Goal: Task Accomplishment & Management: Manage account settings

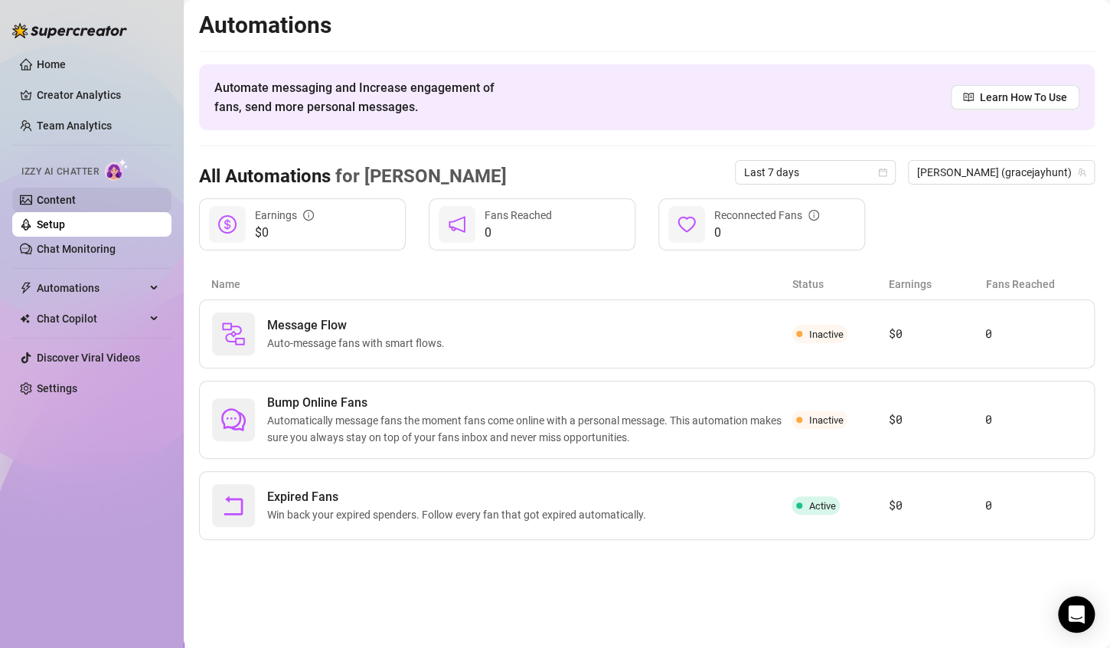
click at [74, 205] on link "Content" at bounding box center [56, 200] width 39 height 12
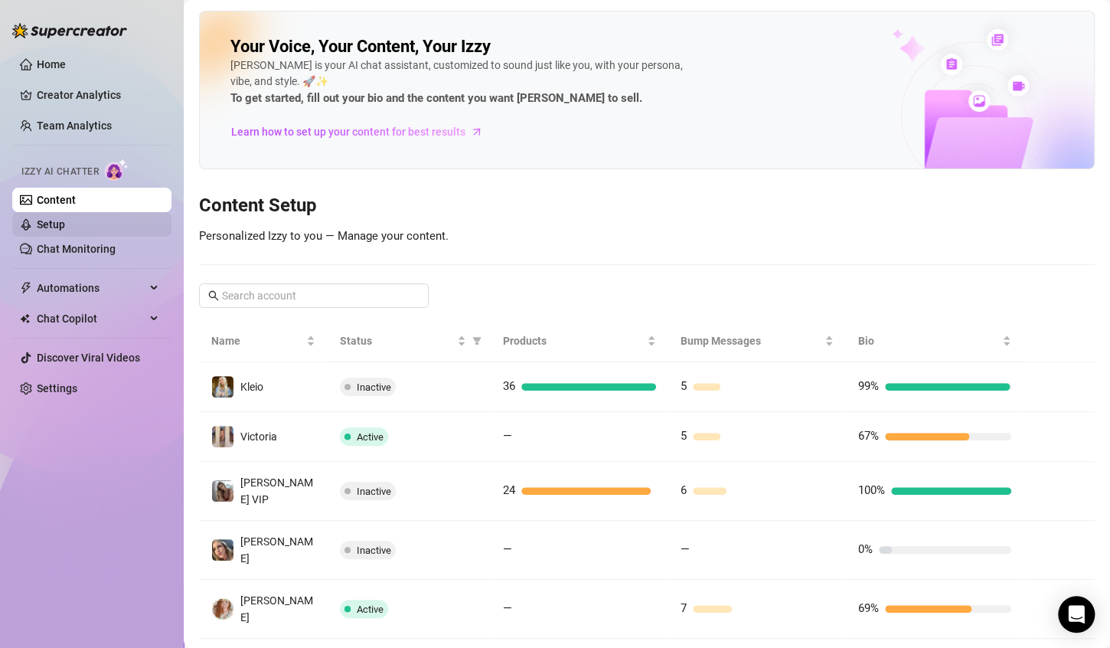
click at [65, 227] on link "Setup" at bounding box center [51, 224] width 28 height 12
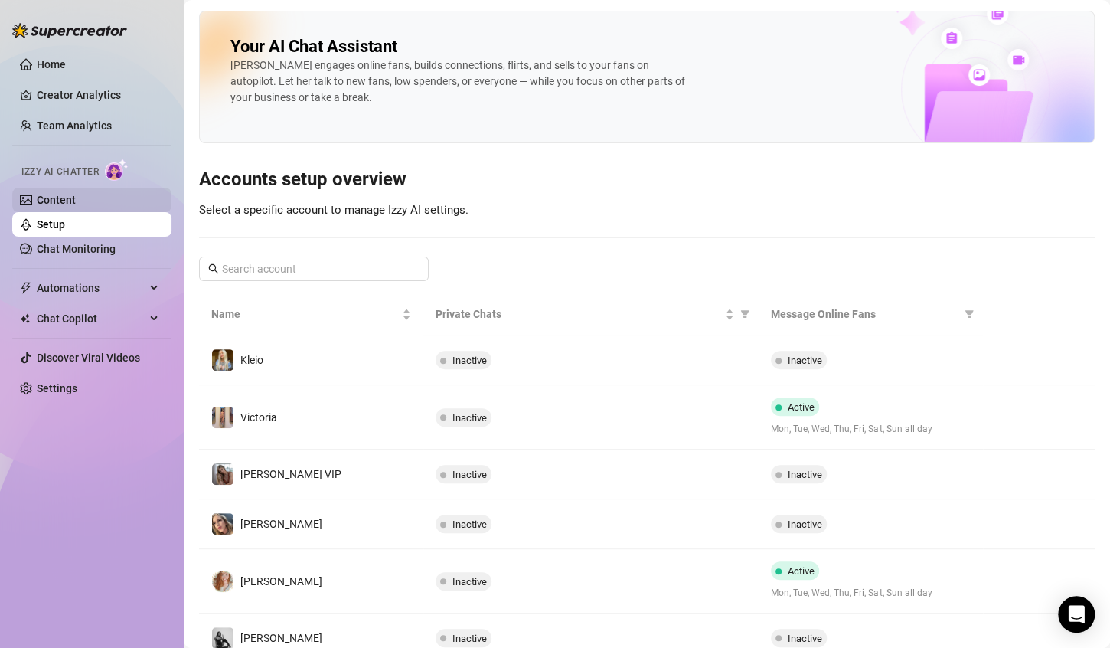
click at [76, 199] on link "Content" at bounding box center [56, 200] width 39 height 12
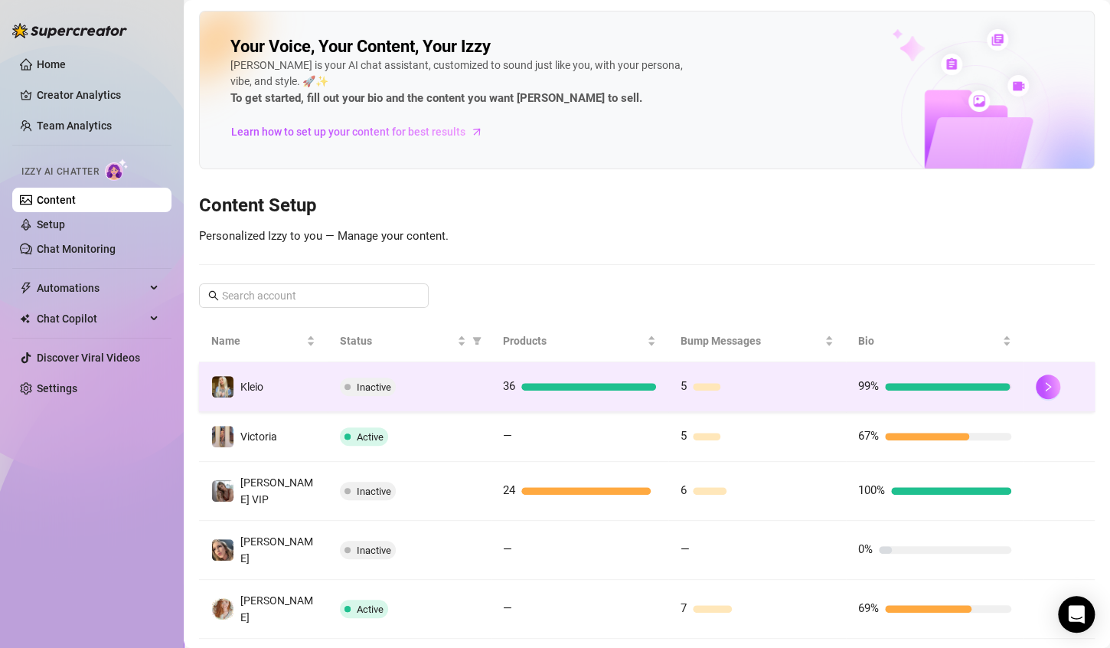
scroll to position [230, 0]
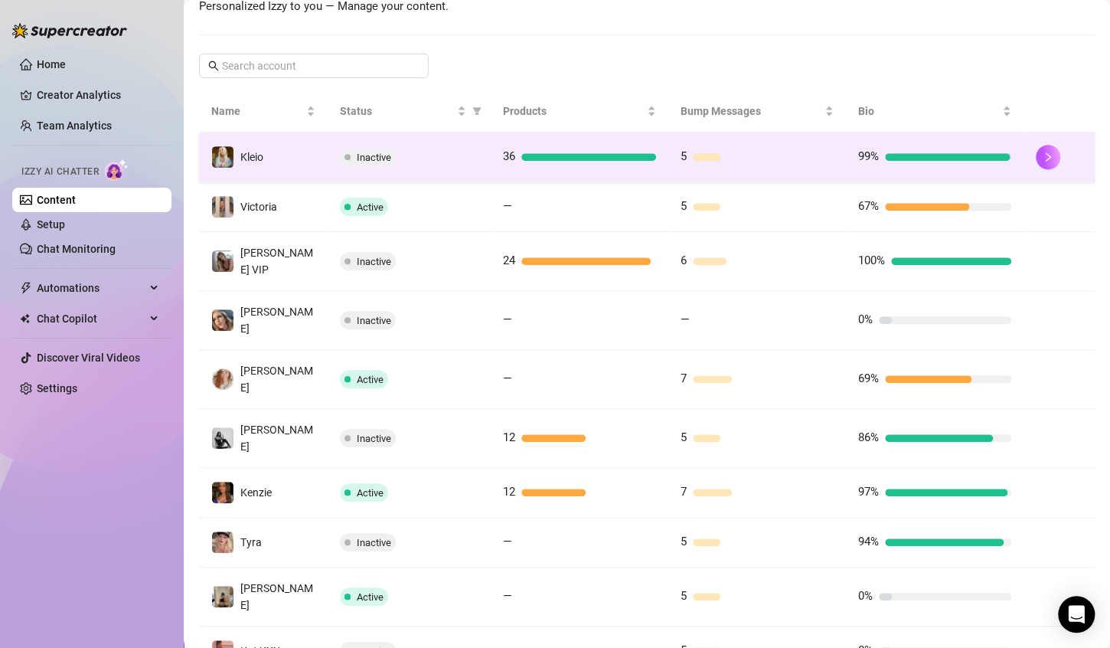
click at [960, 153] on div at bounding box center [947, 157] width 125 height 8
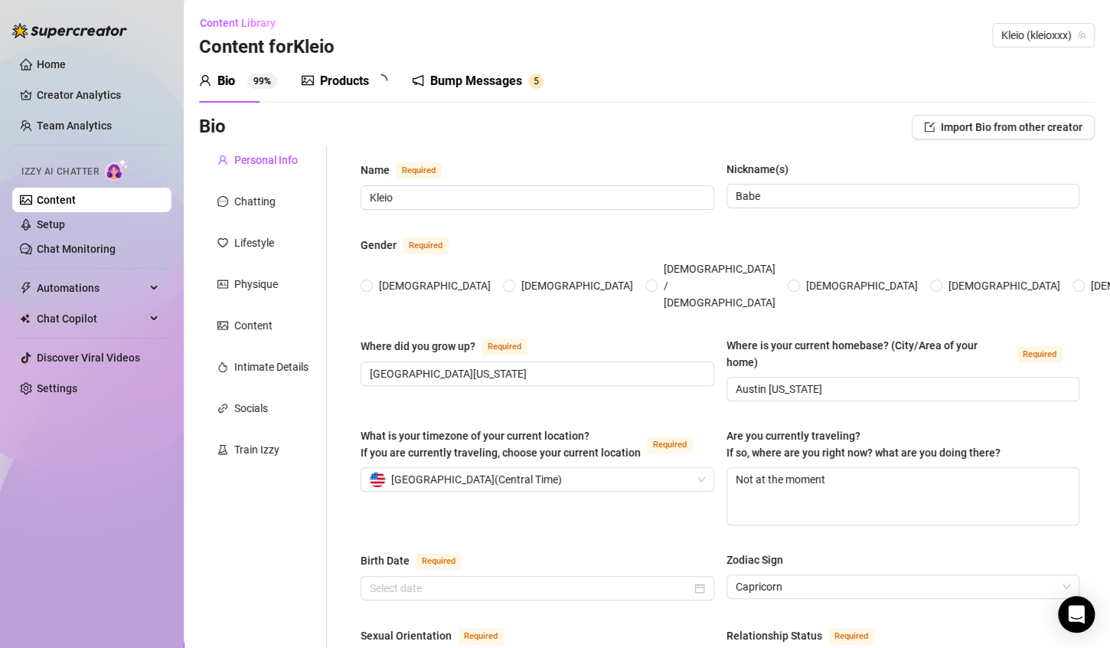
click at [509, 76] on div "Bump Messages" at bounding box center [476, 81] width 92 height 18
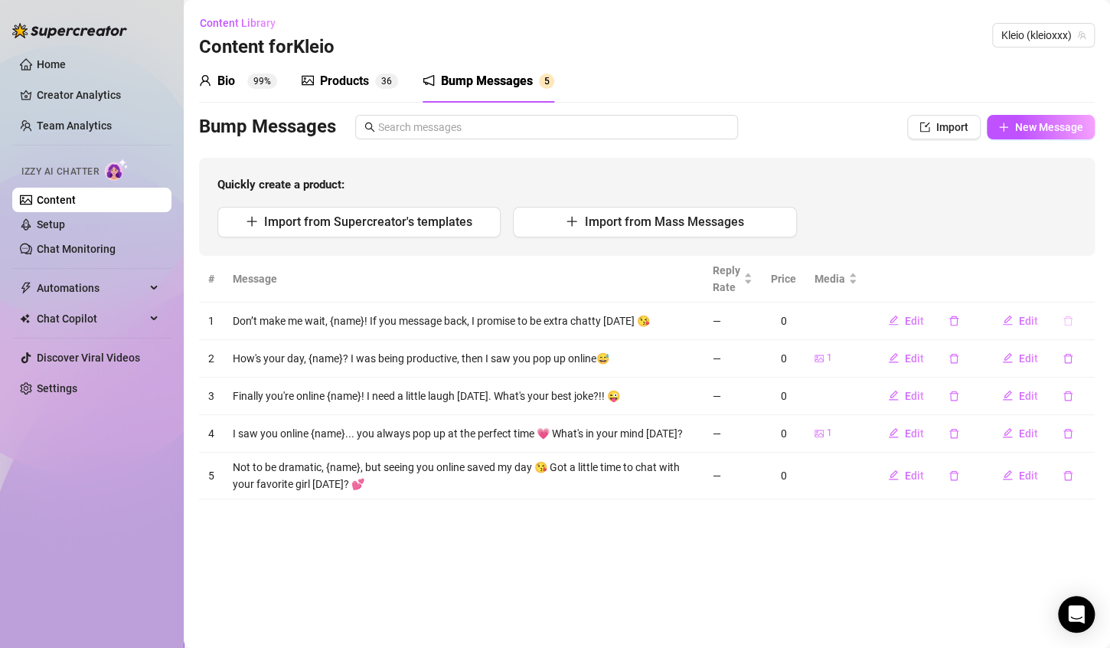
click at [1074, 322] on button "button" at bounding box center [1068, 321] width 35 height 25
click at [1081, 295] on span "Yes" at bounding box center [1071, 293] width 18 height 12
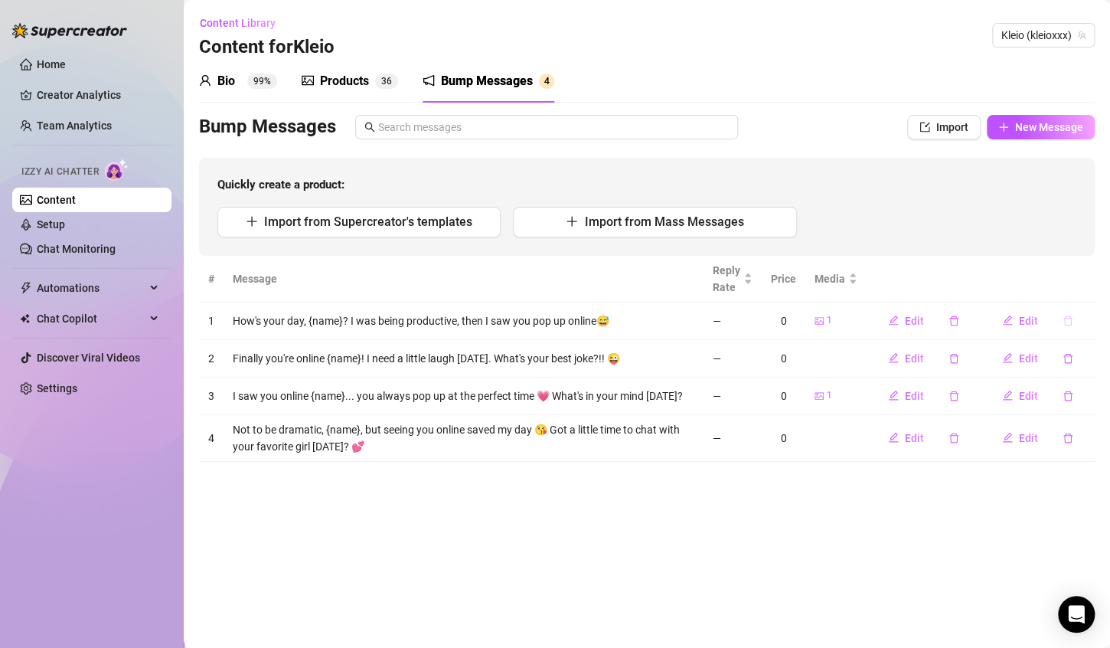
click at [1071, 322] on icon "delete" at bounding box center [1068, 321] width 9 height 10
click at [1077, 293] on span "Yes" at bounding box center [1071, 293] width 18 height 12
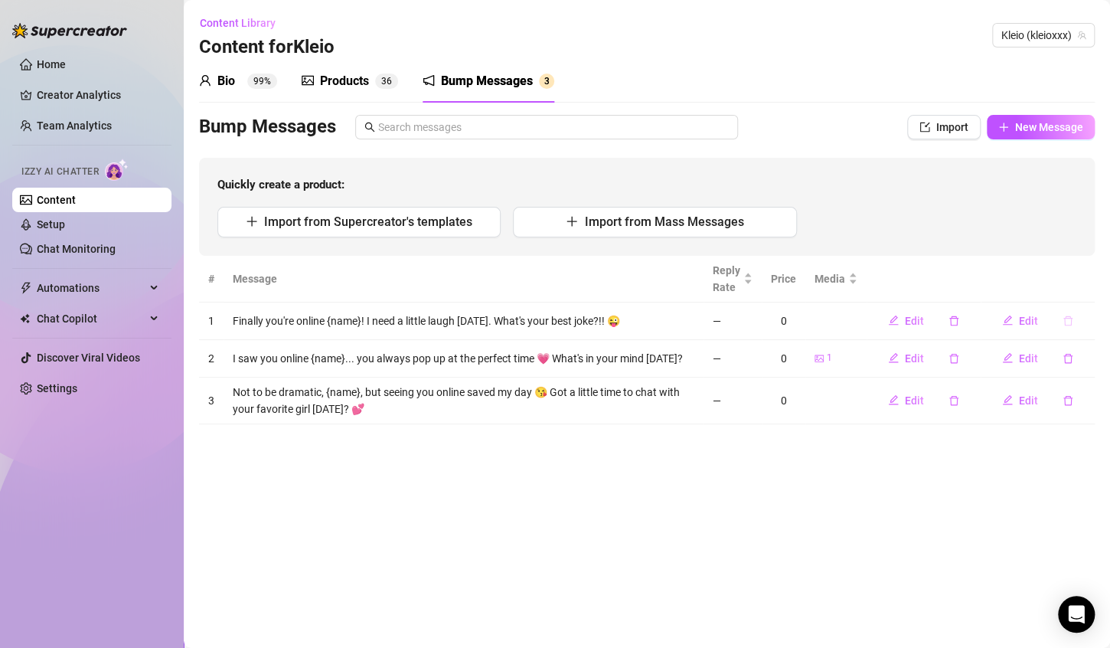
click at [1071, 325] on icon "delete" at bounding box center [1068, 321] width 9 height 10
click at [1072, 289] on span "Yes" at bounding box center [1071, 293] width 18 height 12
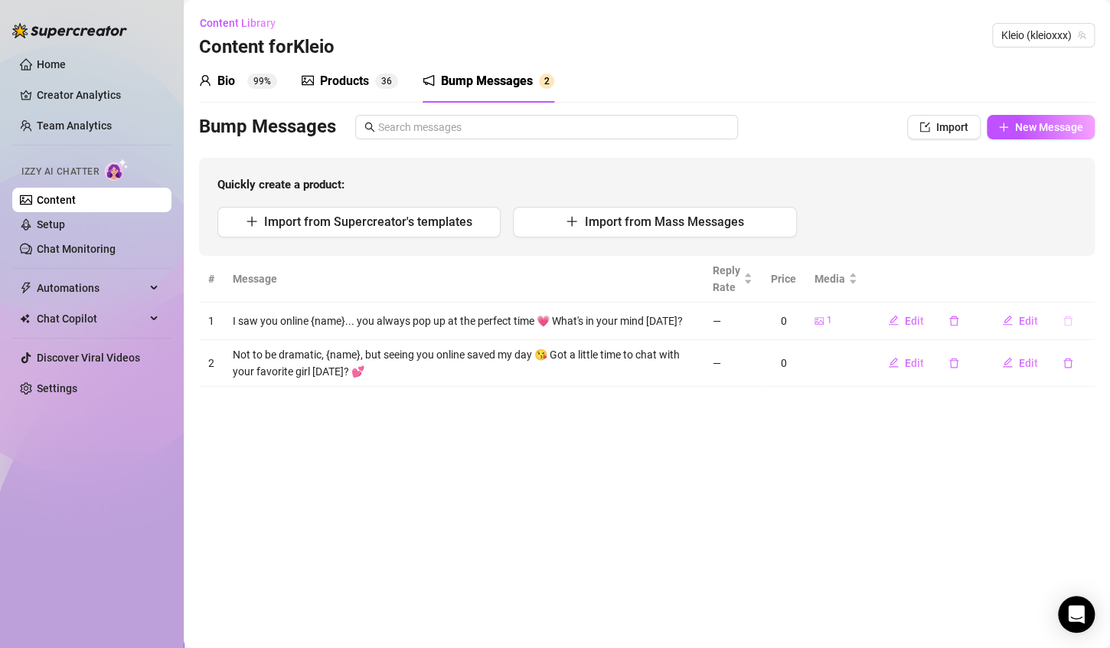
click at [1070, 319] on icon "delete" at bounding box center [1068, 321] width 11 height 11
click at [1084, 288] on button "Yes" at bounding box center [1071, 293] width 29 height 18
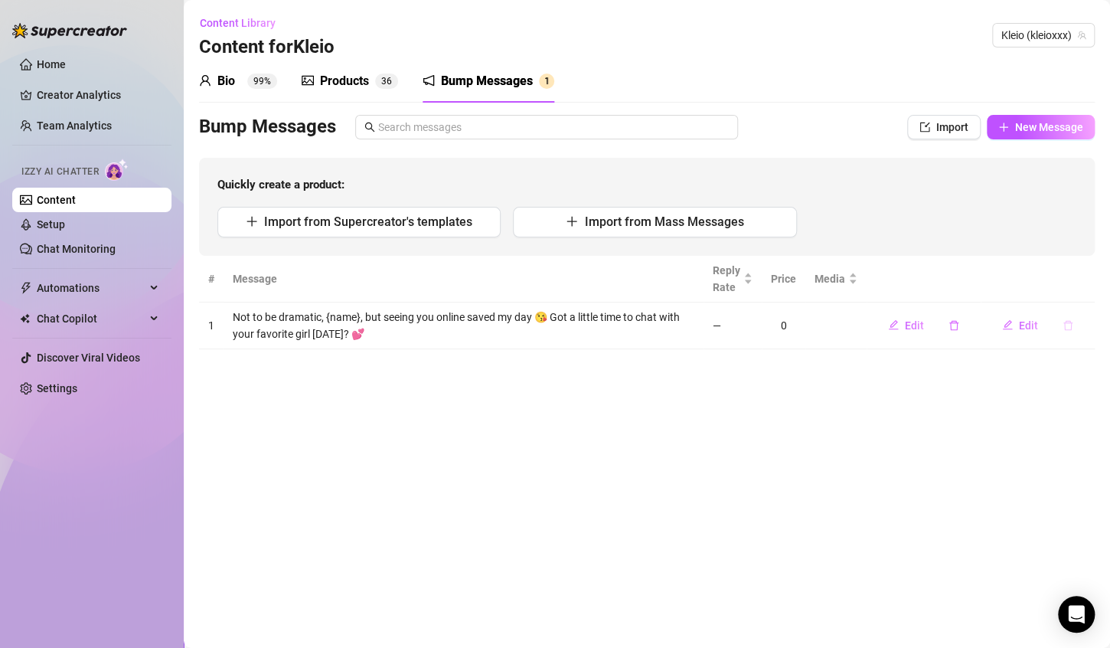
click at [1074, 321] on button "button" at bounding box center [1068, 325] width 35 height 25
click at [1071, 294] on span "Yes" at bounding box center [1071, 298] width 18 height 12
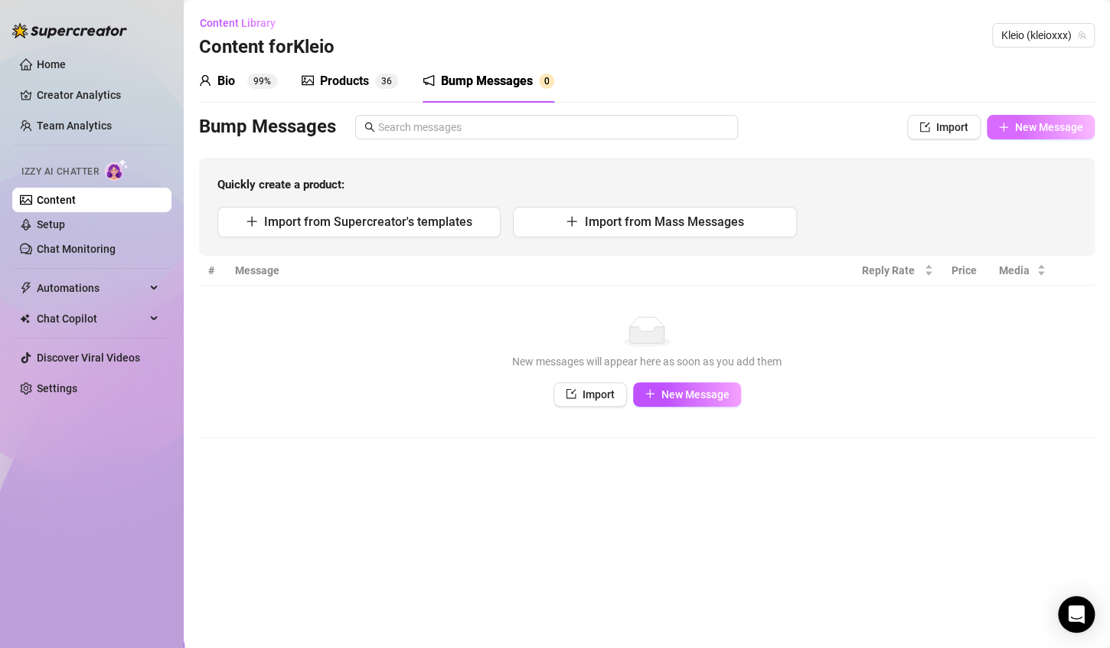
click at [1061, 133] on button "New Message" at bounding box center [1041, 127] width 108 height 25
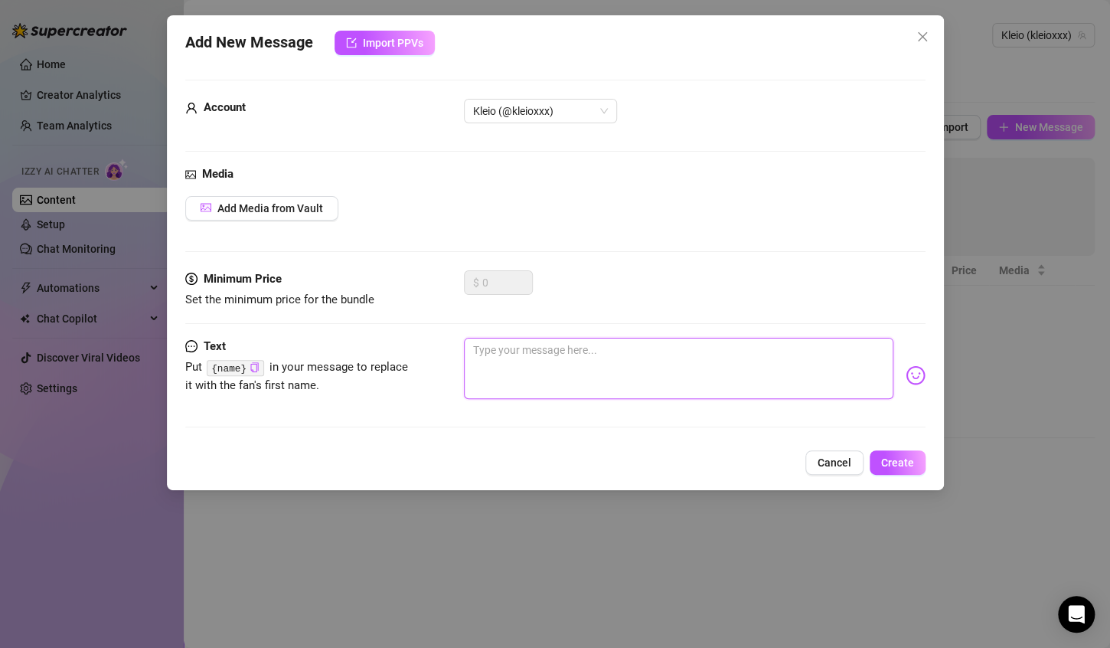
click at [508, 365] on textarea at bounding box center [679, 368] width 430 height 61
type textarea "H"
type textarea "Hi"
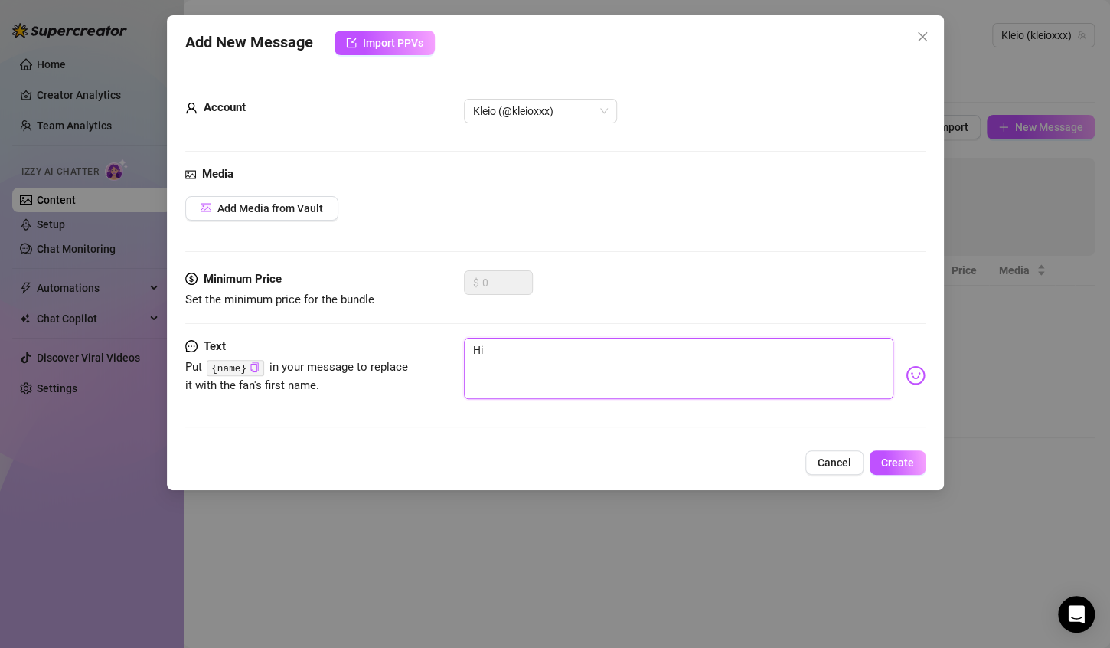
type textarea "Hii"
paste textarea "{name}"
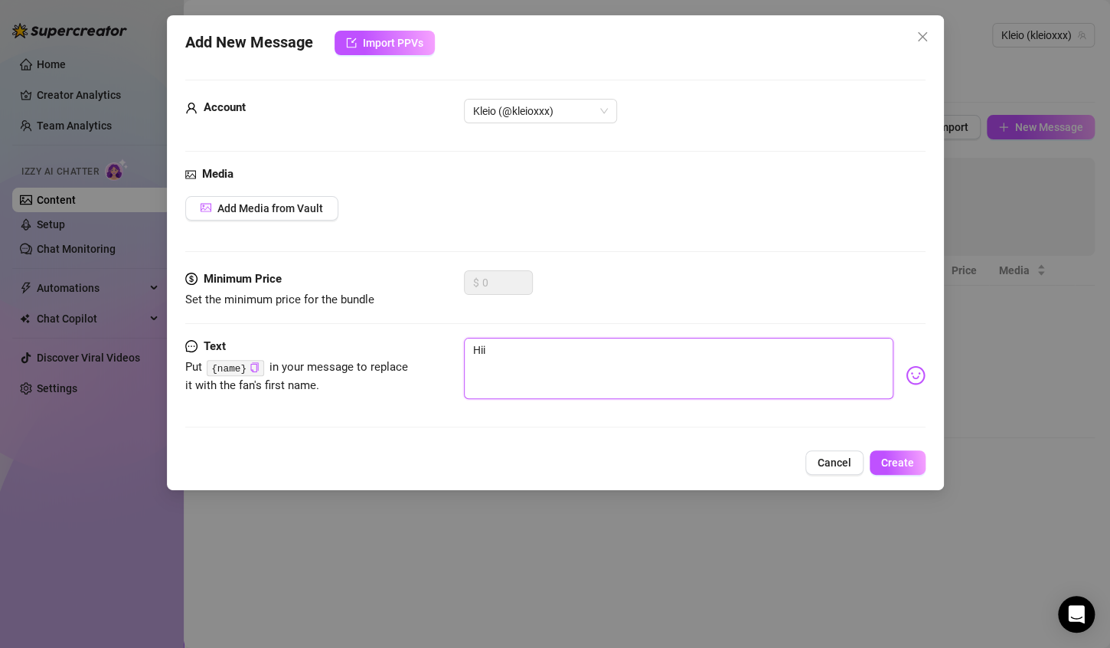
type textarea "Hii {name}"
type textarea "Hii {name}!"
type textarea "Hii {name}!!"
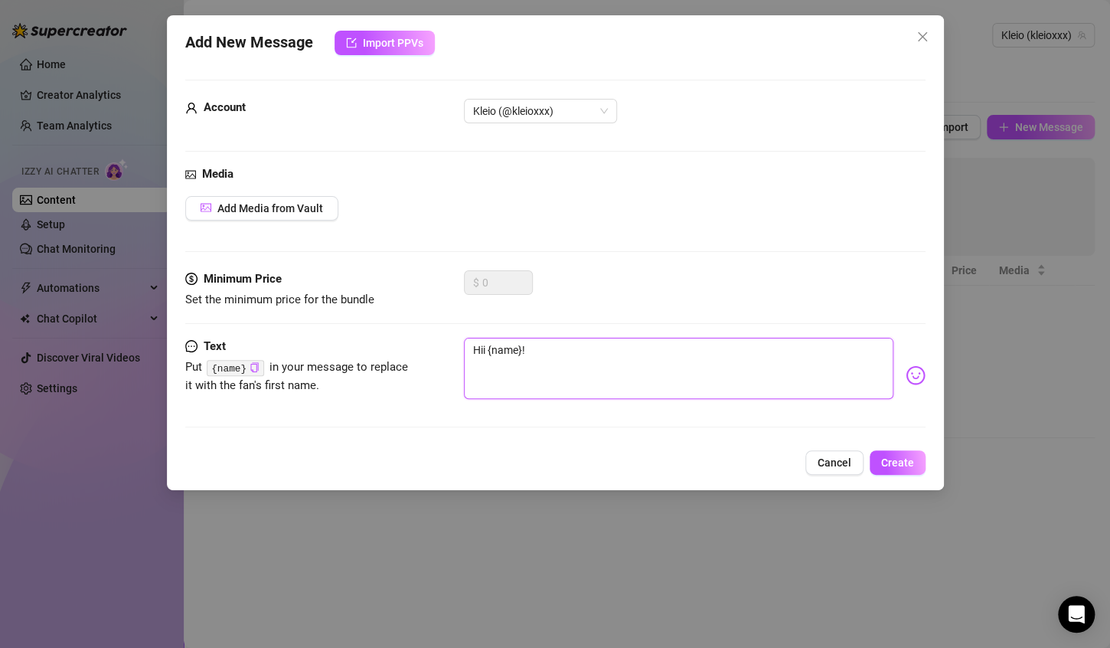
type textarea "Hii {name}!!"
type textarea "Hii {name}!!!"
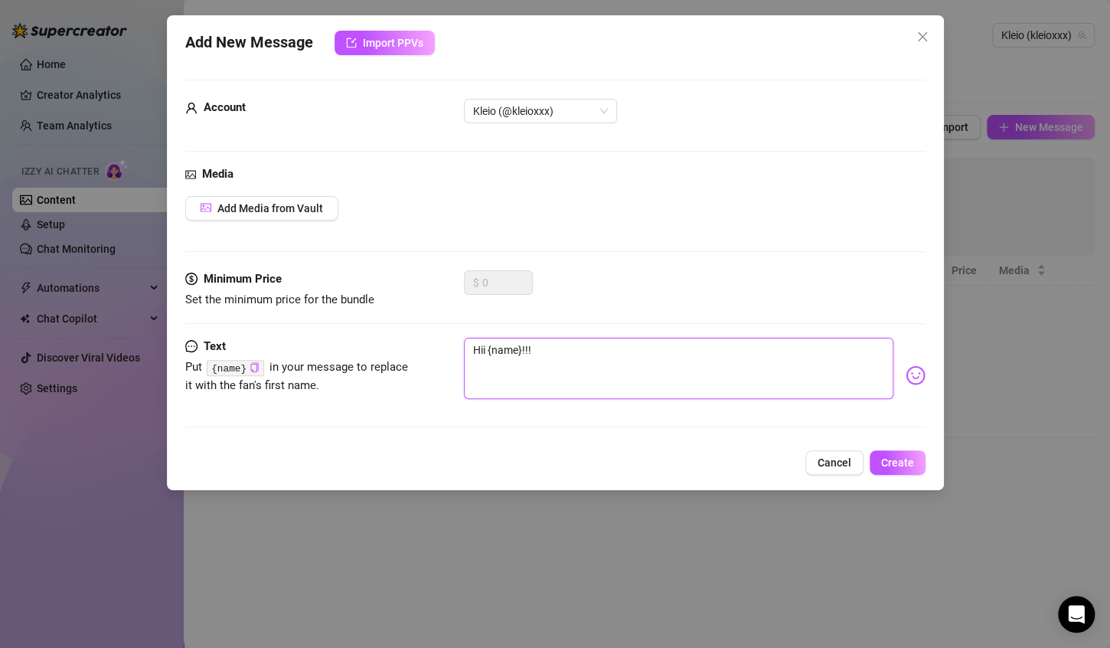
type textarea "Hii {name}!!! 💕"
click at [897, 474] on div "Add New Message Import PPVs Account Kleio (@kleioxxx) Media Add Media from Vaul…" at bounding box center [555, 252] width 777 height 475
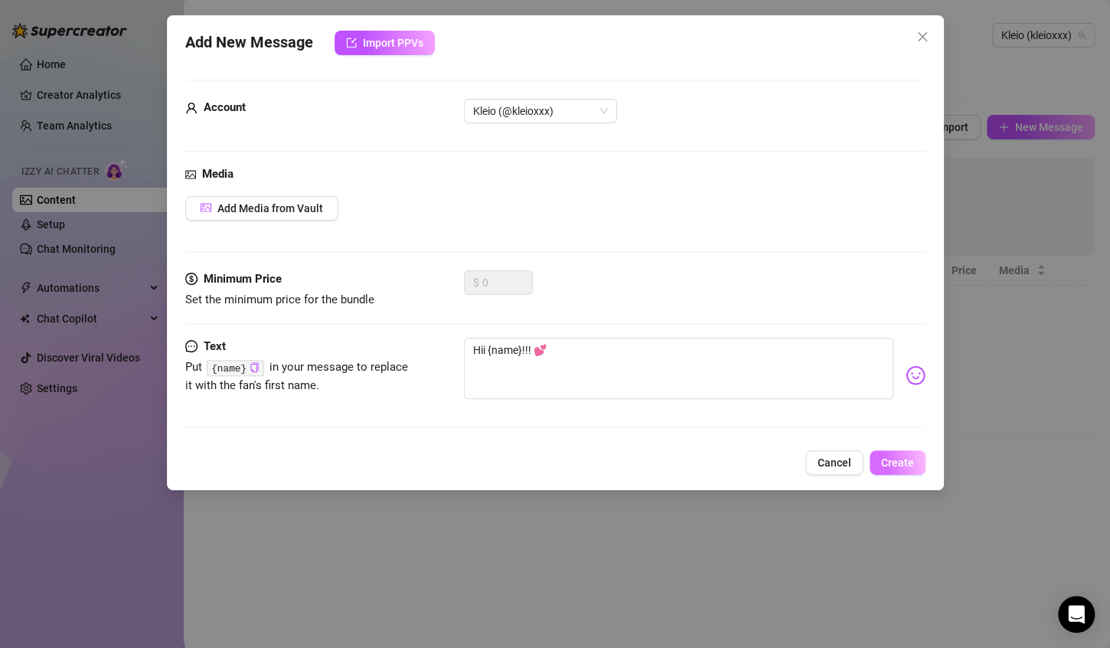
click at [909, 459] on span "Create" at bounding box center [897, 462] width 33 height 12
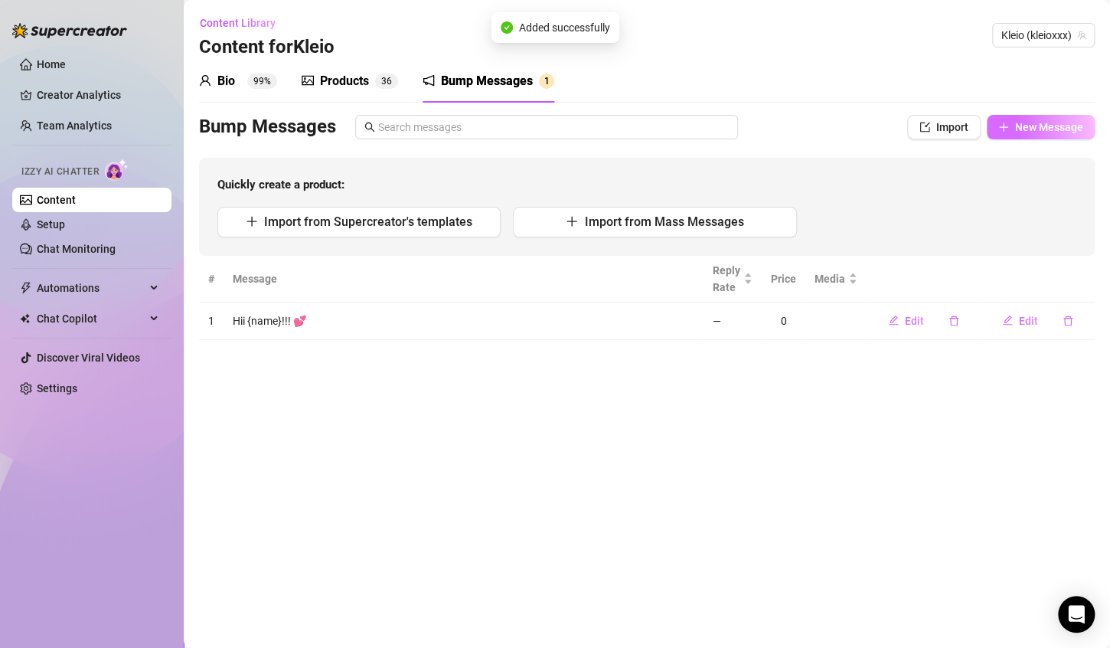
click at [1053, 136] on button "New Message" at bounding box center [1041, 127] width 108 height 25
type textarea "Type your message here..."
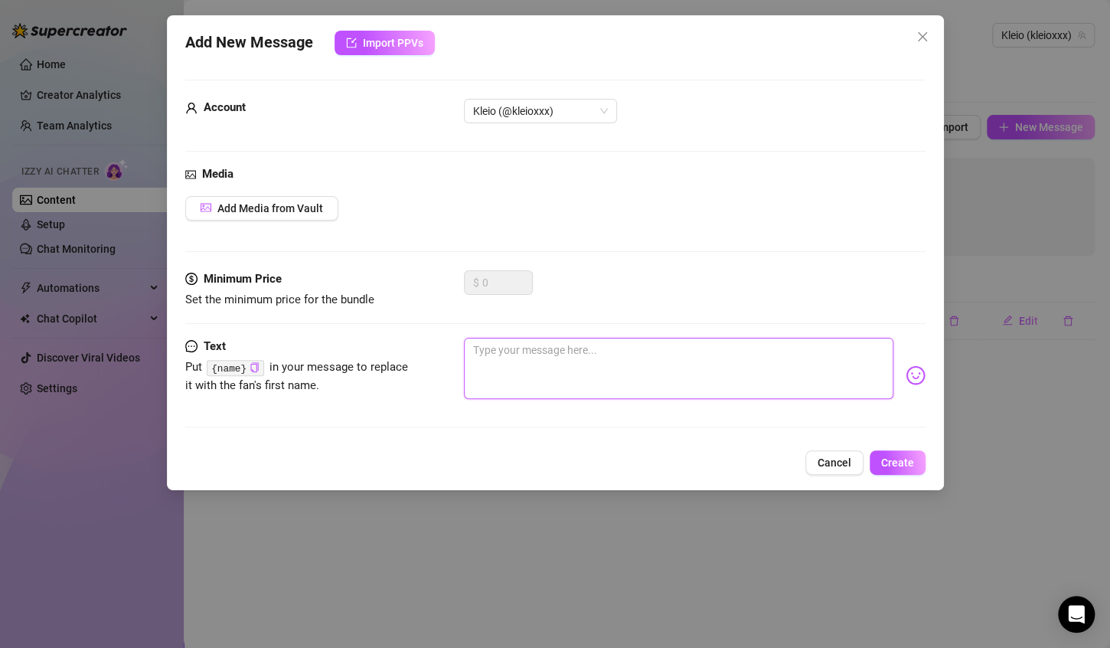
click at [741, 391] on textarea at bounding box center [679, 368] width 430 height 61
type textarea "Wha"
type textarea "What"
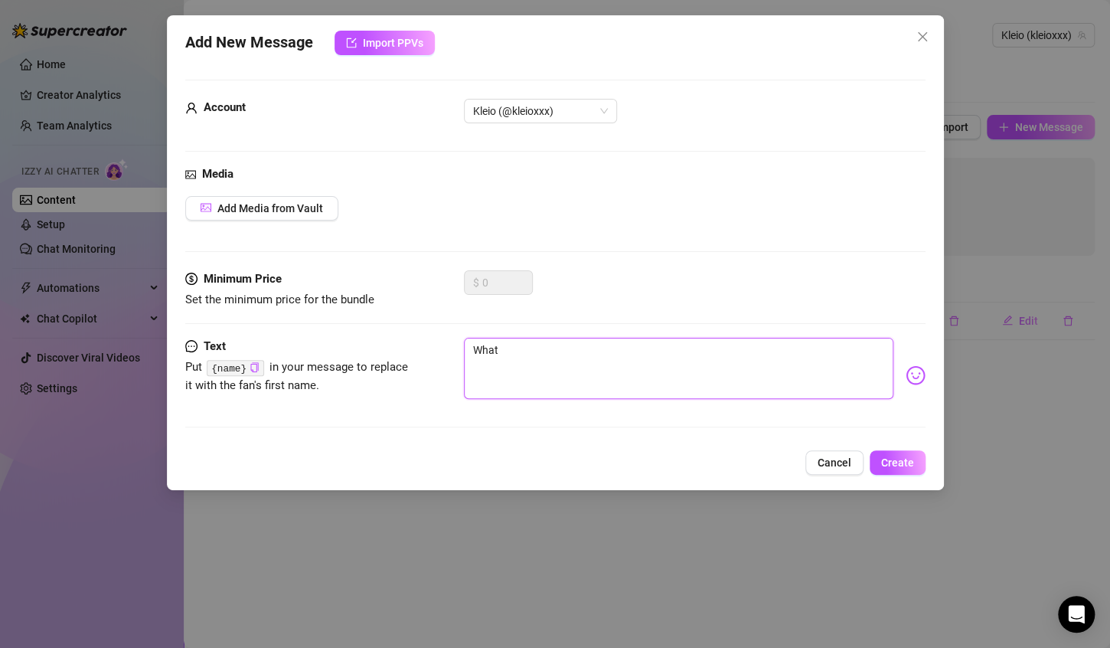
type textarea "What"
type textarea "What y"
type textarea "What yo"
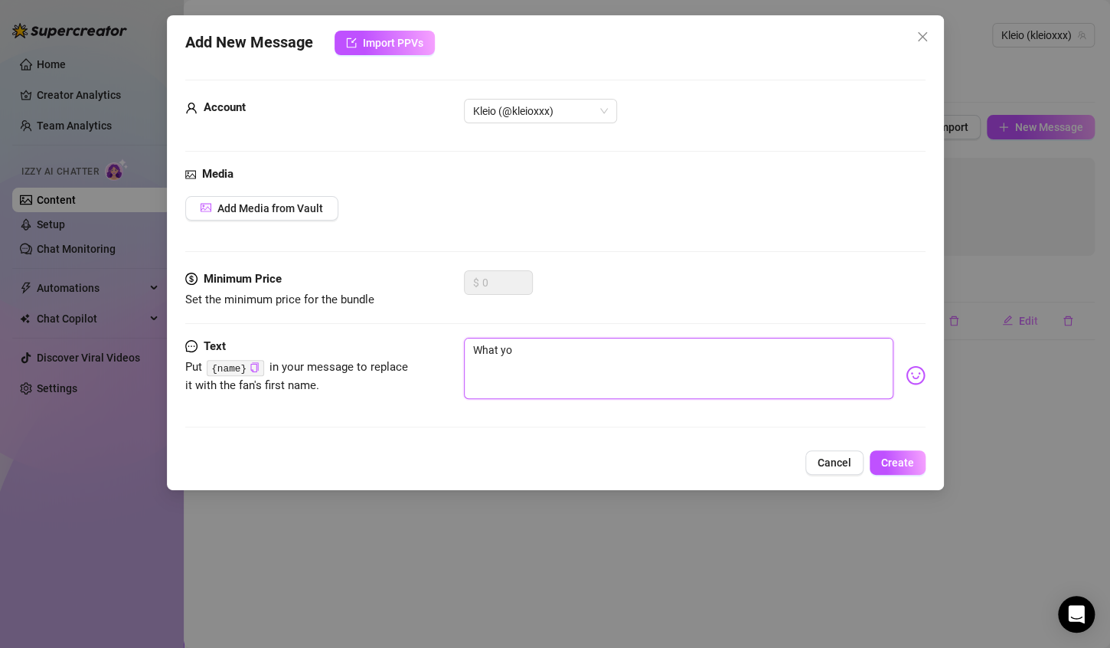
type textarea "What you"
type textarea "What you d"
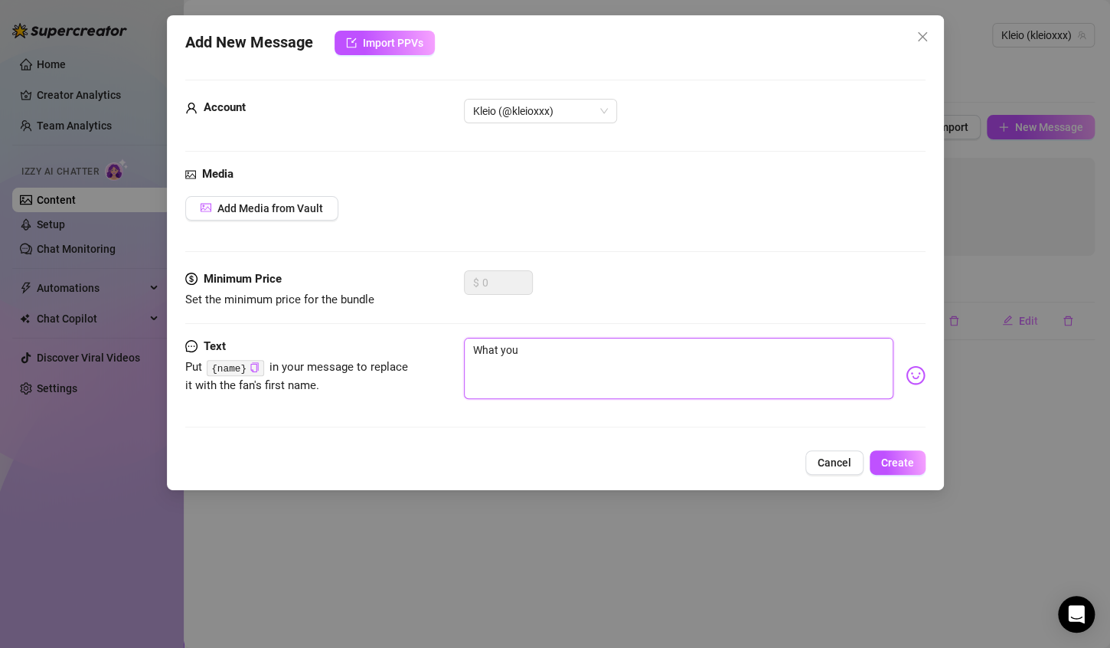
type textarea "What you d"
type textarea "What you do"
type textarea "What you doi"
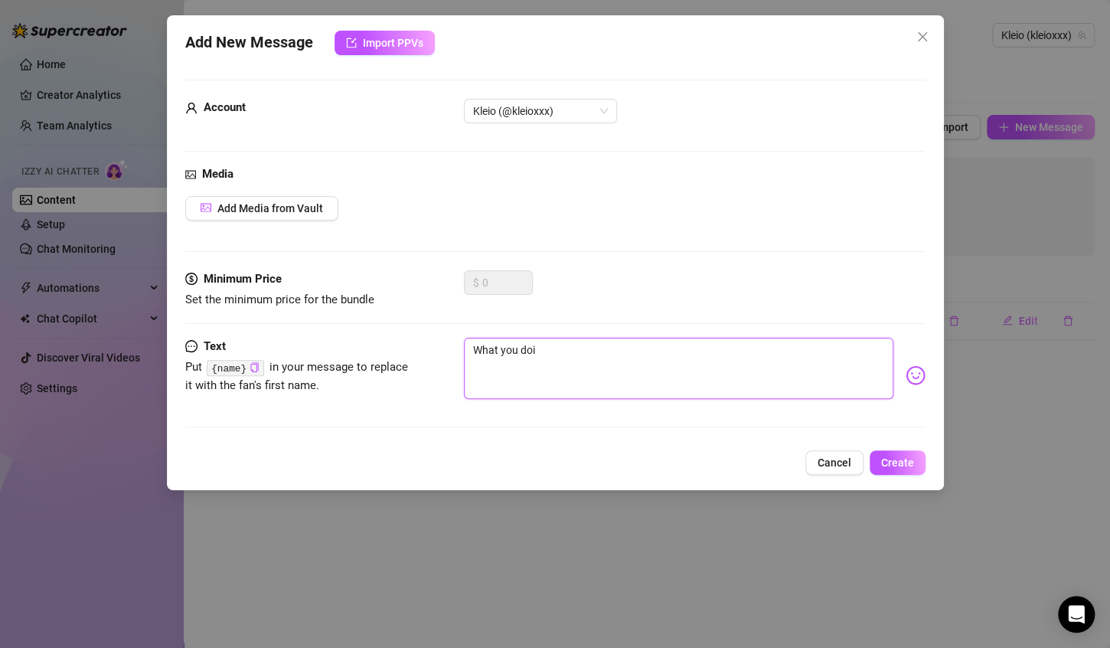
type textarea "What you doin"
type textarea "What you doing"
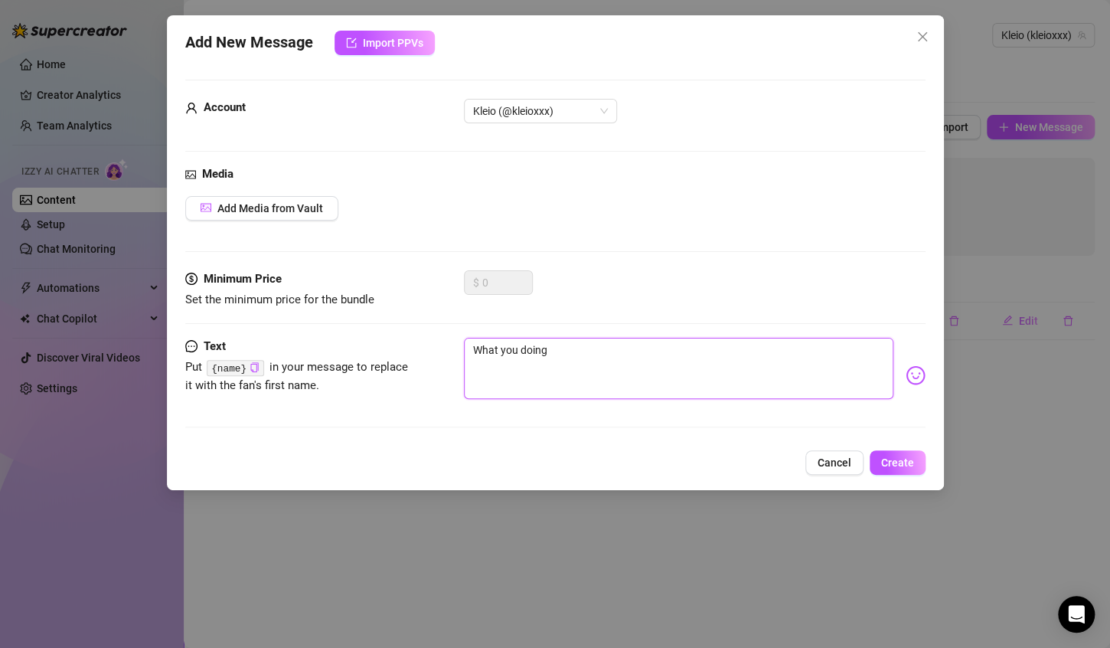
type textarea "What you doing"
paste textarea "{name}"
type textarea "What you doing {name}"
type textarea "What you doing {name}?"
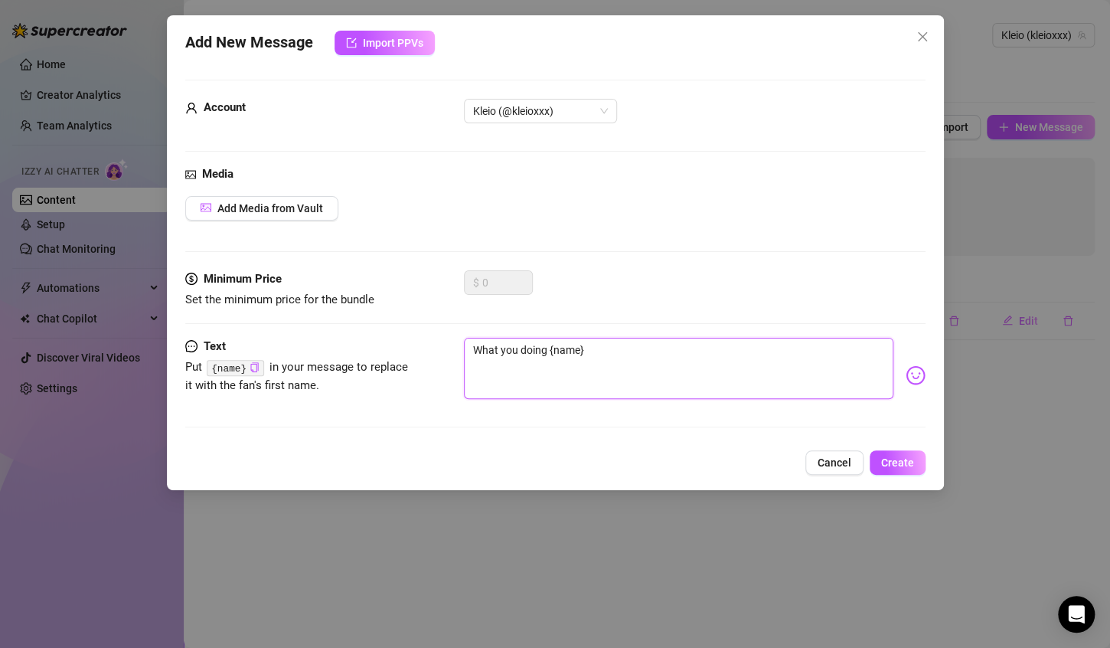
type textarea "What you doing {name}?"
type textarea "What you doing {name}??"
type textarea "What you doing {name}???"
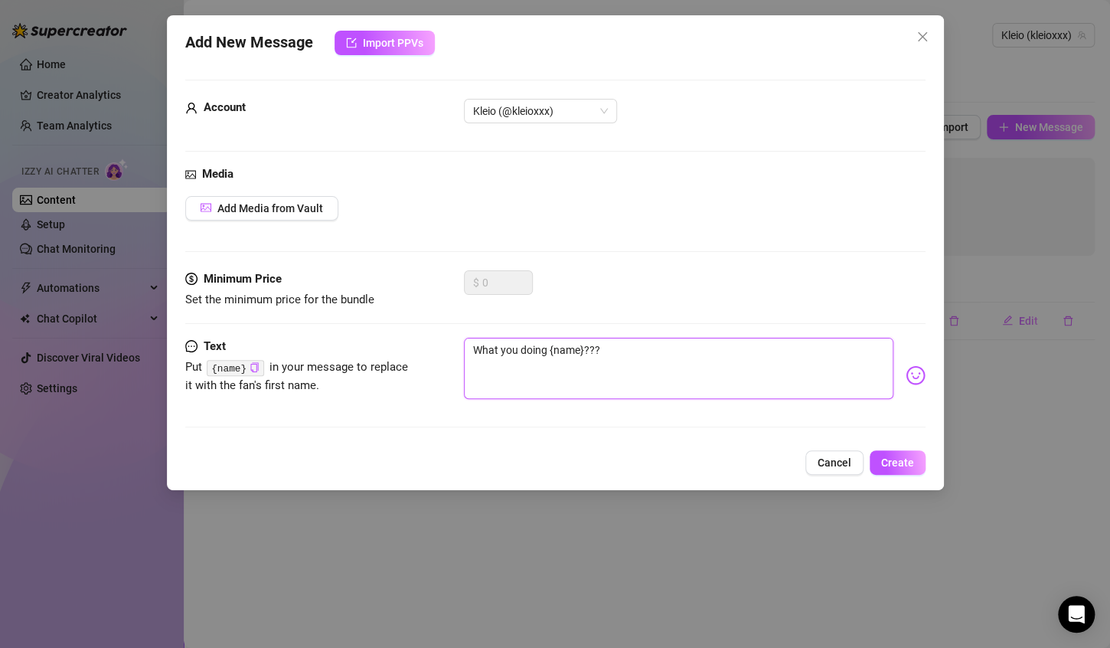
type textarea "What you doing {name}???"
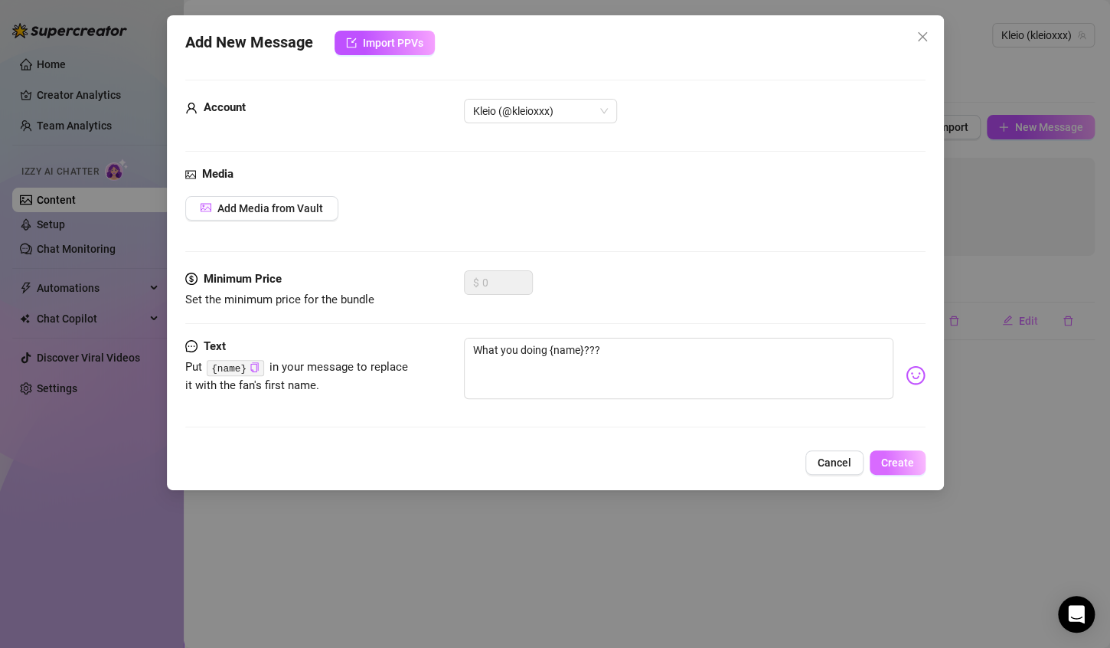
click at [902, 463] on span "Create" at bounding box center [897, 462] width 33 height 12
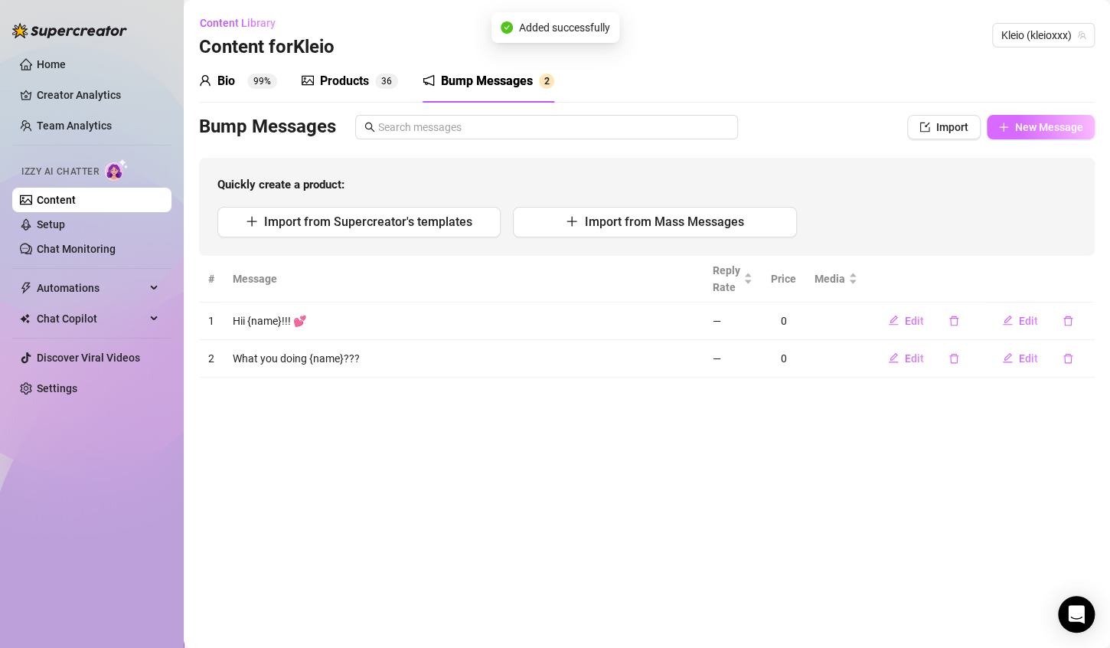
click at [1055, 119] on button "New Message" at bounding box center [1041, 127] width 108 height 25
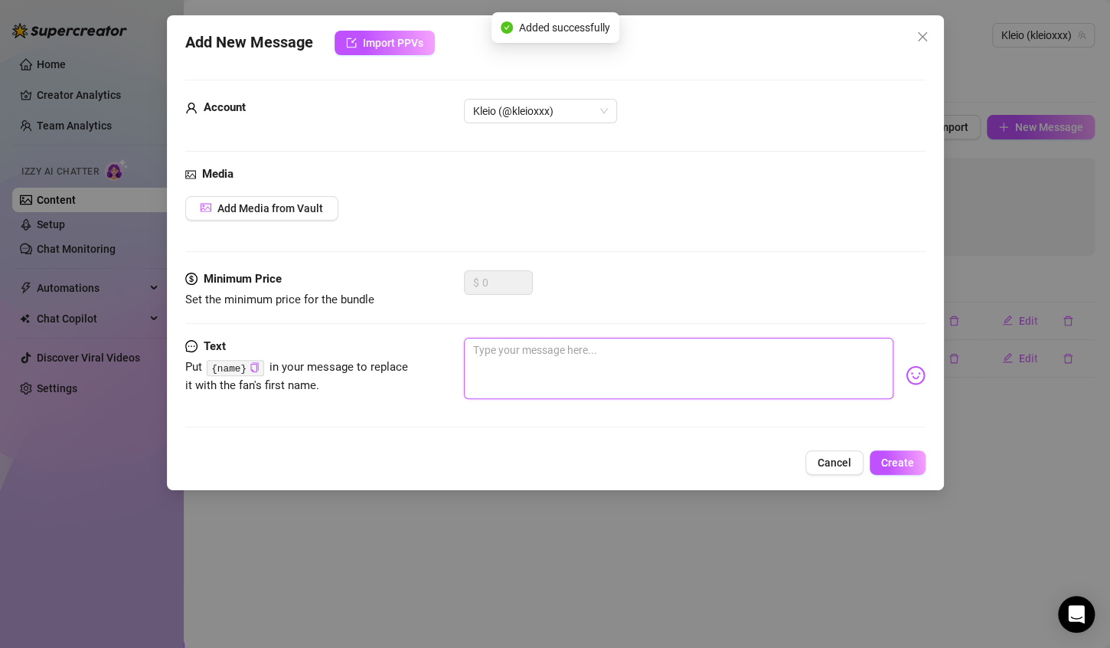
click at [584, 358] on textarea at bounding box center [679, 368] width 430 height 61
type textarea "P"
type textarea "Ps"
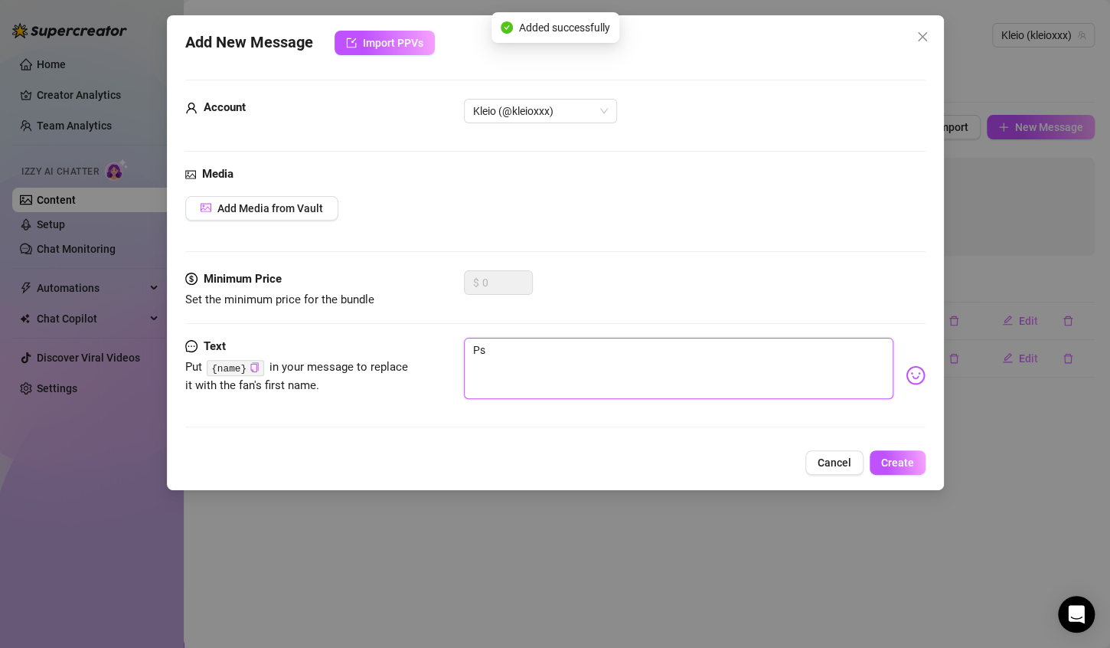
type textarea "Pss"
type textarea "Psss"
type textarea "Pssss"
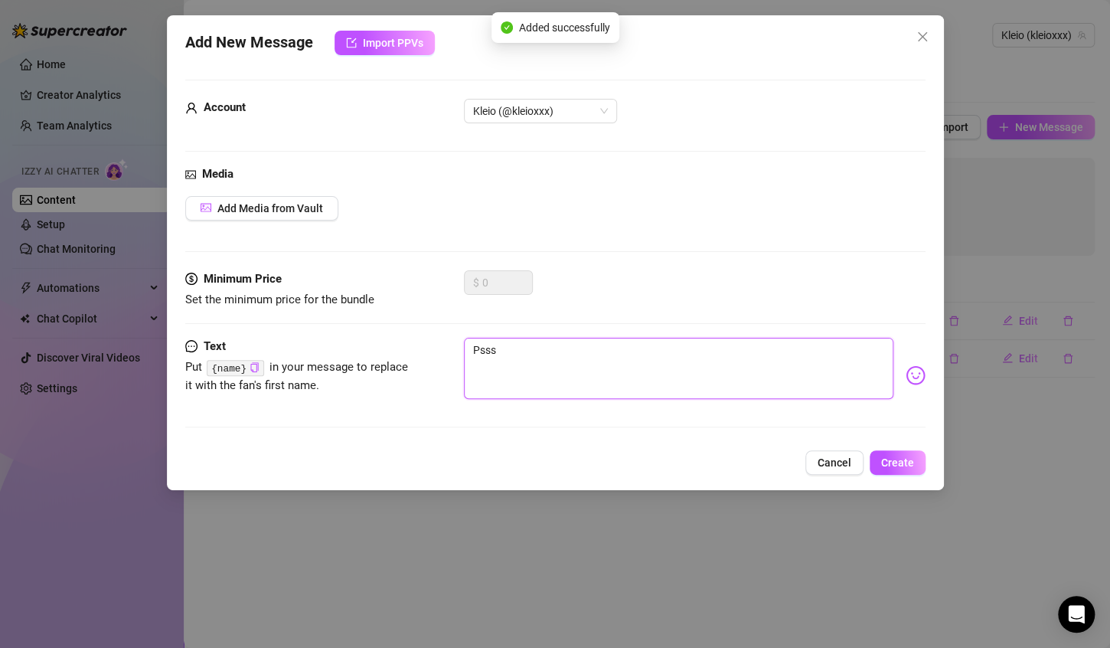
type textarea "Pssss"
type textarea "Psssst"
type textarea "Psssst."
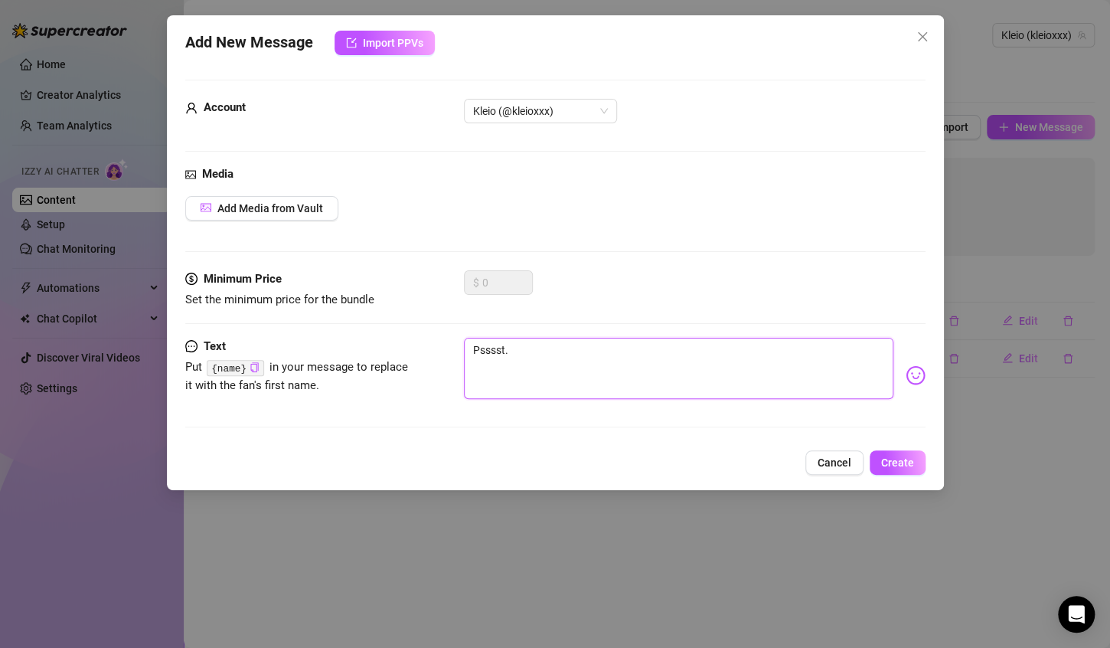
type textarea "Psssst.."
type textarea "Psssst..."
paste textarea "{name}"
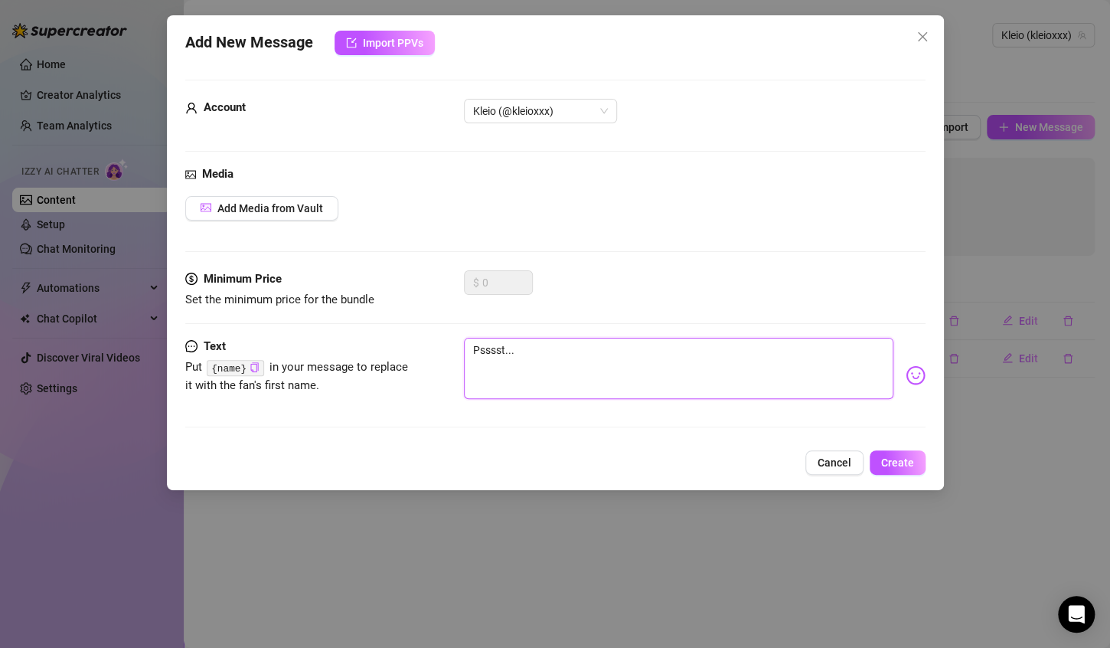
type textarea "Psssst...{name}"
type textarea "Psssst...{name}?"
type textarea "Psssst...{name}??"
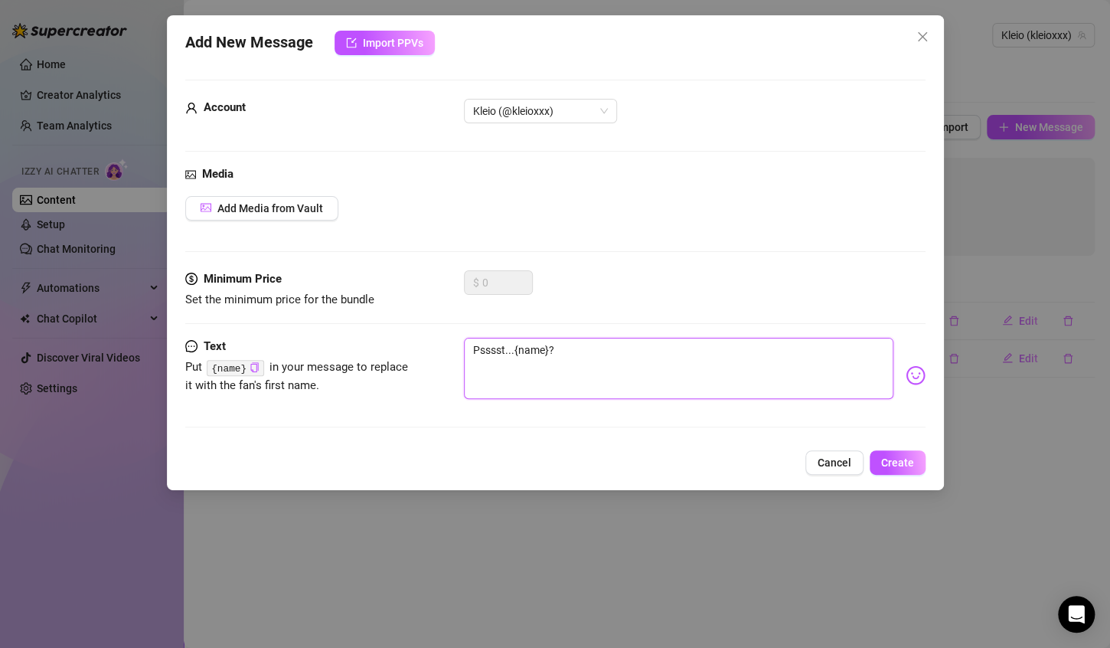
type textarea "Psssst...{name}??"
type textarea "Psssst...{name}???"
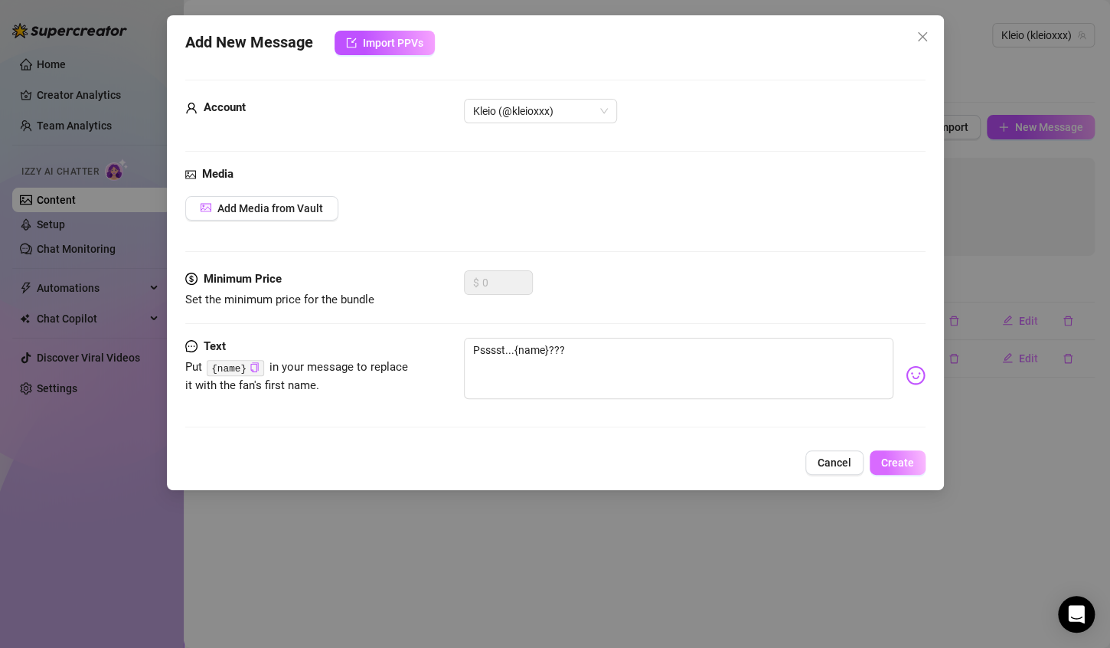
click at [913, 466] on span "Create" at bounding box center [897, 462] width 33 height 12
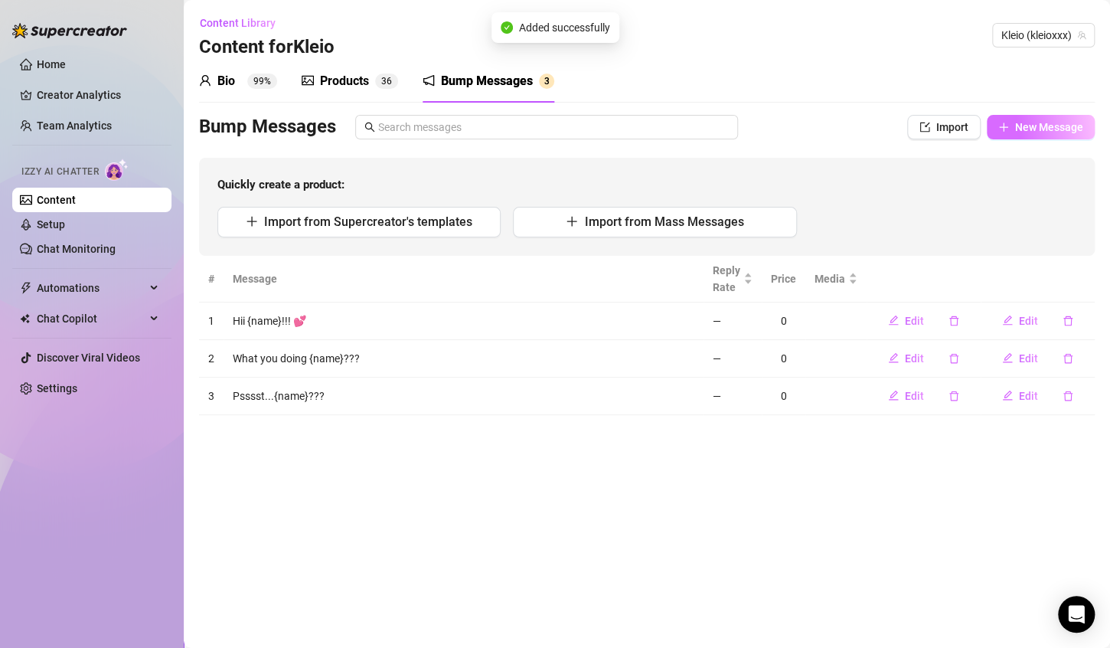
click at [1060, 133] on button "New Message" at bounding box center [1041, 127] width 108 height 25
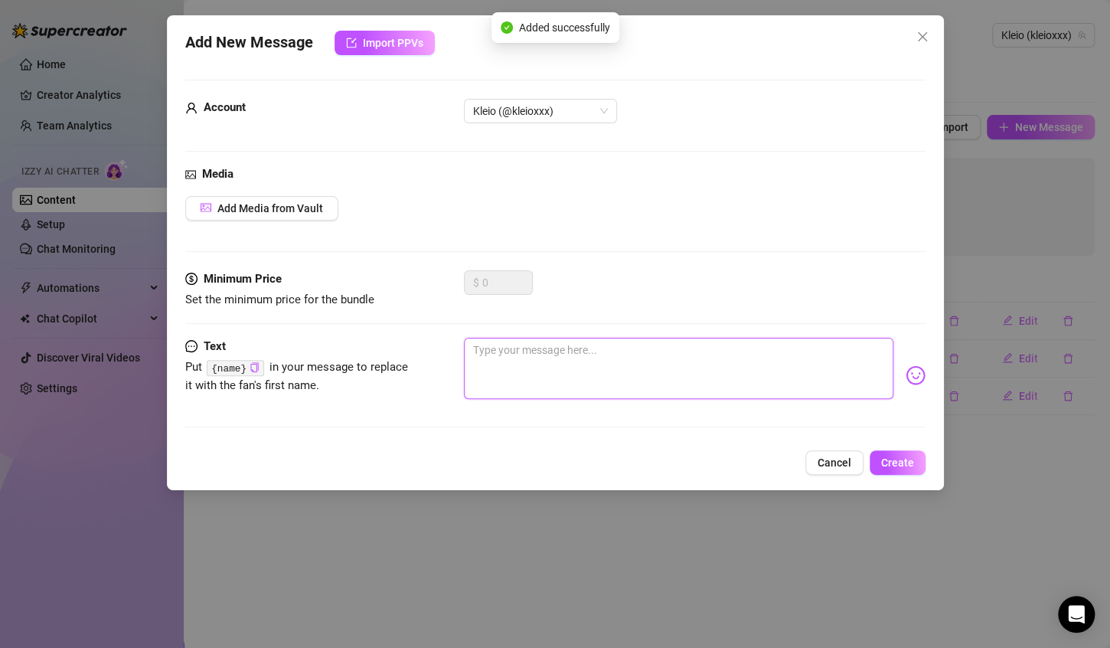
click at [660, 365] on textarea at bounding box center [679, 368] width 430 height 61
type textarea "H"
type textarea "Ha"
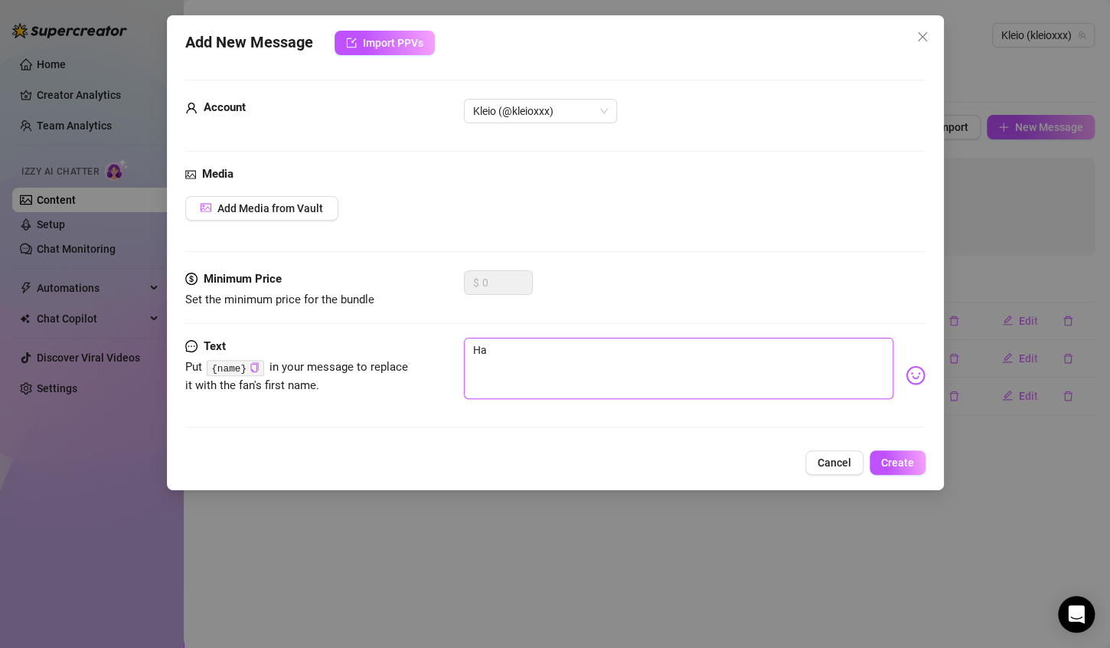
type textarea "Hav"
type textarea "Have"
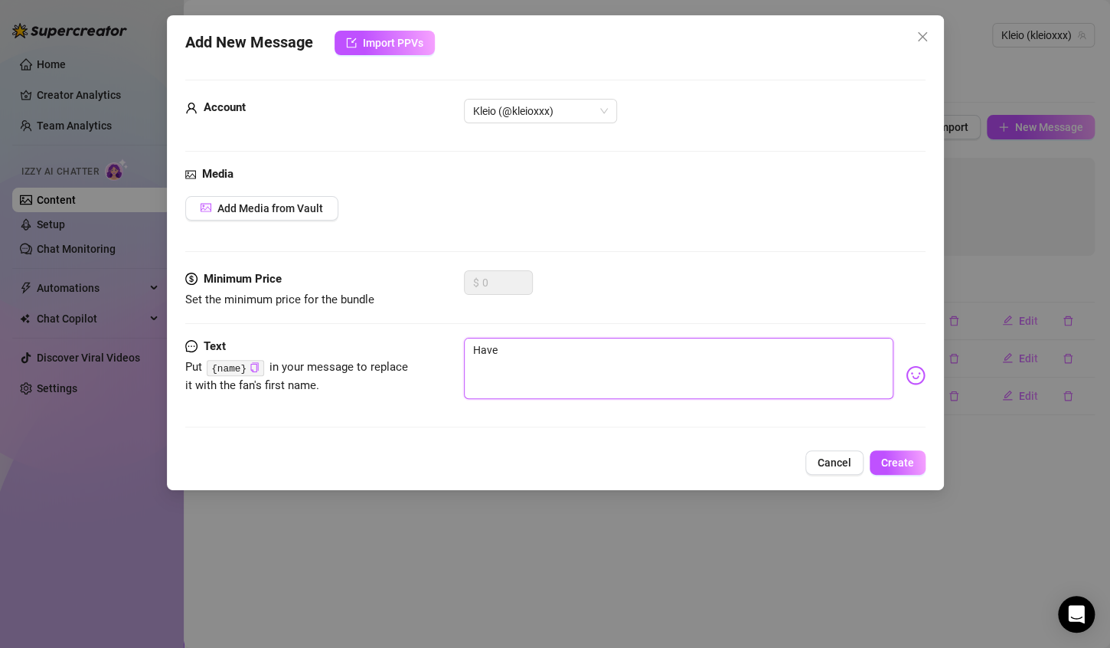
type textarea "Have"
type textarea "Hav"
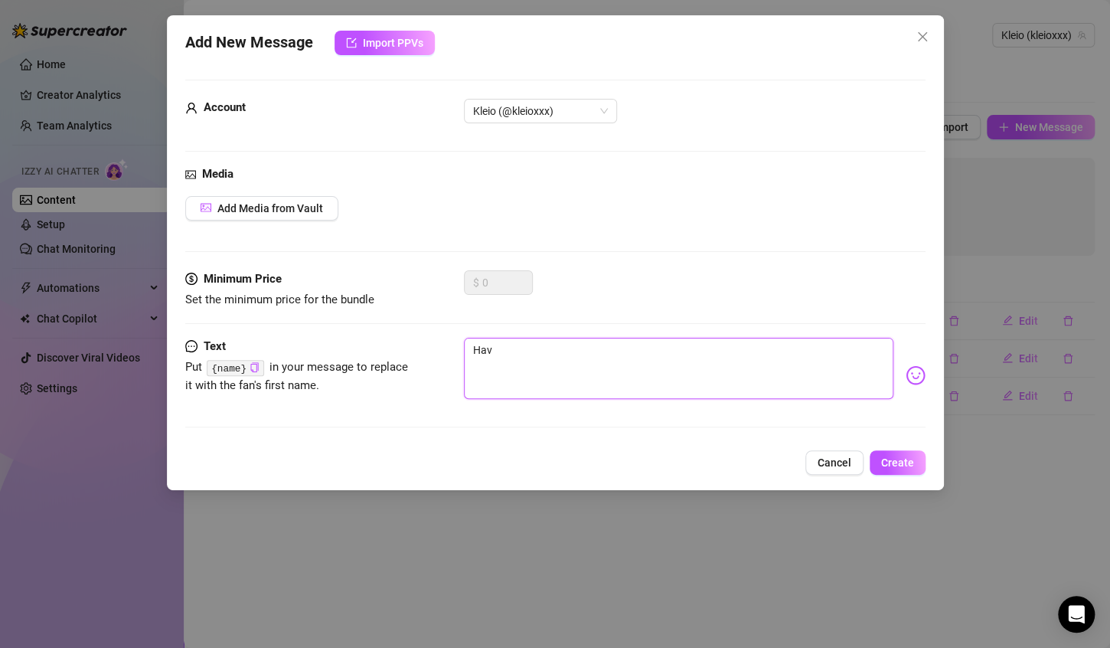
type textarea "Ha"
type textarea "H"
type textarea "Type your message here..."
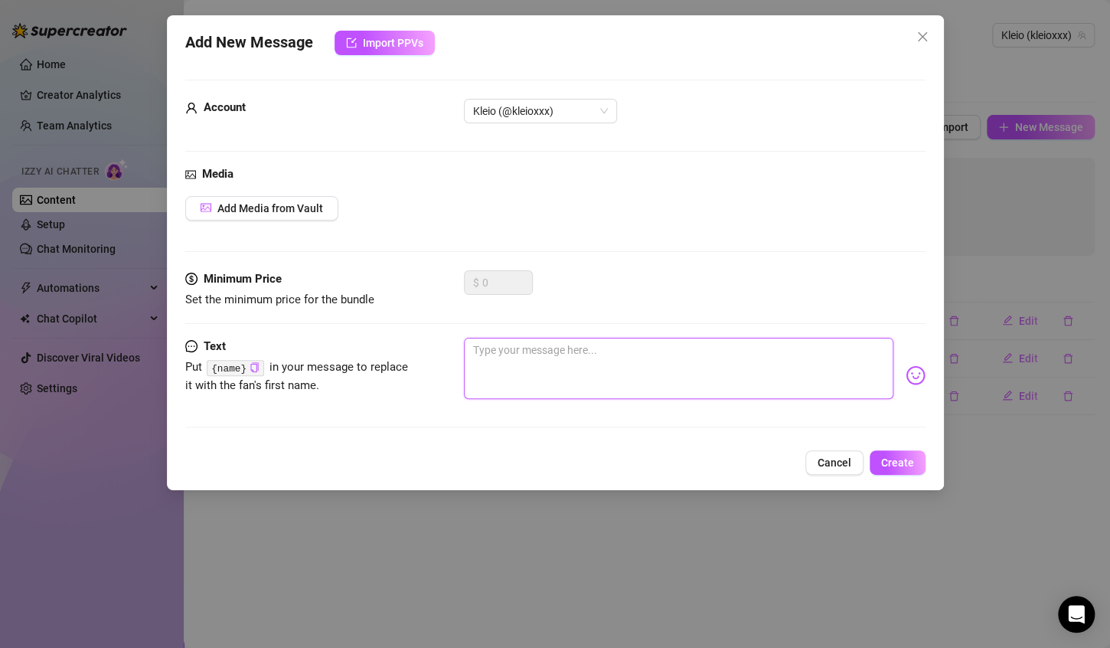
type textarea "G"
type textarea "Go"
type textarea "Got"
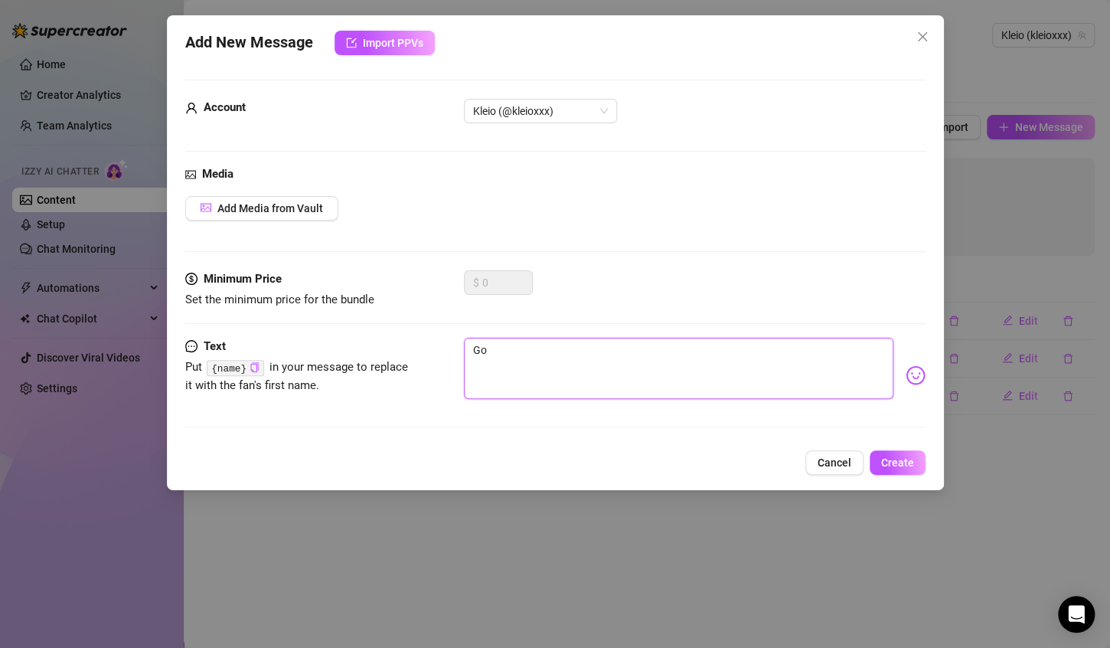
type textarea "Got"
type textarea "Got t"
type textarea "Got ti"
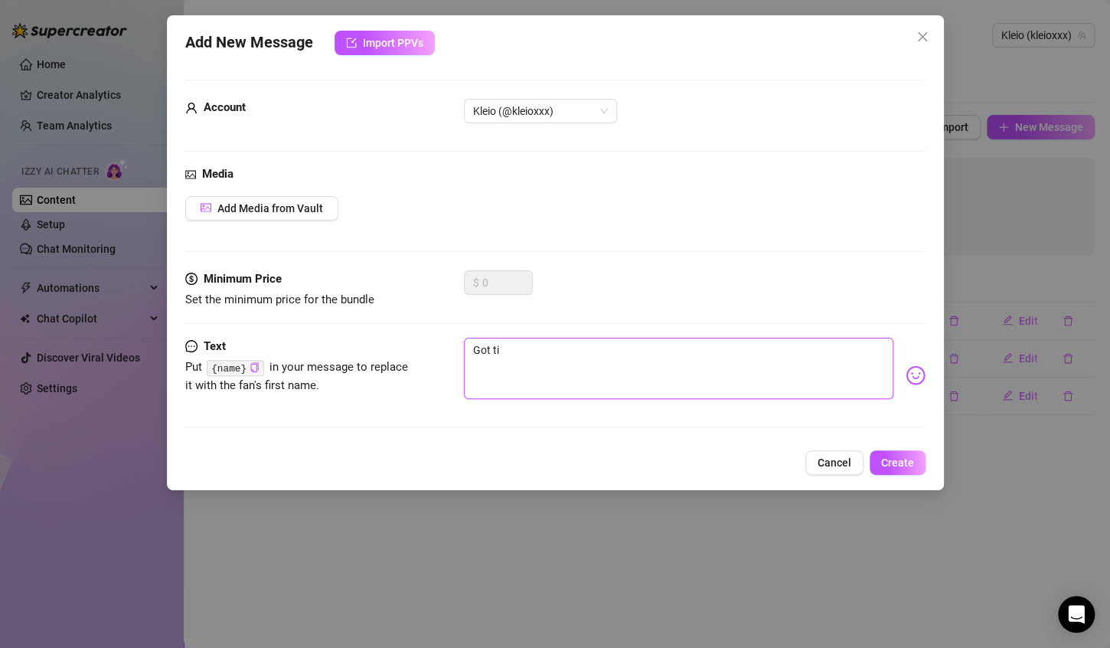
type textarea "Got [PERSON_NAME]"
type textarea "Got time"
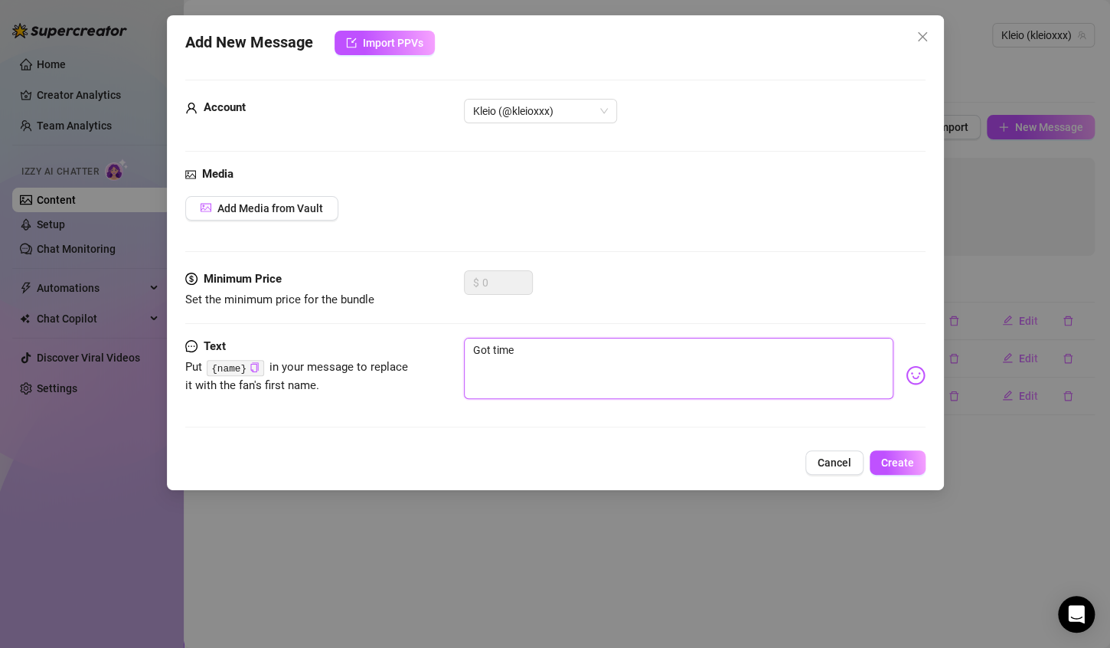
type textarea "Got time"
type textarea "Got time f"
type textarea "Got time fo"
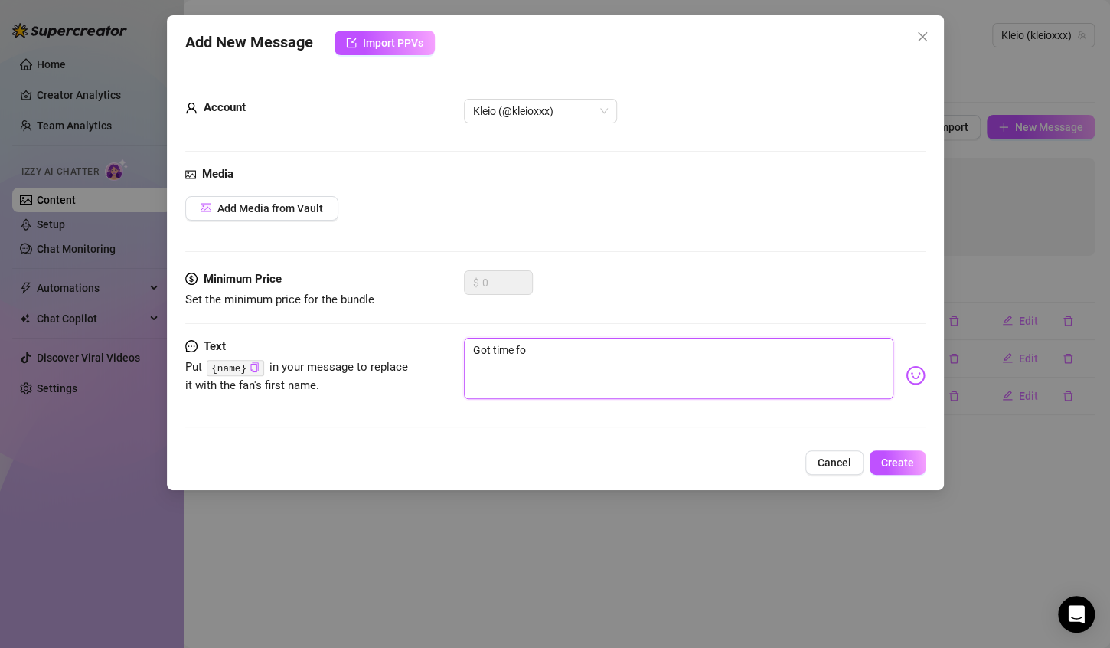
type textarea "Got time for"
type textarea "Got time for a"
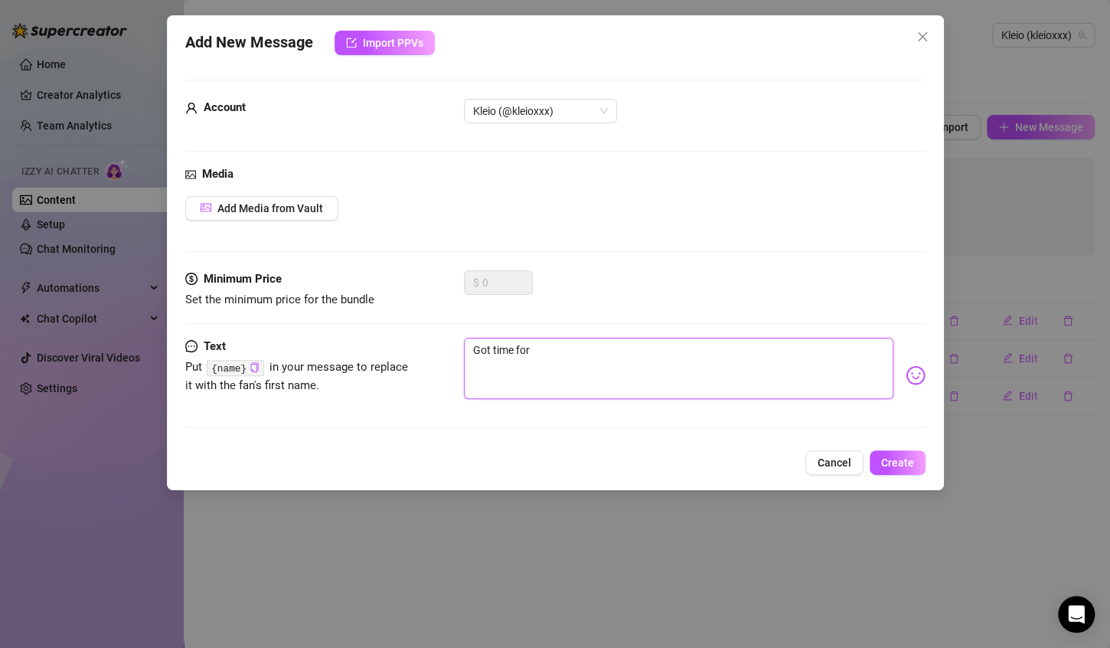
type textarea "Got time for a"
type textarea "Got time for a l"
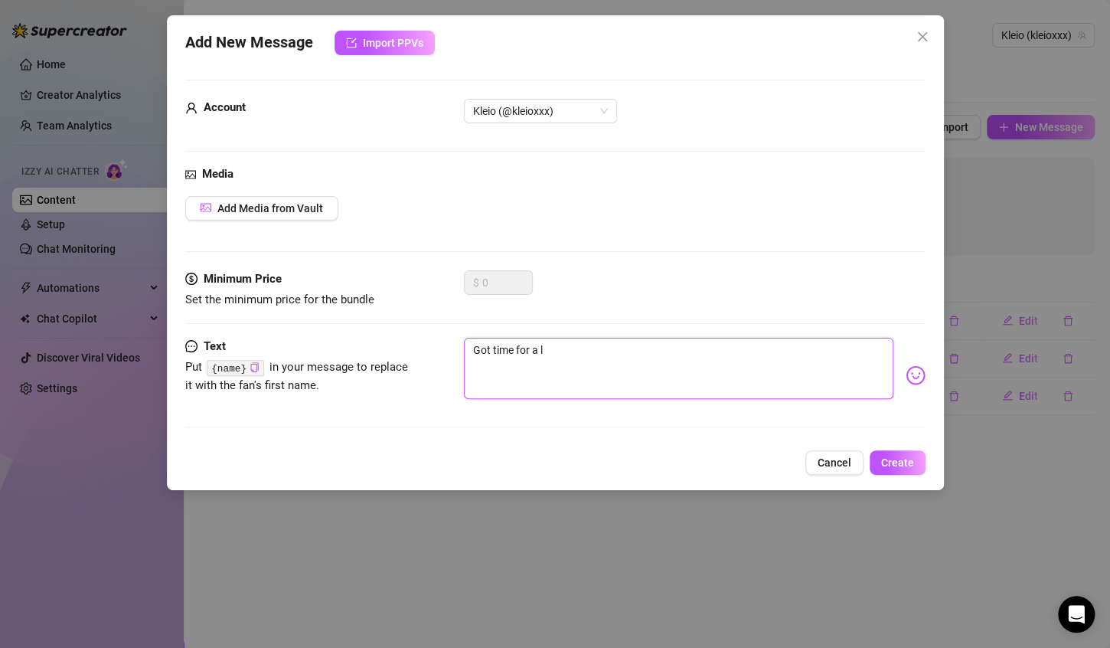
type textarea "Got time for a li"
type textarea "Got time for a lit"
type textarea "Got time for a litt"
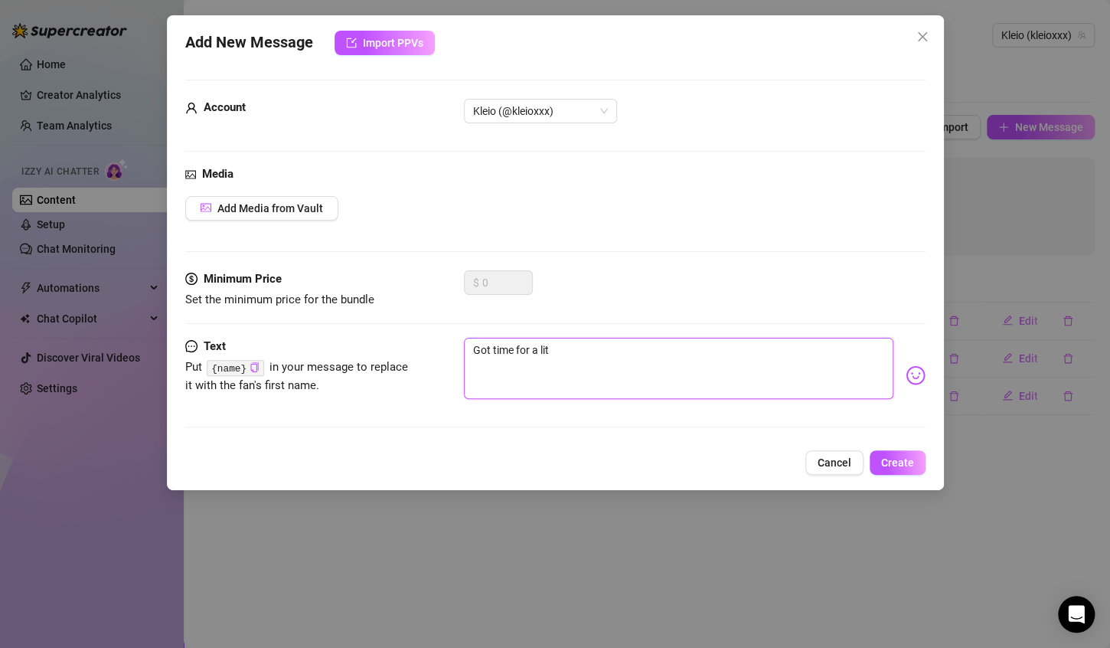
type textarea "Got time for a litt"
type textarea "Got time for a littl"
type textarea "Got time for a little"
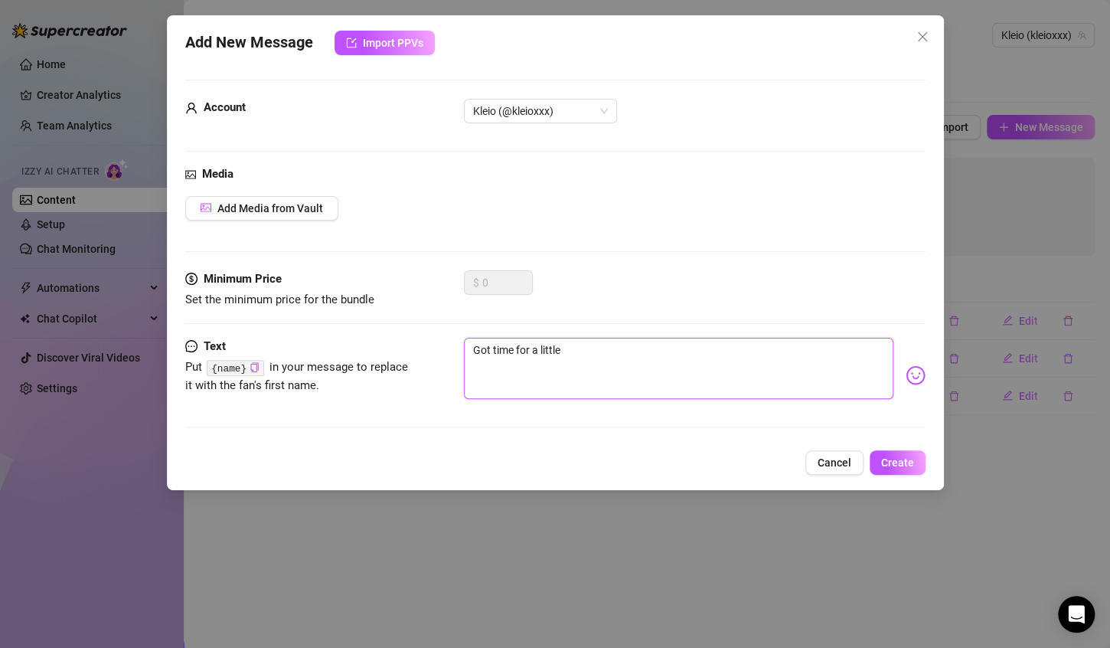
type textarea "Got time for a little"
type textarea "Got time for a little s"
type textarea "Got time for a little se"
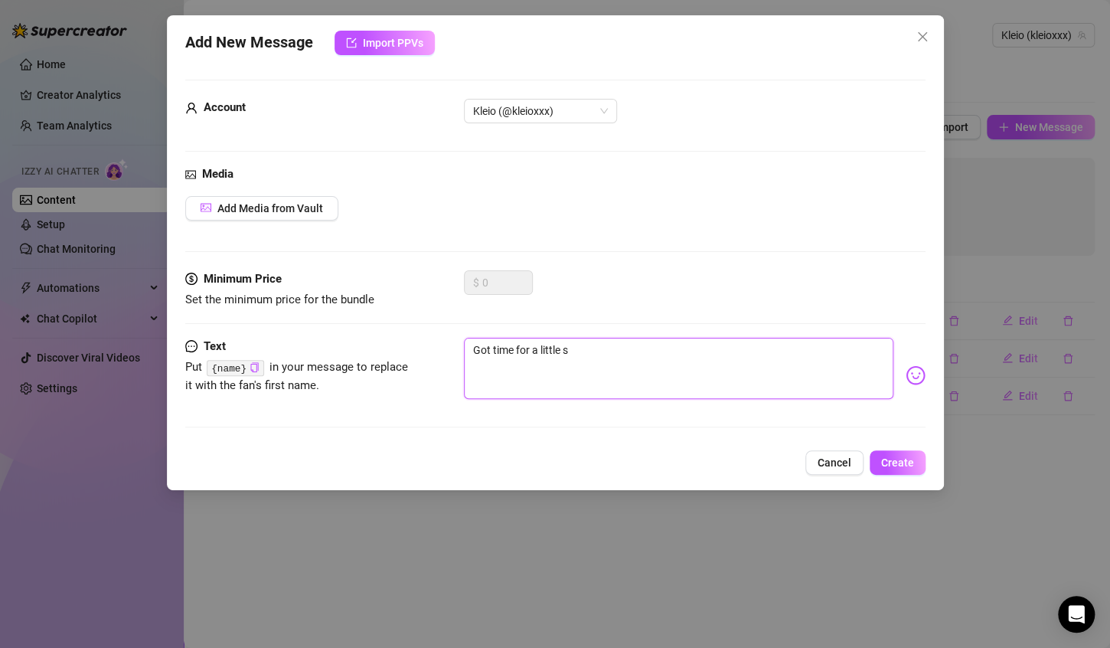
type textarea "Got time for a little se"
type textarea "Got time for a little sec"
type textarea "Got time for a little secr"
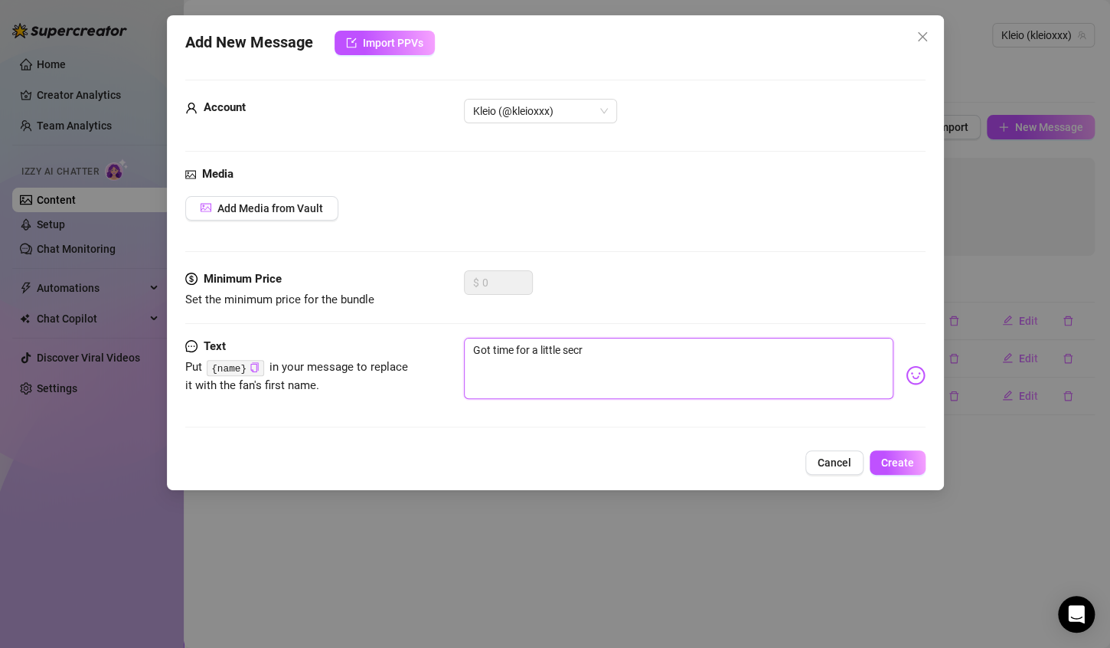
type textarea "Got time for a little secre"
type textarea "Got time for a little secret"
type textarea "Got time for a little secret?"
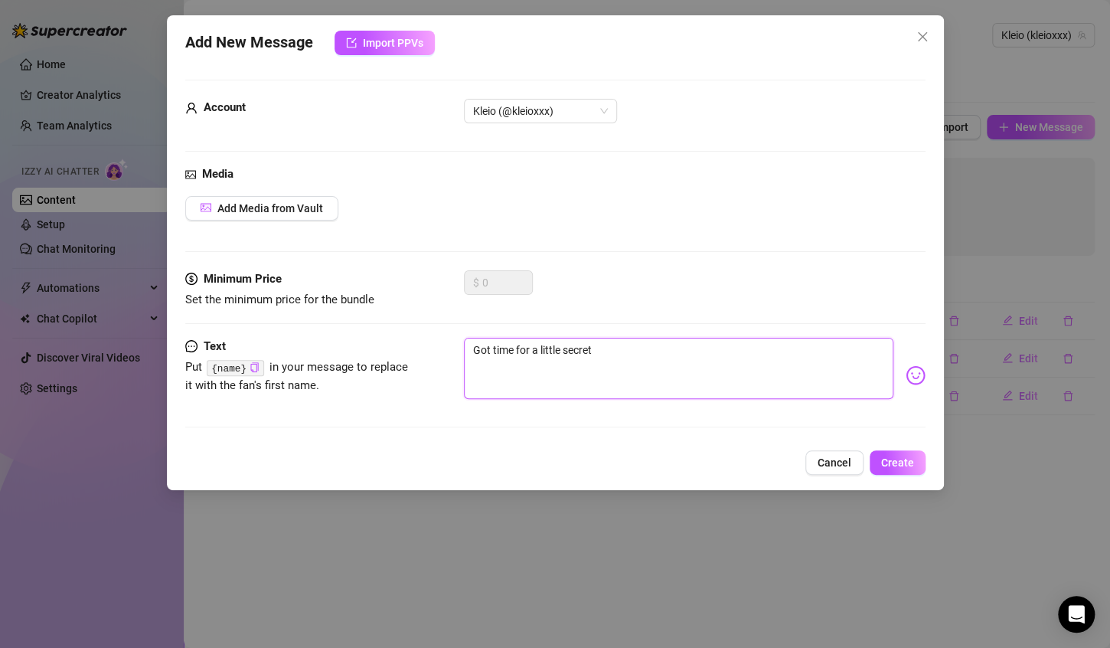
type textarea "Got time for a little secret?"
type textarea "Got time for a little secret??"
type textarea "Got time for a little secret???"
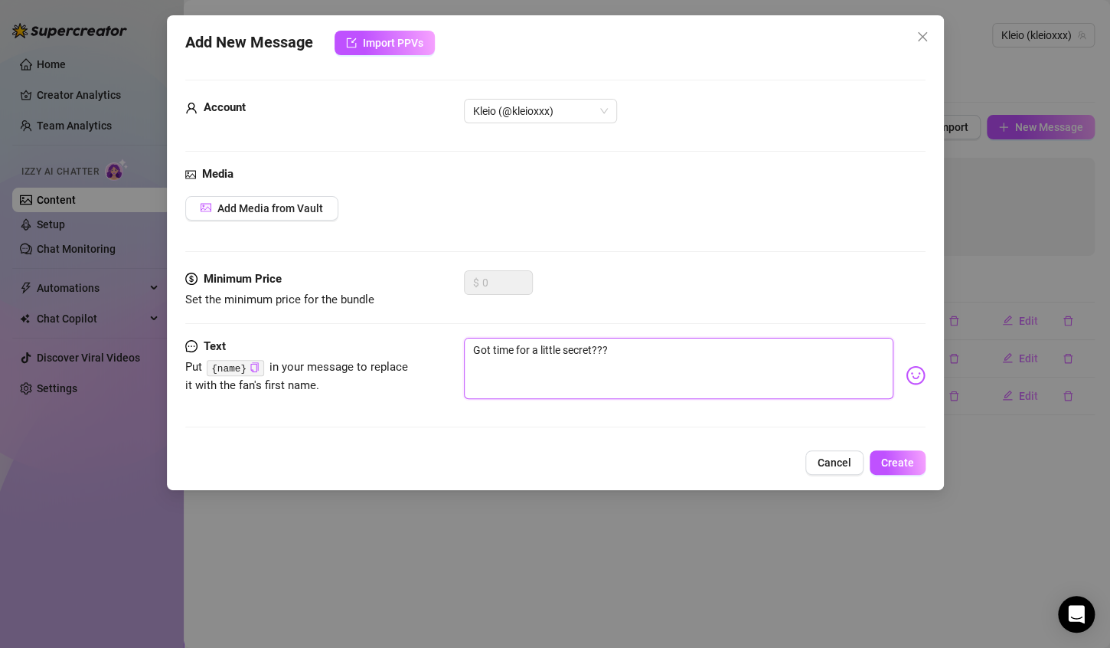
type textarea "Got time for a little secret????"
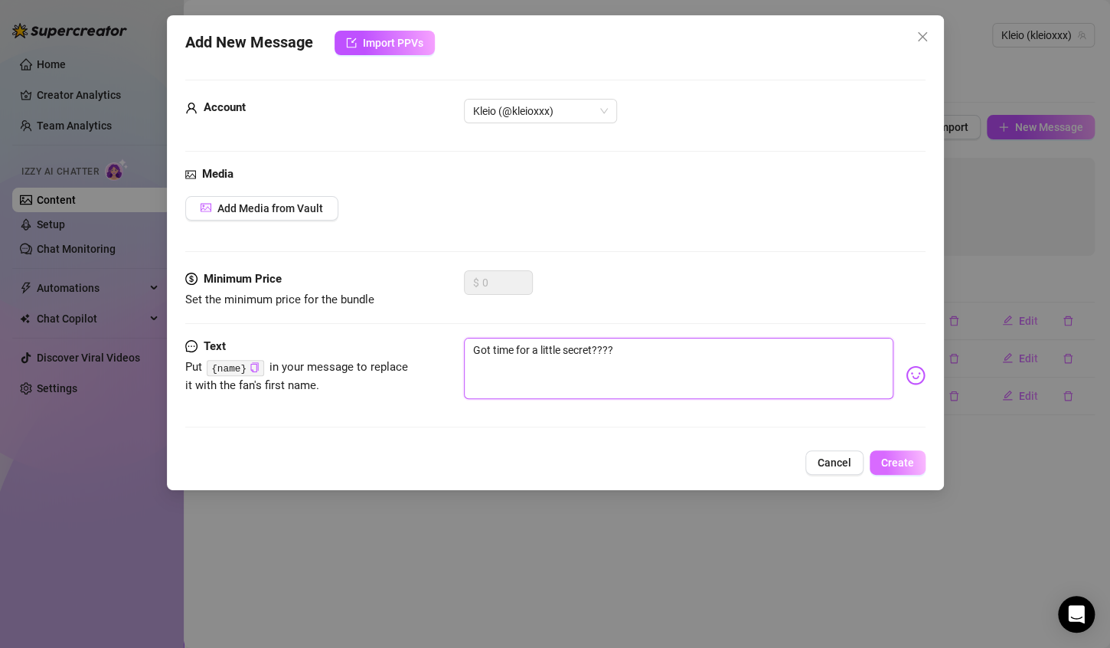
type textarea "Got time for a little secret????"
click at [897, 469] on button "Create" at bounding box center [898, 462] width 56 height 25
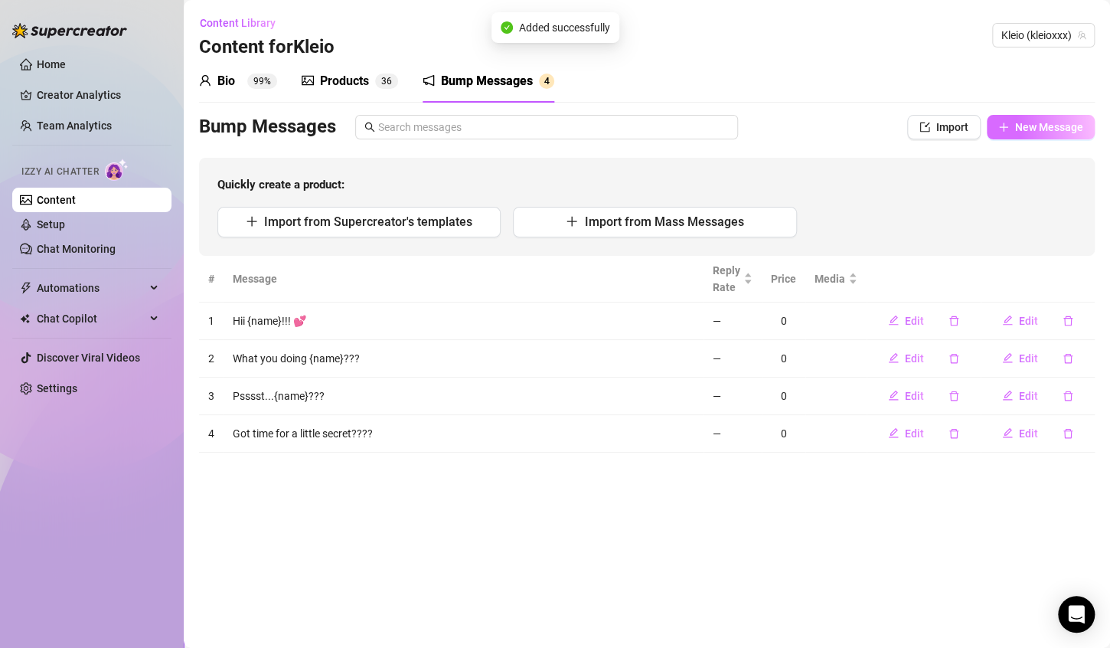
click at [1061, 124] on span "New Message" at bounding box center [1049, 127] width 68 height 12
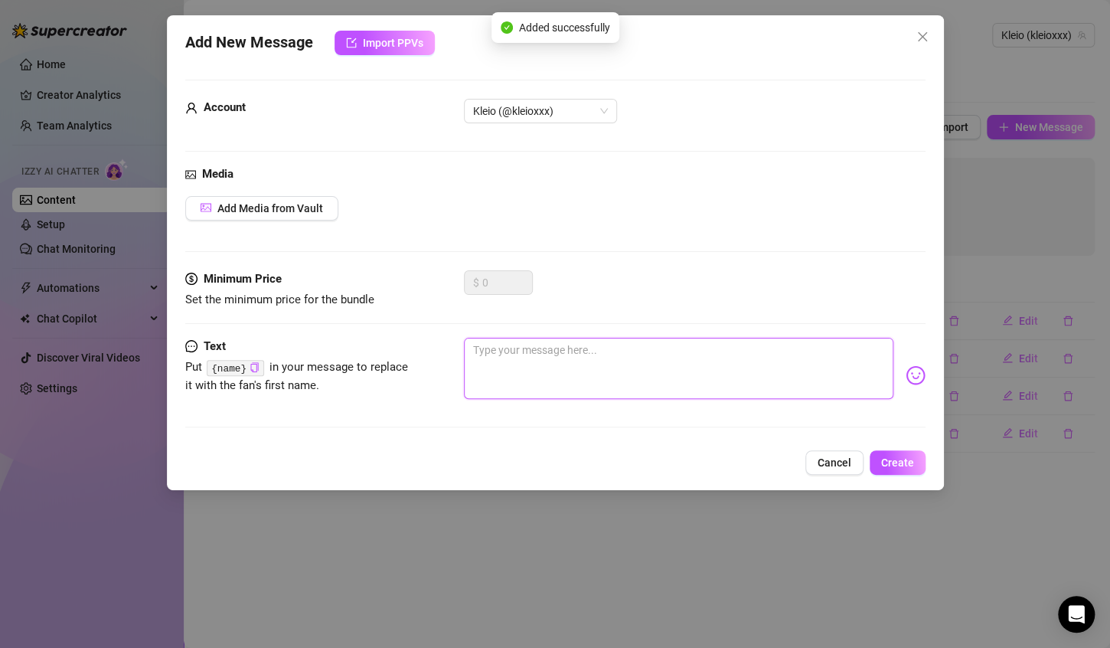
click at [620, 359] on textarea at bounding box center [679, 368] width 430 height 61
type textarea "A"
type textarea "Ar"
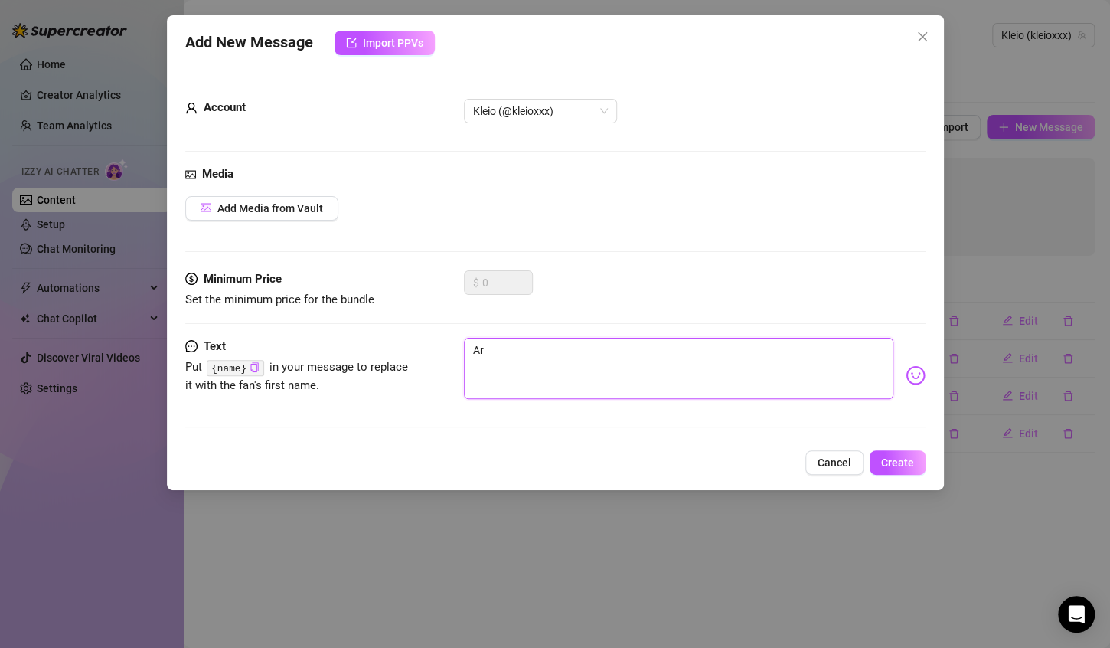
type textarea "Are"
type textarea "Are y"
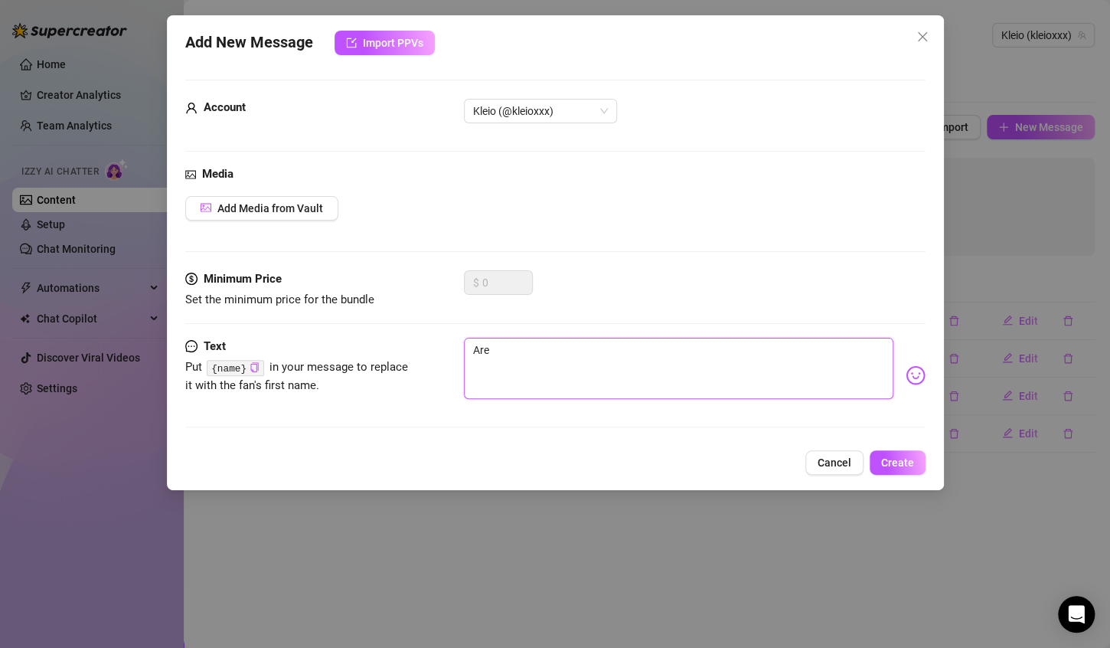
type textarea "Are y"
type textarea "Are yo"
type textarea "Are you he"
type textarea "Are you her"
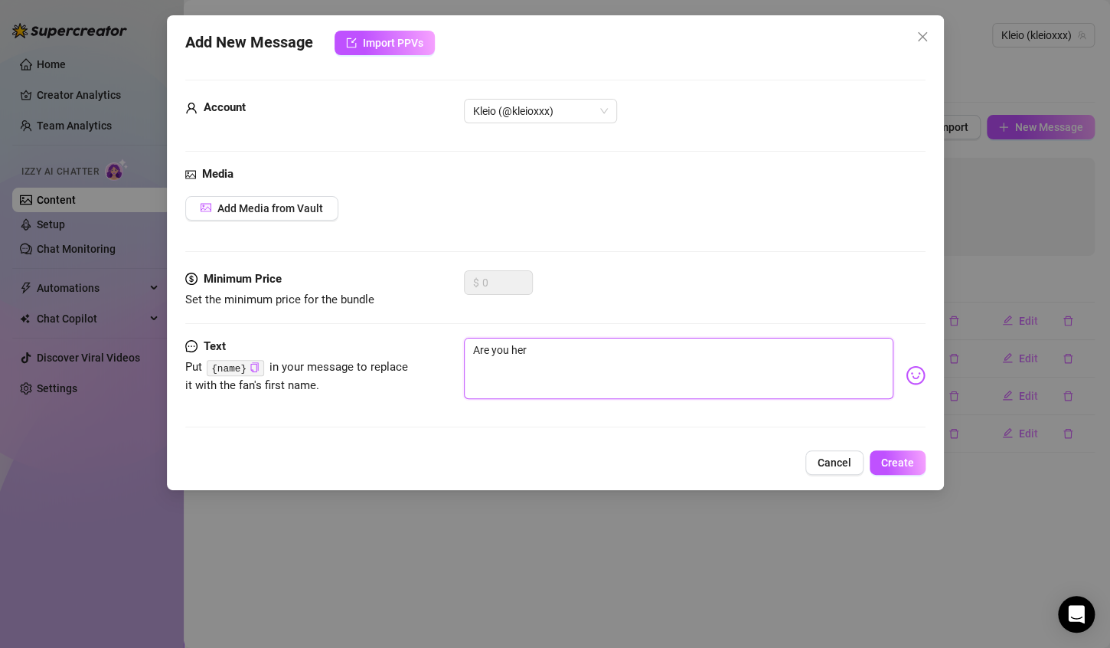
type textarea "Are you here"
type textarea "Are you here?"
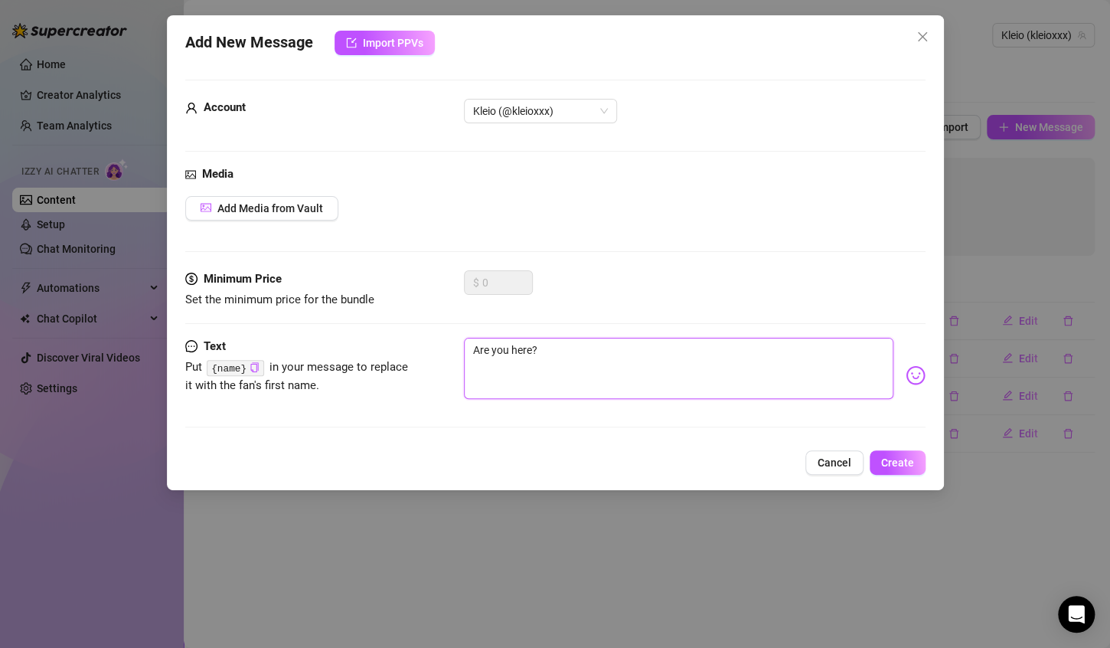
type textarea "Are you here?"
type textarea "Are you here? 🤭"
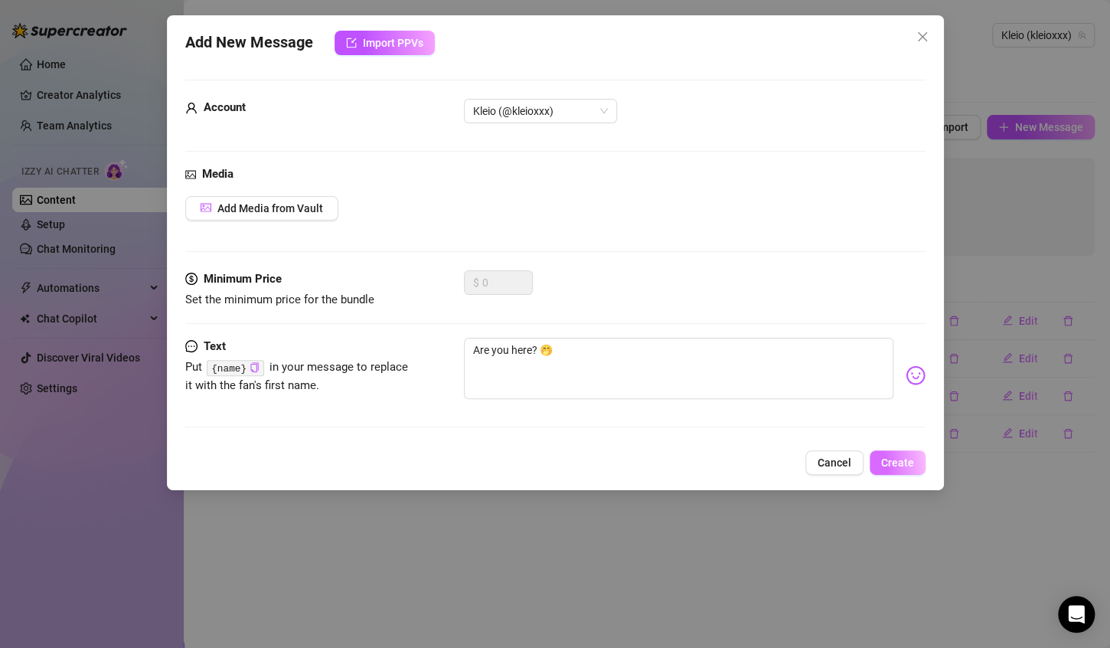
click at [885, 456] on span "Create" at bounding box center [897, 462] width 33 height 12
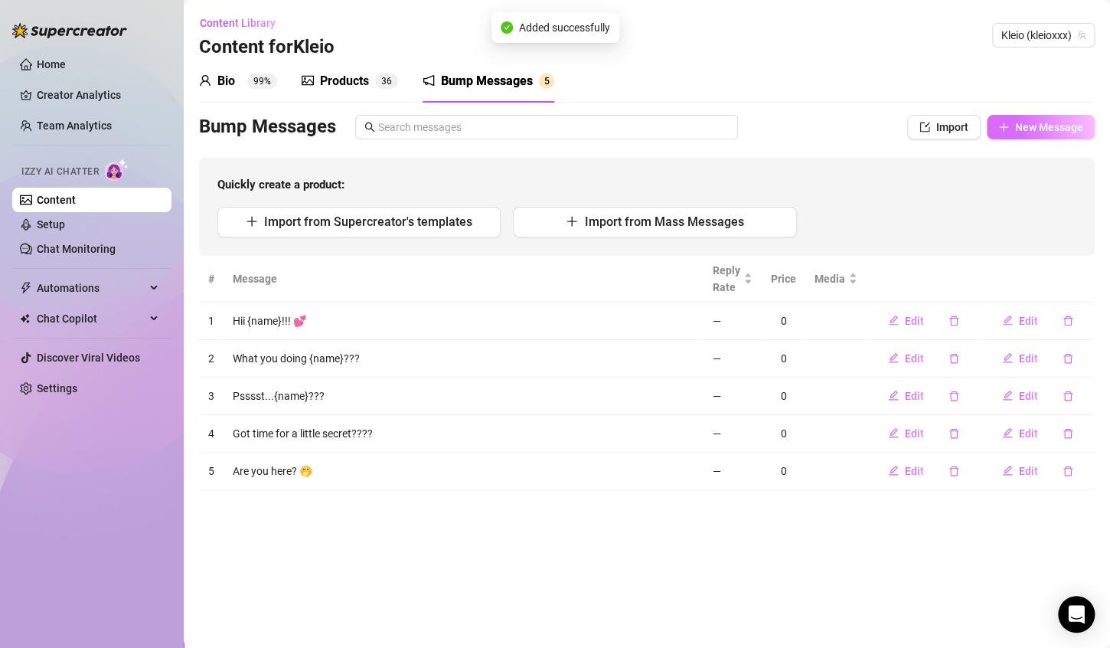
click at [1022, 121] on span "New Message" at bounding box center [1049, 127] width 68 height 12
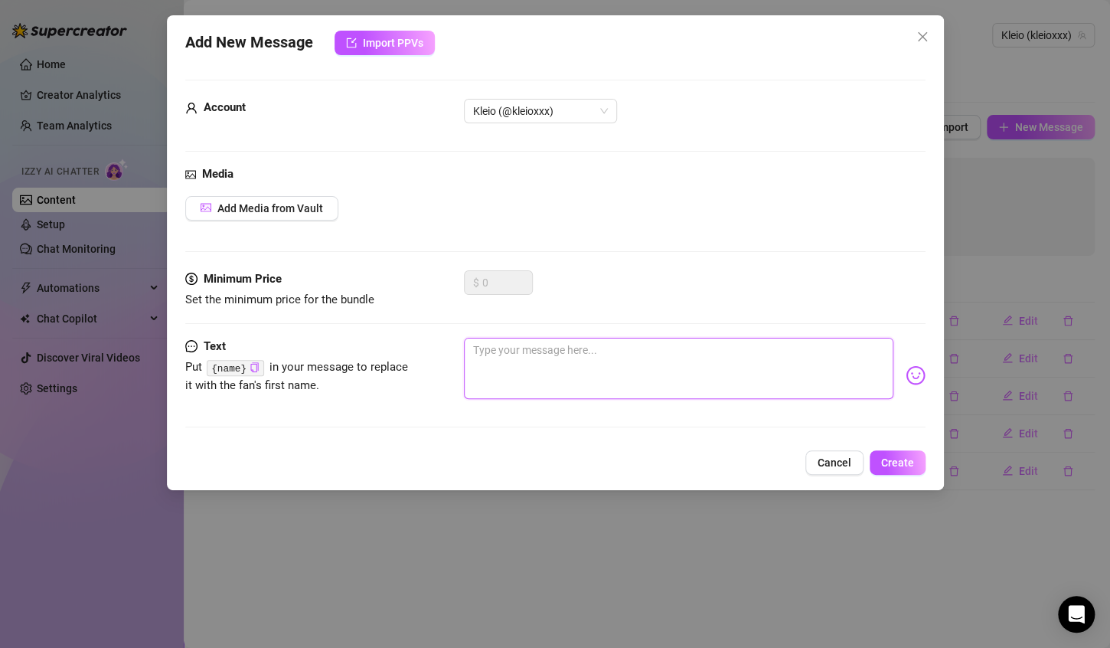
click at [671, 356] on textarea at bounding box center [679, 368] width 430 height 61
type textarea "Q"
type textarea "Qh"
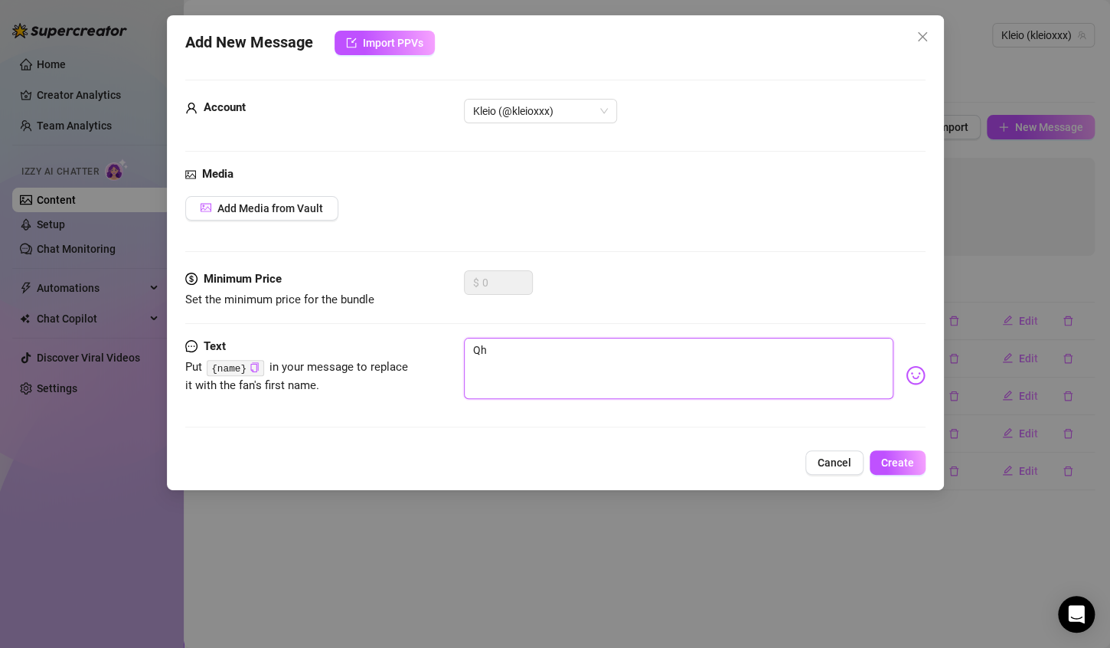
type textarea "Qht"
type textarea "Qh"
type textarea "Q"
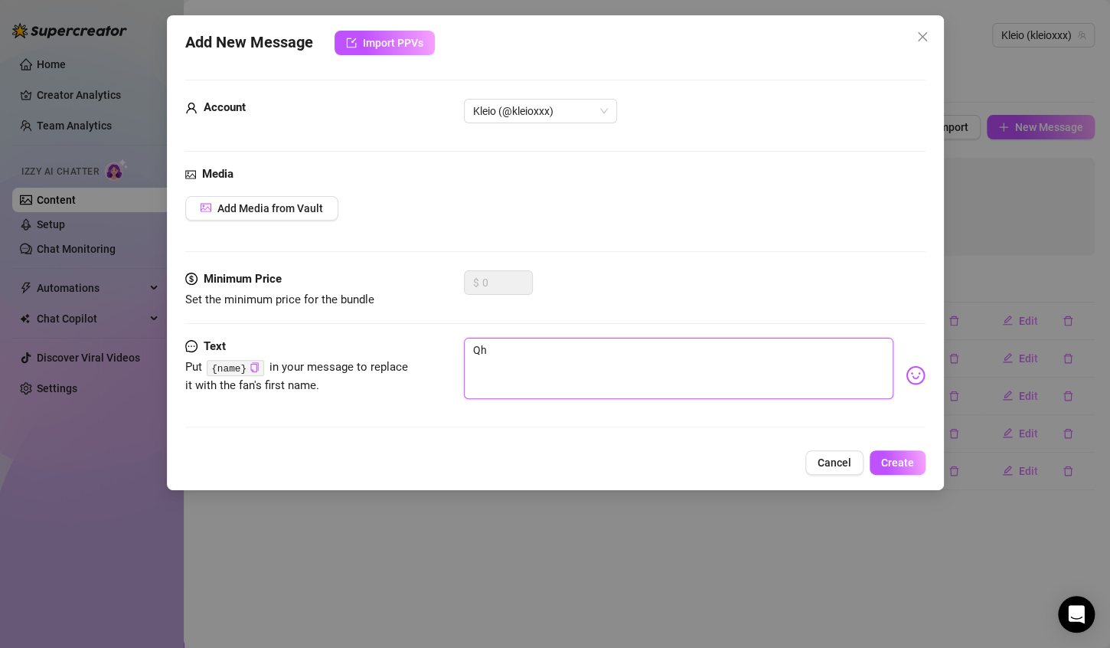
type textarea "Q"
paste textarea "{name}"
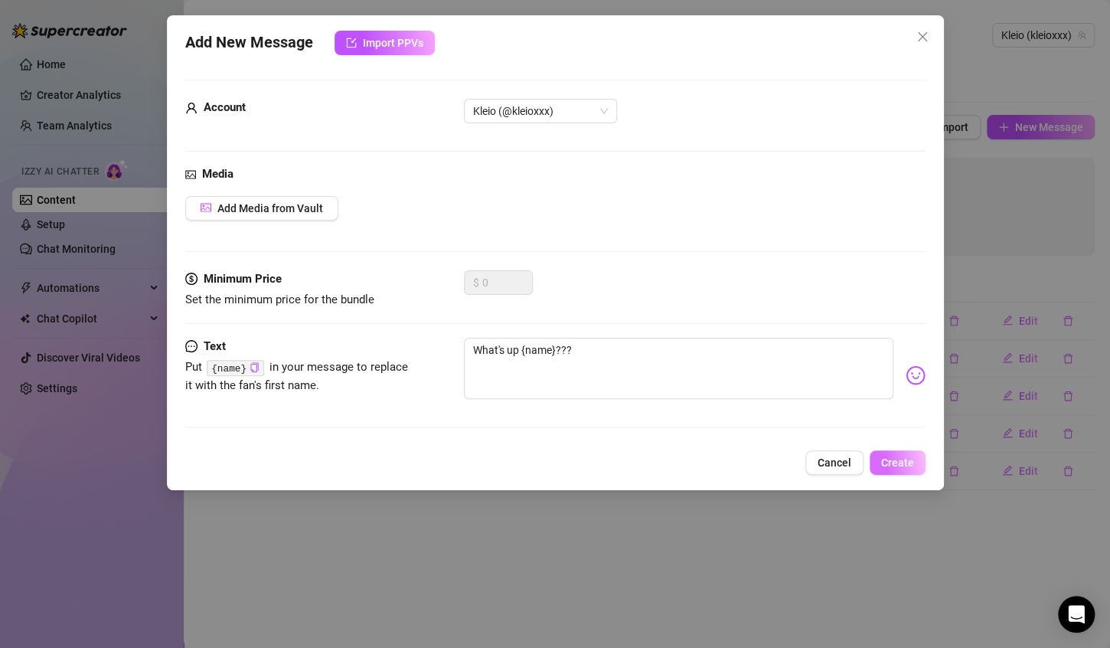
click at [893, 470] on button "Create" at bounding box center [898, 462] width 56 height 25
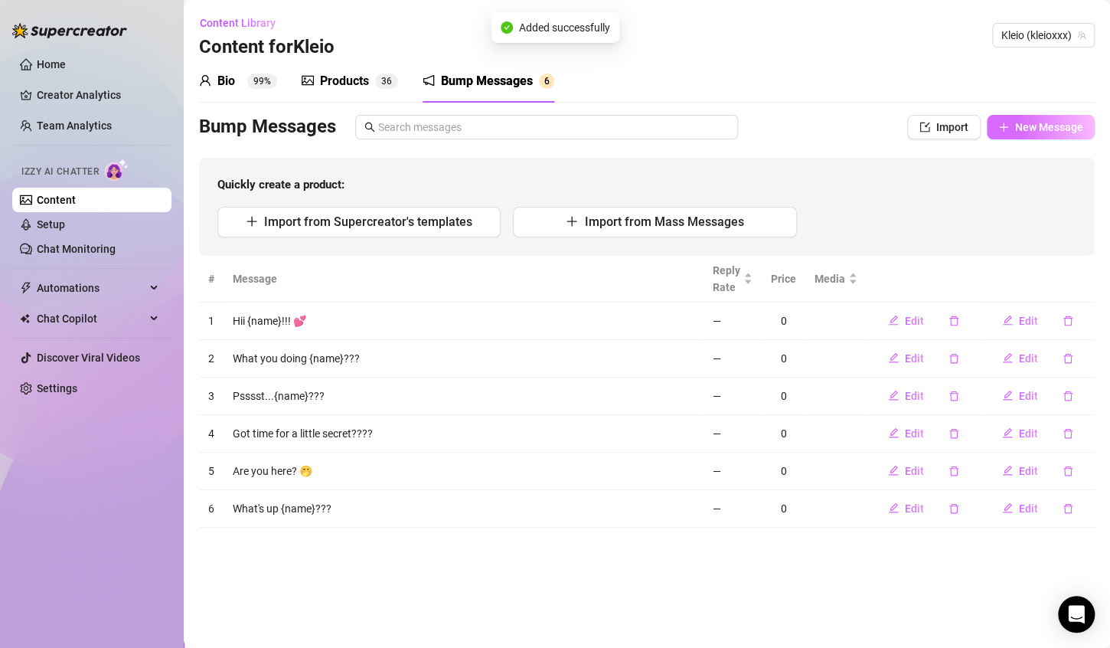
click at [1062, 123] on span "New Message" at bounding box center [1049, 127] width 68 height 12
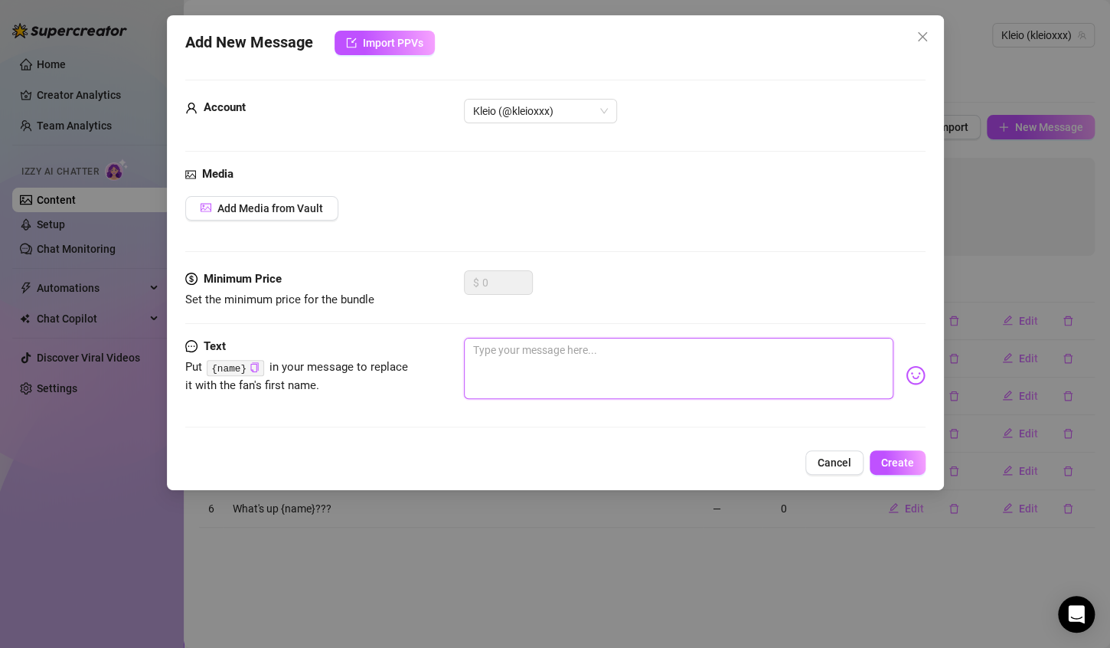
click at [589, 373] on textarea at bounding box center [679, 368] width 430 height 61
paste textarea "{name}"
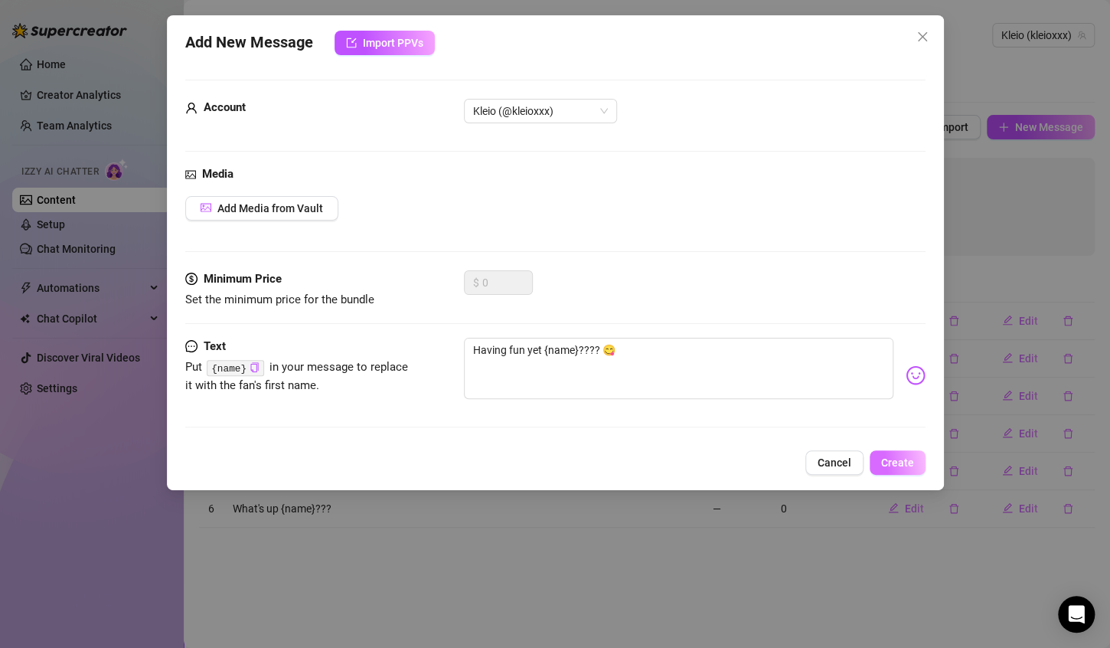
click at [886, 459] on span "Create" at bounding box center [897, 462] width 33 height 12
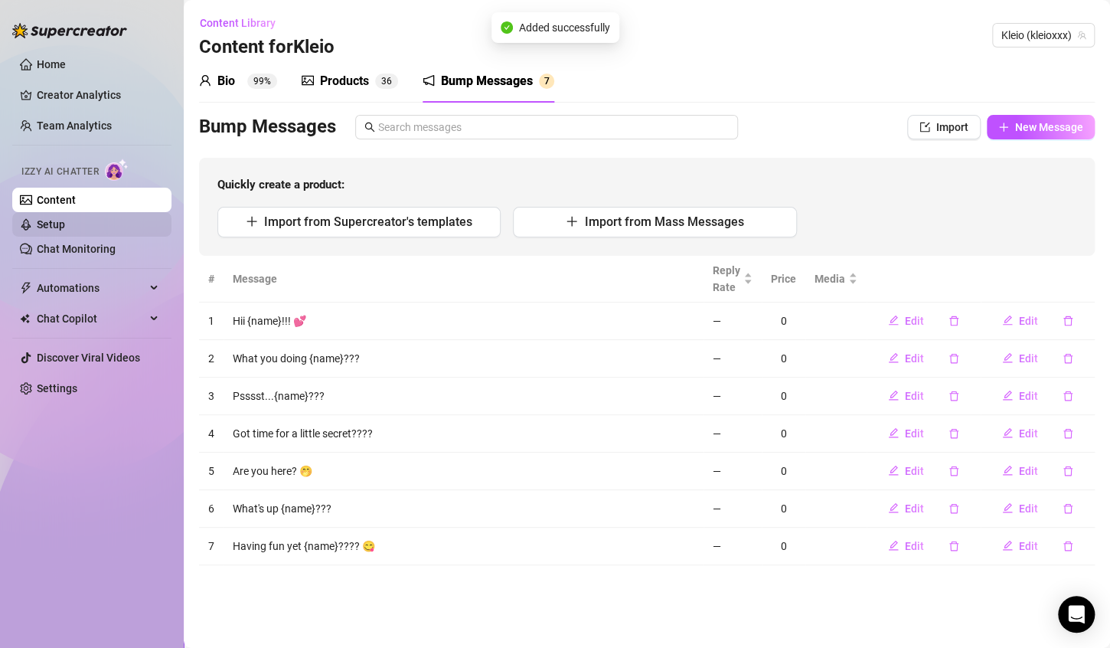
click at [48, 218] on link "Setup" at bounding box center [51, 224] width 28 height 12
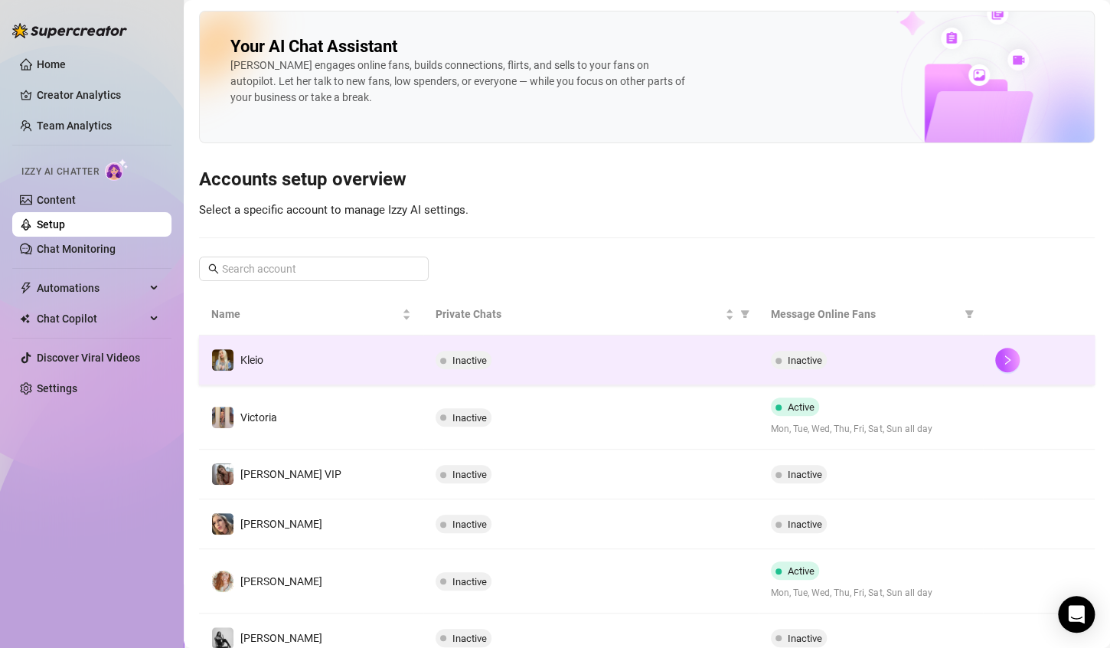
click at [489, 355] on div "Inactive" at bounding box center [467, 360] width 62 height 18
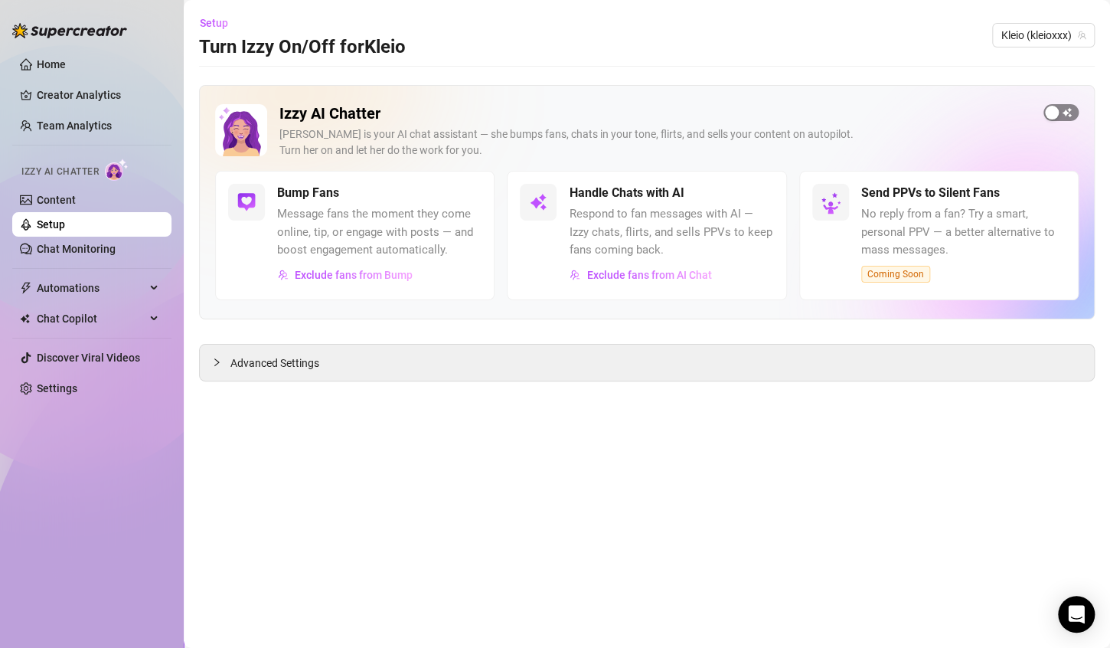
click at [1065, 107] on span "button" at bounding box center [1061, 112] width 35 height 17
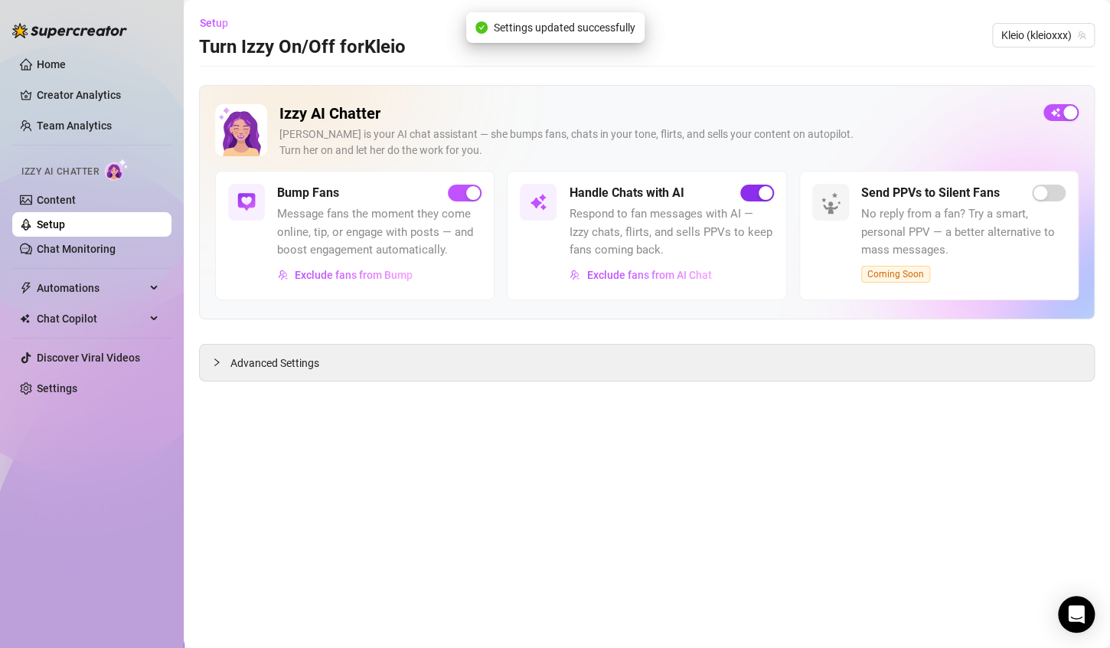
click at [750, 198] on span "button" at bounding box center [758, 193] width 34 height 17
click at [296, 364] on span "Advanced Settings" at bounding box center [275, 363] width 89 height 17
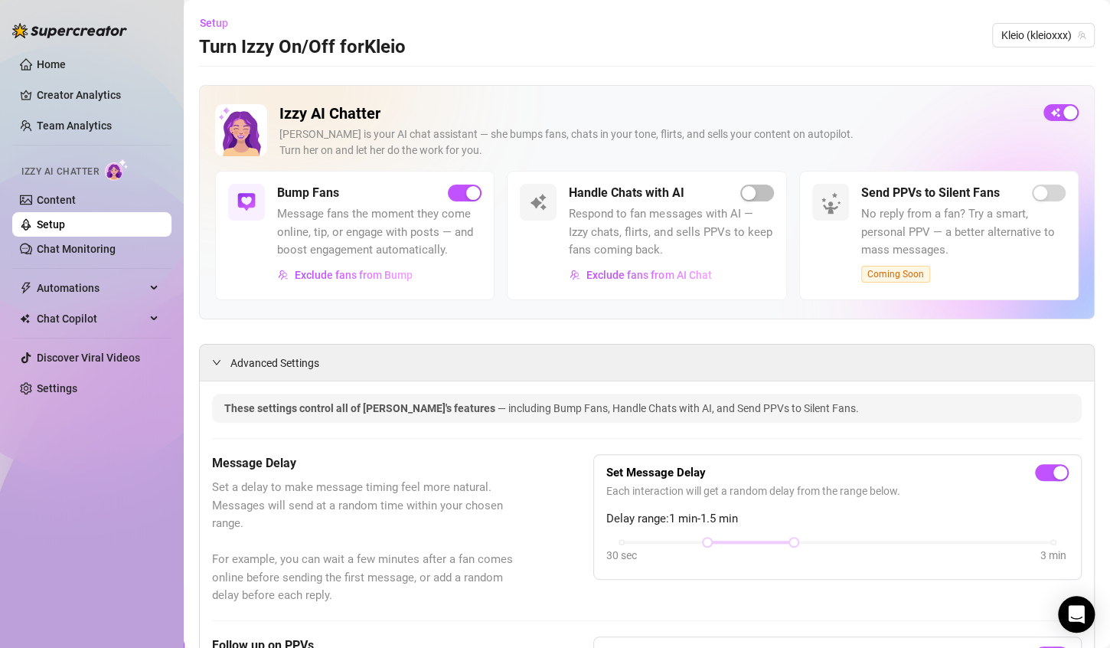
scroll to position [383, 0]
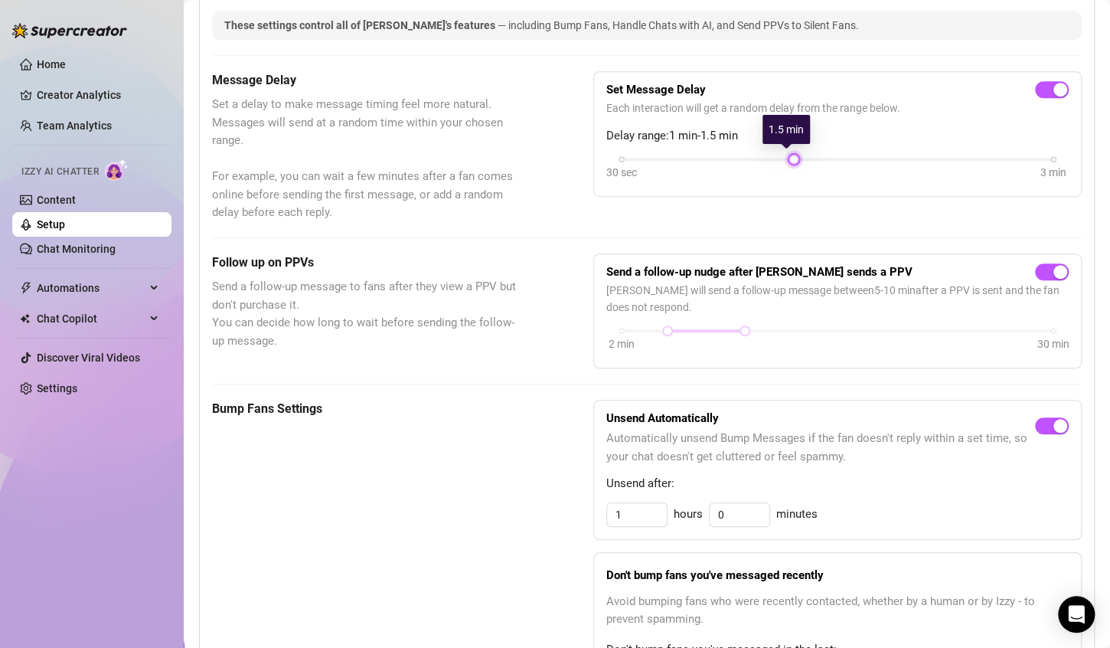
drag, startPoint x: 702, startPoint y: 155, endPoint x: 774, endPoint y: 156, distance: 72.0
click at [774, 156] on div "30 sec 3 min" at bounding box center [838, 158] width 432 height 6
drag, startPoint x: 782, startPoint y: 157, endPoint x: 753, endPoint y: 155, distance: 29.2
click at [753, 155] on div "30 sec 3 min" at bounding box center [838, 158] width 432 height 6
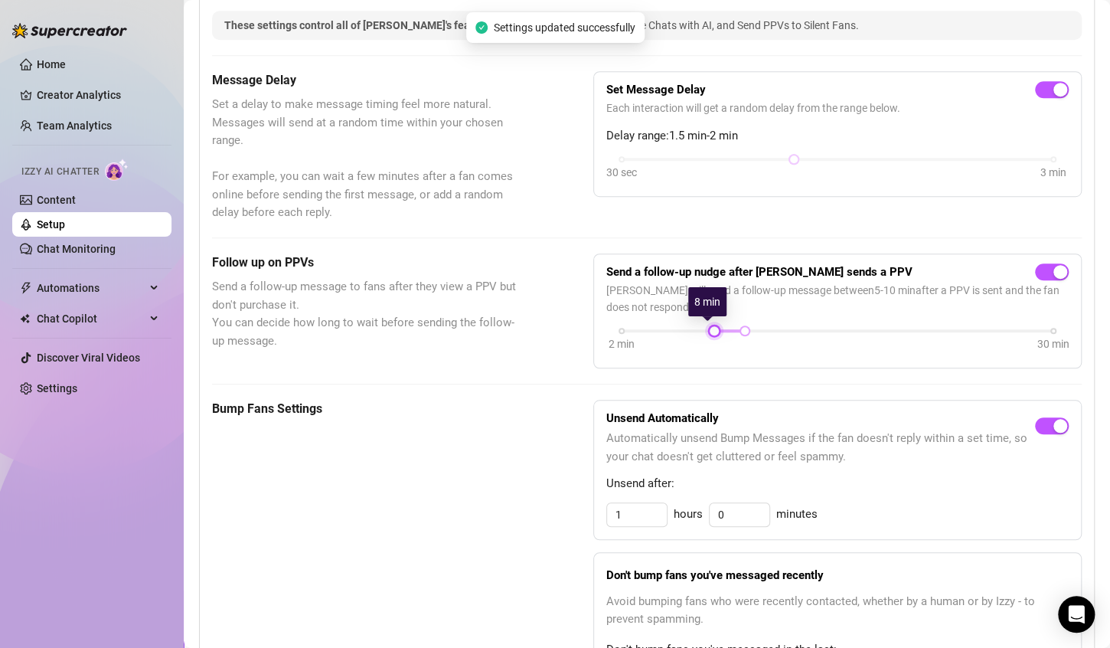
drag, startPoint x: 660, startPoint y: 331, endPoint x: 704, endPoint y: 335, distance: 43.9
click at [711, 335] on div at bounding box center [715, 331] width 8 height 8
drag, startPoint x: 735, startPoint y: 331, endPoint x: 710, endPoint y: 331, distance: 25.3
click at [711, 331] on div at bounding box center [715, 331] width 8 height 8
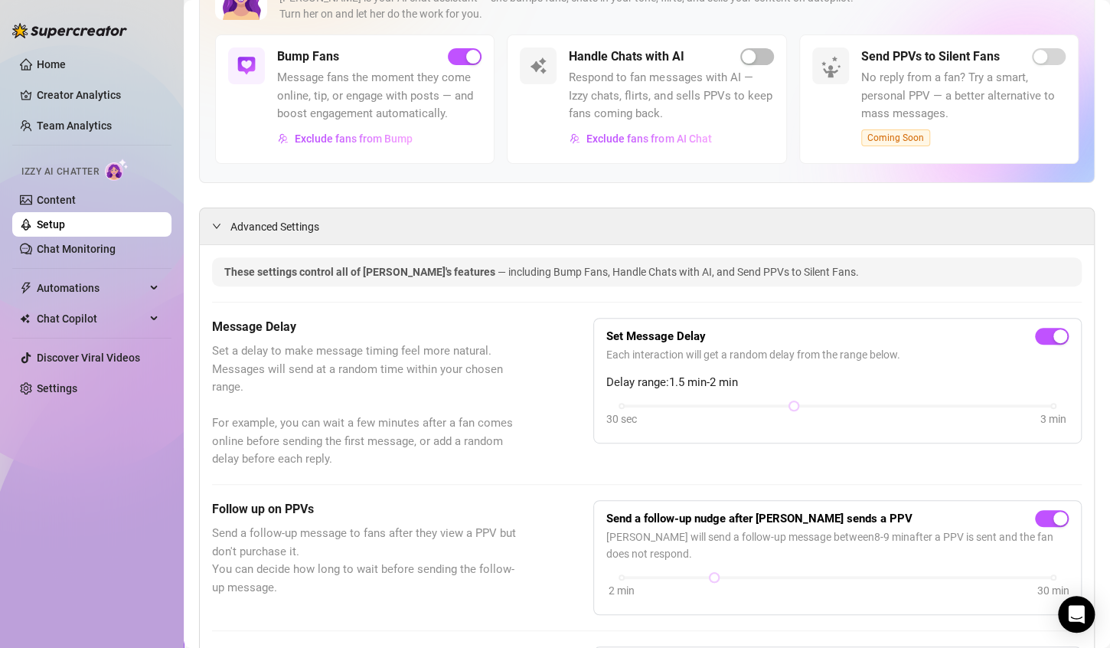
scroll to position [0, 0]
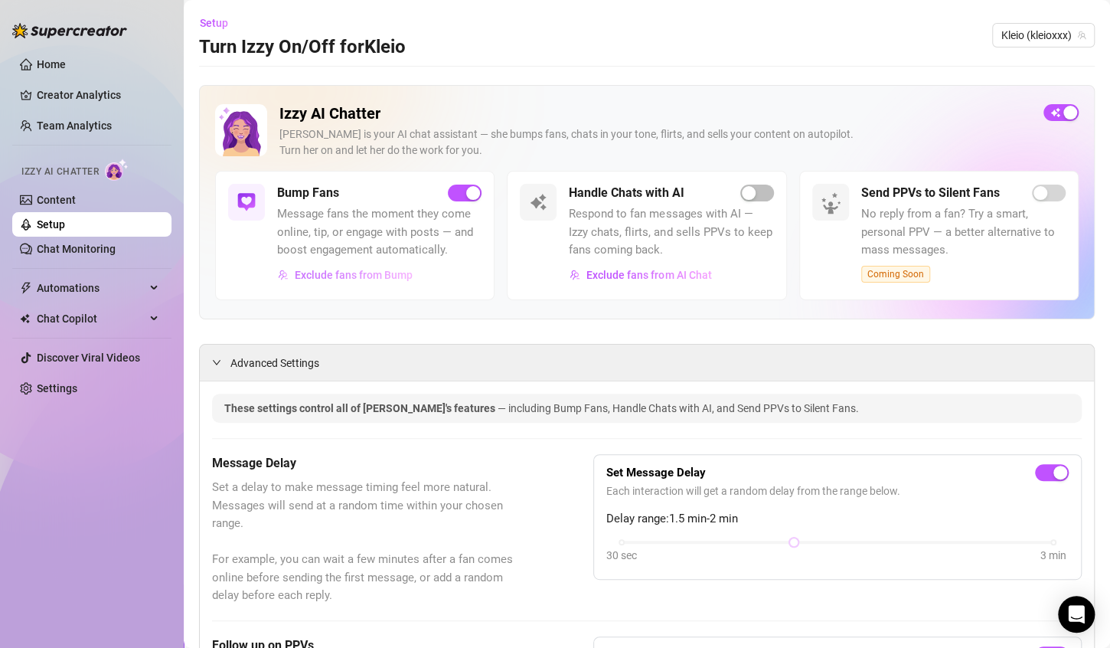
click at [396, 281] on button "Exclude fans from Bump" at bounding box center [345, 275] width 136 height 25
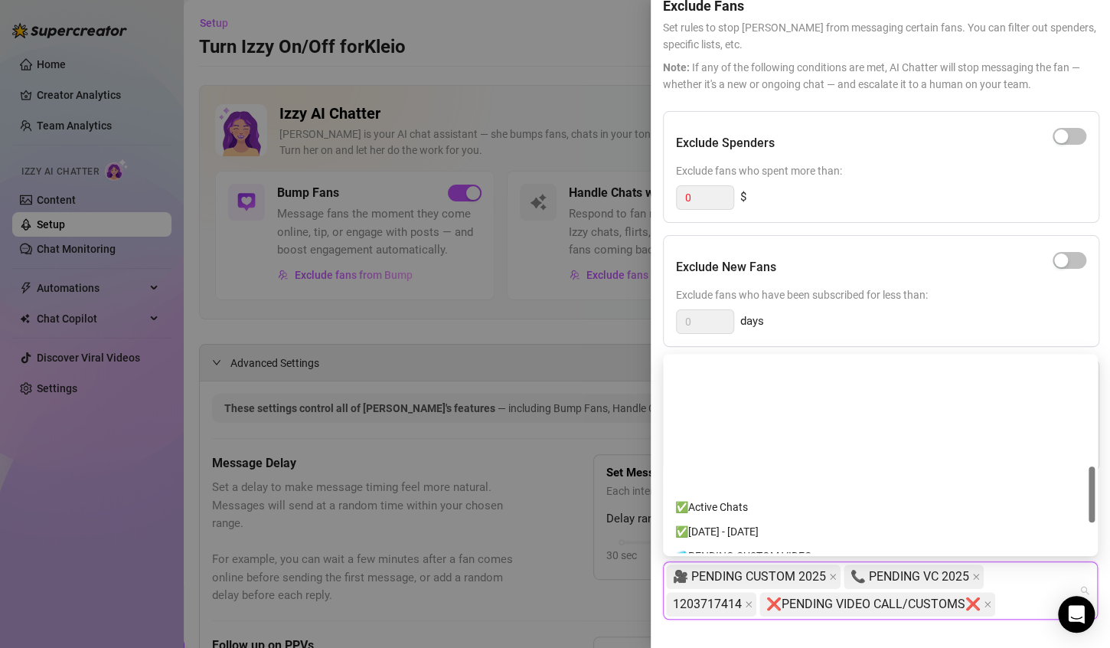
scroll to position [383, 0]
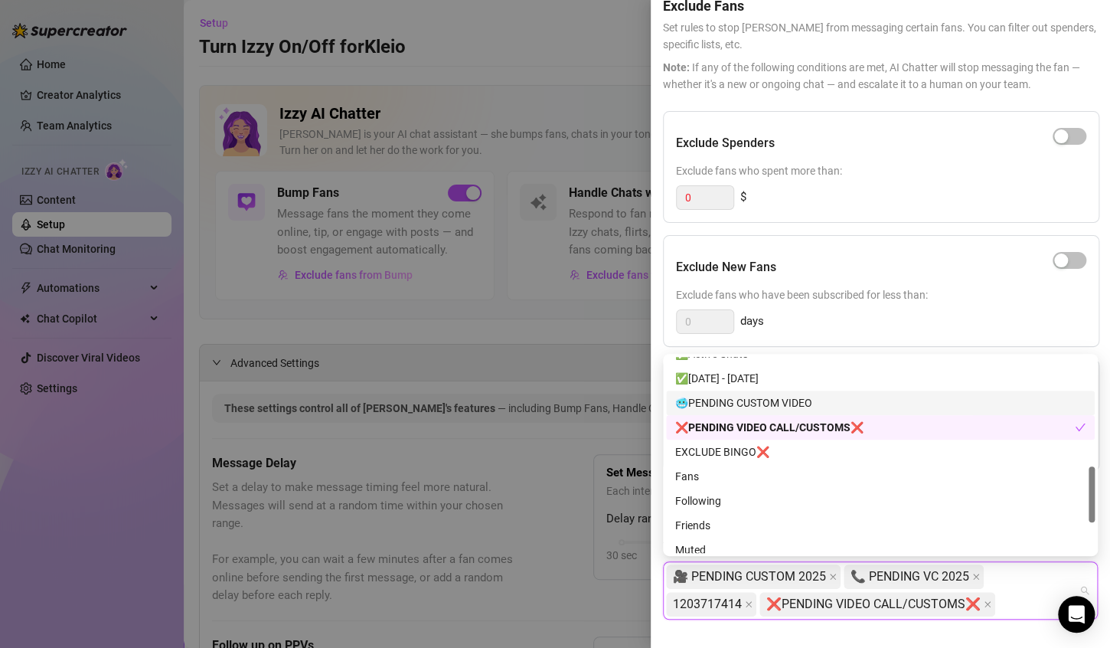
click at [888, 407] on div "🥶PENDING CUSTOM VIDEO" at bounding box center [880, 402] width 410 height 17
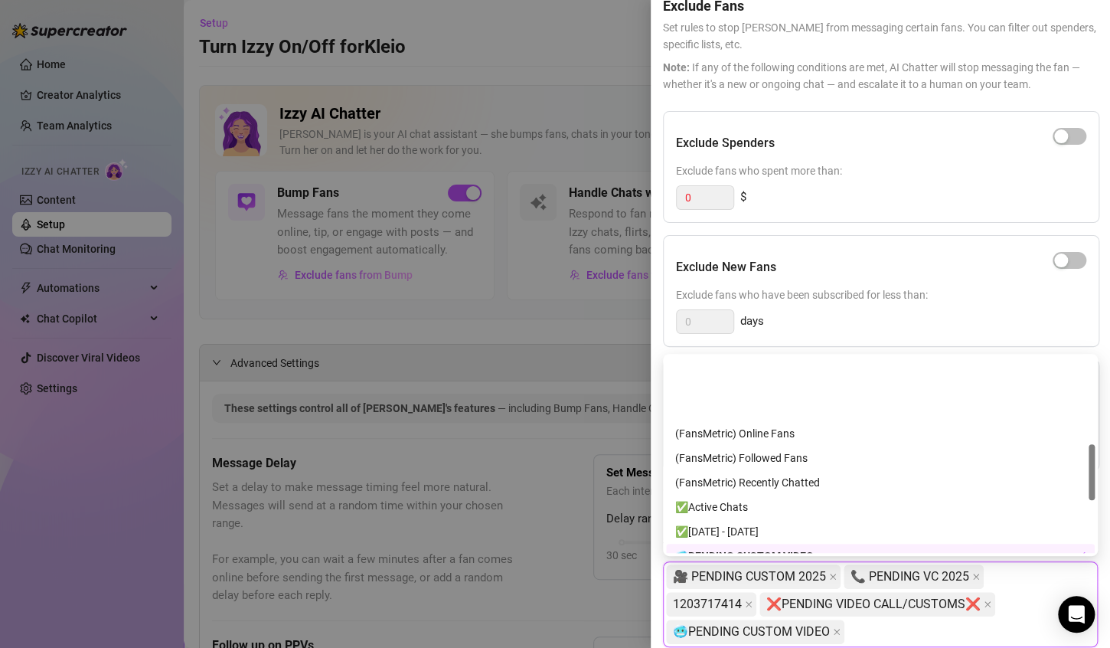
scroll to position [306, 0]
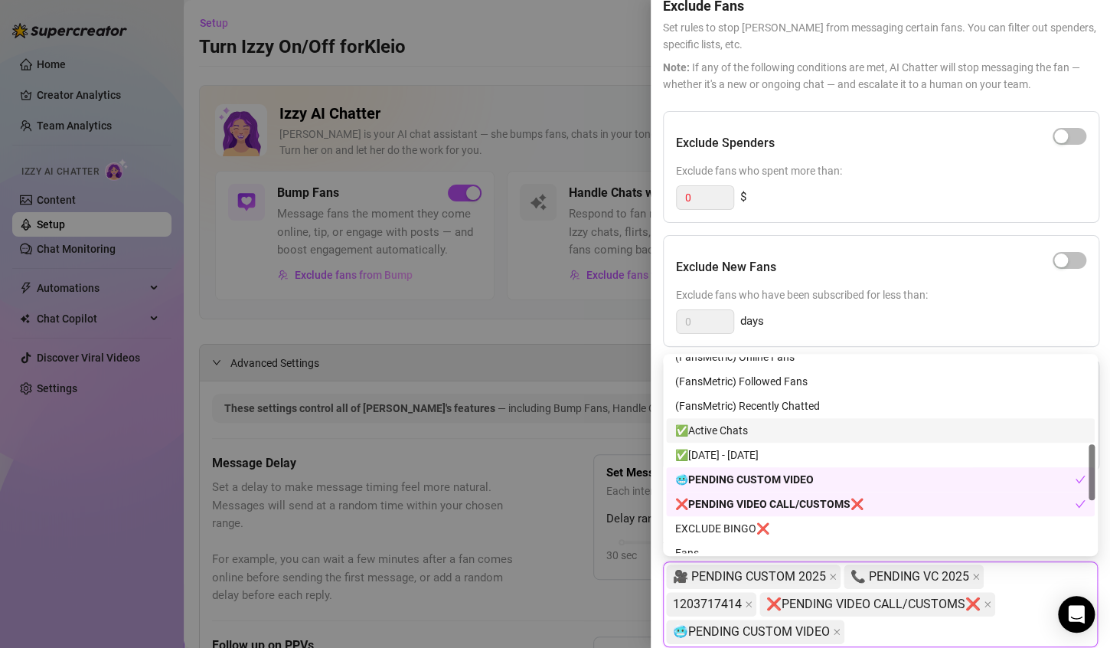
click at [868, 428] on div "✅Active Chats" at bounding box center [880, 430] width 410 height 17
click at [1013, 632] on div "🎥 PENDING CUSTOM 2025 📞 PENDING VC [PHONE_NUMBER] ❌PENDING VIDEO CALL/CUSTOMS❌ …" at bounding box center [872, 604] width 413 height 83
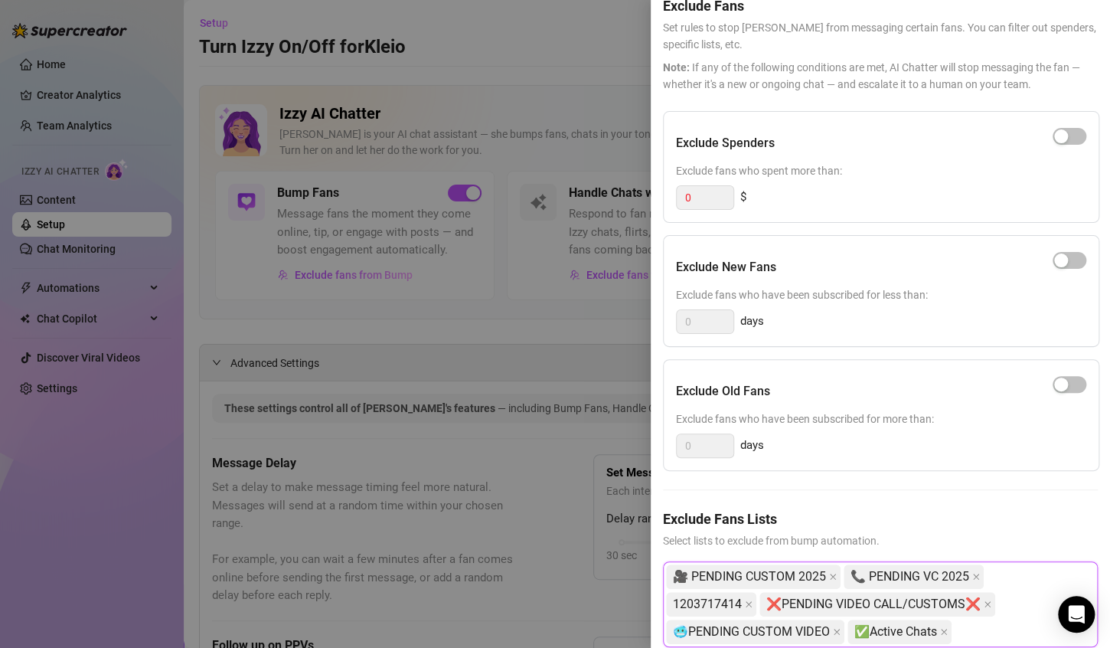
click at [621, 38] on div at bounding box center [555, 324] width 1110 height 648
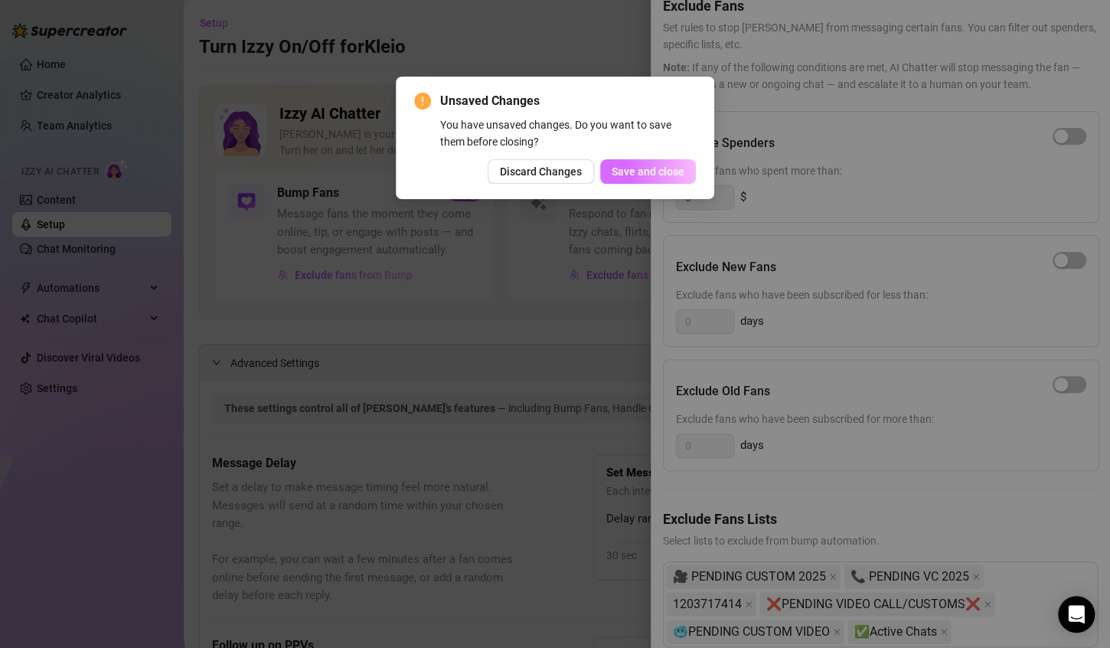
click at [642, 175] on span "Save and close" at bounding box center [648, 171] width 73 height 12
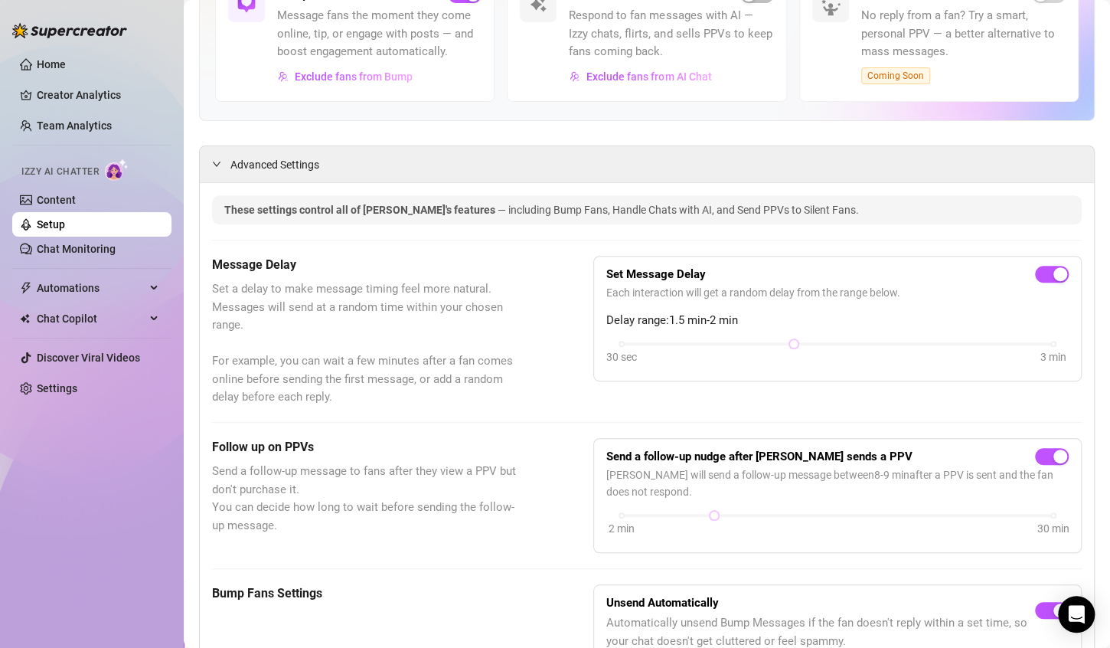
scroll to position [0, 0]
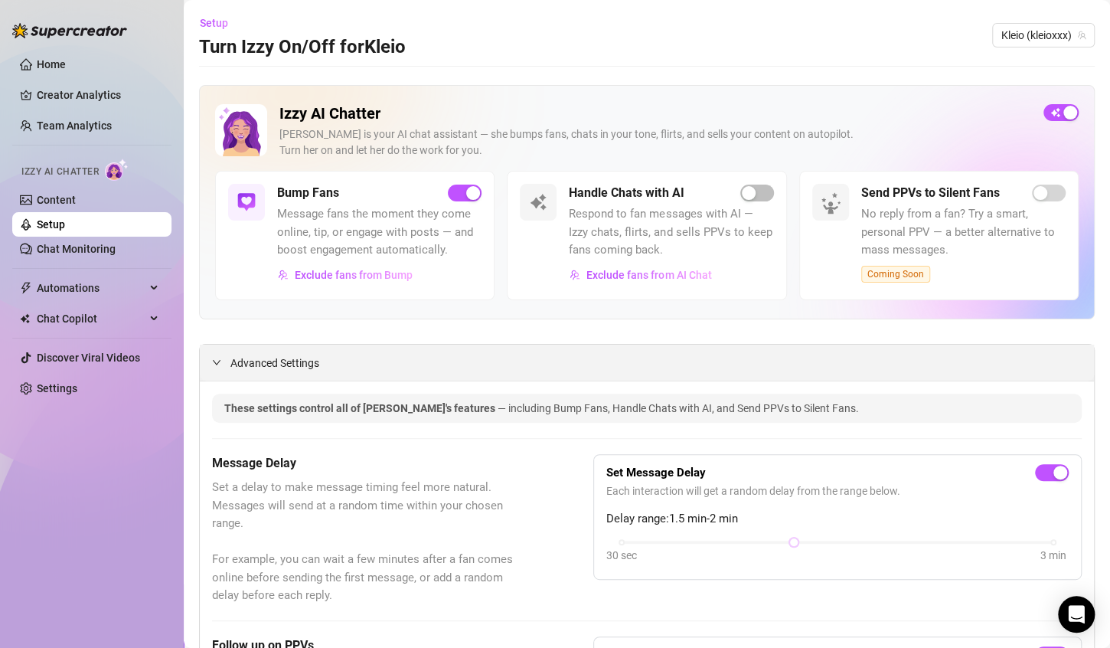
click at [214, 361] on icon "expanded" at bounding box center [216, 362] width 9 height 9
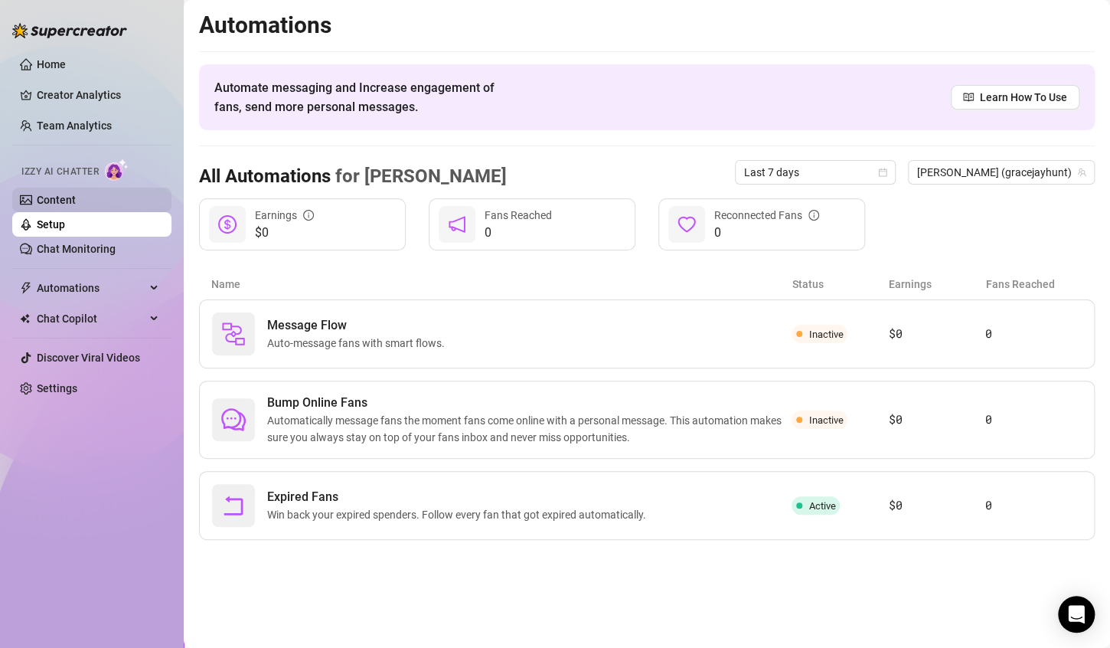
click at [76, 199] on link "Content" at bounding box center [56, 200] width 39 height 12
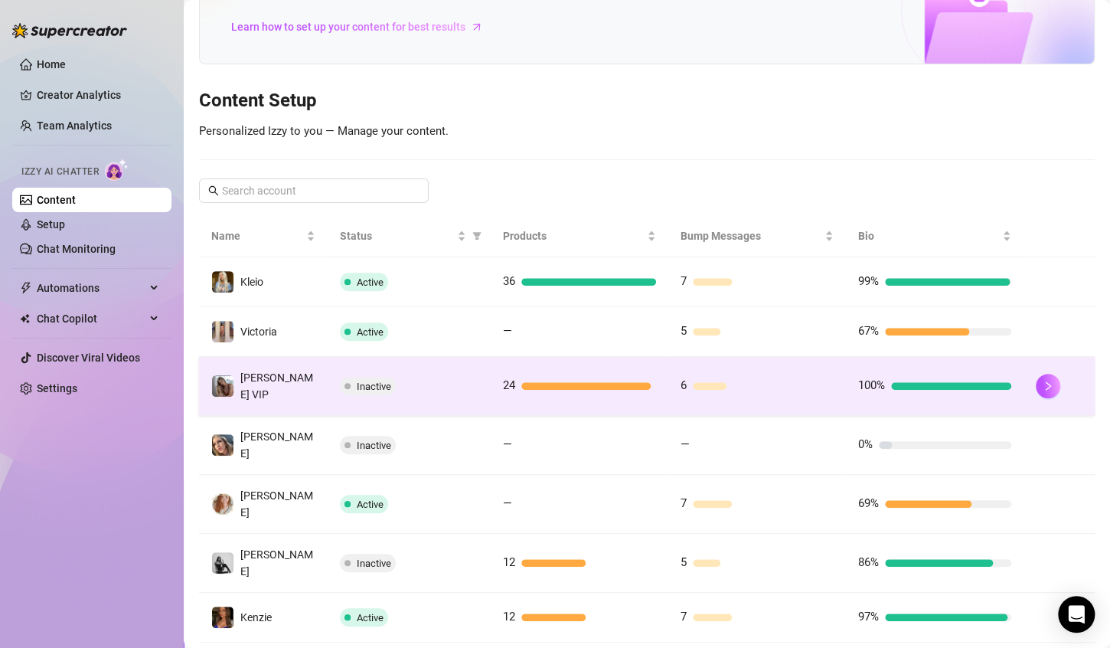
scroll to position [153, 0]
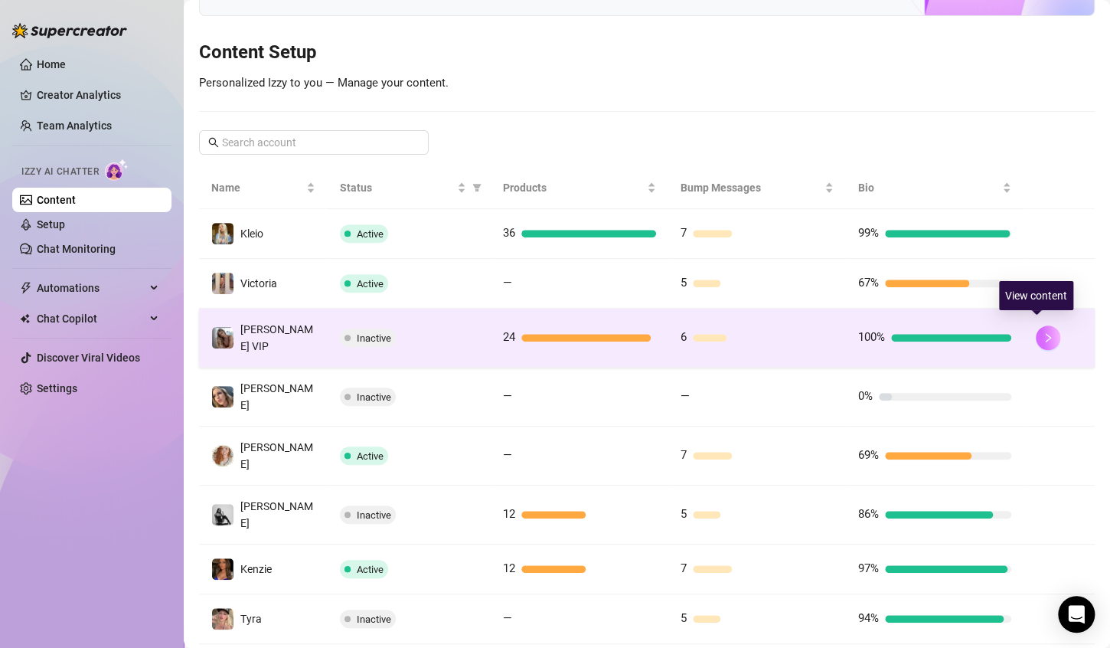
click at [1043, 335] on icon "right" at bounding box center [1048, 337] width 11 height 11
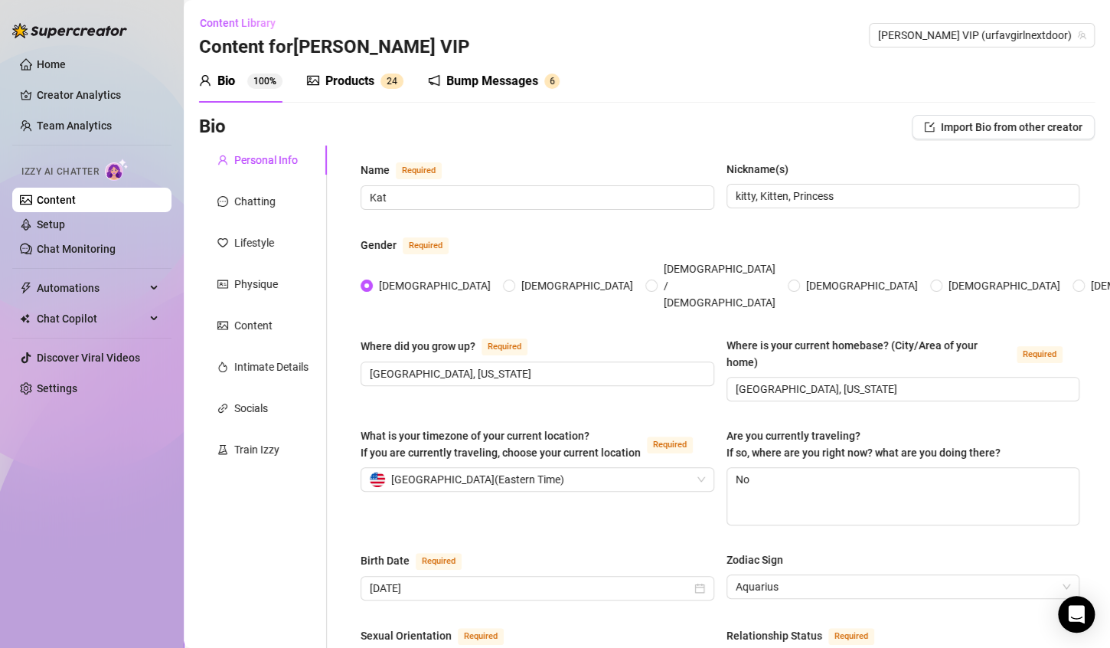
click at [521, 82] on div "Bump Messages" at bounding box center [492, 81] width 92 height 18
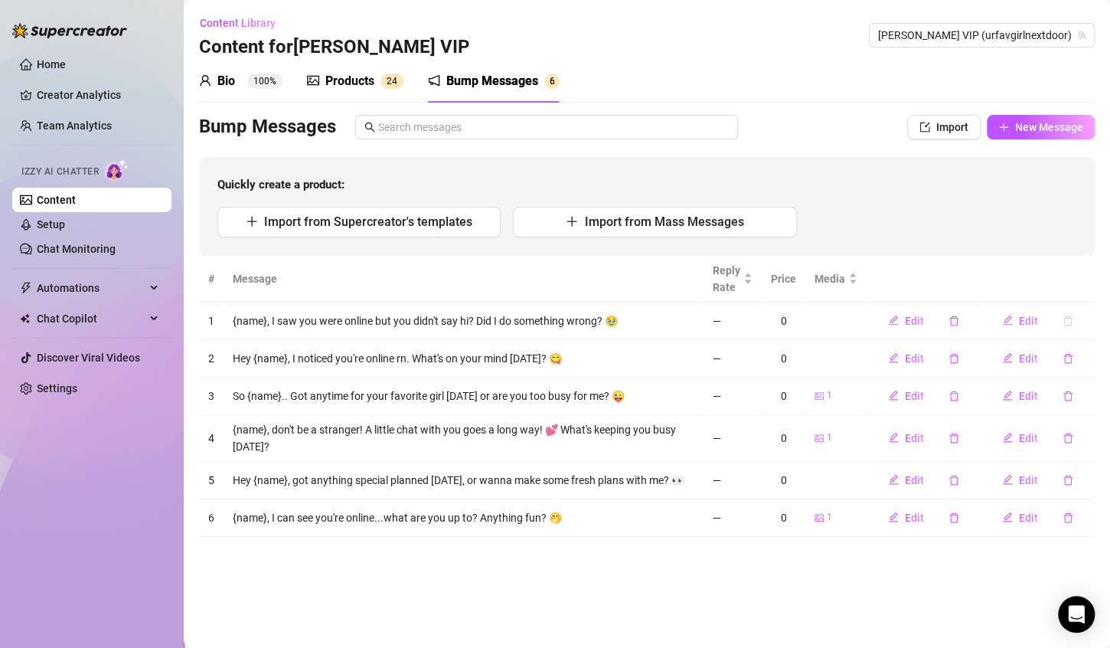
click at [1068, 322] on icon "delete" at bounding box center [1068, 321] width 11 height 11
click at [1068, 294] on span "Yes" at bounding box center [1071, 293] width 18 height 12
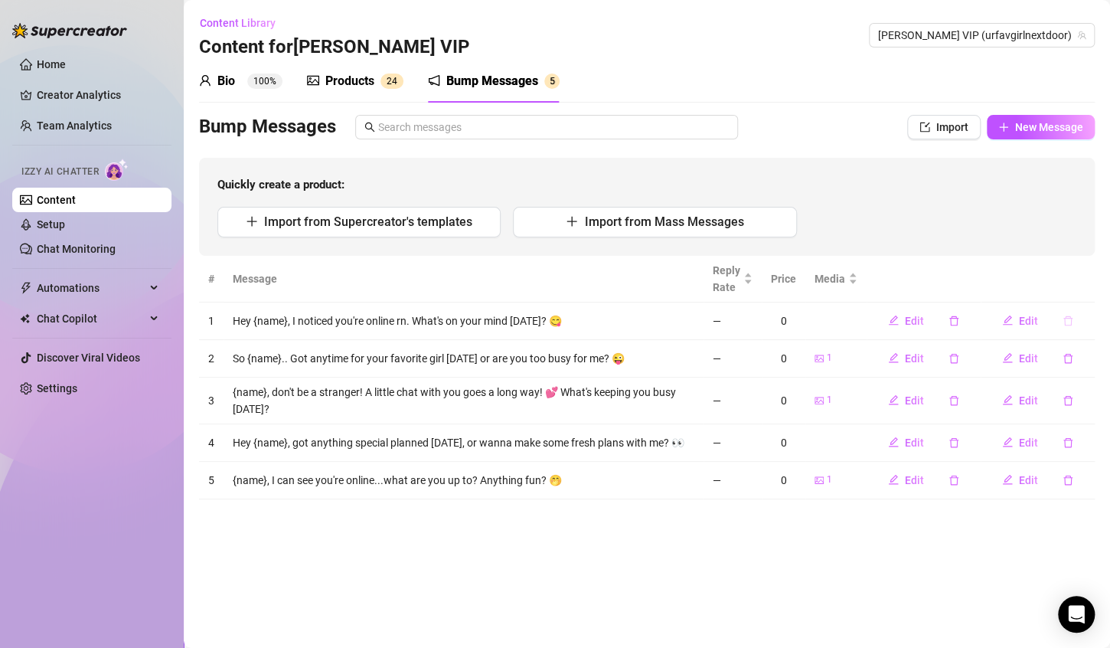
click at [1069, 325] on button "button" at bounding box center [1068, 321] width 35 height 25
click at [1071, 284] on button "Yes" at bounding box center [1071, 293] width 29 height 18
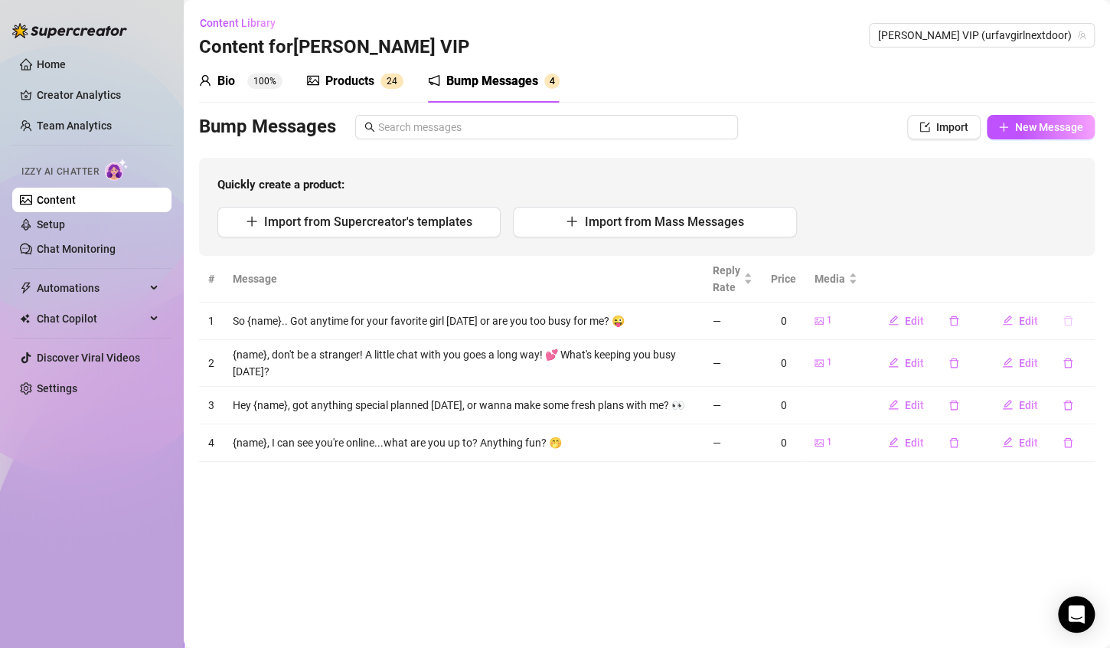
click at [1070, 319] on icon "delete" at bounding box center [1068, 321] width 11 height 11
click at [1068, 295] on span "Yes" at bounding box center [1071, 293] width 18 height 12
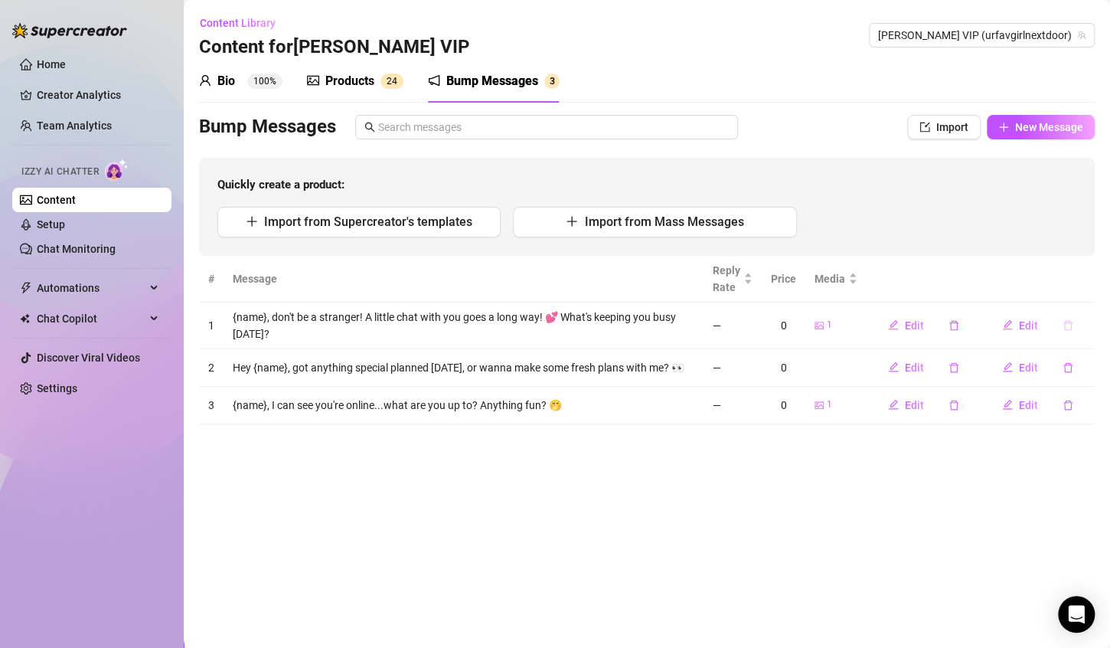
click at [1068, 327] on icon "delete" at bounding box center [1068, 325] width 11 height 11
click at [1077, 297] on span "Yes" at bounding box center [1071, 298] width 18 height 12
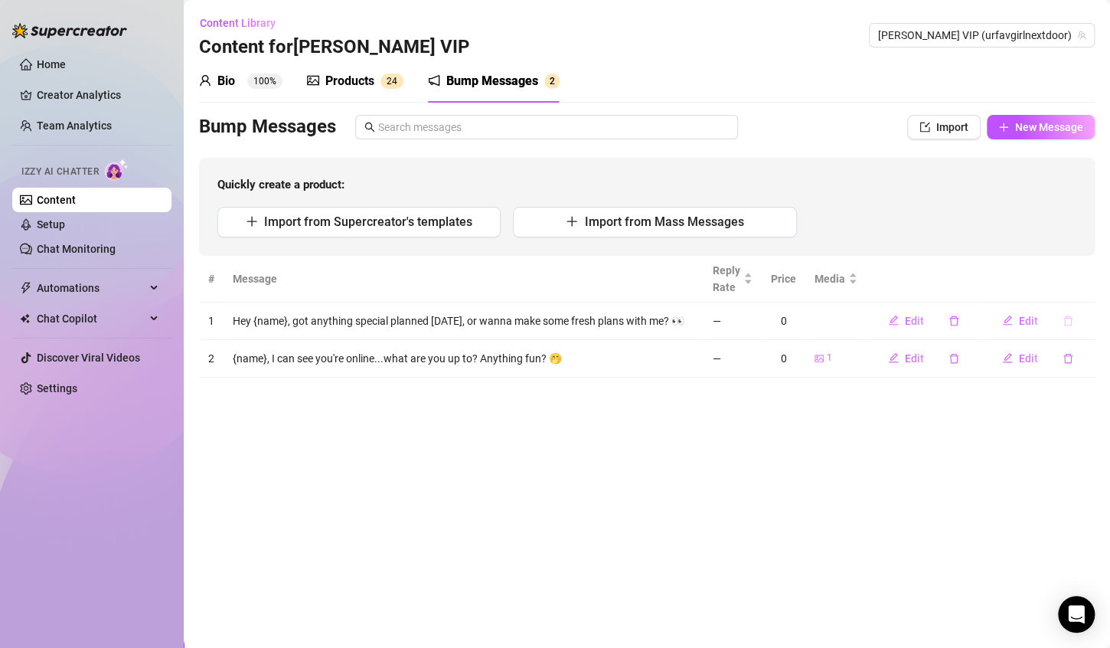
click at [1074, 319] on button "button" at bounding box center [1068, 321] width 35 height 25
click at [1072, 297] on span "Yes" at bounding box center [1071, 293] width 18 height 12
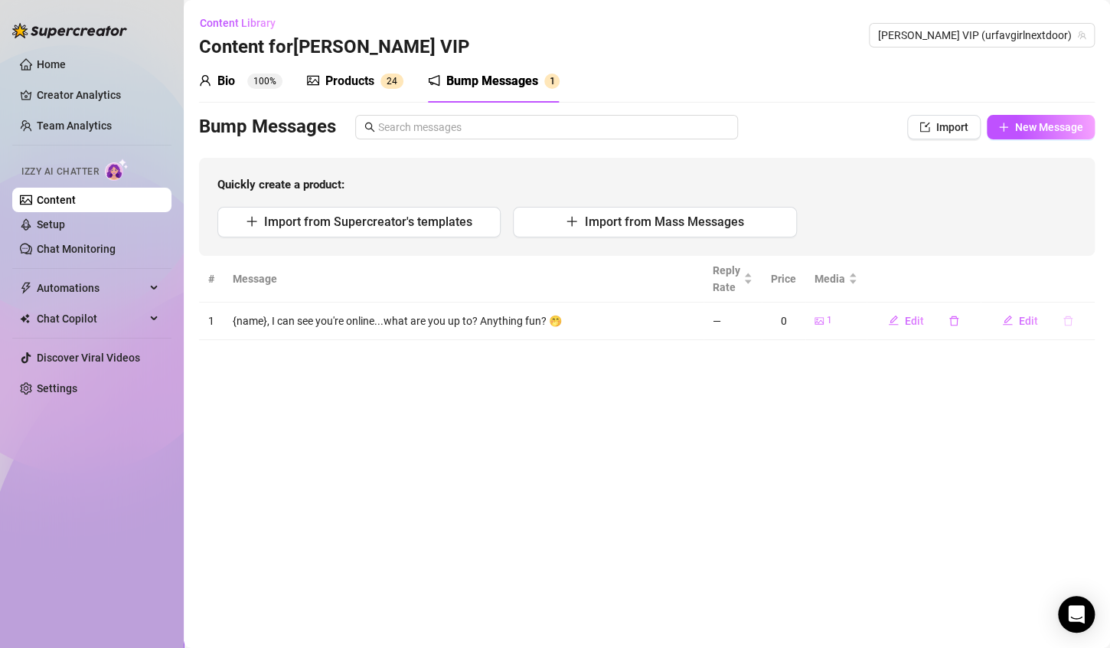
click at [1069, 322] on icon "delete" at bounding box center [1068, 321] width 11 height 11
click at [1074, 296] on span "Yes" at bounding box center [1071, 293] width 18 height 12
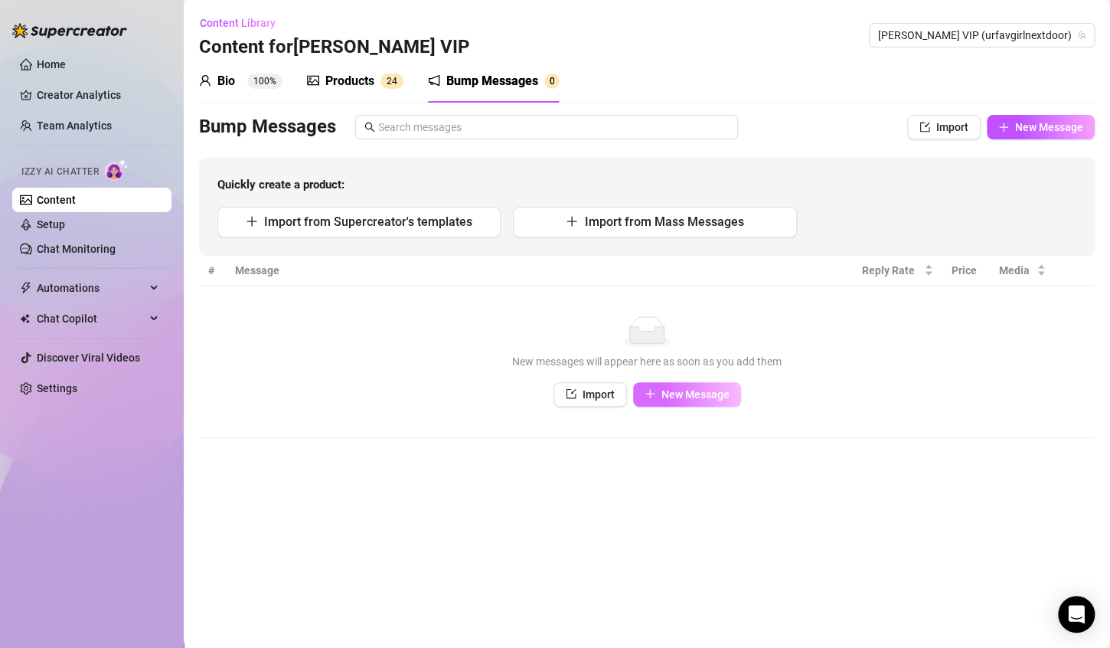
click at [685, 385] on button "New Message" at bounding box center [687, 394] width 108 height 25
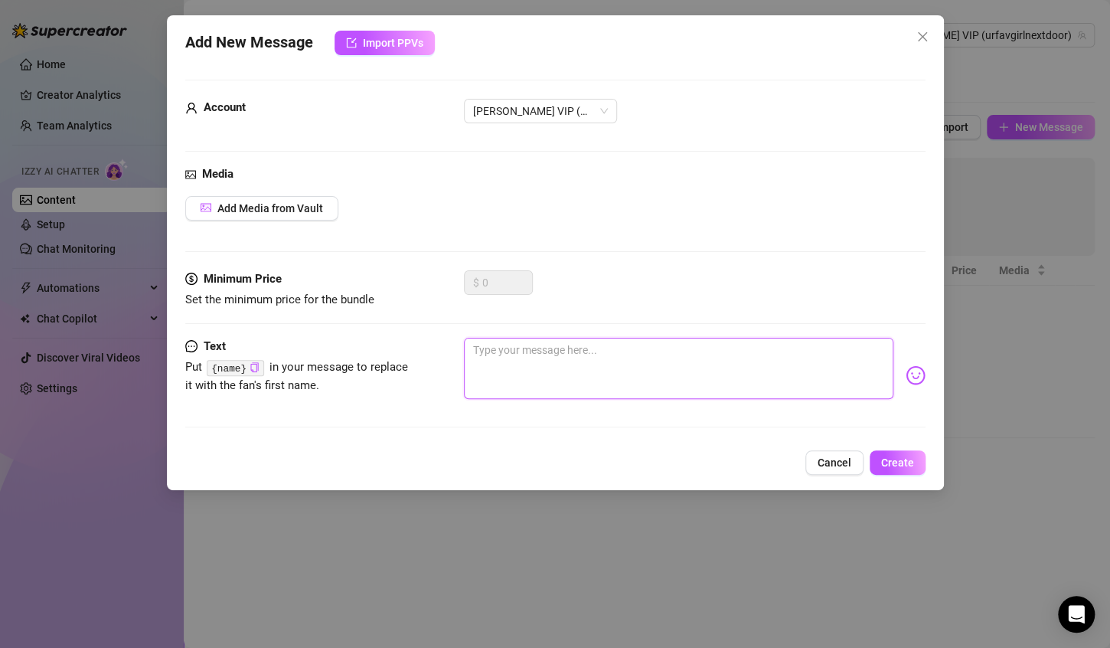
click at [688, 384] on textarea at bounding box center [679, 368] width 430 height 61
paste textarea "{name}"
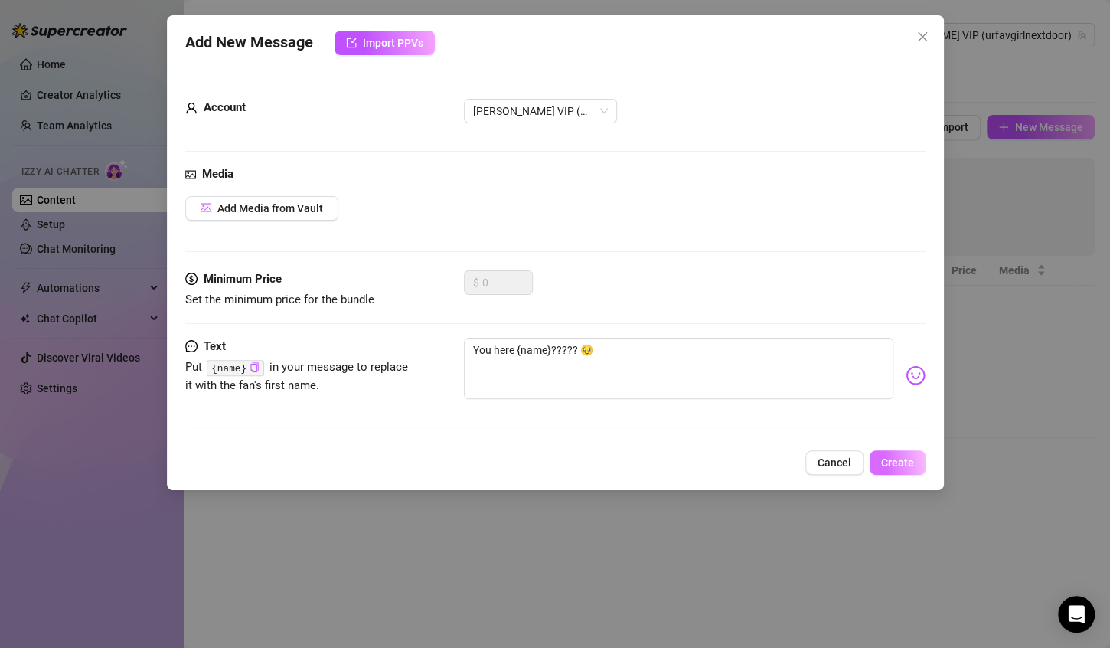
click at [886, 459] on span "Create" at bounding box center [897, 462] width 33 height 12
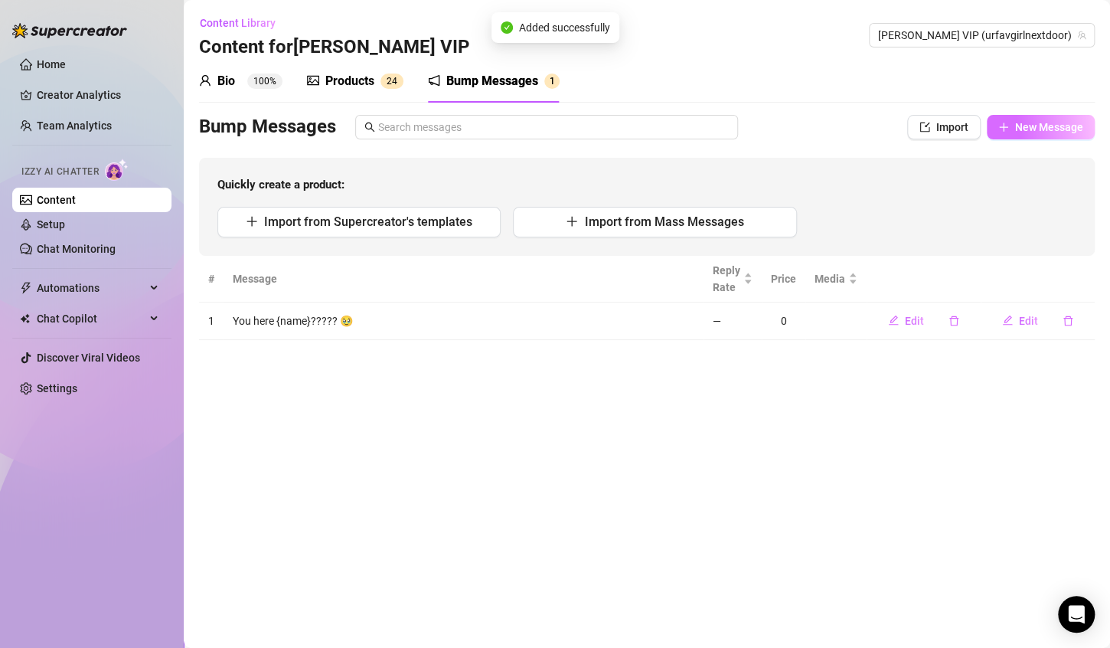
click at [1016, 125] on span "New Message" at bounding box center [1049, 127] width 68 height 12
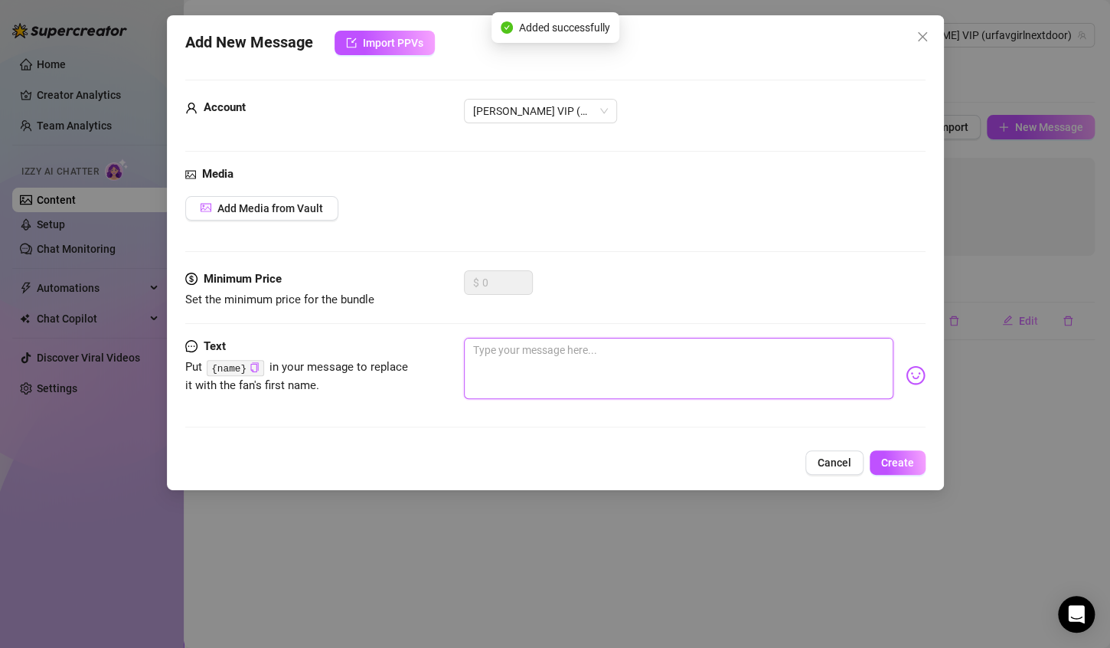
click at [544, 380] on textarea at bounding box center [679, 368] width 430 height 61
paste textarea "{name}"
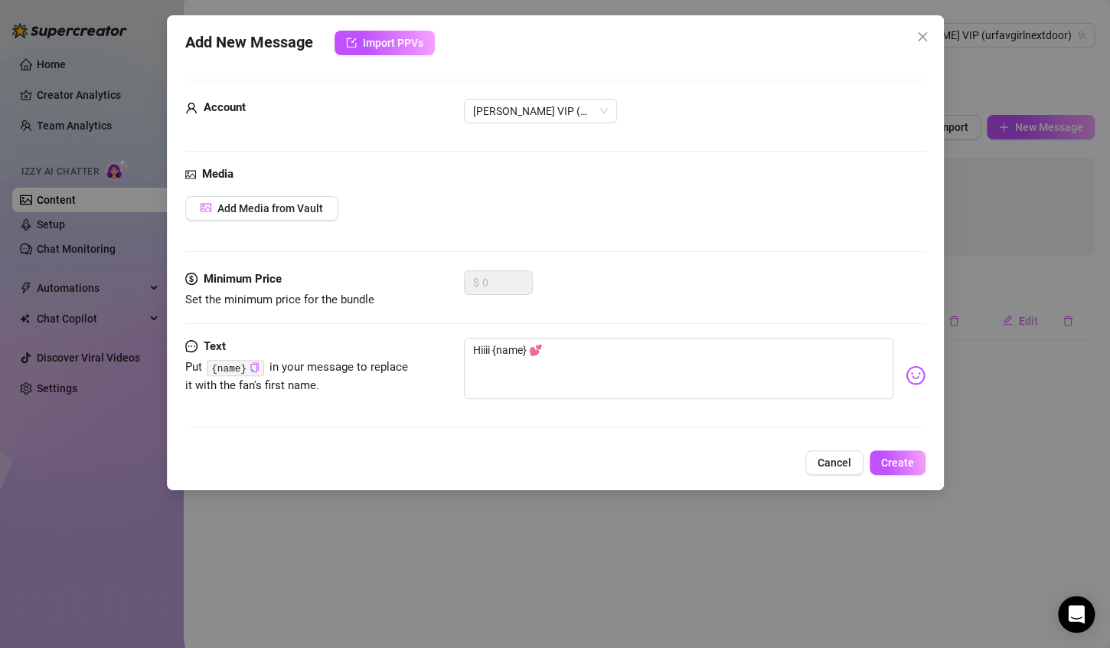
click at [909, 481] on div "Add New Message Import PPVs Account [PERSON_NAME] VIP (@urfavgirlnextdoor) Medi…" at bounding box center [555, 252] width 777 height 475
click at [901, 464] on span "Create" at bounding box center [897, 462] width 33 height 12
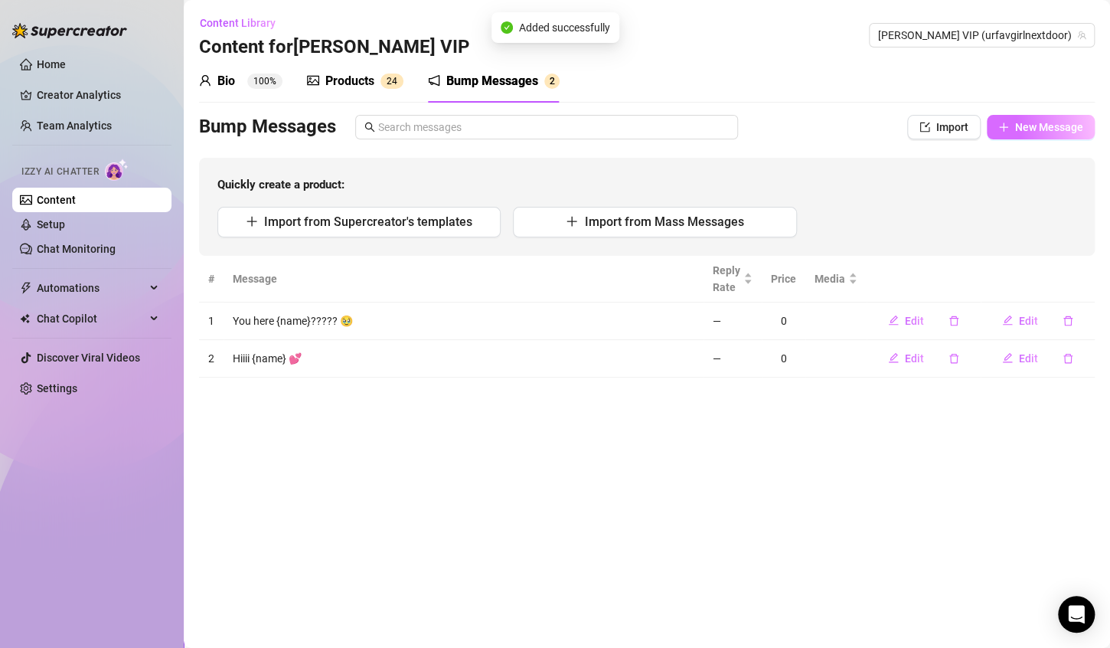
click at [1059, 135] on button "New Message" at bounding box center [1041, 127] width 108 height 25
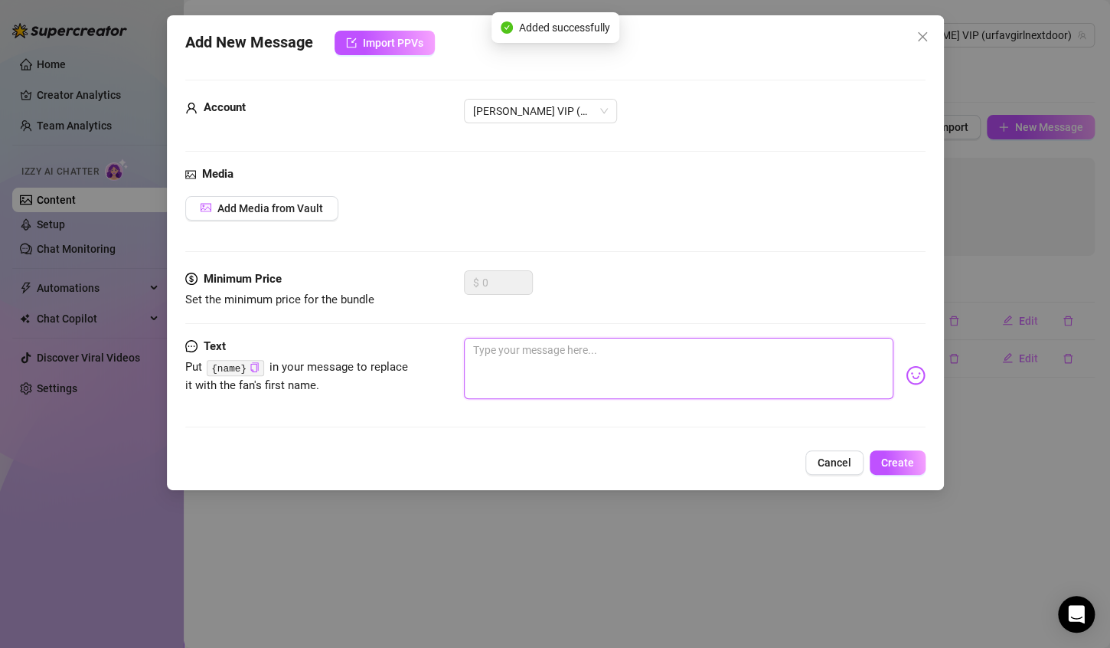
click at [685, 343] on textarea at bounding box center [679, 368] width 430 height 61
paste textarea "{name}"
click at [669, 366] on textarea "What you doing {name}" at bounding box center [679, 368] width 430 height 61
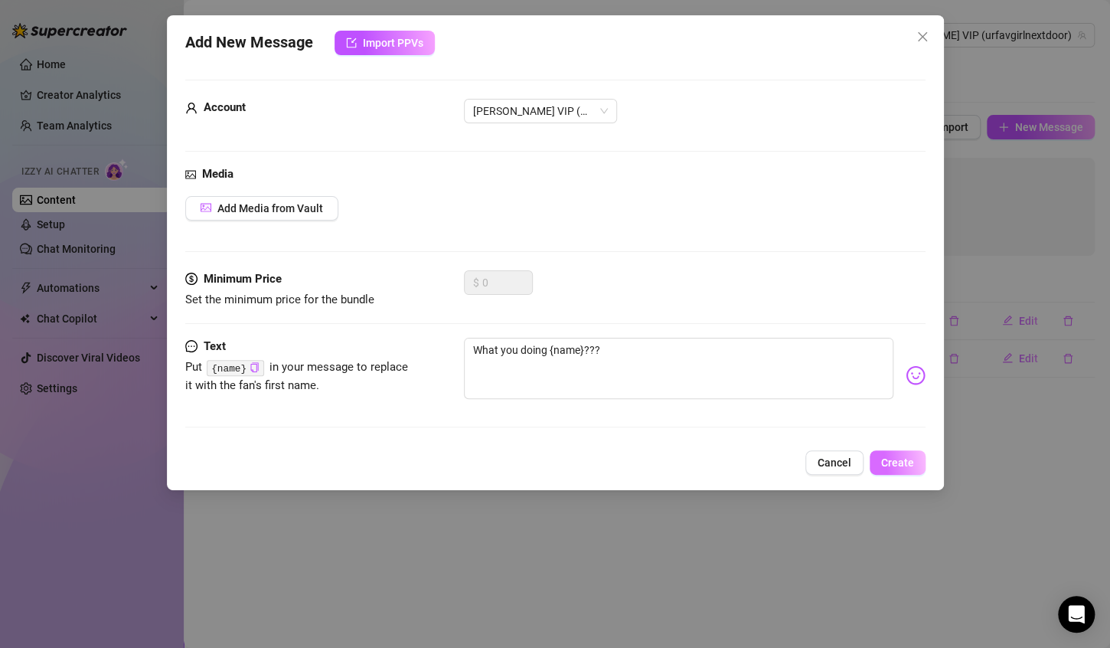
click at [907, 467] on span "Create" at bounding box center [897, 462] width 33 height 12
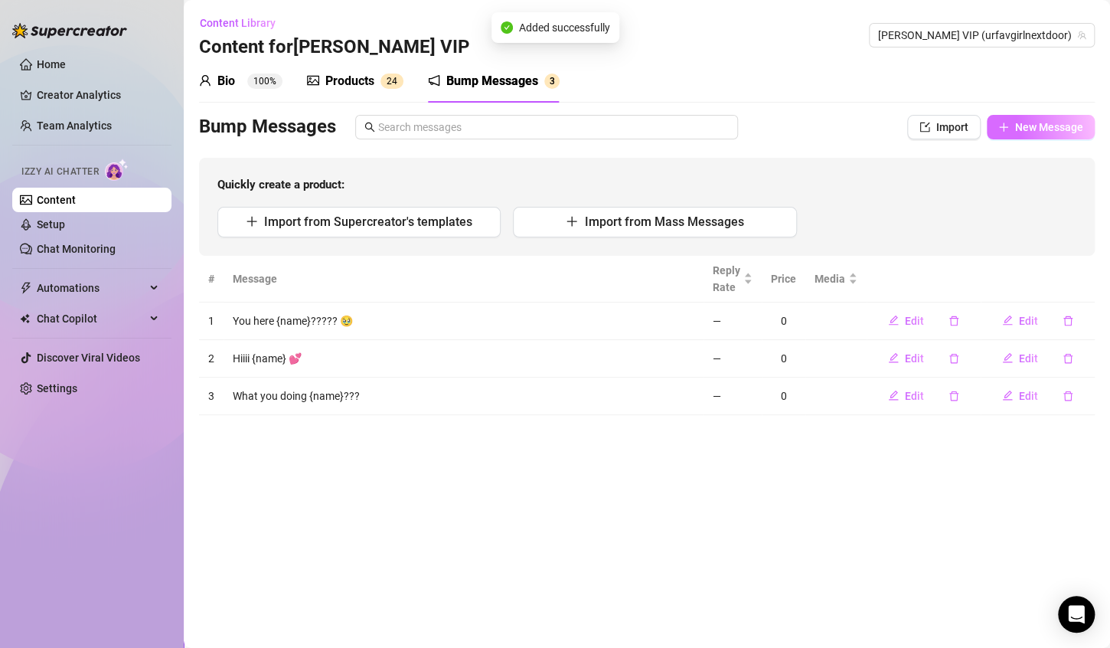
click at [1062, 127] on span "New Message" at bounding box center [1049, 127] width 68 height 12
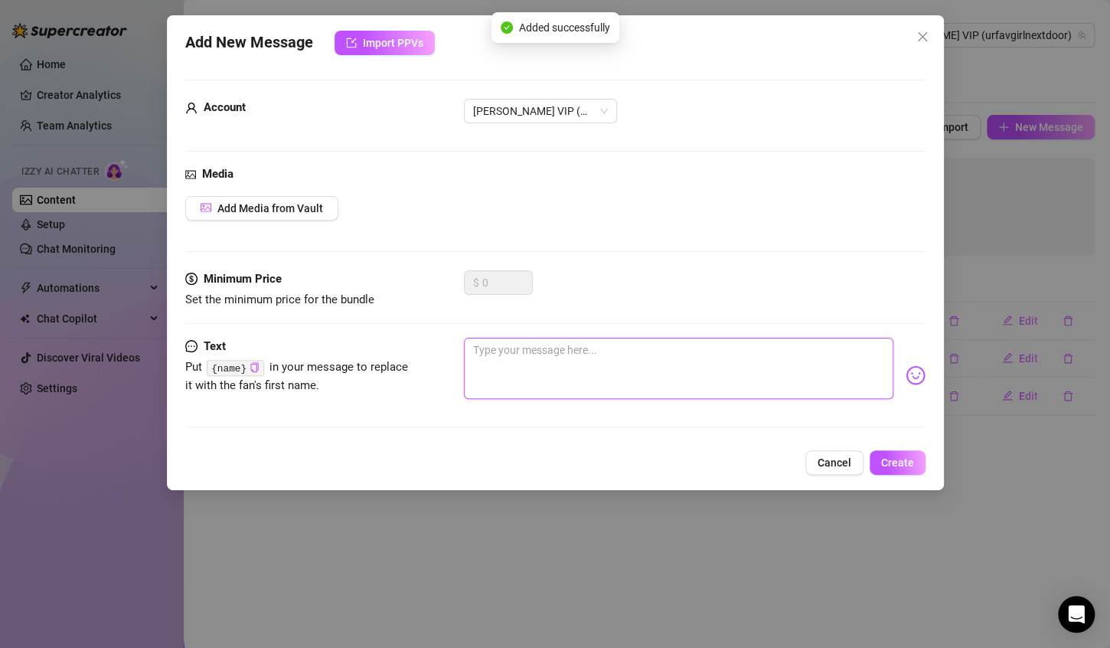
click at [538, 358] on textarea at bounding box center [679, 368] width 430 height 61
paste textarea "{name}"
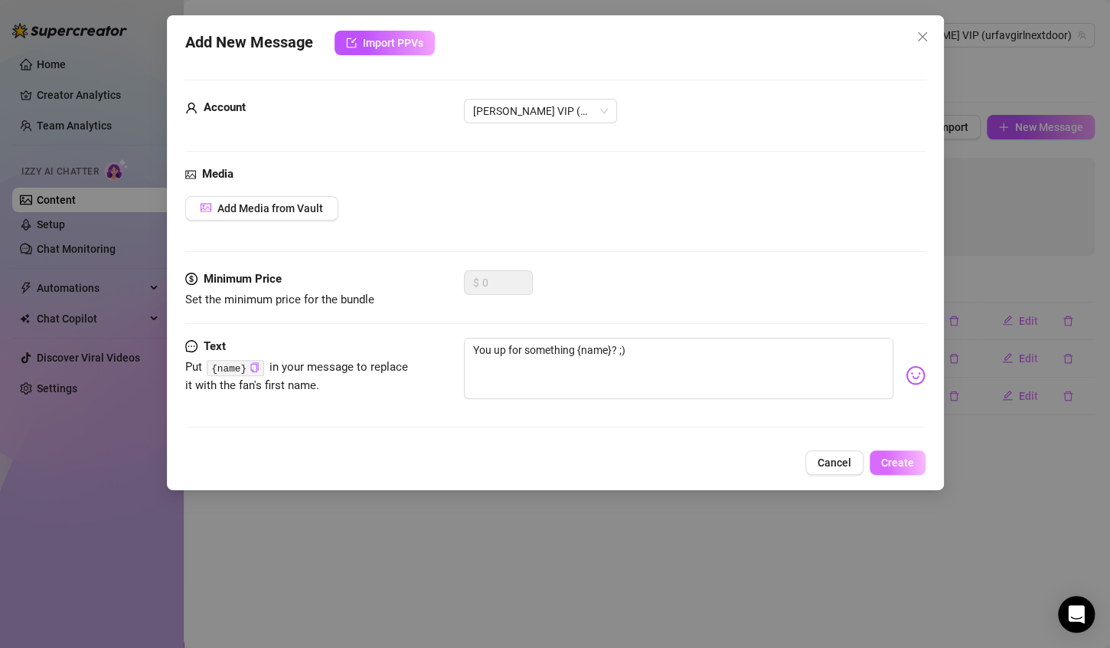
click at [898, 473] on button "Create" at bounding box center [898, 462] width 56 height 25
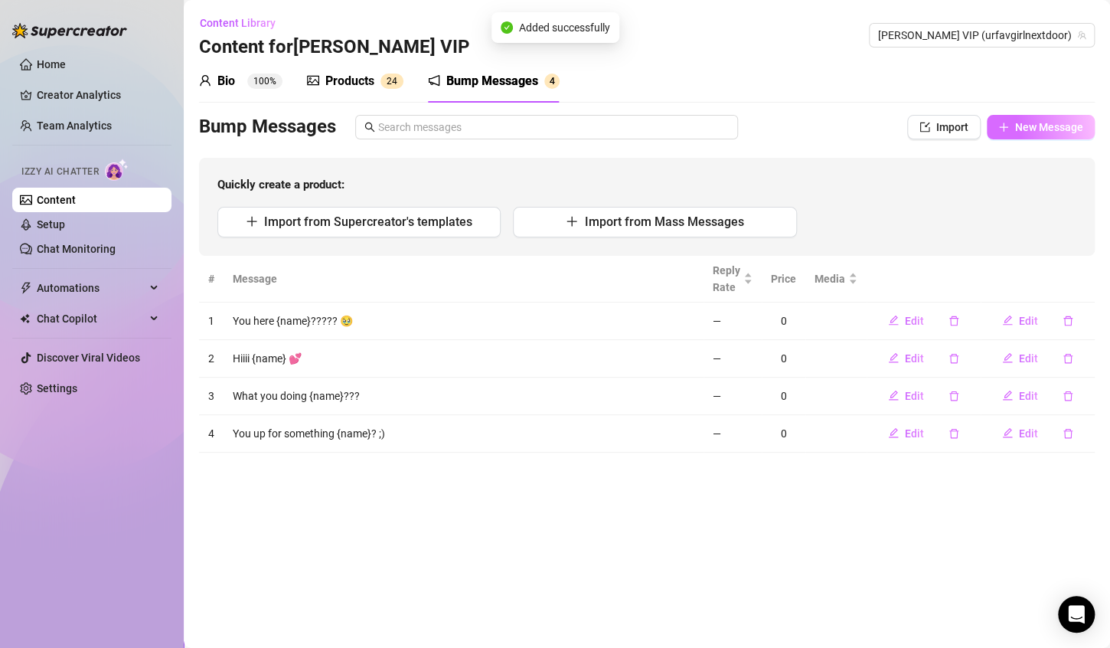
click at [1067, 129] on span "New Message" at bounding box center [1049, 127] width 68 height 12
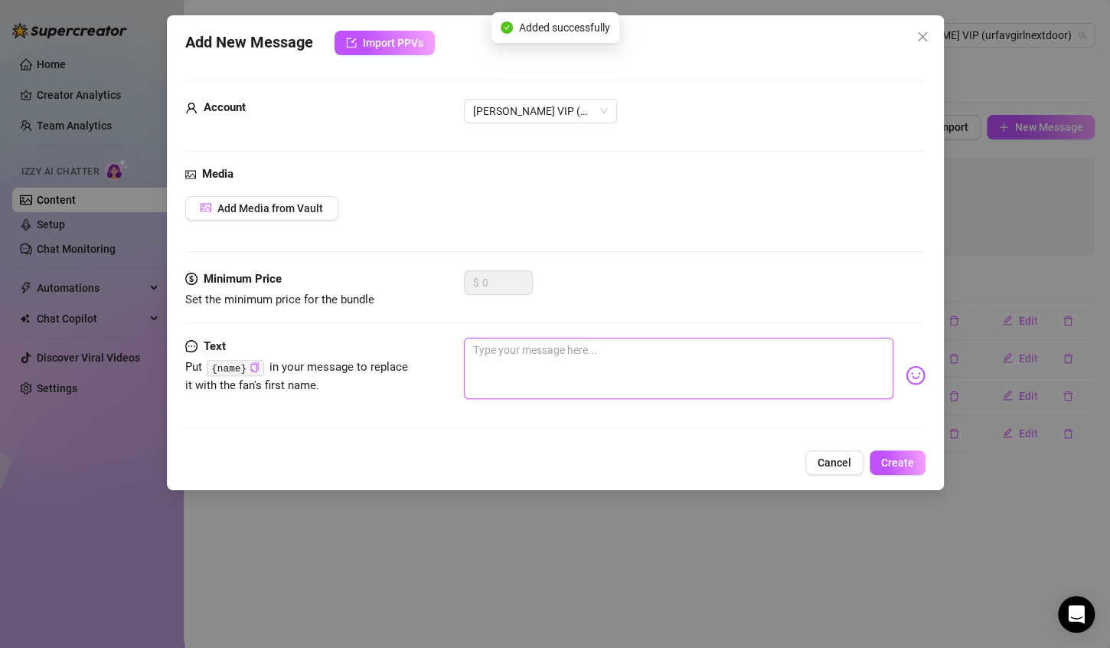
click at [690, 371] on textarea at bounding box center [679, 368] width 430 height 61
click at [546, 355] on textarea "I can see you...👀" at bounding box center [679, 368] width 430 height 61
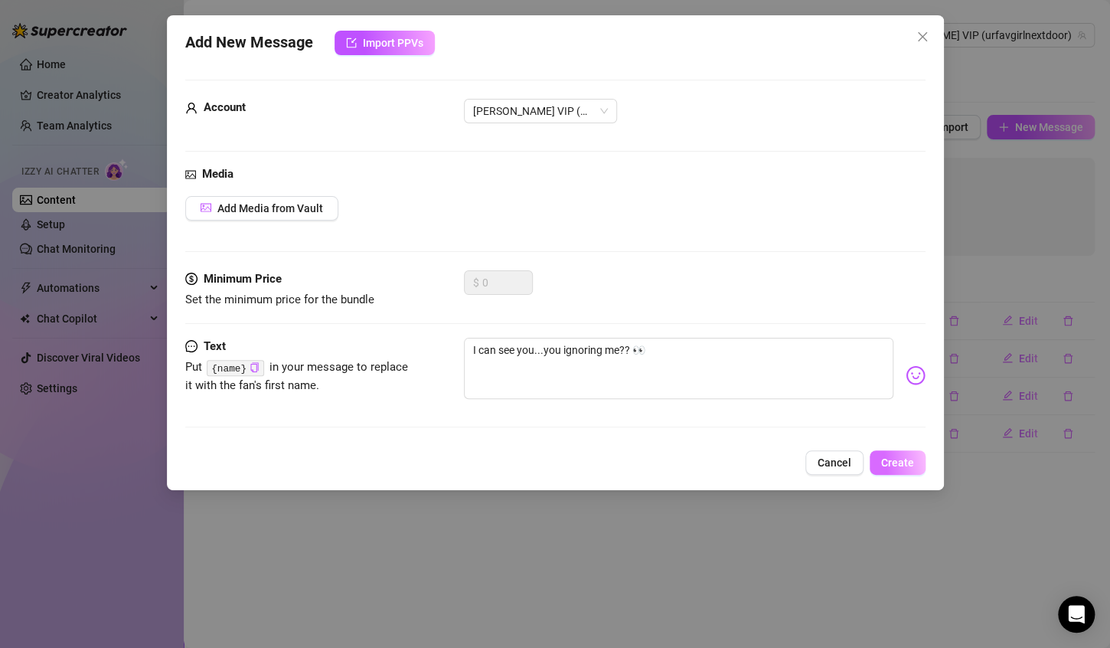
click at [886, 456] on span "Create" at bounding box center [897, 462] width 33 height 12
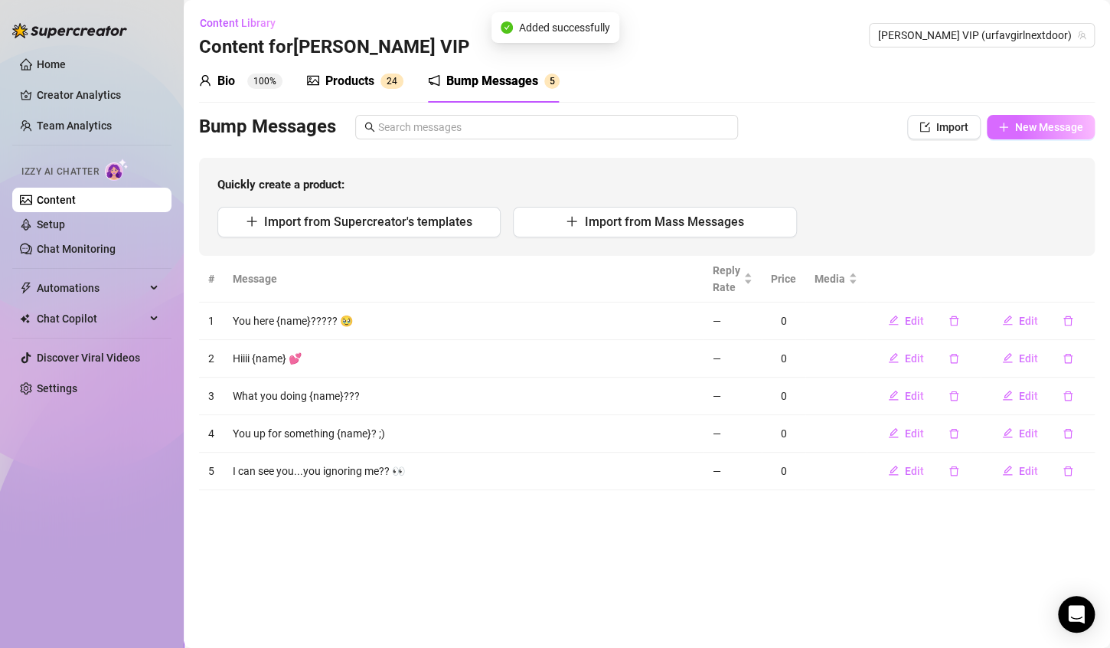
click at [1035, 126] on span "New Message" at bounding box center [1049, 127] width 68 height 12
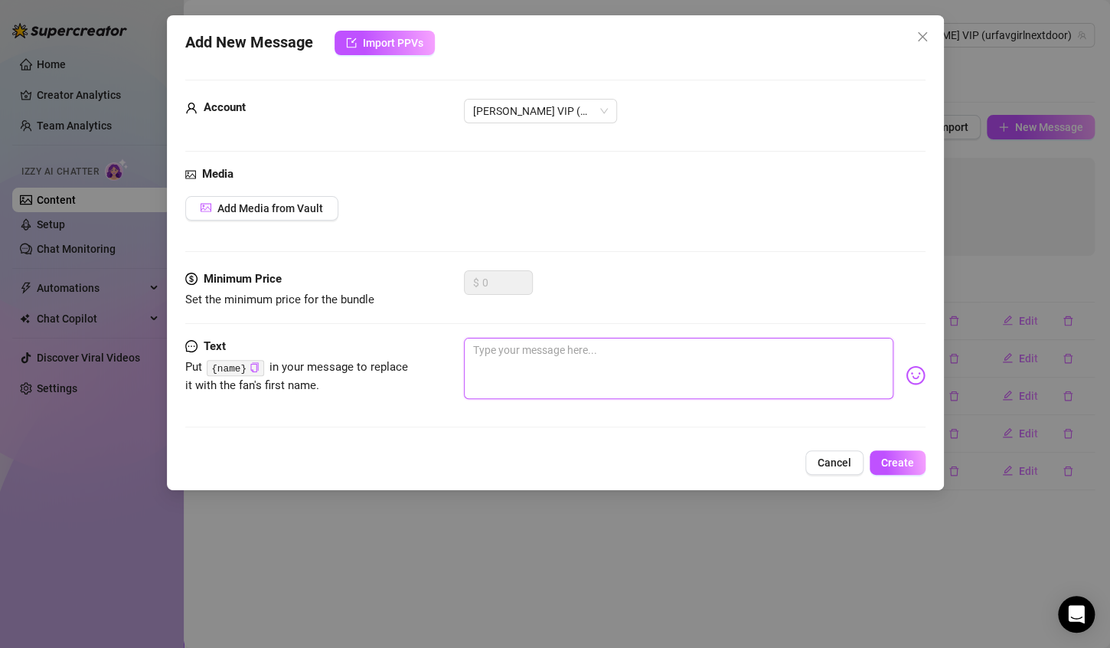
click at [550, 355] on textarea at bounding box center [679, 368] width 430 height 61
click at [526, 383] on textarea at bounding box center [679, 368] width 430 height 61
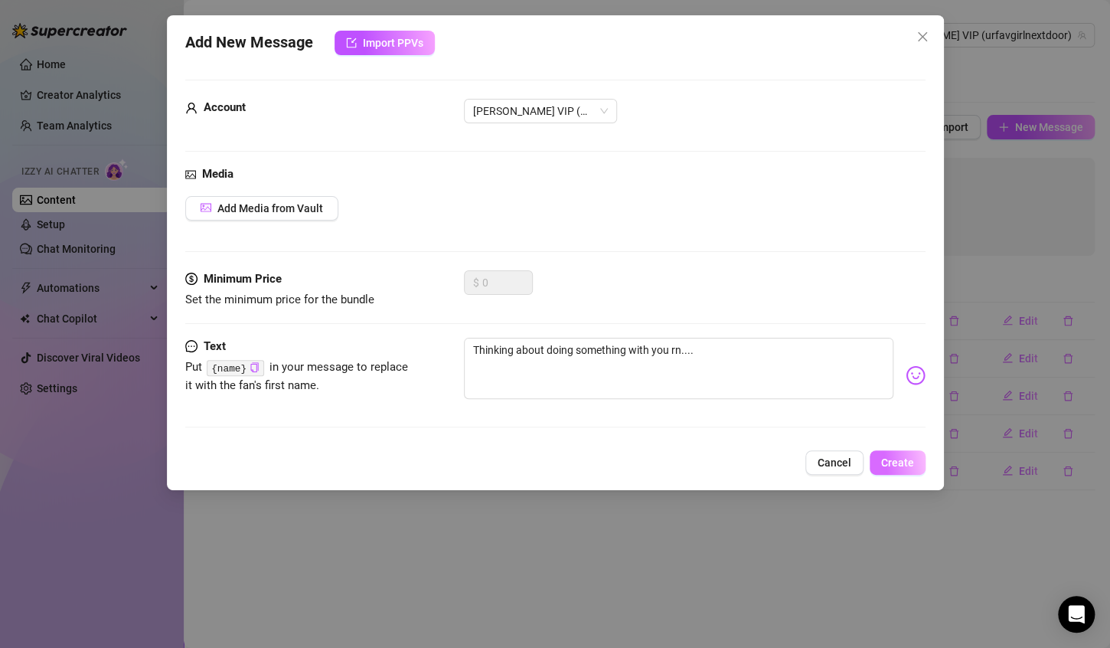
click at [911, 469] on button "Create" at bounding box center [898, 462] width 56 height 25
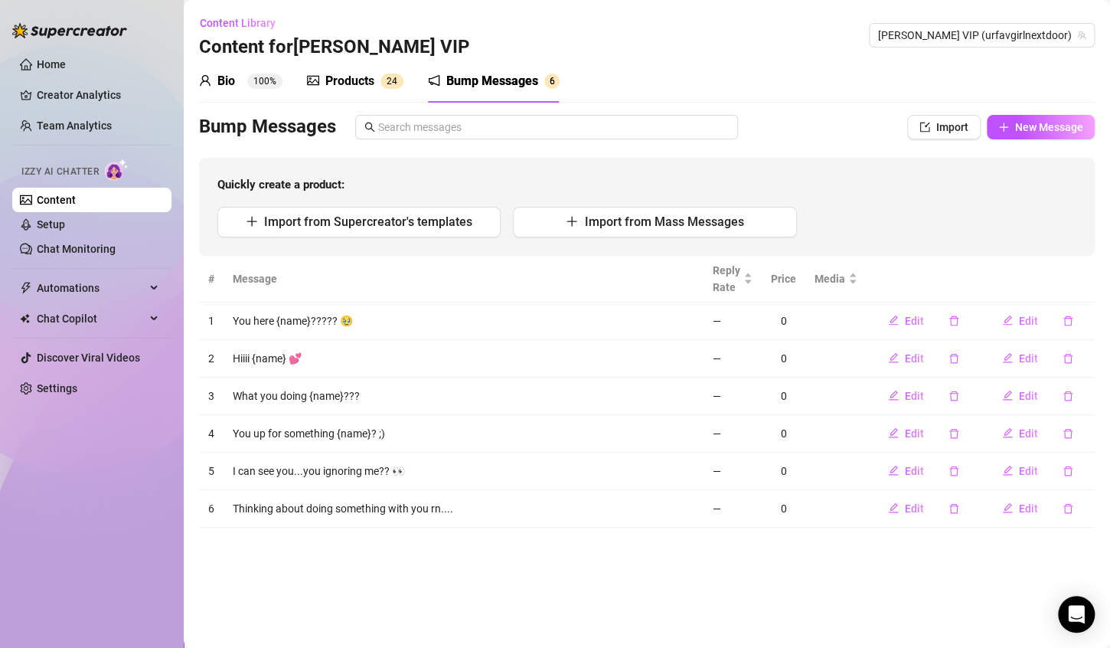
click at [119, 211] on ul "Content Setup Chat Monitoring" at bounding box center [91, 225] width 159 height 74
click at [65, 221] on link "Setup" at bounding box center [51, 224] width 28 height 12
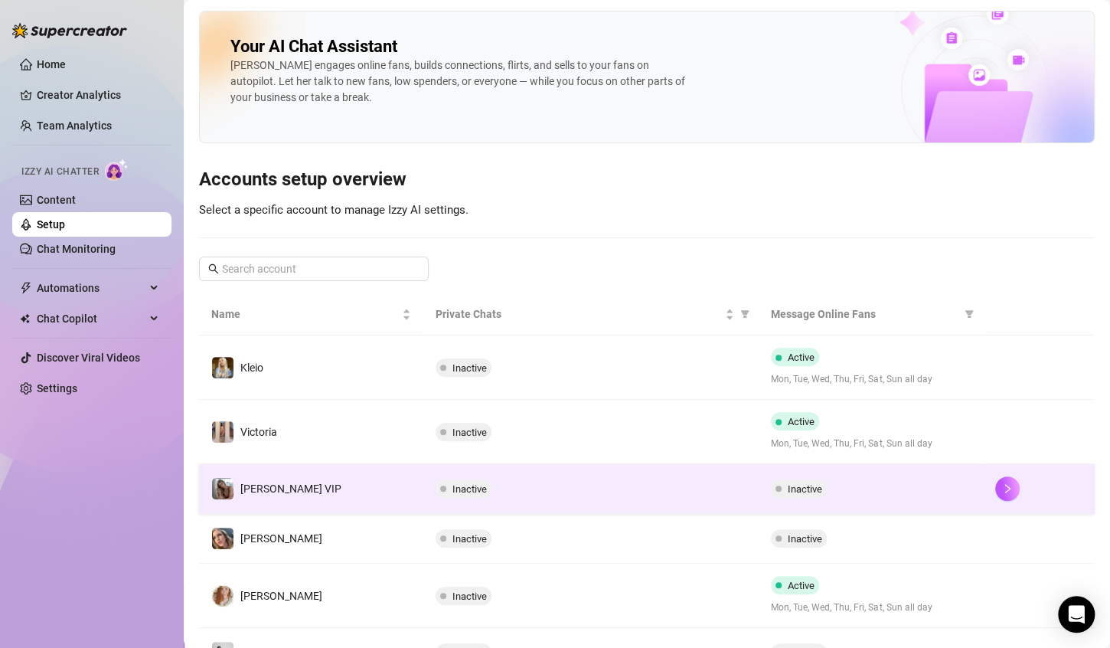
click at [944, 481] on div "Inactive" at bounding box center [871, 488] width 200 height 18
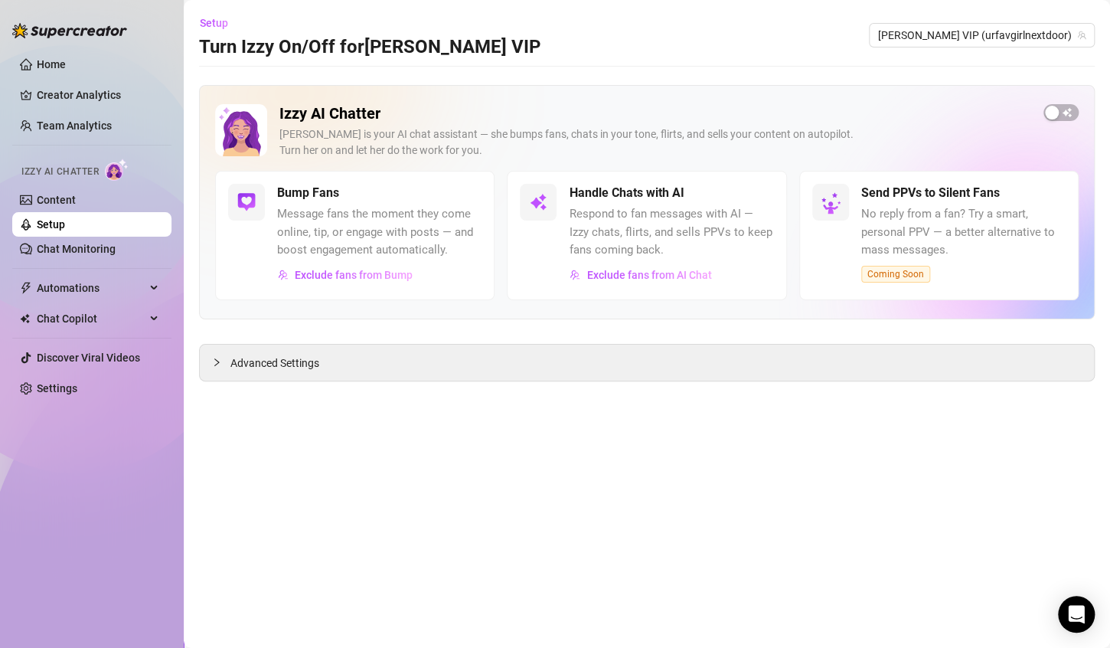
click at [1041, 103] on div "Izzy AI Chatter [PERSON_NAME] is your AI chat assistant — she bumps fans, chats…" at bounding box center [647, 202] width 896 height 234
click at [1053, 110] on div "button" at bounding box center [1052, 113] width 14 height 14
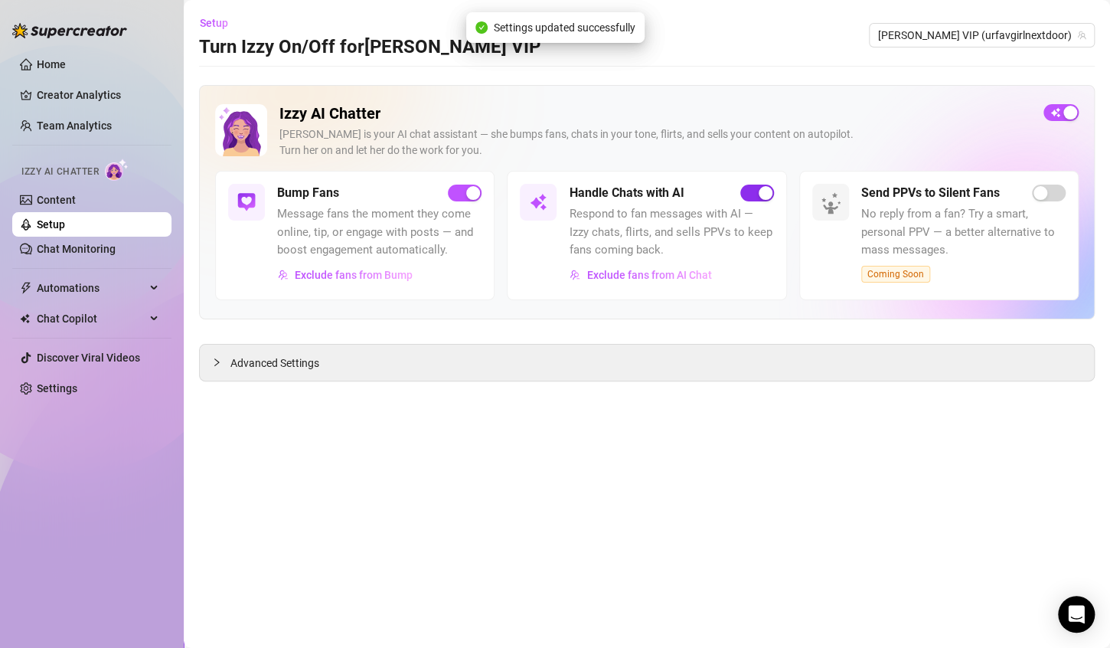
click at [767, 198] on div "button" at bounding box center [766, 193] width 14 height 14
click at [296, 361] on span "Advanced Settings" at bounding box center [275, 363] width 89 height 17
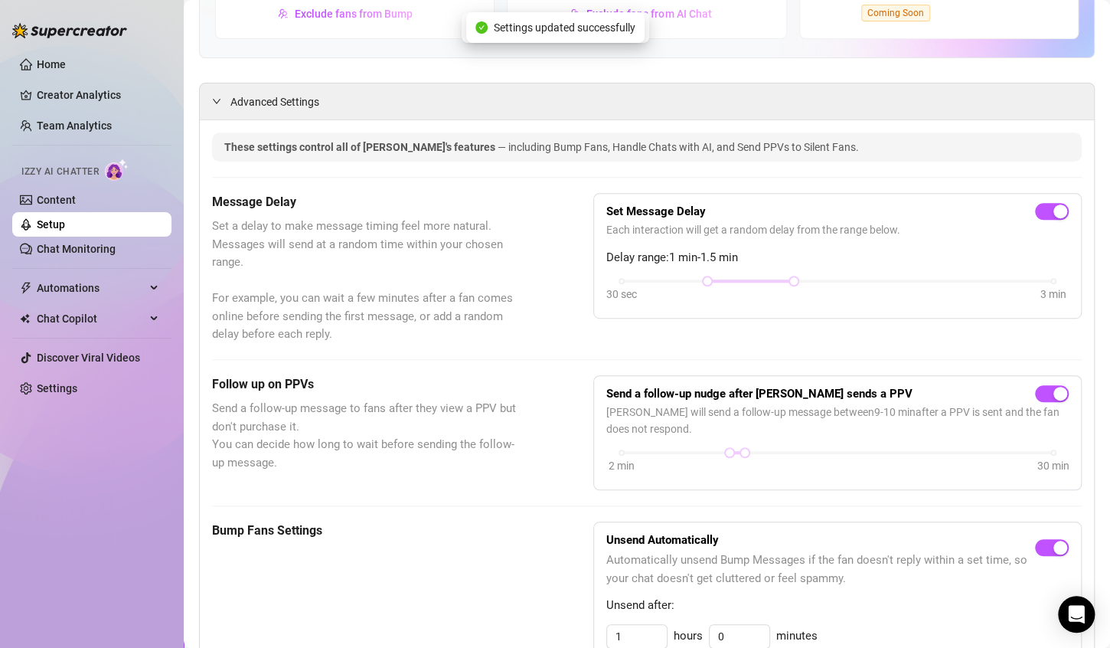
scroll to position [306, 0]
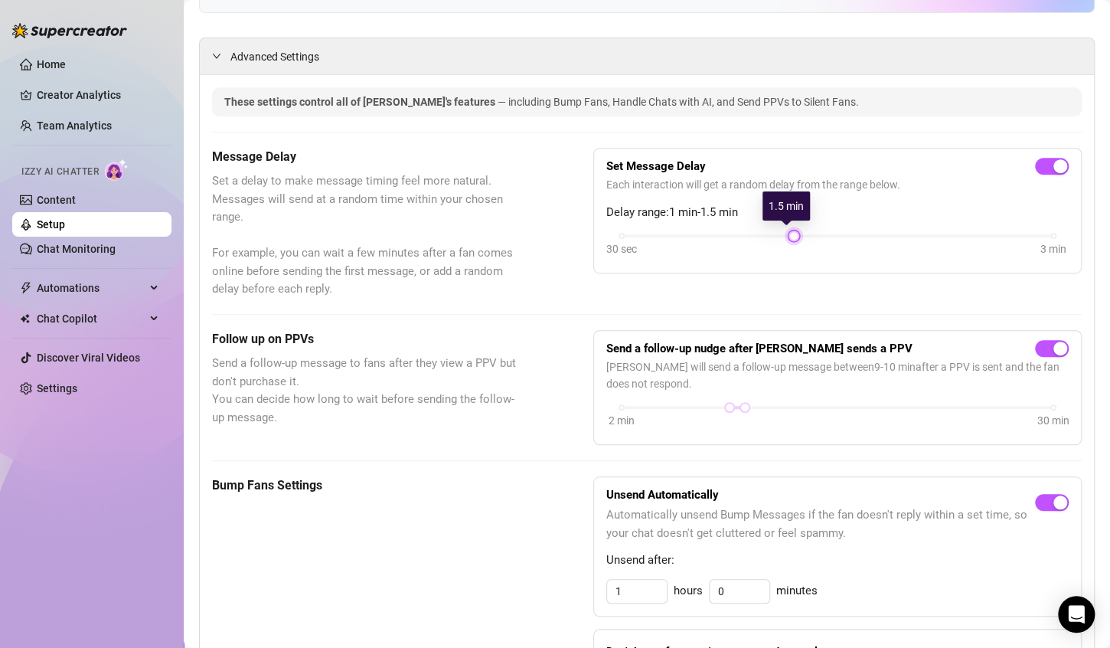
drag, startPoint x: 704, startPoint y: 236, endPoint x: 769, endPoint y: 236, distance: 65.1
click at [769, 236] on div "30 sec 3 min" at bounding box center [838, 245] width 463 height 29
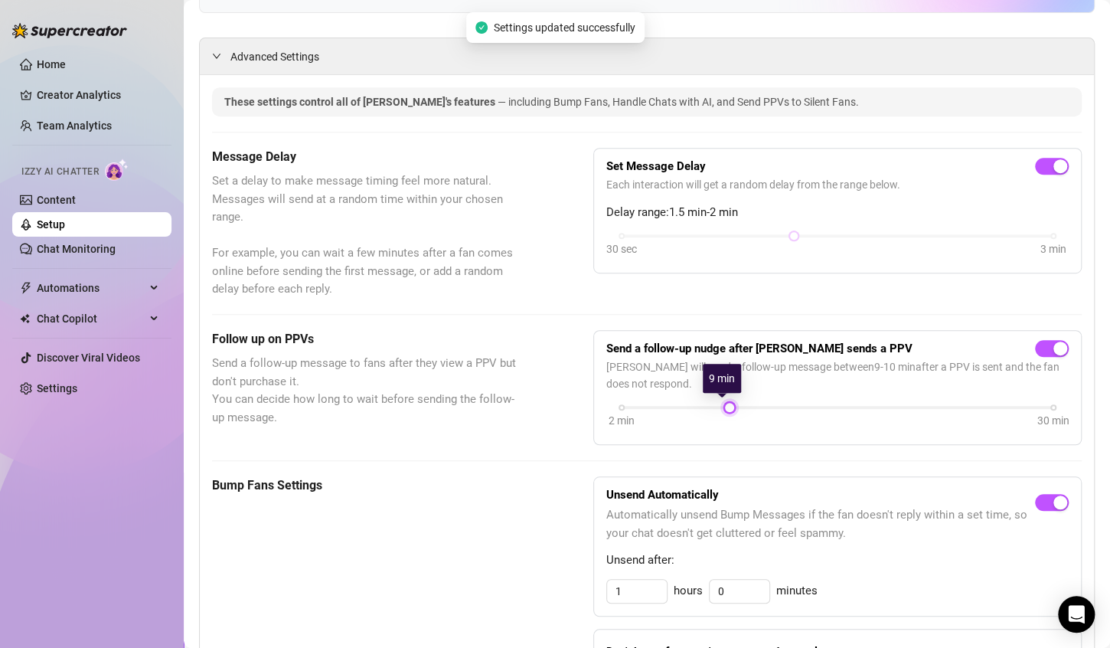
drag, startPoint x: 731, startPoint y: 406, endPoint x: 722, endPoint y: 405, distance: 9.2
click at [726, 405] on div at bounding box center [730, 408] width 8 height 8
drag, startPoint x: 722, startPoint y: 406, endPoint x: 711, endPoint y: 406, distance: 10.7
click at [711, 406] on div at bounding box center [715, 408] width 8 height 8
drag, startPoint x: 720, startPoint y: 404, endPoint x: 707, endPoint y: 404, distance: 13.0
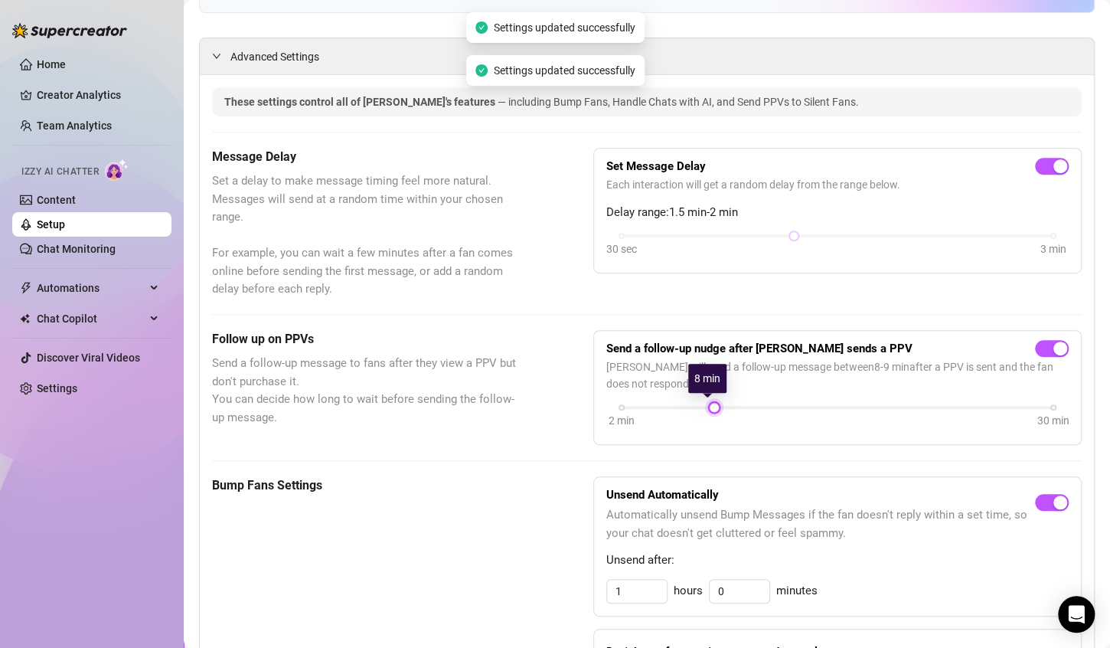
click at [711, 404] on div at bounding box center [715, 408] width 8 height 8
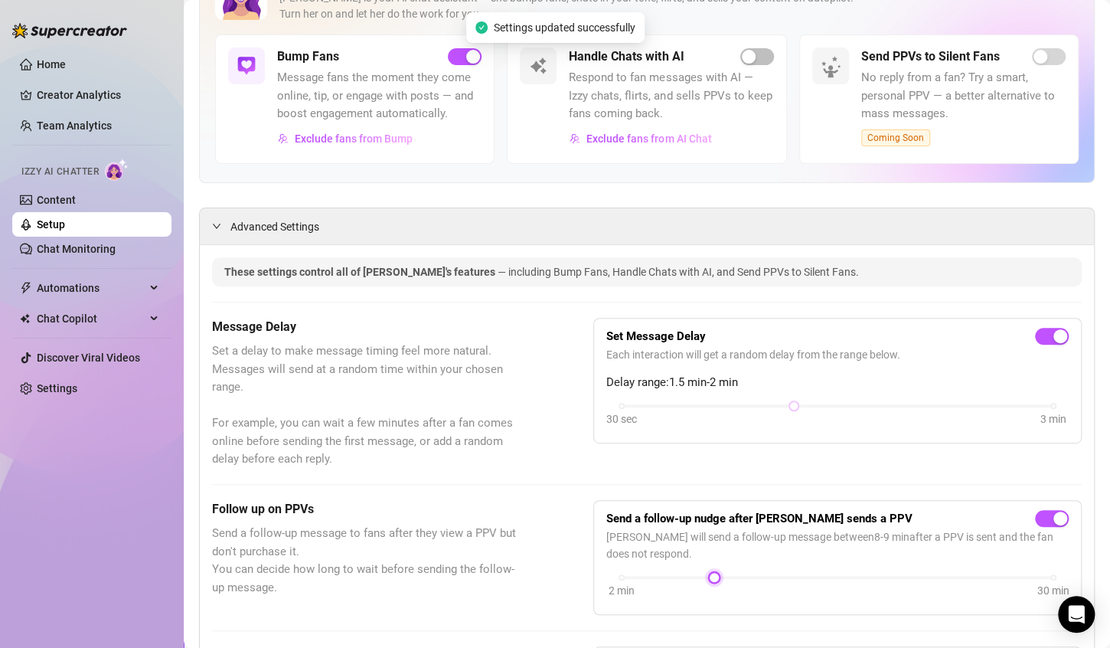
scroll to position [0, 0]
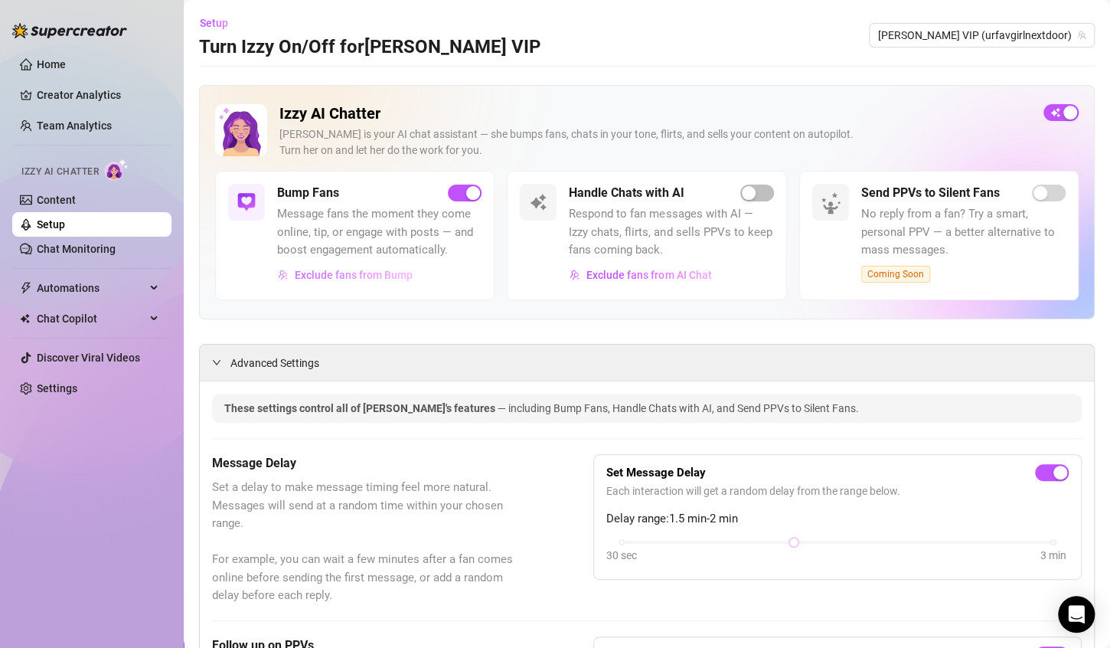
click at [359, 283] on button "Exclude fans from Bump" at bounding box center [345, 275] width 136 height 25
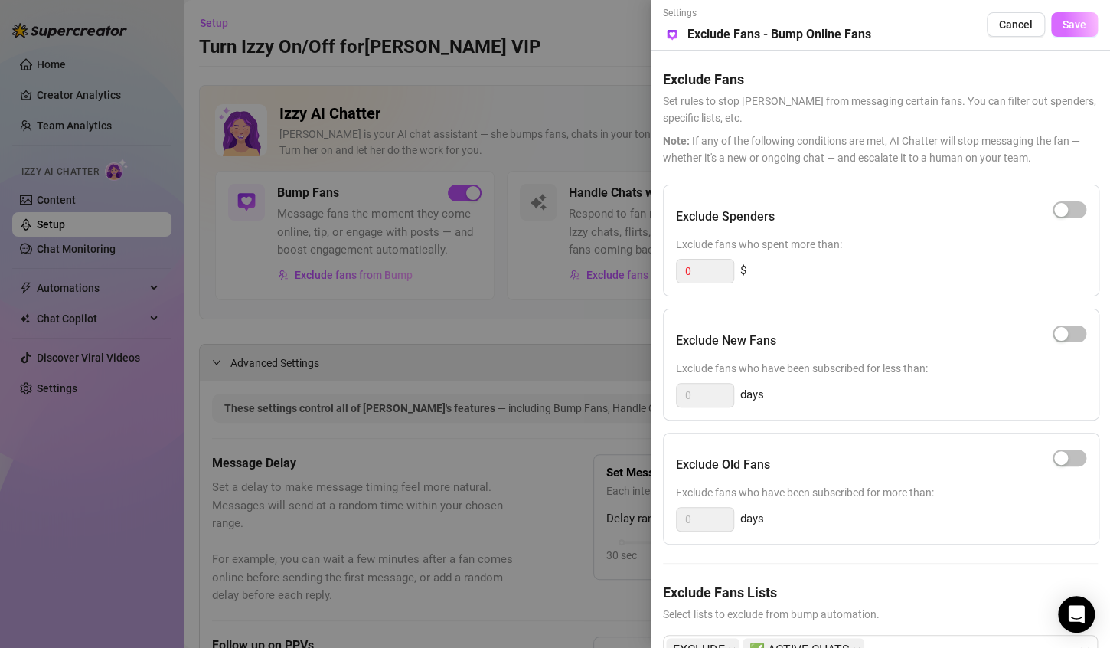
click at [1074, 34] on button "Save" at bounding box center [1074, 24] width 47 height 25
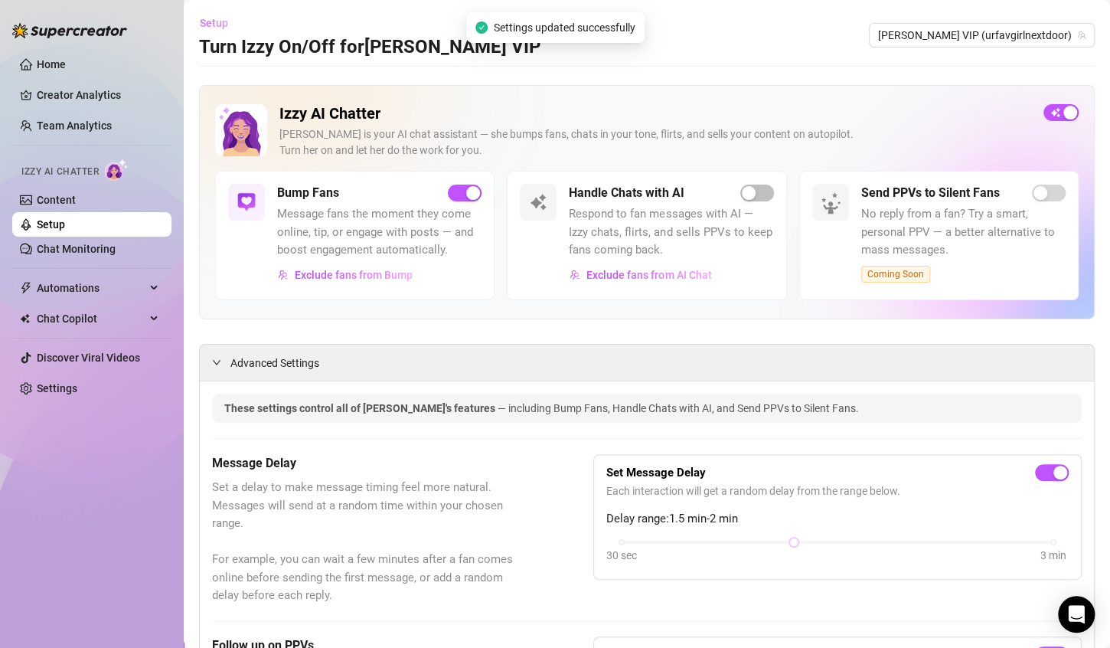
click at [213, 20] on span "Setup" at bounding box center [214, 23] width 28 height 12
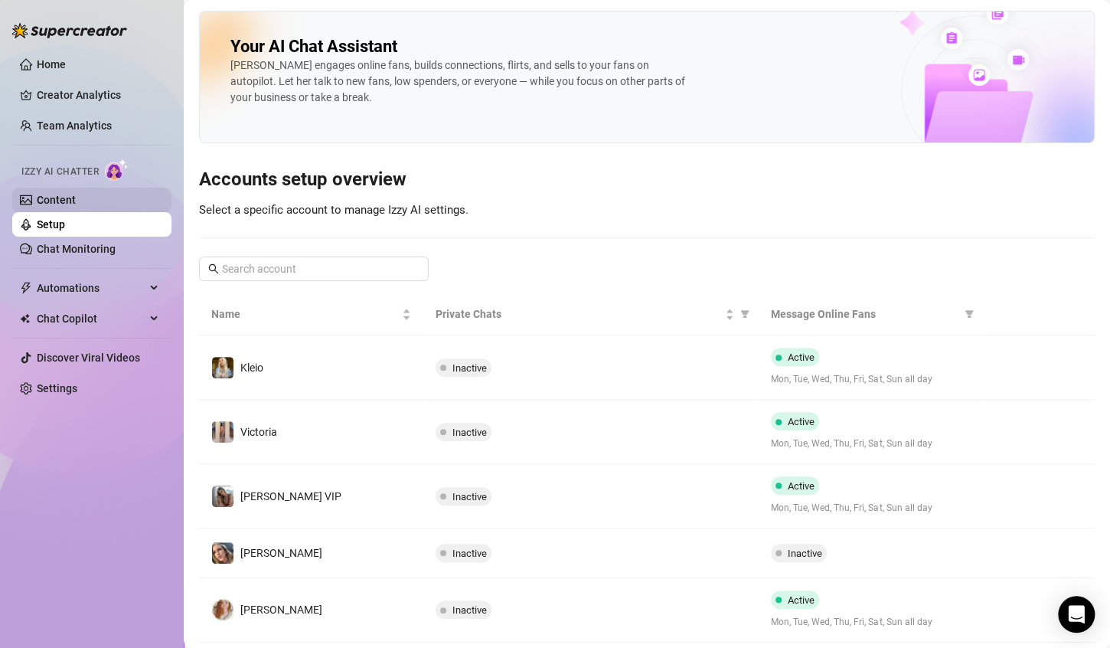
click at [76, 196] on link "Content" at bounding box center [56, 200] width 39 height 12
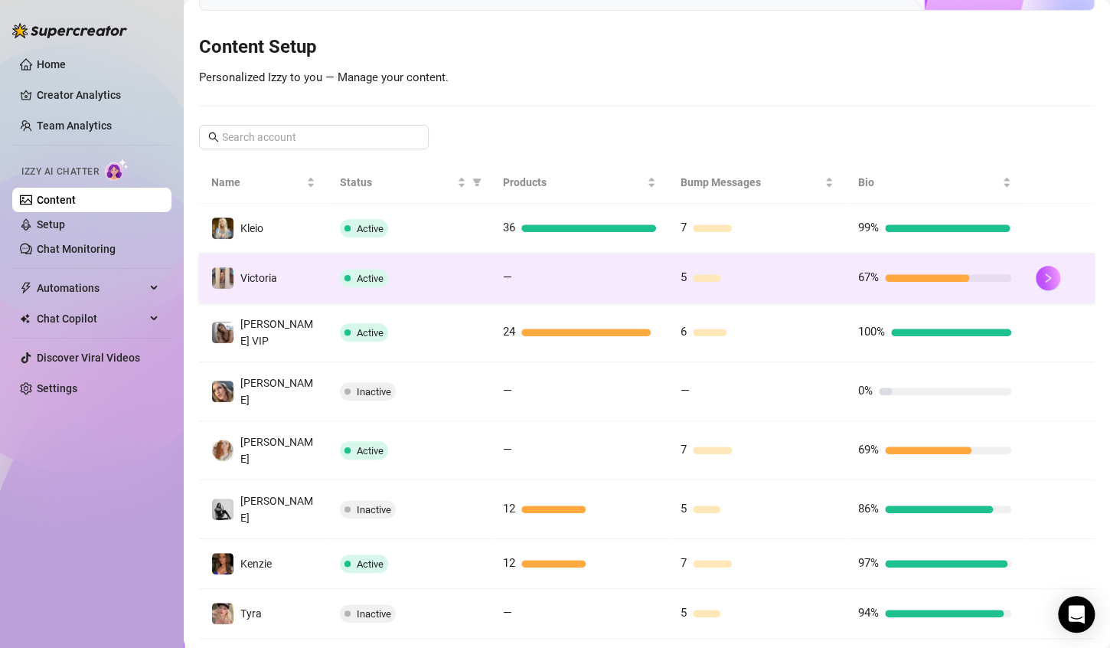
scroll to position [230, 0]
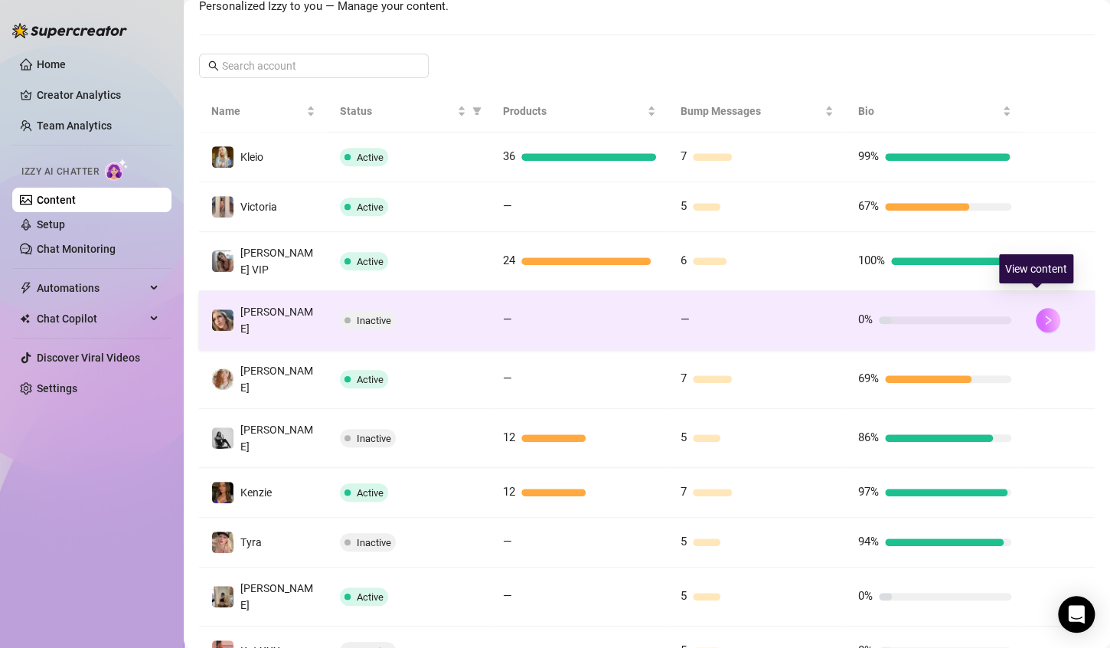
click at [1043, 315] on icon "right" at bounding box center [1048, 320] width 11 height 11
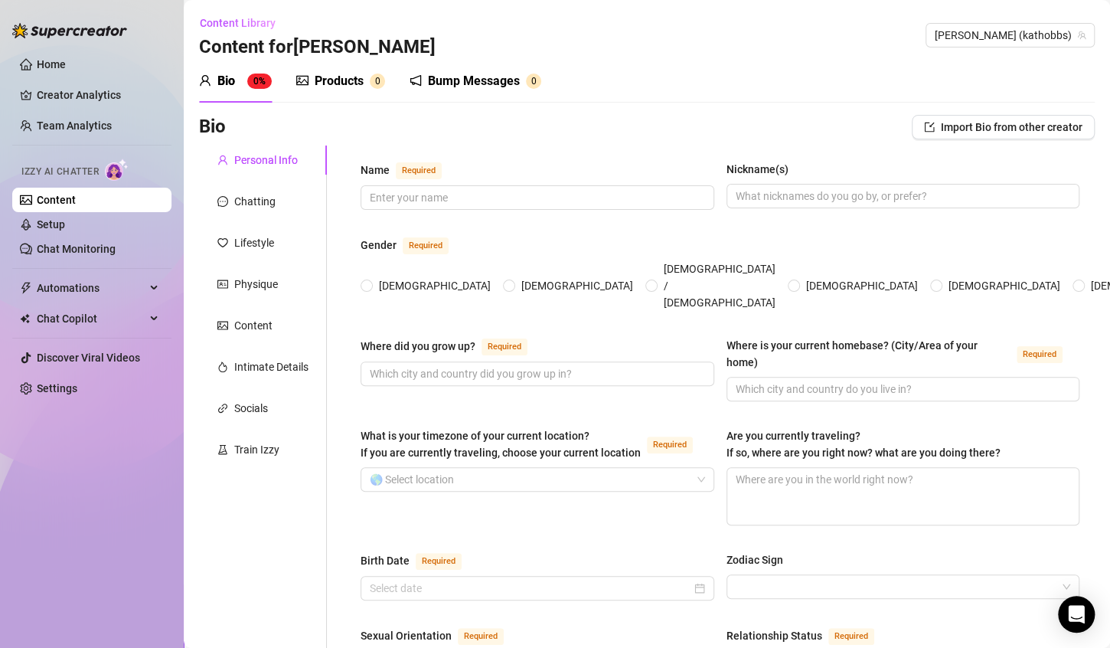
click at [450, 66] on div "Bump Messages 0" at bounding box center [476, 81] width 132 height 43
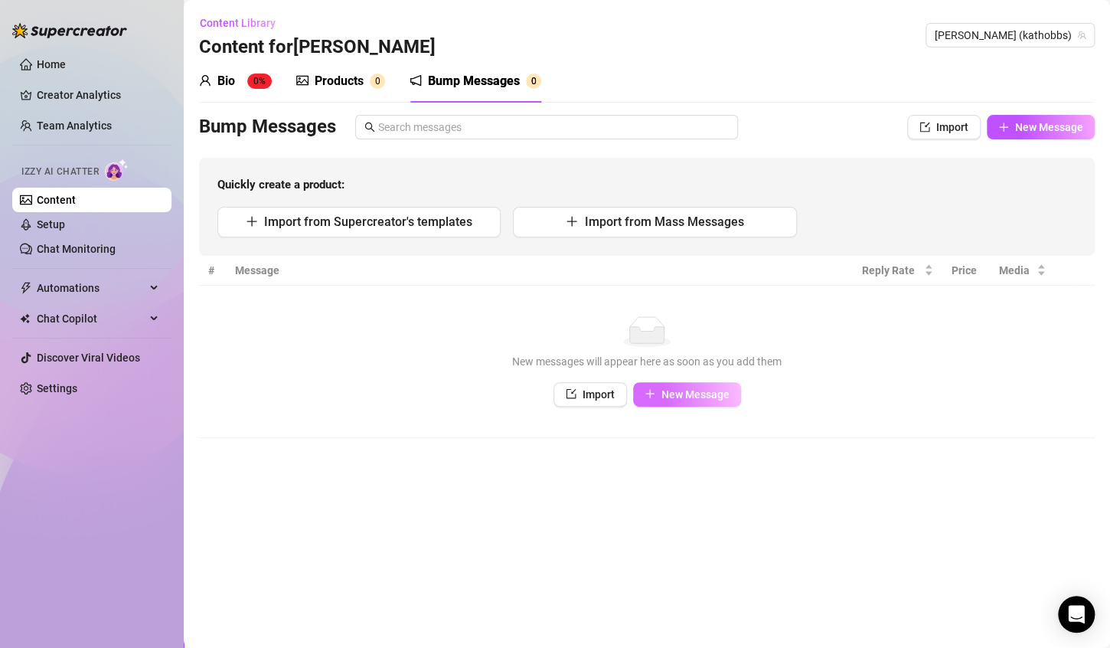
click at [695, 391] on span "New Message" at bounding box center [696, 394] width 68 height 12
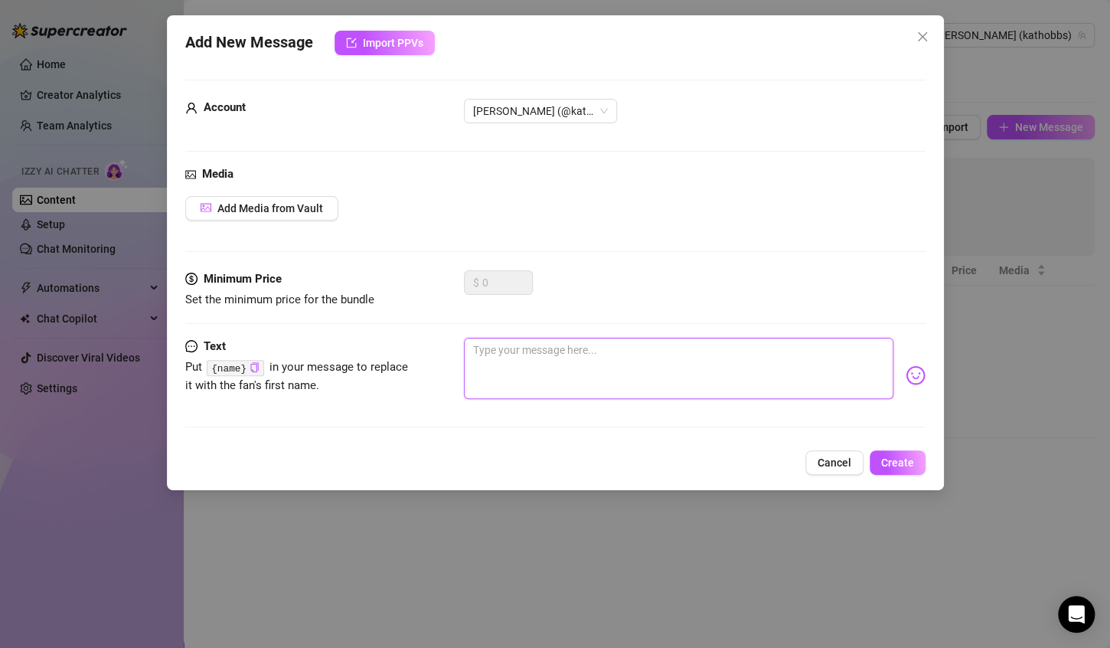
click at [722, 365] on textarea at bounding box center [679, 368] width 430 height 61
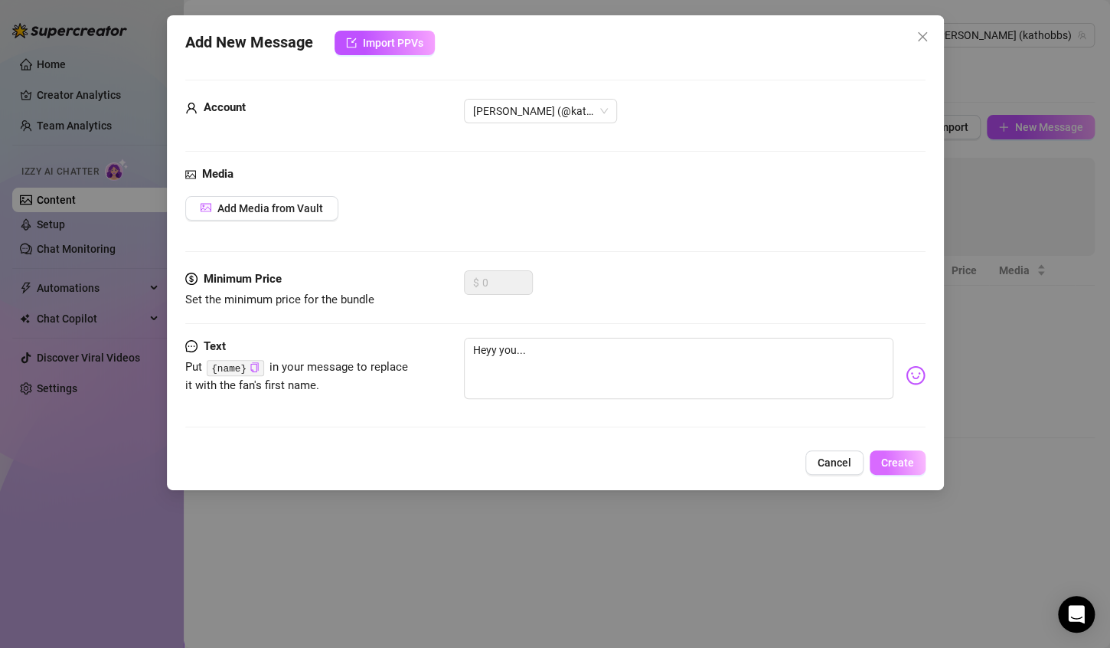
click at [920, 459] on button "Create" at bounding box center [898, 462] width 56 height 25
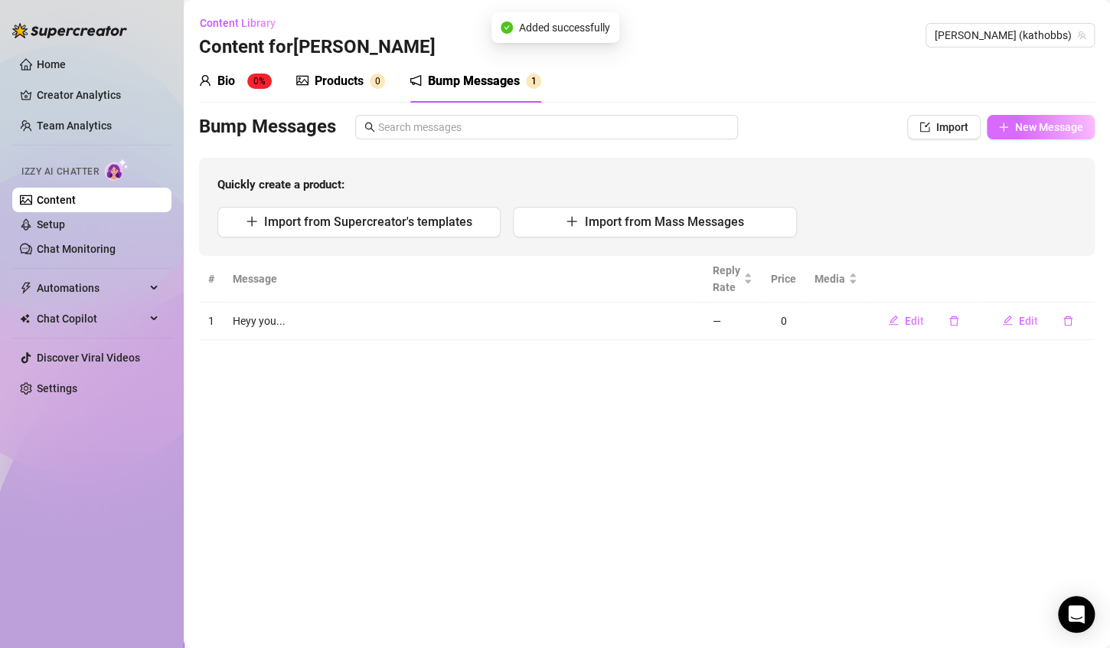
click at [1035, 136] on button "New Message" at bounding box center [1041, 127] width 108 height 25
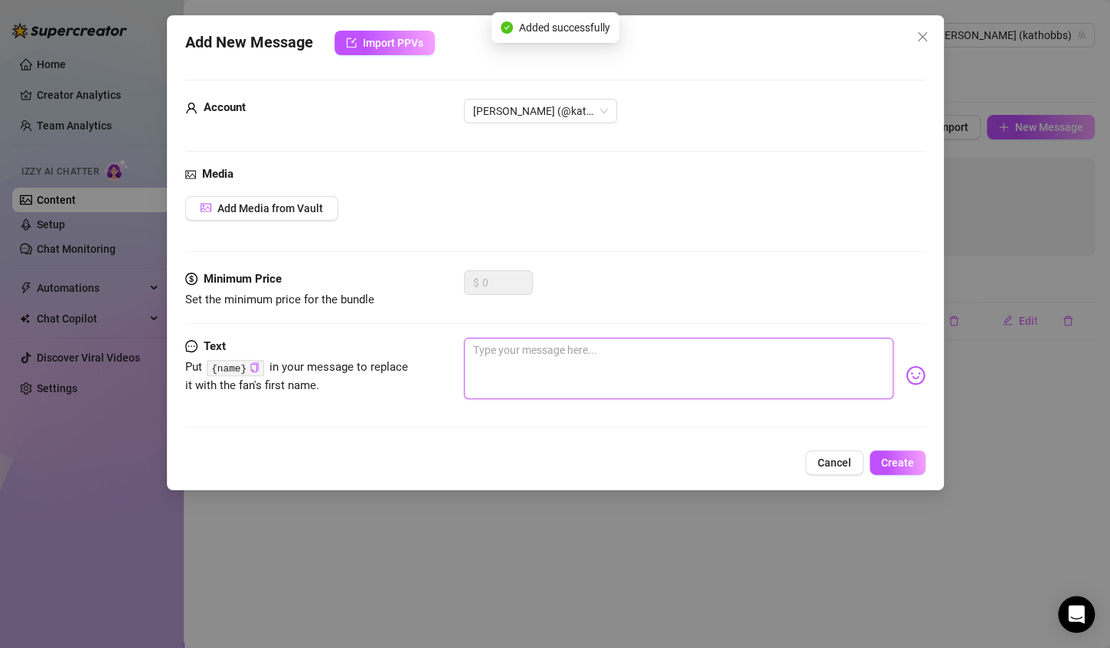
click at [592, 355] on textarea at bounding box center [679, 368] width 430 height 61
paste textarea "{name}"
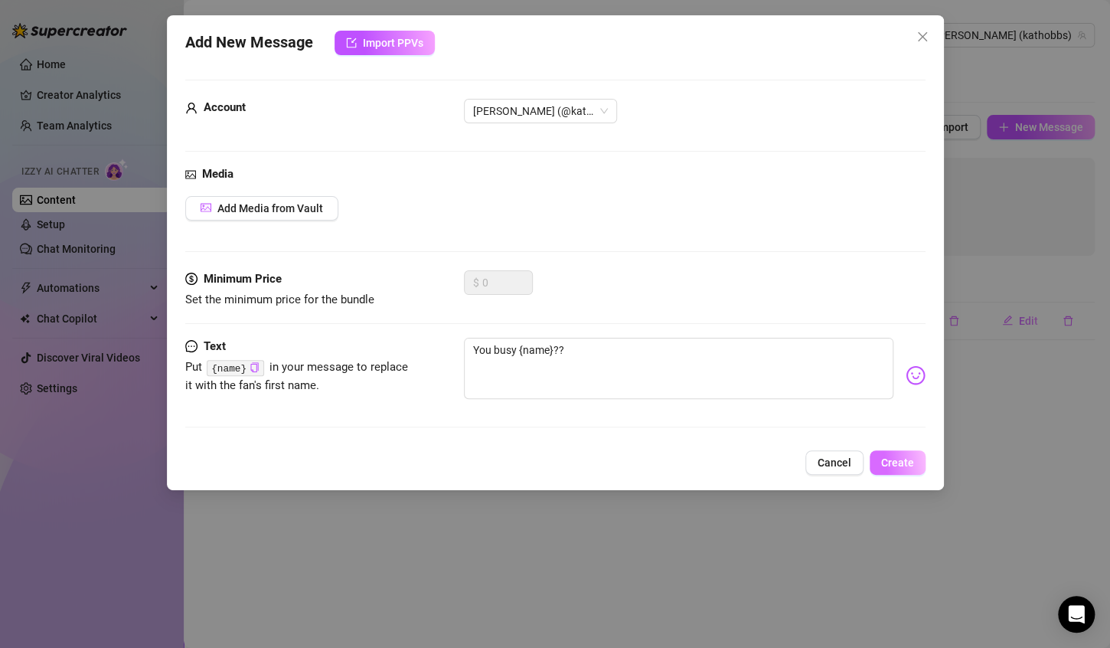
click at [901, 459] on span "Create" at bounding box center [897, 462] width 33 height 12
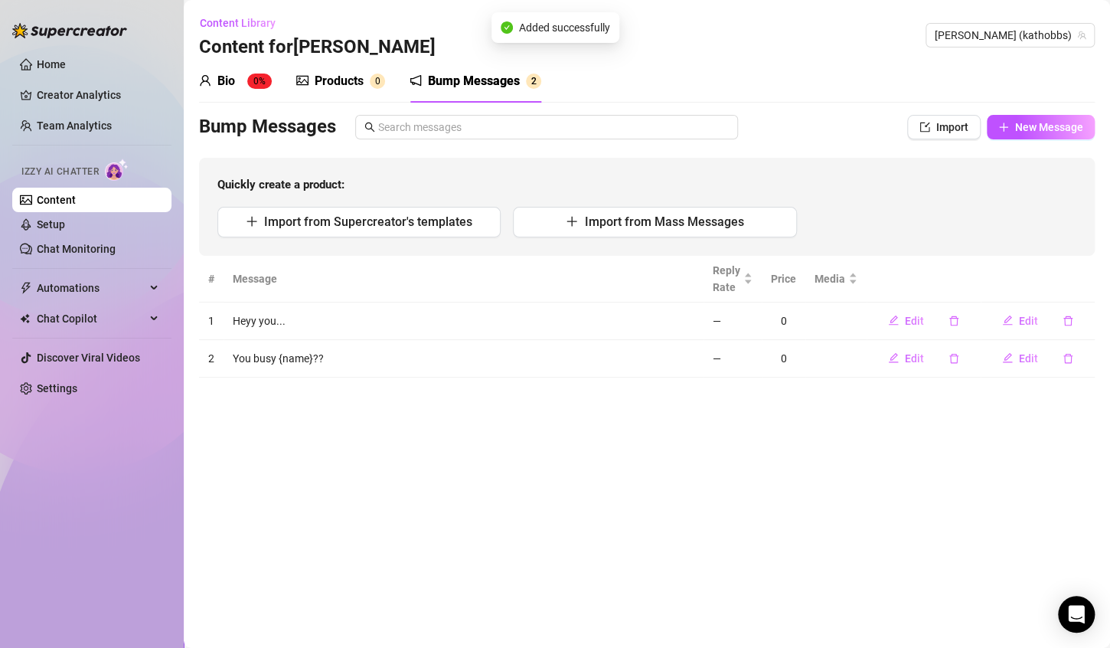
click at [1045, 135] on button "New Message" at bounding box center [1041, 127] width 108 height 25
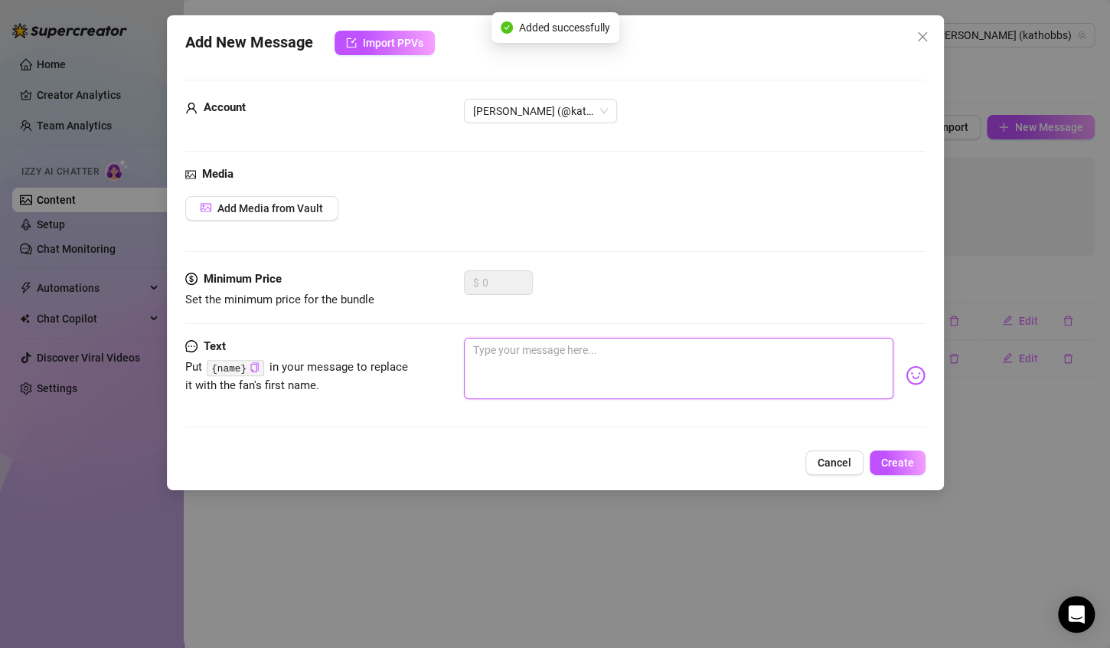
click at [715, 359] on textarea at bounding box center [679, 368] width 430 height 61
paste textarea "{name}"
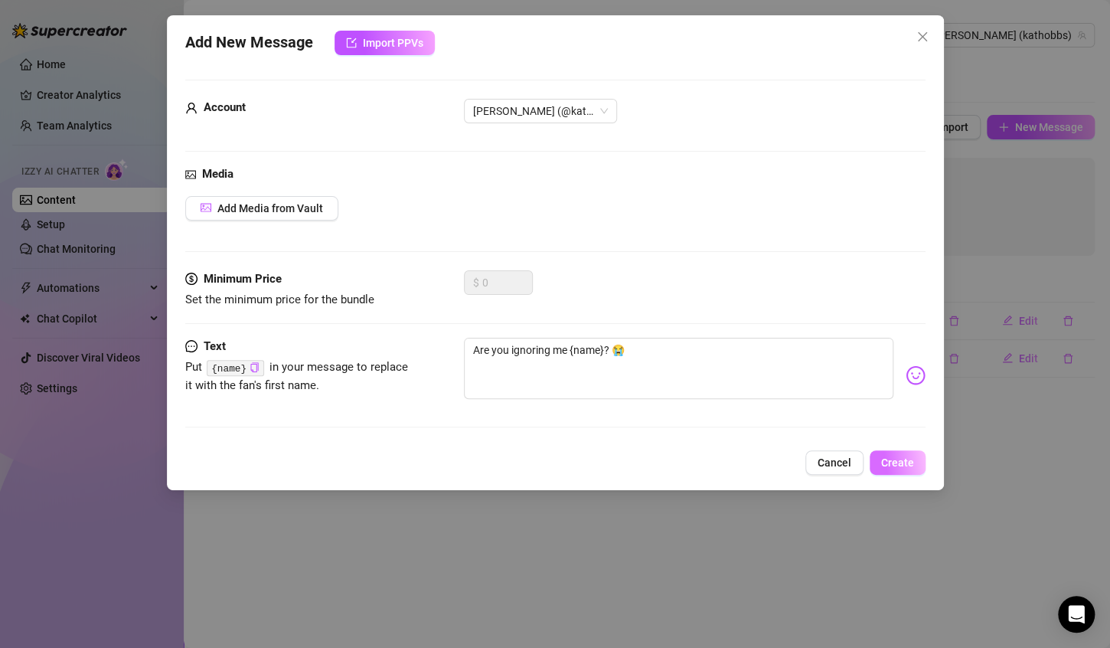
click at [889, 463] on span "Create" at bounding box center [897, 462] width 33 height 12
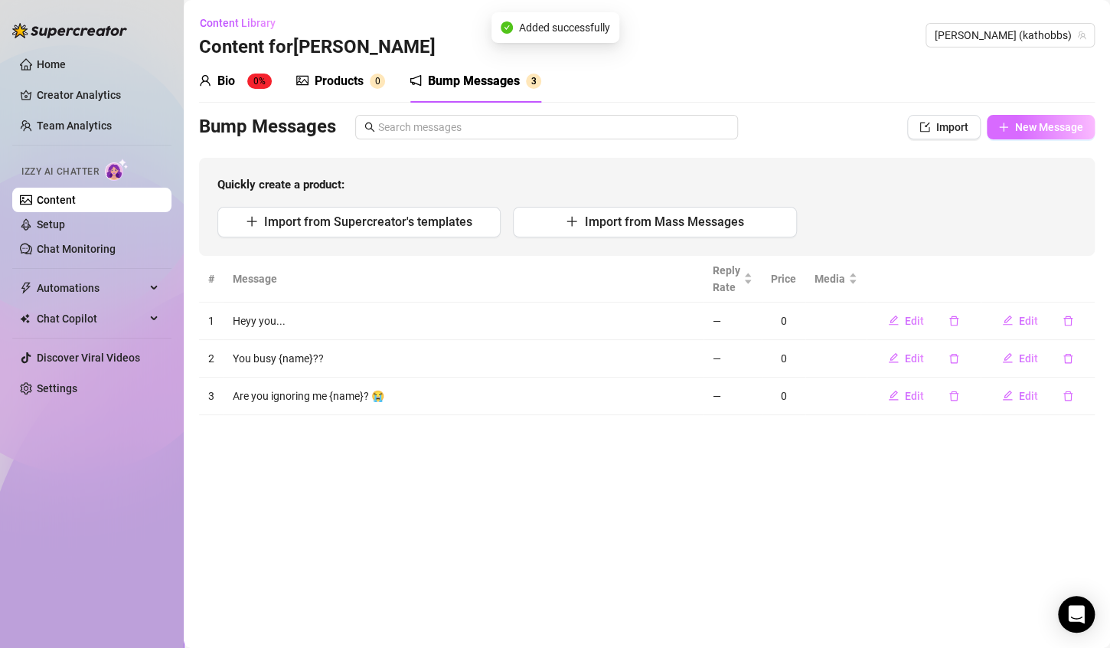
click at [1050, 126] on span "New Message" at bounding box center [1049, 127] width 68 height 12
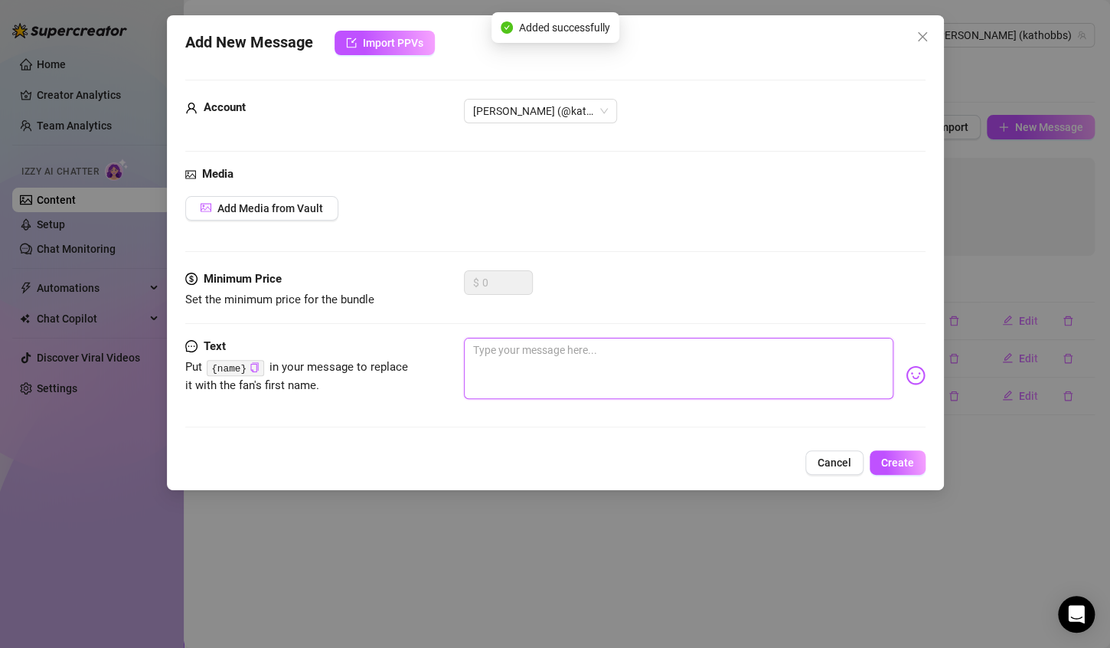
click at [790, 392] on textarea at bounding box center [679, 368] width 430 height 61
drag, startPoint x: 783, startPoint y: 396, endPoint x: 536, endPoint y: 407, distance: 246.9
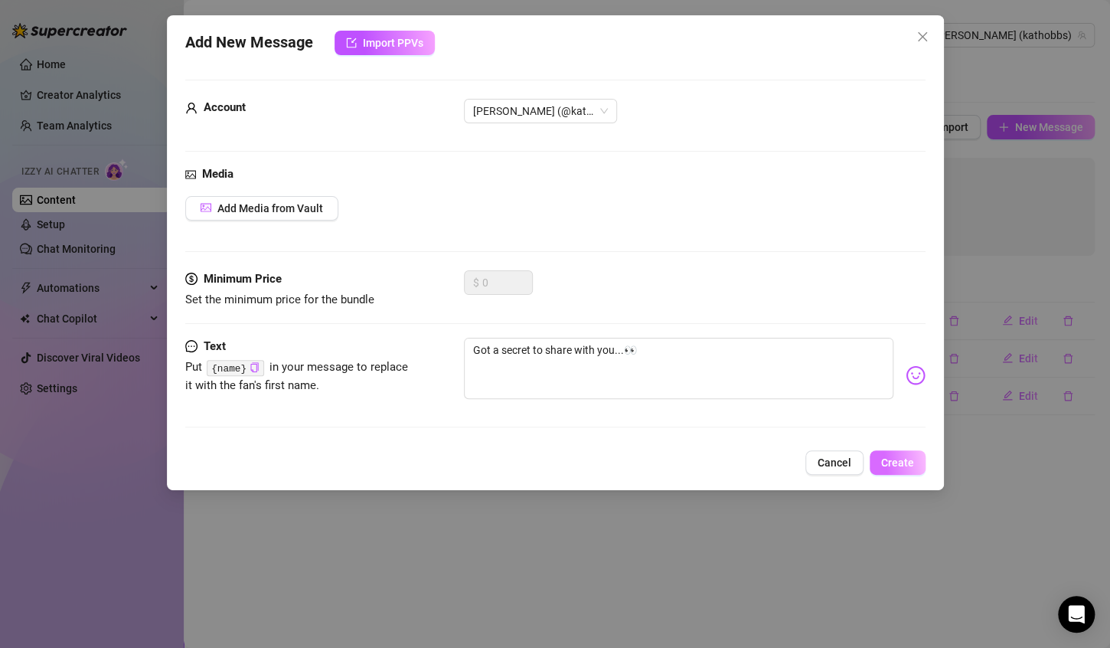
click at [910, 450] on button "Create" at bounding box center [898, 462] width 56 height 25
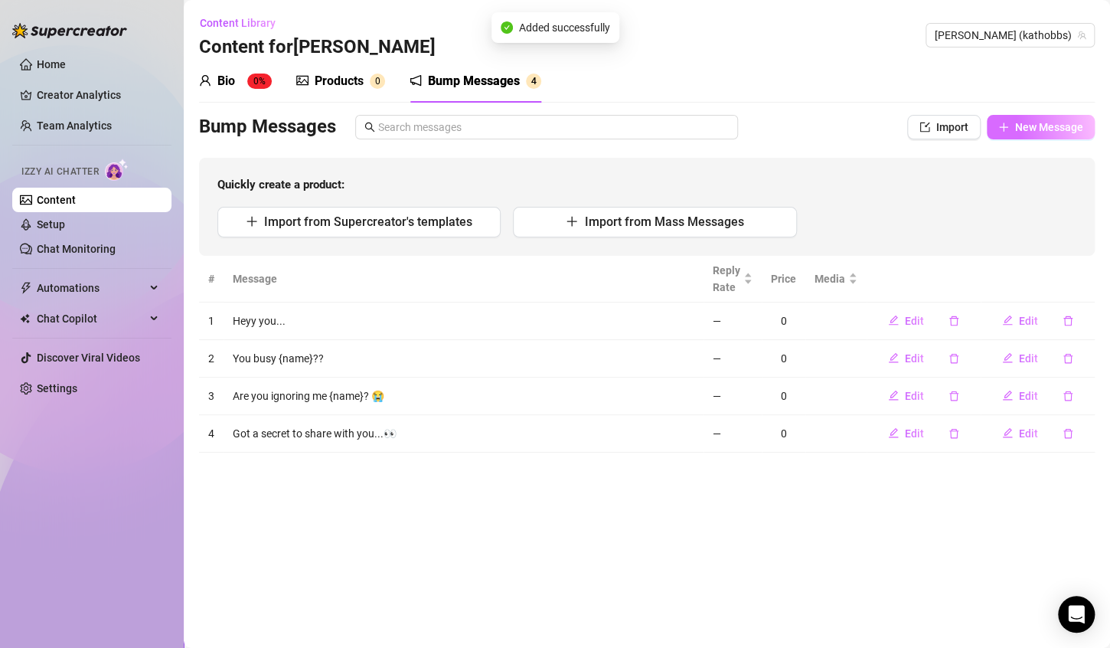
click at [1056, 130] on span "New Message" at bounding box center [1049, 127] width 68 height 12
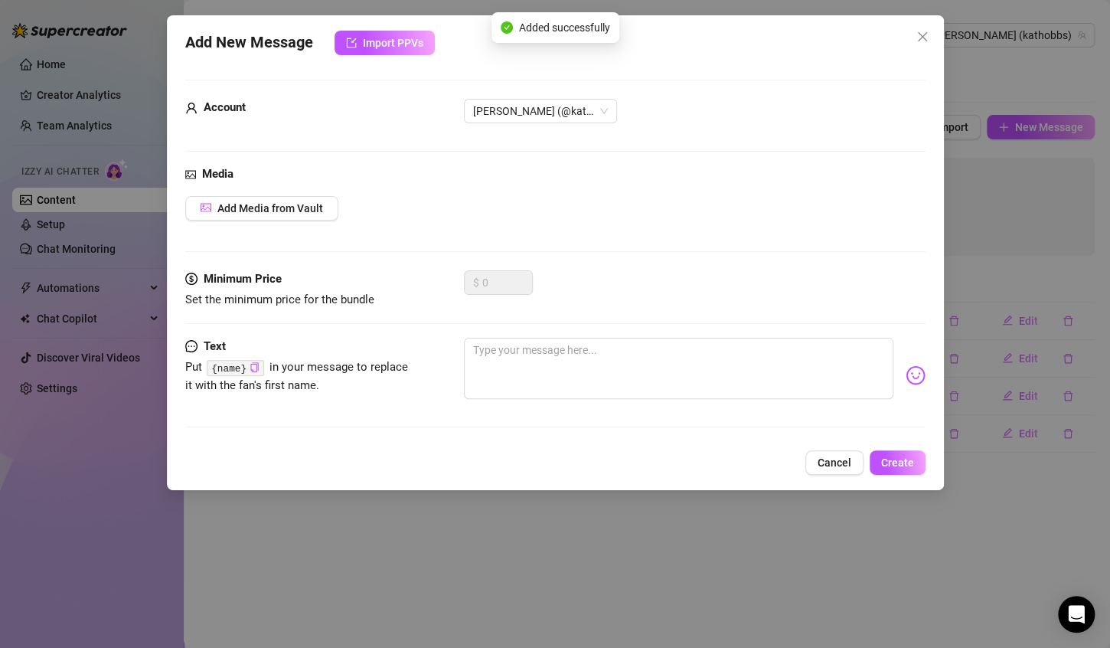
click at [728, 401] on div at bounding box center [695, 375] width 462 height 75
click at [738, 372] on textarea at bounding box center [679, 368] width 430 height 61
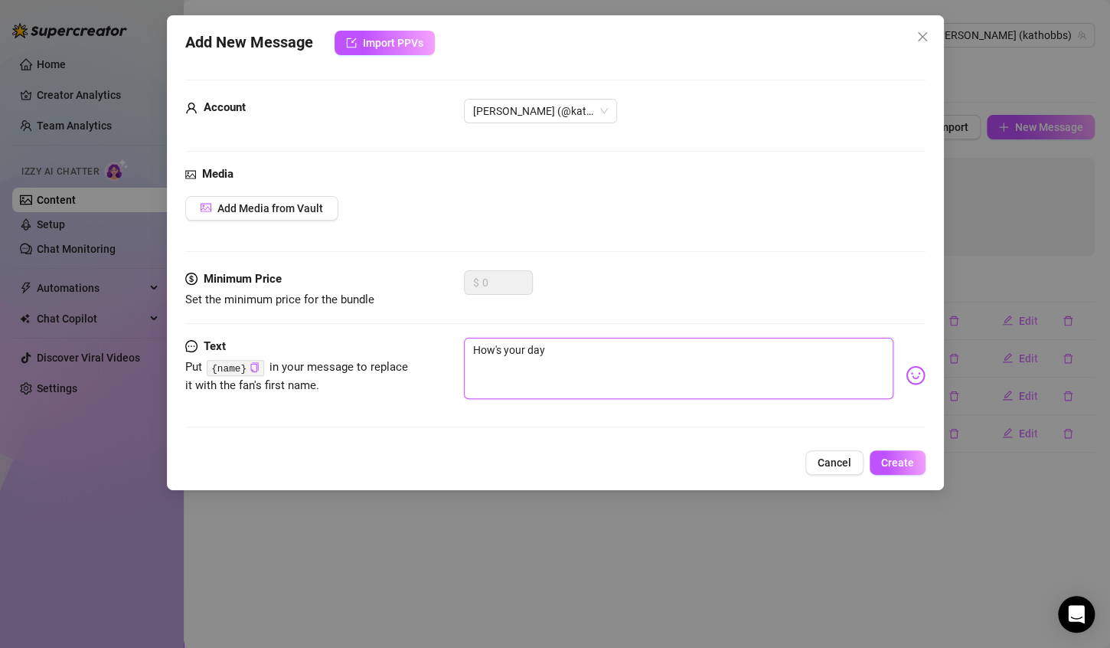
paste textarea "{name}"
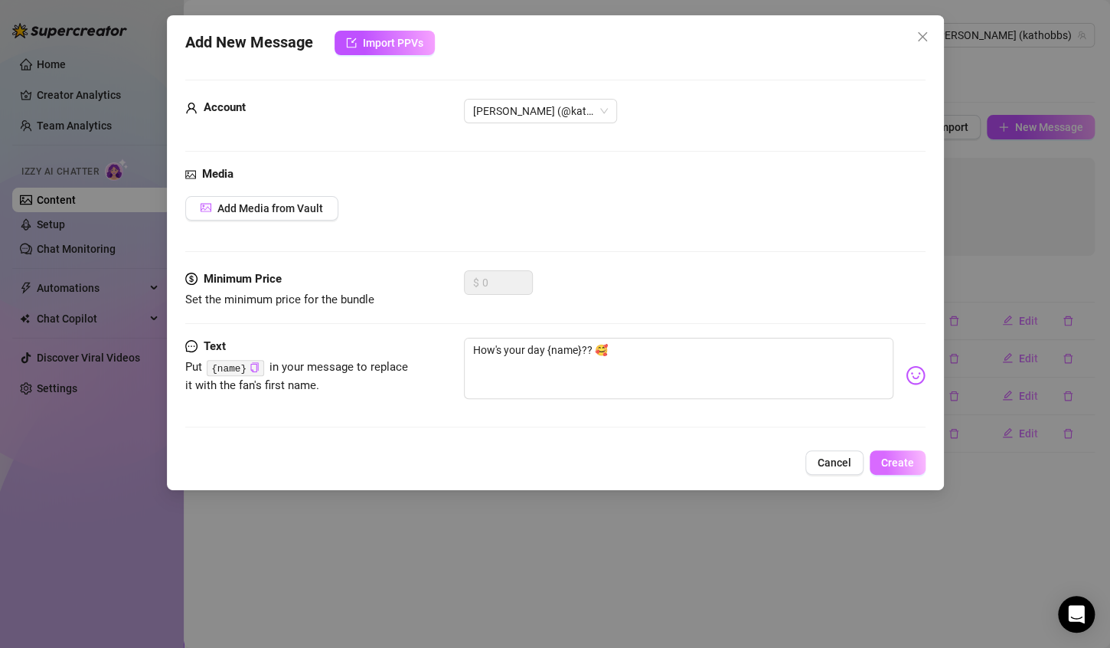
click at [894, 456] on span "Create" at bounding box center [897, 462] width 33 height 12
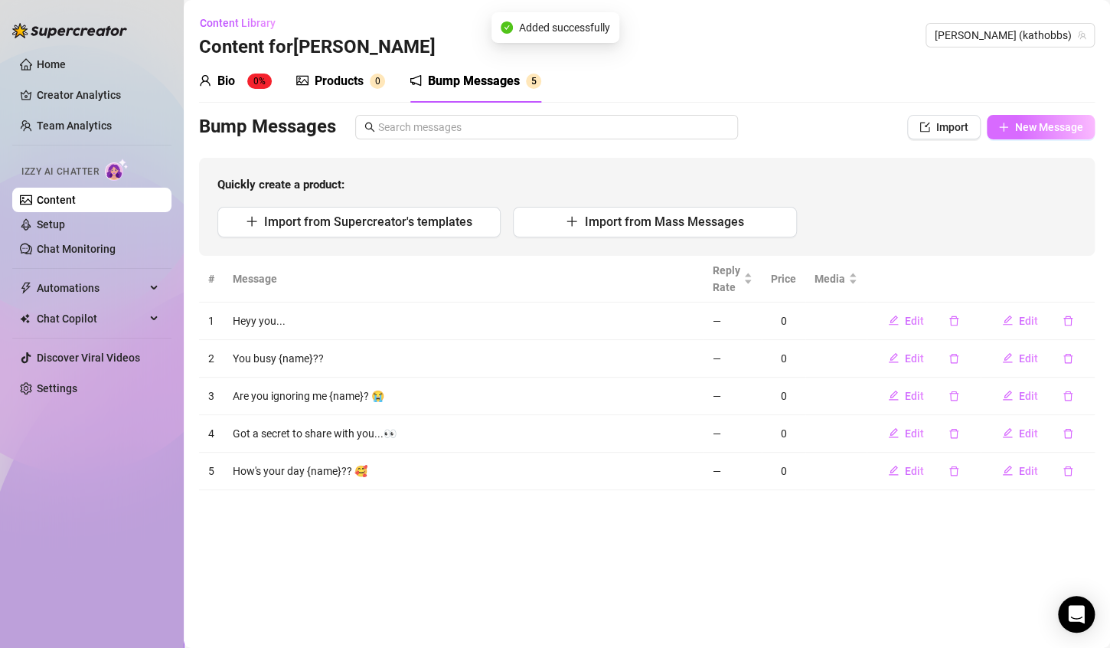
click at [1061, 132] on span "New Message" at bounding box center [1049, 127] width 68 height 12
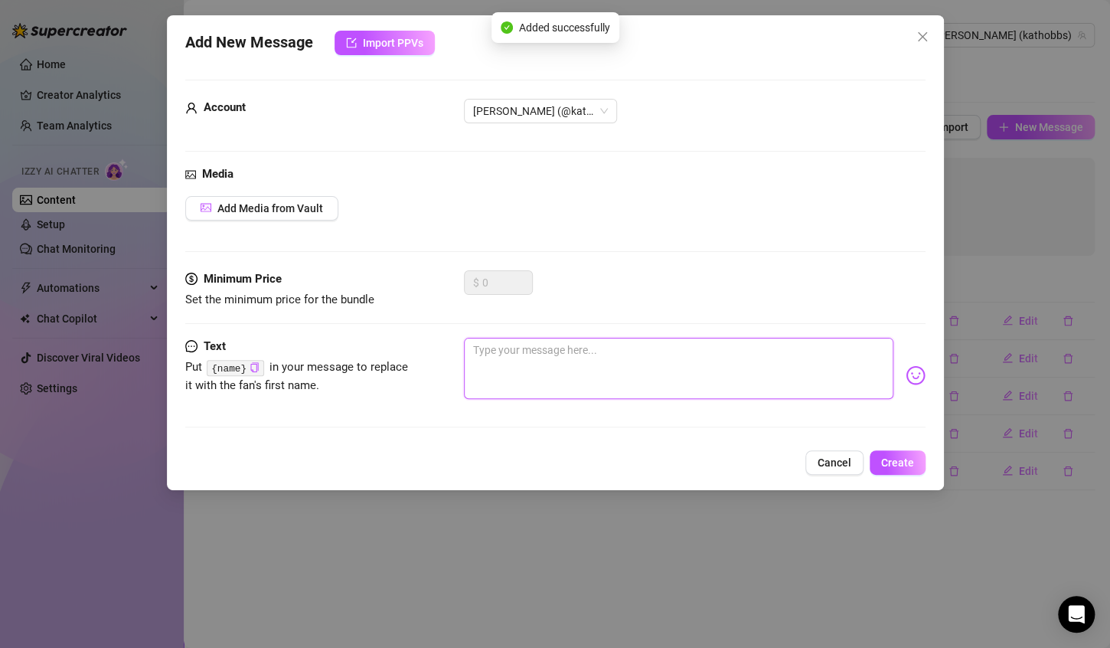
click at [566, 369] on textarea at bounding box center [679, 368] width 430 height 61
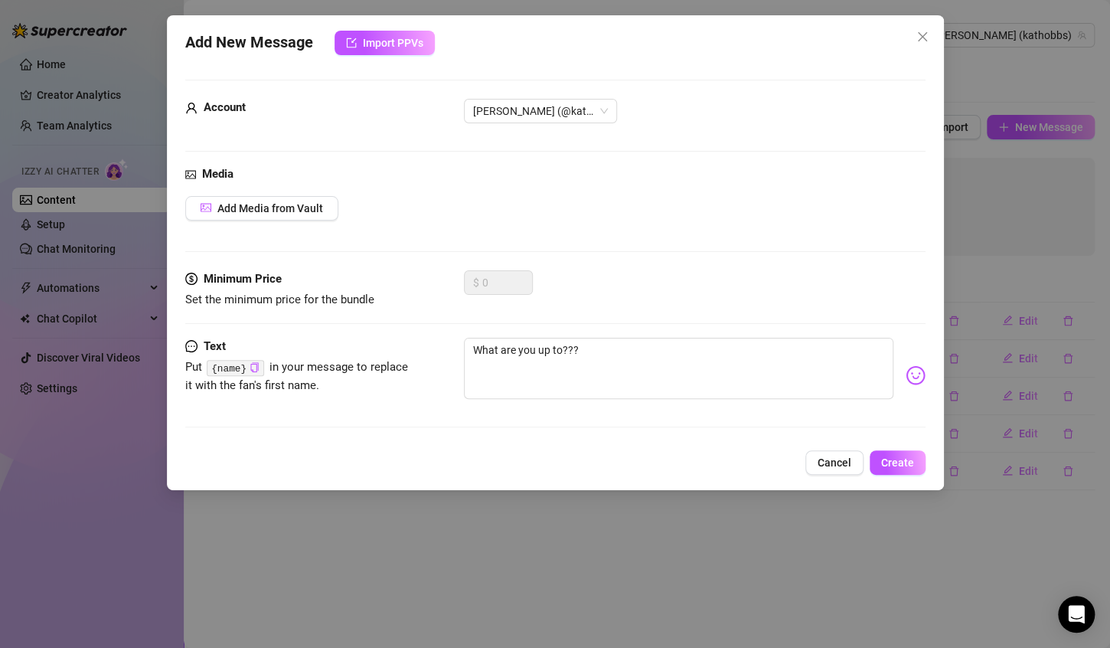
click at [915, 475] on div "Add New Message Import PPVs Account [PERSON_NAME] (@kathobbs) Media Add Media f…" at bounding box center [555, 252] width 777 height 475
click at [916, 467] on button "Create" at bounding box center [898, 462] width 56 height 25
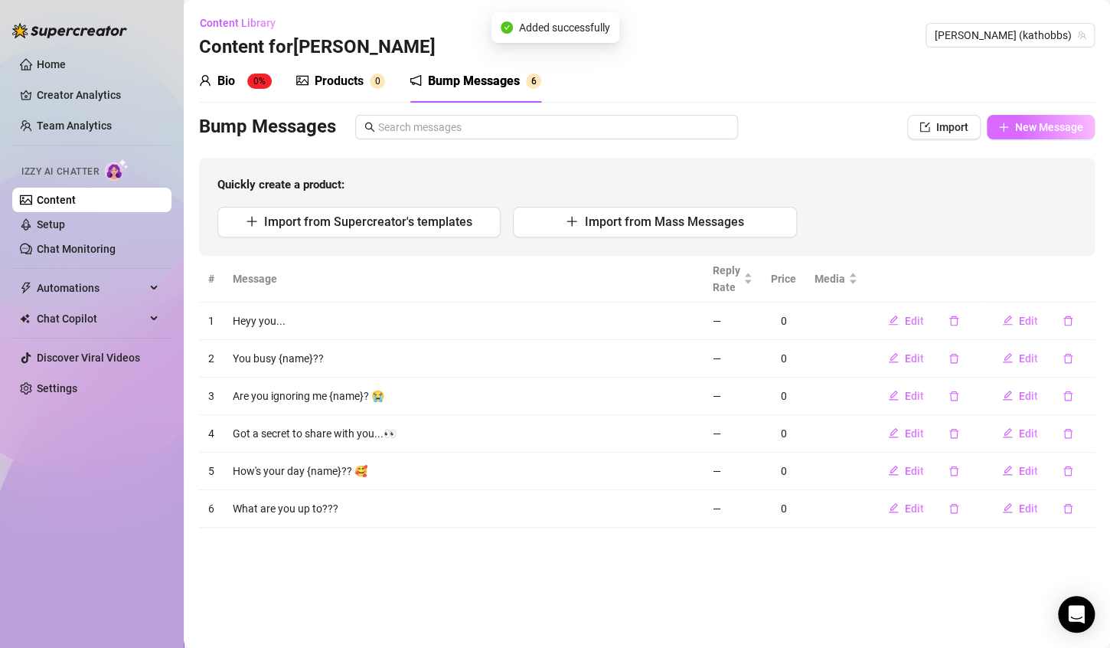
click at [1064, 117] on button "New Message" at bounding box center [1041, 127] width 108 height 25
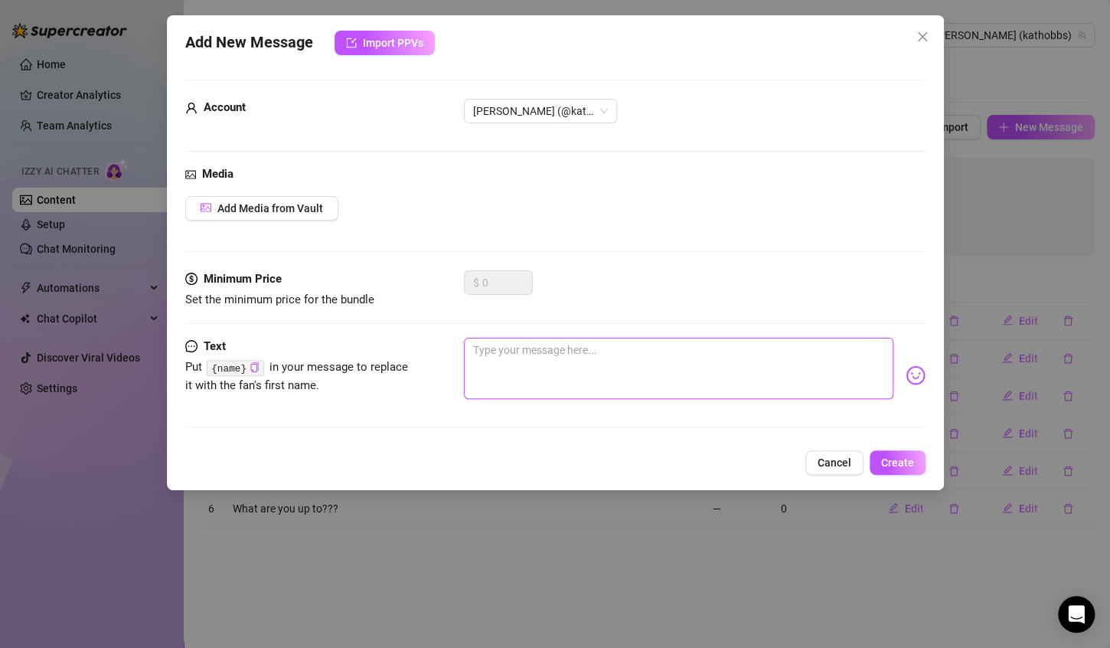
click at [765, 350] on textarea at bounding box center [679, 368] width 430 height 61
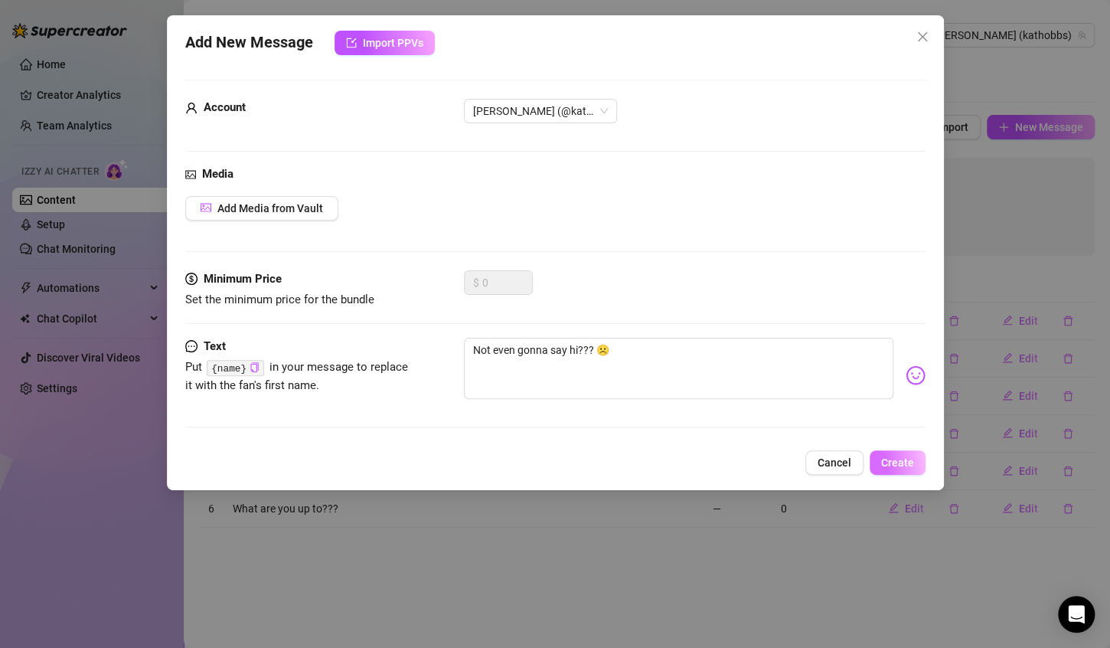
click at [907, 460] on span "Create" at bounding box center [897, 462] width 33 height 12
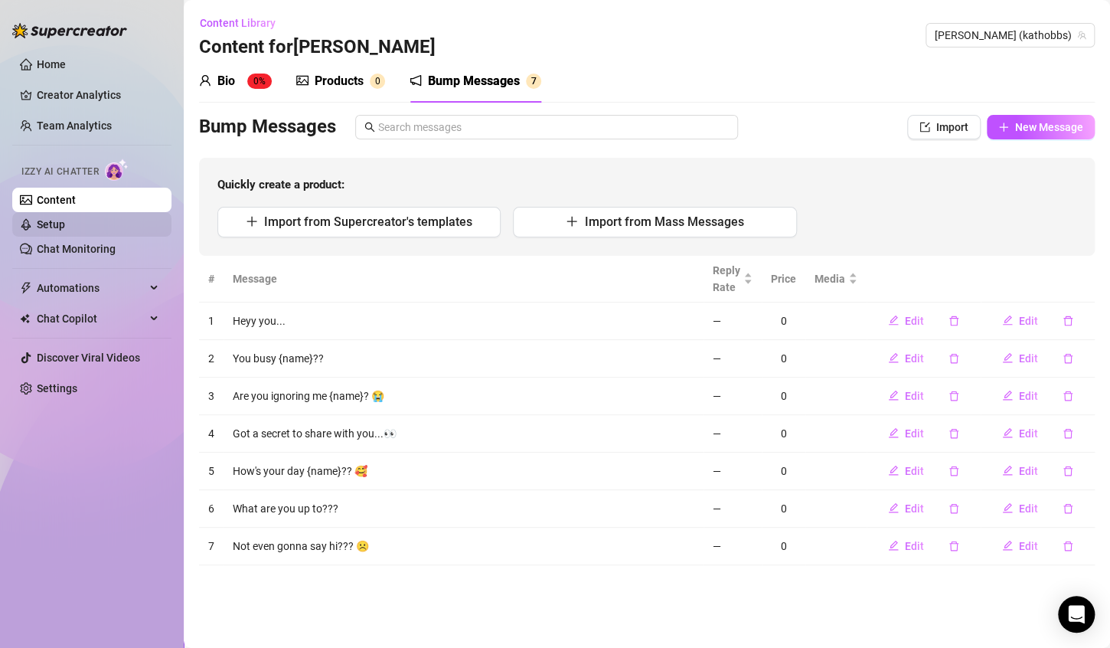
click at [65, 226] on link "Setup" at bounding box center [51, 224] width 28 height 12
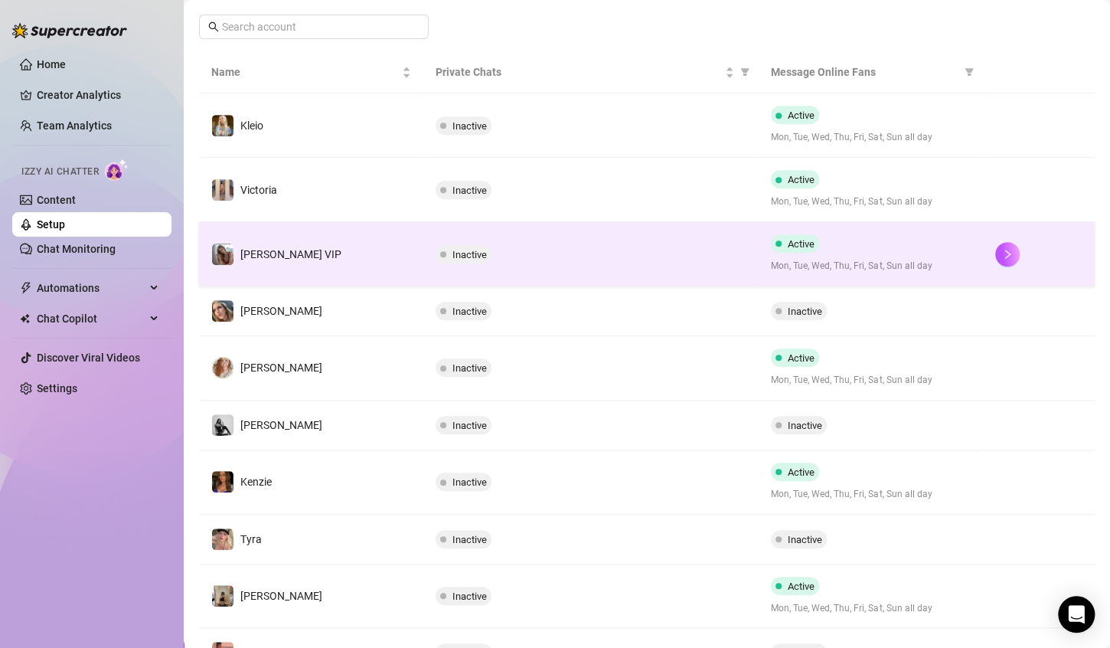
scroll to position [306, 0]
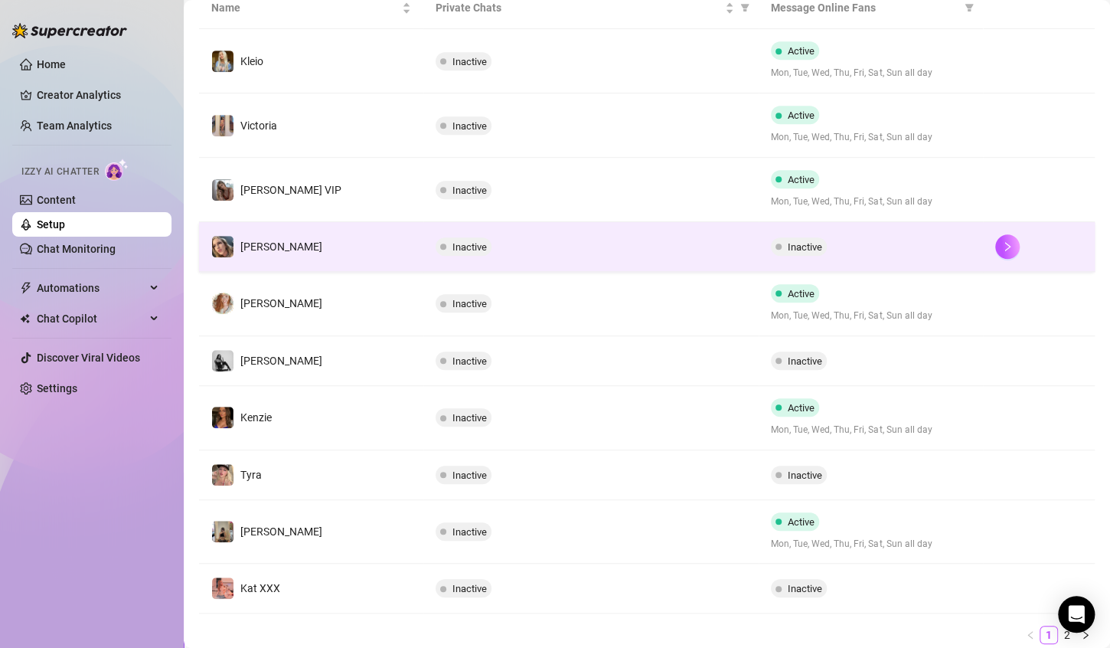
click at [947, 263] on td "Inactive" at bounding box center [871, 247] width 224 height 50
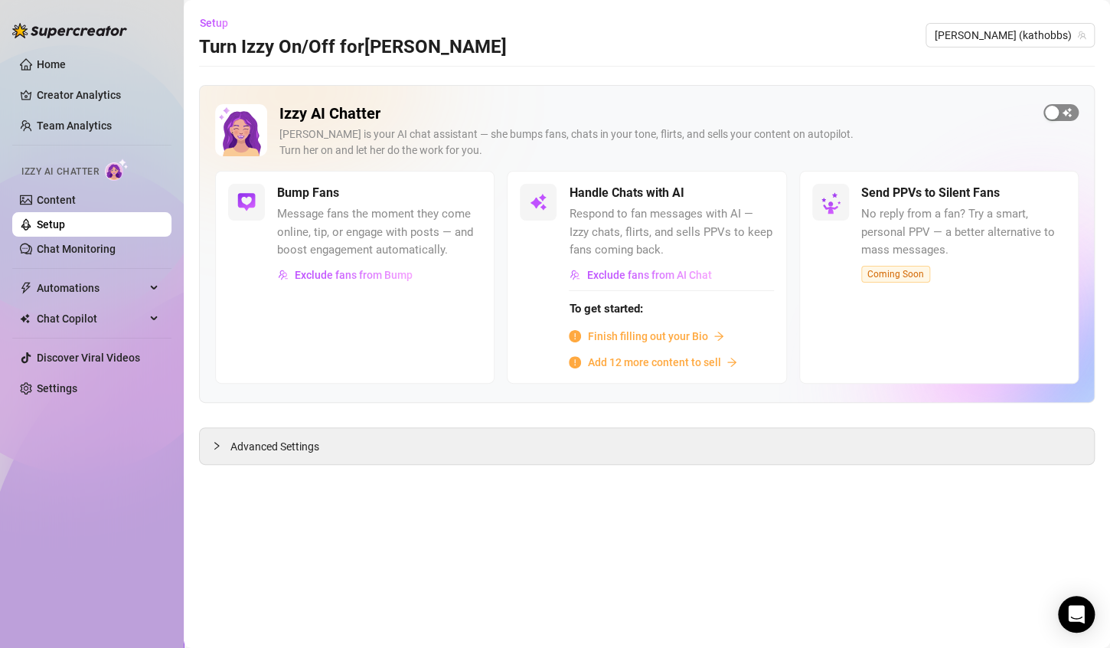
click at [1066, 116] on span "button" at bounding box center [1061, 112] width 35 height 17
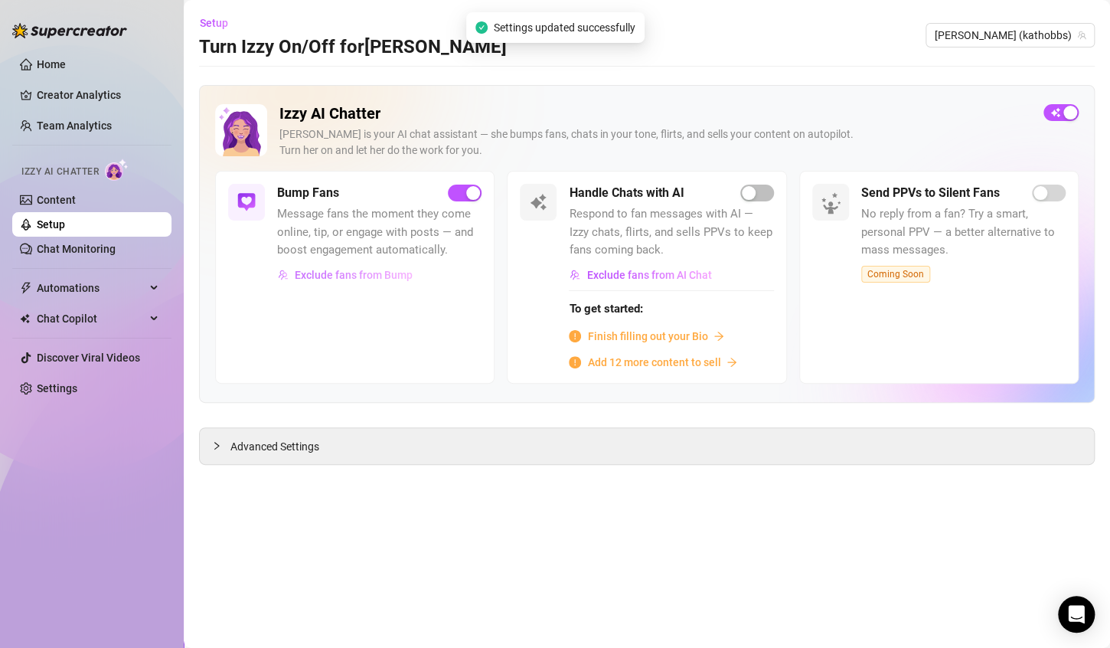
click at [364, 270] on span "Exclude fans from Bump" at bounding box center [354, 275] width 118 height 12
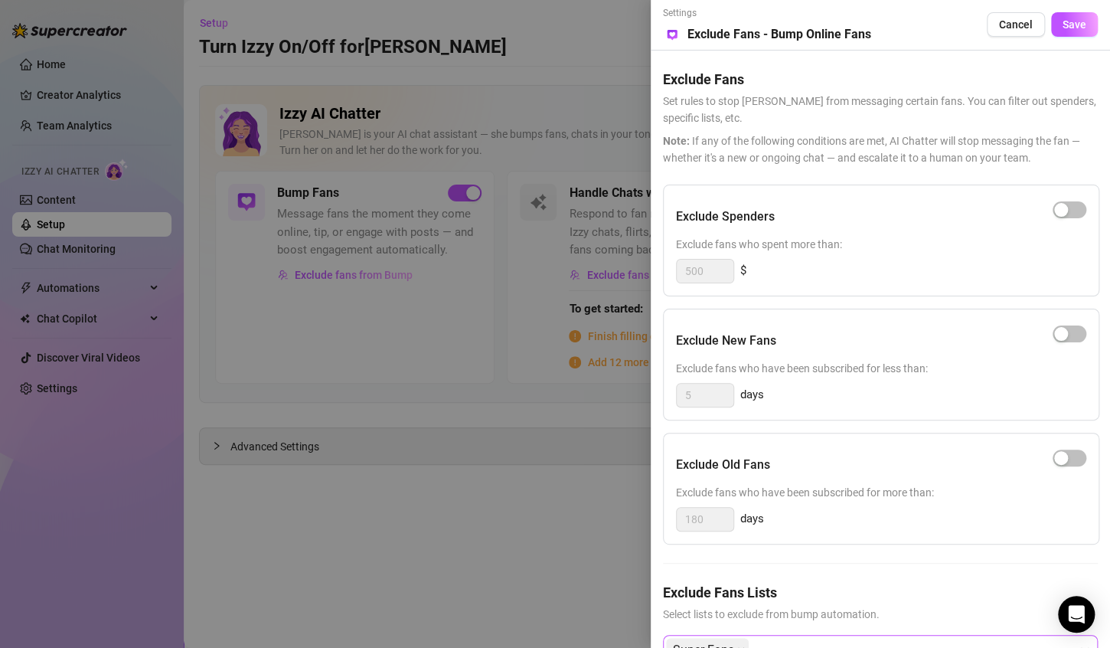
click at [864, 642] on div "Super Fans" at bounding box center [872, 650] width 413 height 28
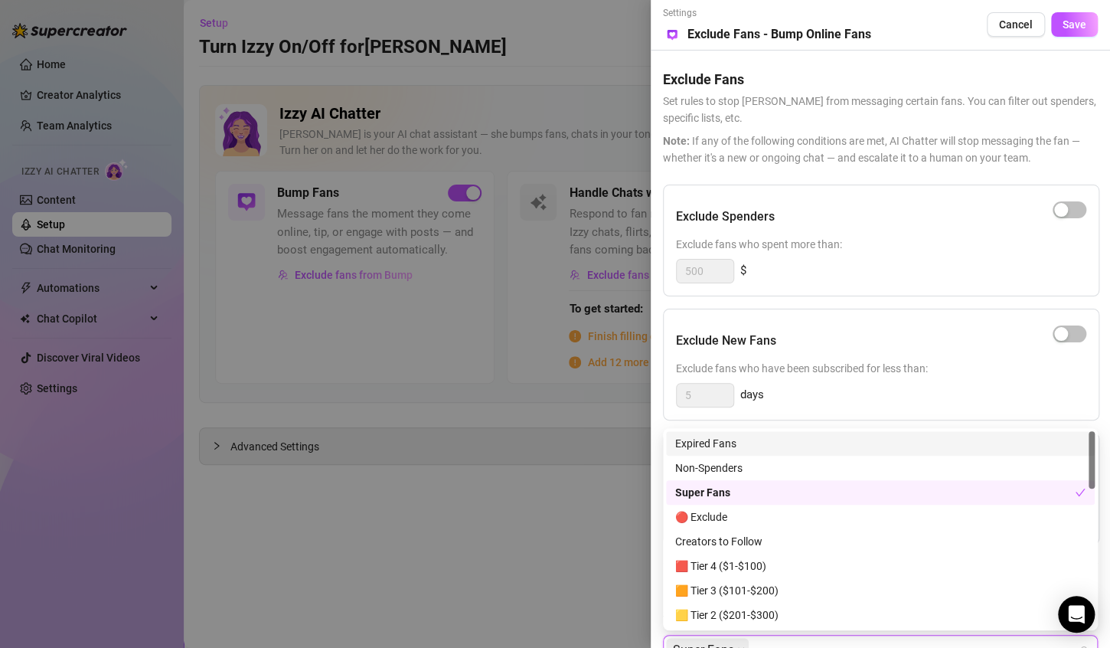
scroll to position [12, 0]
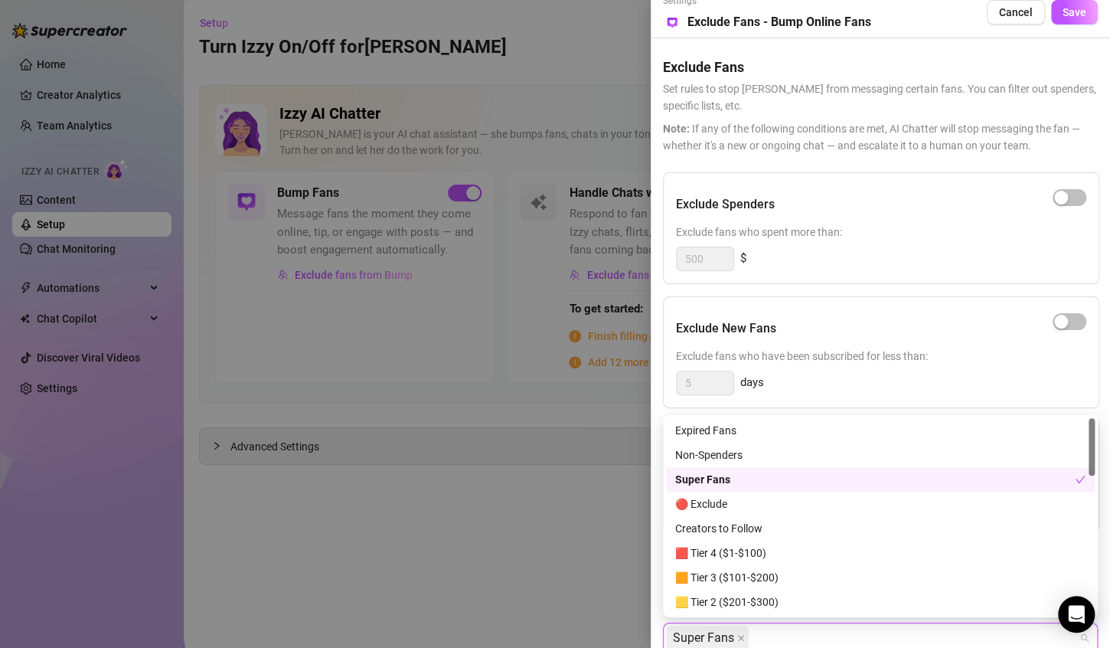
click at [808, 482] on div "Super Fans" at bounding box center [875, 479] width 400 height 17
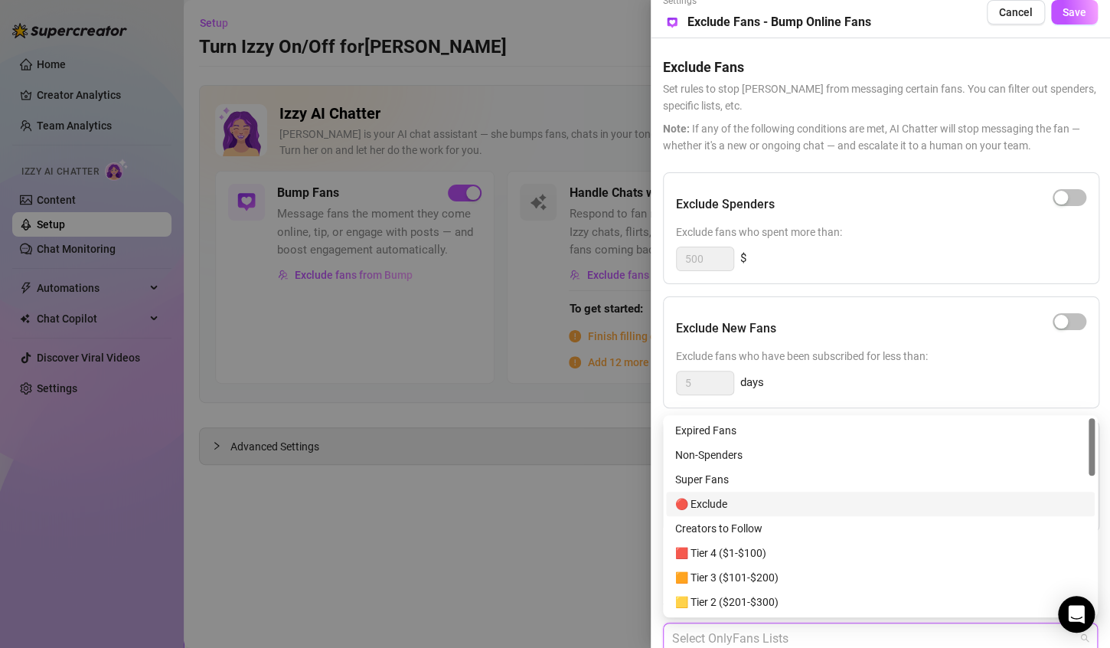
click at [826, 506] on div "🔴 Exclude" at bounding box center [880, 503] width 410 height 17
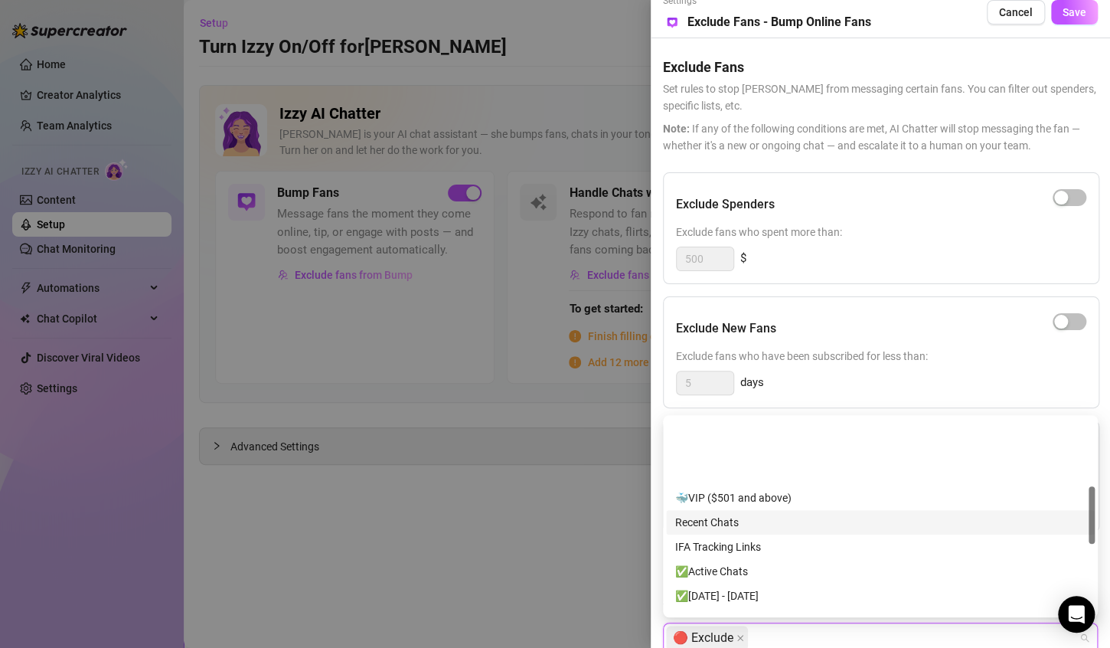
scroll to position [230, 0]
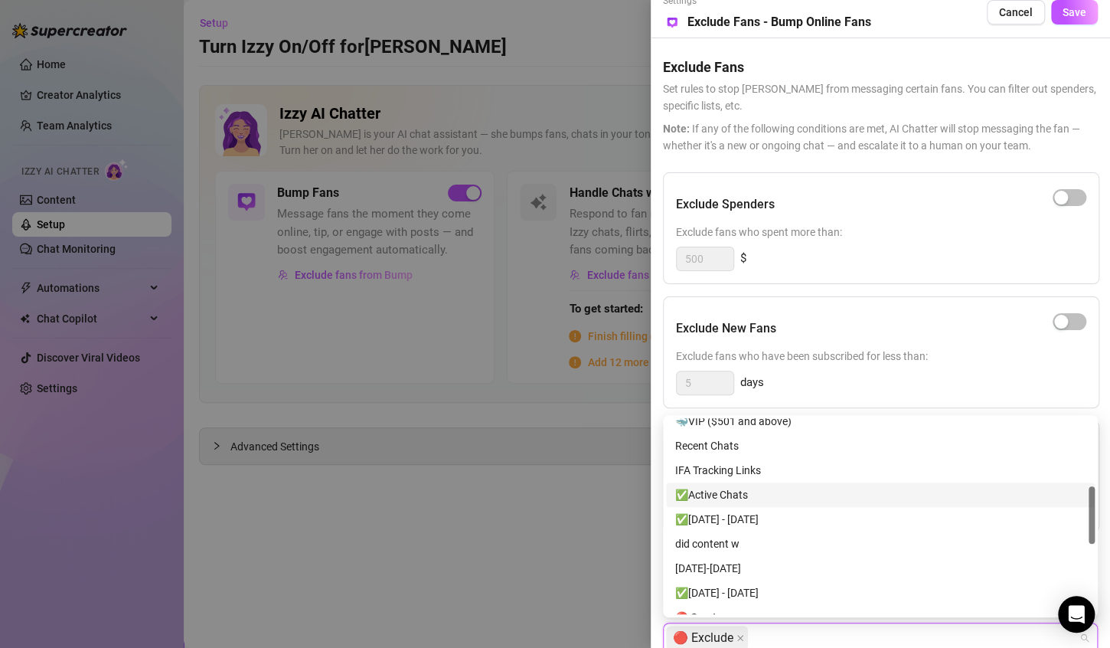
click at [839, 497] on div "✅Active Chats" at bounding box center [880, 494] width 410 height 17
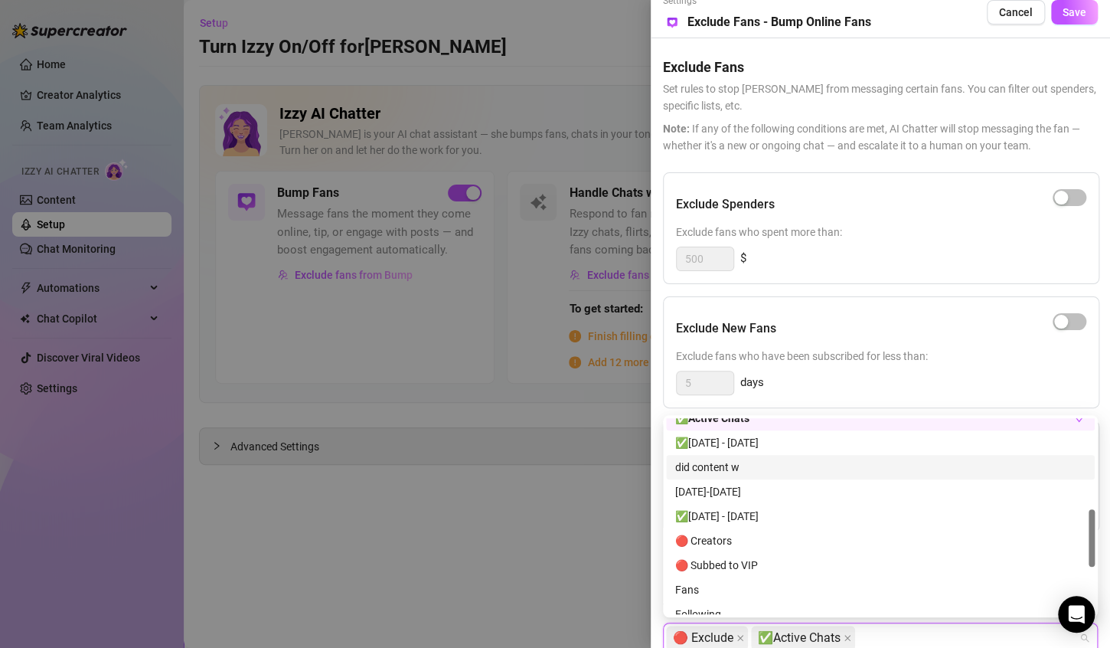
scroll to position [383, 0]
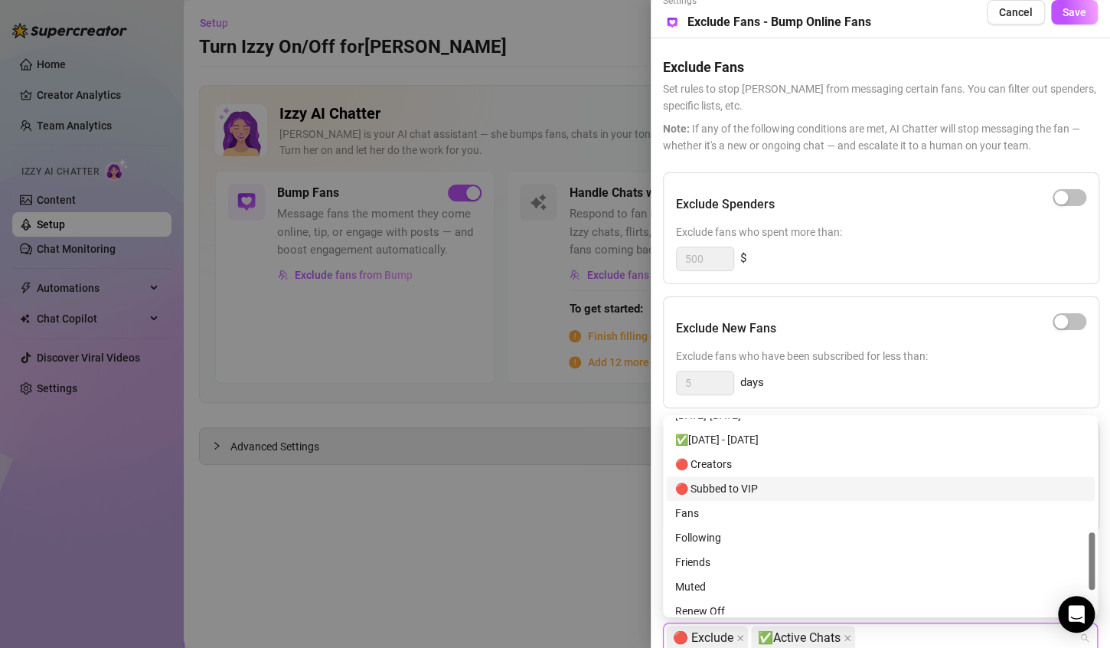
click at [852, 496] on div "🔴 Subbed to VIP" at bounding box center [880, 488] width 410 height 17
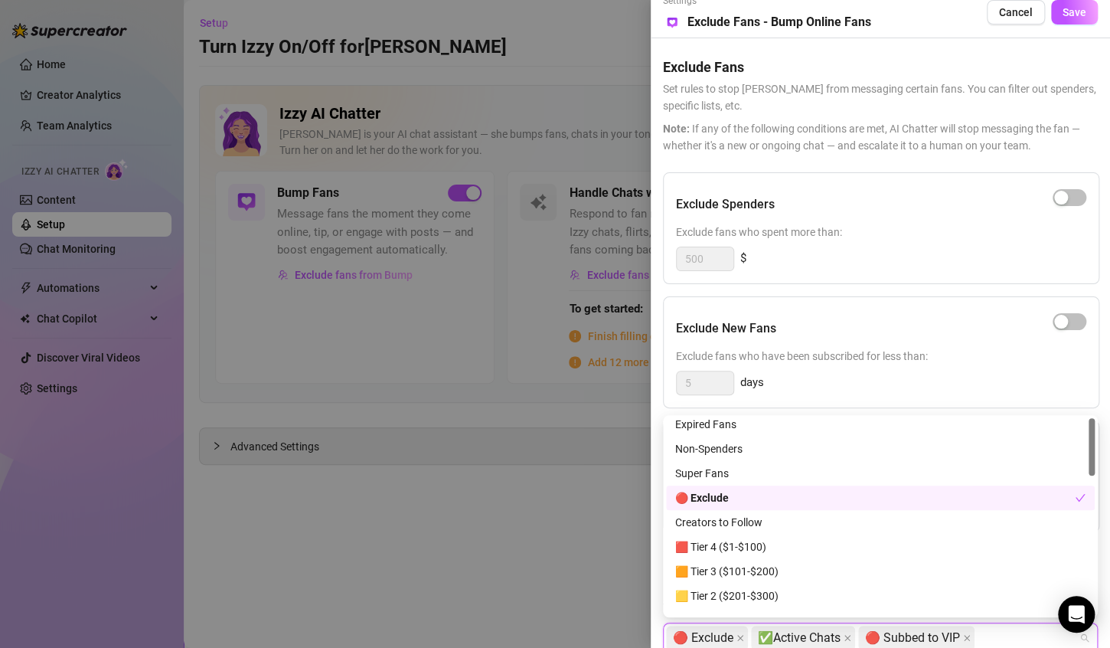
scroll to position [0, 0]
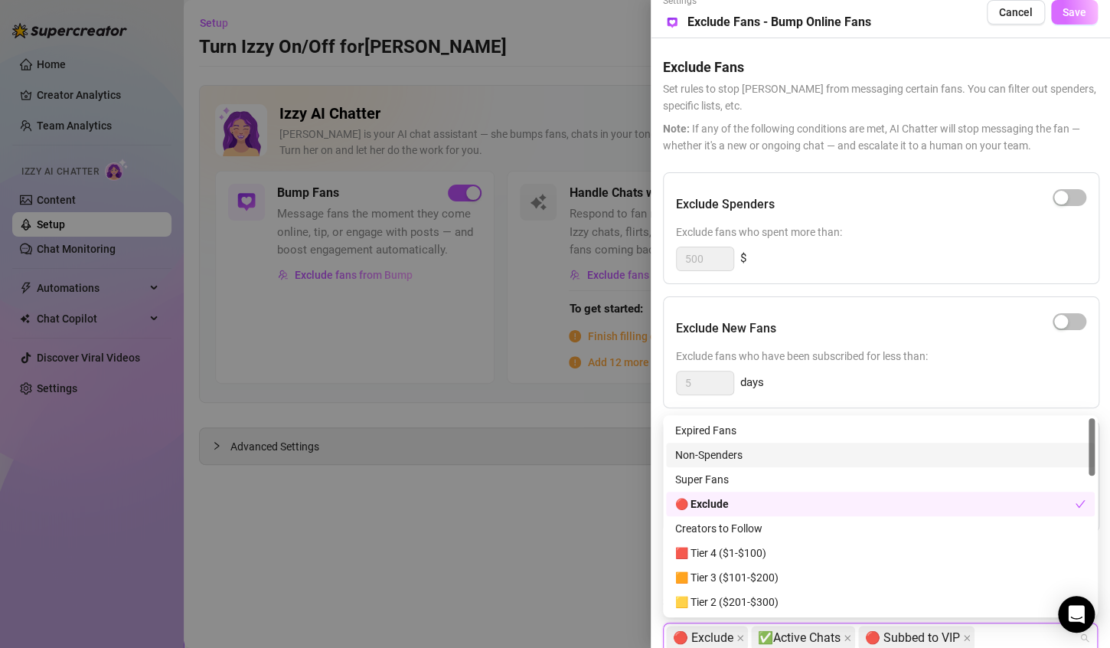
click at [1065, 9] on span "Save" at bounding box center [1075, 12] width 24 height 12
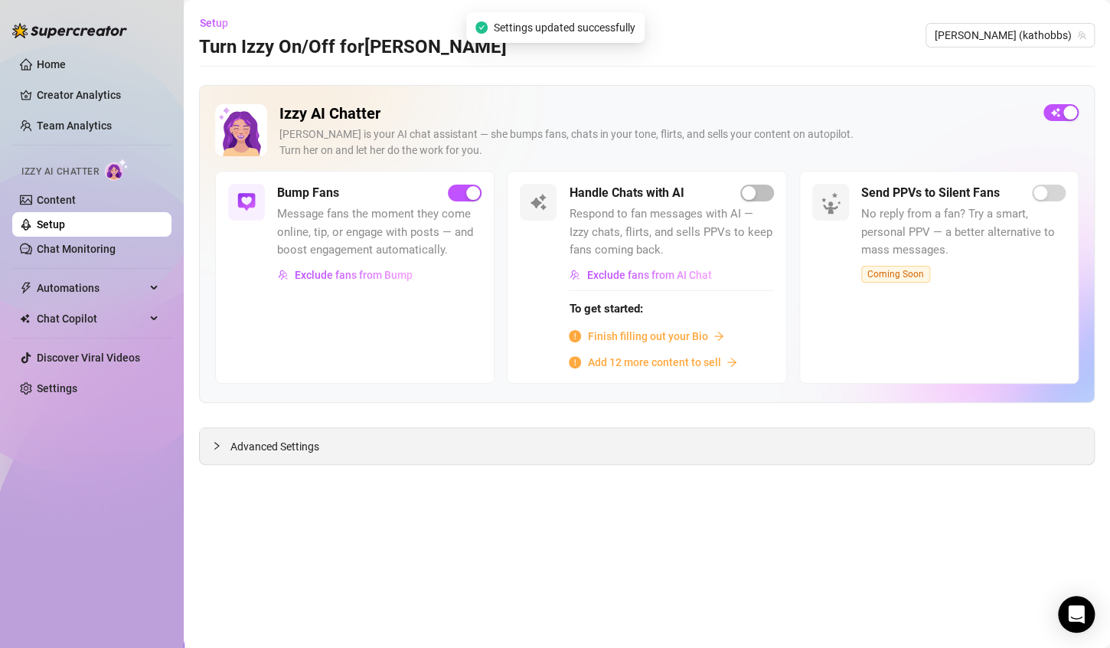
click at [263, 447] on span "Advanced Settings" at bounding box center [275, 446] width 89 height 17
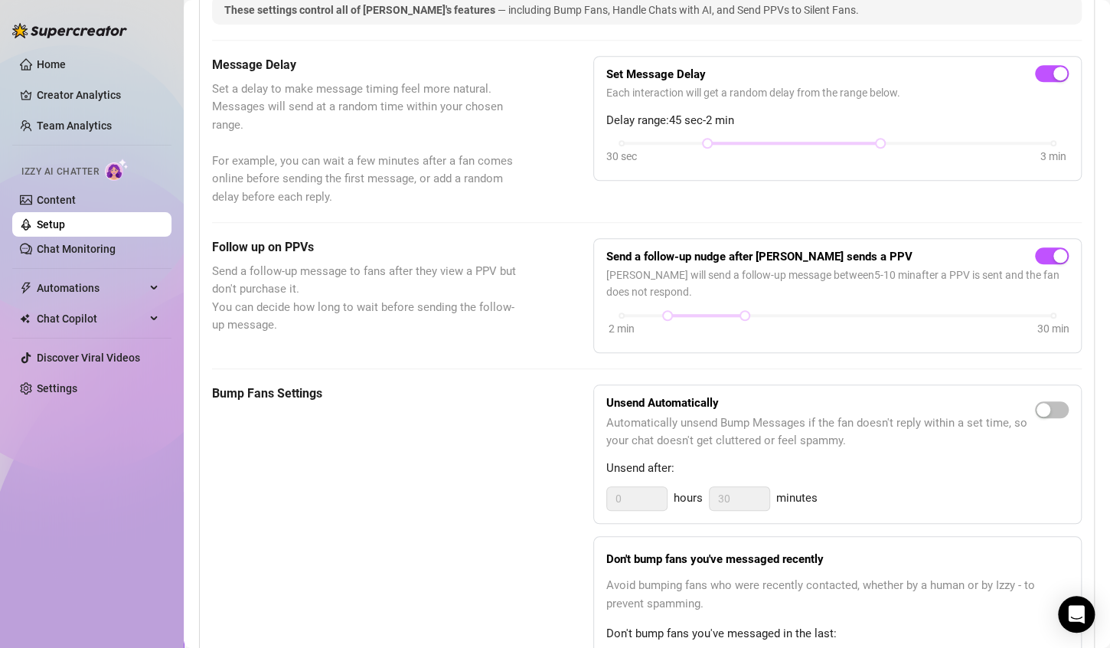
scroll to position [536, 0]
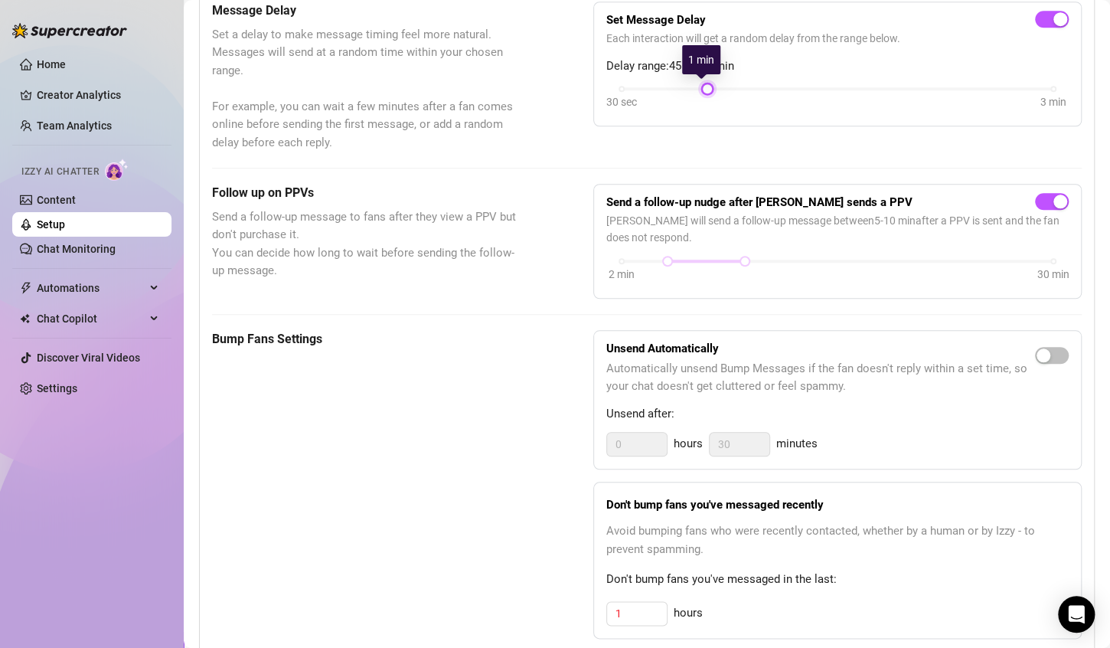
drag, startPoint x: 878, startPoint y: 86, endPoint x: 711, endPoint y: 89, distance: 166.2
click at [711, 89] on div "30 sec 3 min" at bounding box center [838, 98] width 463 height 29
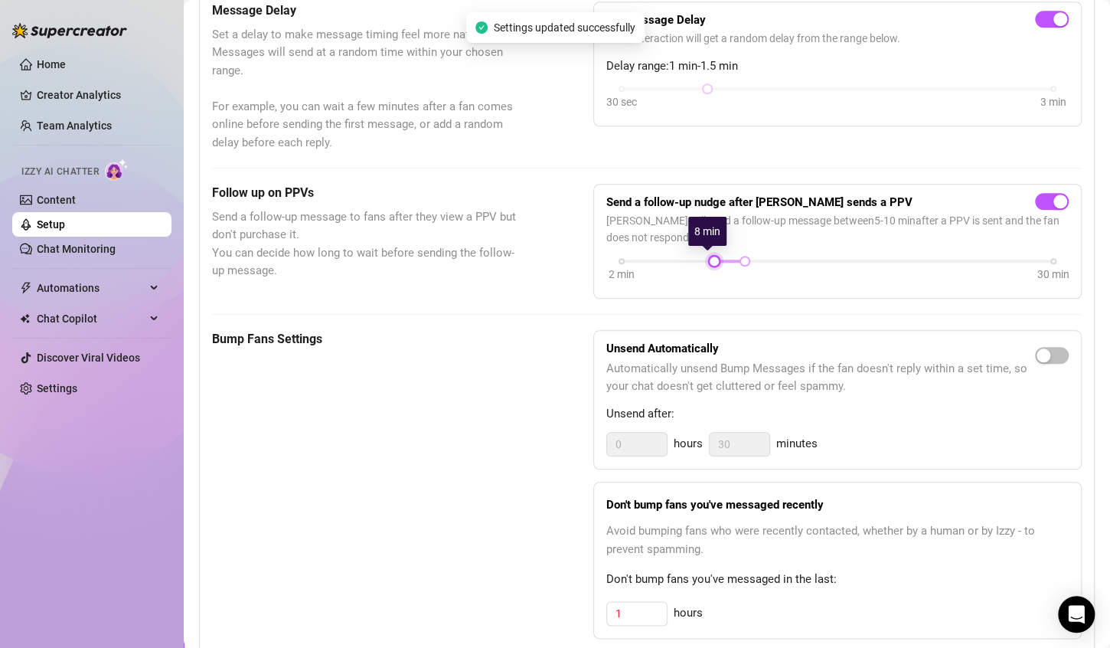
drag, startPoint x: 659, startPoint y: 260, endPoint x: 700, endPoint y: 257, distance: 40.7
click at [700, 257] on div "2 min 30 min" at bounding box center [838, 260] width 432 height 6
drag, startPoint x: 734, startPoint y: 257, endPoint x: 707, endPoint y: 254, distance: 27.7
click at [711, 257] on div at bounding box center [715, 261] width 8 height 8
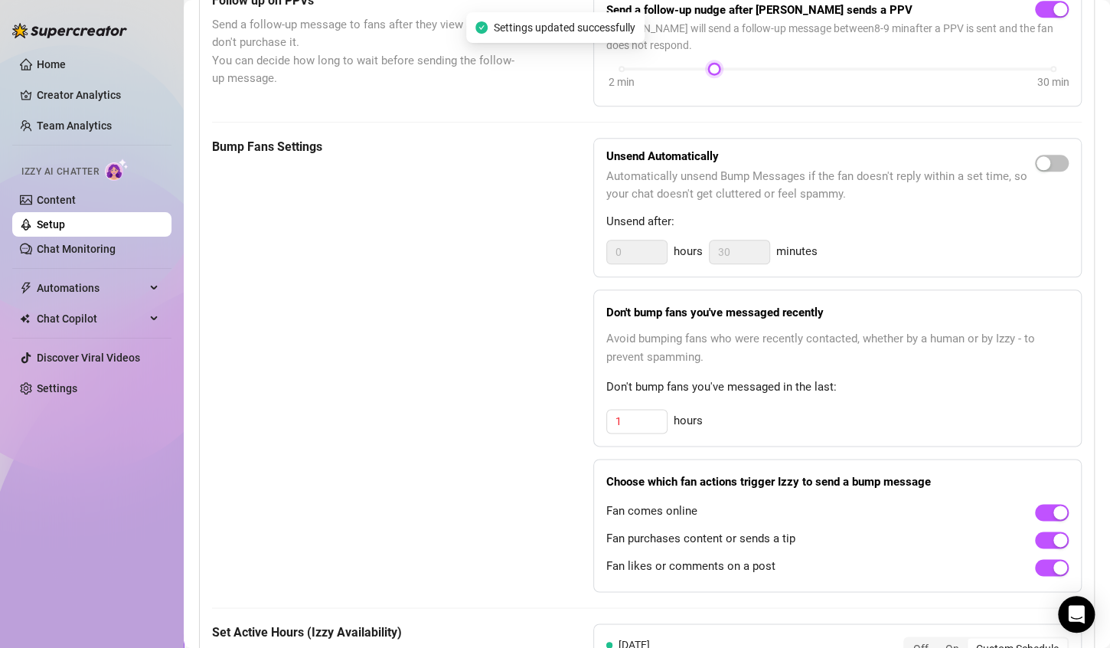
scroll to position [766, 0]
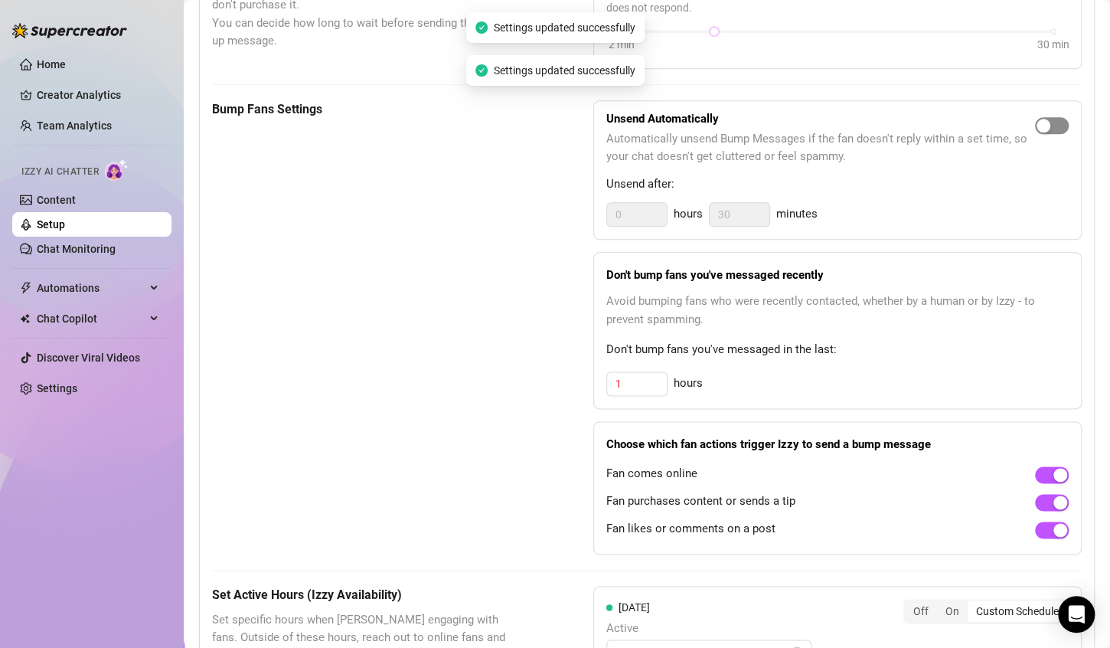
click at [1037, 119] on div "button" at bounding box center [1044, 126] width 14 height 14
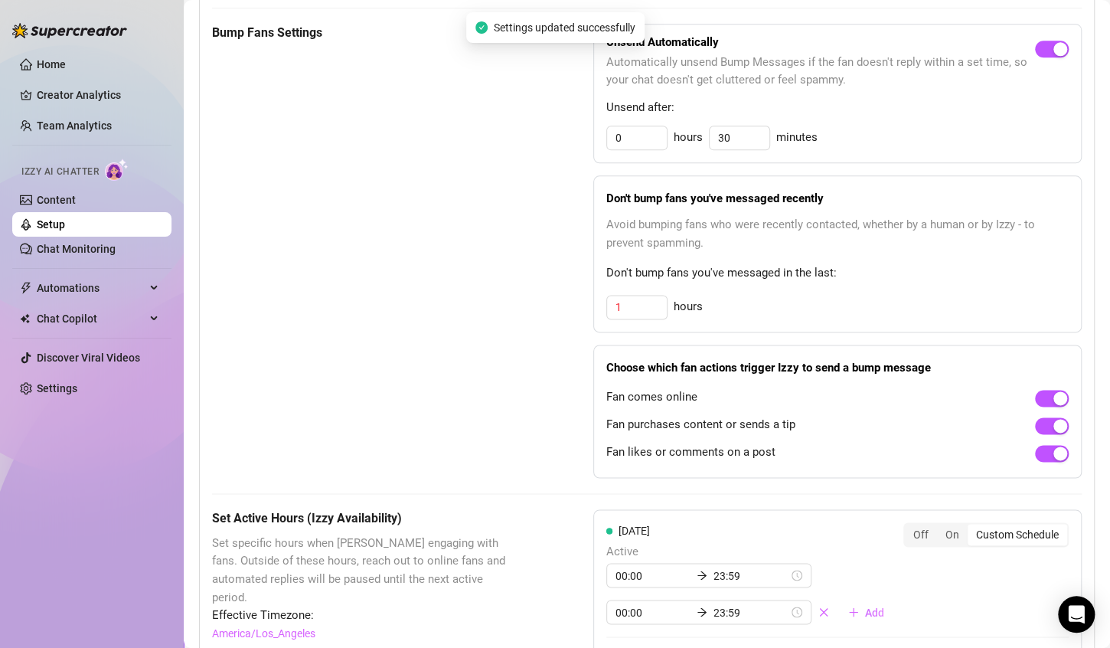
scroll to position [919, 0]
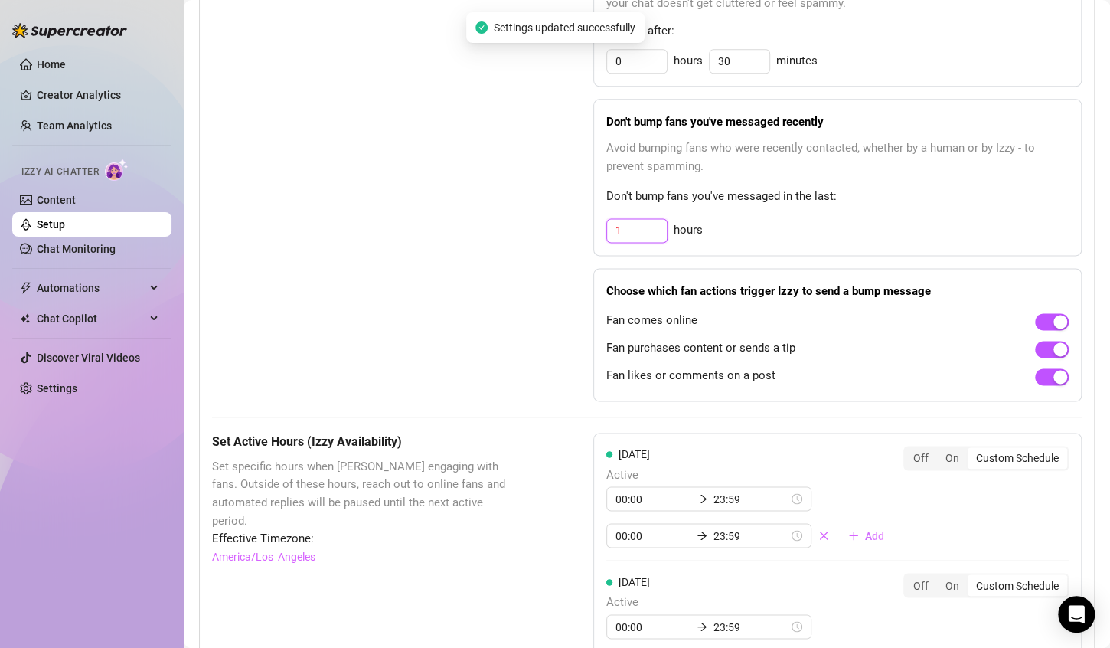
click at [638, 226] on input "1" at bounding box center [637, 230] width 60 height 23
click at [922, 375] on div "Fan likes or comments on a post" at bounding box center [838, 376] width 463 height 25
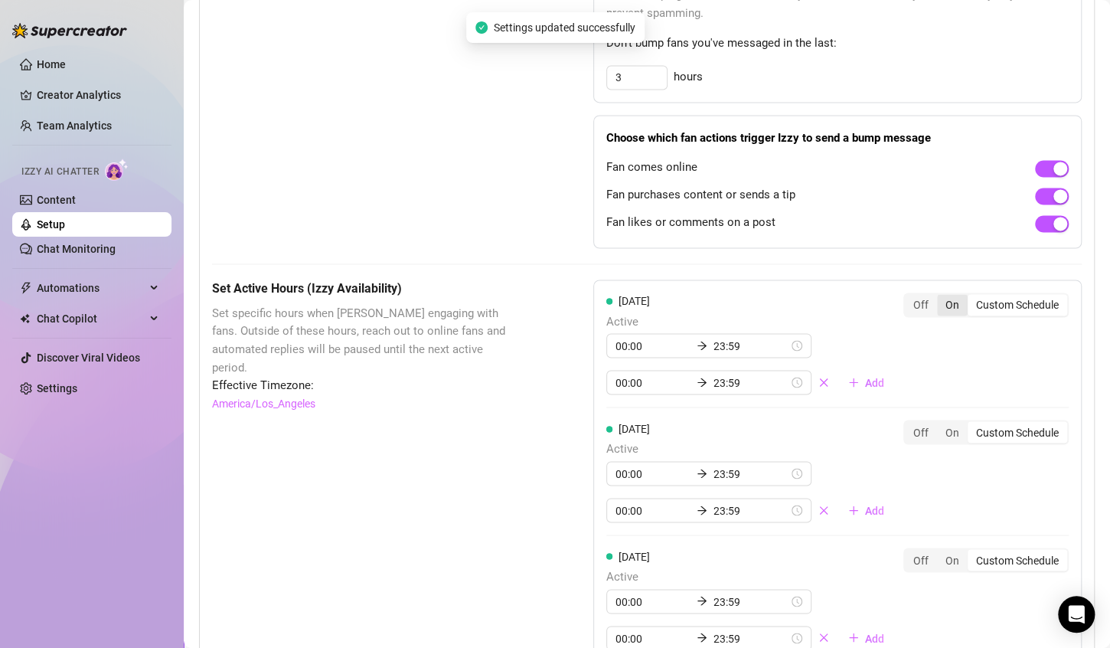
click at [937, 304] on div "On" at bounding box center [952, 304] width 31 height 21
click at [941, 296] on input "On" at bounding box center [941, 296] width 0 height 0
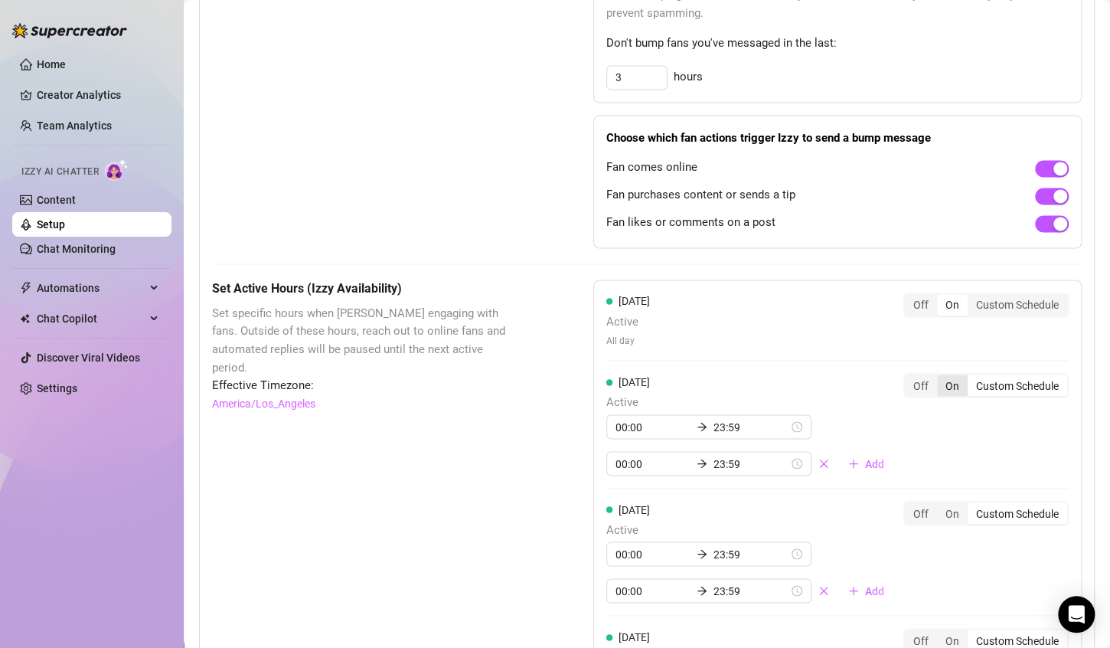
click at [939, 377] on div "On" at bounding box center [952, 384] width 31 height 21
click at [941, 377] on input "On" at bounding box center [941, 377] width 0 height 0
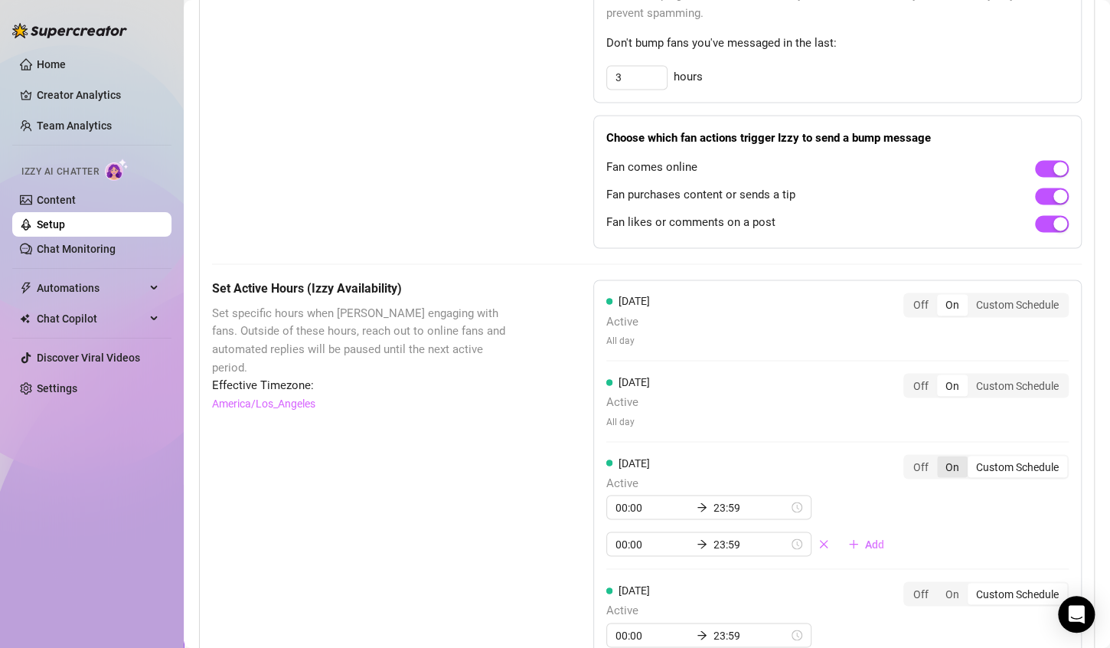
click at [940, 459] on div "On" at bounding box center [952, 466] width 31 height 21
click at [941, 458] on input "On" at bounding box center [941, 458] width 0 height 0
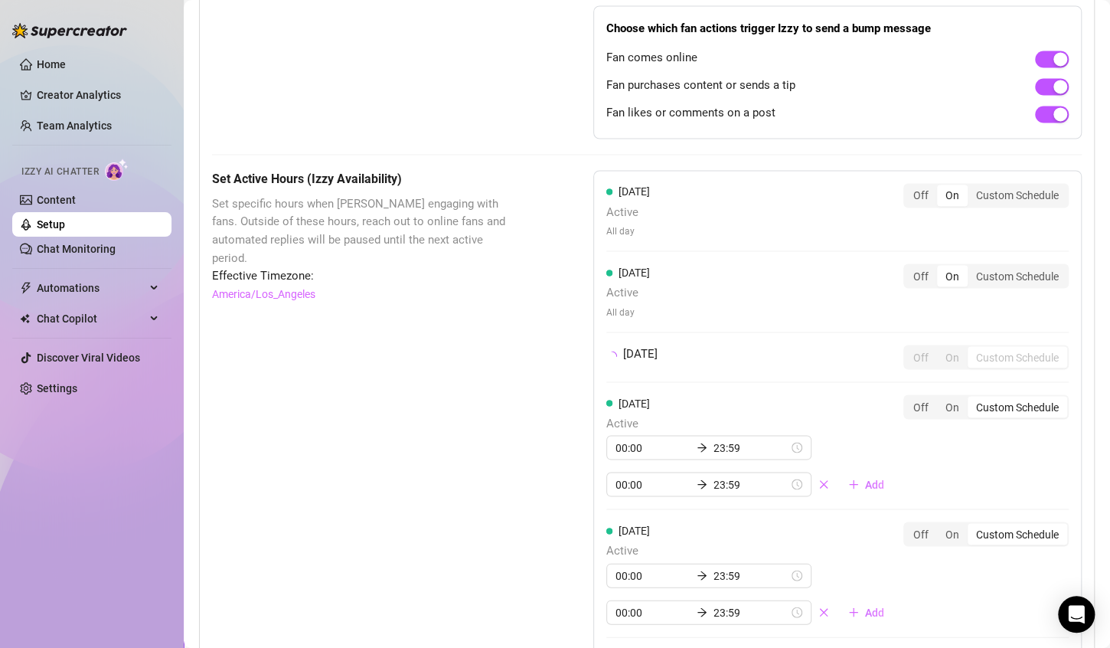
scroll to position [1302, 0]
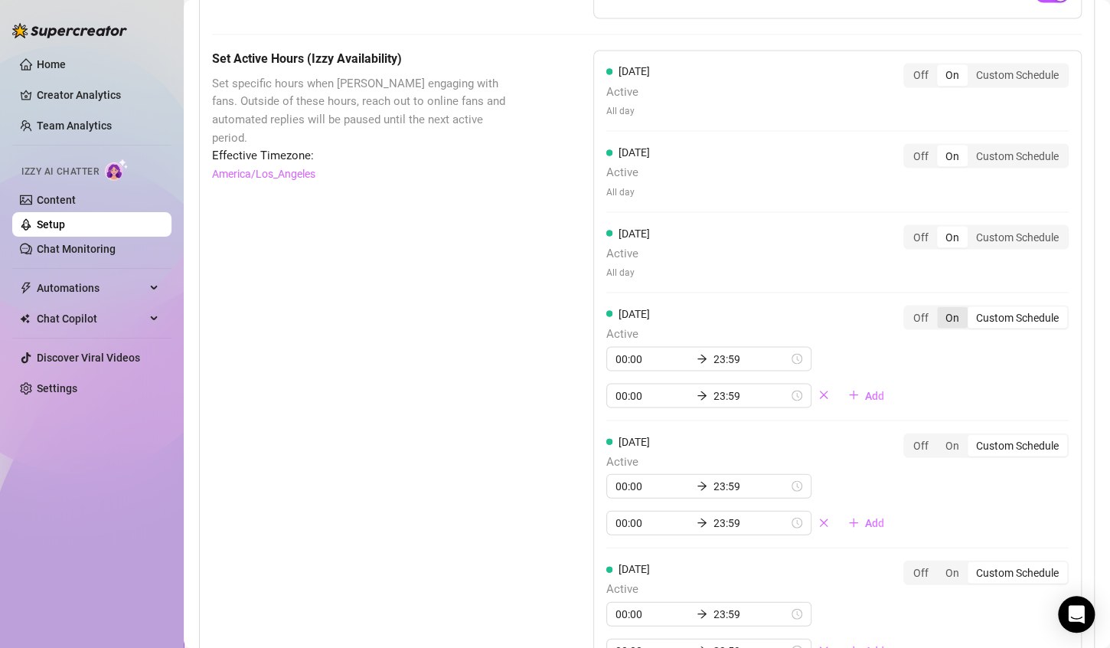
click at [938, 309] on div "On" at bounding box center [952, 316] width 31 height 21
click at [941, 309] on input "On" at bounding box center [941, 309] width 0 height 0
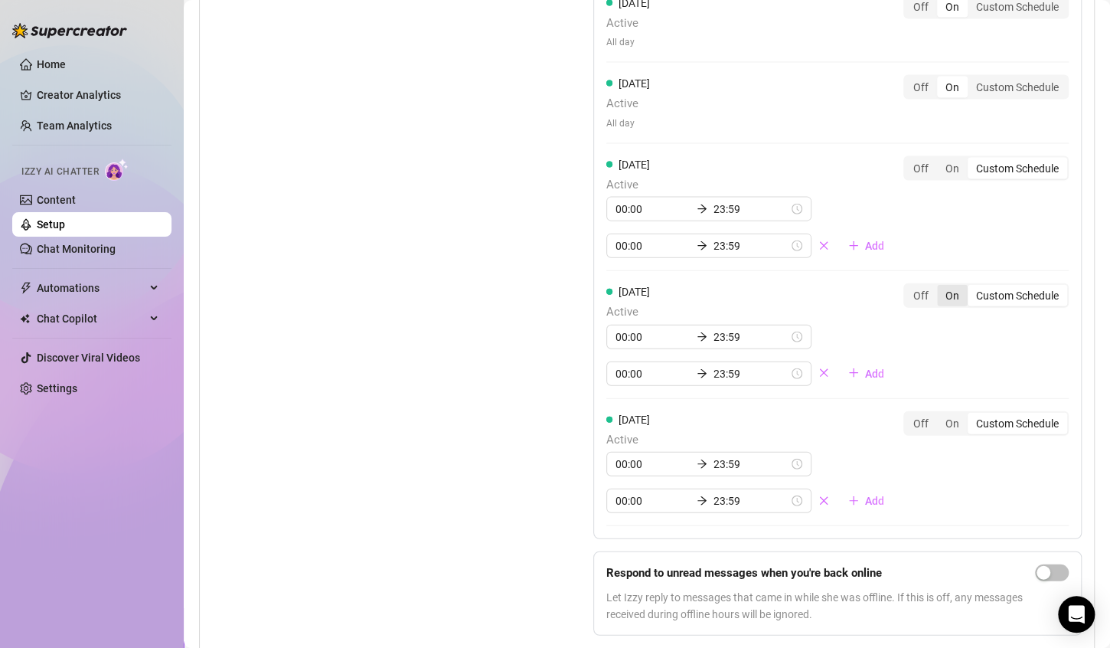
click at [937, 289] on div "On" at bounding box center [952, 295] width 31 height 21
click at [941, 287] on input "On" at bounding box center [941, 287] width 0 height 0
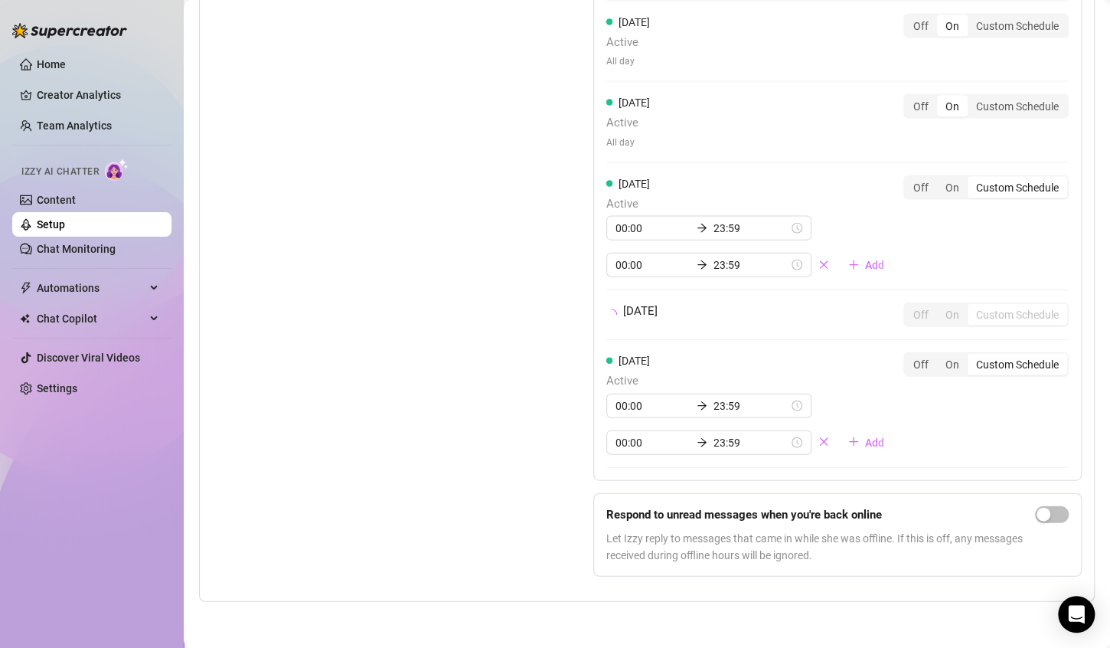
scroll to position [1507, 0]
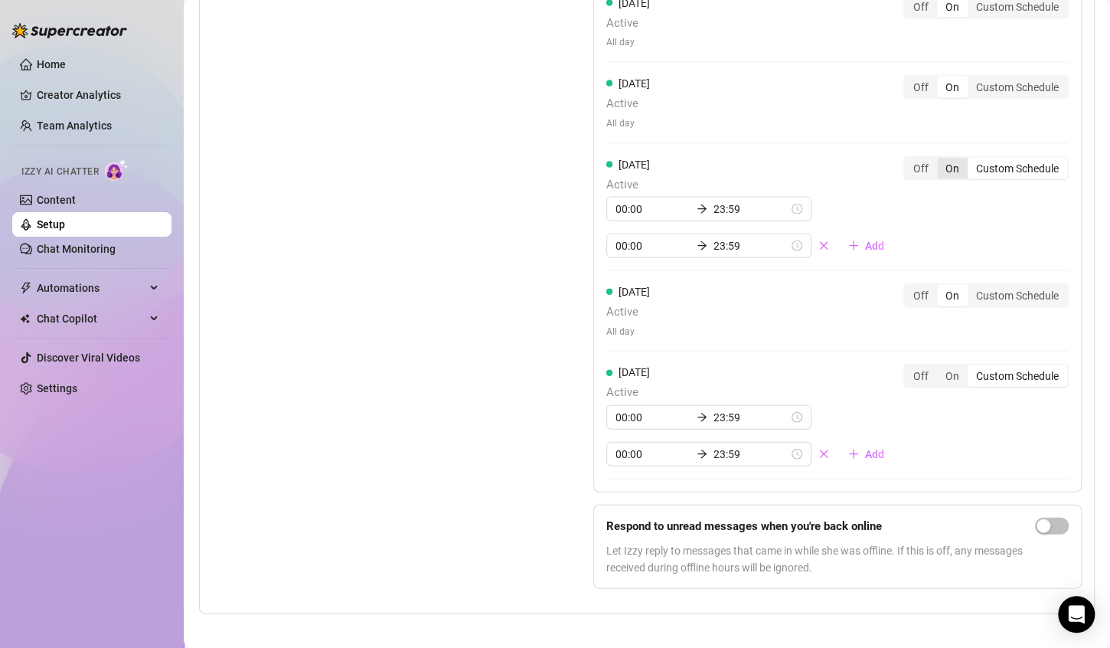
click at [937, 165] on div "On" at bounding box center [952, 168] width 31 height 21
click at [941, 160] on input "On" at bounding box center [941, 160] width 0 height 0
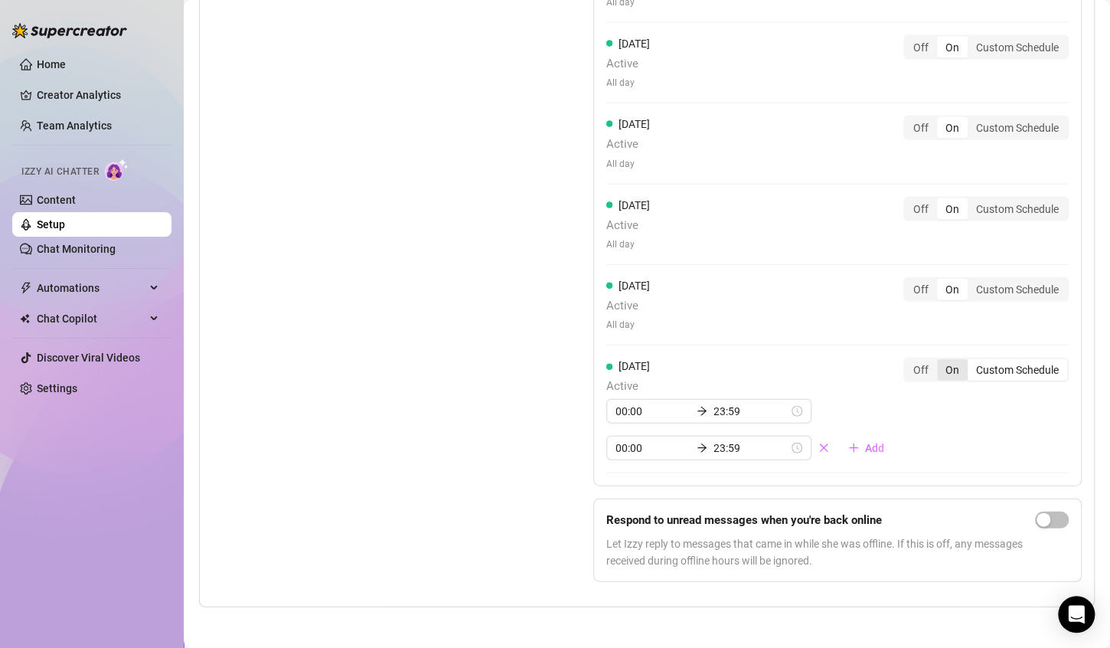
click at [937, 365] on div "On" at bounding box center [952, 369] width 31 height 21
click at [941, 361] on input "On" at bounding box center [941, 361] width 0 height 0
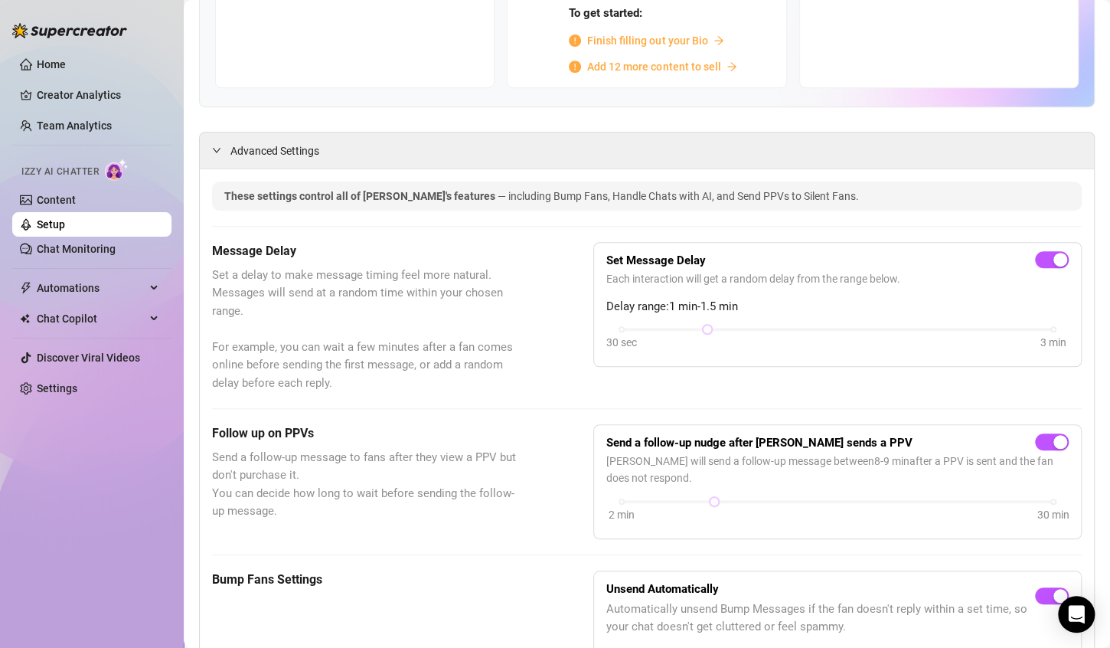
scroll to position [0, 0]
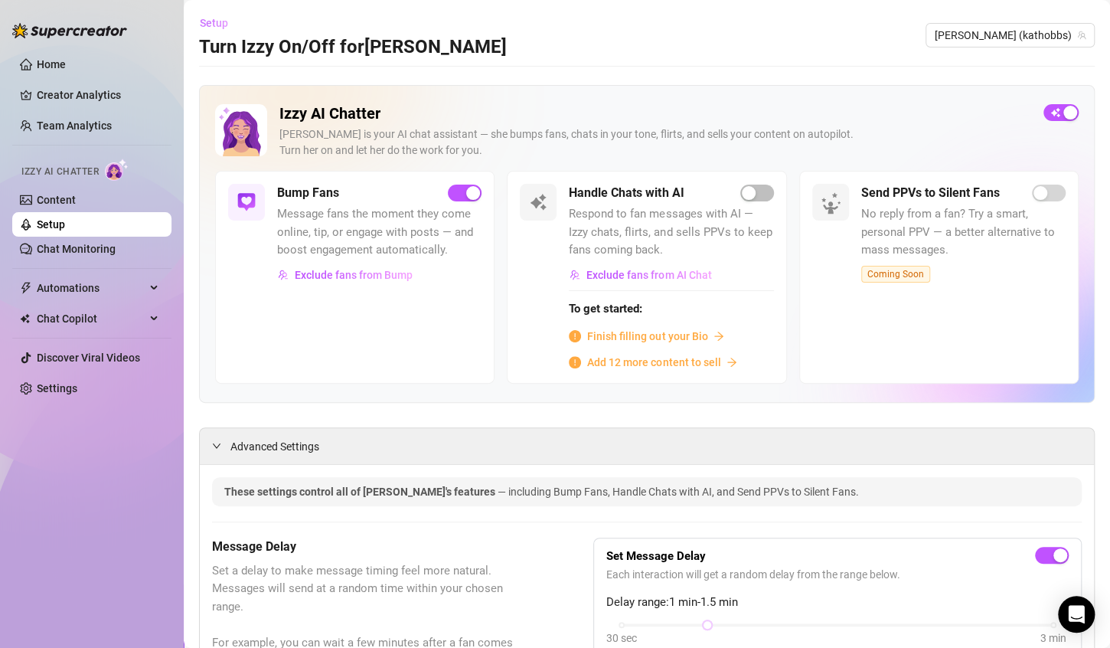
click at [220, 22] on span "Setup" at bounding box center [214, 23] width 28 height 12
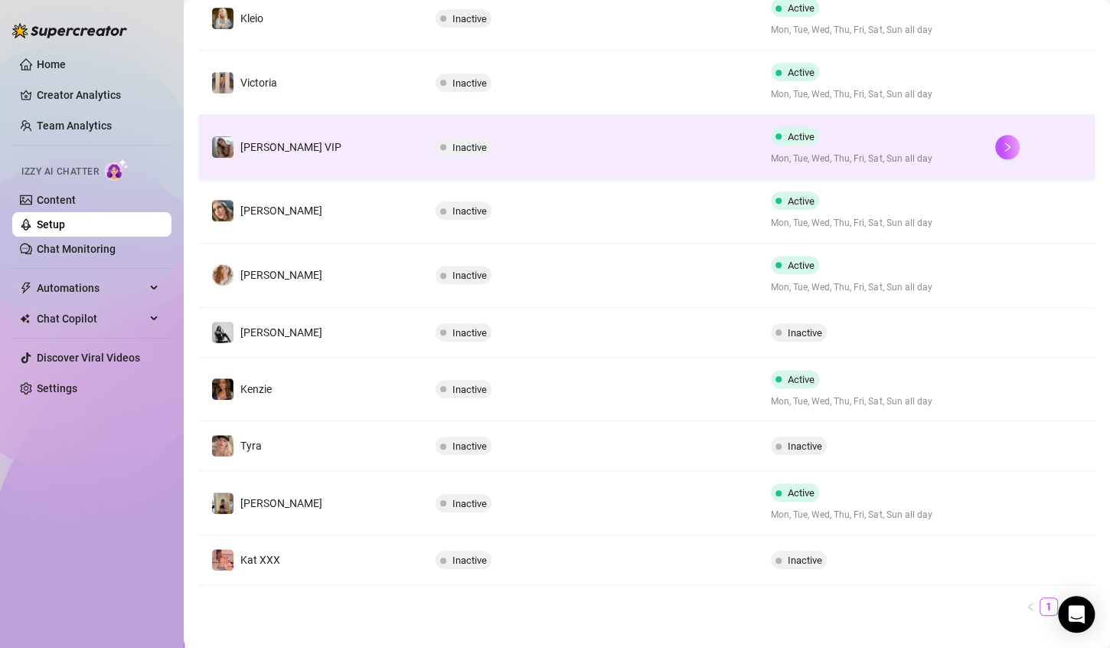
scroll to position [372, 0]
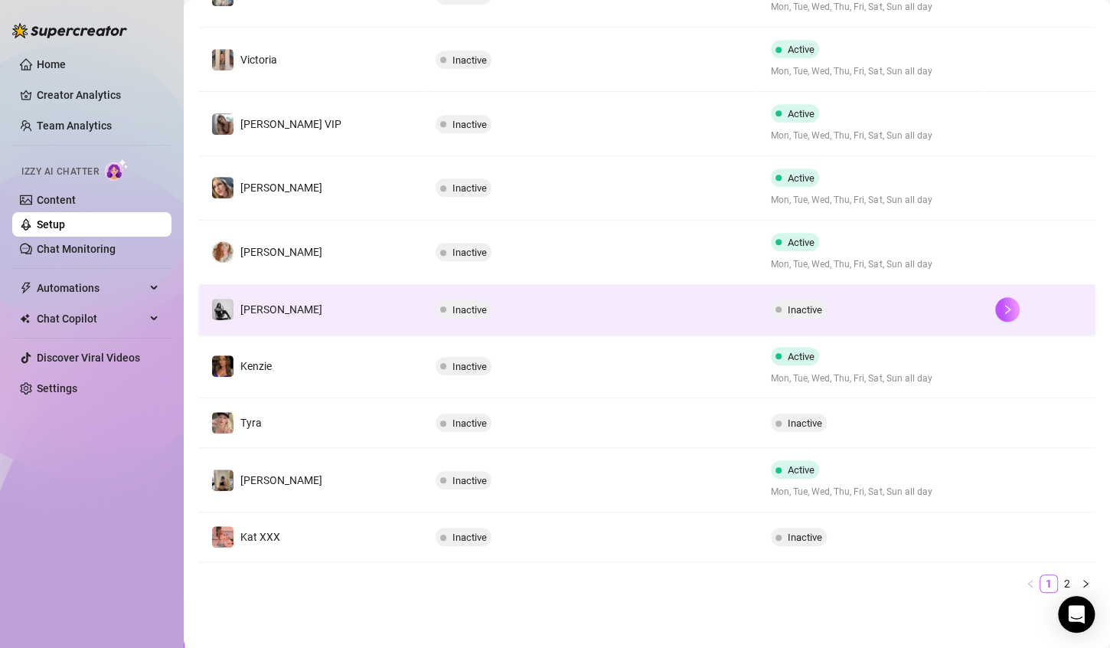
click at [896, 302] on div "Inactive" at bounding box center [871, 309] width 200 height 18
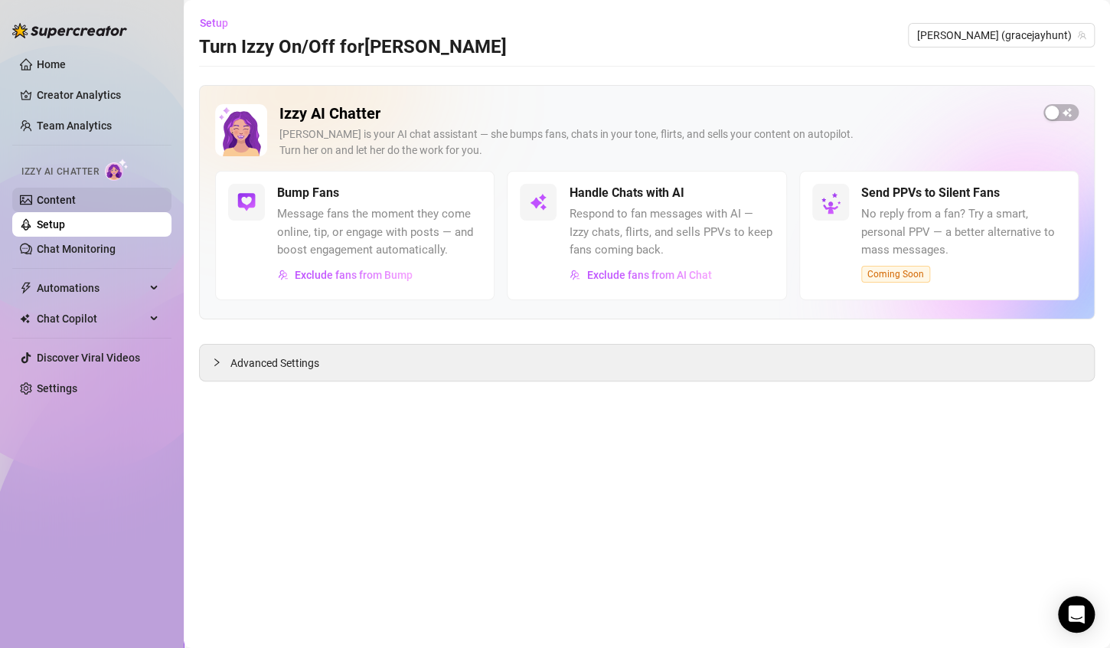
click at [76, 194] on link "Content" at bounding box center [56, 200] width 39 height 12
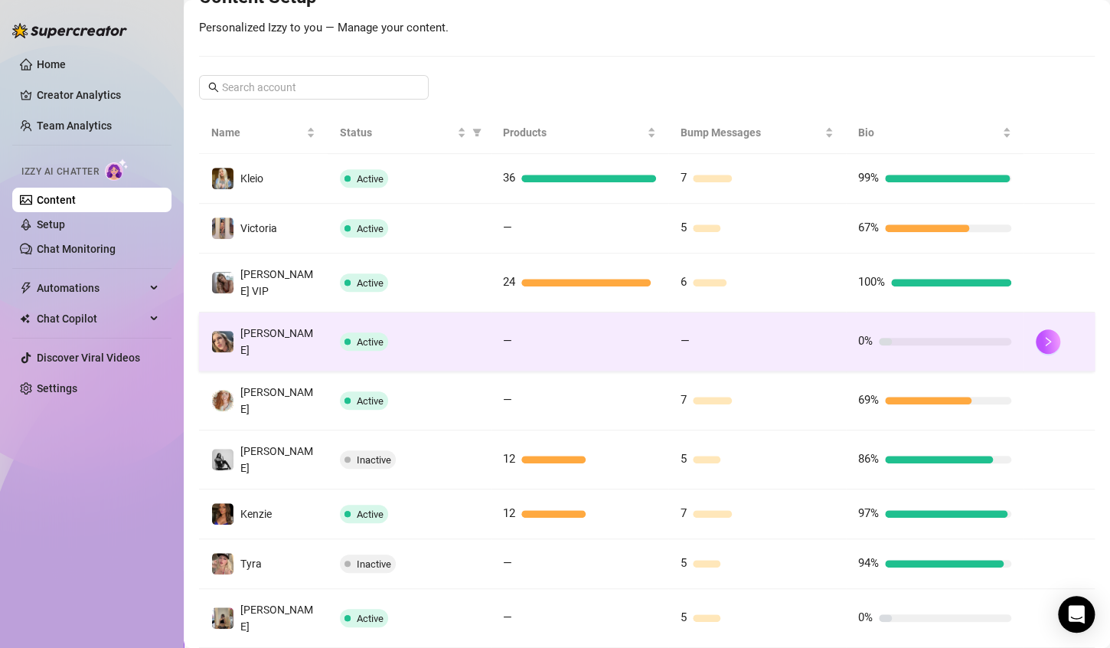
scroll to position [298, 0]
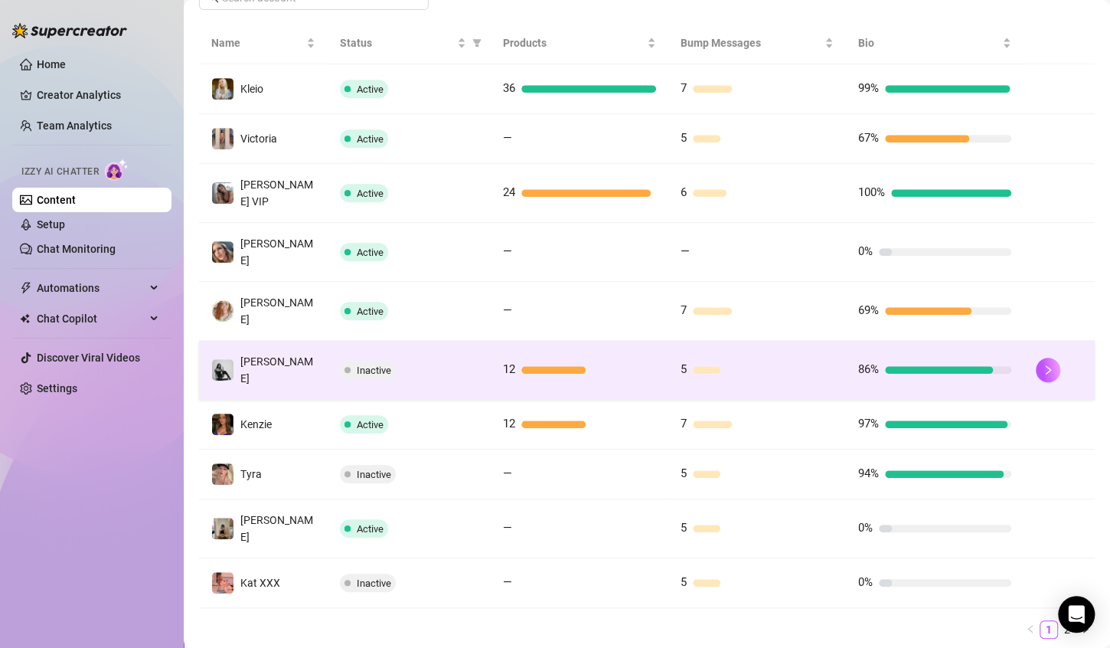
click at [911, 366] on div at bounding box center [939, 370] width 109 height 8
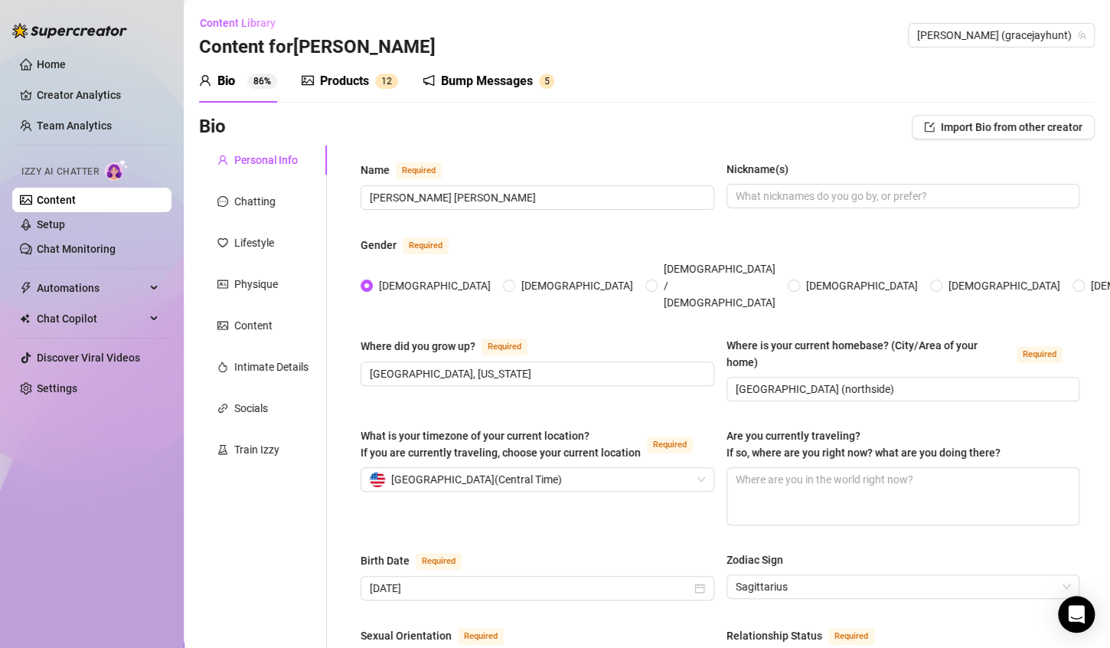
click at [525, 85] on div "Bump Messages" at bounding box center [487, 81] width 92 height 18
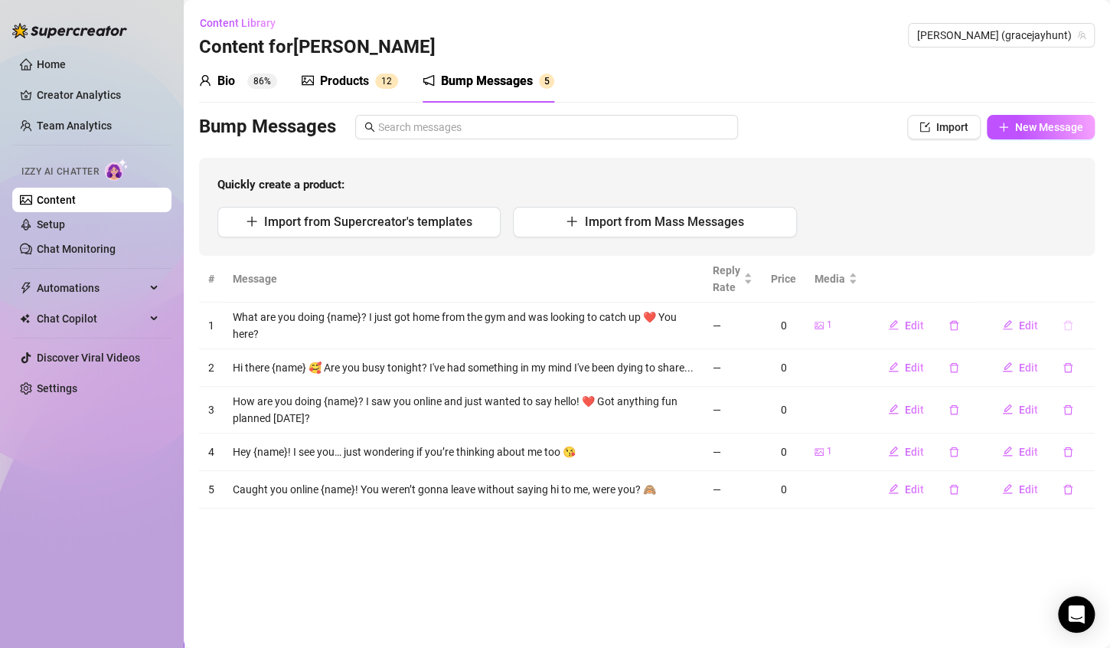
click at [1061, 320] on button "button" at bounding box center [1068, 325] width 35 height 25
click at [1074, 299] on span "Yes" at bounding box center [1071, 298] width 18 height 12
click at [1068, 334] on td "Edit" at bounding box center [1038, 325] width 114 height 47
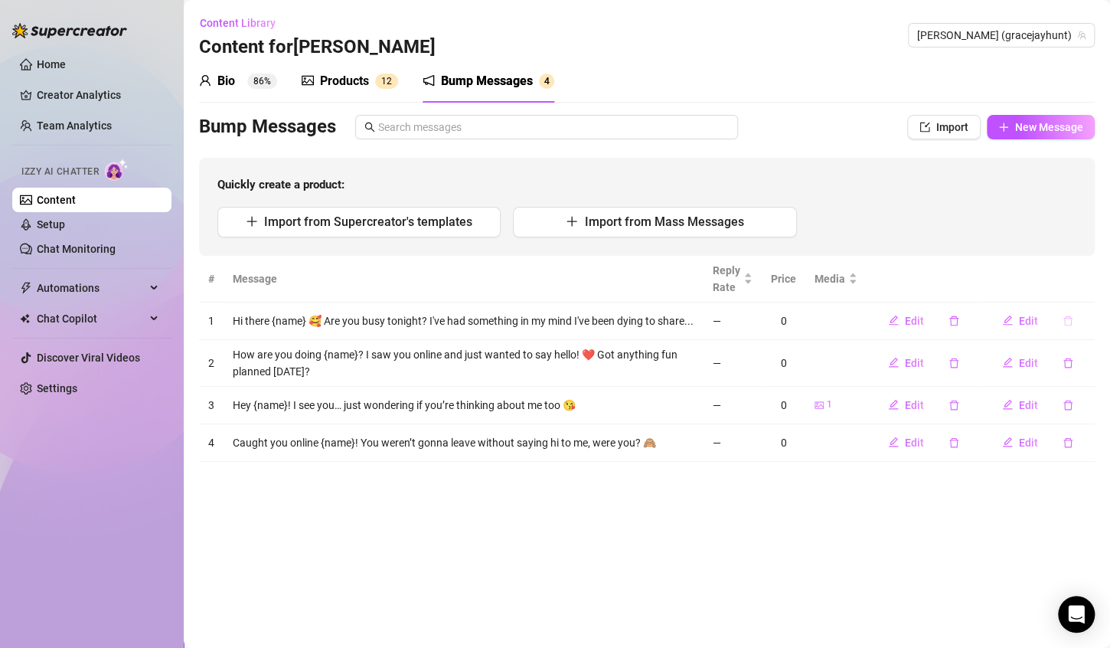
click at [1072, 319] on icon "delete" at bounding box center [1068, 321] width 11 height 11
click at [1077, 292] on span "Yes" at bounding box center [1071, 293] width 18 height 12
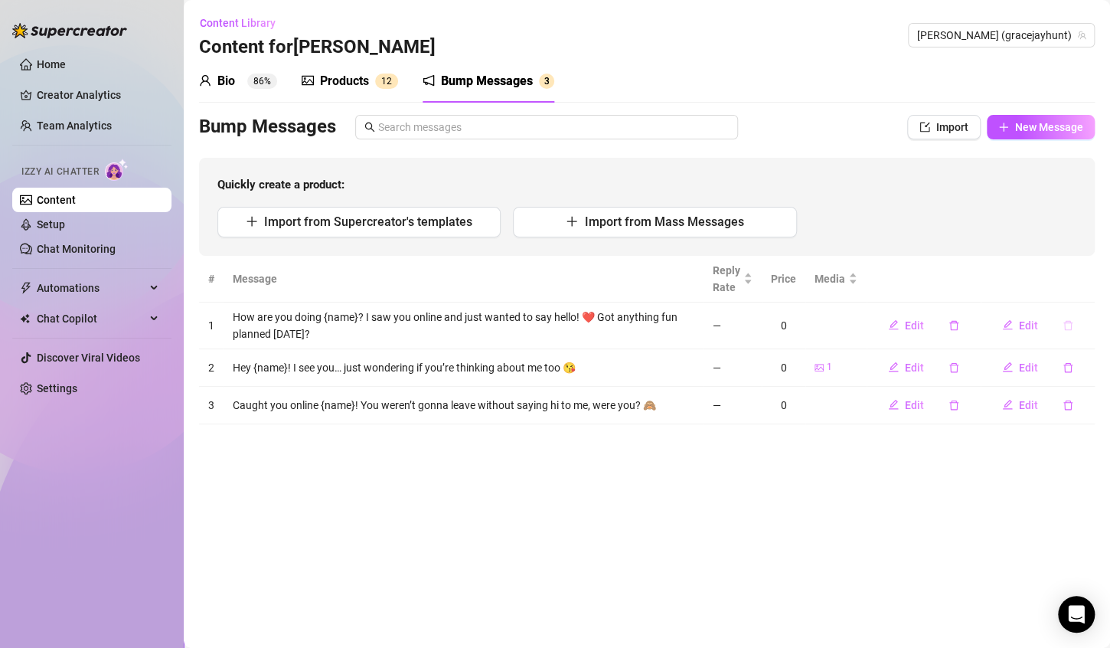
click at [1061, 326] on button "button" at bounding box center [1068, 325] width 35 height 25
click at [1081, 293] on span "Yes" at bounding box center [1071, 298] width 18 height 12
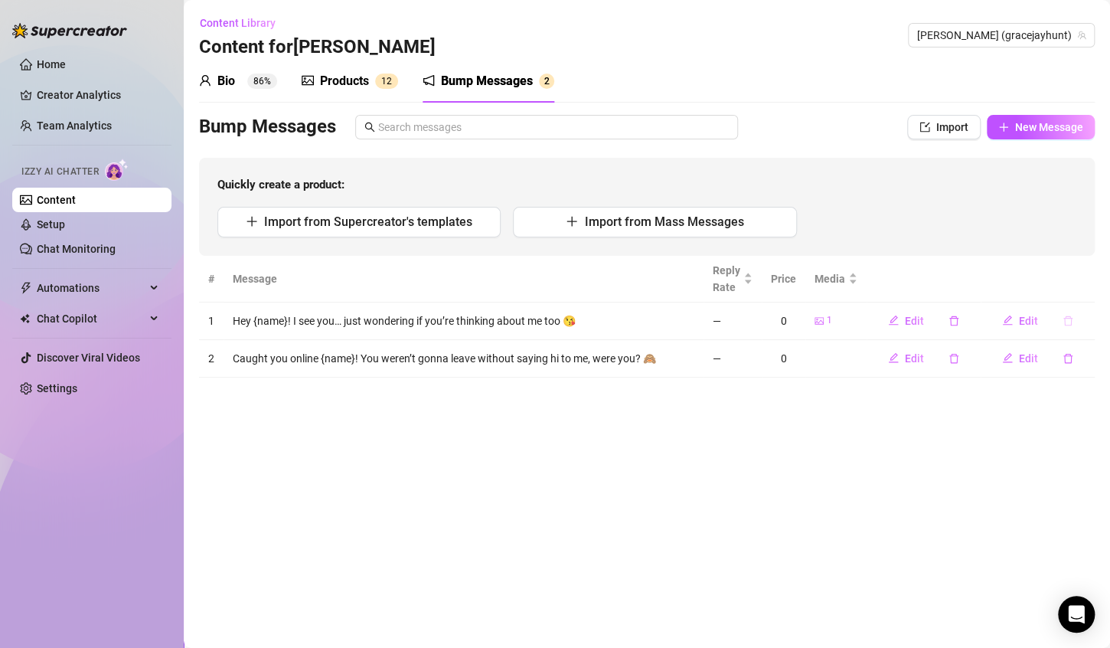
click at [1068, 329] on button "button" at bounding box center [1068, 321] width 35 height 25
click at [1078, 294] on span "Yes" at bounding box center [1071, 293] width 18 height 12
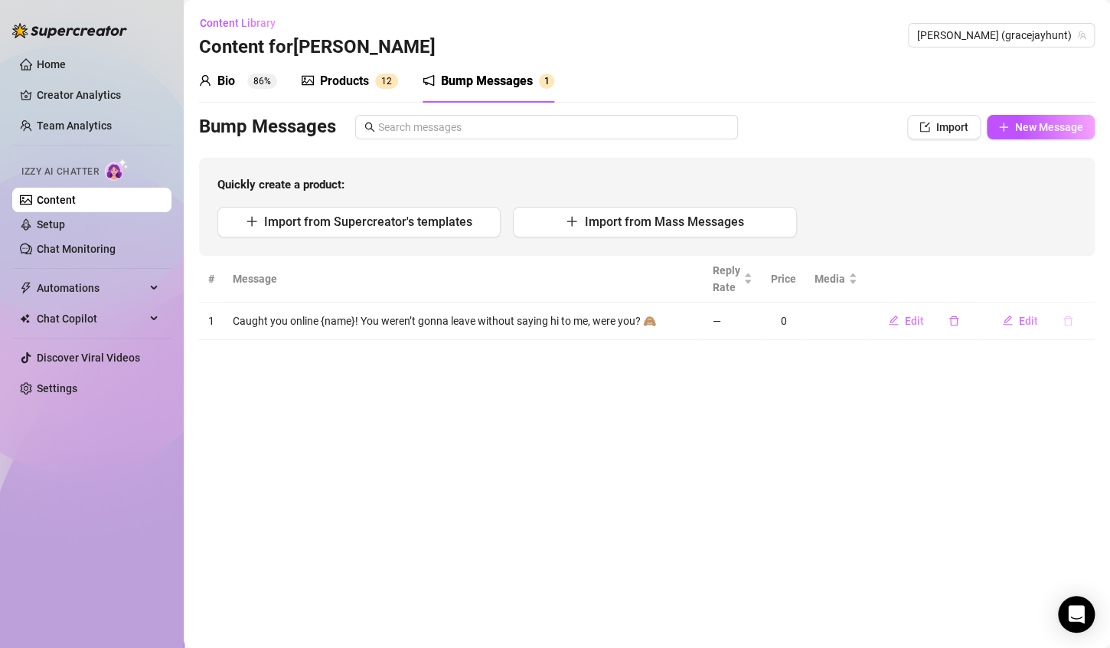
click at [1071, 322] on icon "delete" at bounding box center [1068, 321] width 9 height 10
click at [1081, 296] on span "Yes" at bounding box center [1071, 293] width 18 height 12
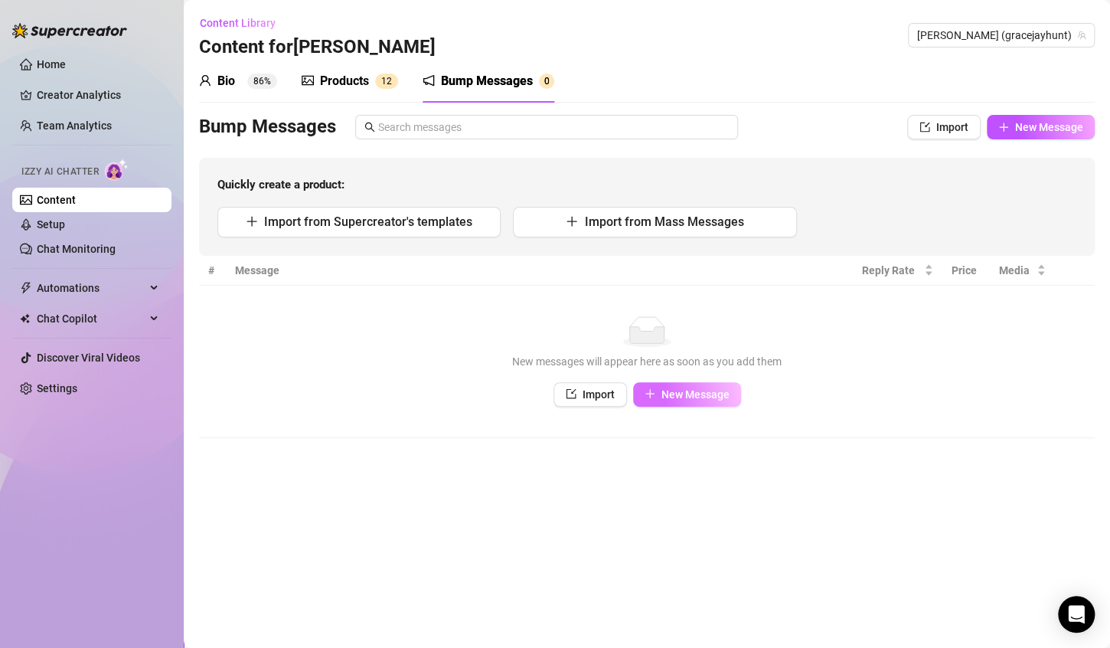
click at [718, 385] on button "New Message" at bounding box center [687, 394] width 108 height 25
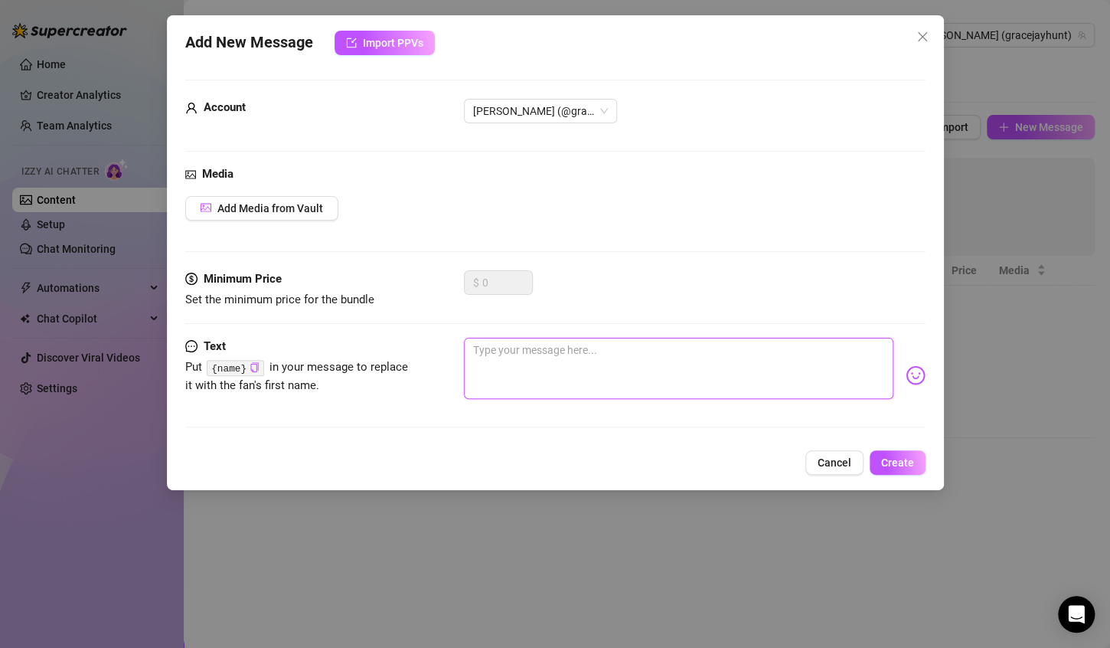
click at [705, 360] on textarea at bounding box center [679, 368] width 430 height 61
paste textarea "{name}"
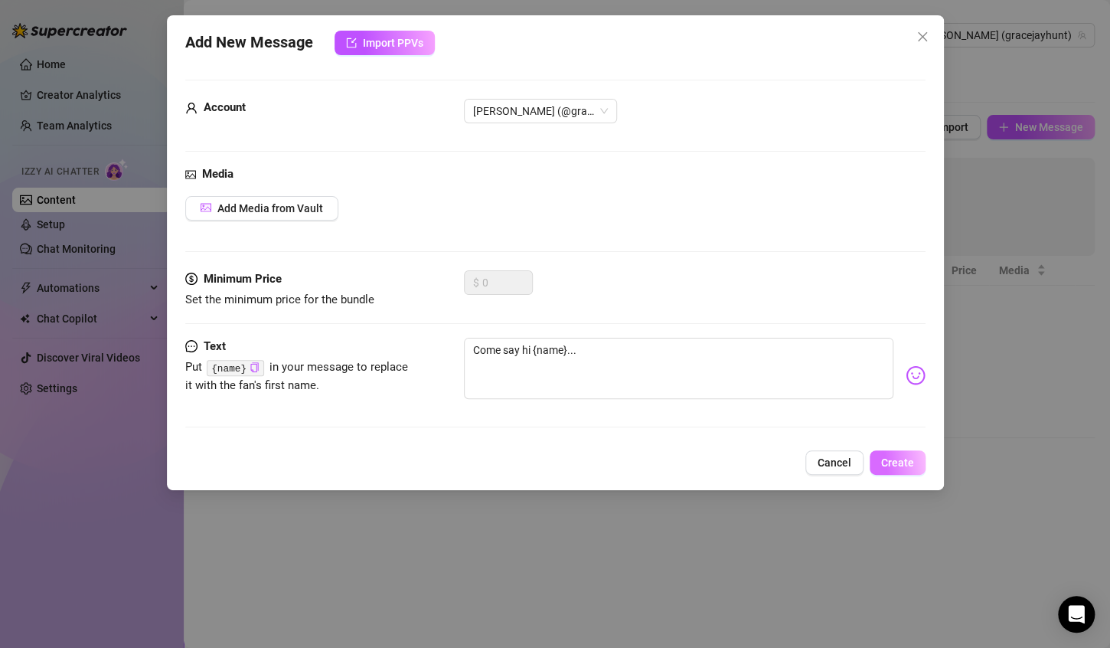
click at [898, 458] on span "Create" at bounding box center [897, 462] width 33 height 12
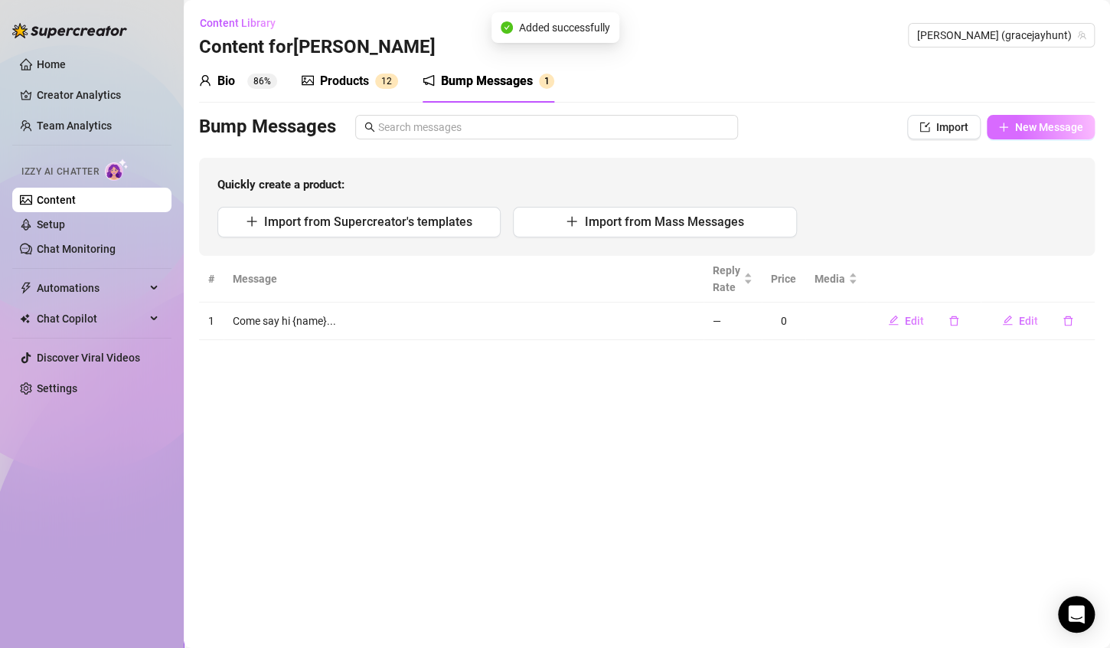
click at [1053, 129] on span "New Message" at bounding box center [1049, 127] width 68 height 12
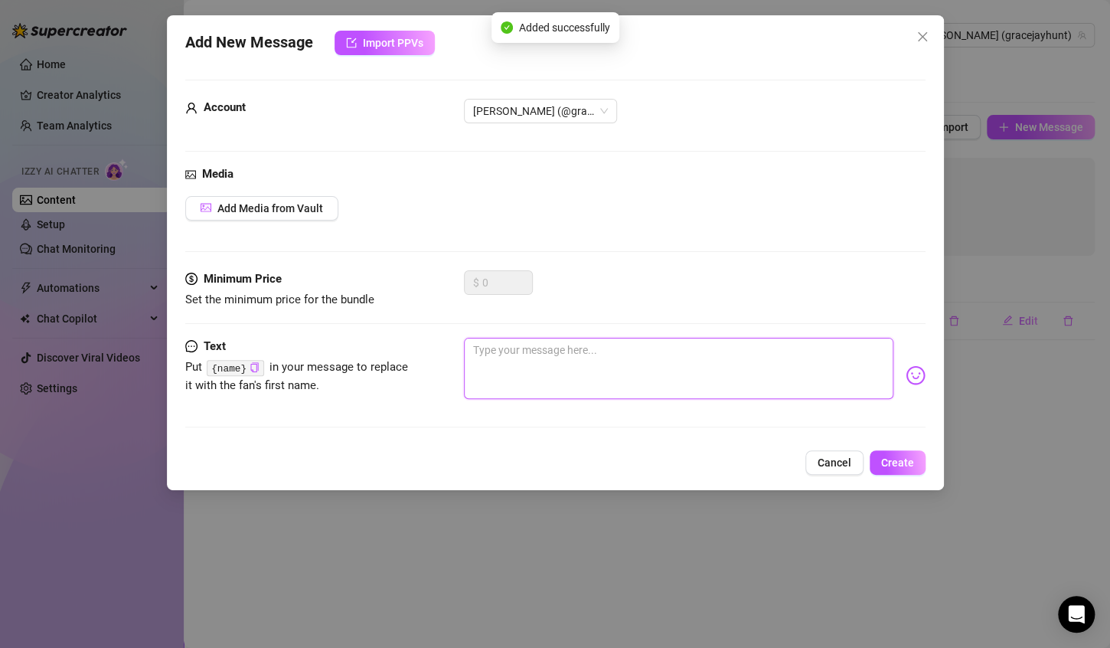
click at [691, 369] on textarea at bounding box center [679, 368] width 430 height 61
drag, startPoint x: 602, startPoint y: 354, endPoint x: 515, endPoint y: 339, distance: 88.5
click at [515, 339] on textarea "Oops!!! I did something..." at bounding box center [679, 368] width 430 height 61
click at [591, 343] on textarea "Oops!!! I'm sorry..." at bounding box center [679, 368] width 430 height 61
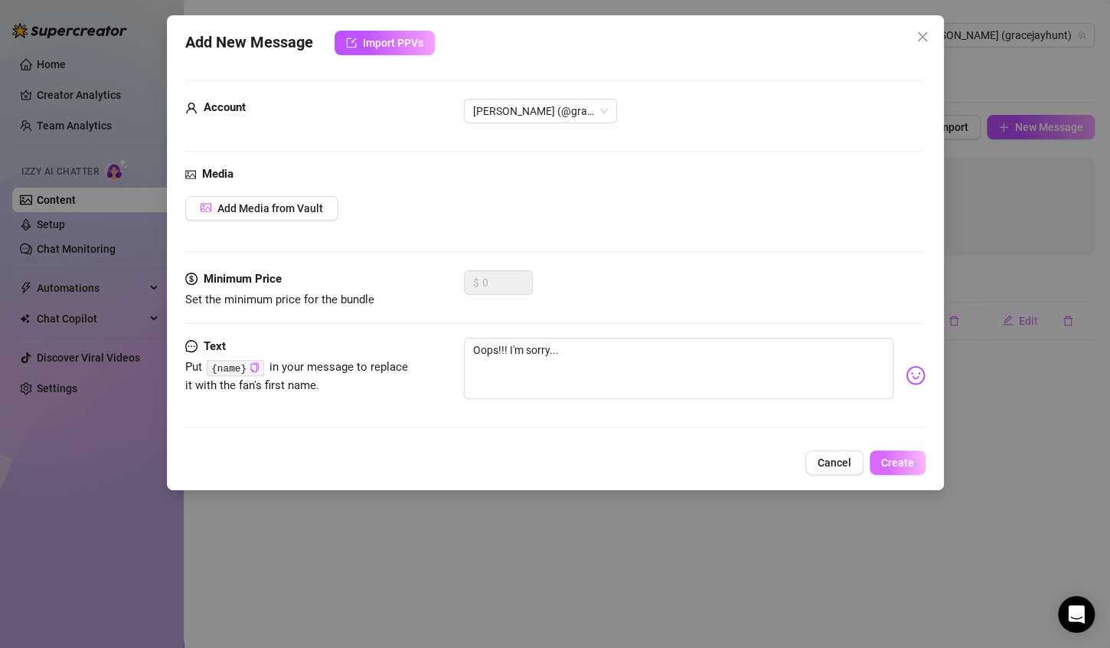
click at [902, 456] on span "Create" at bounding box center [897, 462] width 33 height 12
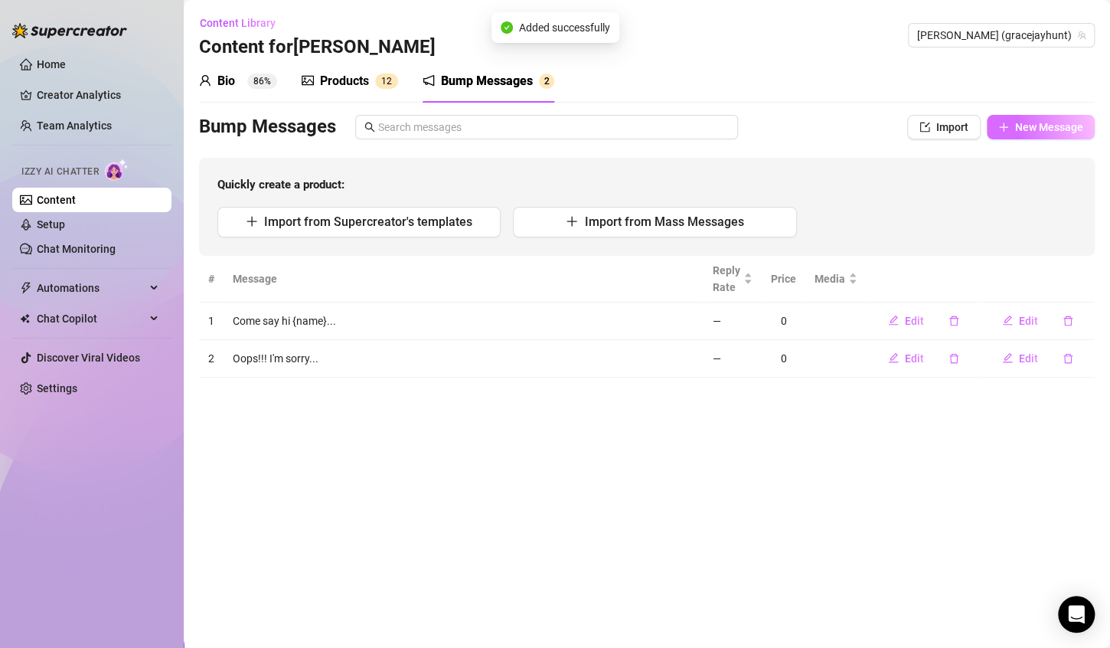
click at [1051, 123] on span "New Message" at bounding box center [1049, 127] width 68 height 12
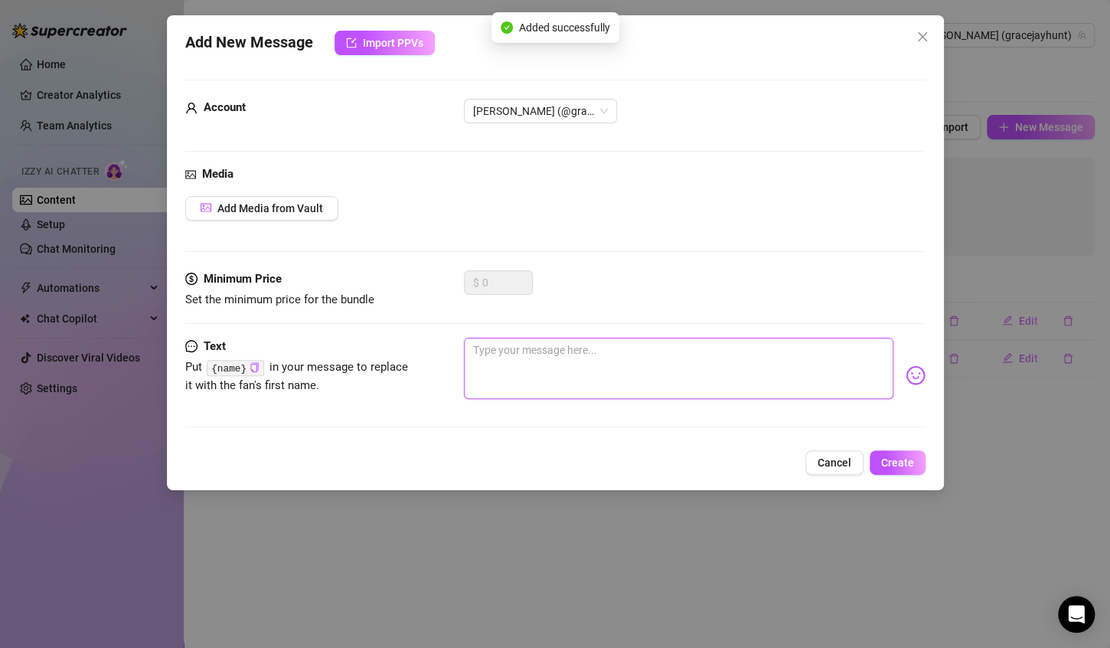
click at [684, 362] on textarea at bounding box center [679, 368] width 430 height 61
paste textarea "{name}"
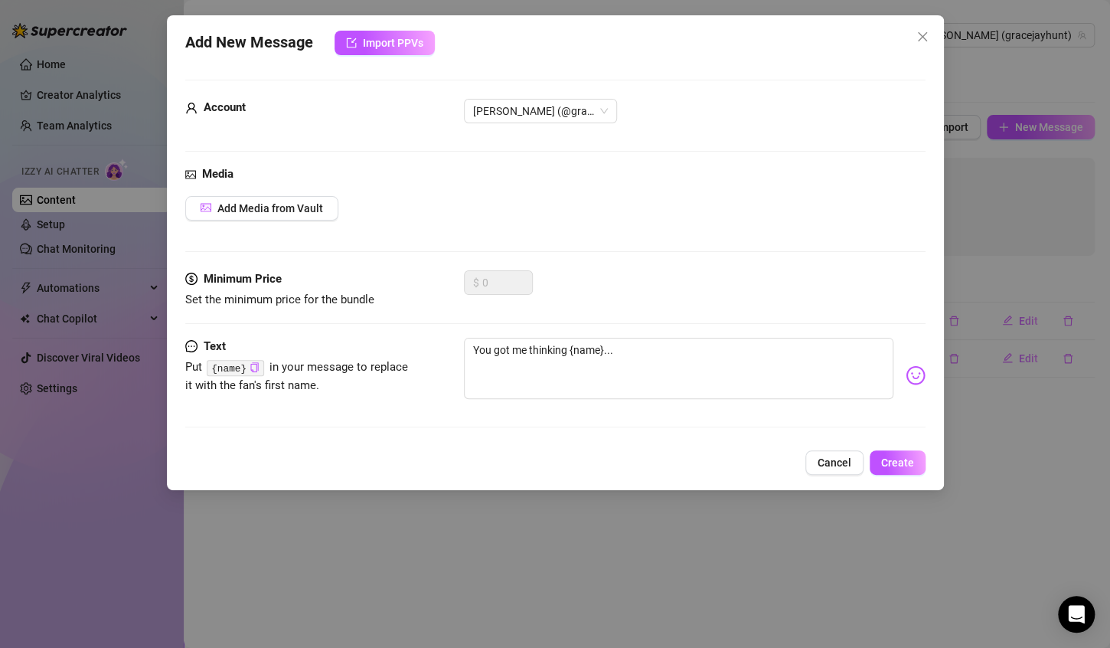
click at [896, 476] on div "Add New Message Import PPVs Account [PERSON_NAME] (@gracejayhunt) Media Add Med…" at bounding box center [555, 252] width 777 height 475
click at [903, 457] on span "Create" at bounding box center [897, 462] width 33 height 12
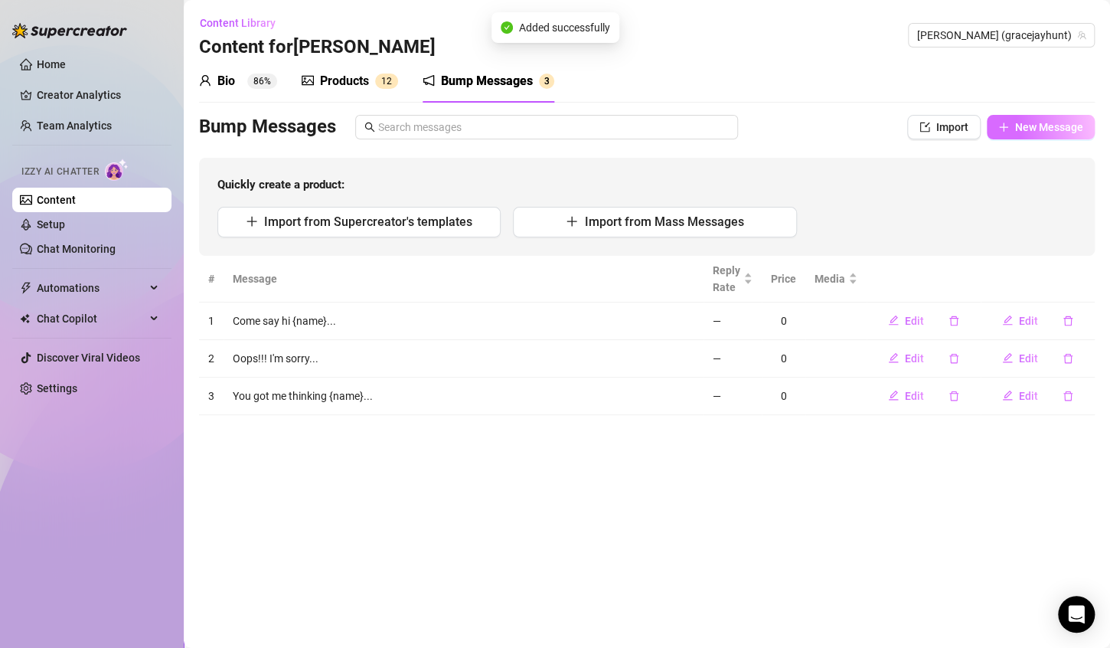
click at [1035, 124] on span "New Message" at bounding box center [1049, 127] width 68 height 12
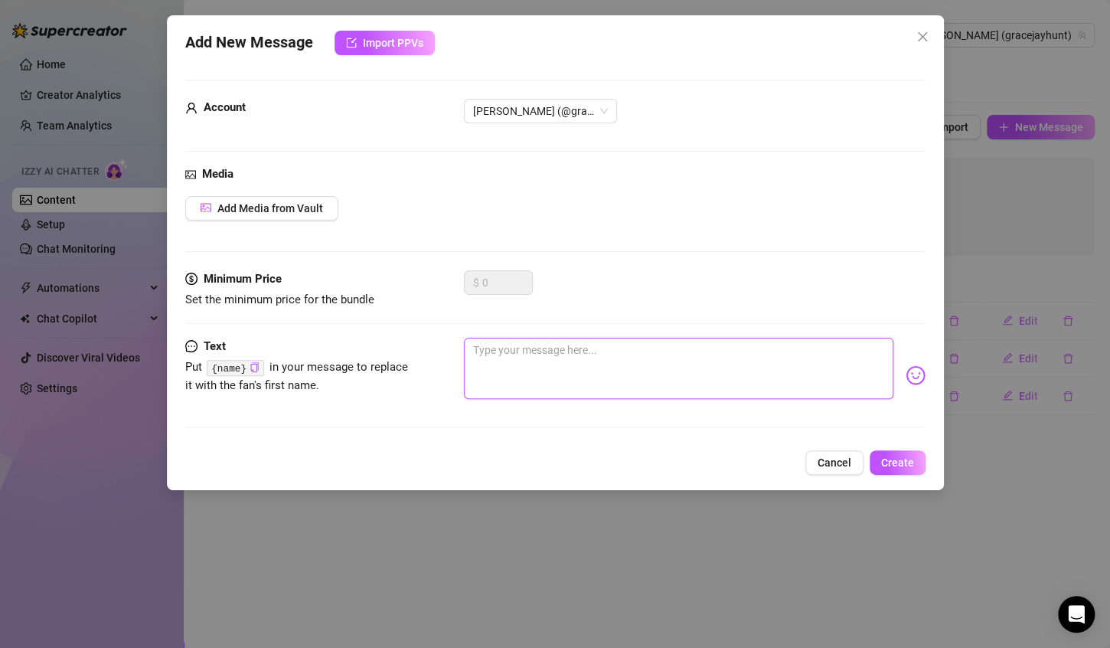
click at [563, 374] on textarea at bounding box center [679, 368] width 430 height 61
paste textarea "{name}"
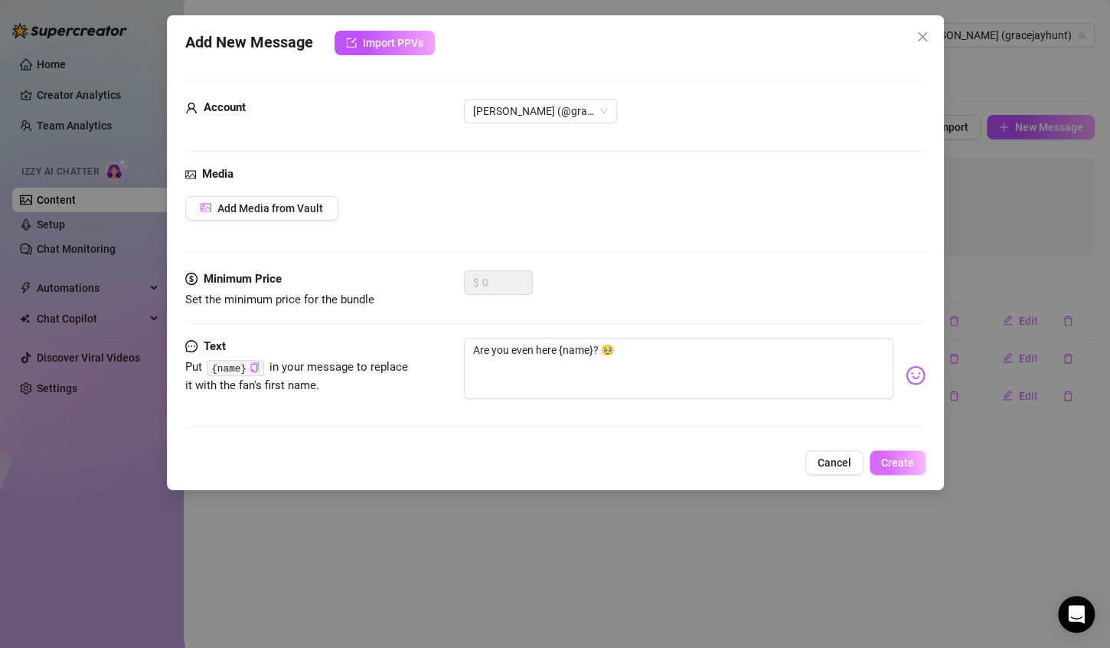
click at [902, 459] on span "Create" at bounding box center [897, 462] width 33 height 12
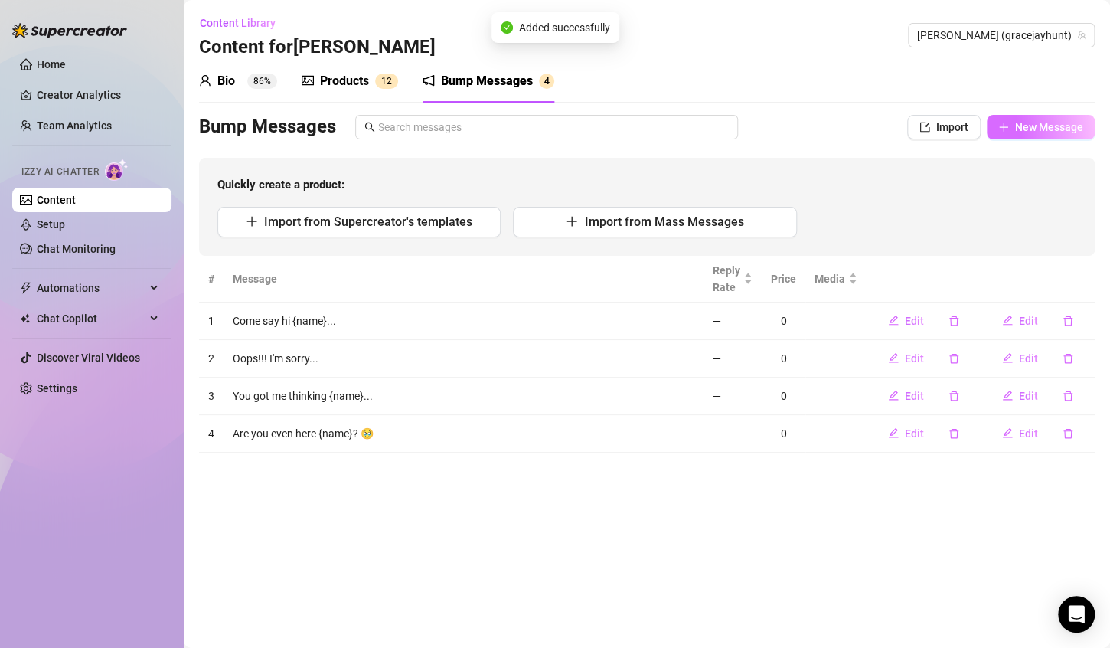
click at [1013, 126] on button "New Message" at bounding box center [1041, 127] width 108 height 25
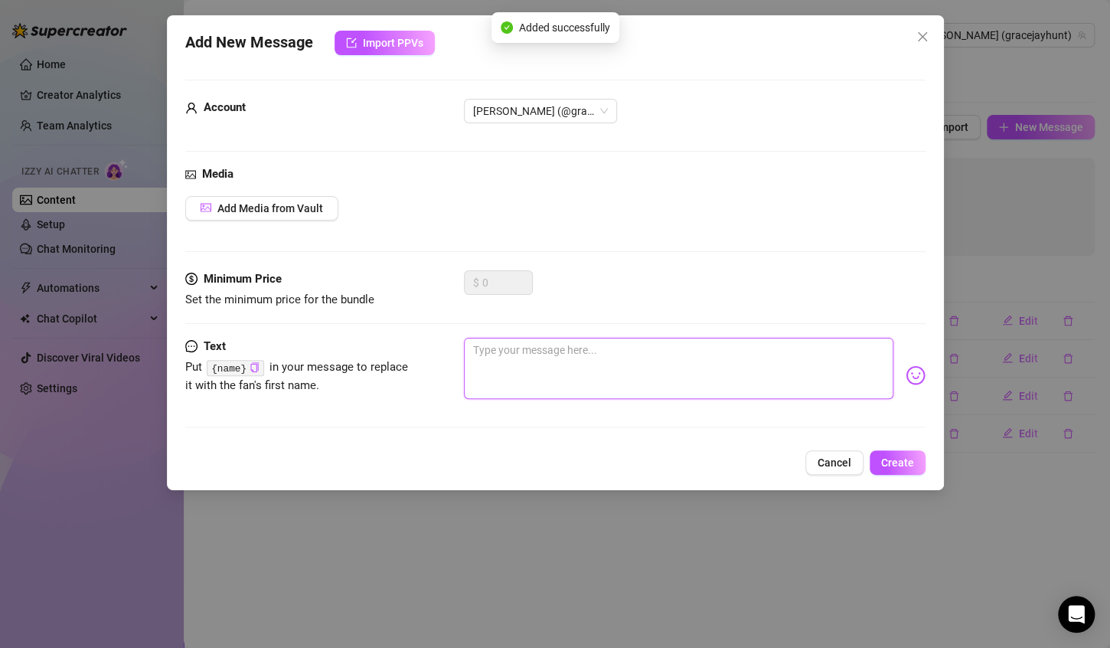
click at [690, 357] on textarea at bounding box center [679, 368] width 430 height 61
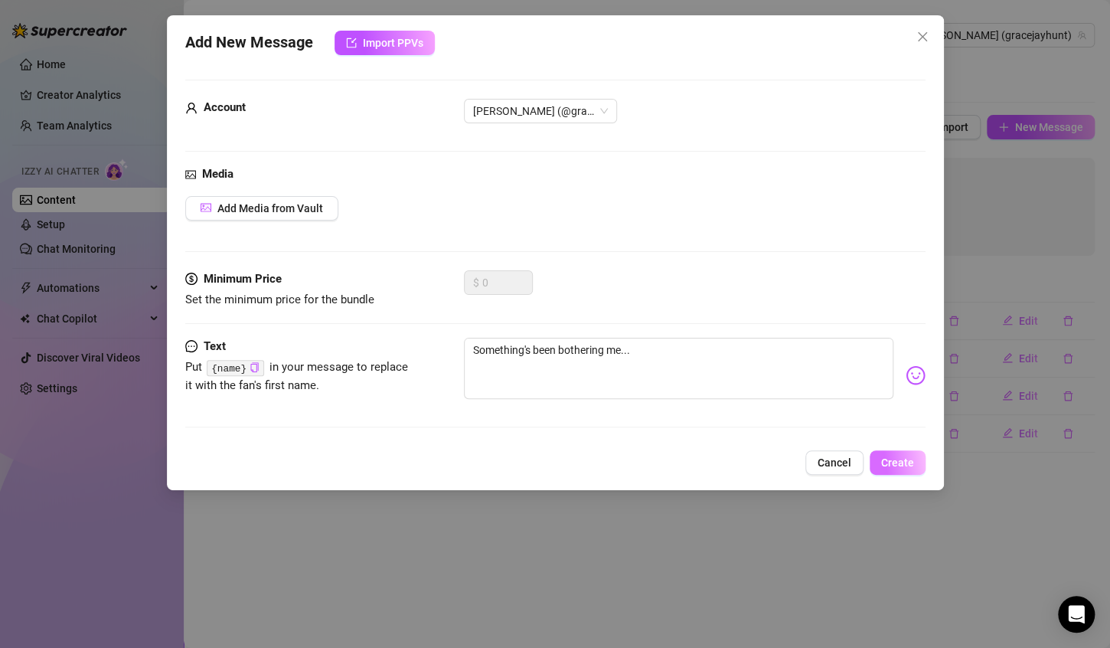
click at [900, 450] on button "Create" at bounding box center [898, 462] width 56 height 25
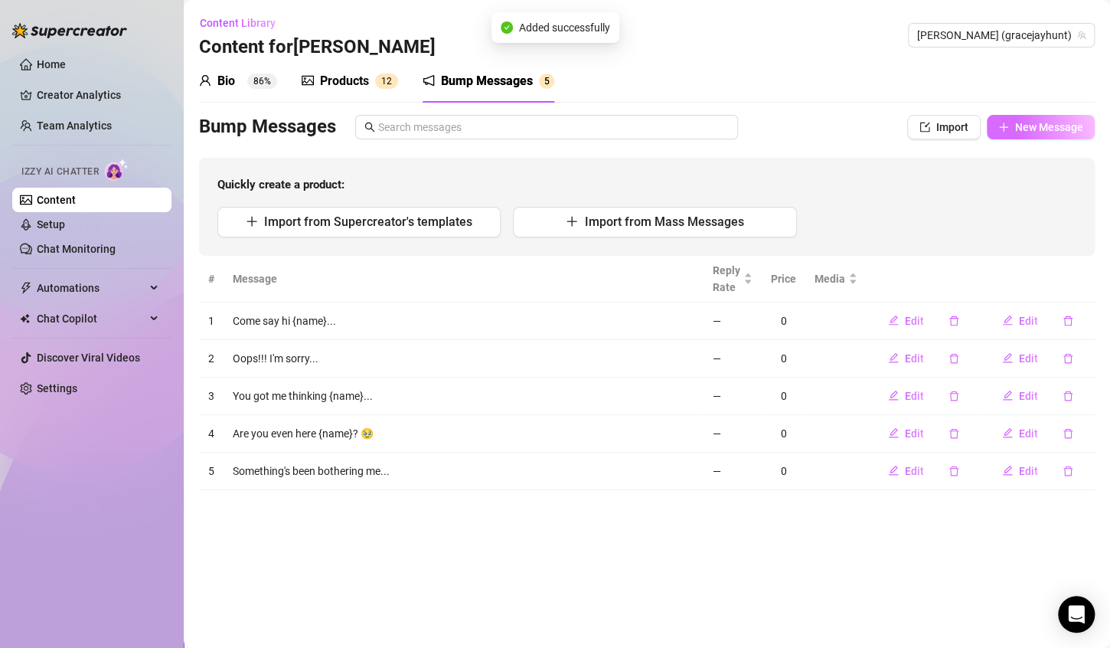
click at [1039, 133] on button "New Message" at bounding box center [1041, 127] width 108 height 25
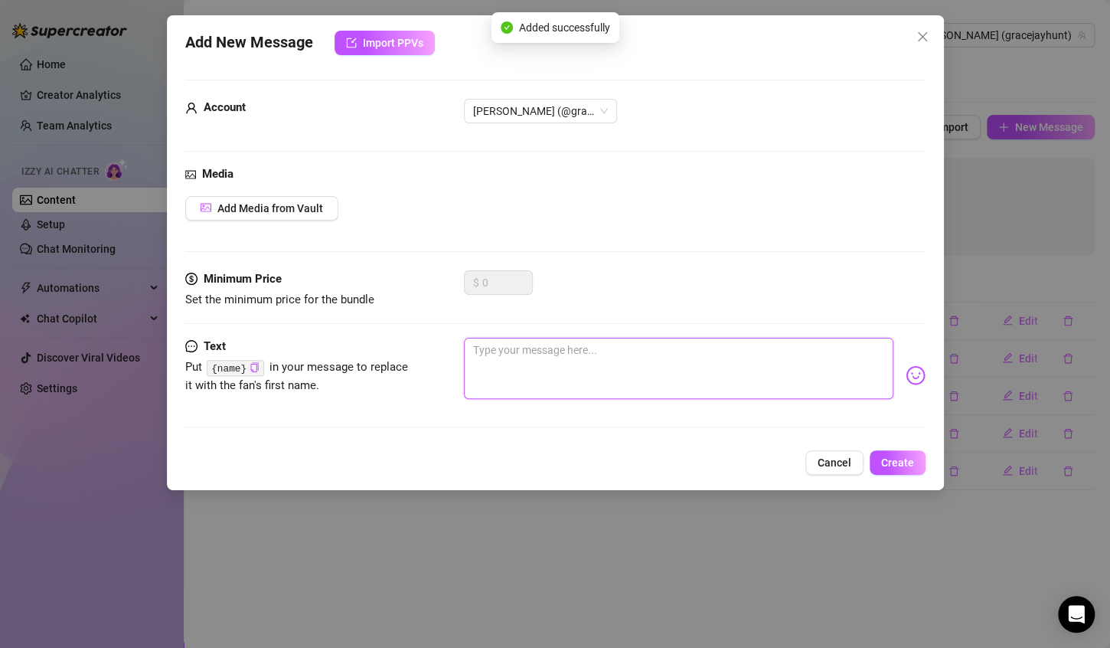
click at [779, 368] on textarea at bounding box center [679, 368] width 430 height 61
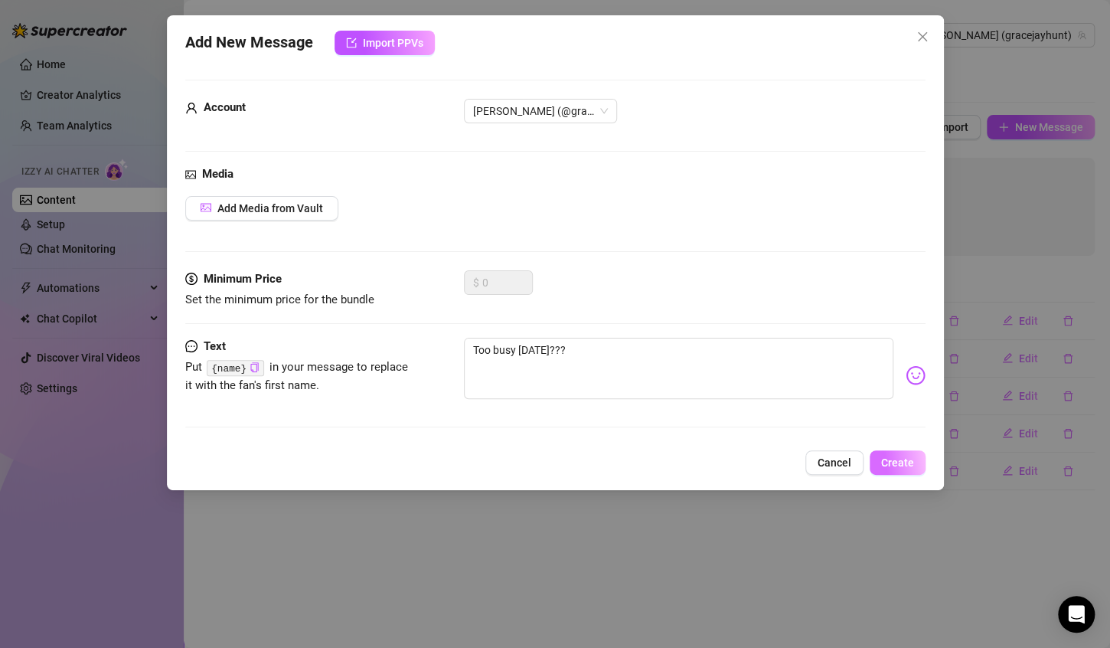
click at [894, 469] on button "Create" at bounding box center [898, 462] width 56 height 25
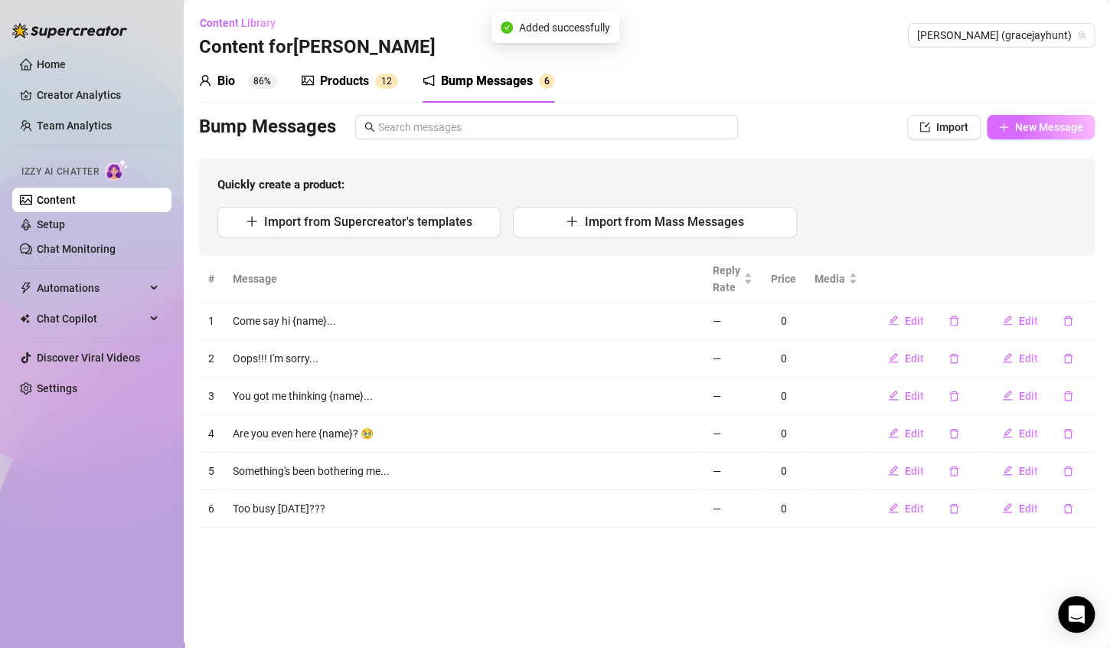
click at [1041, 137] on button "New Message" at bounding box center [1041, 127] width 108 height 25
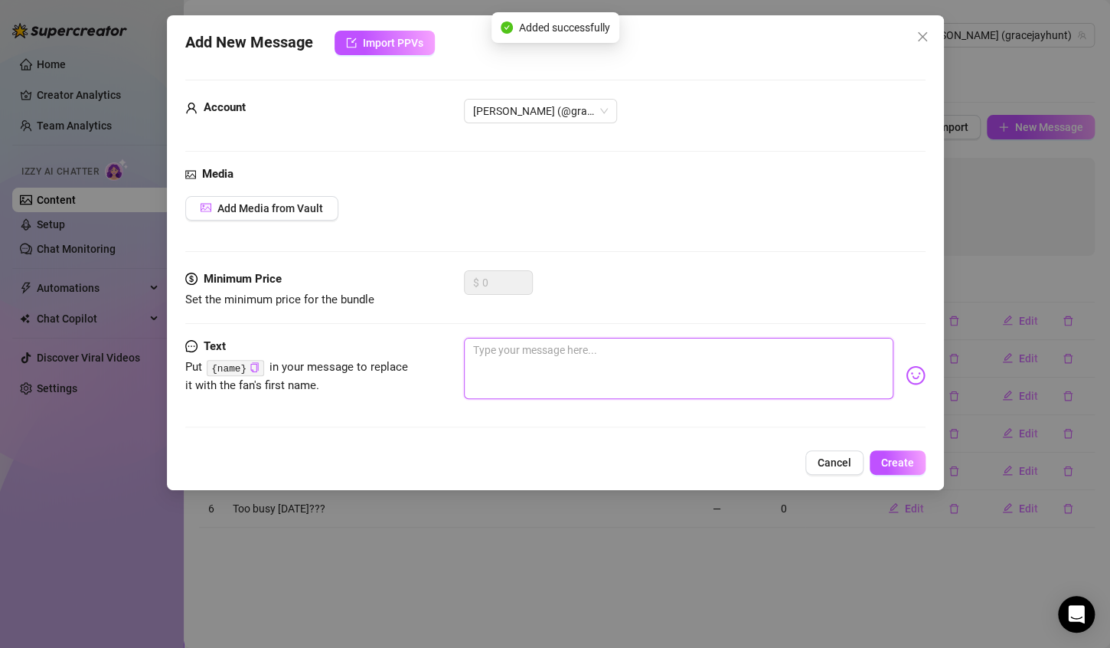
click at [734, 374] on textarea at bounding box center [679, 368] width 430 height 61
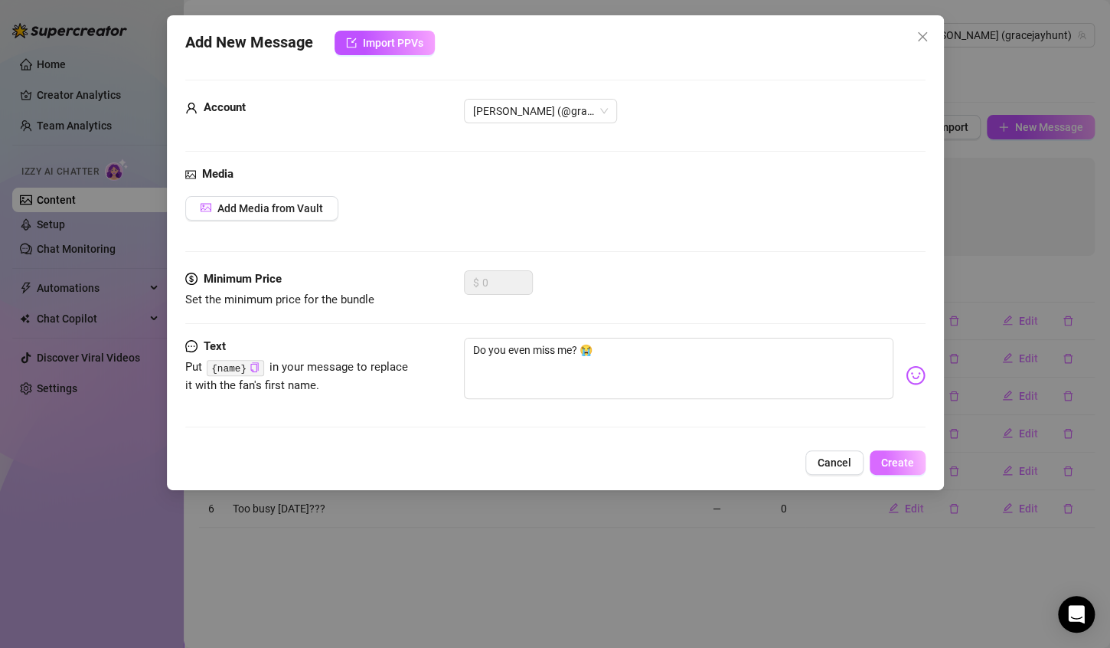
click at [895, 453] on button "Create" at bounding box center [898, 462] width 56 height 25
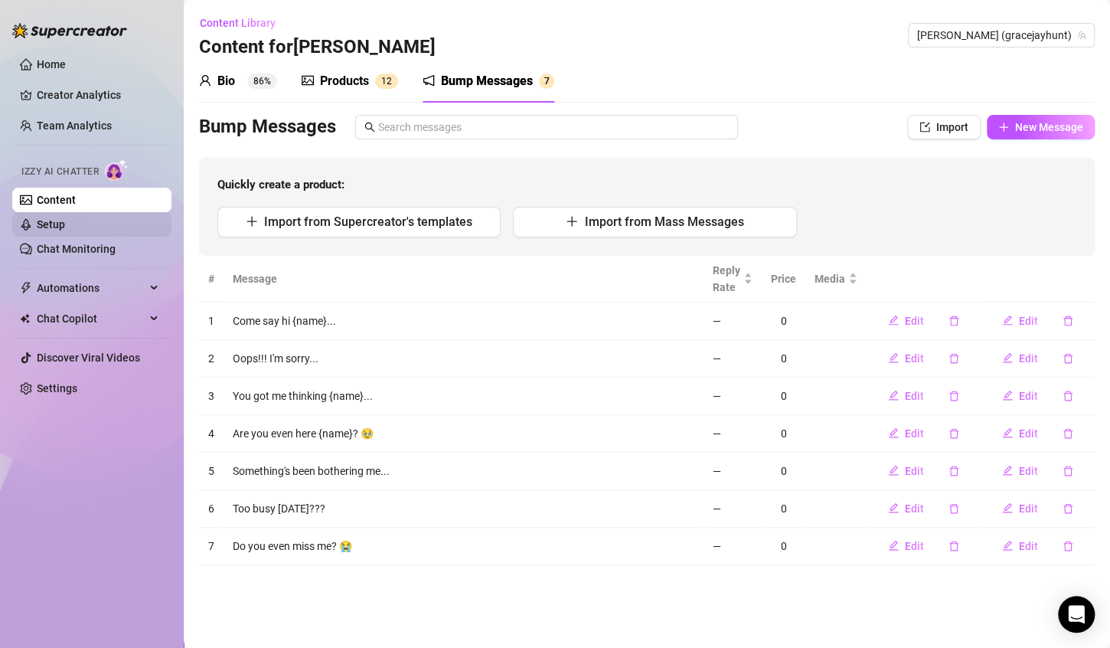
click at [65, 231] on link "Setup" at bounding box center [51, 224] width 28 height 12
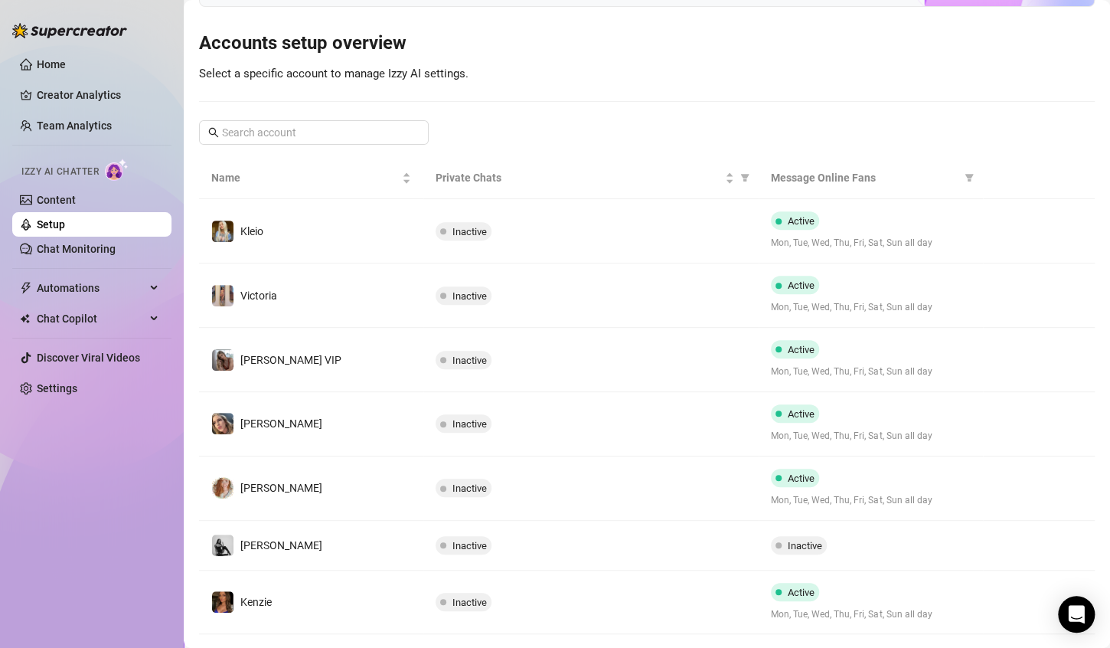
scroll to position [306, 0]
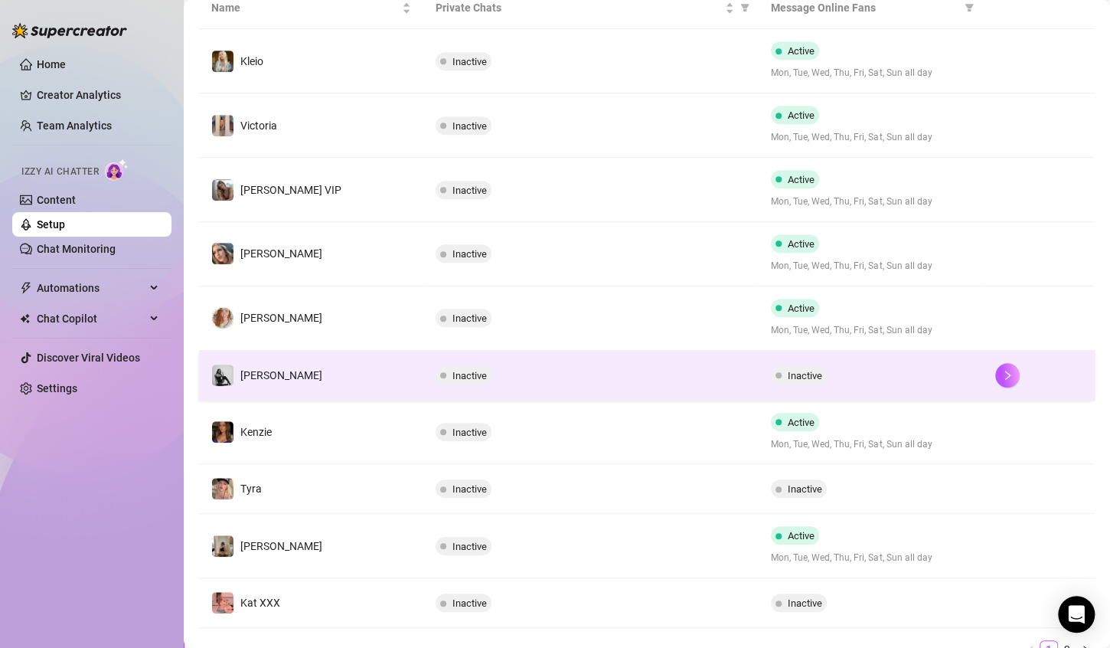
click at [771, 361] on td "Inactive" at bounding box center [871, 376] width 224 height 50
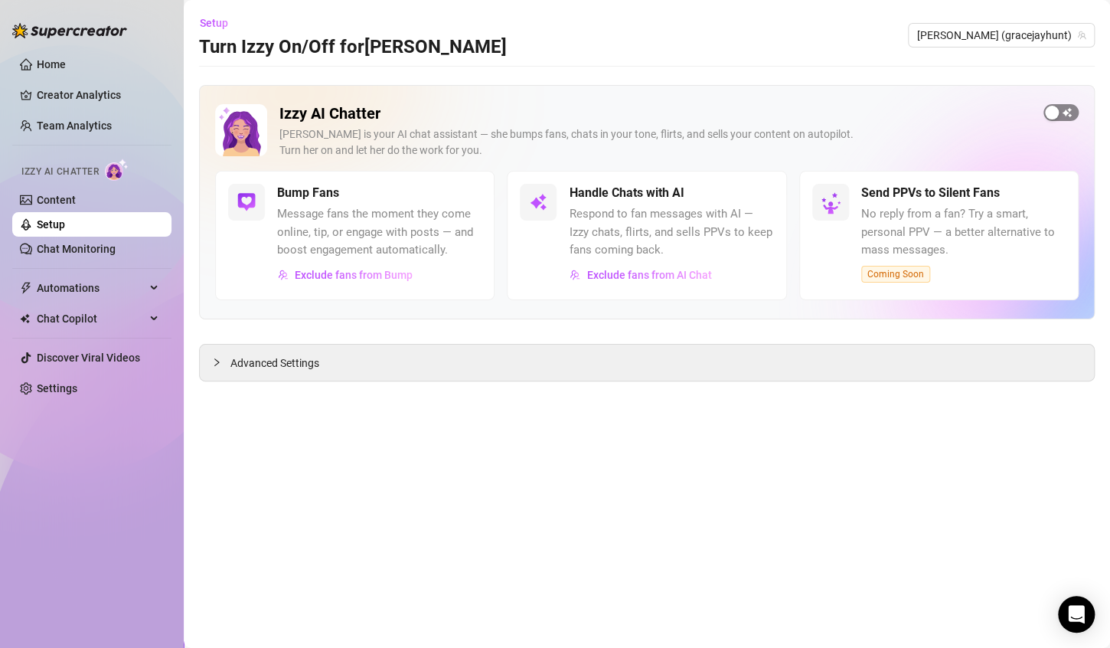
click at [1060, 110] on span "button" at bounding box center [1061, 112] width 35 height 17
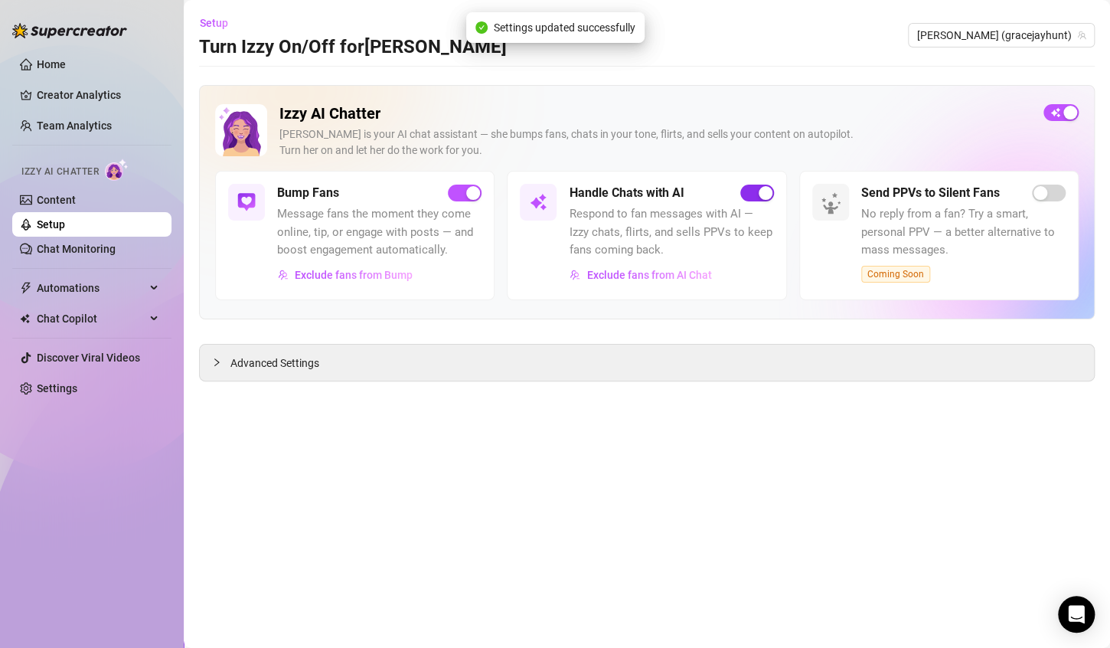
click at [746, 191] on span "button" at bounding box center [758, 193] width 34 height 17
click at [314, 356] on span "Advanced Settings" at bounding box center [275, 363] width 89 height 17
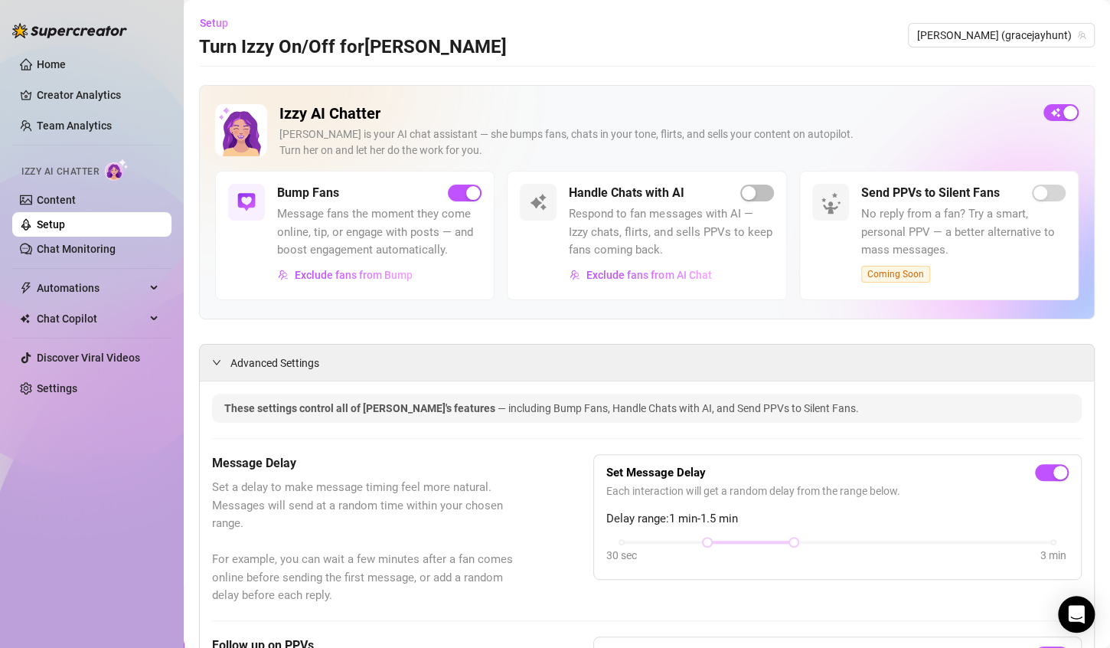
scroll to position [230, 0]
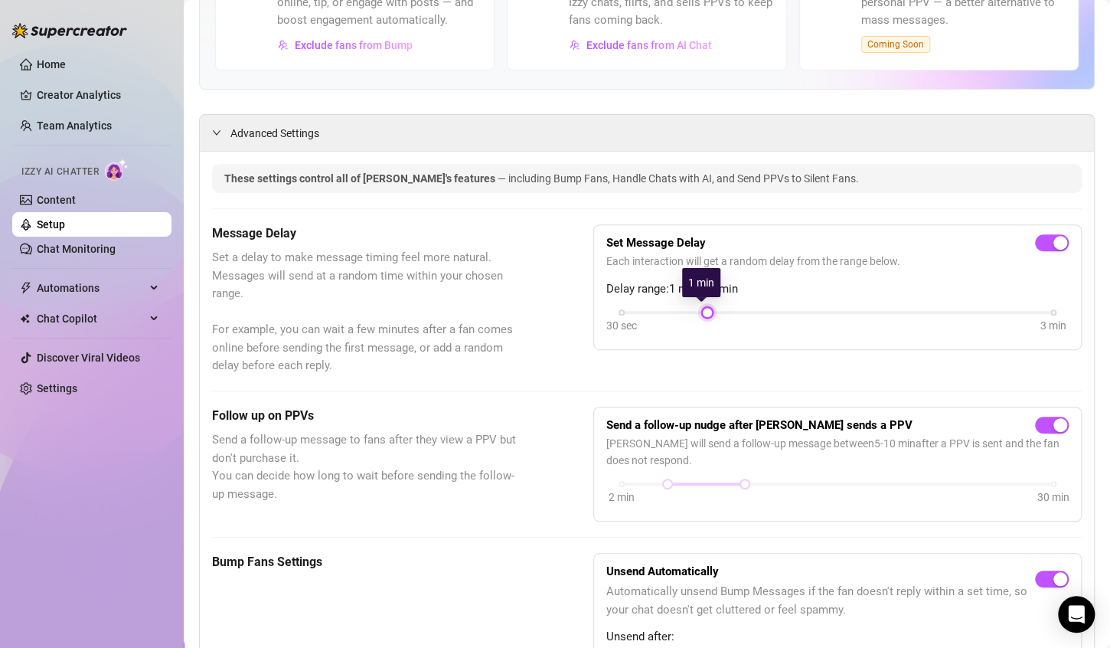
drag, startPoint x: 785, startPoint y: 306, endPoint x: 707, endPoint y: 308, distance: 78.1
click at [707, 309] on div at bounding box center [708, 313] width 8 height 8
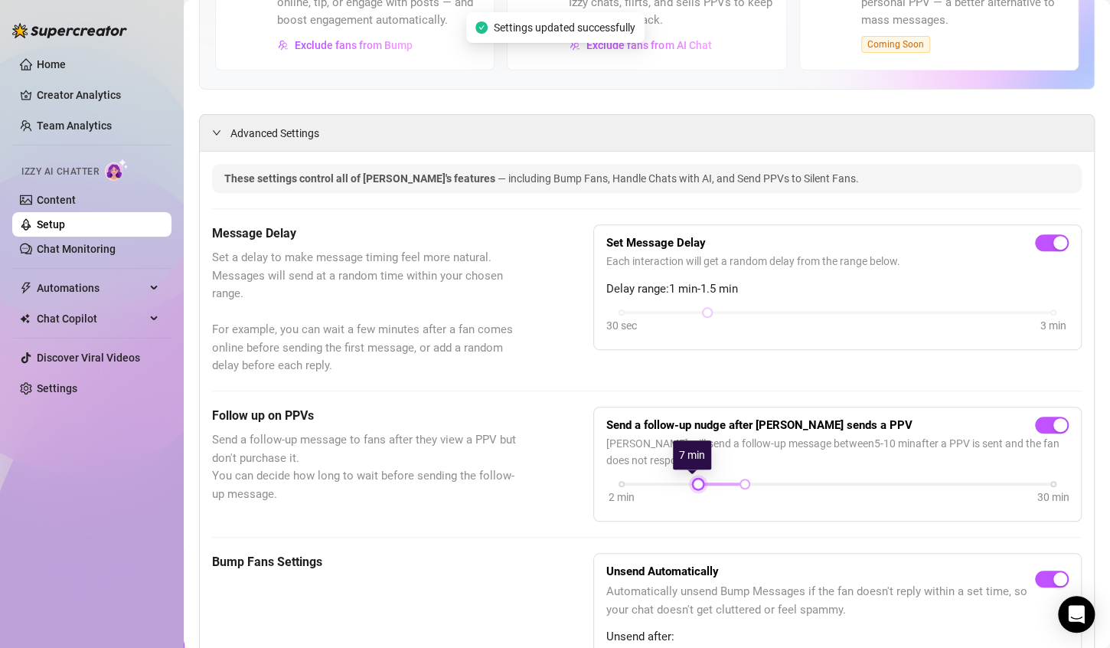
drag, startPoint x: 661, startPoint y: 478, endPoint x: 694, endPoint y: 481, distance: 33.1
click at [695, 481] on div at bounding box center [699, 484] width 8 height 8
drag, startPoint x: 740, startPoint y: 479, endPoint x: 698, endPoint y: 480, distance: 42.1
click at [698, 480] on div at bounding box center [699, 484] width 8 height 8
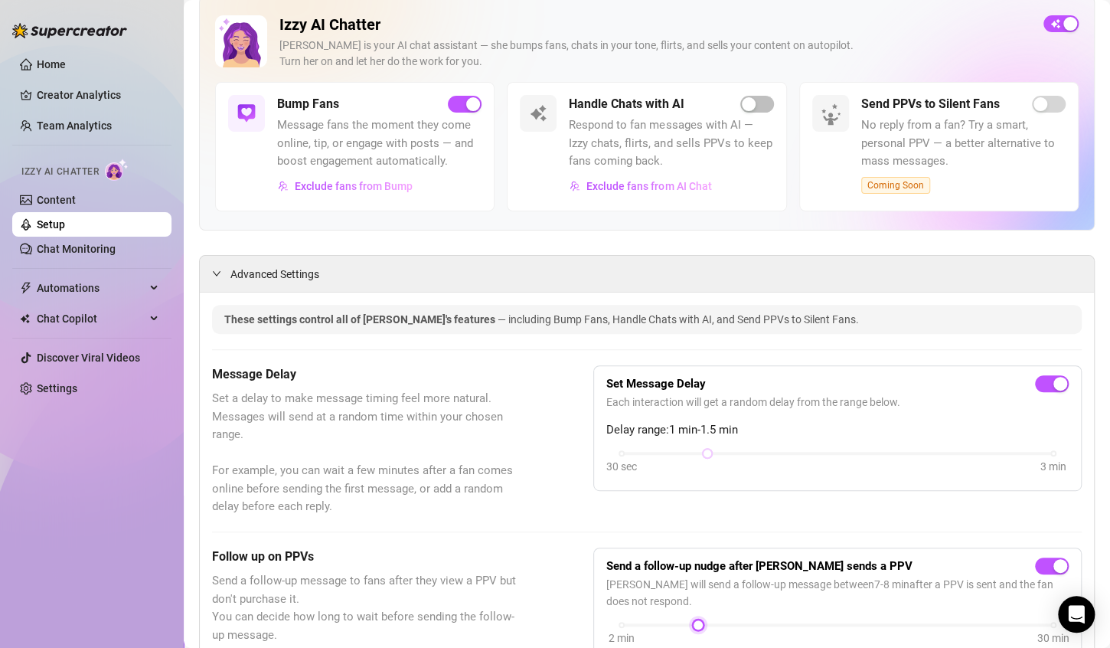
scroll to position [0, 0]
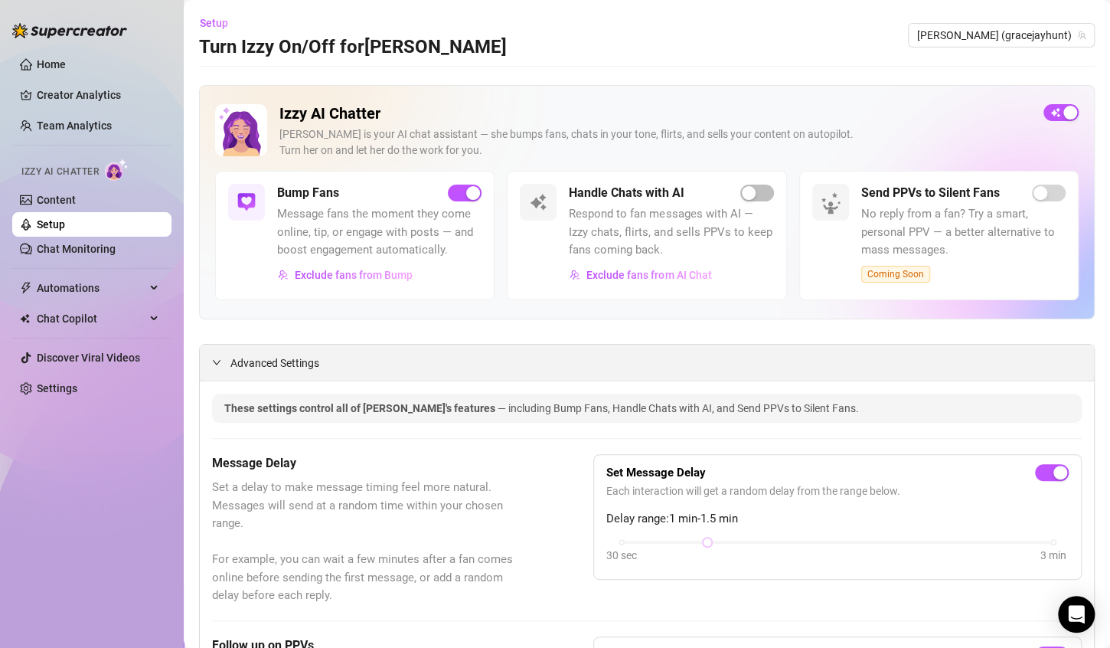
click at [231, 368] on span "Advanced Settings" at bounding box center [275, 363] width 89 height 17
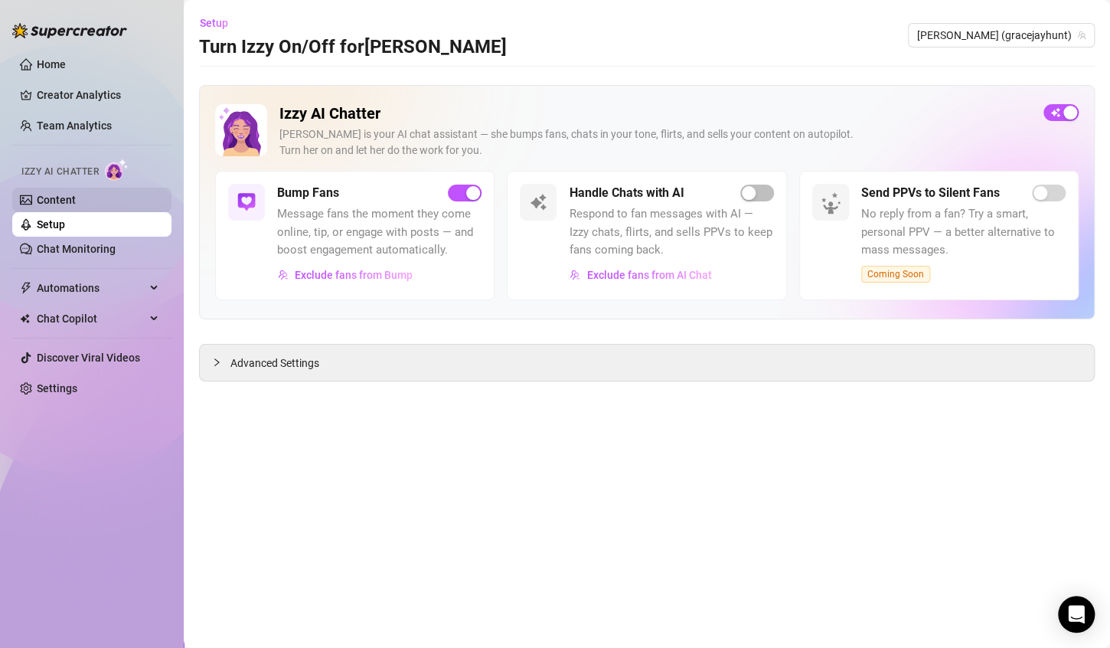
click at [76, 206] on link "Content" at bounding box center [56, 200] width 39 height 12
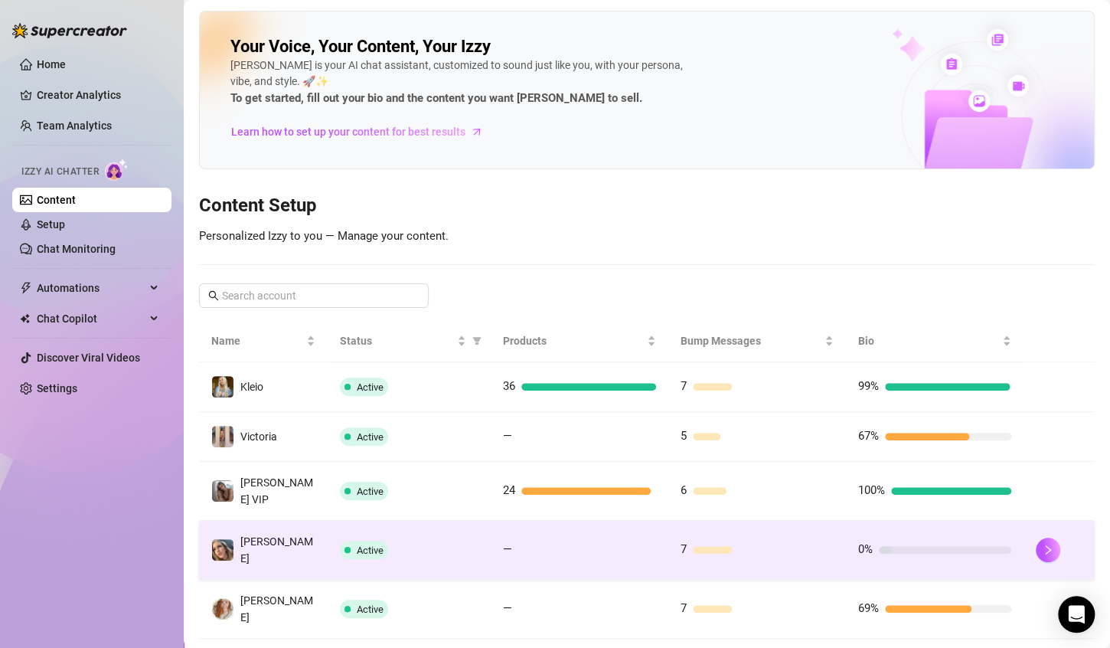
scroll to position [298, 0]
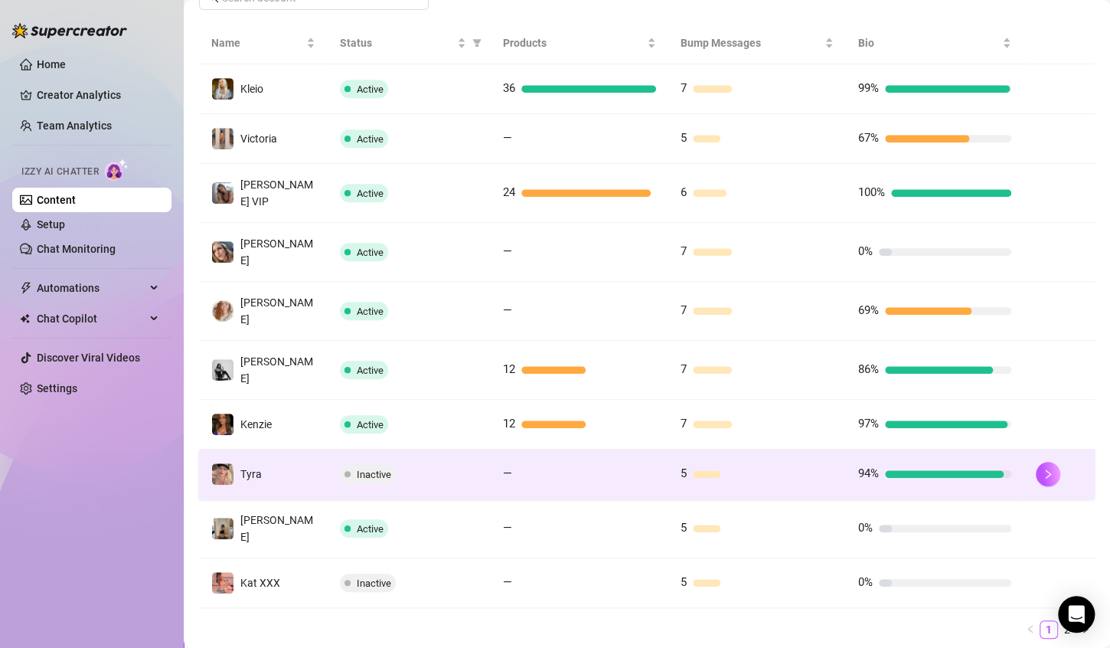
click at [744, 470] on div at bounding box center [763, 474] width 141 height 8
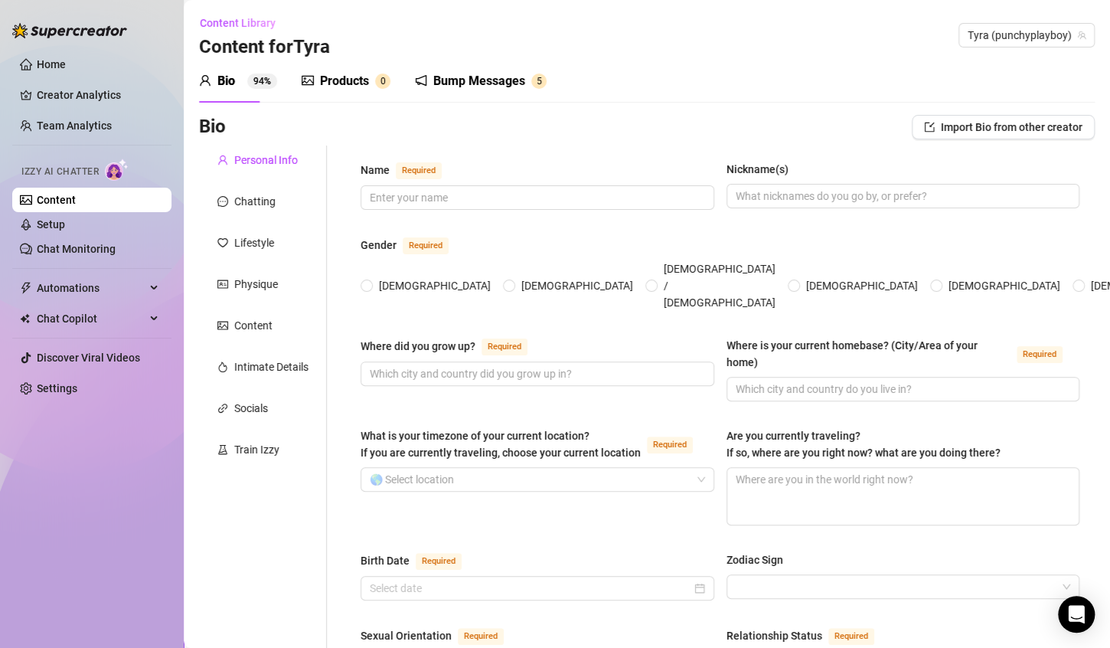
click at [497, 85] on div "Bump Messages" at bounding box center [479, 81] width 92 height 18
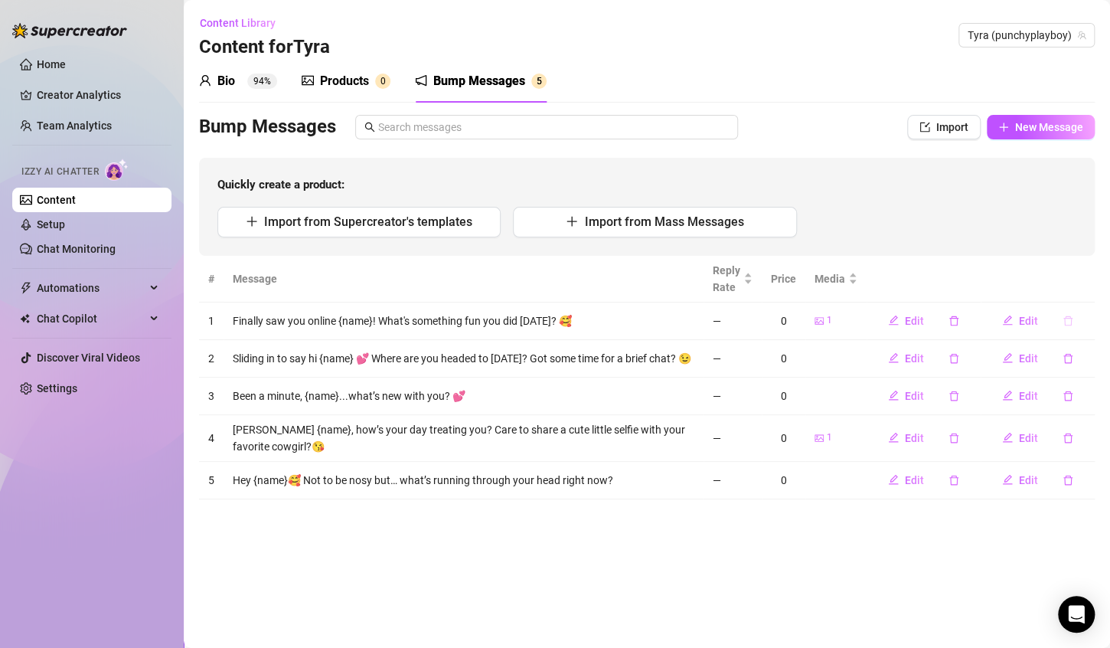
click at [1071, 327] on button "button" at bounding box center [1068, 321] width 35 height 25
click at [1080, 291] on span "Yes" at bounding box center [1071, 293] width 18 height 12
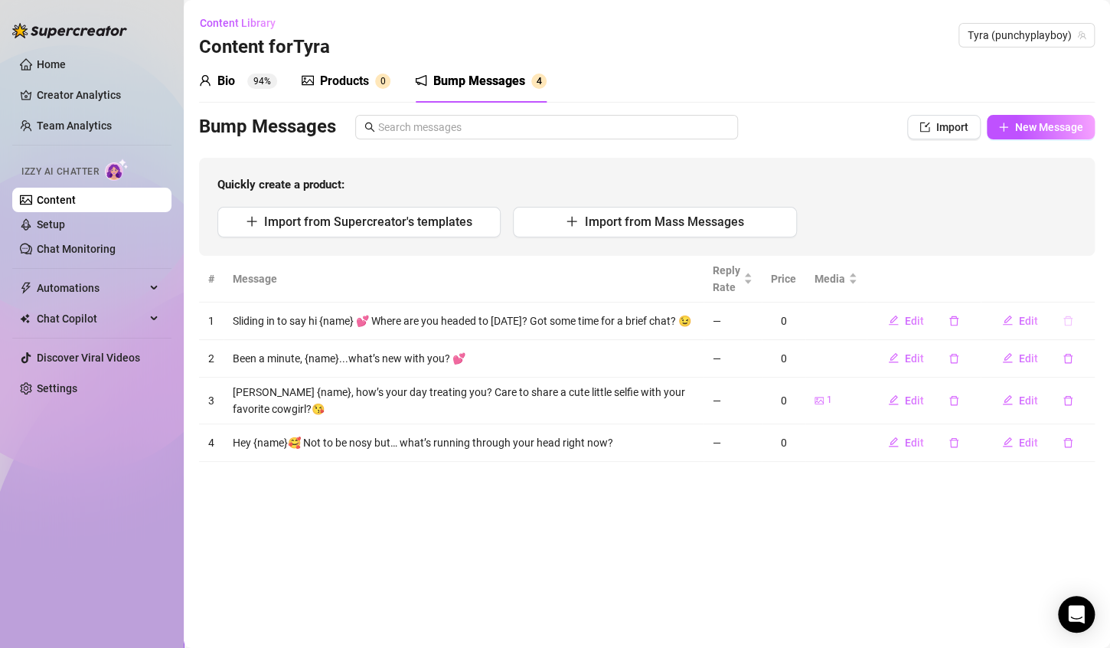
click at [1064, 316] on icon "delete" at bounding box center [1068, 321] width 11 height 11
click at [1074, 291] on span "Yes" at bounding box center [1071, 293] width 18 height 12
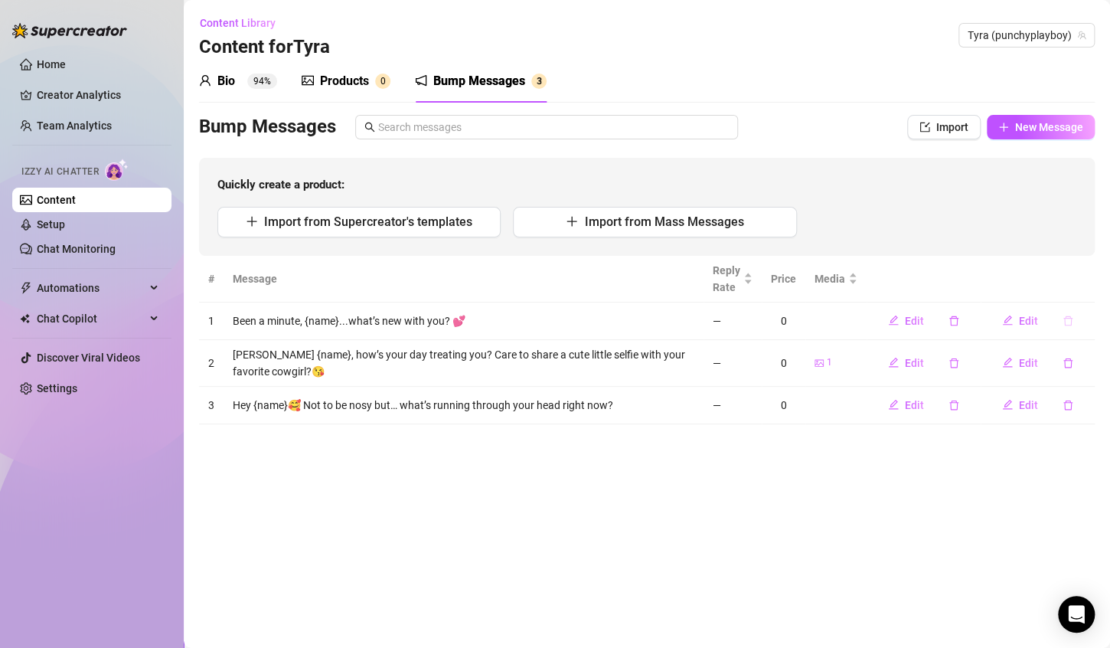
click at [1070, 324] on icon "delete" at bounding box center [1068, 321] width 11 height 11
click at [1063, 299] on button "Yes" at bounding box center [1071, 293] width 29 height 18
click at [1068, 322] on icon "delete" at bounding box center [1068, 321] width 11 height 11
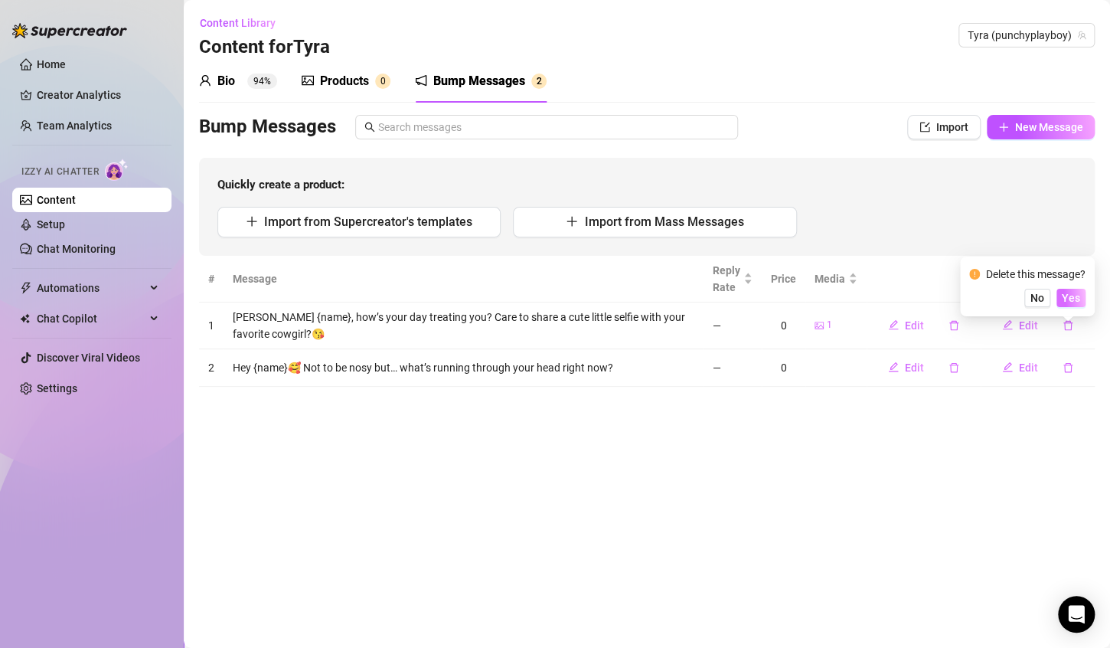
click at [1081, 298] on span "Yes" at bounding box center [1071, 298] width 18 height 12
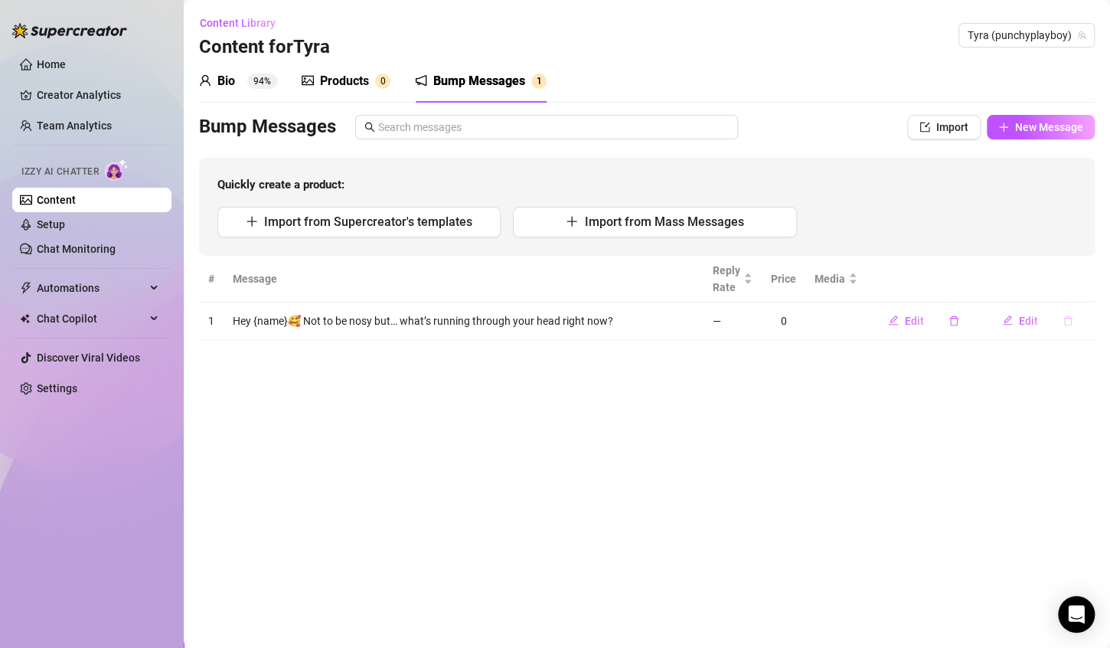
click at [1077, 329] on button "button" at bounding box center [1068, 321] width 35 height 25
click at [1086, 293] on button "Yes" at bounding box center [1071, 293] width 29 height 18
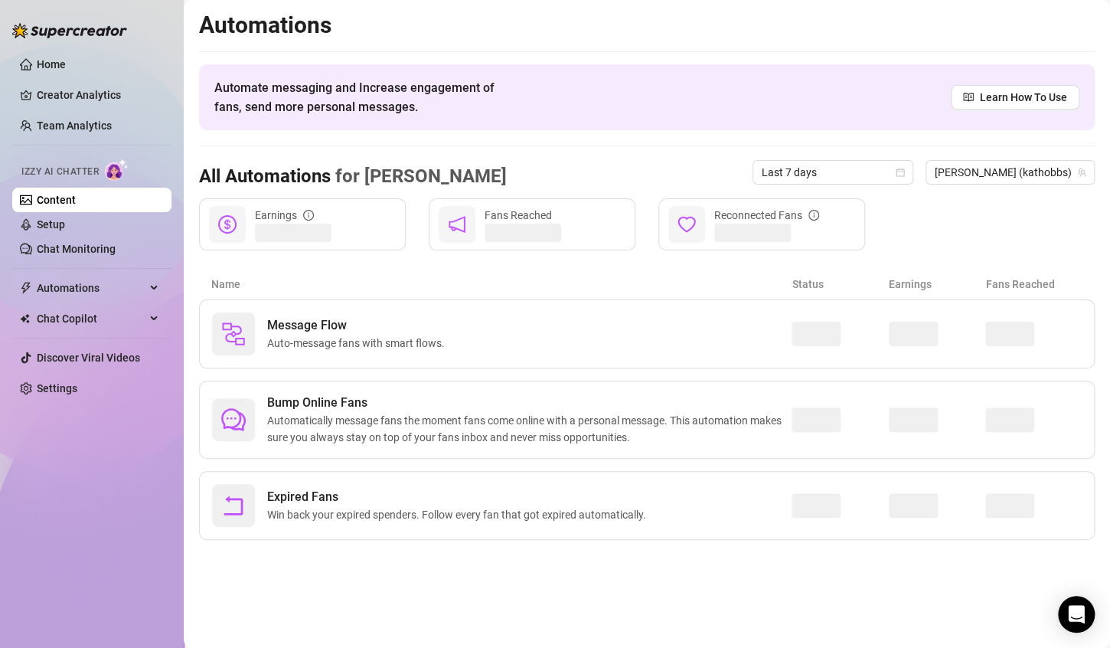
click at [76, 197] on link "Content" at bounding box center [56, 200] width 39 height 12
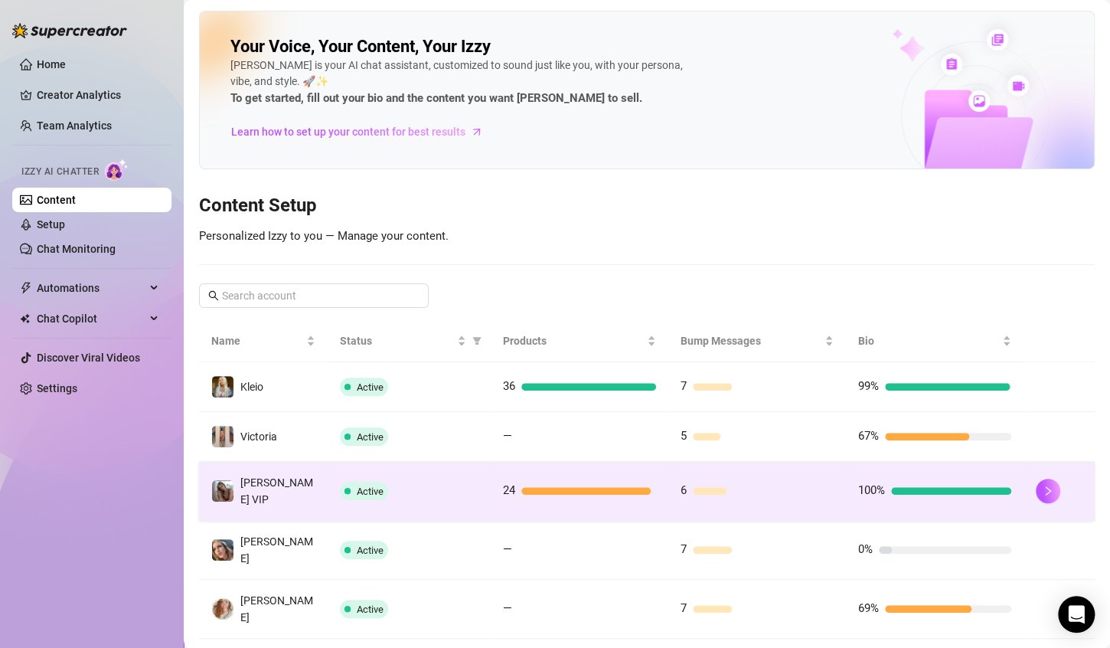
click at [789, 482] on div "6" at bounding box center [757, 491] width 153 height 18
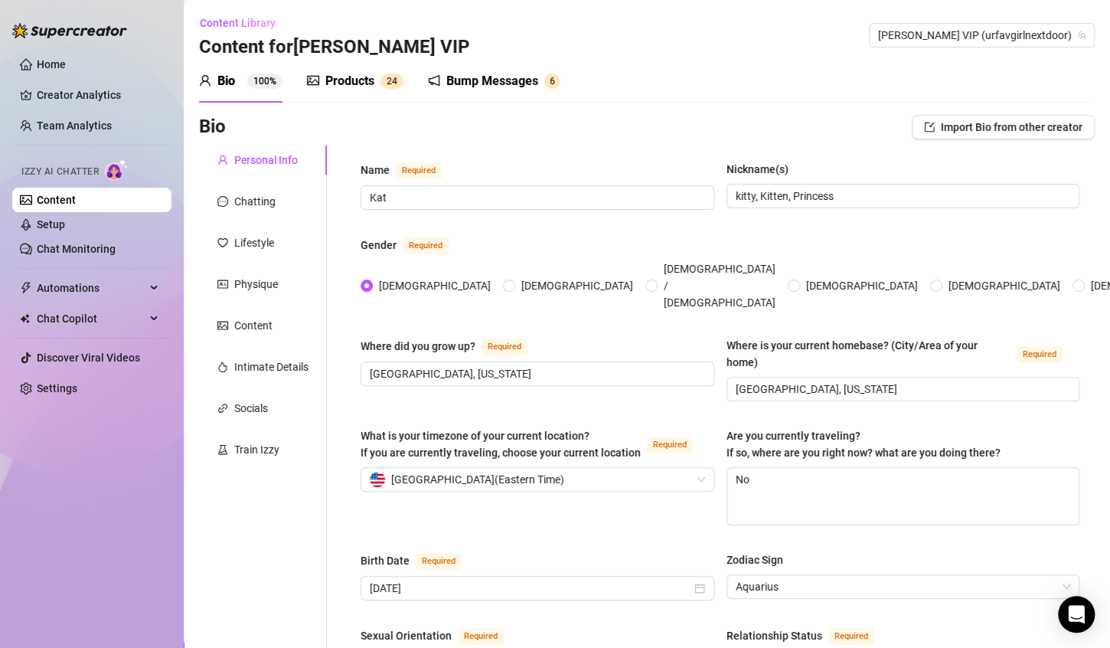
click at [459, 75] on div "Bump Messages" at bounding box center [492, 81] width 92 height 18
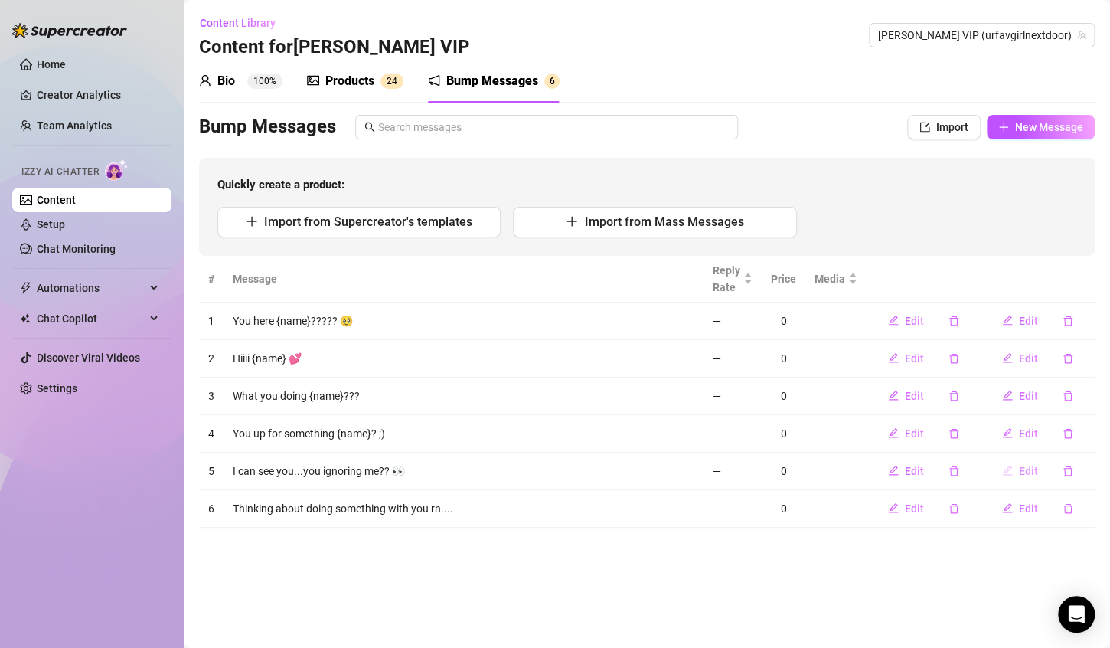
click at [1026, 463] on button "Edit" at bounding box center [1020, 471] width 60 height 25
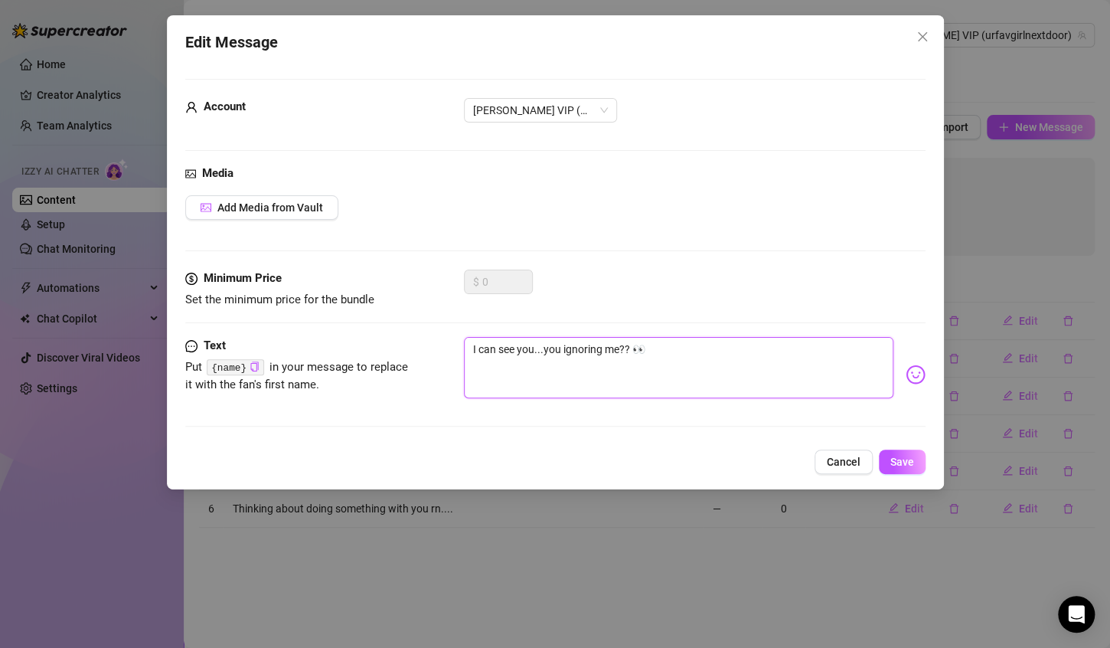
click at [535, 346] on textarea "I can see you...you ignoring me?? 👀" at bounding box center [679, 367] width 430 height 61
paste textarea "{name}"
click at [894, 457] on span "Save" at bounding box center [903, 462] width 24 height 12
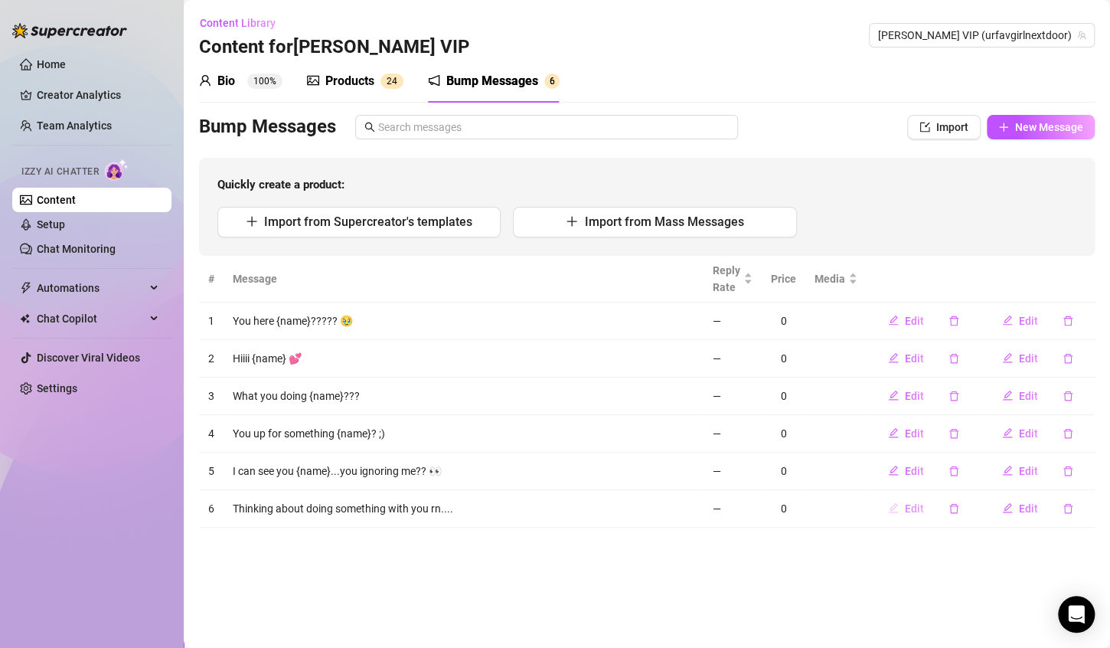
click at [909, 504] on span "Edit" at bounding box center [914, 508] width 19 height 12
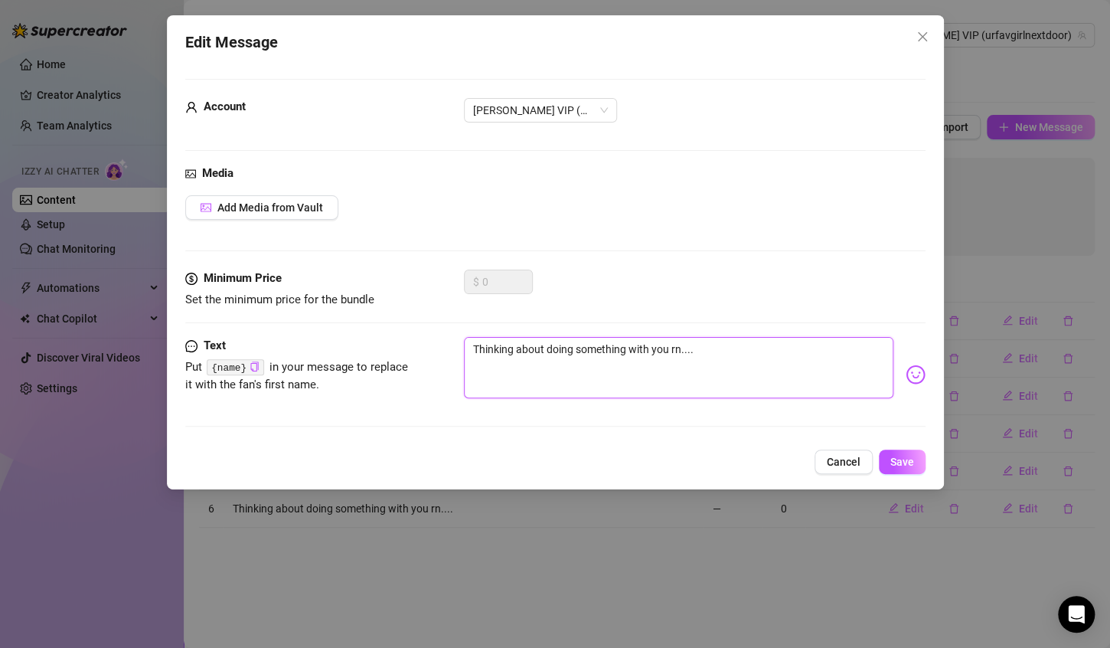
click at [679, 351] on textarea "Thinking about doing something with you rn...." at bounding box center [679, 367] width 430 height 61
drag, startPoint x: 679, startPoint y: 351, endPoint x: 652, endPoint y: 358, distance: 27.5
click at [652, 358] on textarea "Thinking about doing something with you rn...." at bounding box center [679, 367] width 430 height 61
click at [679, 351] on textarea "Thinking about doing something with you rn...." at bounding box center [679, 367] width 430 height 61
drag, startPoint x: 680, startPoint y: 351, endPoint x: 803, endPoint y: 398, distance: 131.1
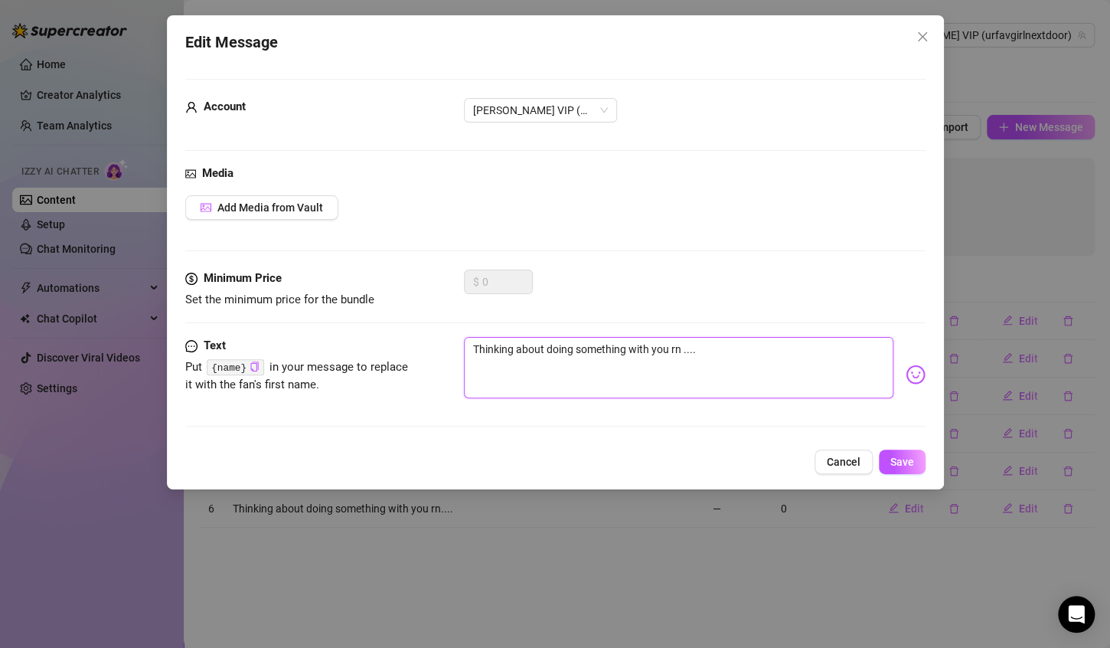
click at [682, 353] on textarea "Thinking about doing something with you rn ...." at bounding box center [679, 367] width 430 height 61
paste textarea "{name}"
drag, startPoint x: 776, startPoint y: 395, endPoint x: 915, endPoint y: 457, distance: 152.6
click at [915, 457] on button "Save" at bounding box center [902, 462] width 47 height 25
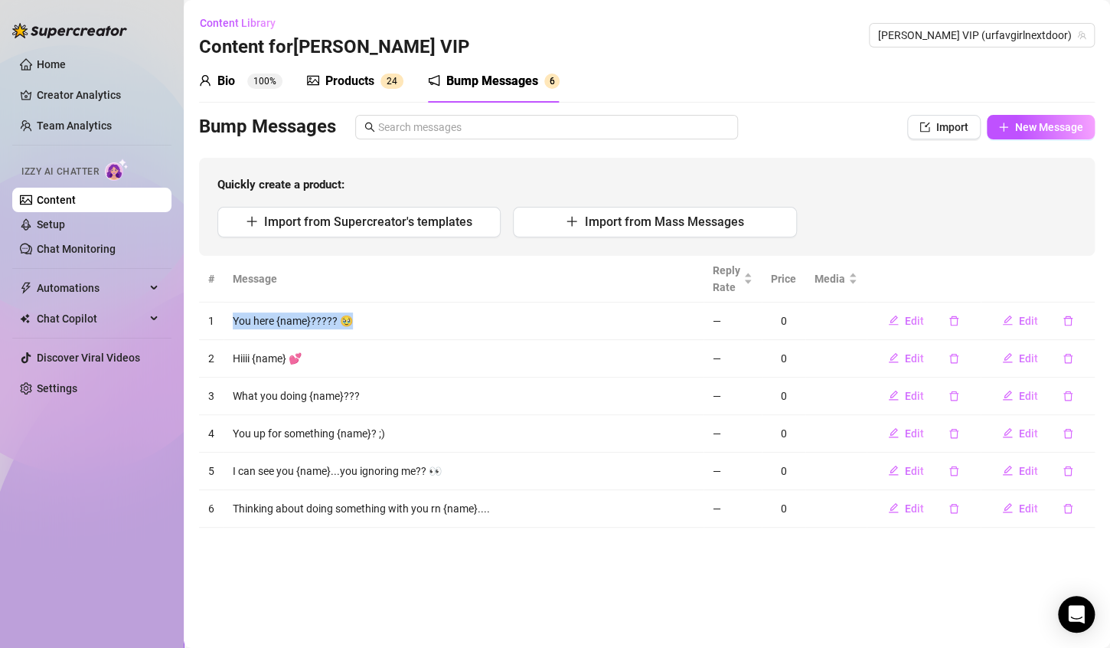
copy td "You here {name}????? 🥹"
drag, startPoint x: 232, startPoint y: 316, endPoint x: 365, endPoint y: 325, distance: 132.7
click at [365, 325] on td "You here {name}????? 🥹" at bounding box center [464, 321] width 480 height 38
copy td "Hiiii {name} 💕"
drag, startPoint x: 232, startPoint y: 357, endPoint x: 310, endPoint y: 361, distance: 78.2
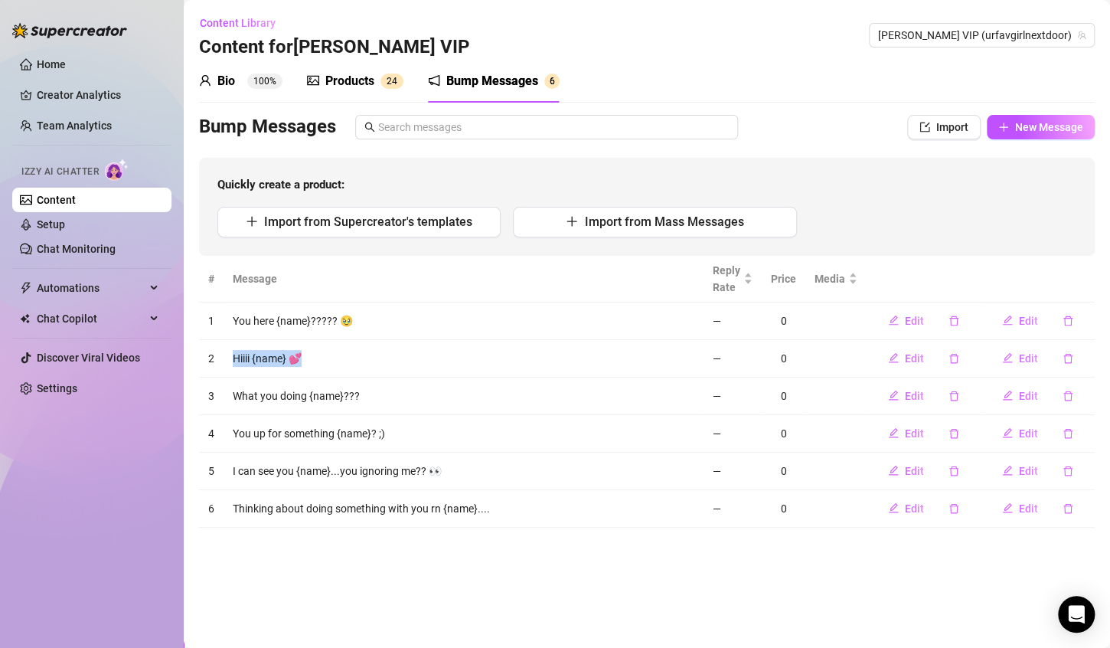
click at [310, 361] on td "Hiiii {name} 💕" at bounding box center [464, 359] width 480 height 38
copy td "What you doing {name}???"
drag, startPoint x: 235, startPoint y: 401, endPoint x: 361, endPoint y: 386, distance: 127.2
click at [361, 386] on td "What you doing {name}???" at bounding box center [464, 397] width 480 height 38
copy td "You up for something {name}? ;)"
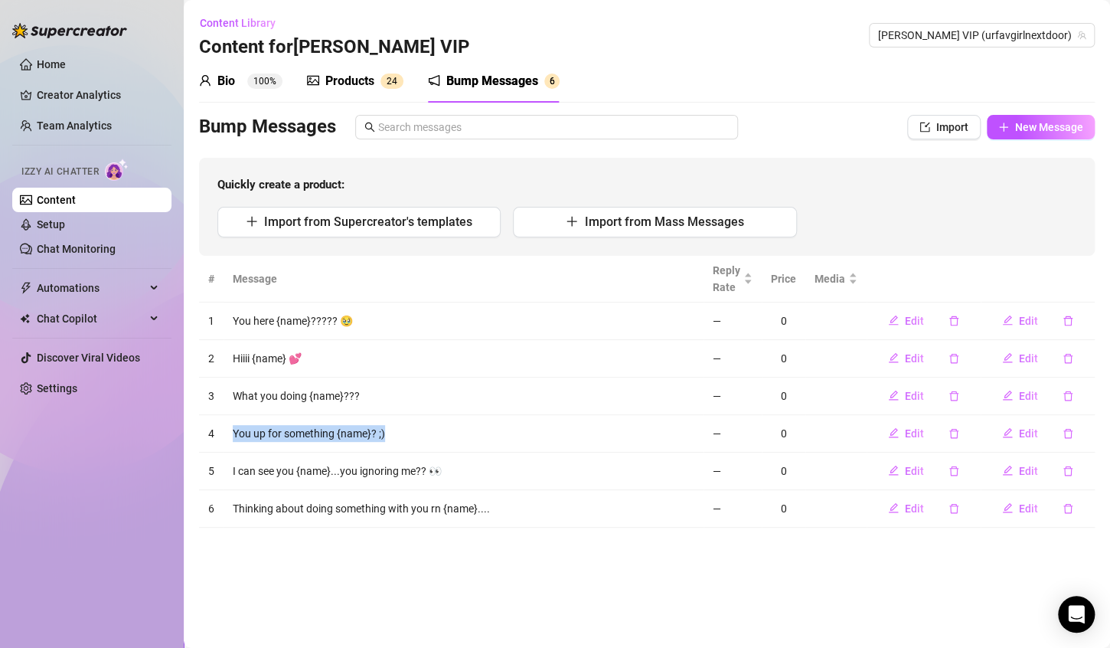
drag, startPoint x: 231, startPoint y: 430, endPoint x: 392, endPoint y: 433, distance: 160.8
click at [392, 433] on td "You up for something {name}? ;)" at bounding box center [464, 434] width 480 height 38
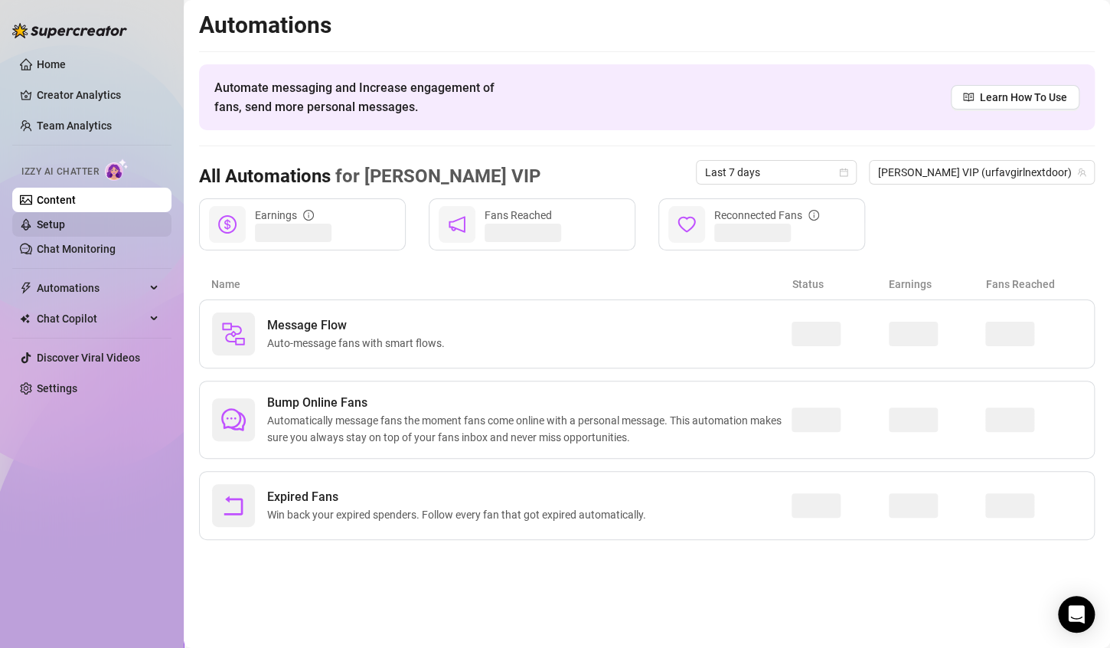
click at [65, 230] on link "Setup" at bounding box center [51, 224] width 28 height 12
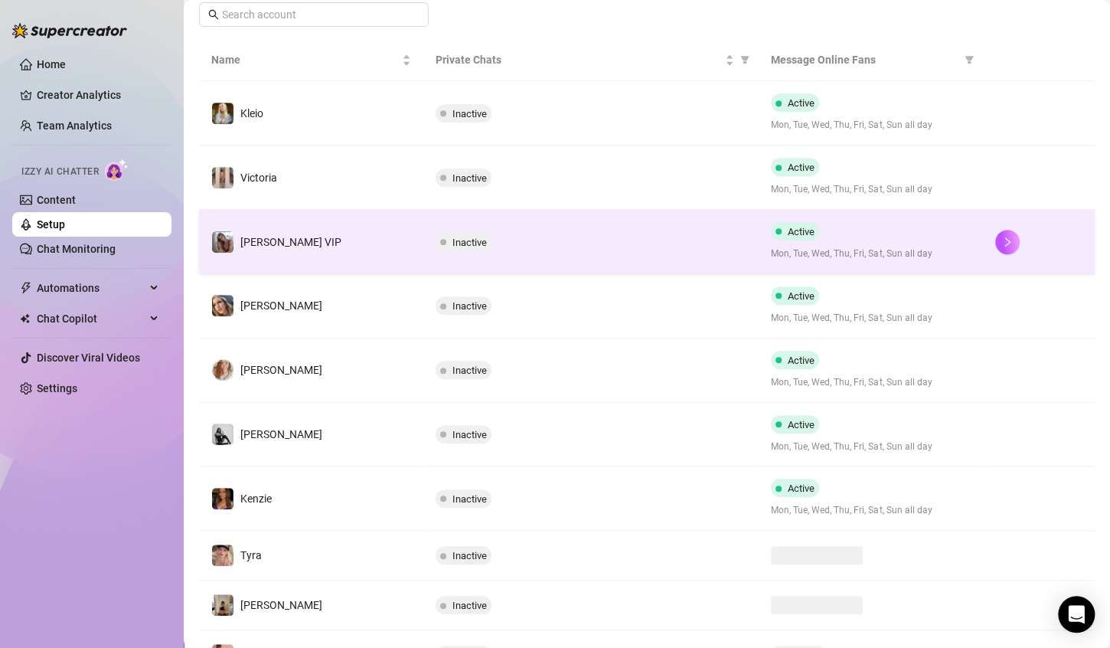
scroll to position [306, 0]
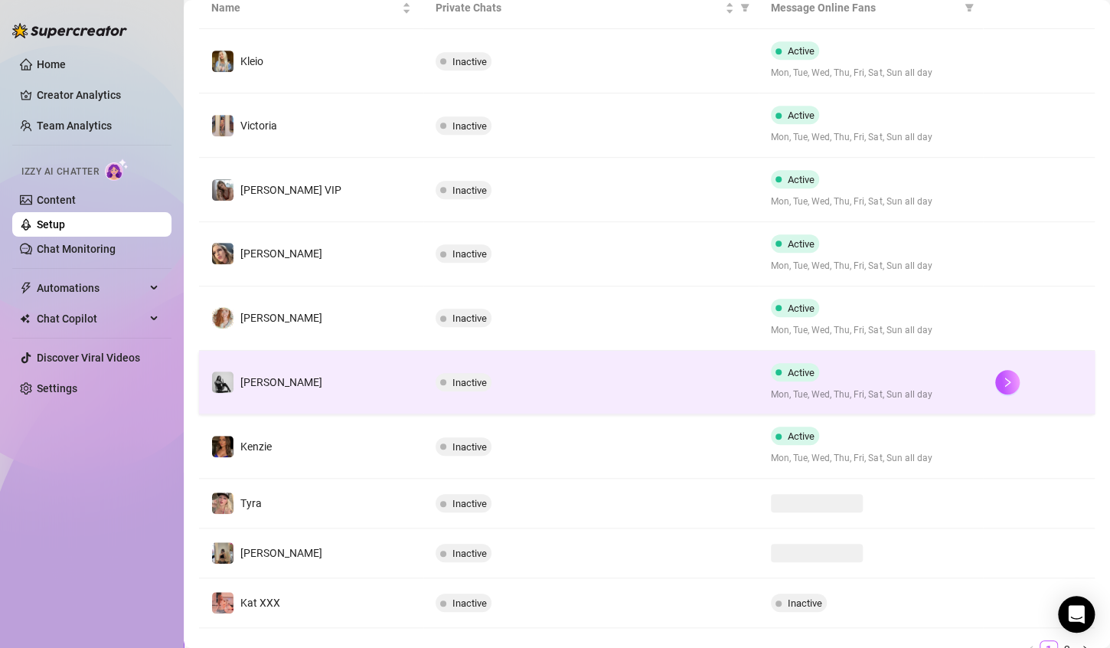
click at [925, 381] on div "Active Mon, Tue, Wed, Thu, Fri, Sat, Sun all day" at bounding box center [871, 382] width 200 height 39
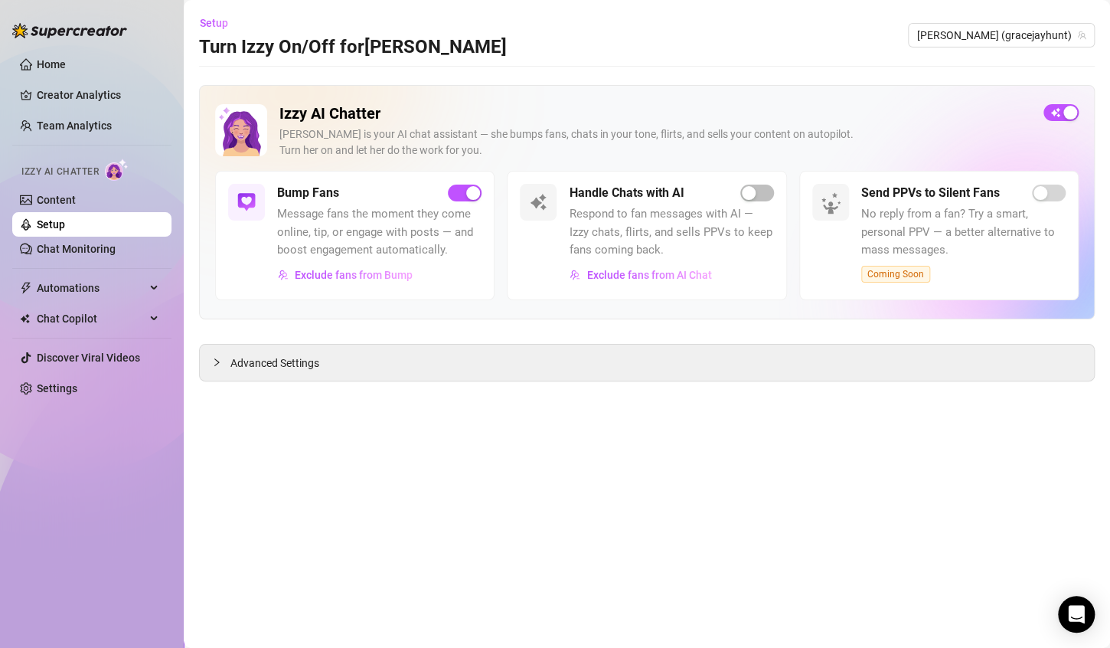
click at [65, 219] on link "Setup" at bounding box center [51, 224] width 28 height 12
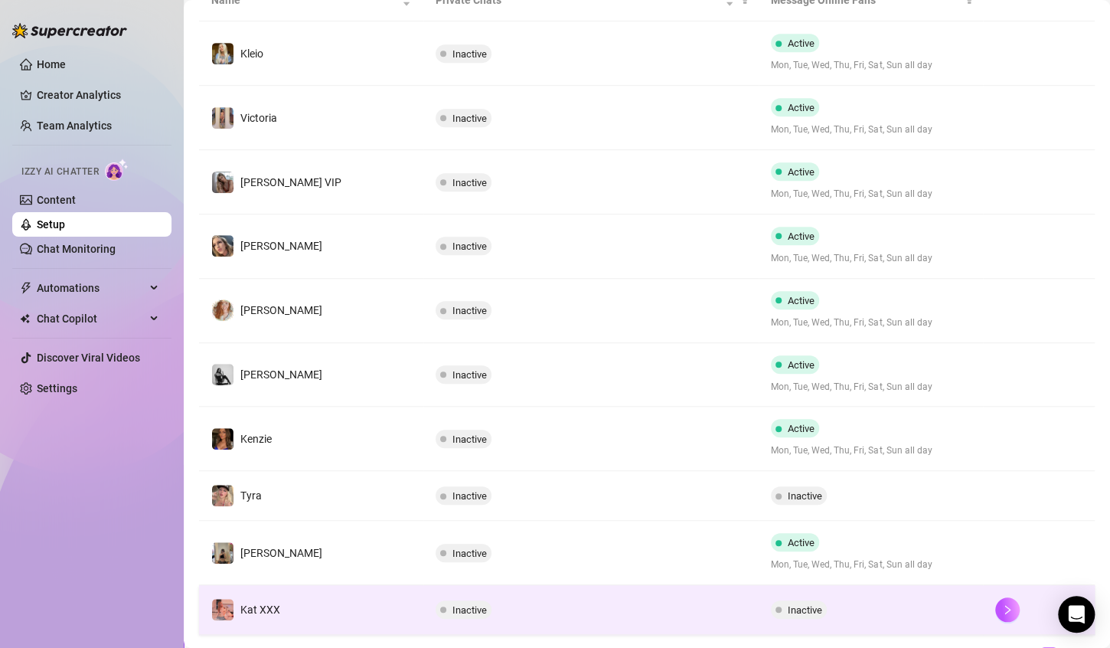
scroll to position [383, 0]
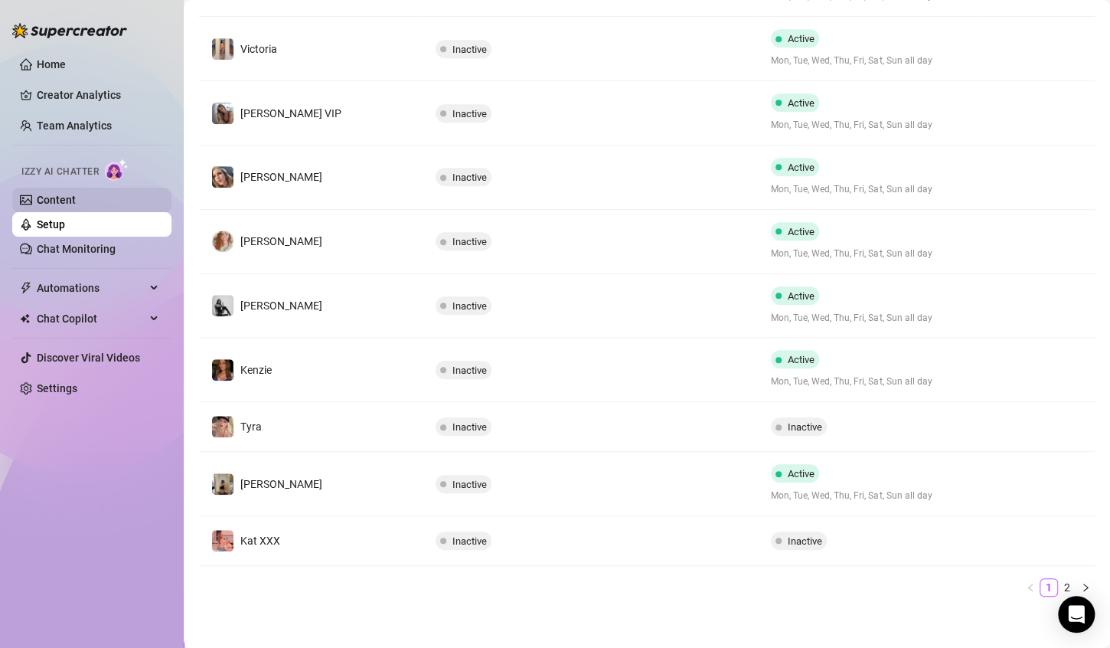
click at [76, 200] on link "Content" at bounding box center [56, 200] width 39 height 12
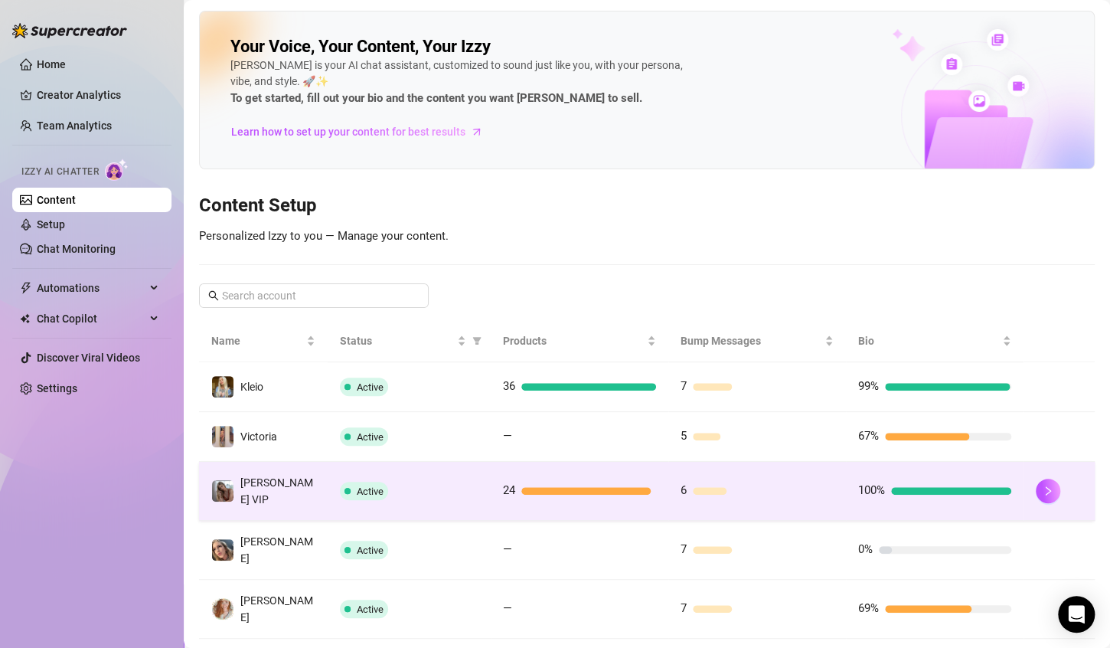
scroll to position [298, 0]
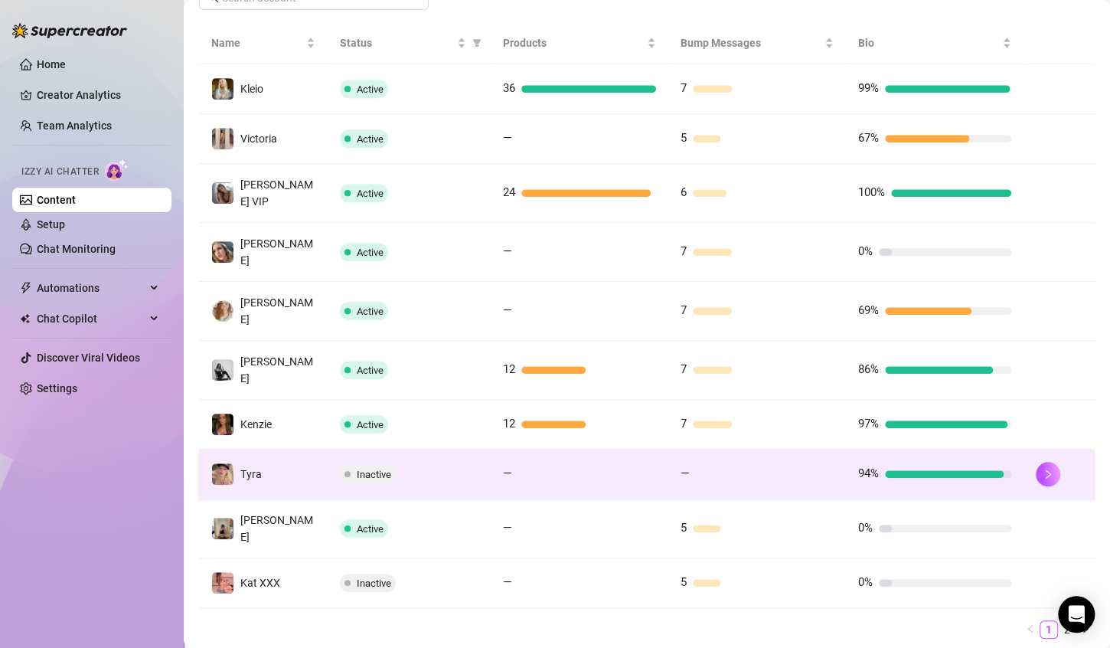
click at [651, 450] on td "—" at bounding box center [580, 475] width 178 height 50
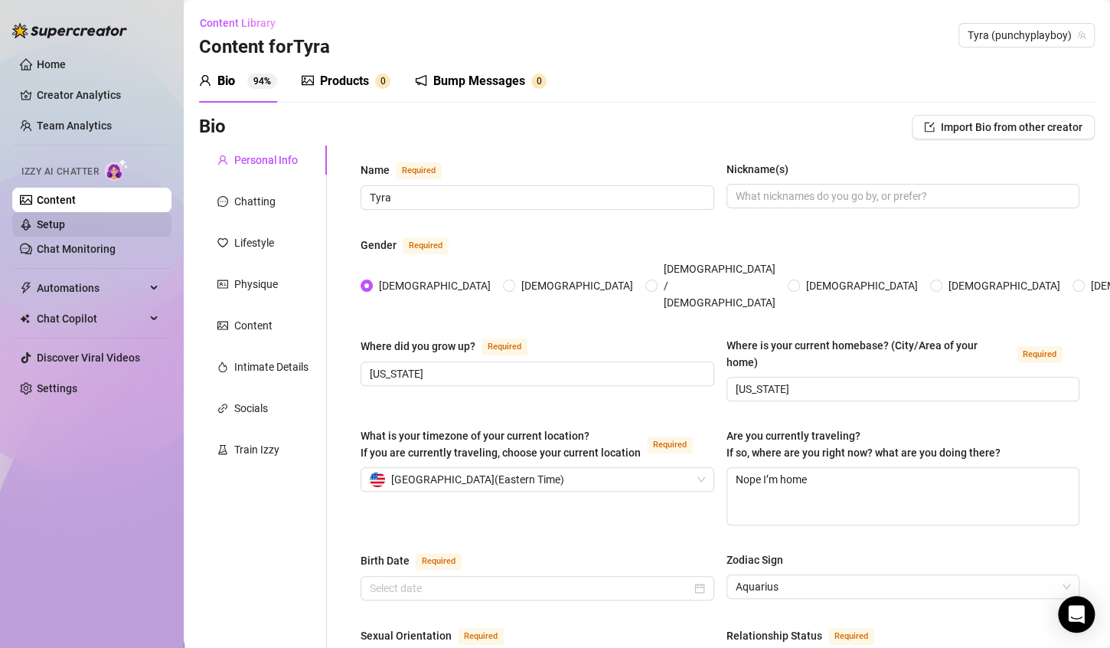
click at [65, 223] on link "Setup" at bounding box center [51, 224] width 28 height 12
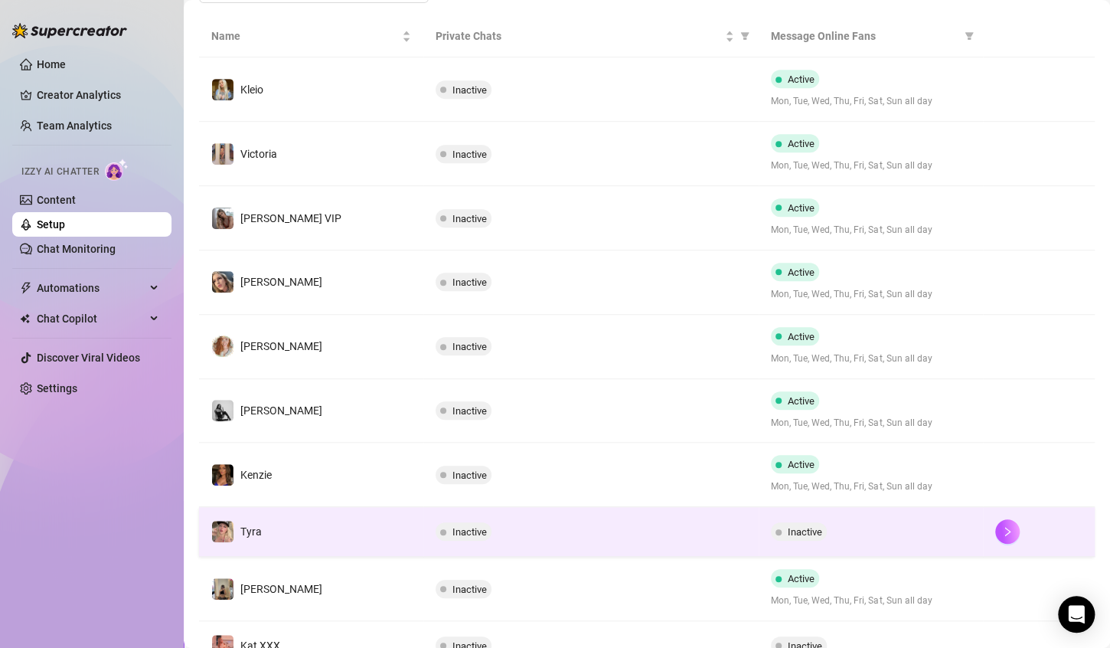
scroll to position [306, 0]
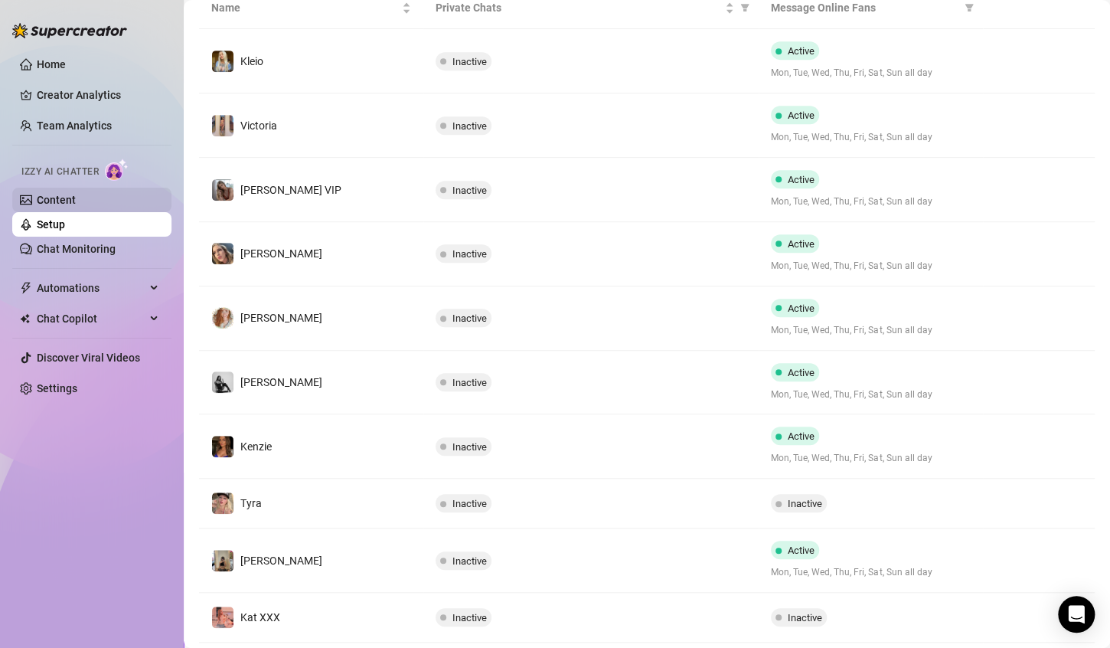
click at [76, 194] on link "Content" at bounding box center [56, 200] width 39 height 12
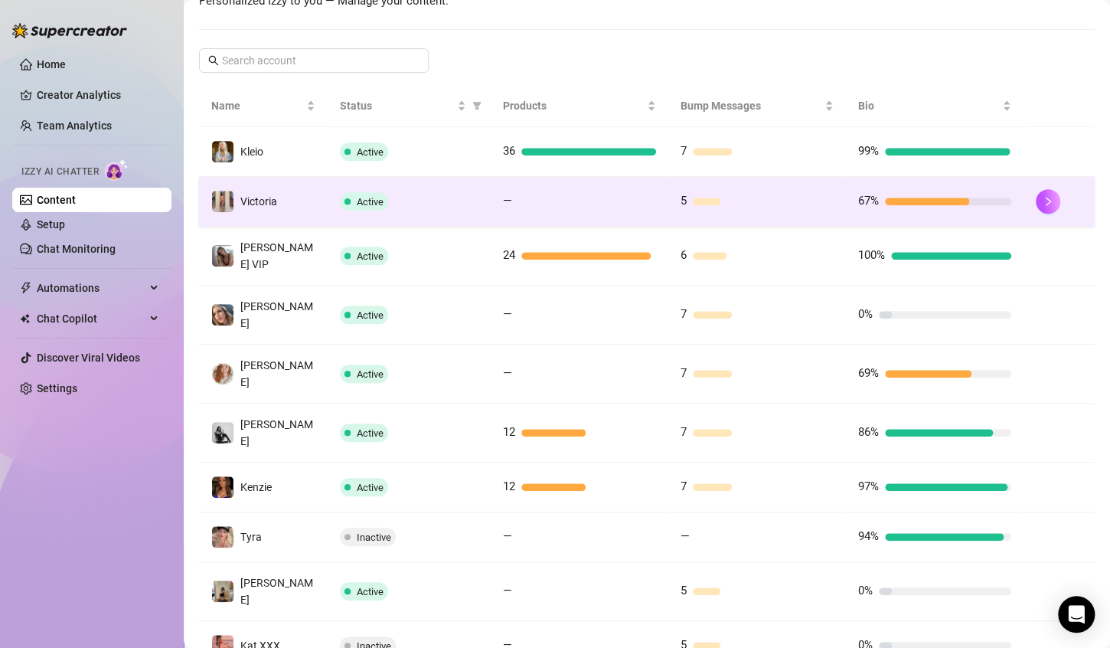
scroll to position [298, 0]
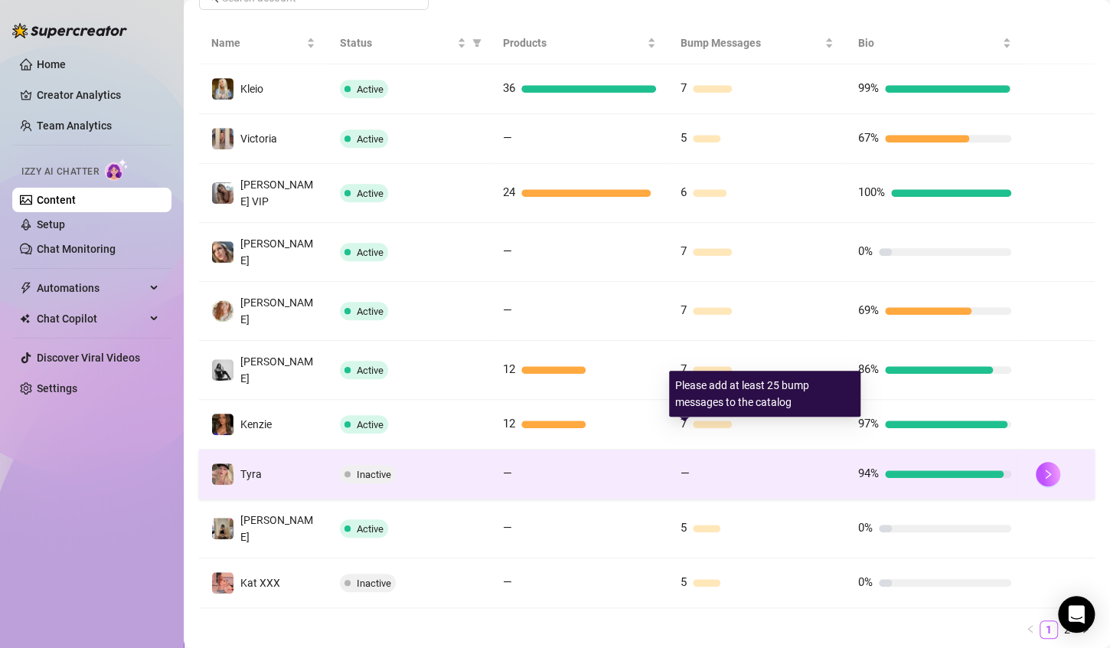
click at [713, 470] on div at bounding box center [765, 474] width 138 height 8
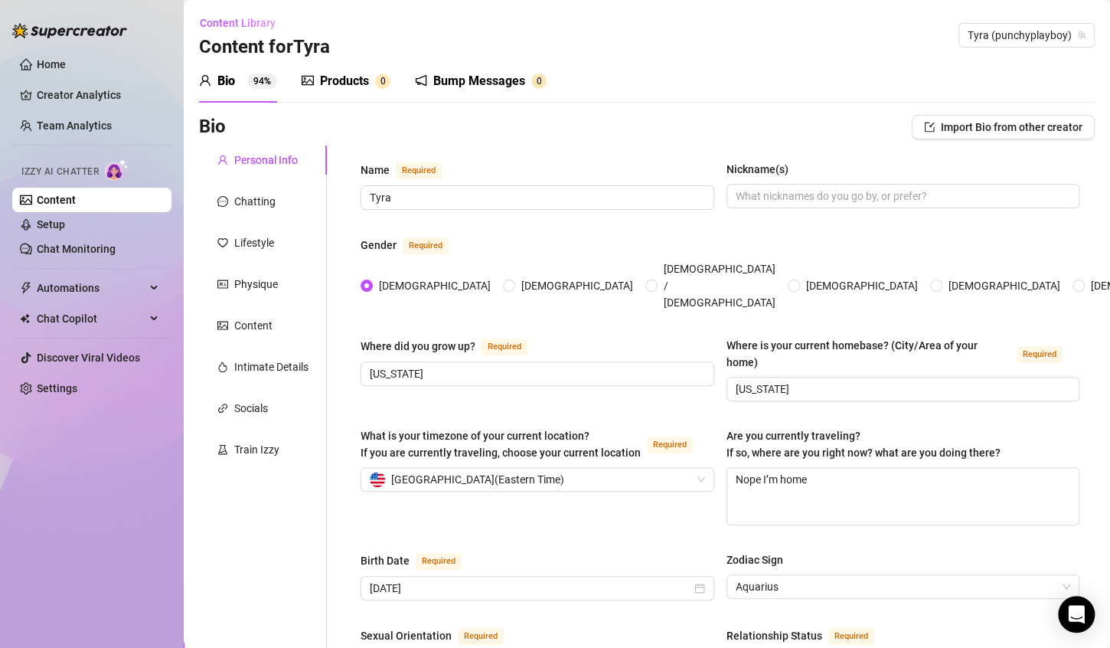
click at [492, 72] on div "Bump Messages" at bounding box center [479, 81] width 92 height 18
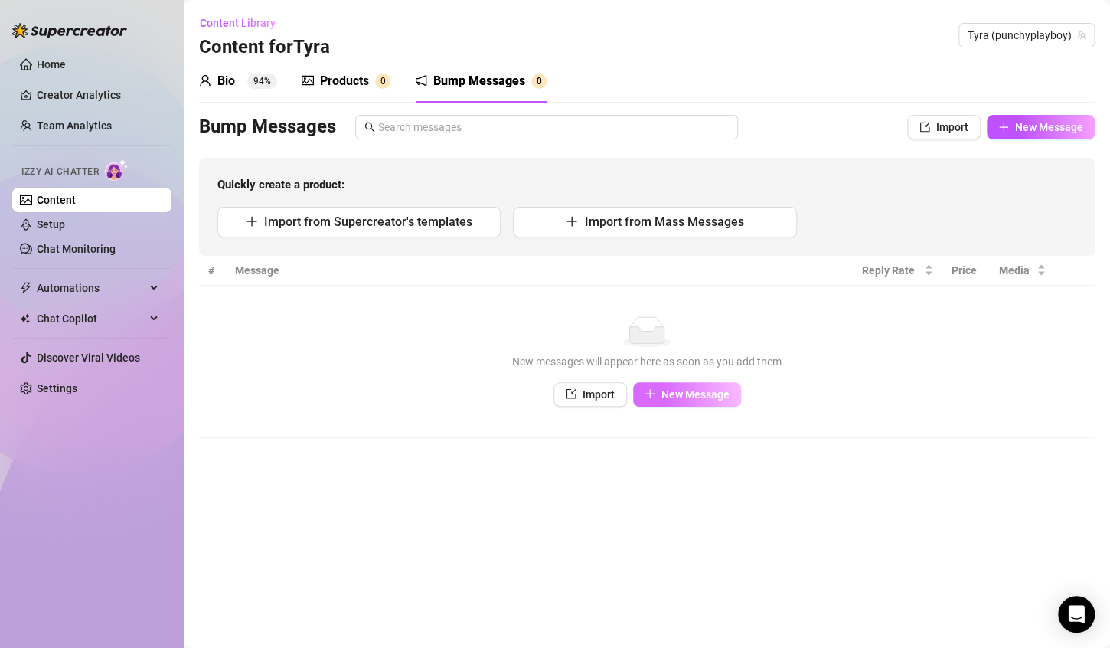
click at [718, 398] on span "New Message" at bounding box center [696, 394] width 68 height 12
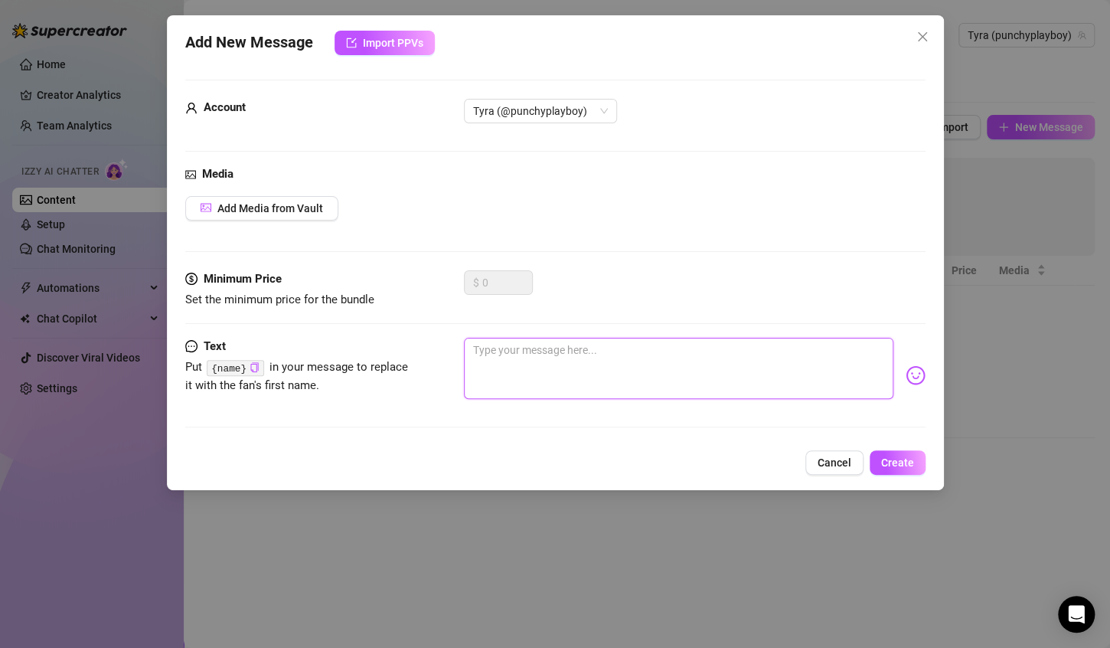
click at [484, 358] on textarea at bounding box center [679, 368] width 430 height 61
paste textarea "Heyyy {name} 😘"
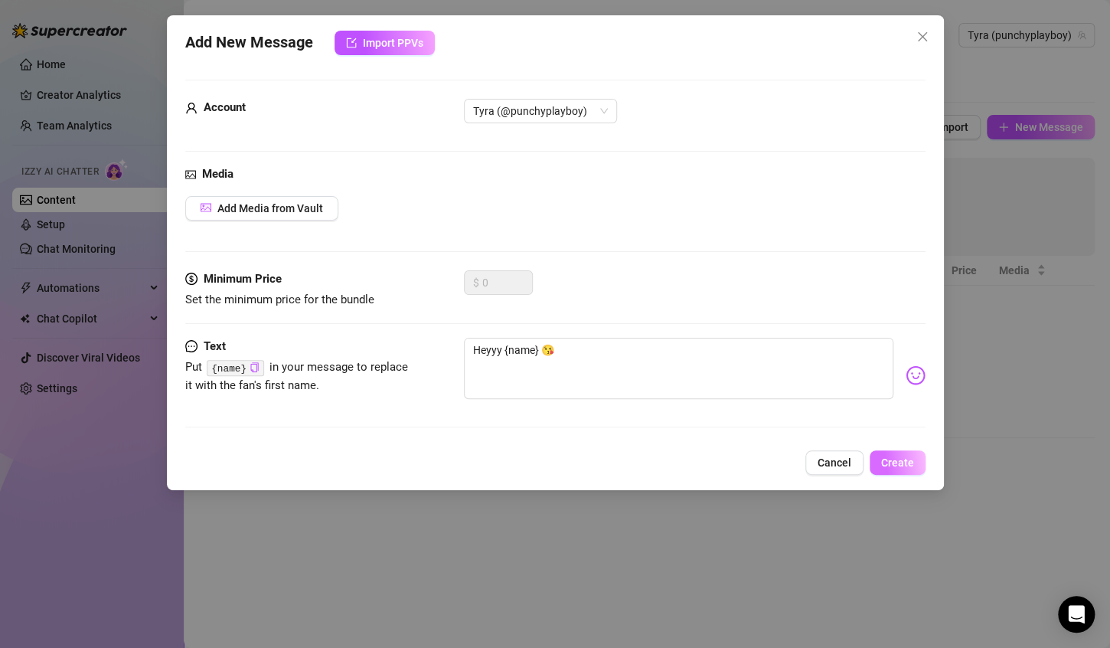
click at [901, 456] on span "Create" at bounding box center [897, 462] width 33 height 12
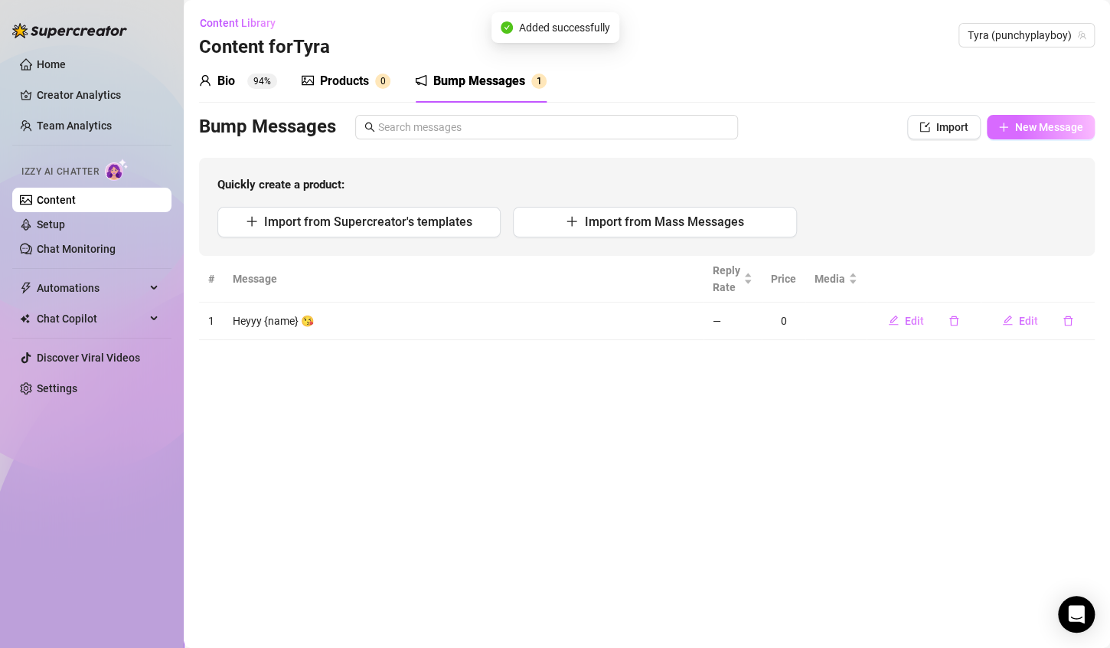
click at [1044, 129] on span "New Message" at bounding box center [1049, 127] width 68 height 12
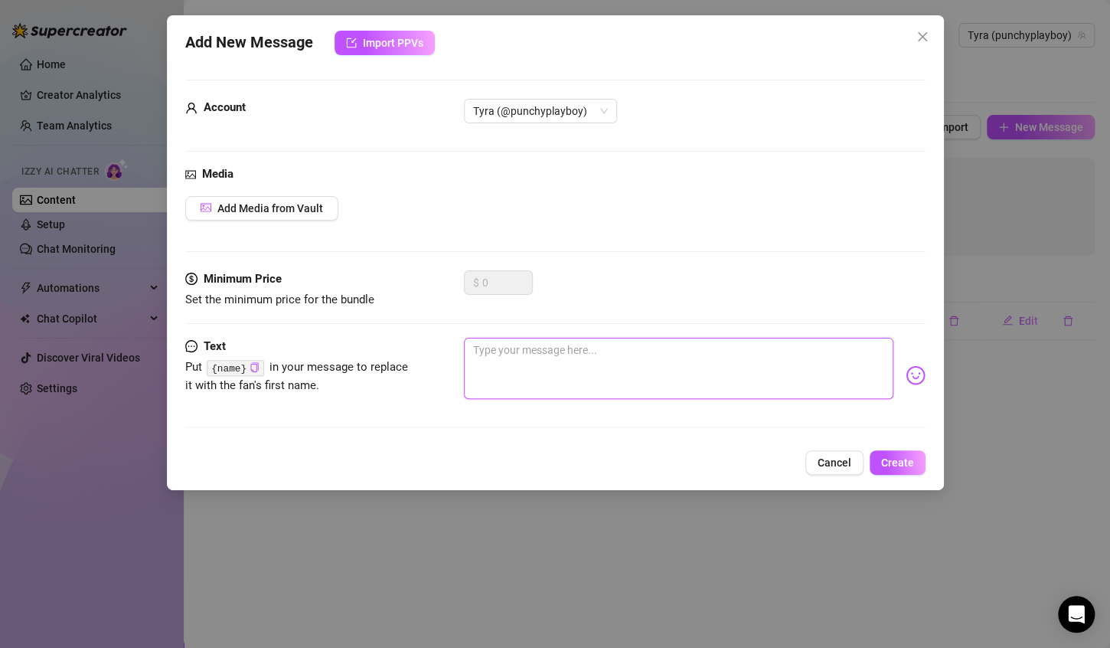
click at [522, 353] on textarea at bounding box center [679, 368] width 430 height 61
paste textarea "Miss me, {name}? 😉"
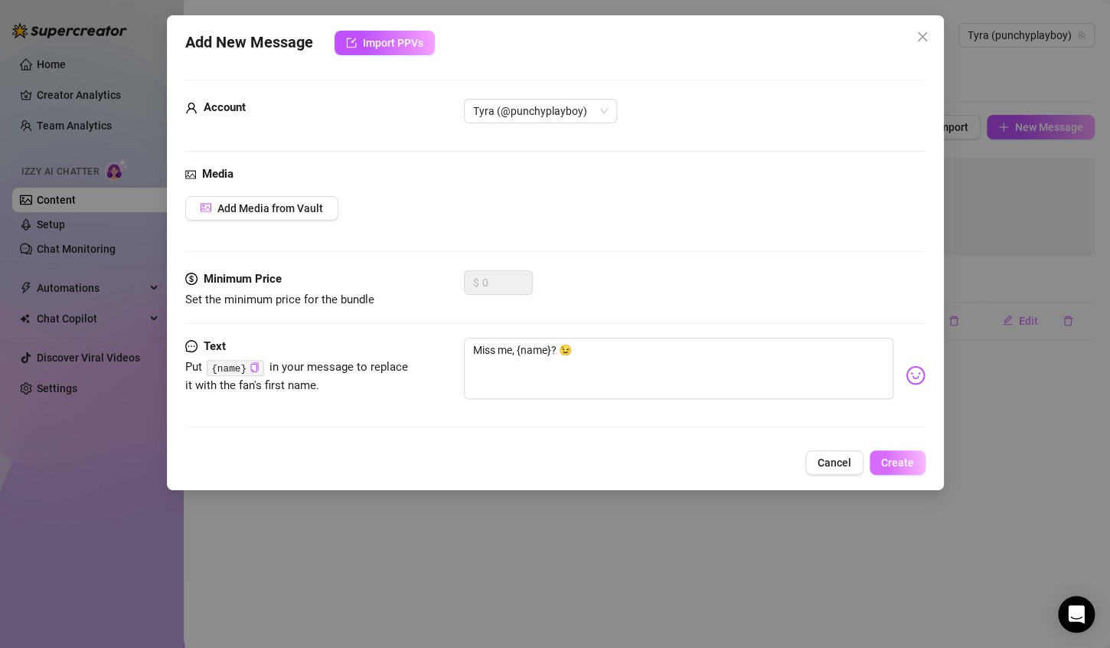
click at [903, 467] on span "Create" at bounding box center [897, 462] width 33 height 12
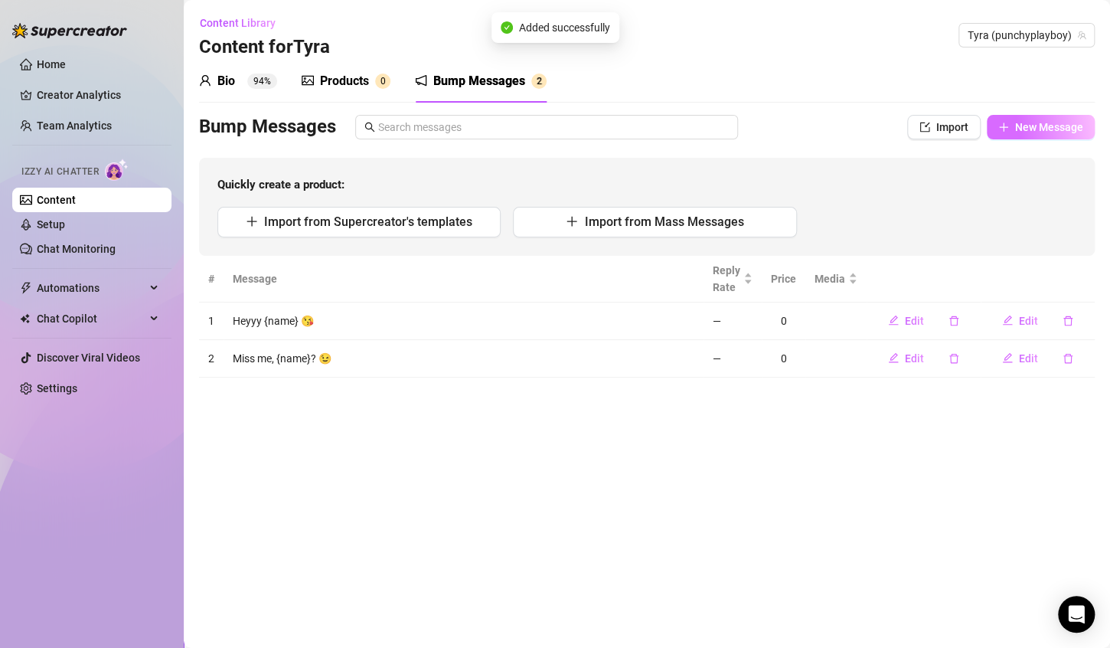
click at [1032, 121] on span "New Message" at bounding box center [1049, 127] width 68 height 12
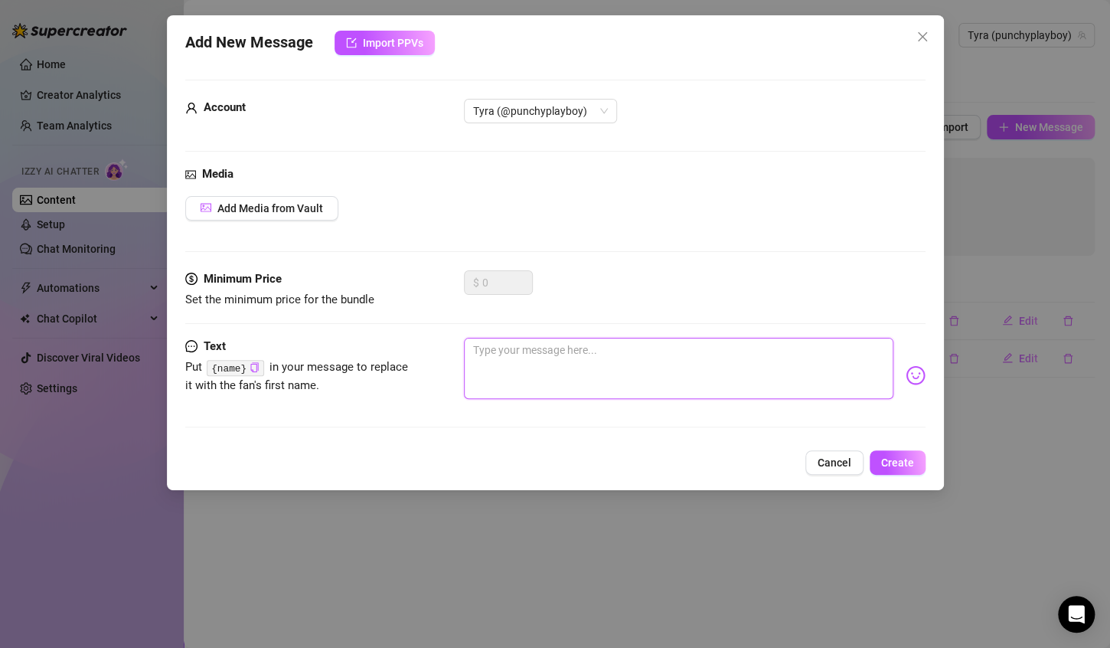
click at [528, 383] on textarea at bounding box center [679, 368] width 430 height 61
paste textarea "What’s up {name}?"
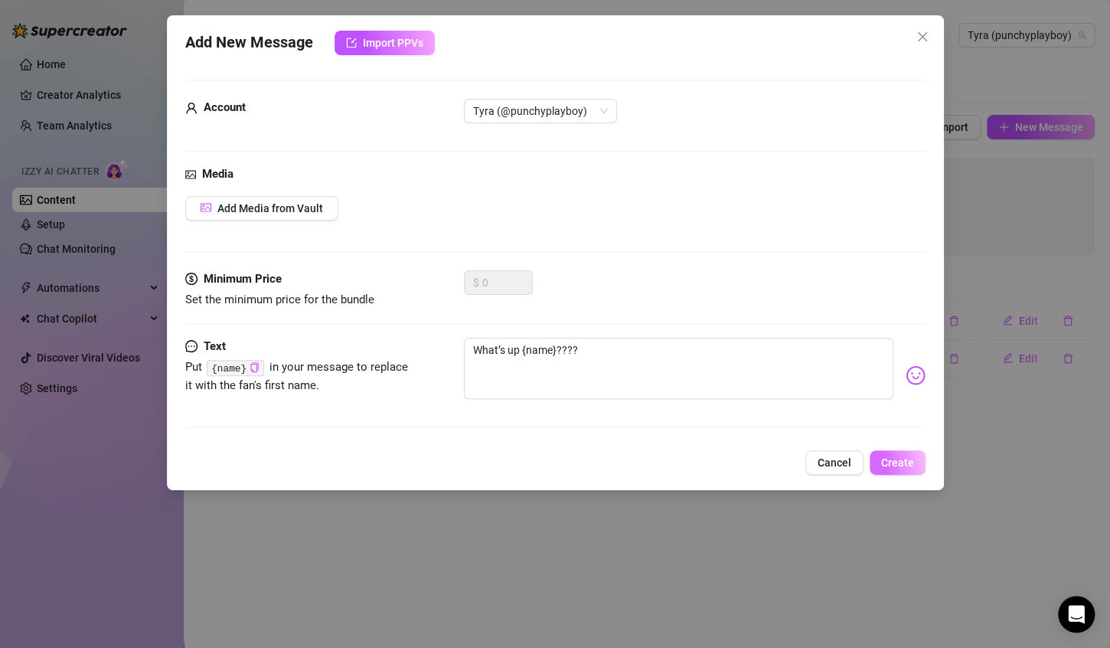
click at [899, 466] on span "Create" at bounding box center [897, 462] width 33 height 12
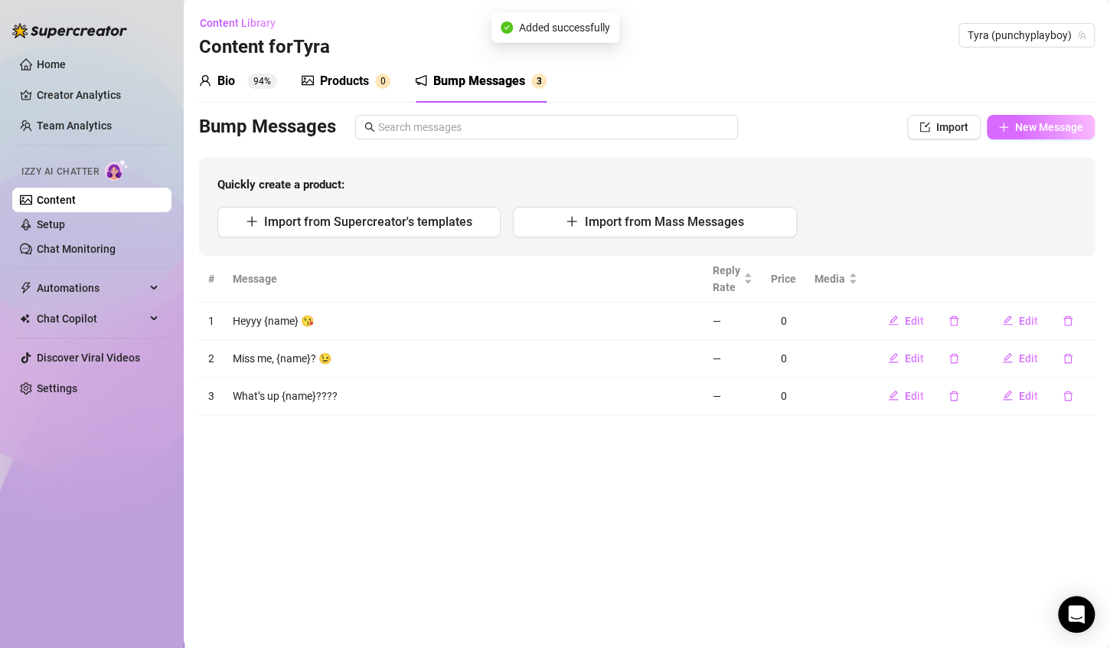
click at [1020, 130] on span "New Message" at bounding box center [1049, 127] width 68 height 12
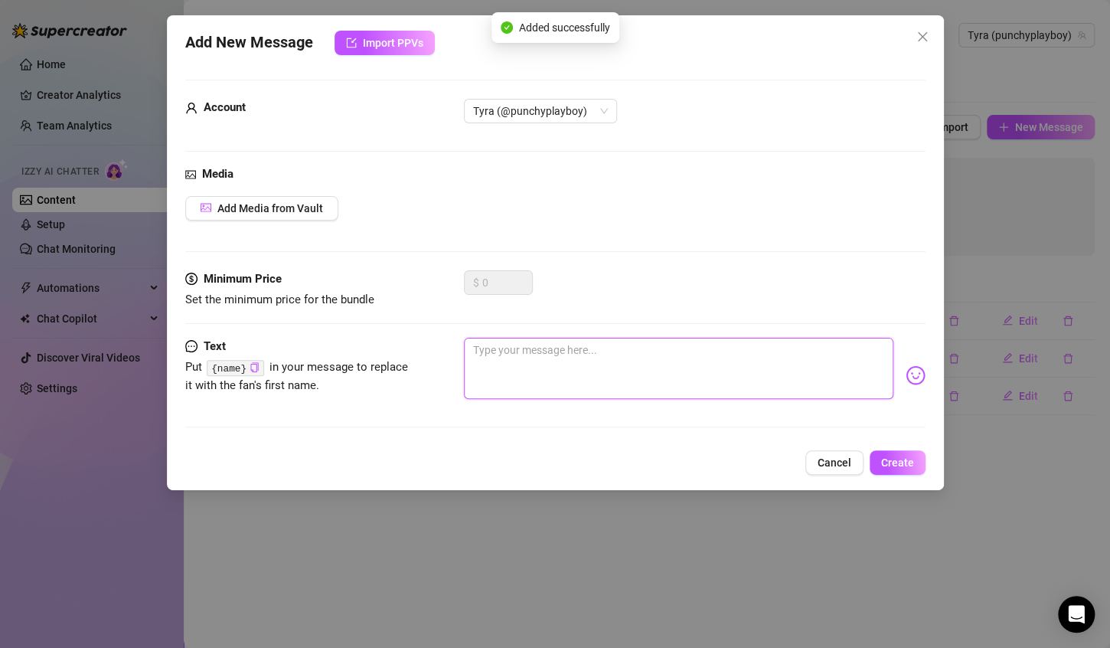
click at [612, 338] on textarea at bounding box center [679, 368] width 430 height 61
click at [566, 360] on textarea at bounding box center [679, 368] width 430 height 61
paste textarea "You on for me rn {name}? 👀"
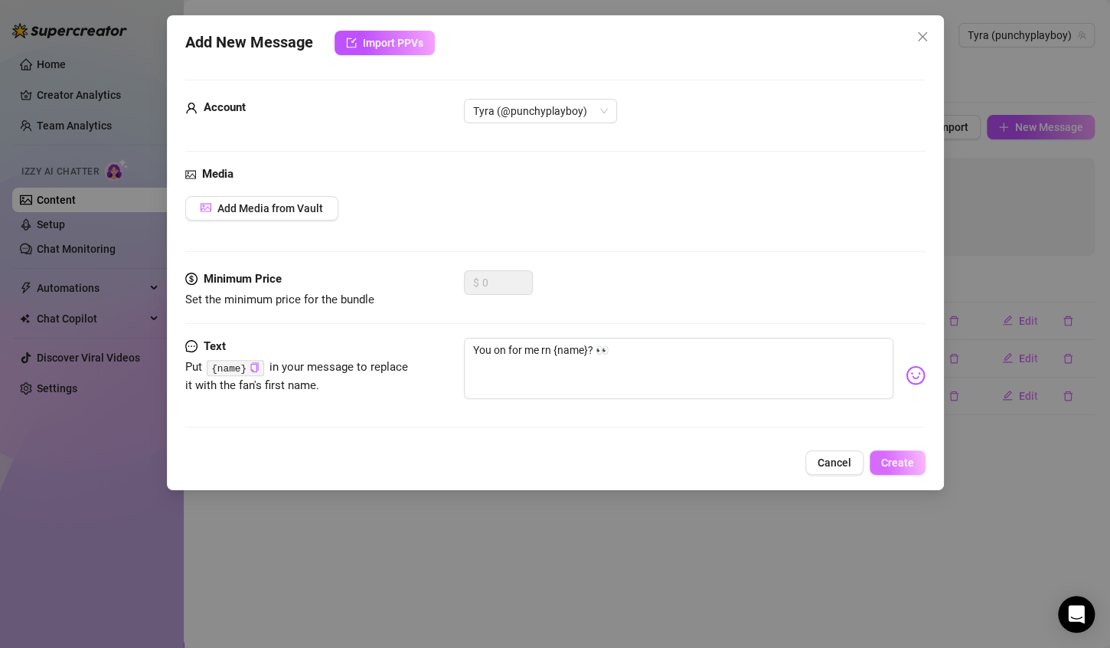
click at [884, 464] on span "Create" at bounding box center [897, 462] width 33 height 12
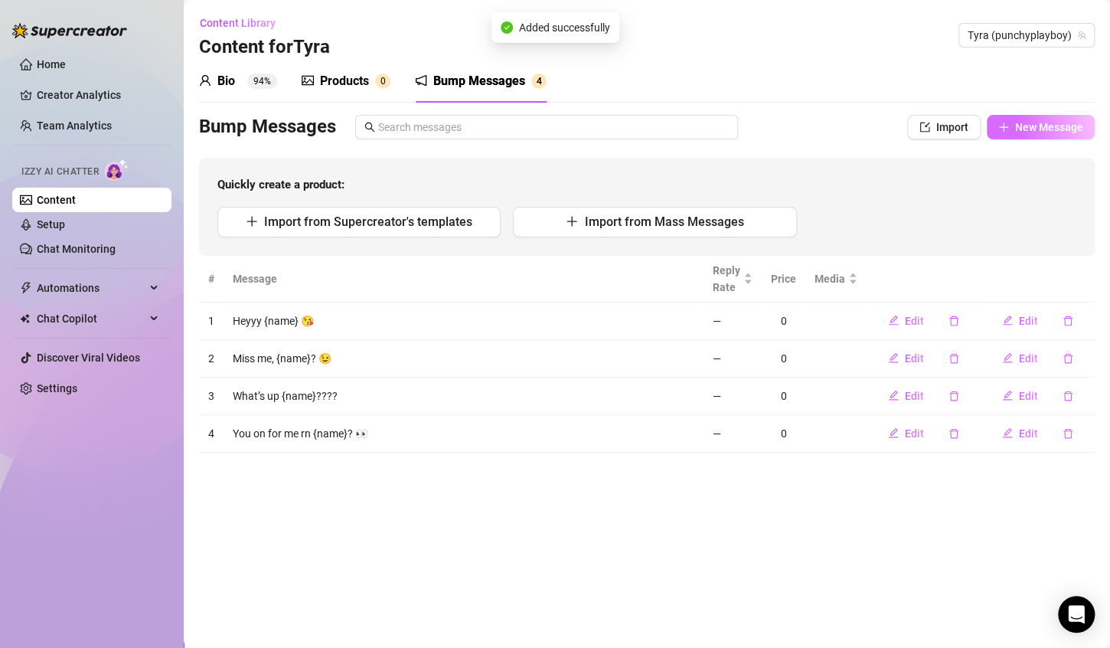
click at [1007, 129] on icon "plus" at bounding box center [1004, 127] width 11 height 11
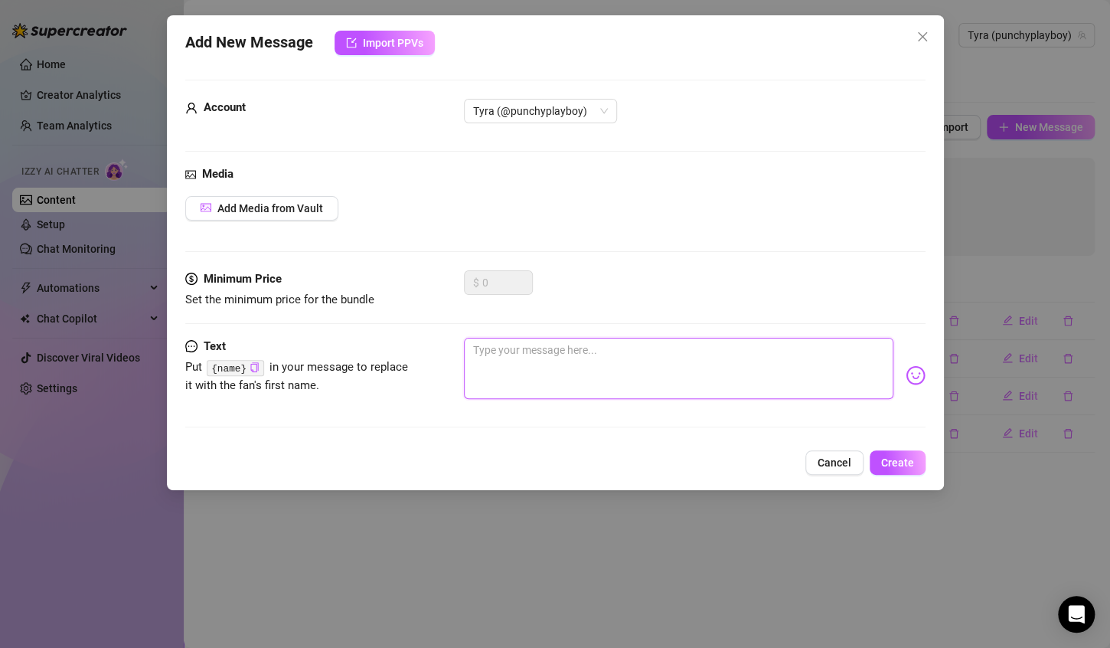
click at [596, 368] on textarea at bounding box center [679, 368] width 430 height 61
paste textarea "I see you online {name} 😏"
click at [584, 354] on textarea "I see you online {name} 😏" at bounding box center [679, 368] width 430 height 61
click at [582, 350] on textarea "I see you online {name} 😏" at bounding box center [679, 368] width 430 height 61
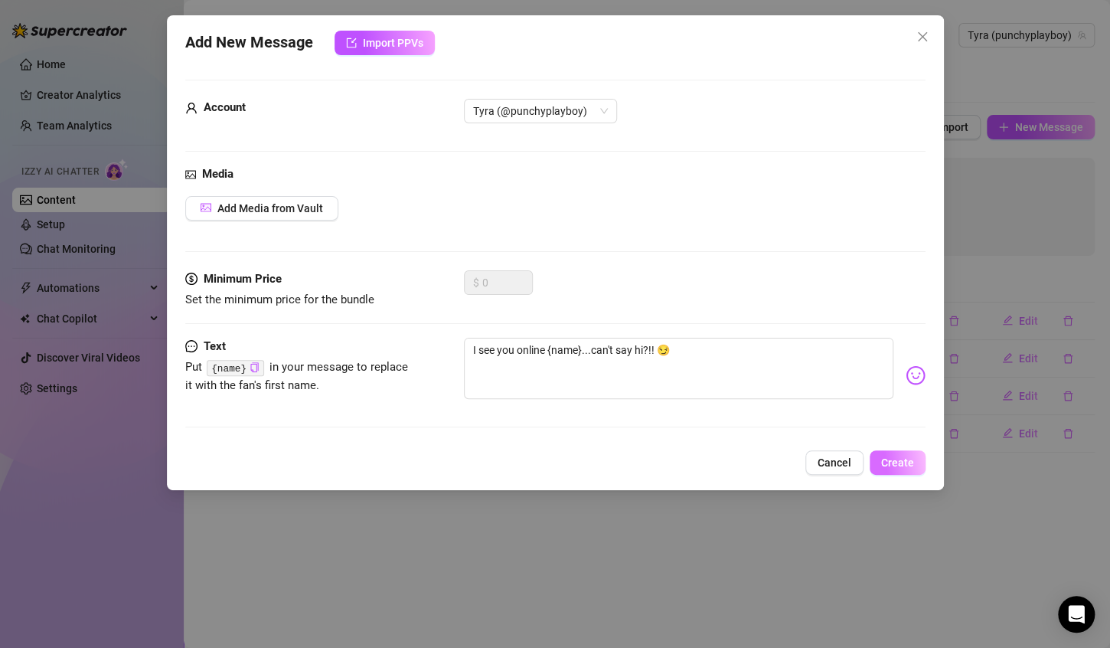
click at [887, 457] on span "Create" at bounding box center [897, 462] width 33 height 12
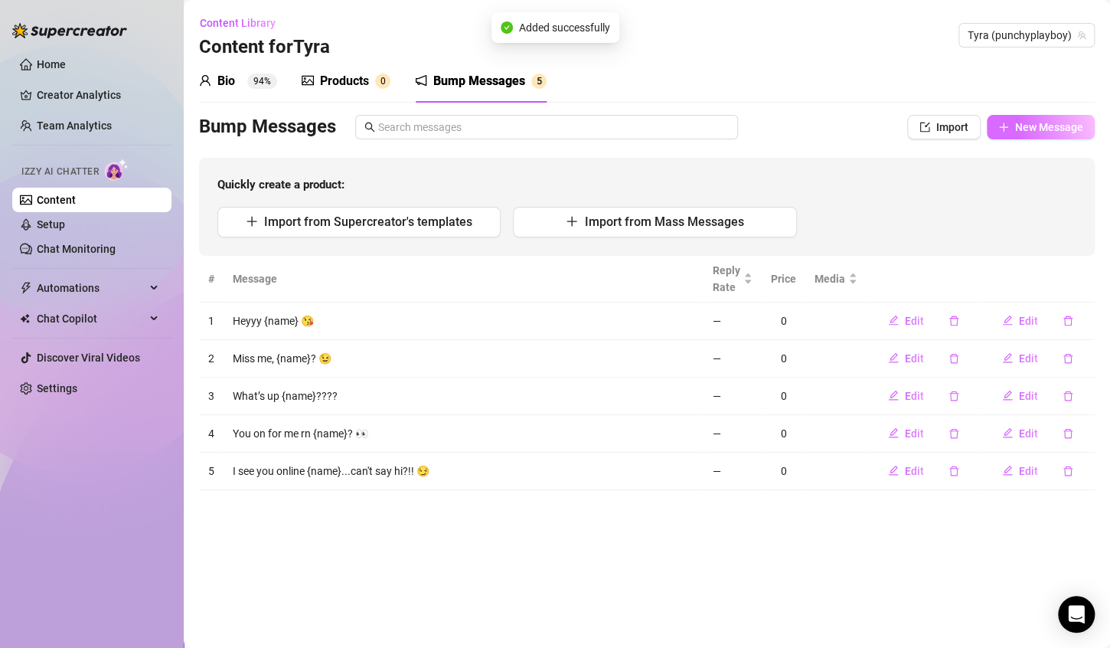
click at [1044, 127] on span "New Message" at bounding box center [1049, 127] width 68 height 12
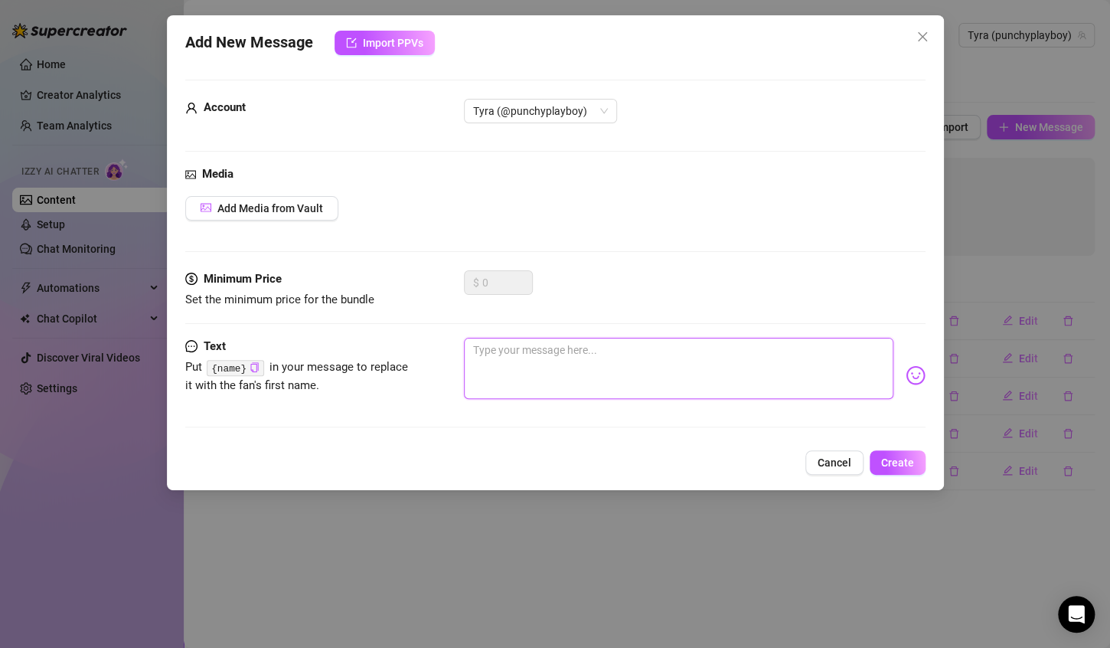
click at [571, 367] on textarea at bounding box center [679, 368] width 430 height 61
paste textarea "[PERSON_NAME] {name}, talk to me 🙈"
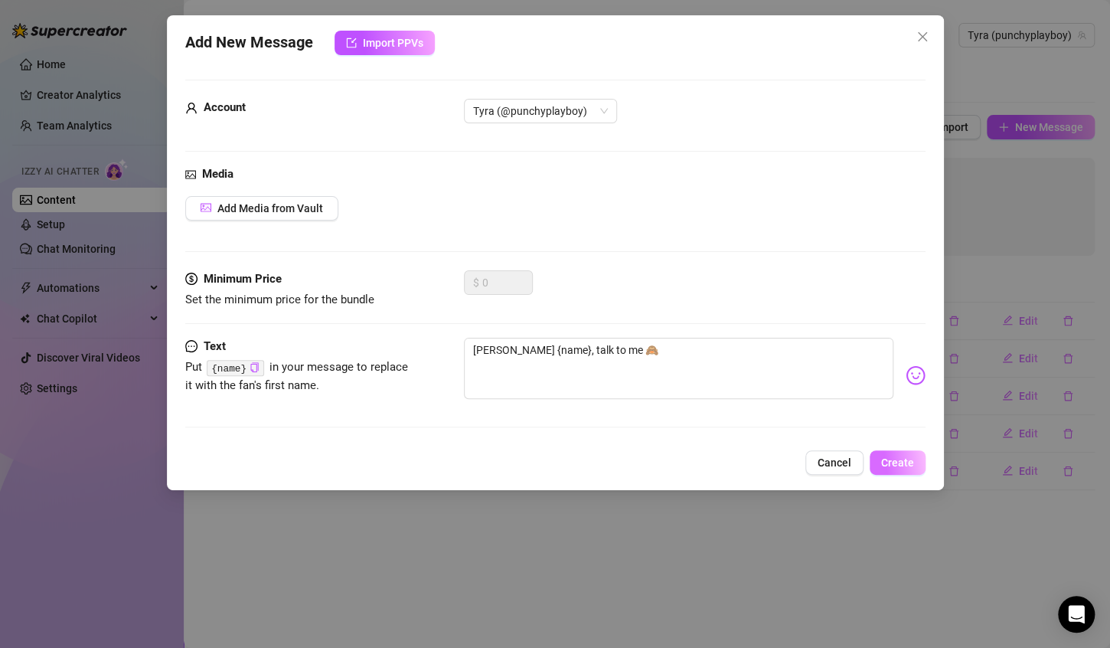
click at [898, 466] on span "Create" at bounding box center [897, 462] width 33 height 12
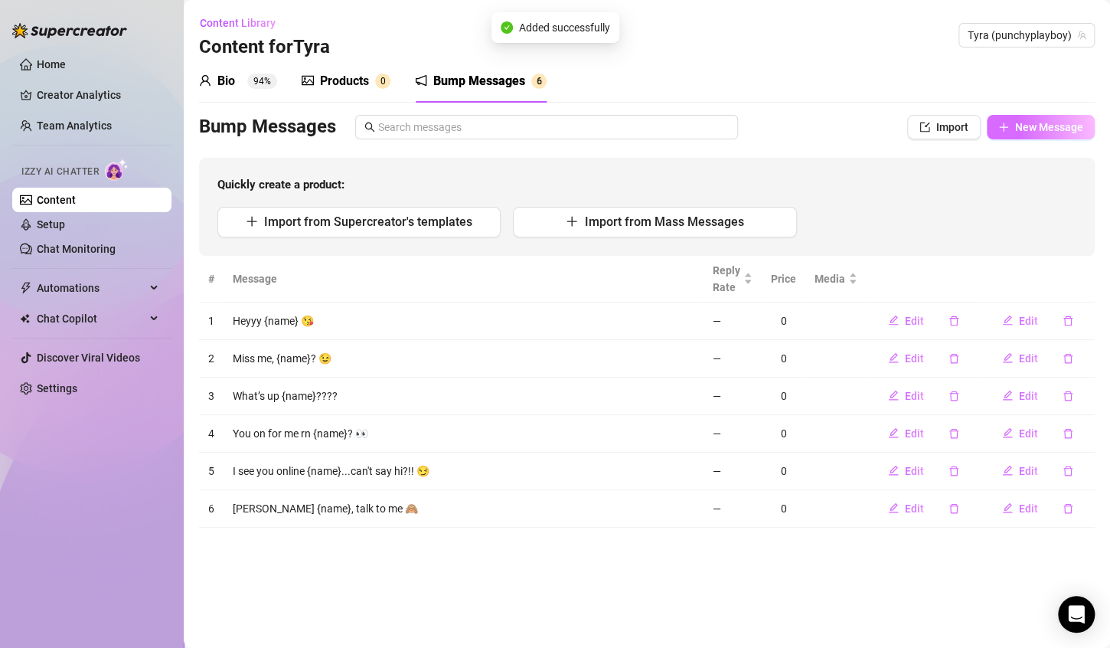
click at [1053, 132] on span "New Message" at bounding box center [1049, 127] width 68 height 12
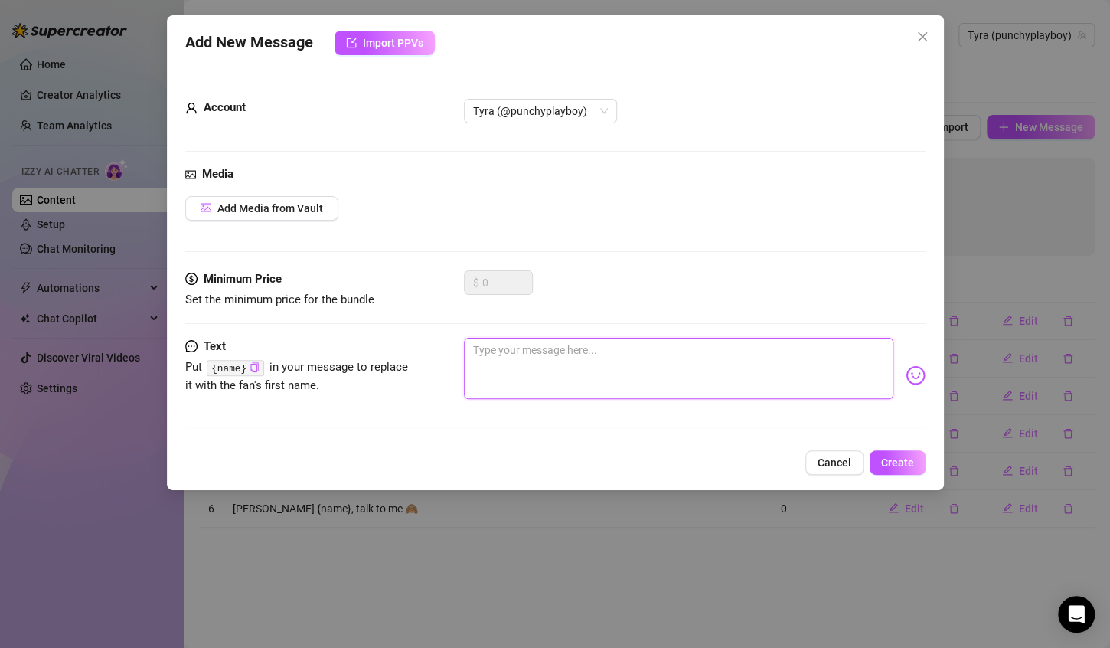
click at [627, 352] on textarea at bounding box center [679, 368] width 430 height 61
paste textarea "What’s going on {name}? 💋"
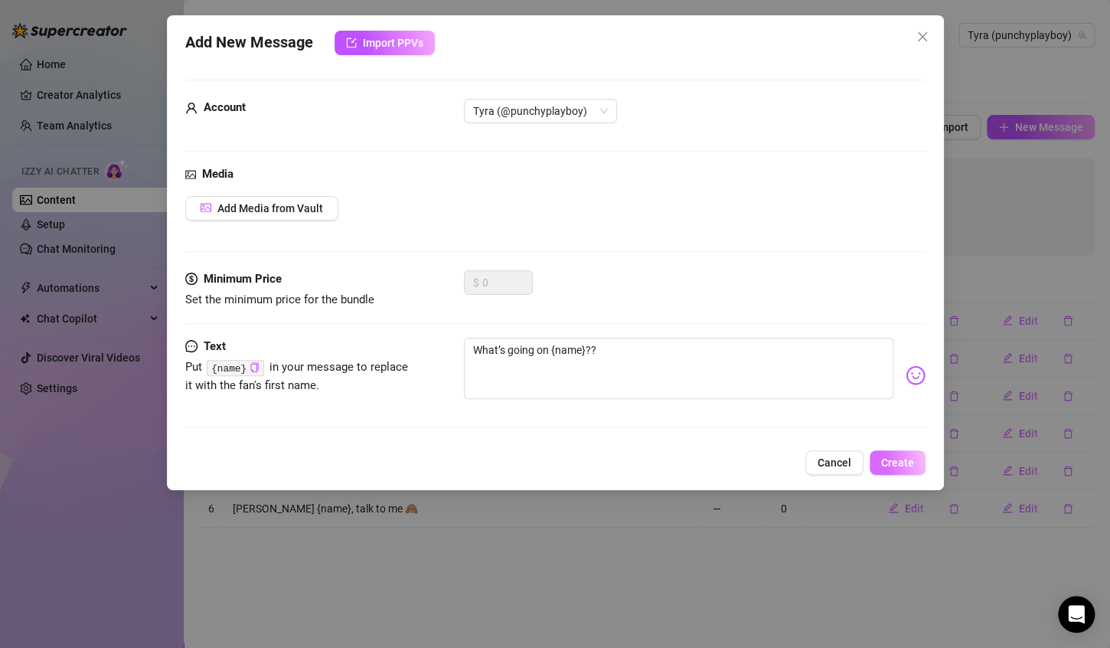
click at [889, 462] on span "Create" at bounding box center [897, 462] width 33 height 12
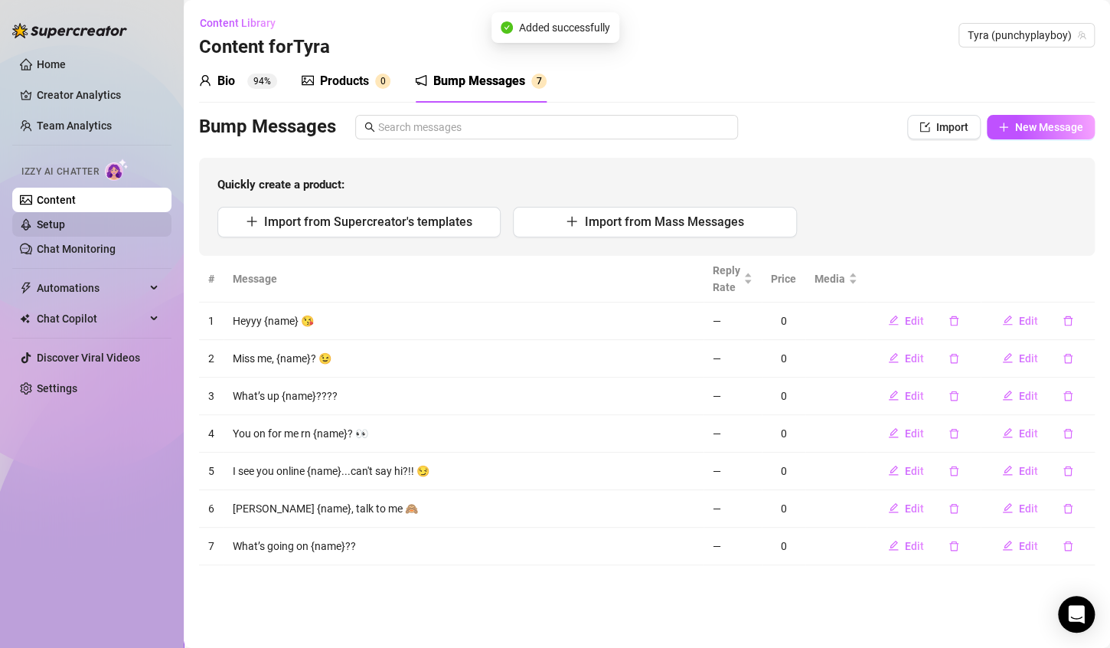
click at [65, 231] on link "Setup" at bounding box center [51, 224] width 28 height 12
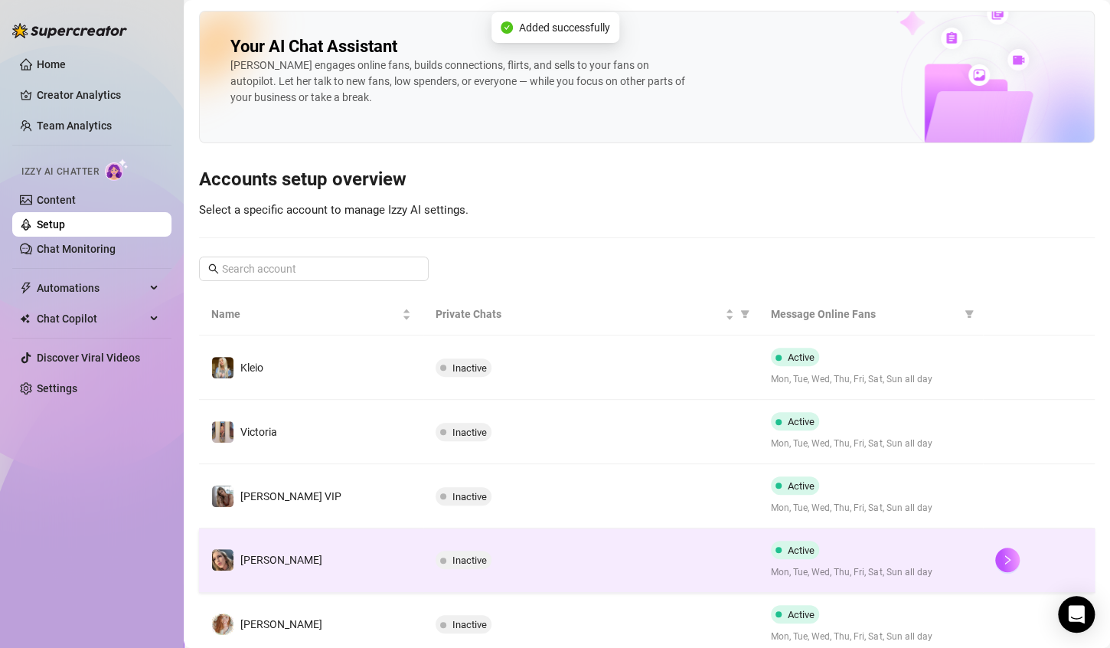
scroll to position [383, 0]
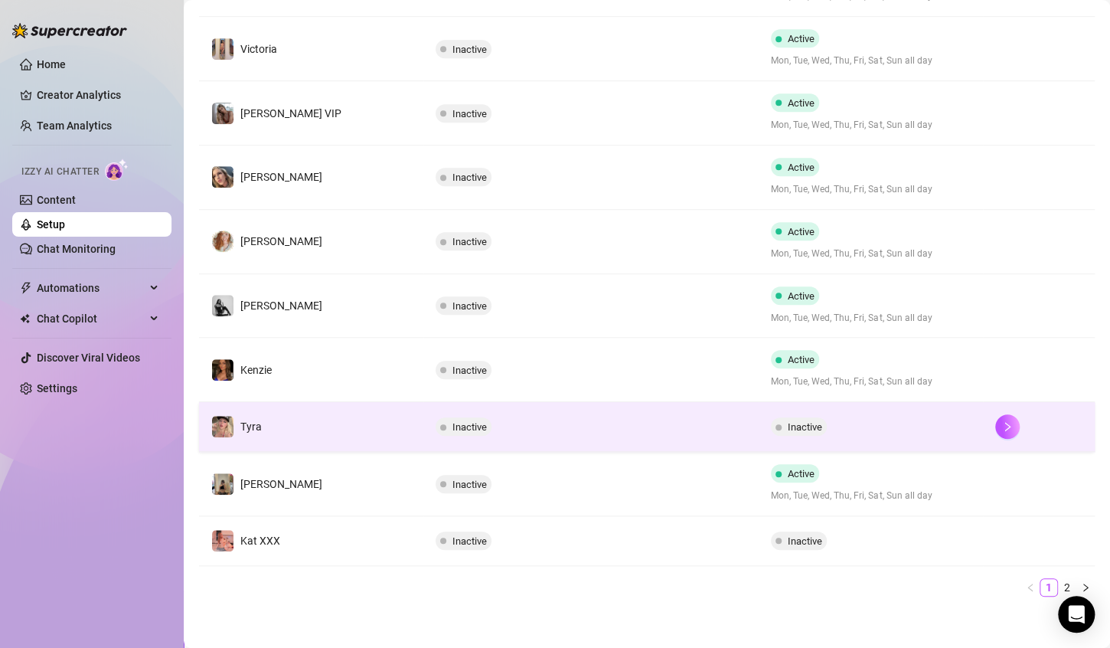
click at [740, 435] on td "Inactive" at bounding box center [591, 427] width 336 height 50
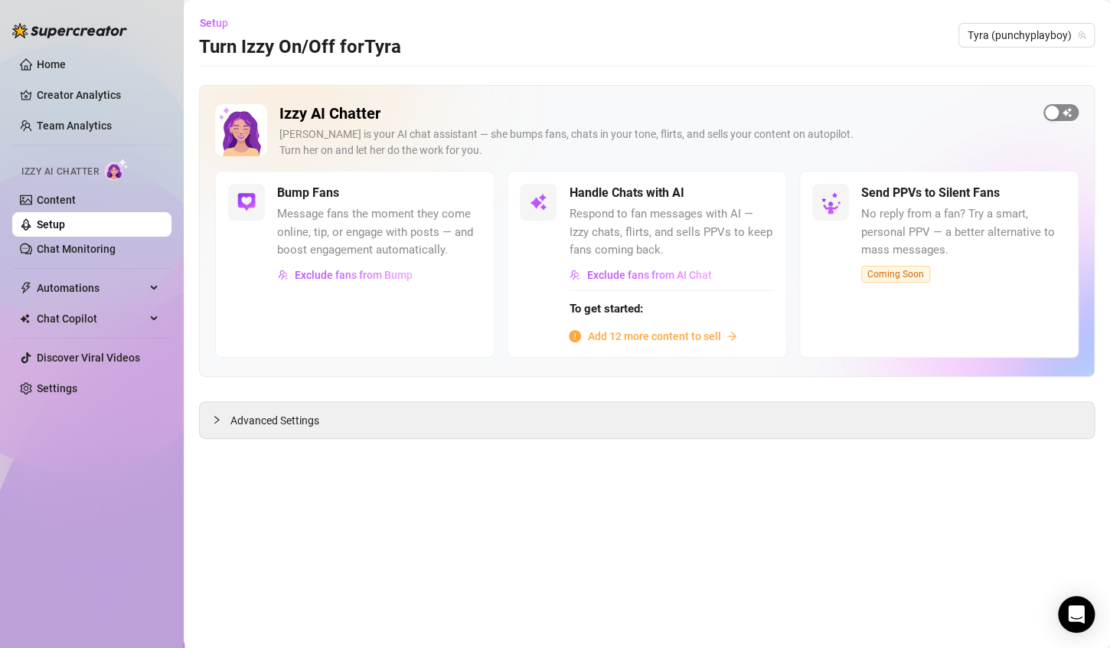
click at [1070, 113] on span "button" at bounding box center [1061, 112] width 35 height 17
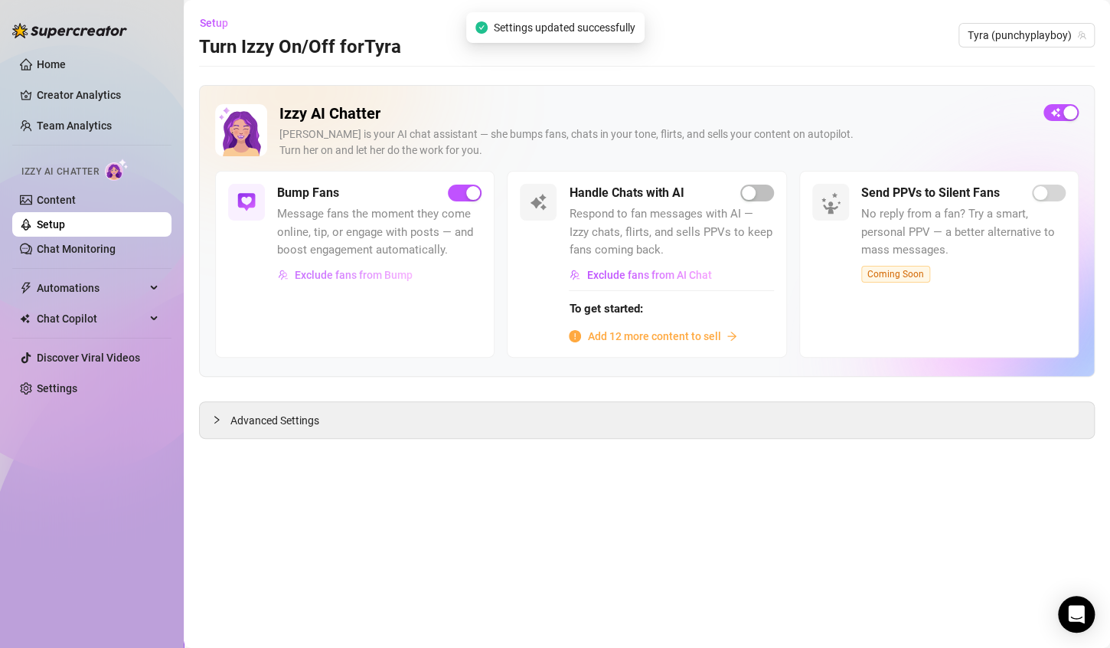
click at [394, 277] on span "Exclude fans from Bump" at bounding box center [354, 275] width 118 height 12
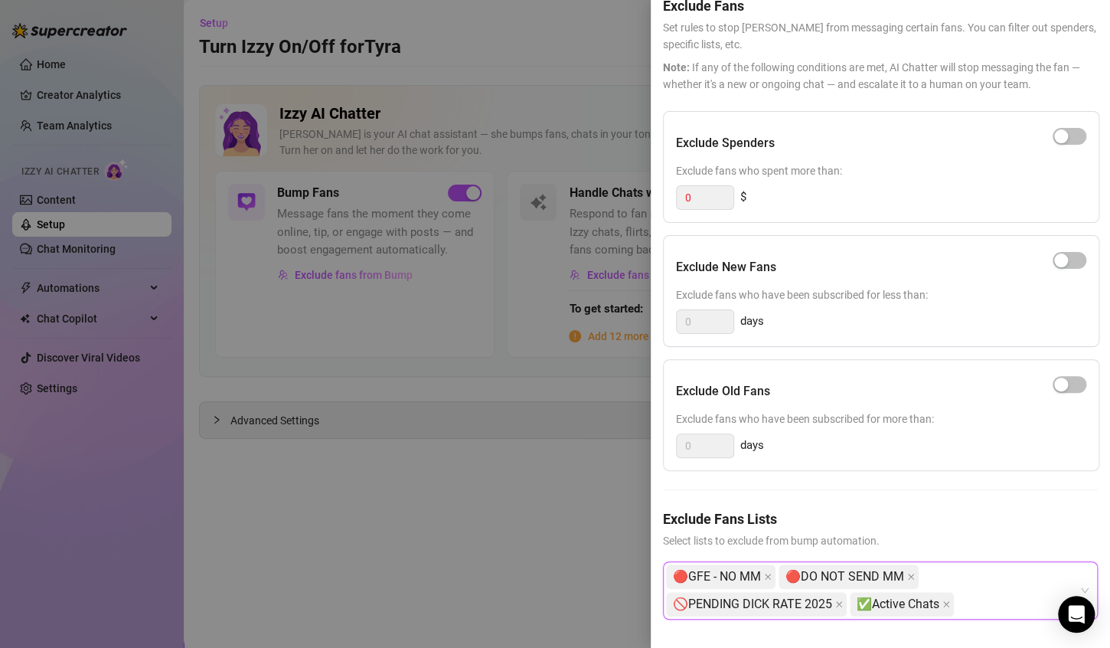
click at [371, 376] on div at bounding box center [555, 324] width 1110 height 648
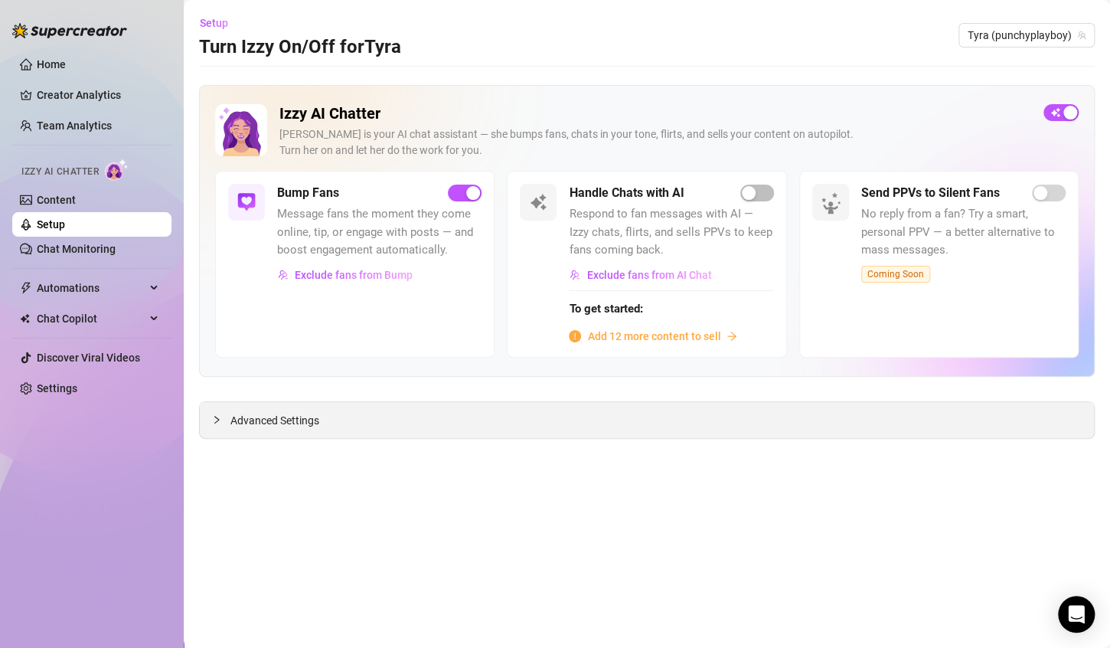
click at [280, 420] on span "Advanced Settings" at bounding box center [275, 420] width 89 height 17
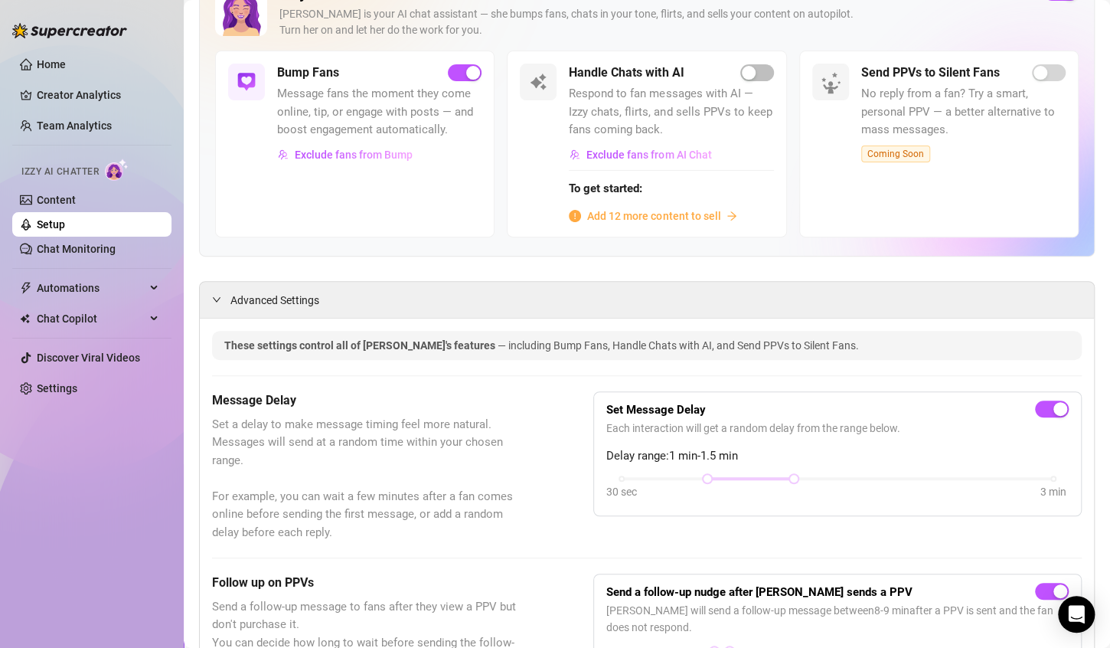
scroll to position [306, 0]
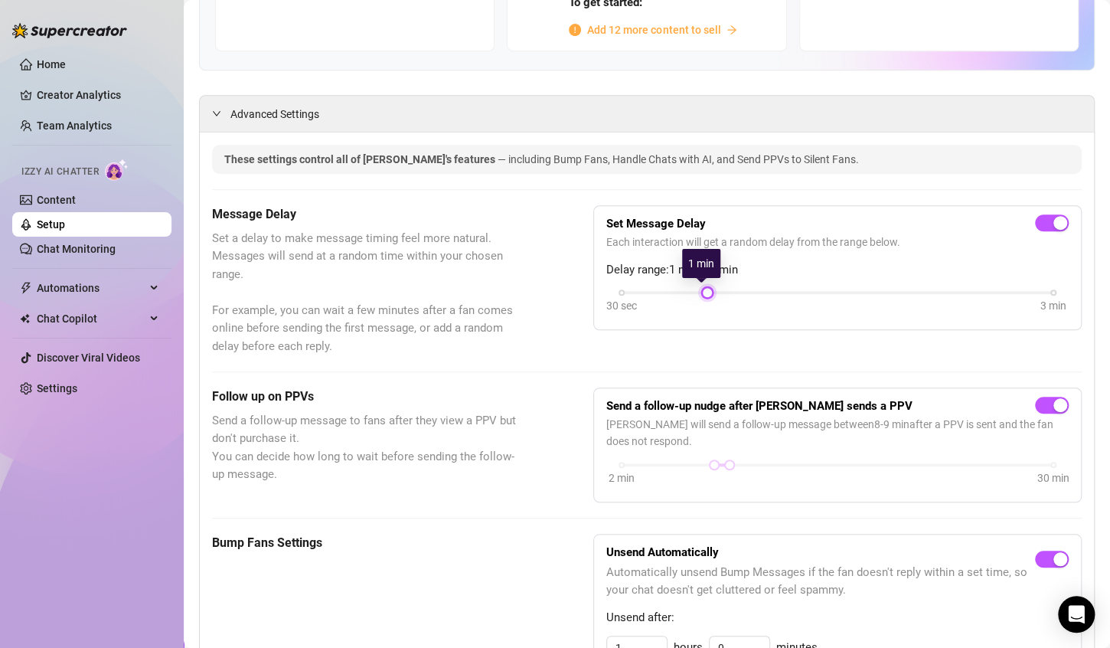
drag, startPoint x: 783, startPoint y: 291, endPoint x: 725, endPoint y: 292, distance: 58.2
click at [725, 292] on div "30 sec 3 min" at bounding box center [838, 291] width 432 height 6
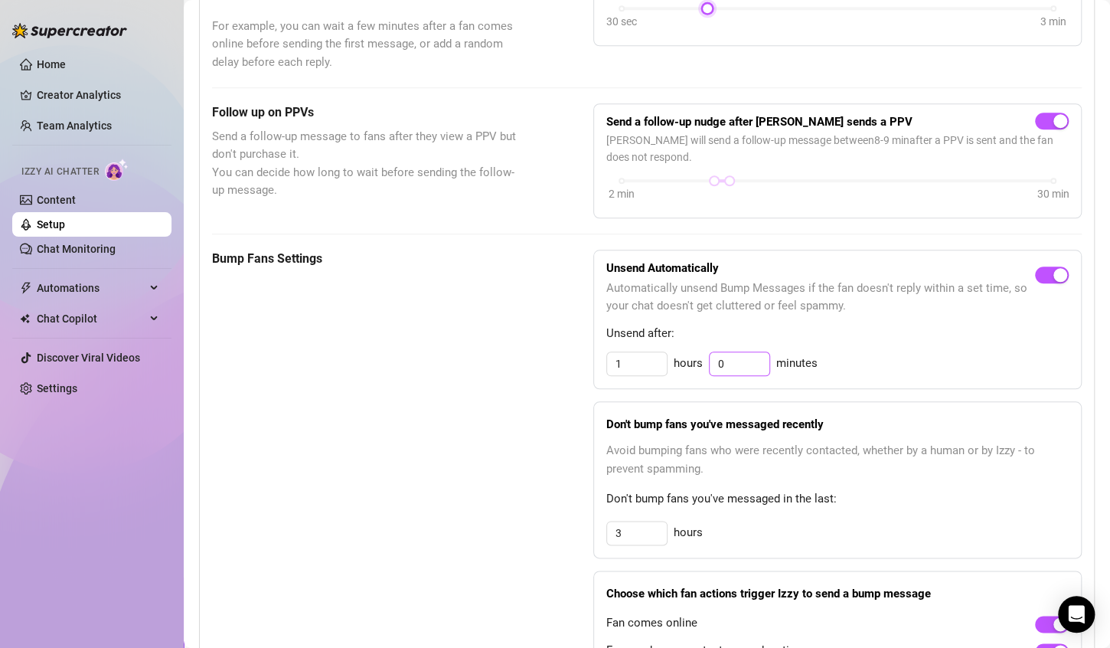
scroll to position [613, 0]
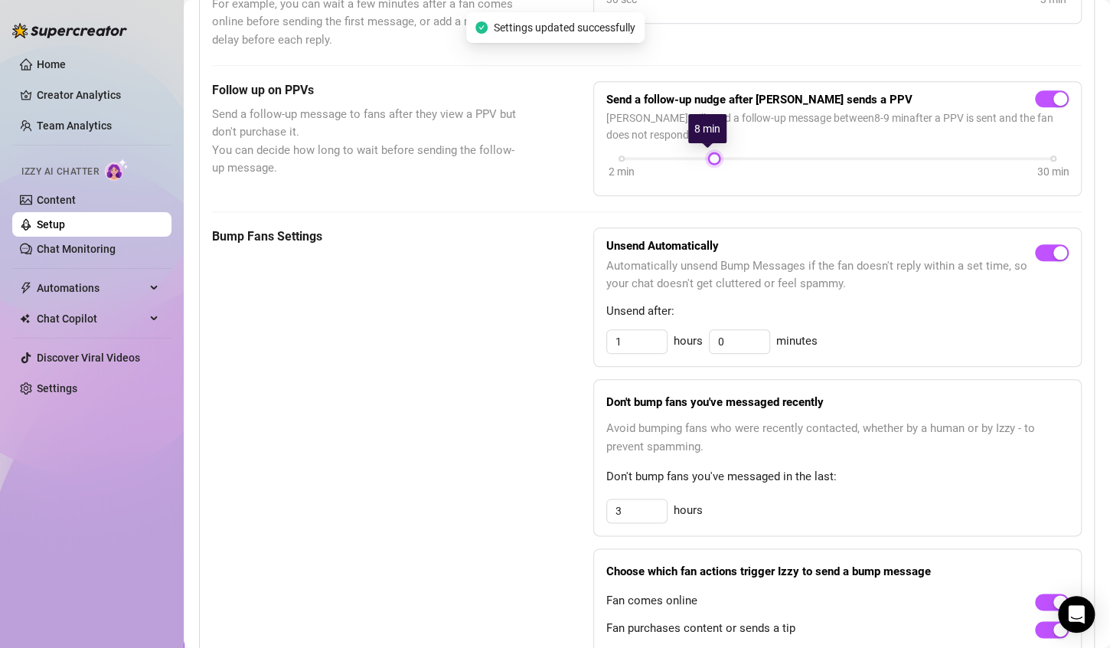
drag, startPoint x: 717, startPoint y: 155, endPoint x: 701, endPoint y: 153, distance: 15.4
click at [711, 155] on div at bounding box center [715, 159] width 8 height 8
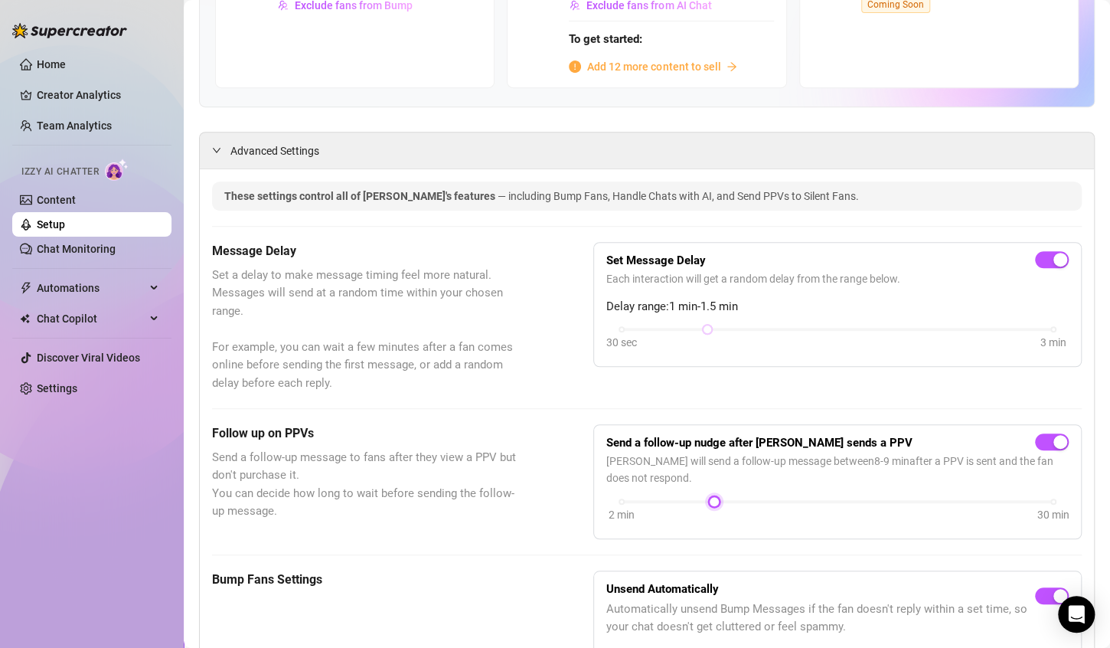
scroll to position [0, 0]
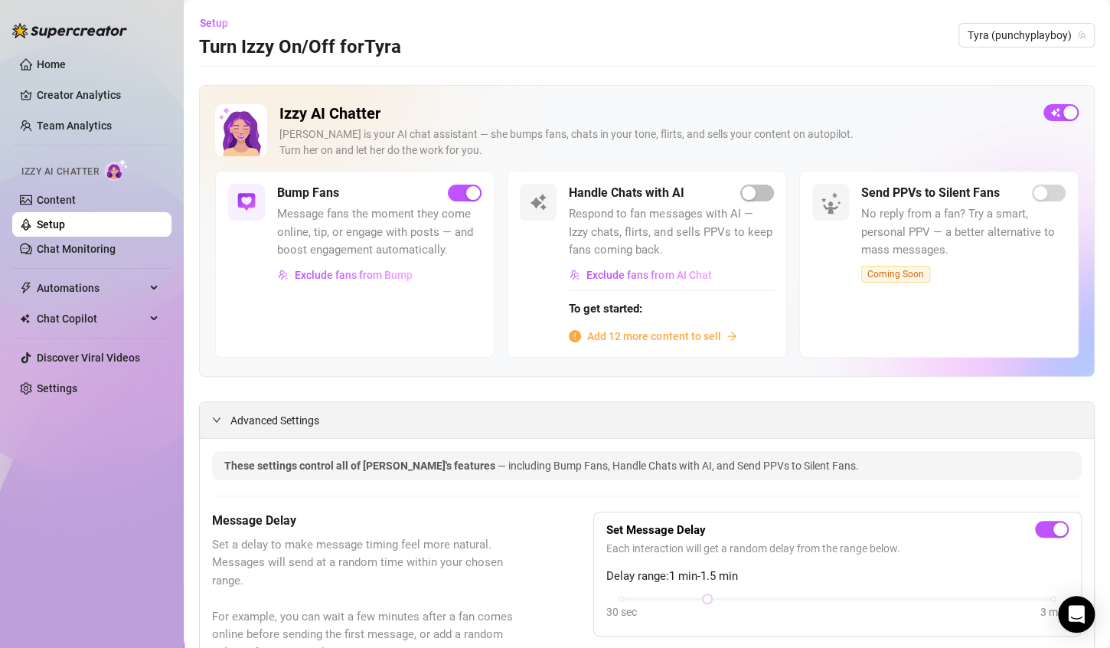
click at [214, 416] on icon "expanded" at bounding box center [216, 419] width 9 height 9
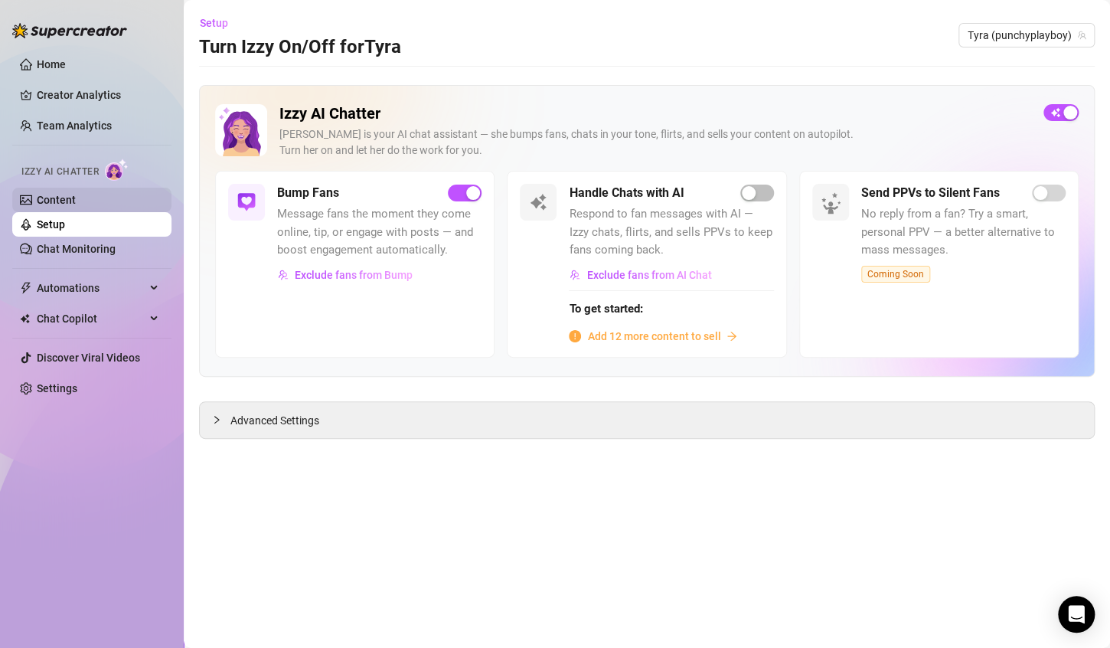
click at [64, 205] on link "Content" at bounding box center [56, 200] width 39 height 12
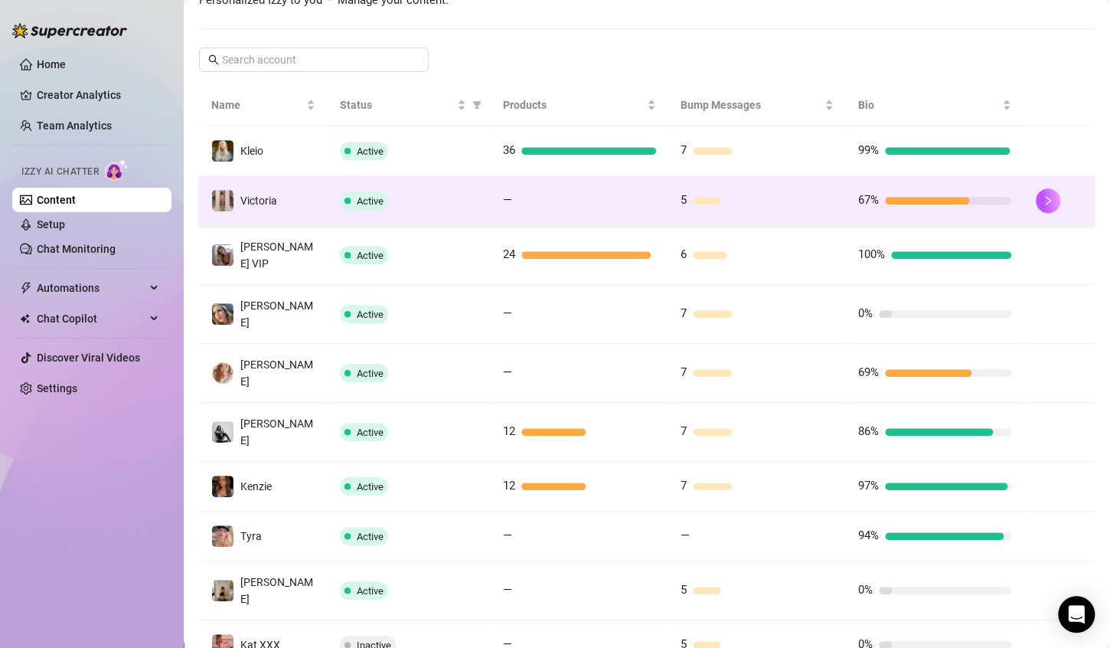
scroll to position [298, 0]
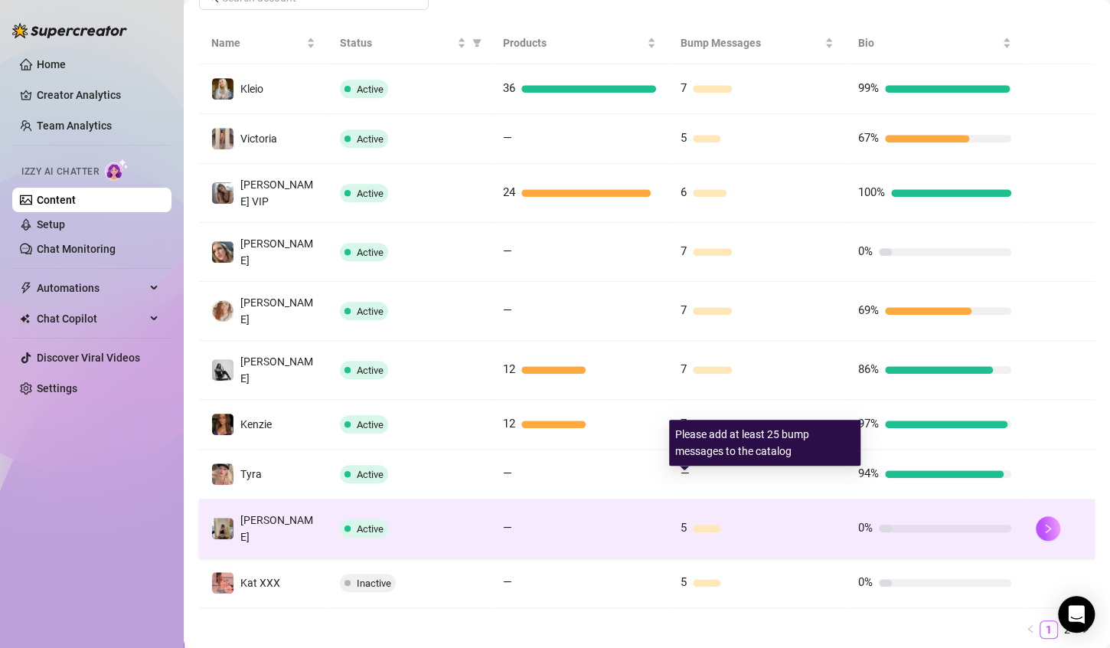
click at [786, 525] on div at bounding box center [763, 529] width 141 height 8
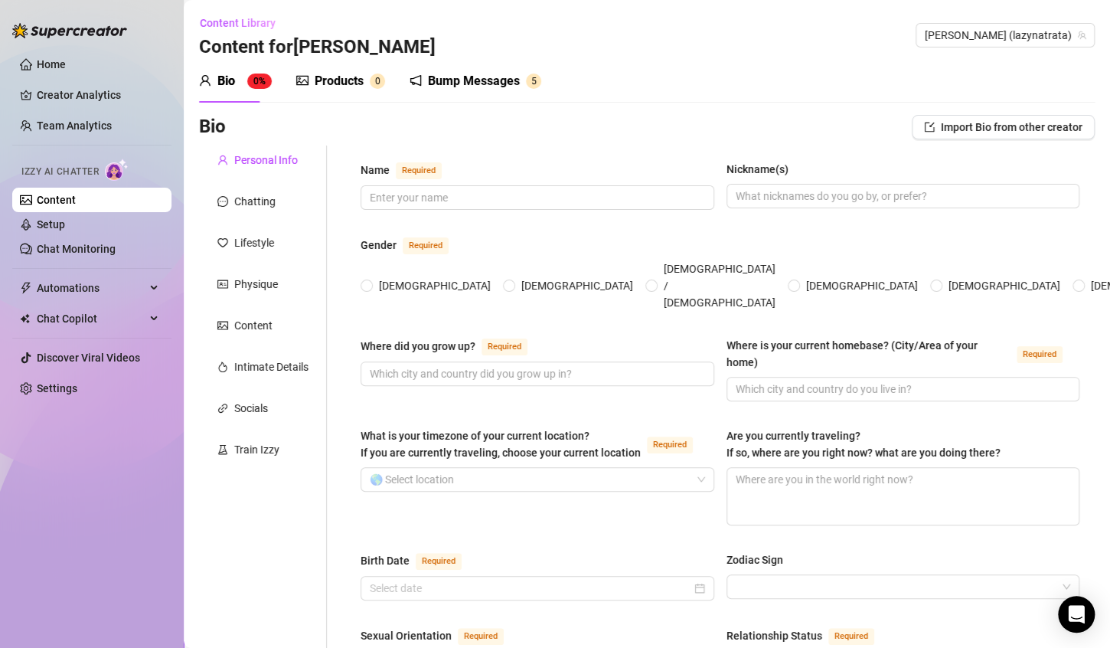
click at [476, 80] on div "Bump Messages" at bounding box center [474, 81] width 92 height 18
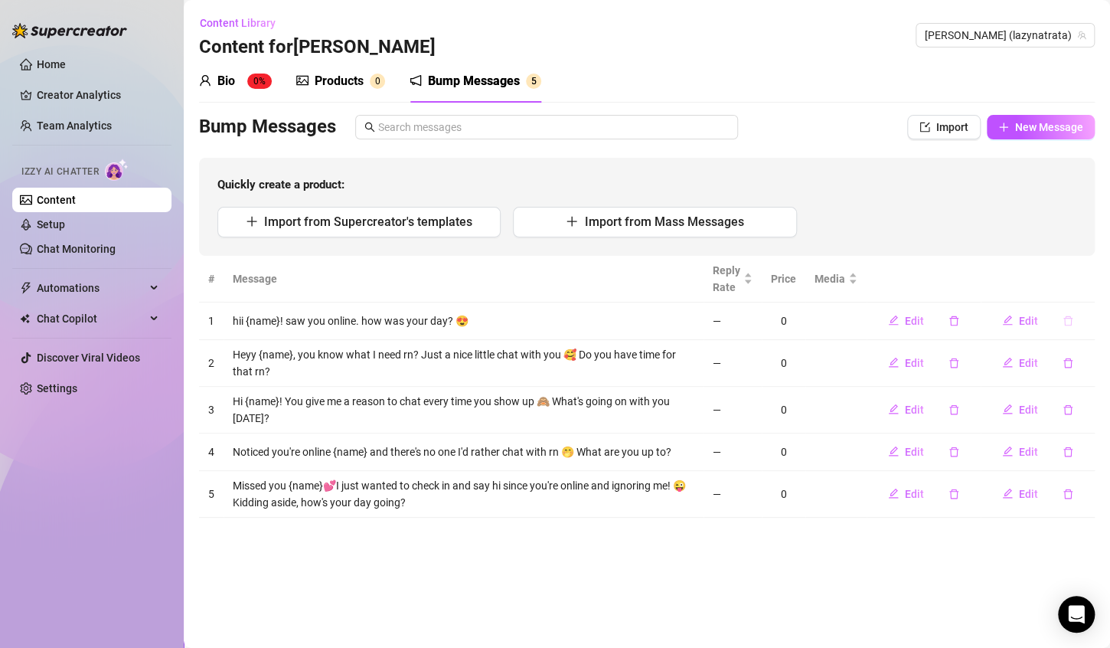
click at [1074, 322] on button "button" at bounding box center [1068, 321] width 35 height 25
click at [1080, 291] on span "Yes" at bounding box center [1071, 293] width 18 height 12
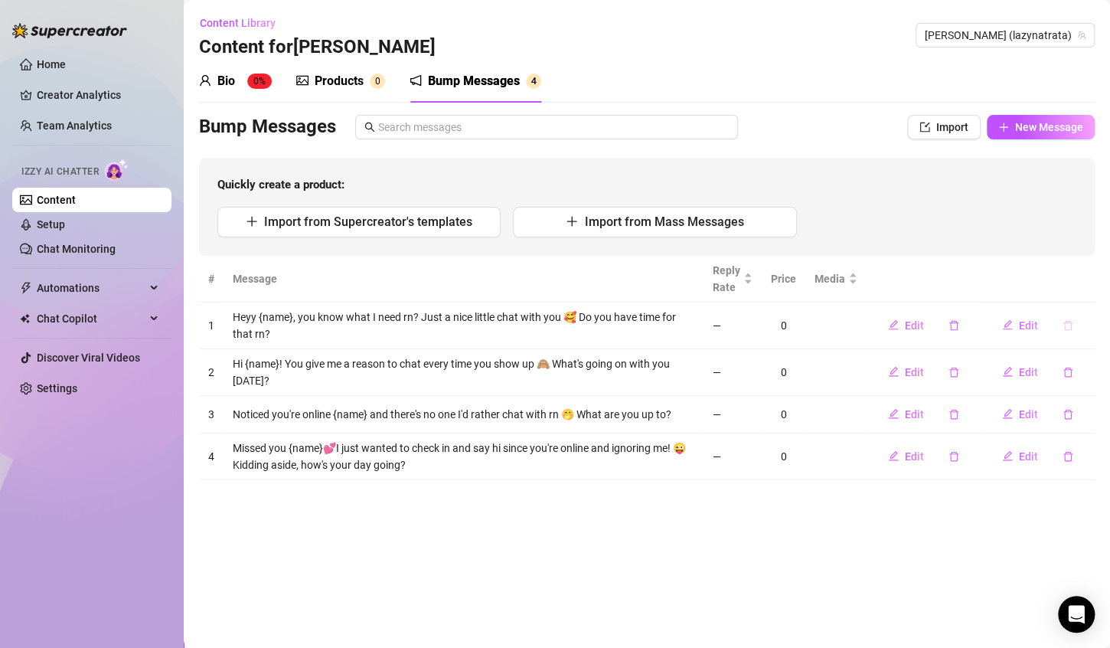
click at [1068, 325] on icon "delete" at bounding box center [1068, 325] width 11 height 11
click at [1081, 296] on span "Yes" at bounding box center [1071, 298] width 18 height 12
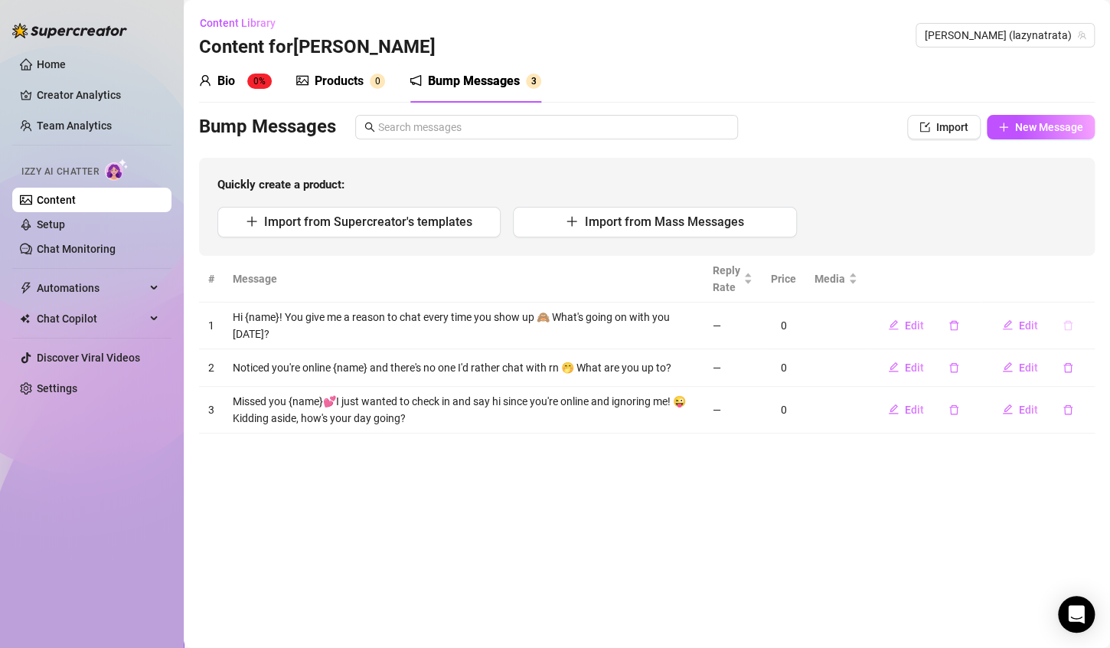
click at [1068, 326] on icon "delete" at bounding box center [1068, 325] width 11 height 11
click at [1071, 293] on span "Yes" at bounding box center [1071, 298] width 18 height 12
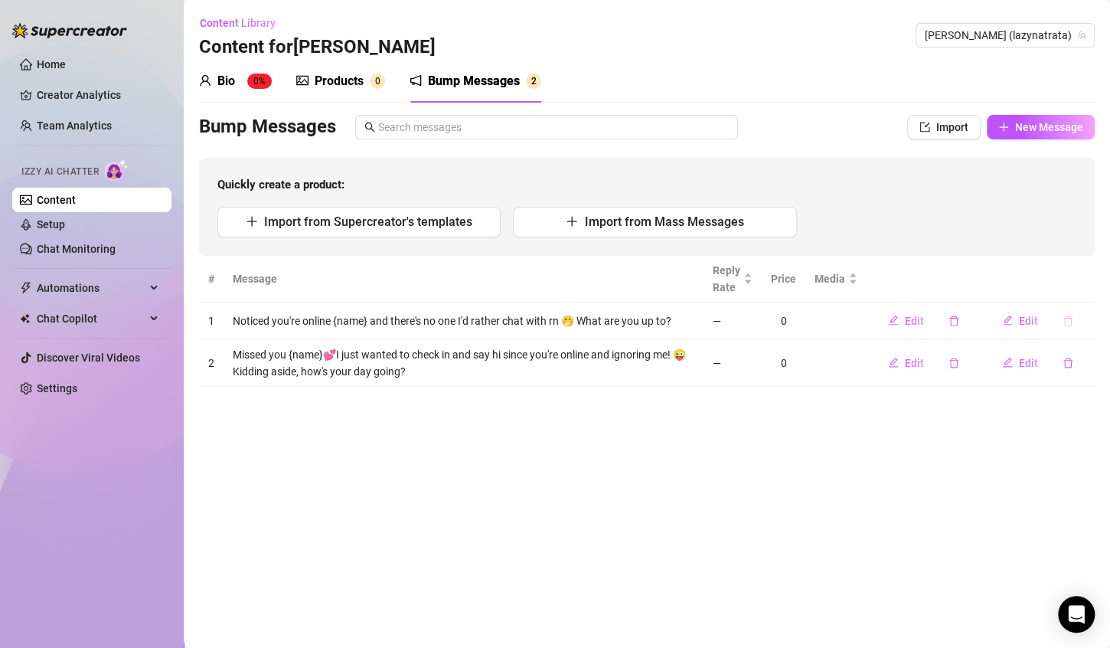
click at [1068, 322] on icon "delete" at bounding box center [1068, 321] width 11 height 11
click at [1081, 295] on span "Yes" at bounding box center [1071, 293] width 18 height 12
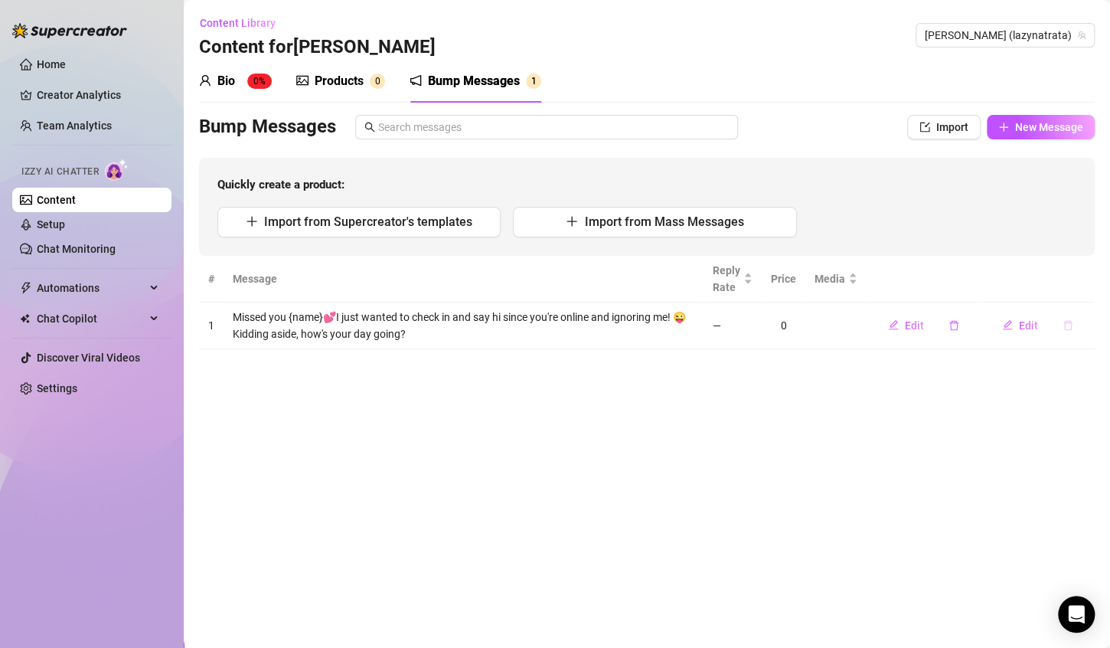
click at [1074, 325] on button "button" at bounding box center [1068, 325] width 35 height 25
click at [1078, 294] on span "Yes" at bounding box center [1071, 298] width 18 height 12
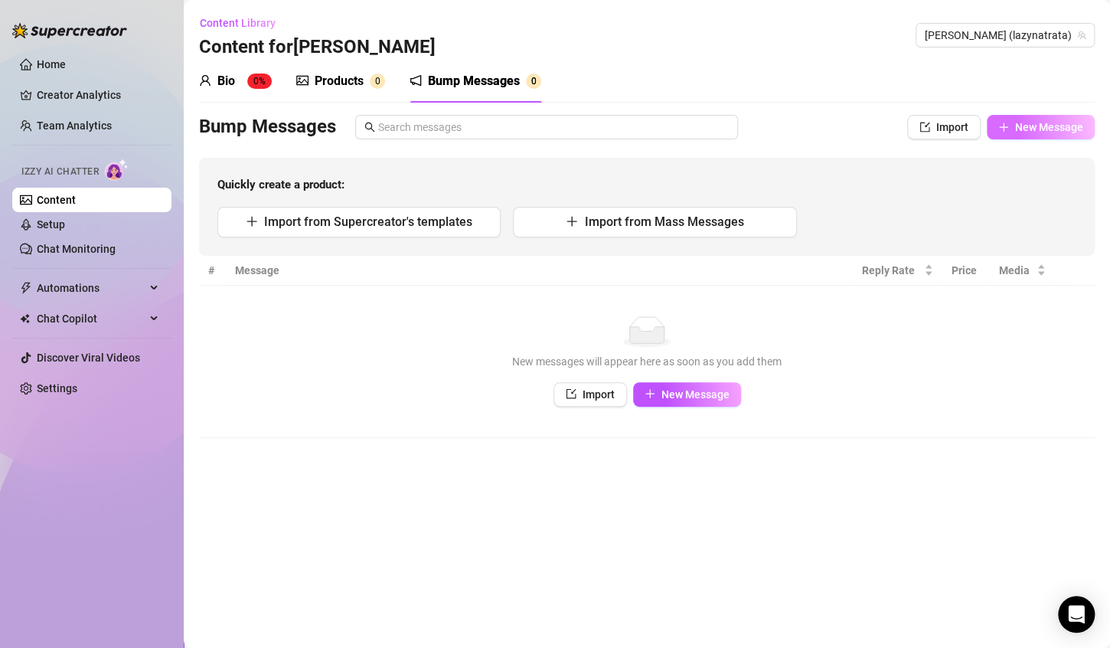
click at [1053, 128] on span "New Message" at bounding box center [1049, 127] width 68 height 12
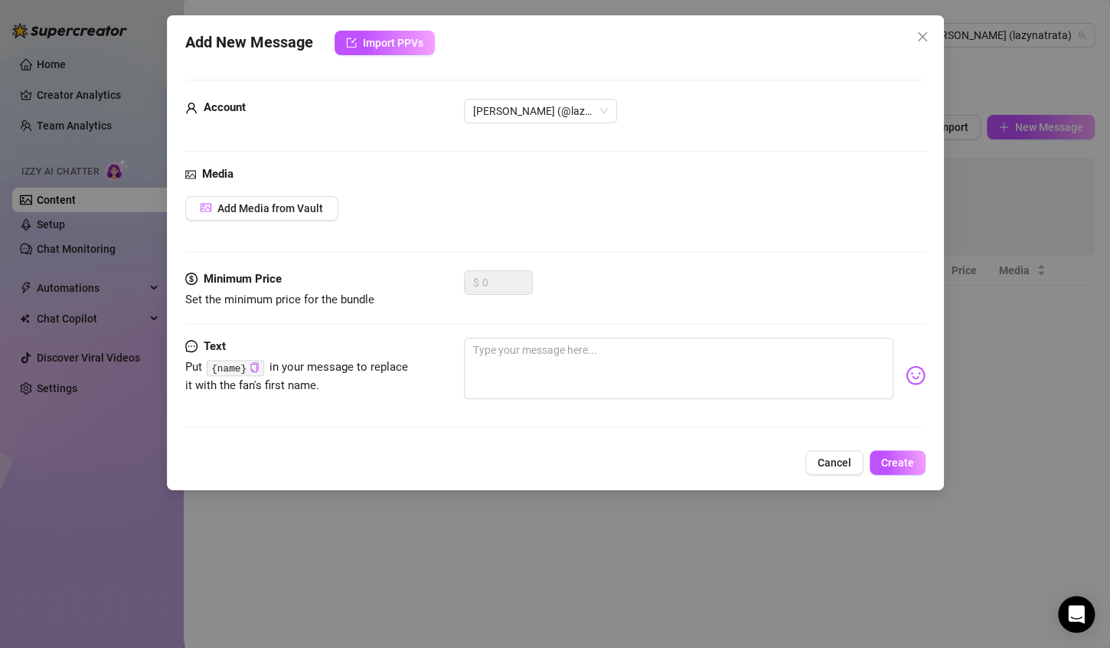
click at [666, 331] on div "Minimum Price Set the minimum price for the bundle $ 0" at bounding box center [555, 303] width 741 height 67
click at [673, 349] on textarea at bounding box center [679, 368] width 430 height 61
click at [593, 385] on textarea at bounding box center [679, 368] width 430 height 61
paste textarea "Busy or free, {name}? 😉"
click at [907, 459] on span "Create" at bounding box center [897, 462] width 33 height 12
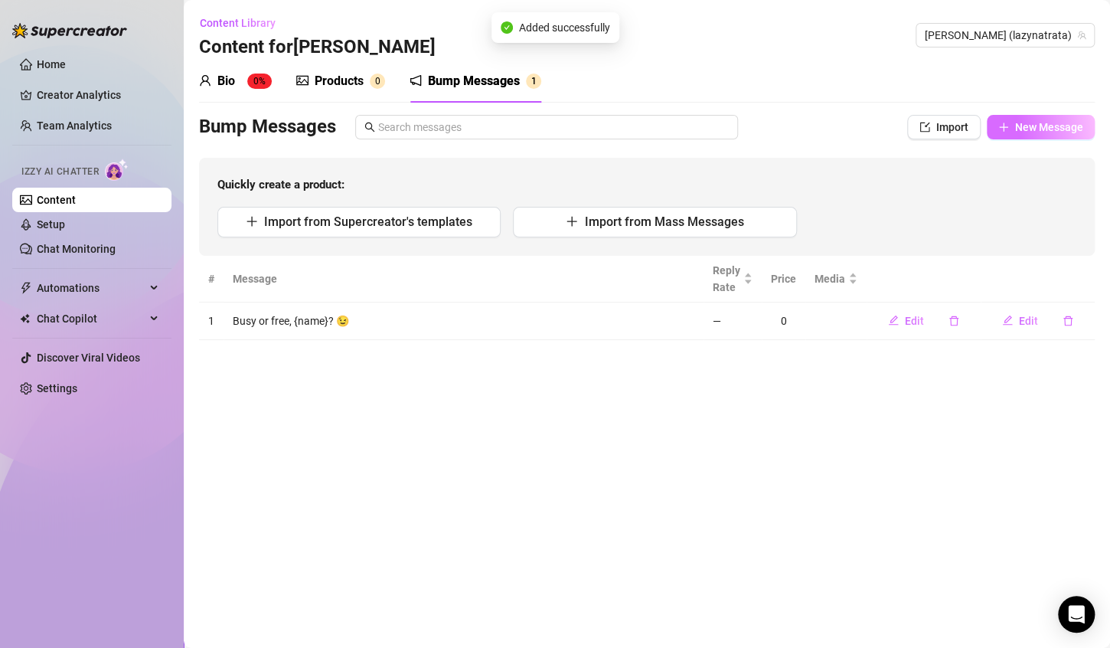
click at [1023, 136] on button "New Message" at bounding box center [1041, 127] width 108 height 25
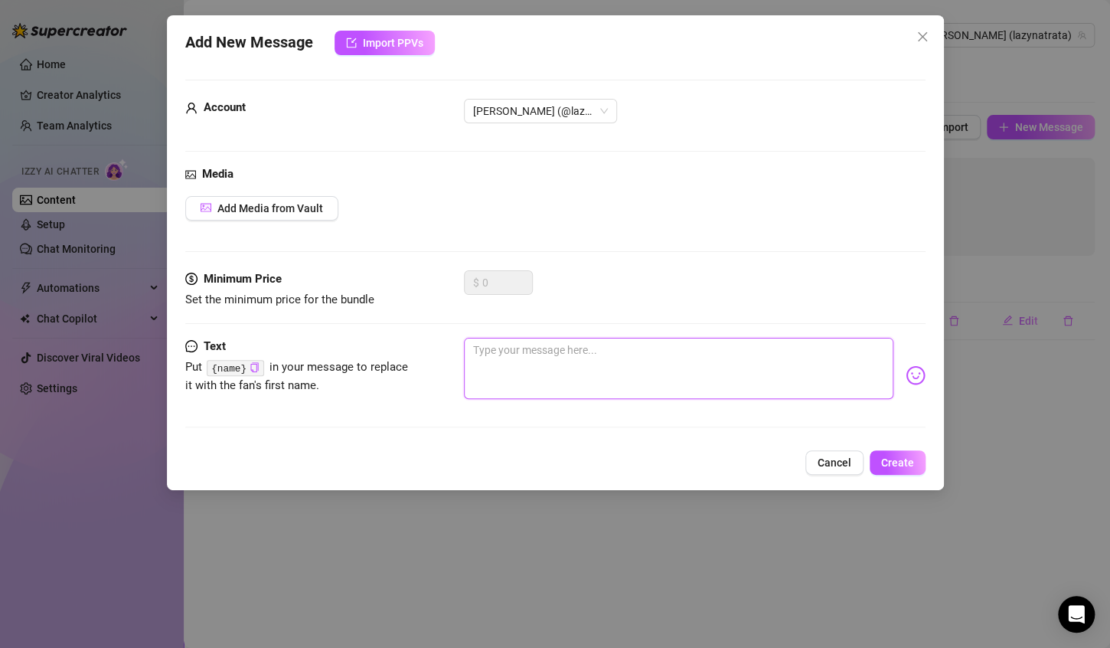
click at [613, 383] on textarea at bounding box center [679, 368] width 430 height 61
paste textarea "Come say hi {name} 🥹"
click at [528, 353] on textarea "Come say hi {name} 🥹" at bounding box center [679, 368] width 430 height 61
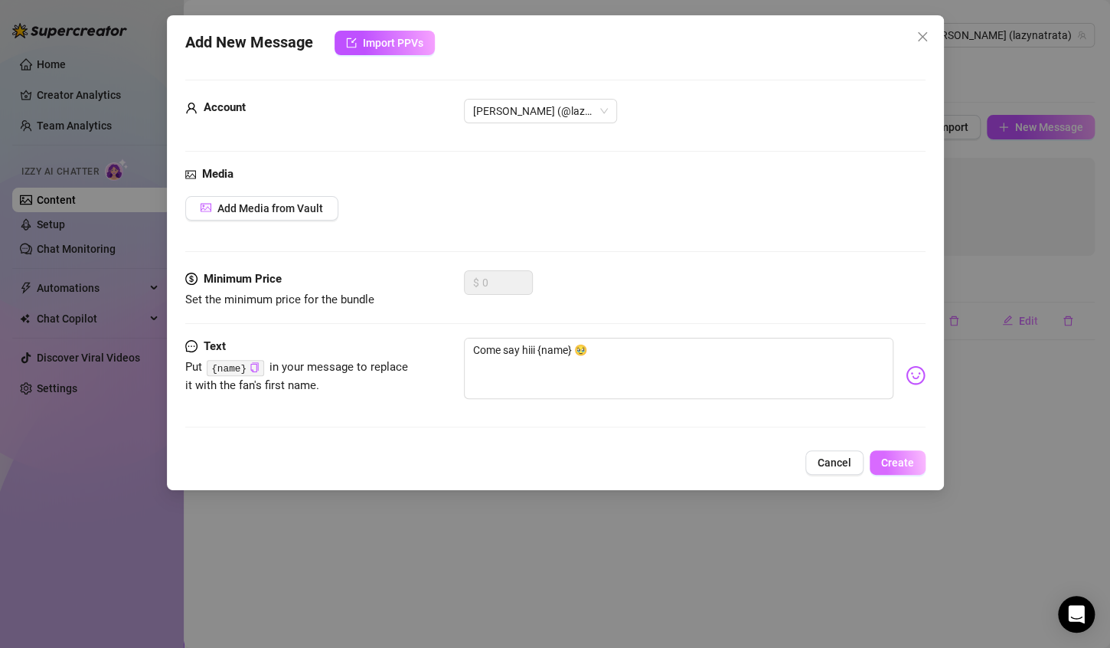
click at [907, 462] on span "Create" at bounding box center [897, 462] width 33 height 12
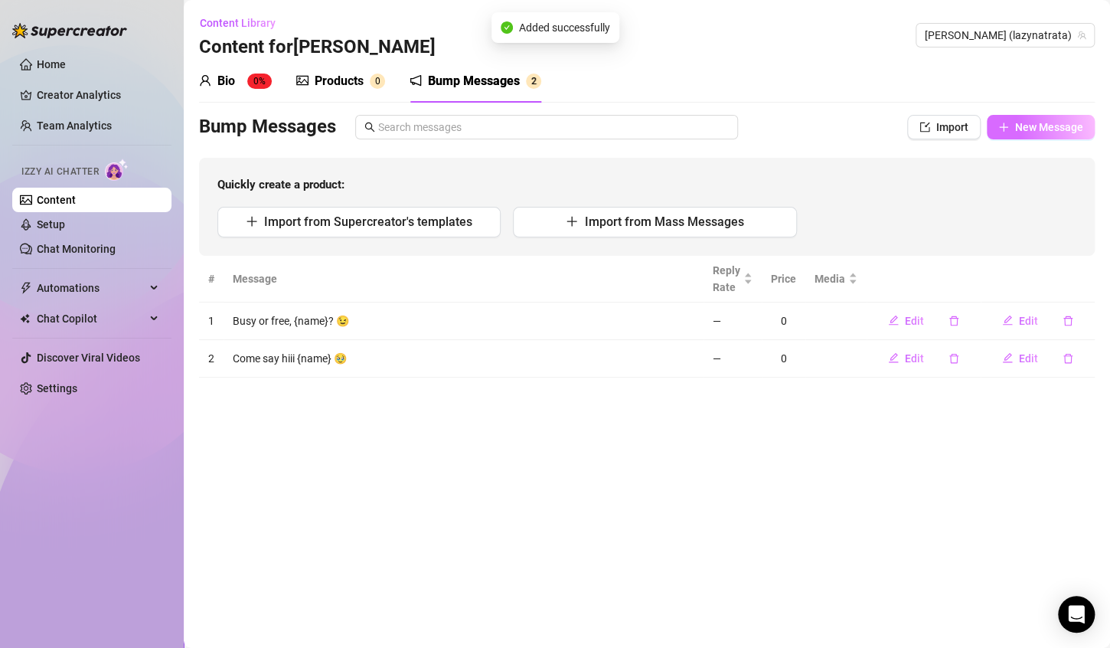
click at [1051, 128] on span "New Message" at bounding box center [1049, 127] width 68 height 12
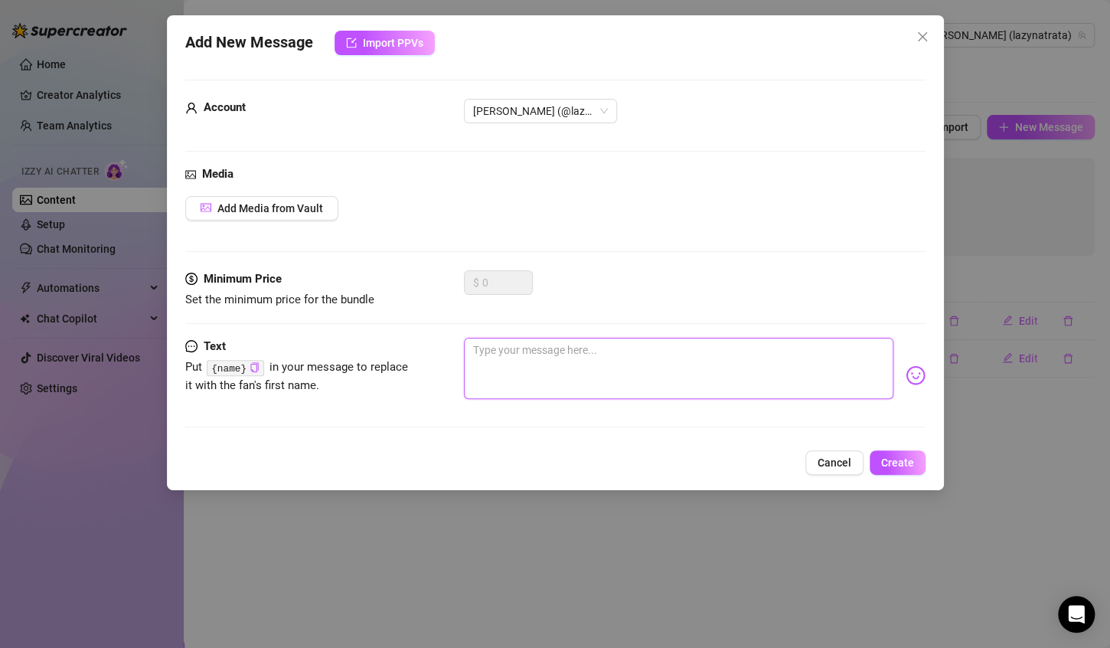
click at [578, 361] on textarea at bounding box center [679, 368] width 430 height 61
paste textarea "I want your attention {name} 😘"
click at [542, 347] on textarea "I want your attention {name} 😘" at bounding box center [679, 368] width 430 height 61
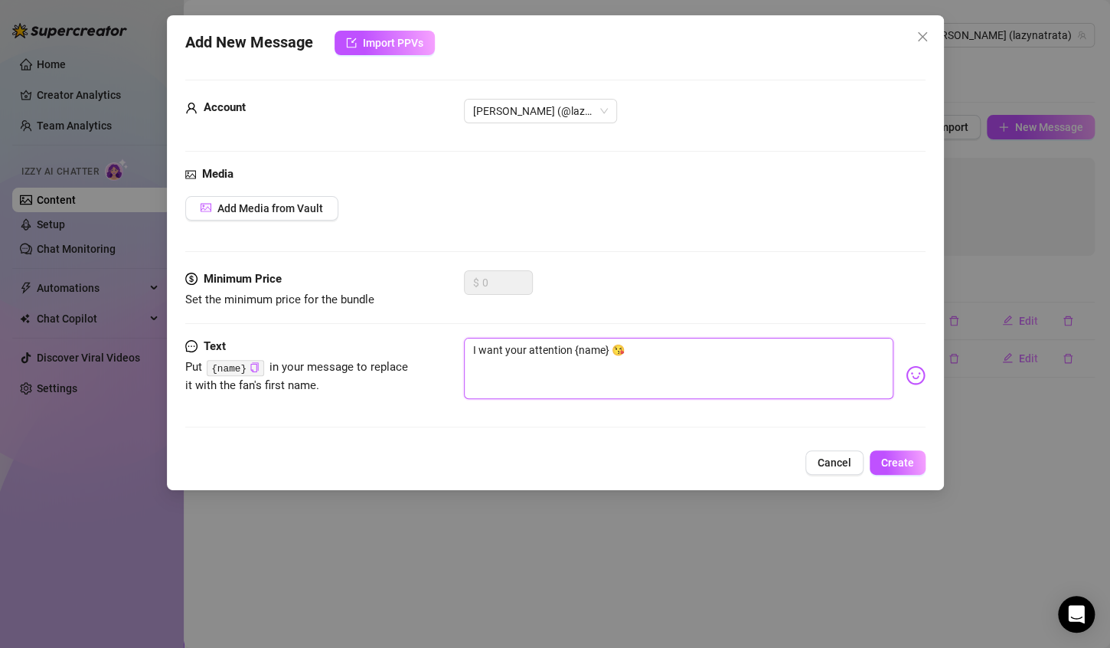
click at [542, 347] on textarea "I want your attention {name} 😘" at bounding box center [679, 368] width 430 height 61
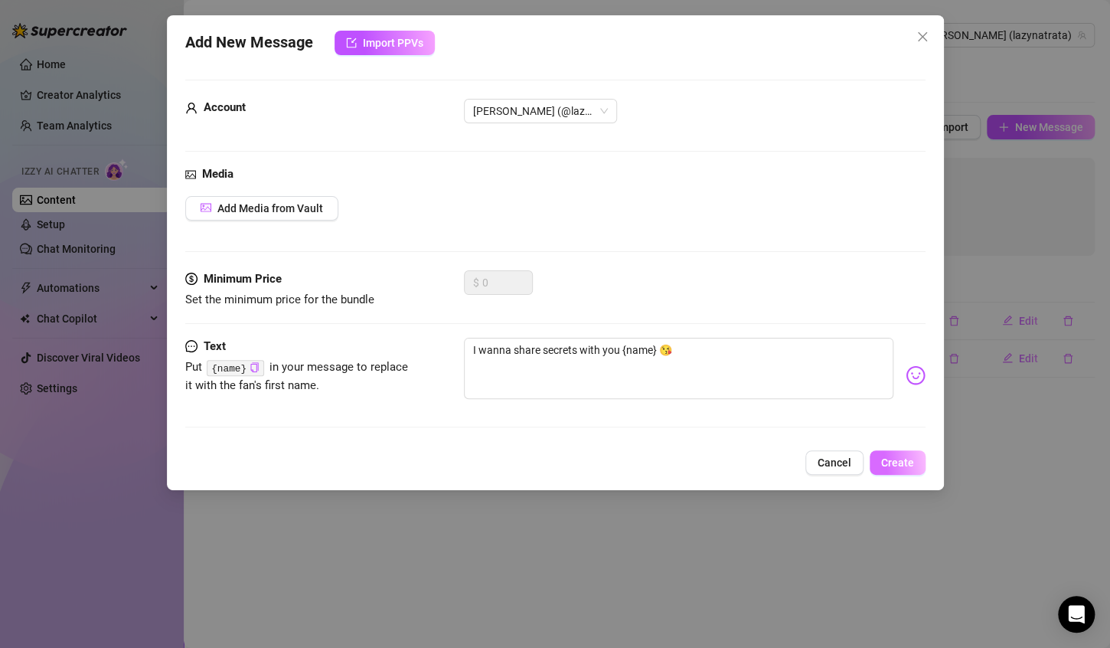
click at [897, 453] on button "Create" at bounding box center [898, 462] width 56 height 25
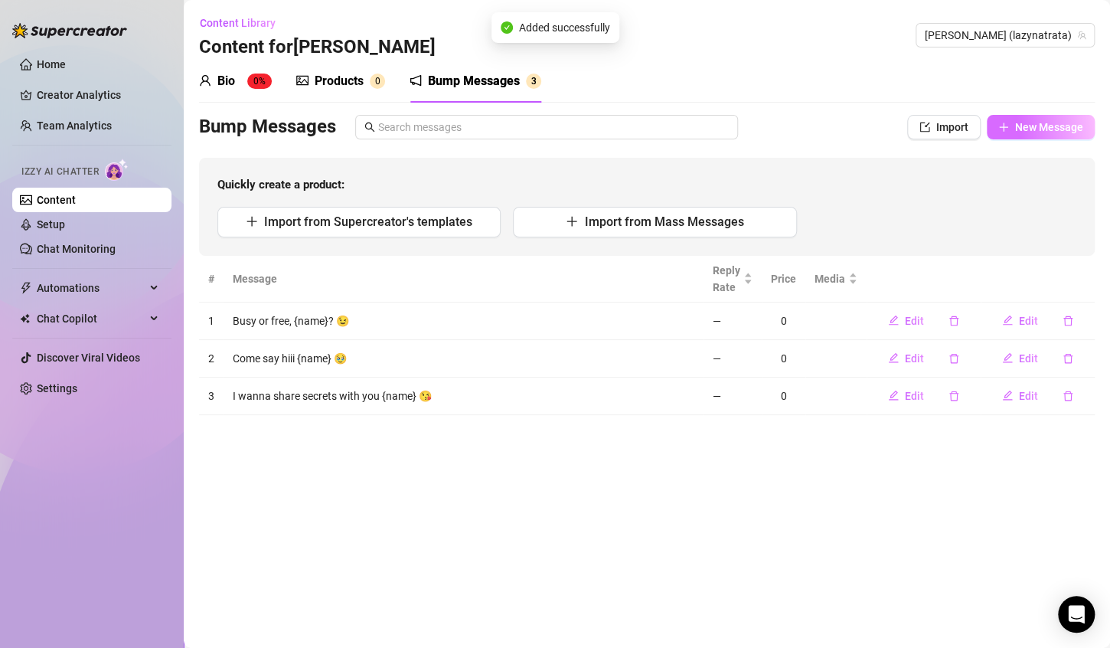
click at [1037, 125] on span "New Message" at bounding box center [1049, 127] width 68 height 12
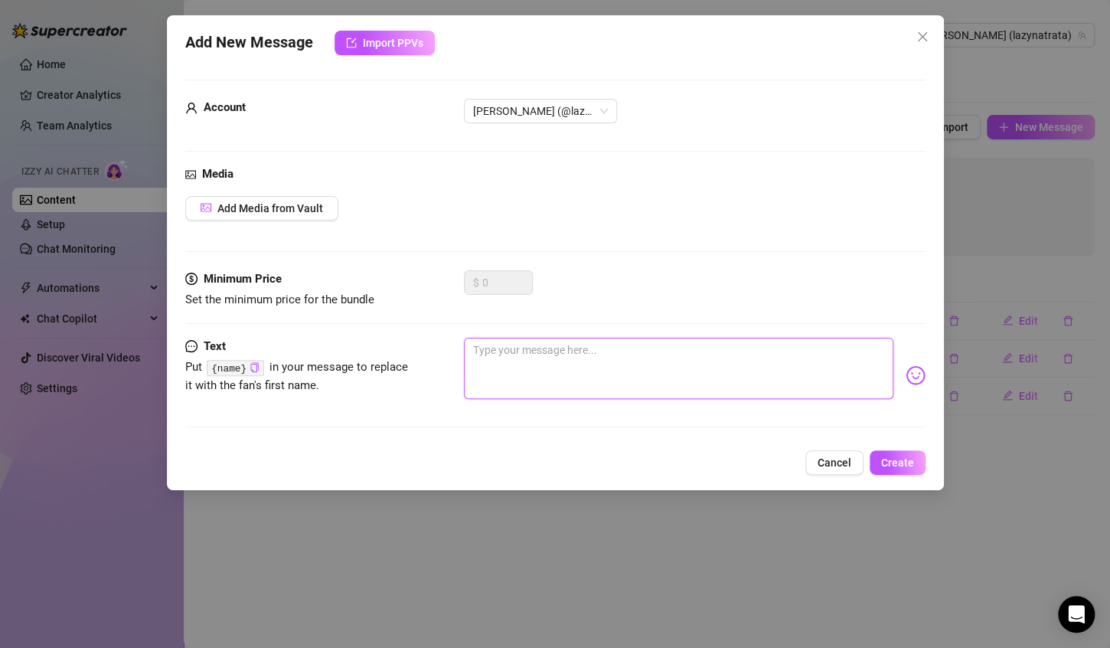
click at [570, 355] on textarea at bounding box center [679, 368] width 430 height 61
paste textarea "How’s it going, {name}?"
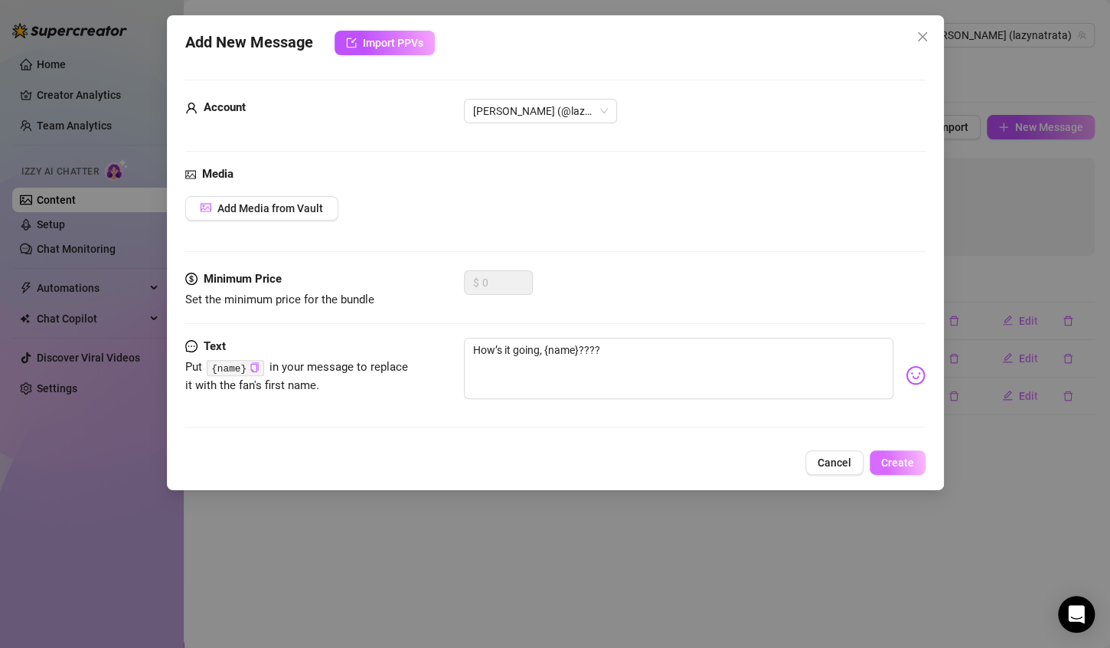
click at [899, 471] on button "Create" at bounding box center [898, 462] width 56 height 25
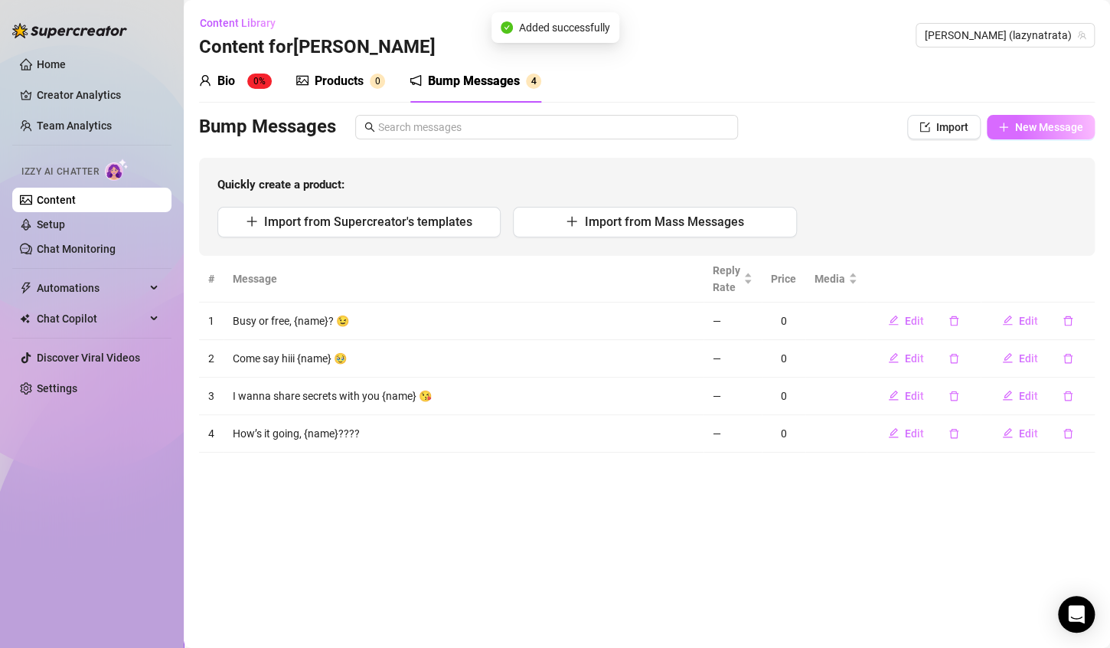
click at [1050, 132] on span "New Message" at bounding box center [1049, 127] width 68 height 12
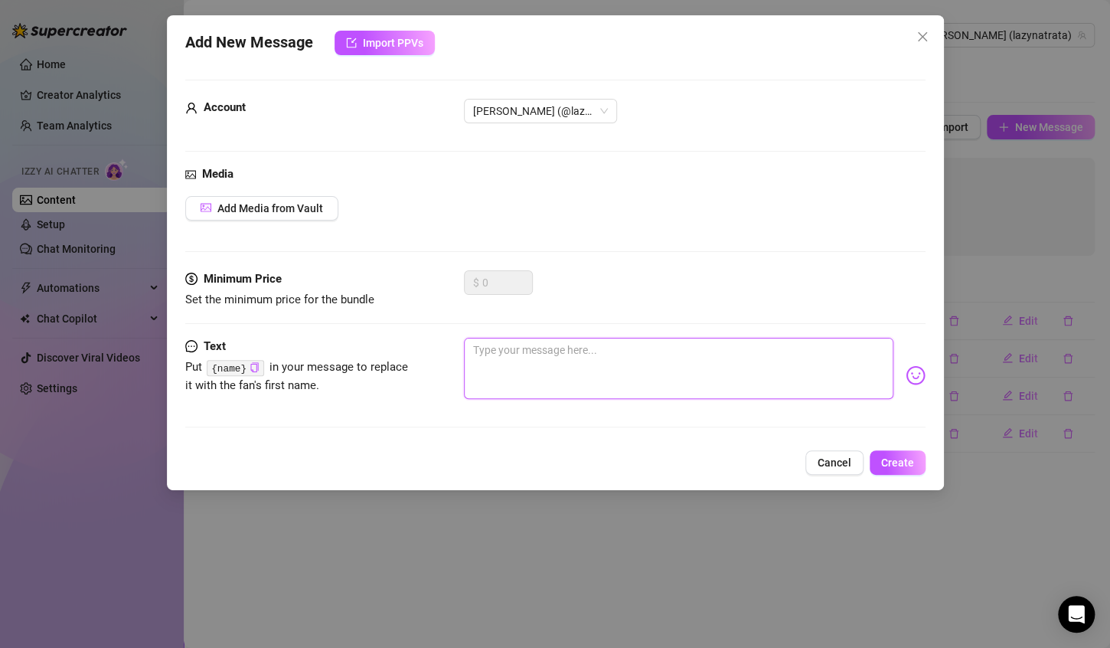
click at [523, 365] on textarea at bounding box center [679, 368] width 430 height 61
paste textarea "You hiding from me {name}? 👀"
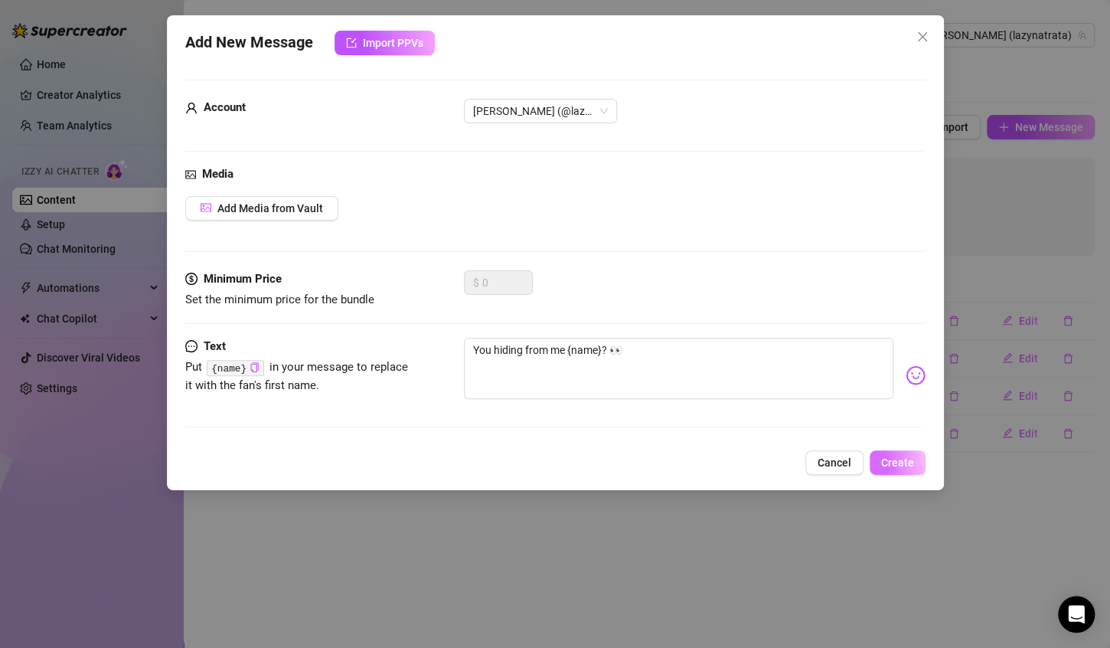
click at [912, 461] on span "Create" at bounding box center [897, 462] width 33 height 12
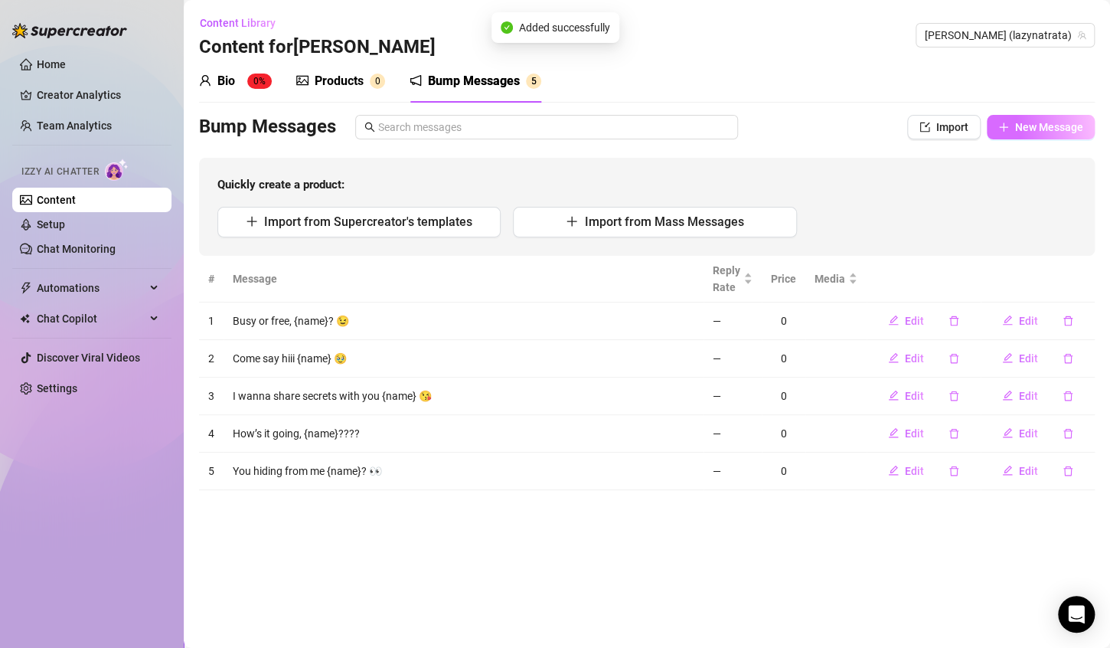
click at [1032, 132] on span "New Message" at bounding box center [1049, 127] width 68 height 12
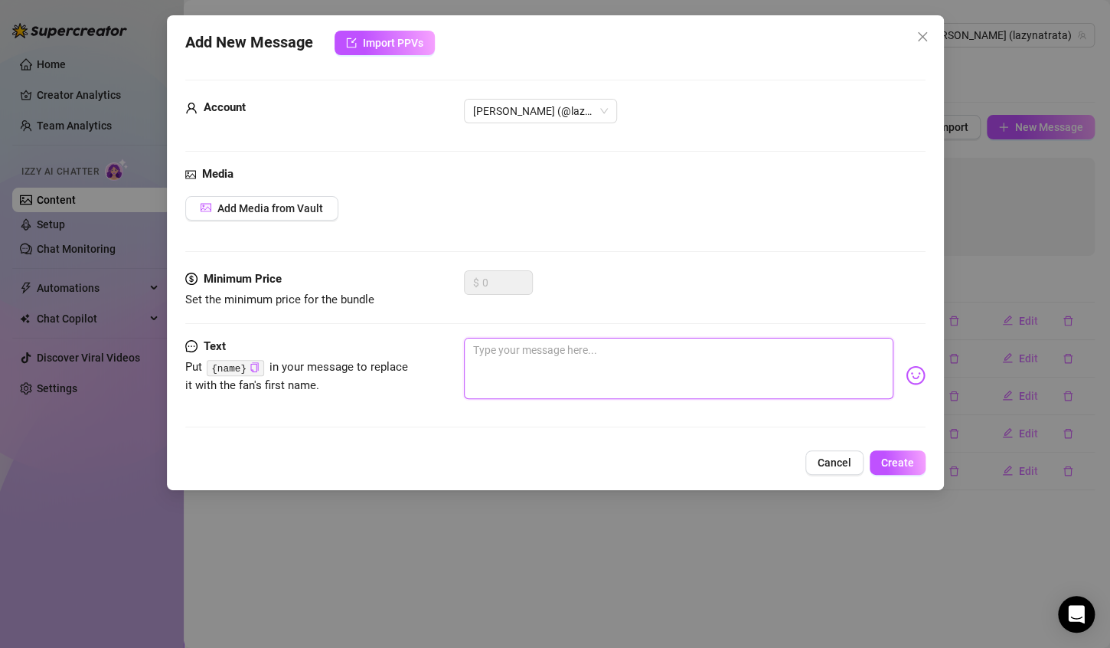
click at [512, 344] on textarea at bounding box center [679, 368] width 430 height 61
paste textarea "Don’t be shy {name} 🙈"
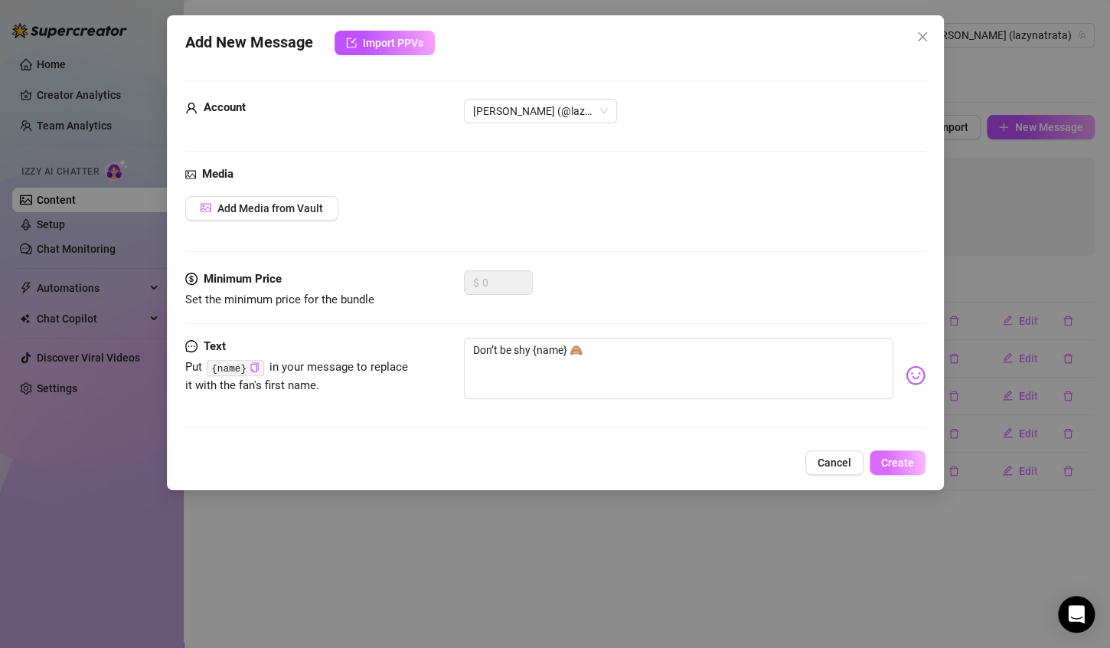
click at [909, 463] on span "Create" at bounding box center [897, 462] width 33 height 12
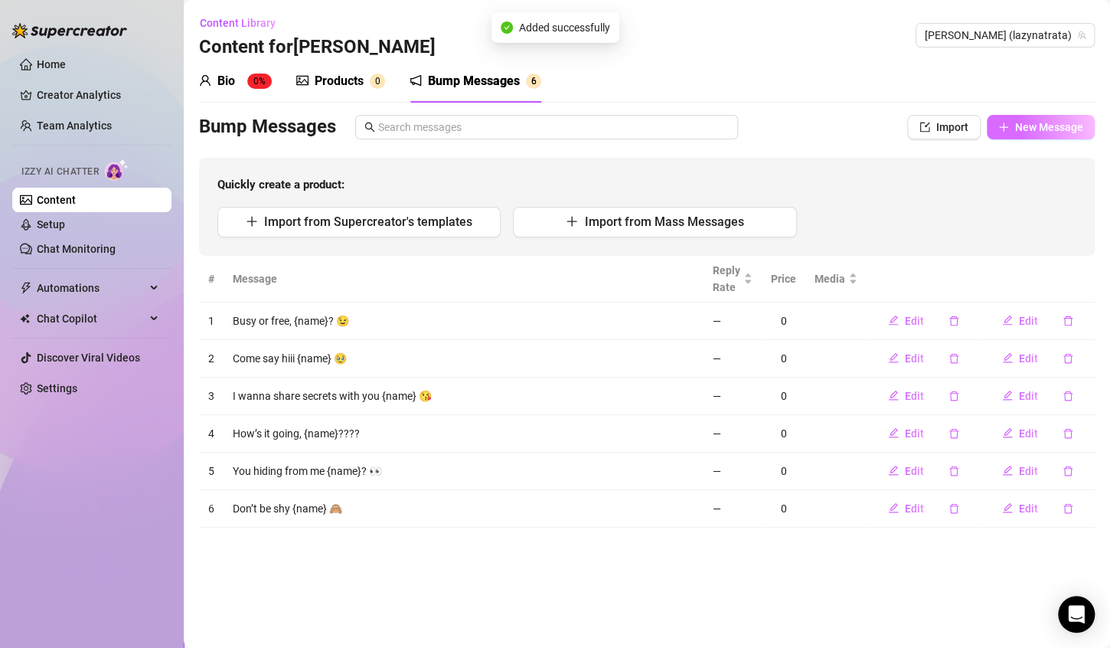
click at [1025, 131] on span "New Message" at bounding box center [1049, 127] width 68 height 12
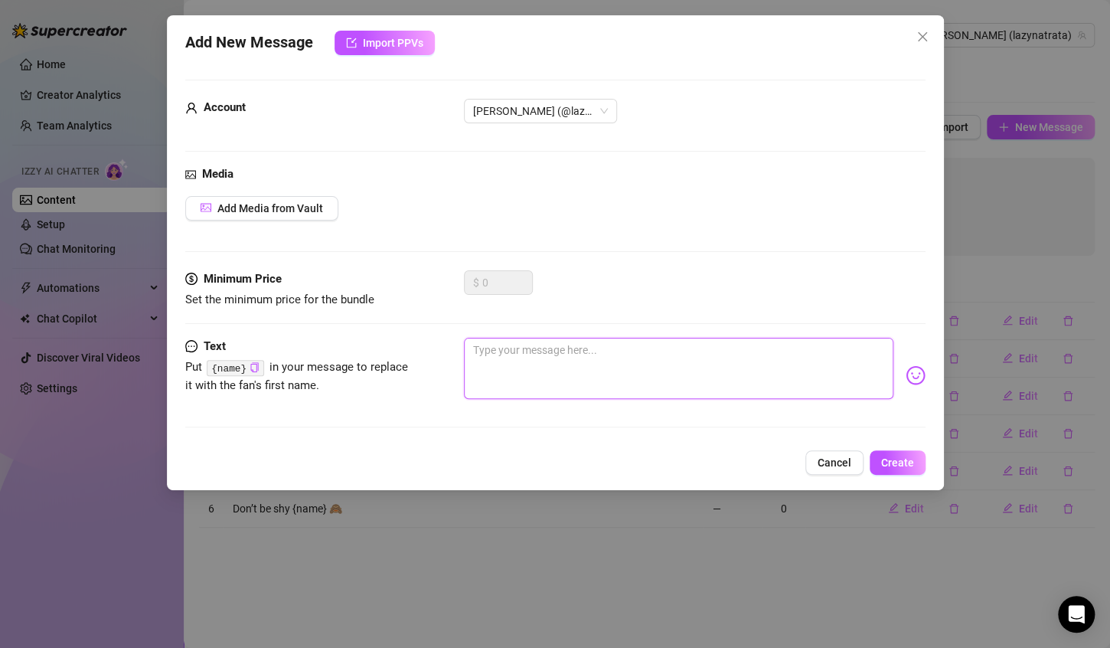
click at [756, 368] on textarea at bounding box center [679, 368] width 430 height 61
click at [564, 348] on textarea "Caughty you online!!! Haha" at bounding box center [679, 368] width 430 height 61
paste textarea "Don’t be shy {name} 🙈"
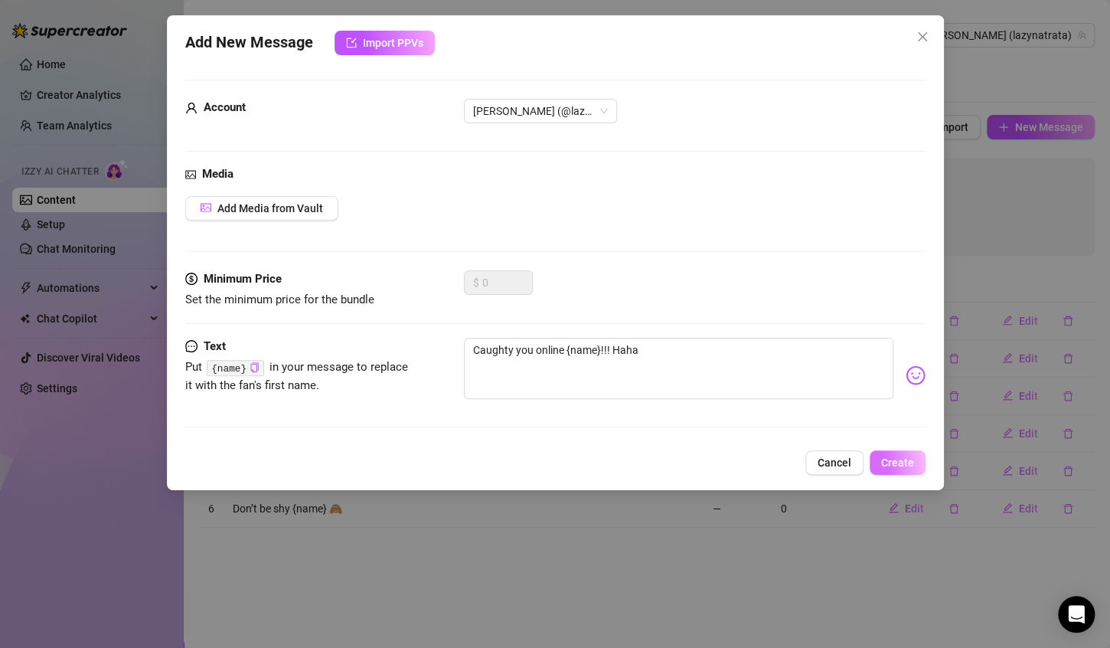
click at [906, 464] on span "Create" at bounding box center [897, 462] width 33 height 12
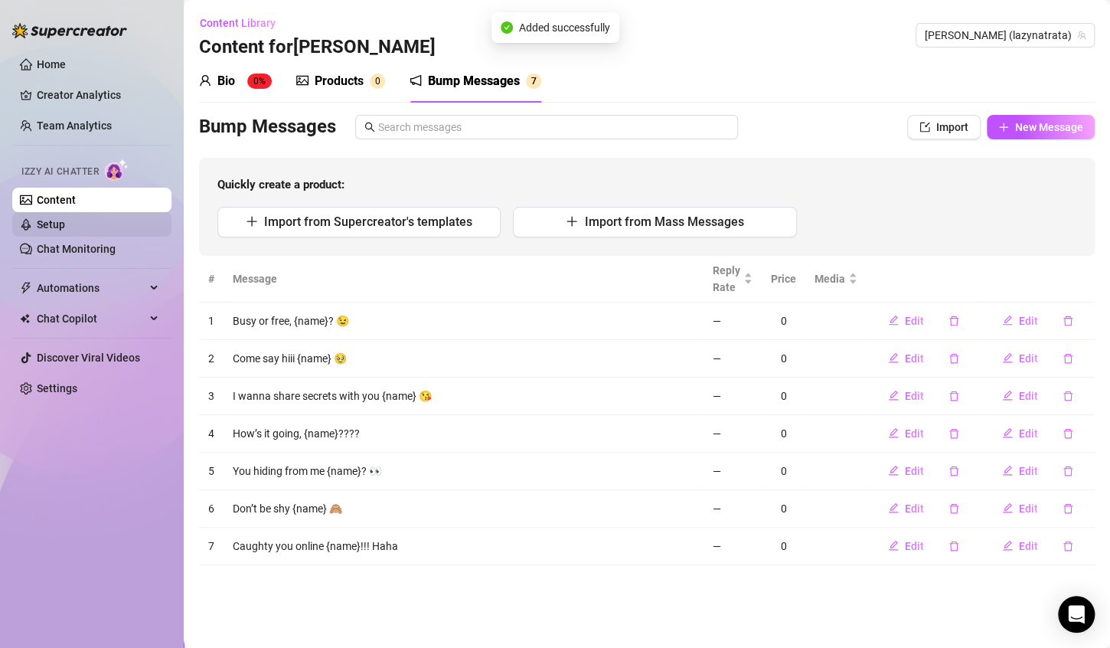
click at [65, 221] on link "Setup" at bounding box center [51, 224] width 28 height 12
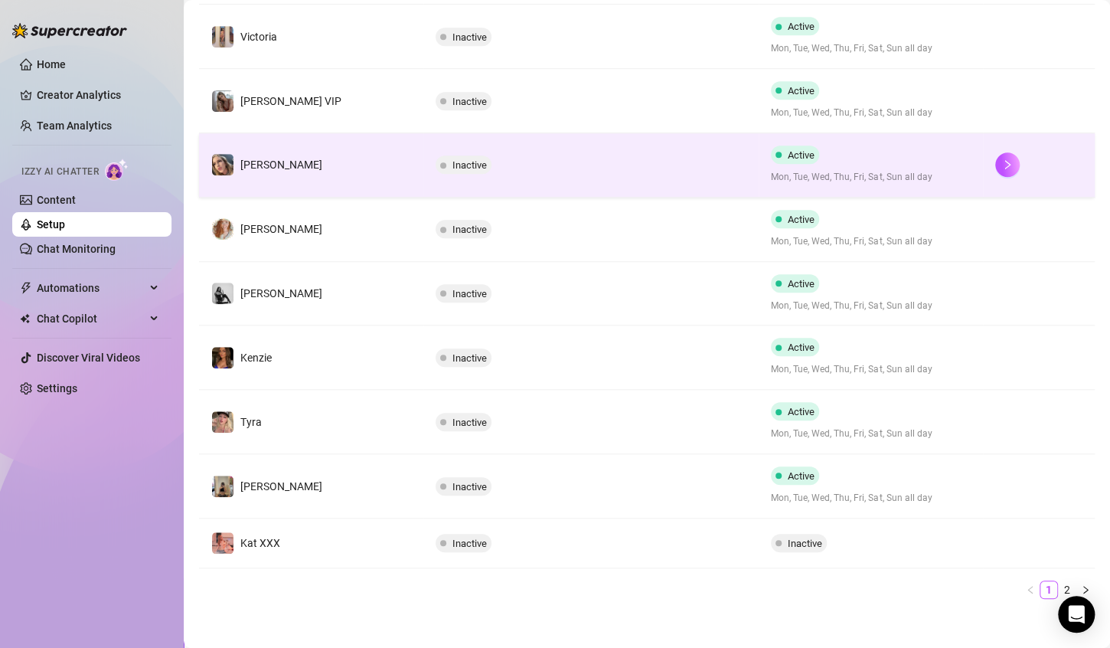
scroll to position [401, 0]
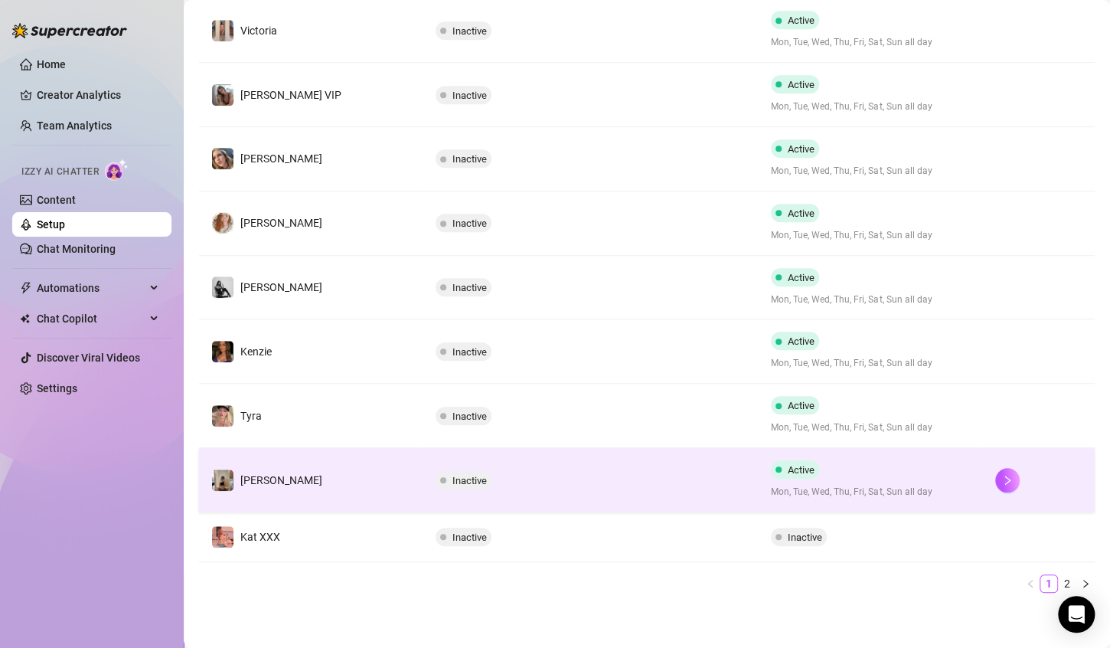
click at [923, 478] on div "Active Mon, Tue, Wed, Thu, Fri, Sat, Sun all day" at bounding box center [871, 479] width 200 height 39
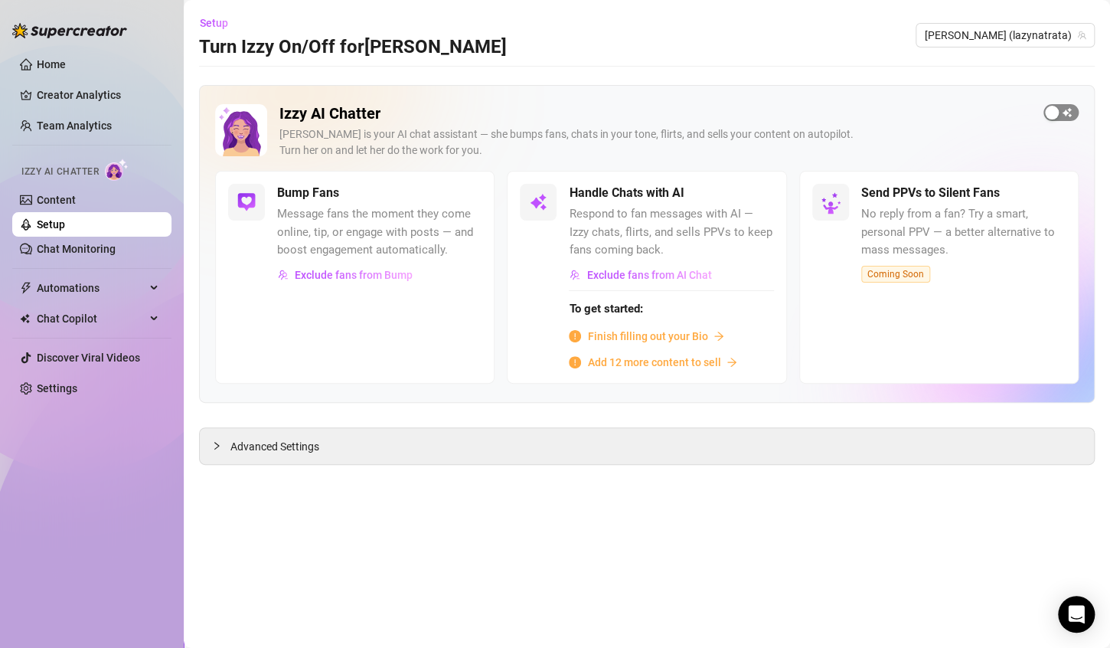
click at [1065, 111] on span "button" at bounding box center [1061, 112] width 35 height 17
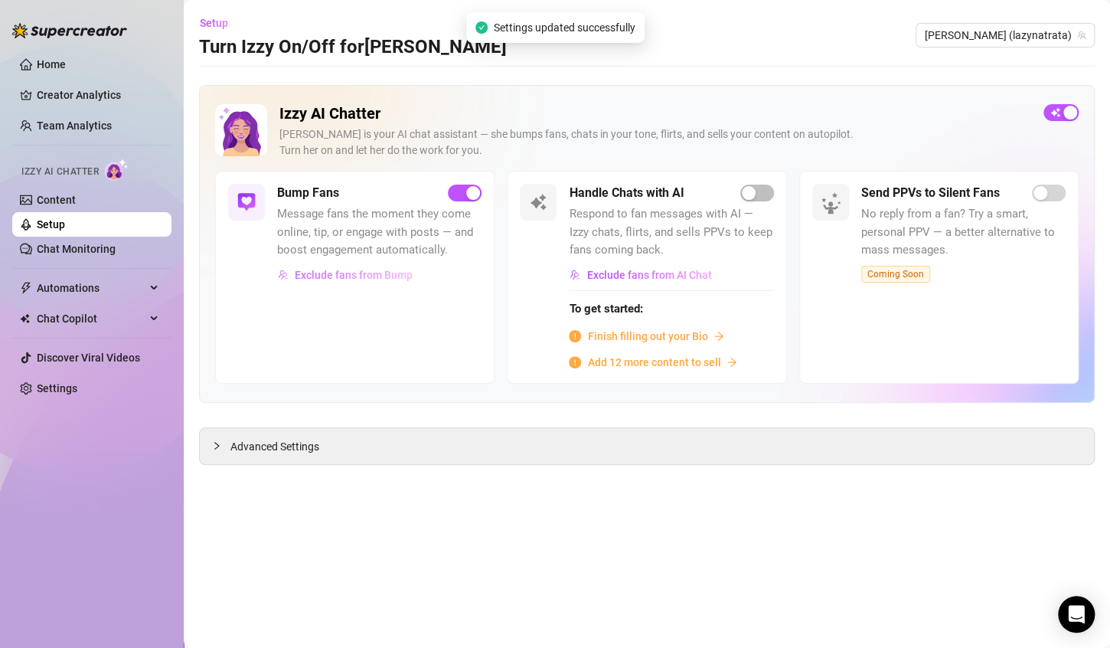
click at [355, 266] on button "Exclude fans from Bump" at bounding box center [345, 275] width 136 height 25
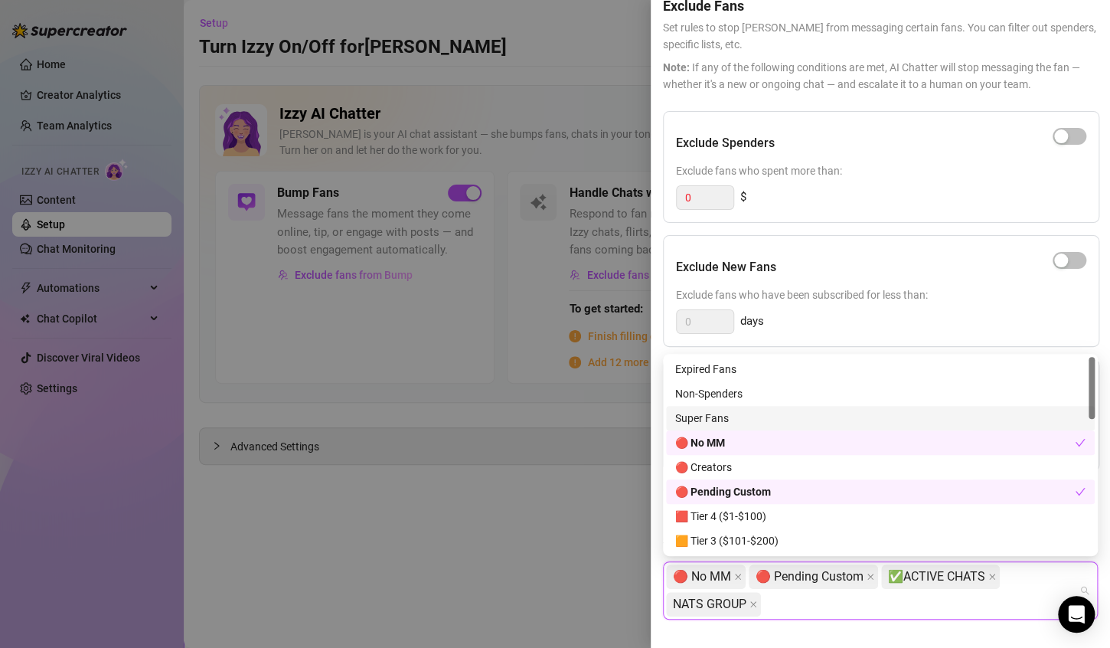
click at [545, 61] on div at bounding box center [555, 324] width 1110 height 648
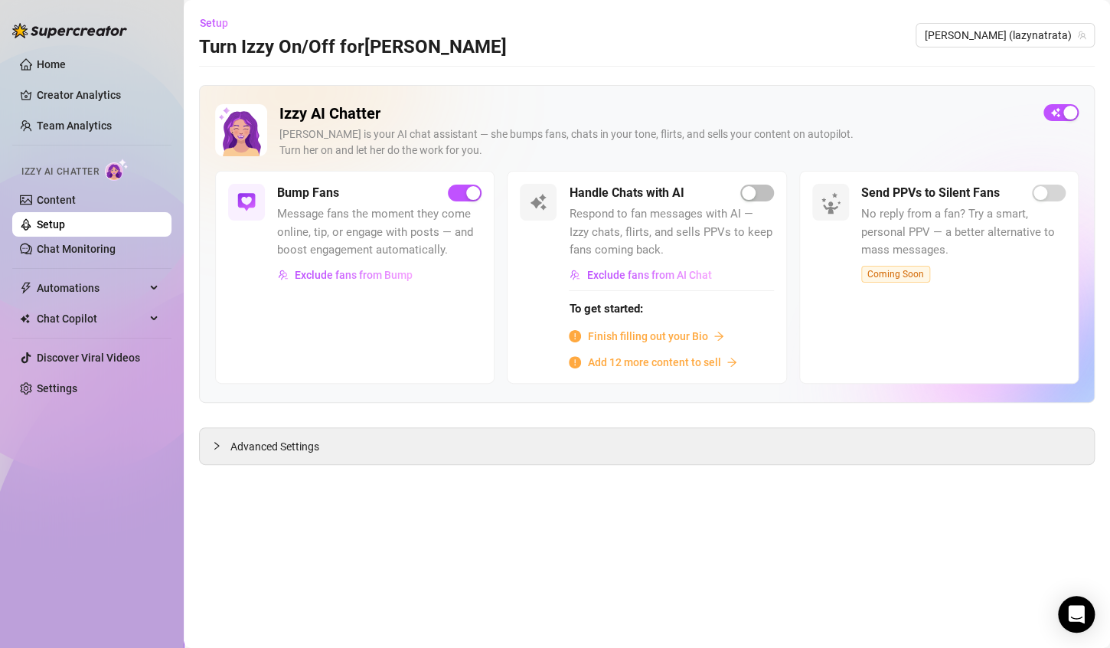
click at [274, 465] on main "Setup Turn Izzy On/Off for [PERSON_NAME] [PERSON_NAME] (lazynatrata) Izzy AI Ch…" at bounding box center [647, 324] width 927 height 648
click at [273, 453] on div "Advanced Settings" at bounding box center [647, 446] width 894 height 36
click at [290, 440] on span "Advanced Settings" at bounding box center [275, 446] width 89 height 17
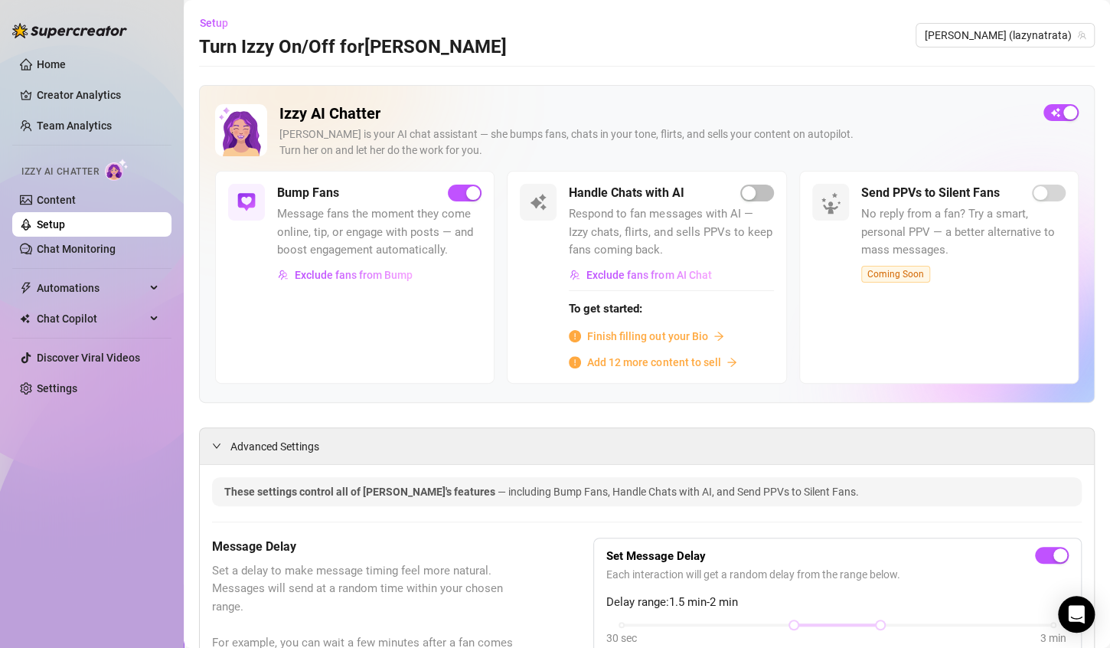
scroll to position [306, 0]
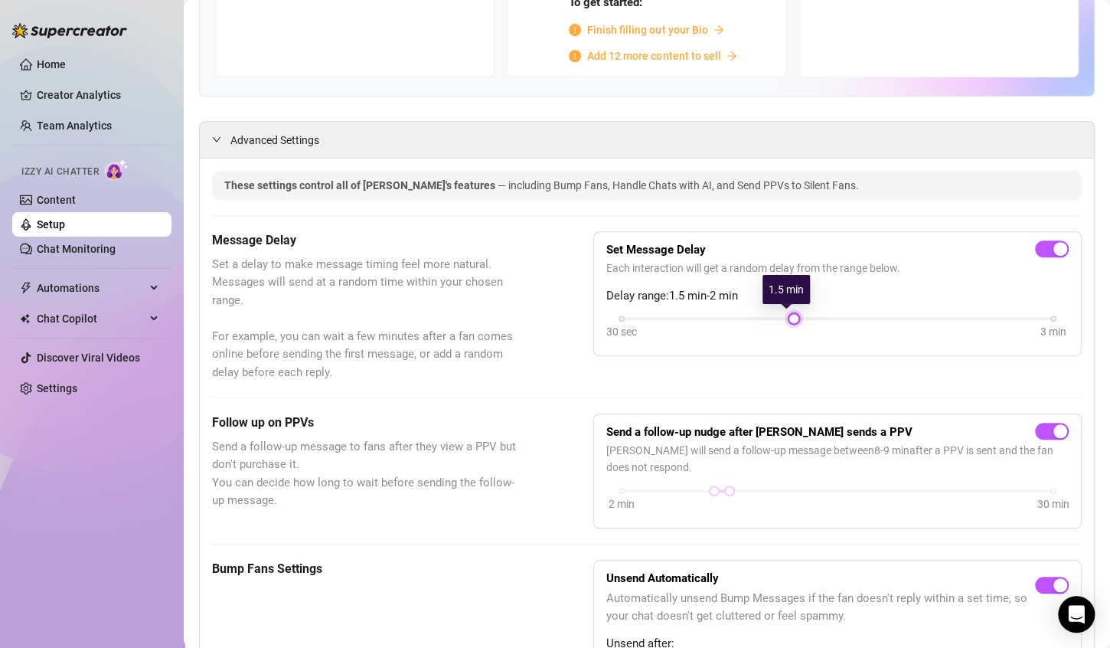
drag, startPoint x: 875, startPoint y: 319, endPoint x: 765, endPoint y: 318, distance: 109.5
click at [765, 318] on div "30 sec 3 min" at bounding box center [838, 317] width 432 height 6
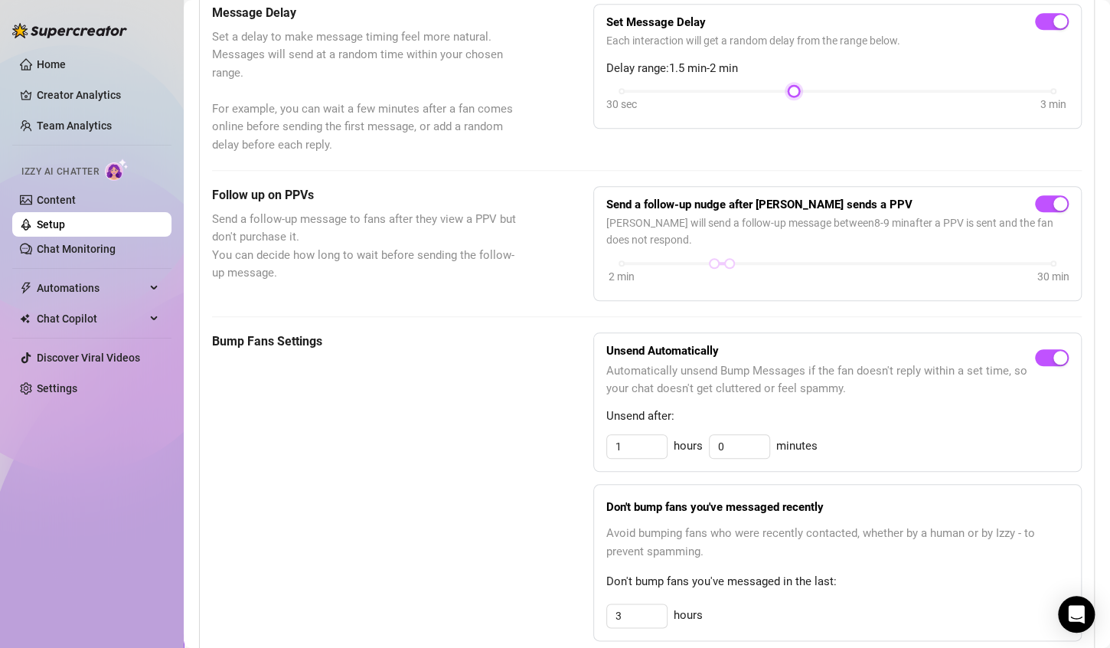
scroll to position [536, 0]
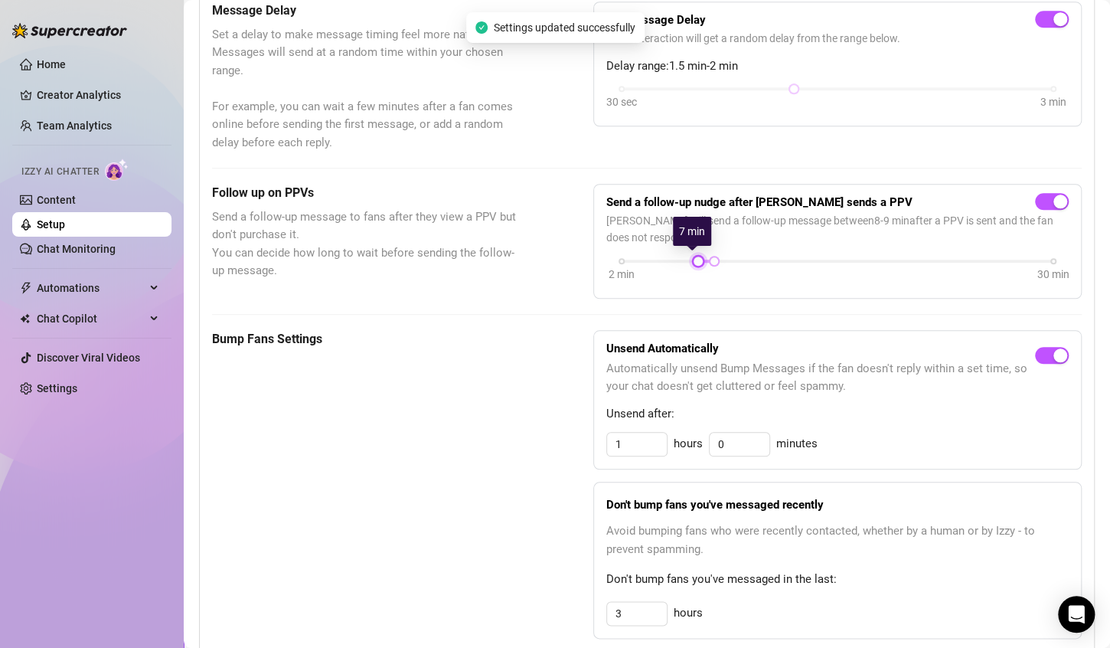
drag, startPoint x: 717, startPoint y: 260, endPoint x: 688, endPoint y: 260, distance: 28.3
click at [695, 260] on div at bounding box center [699, 261] width 8 height 8
drag, startPoint x: 711, startPoint y: 258, endPoint x: 695, endPoint y: 258, distance: 16.1
click at [695, 258] on div at bounding box center [699, 261] width 8 height 8
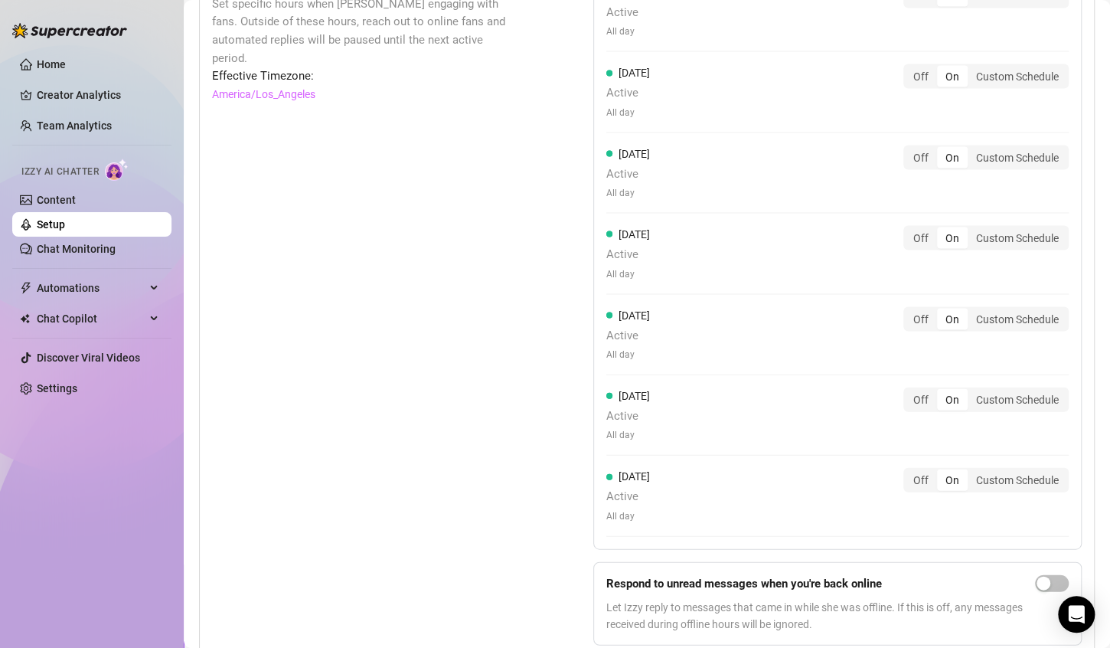
scroll to position [1444, 0]
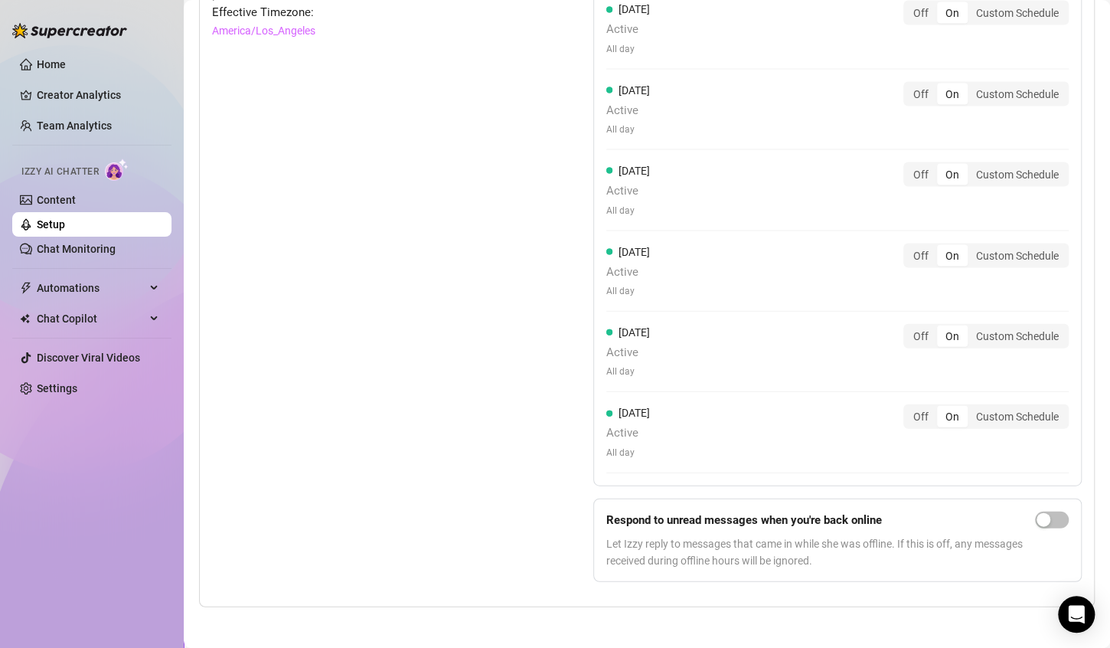
click at [476, 263] on div "Set Active Hours (Izzy Availability) Set specific hours when Izzy engaging with…" at bounding box center [364, 250] width 305 height 687
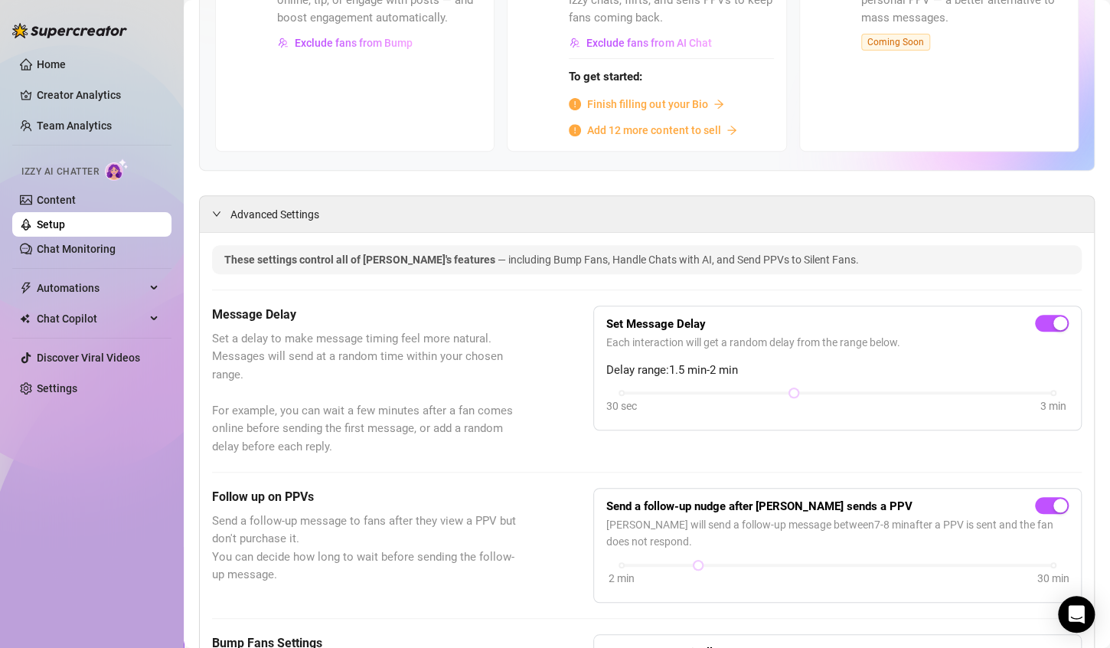
scroll to position [0, 0]
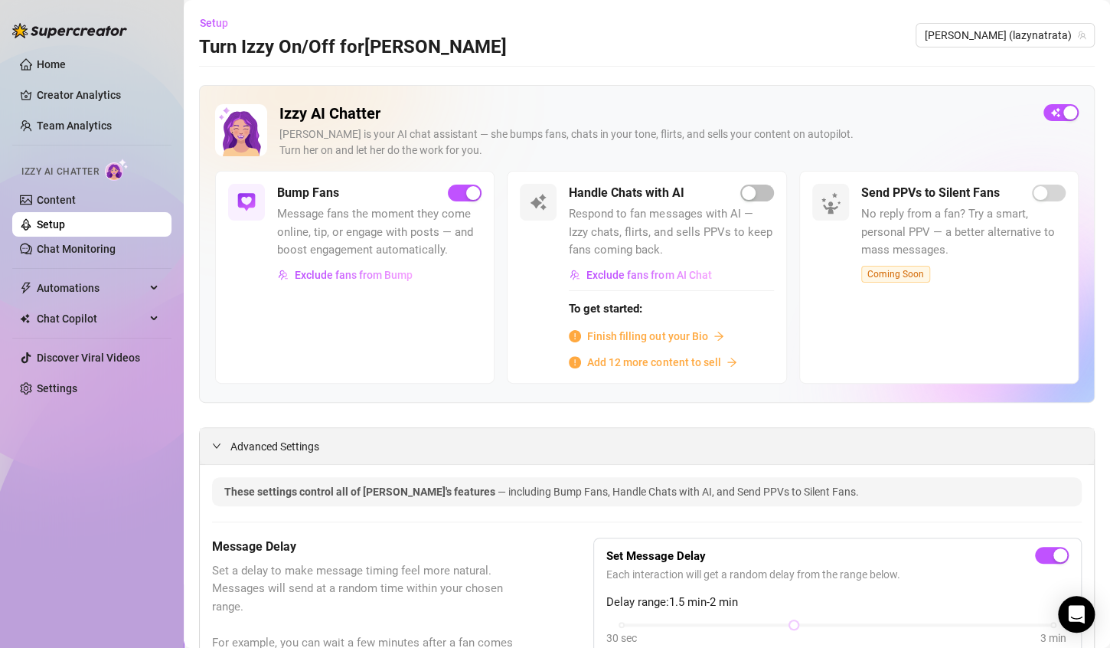
click at [250, 443] on span "Advanced Settings" at bounding box center [275, 446] width 89 height 17
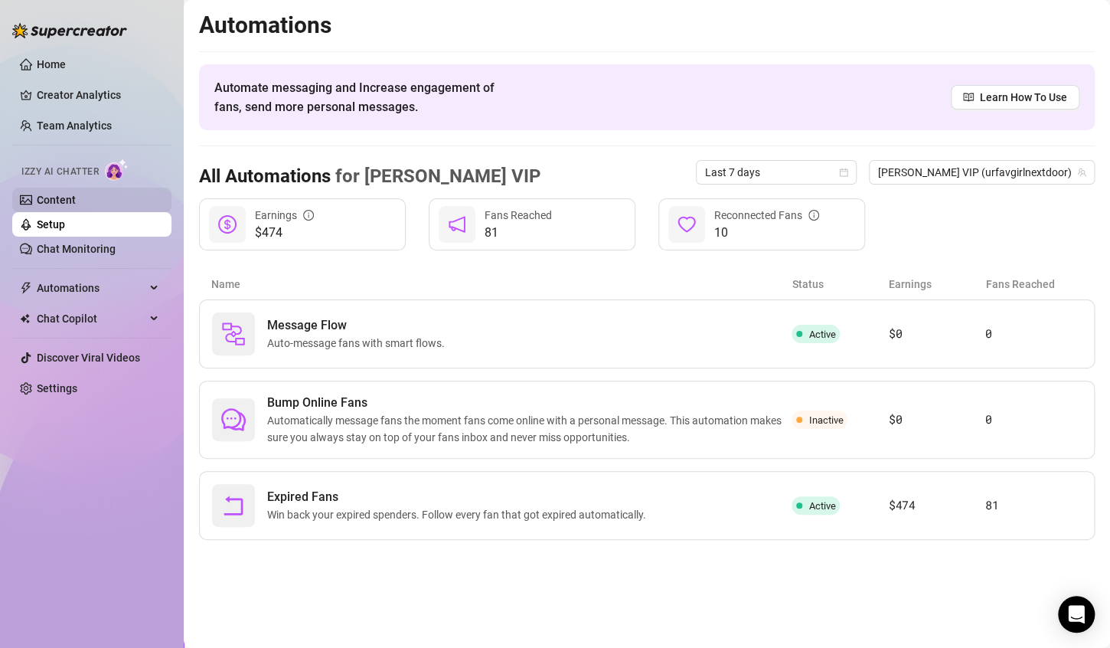
click at [76, 204] on link "Content" at bounding box center [56, 200] width 39 height 12
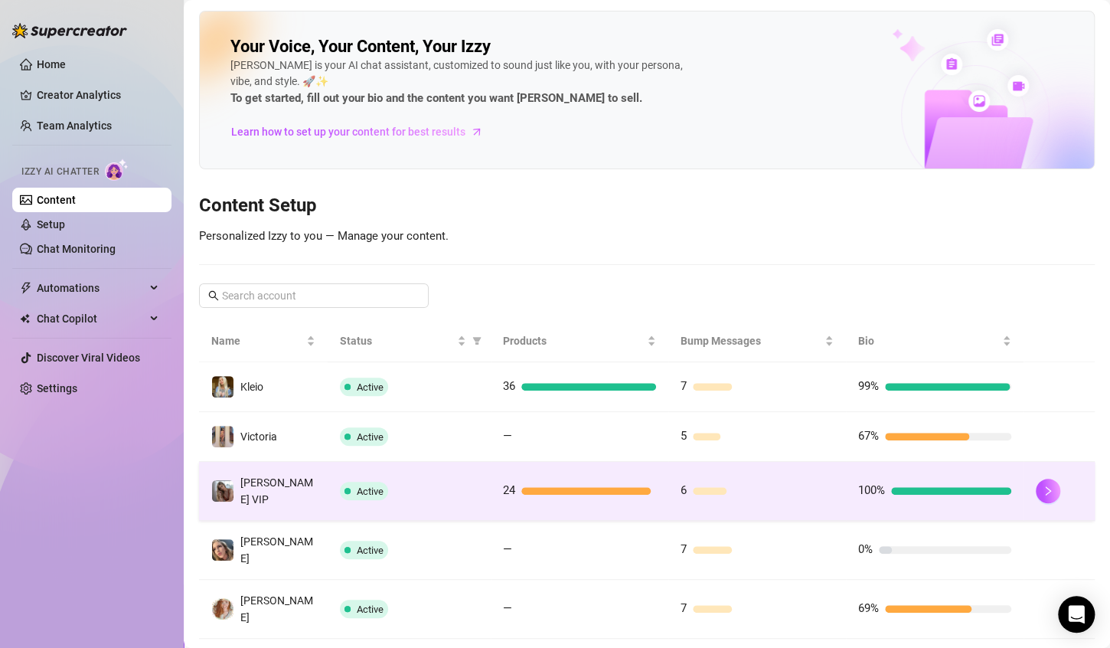
scroll to position [298, 0]
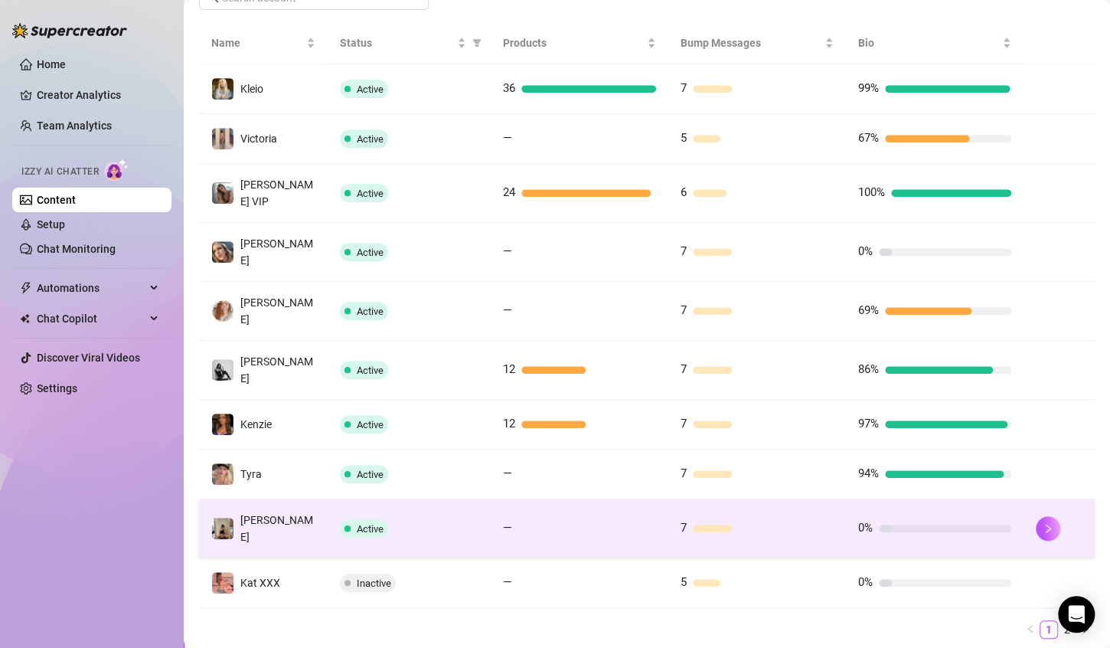
click at [826, 499] on td "7" at bounding box center [758, 528] width 178 height 59
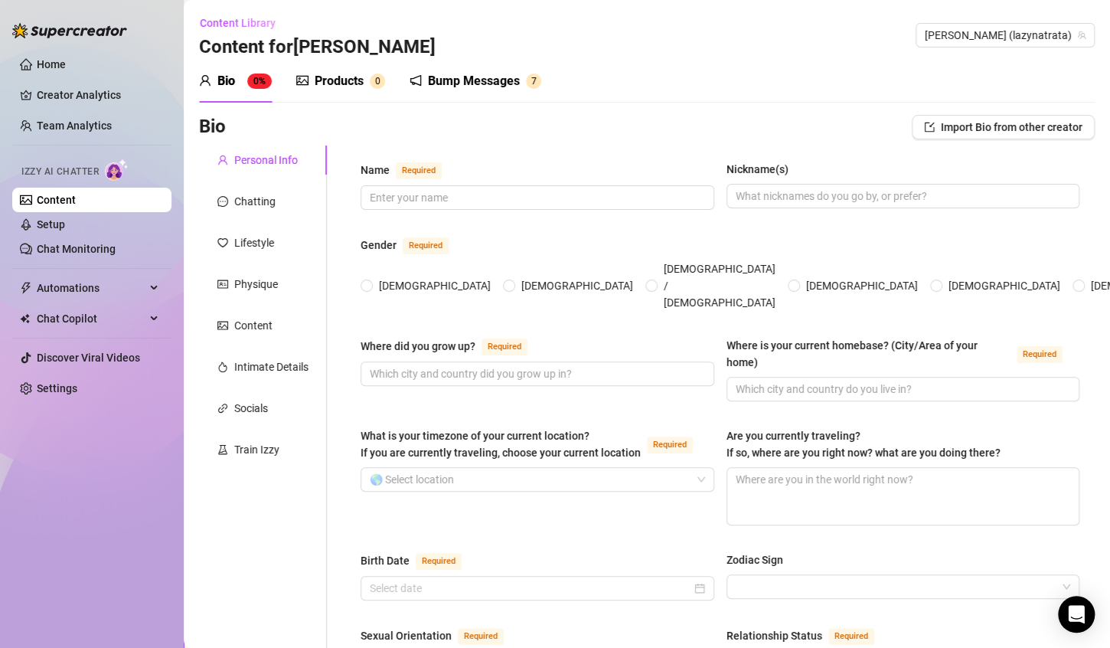
click at [488, 84] on div "Bump Messages" at bounding box center [474, 81] width 92 height 18
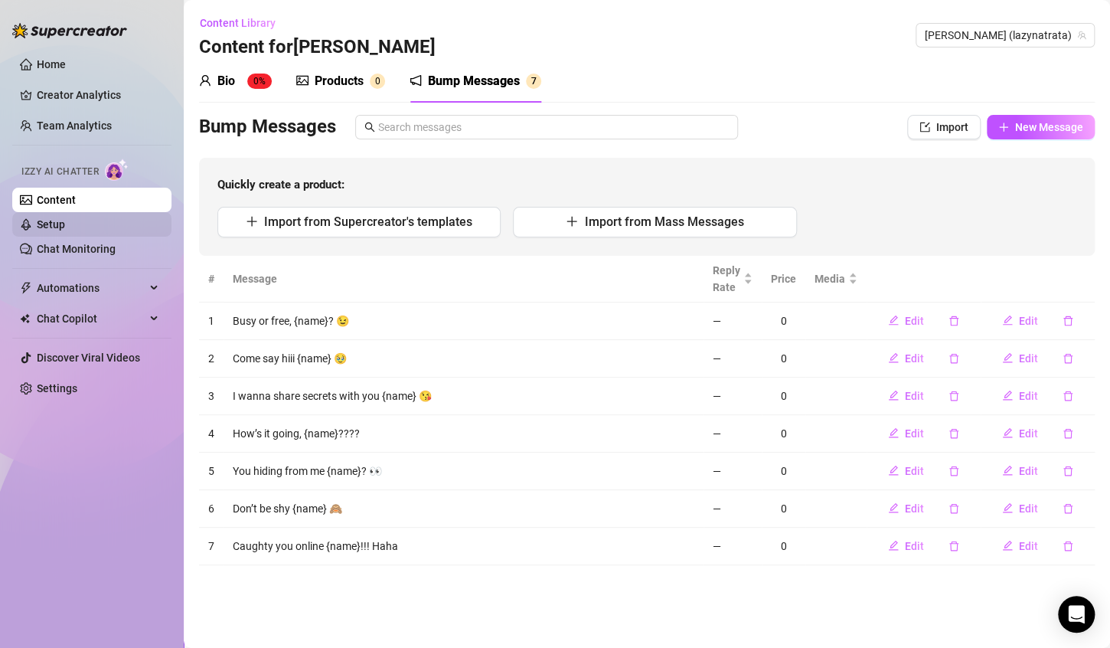
click at [65, 221] on link "Setup" at bounding box center [51, 224] width 28 height 12
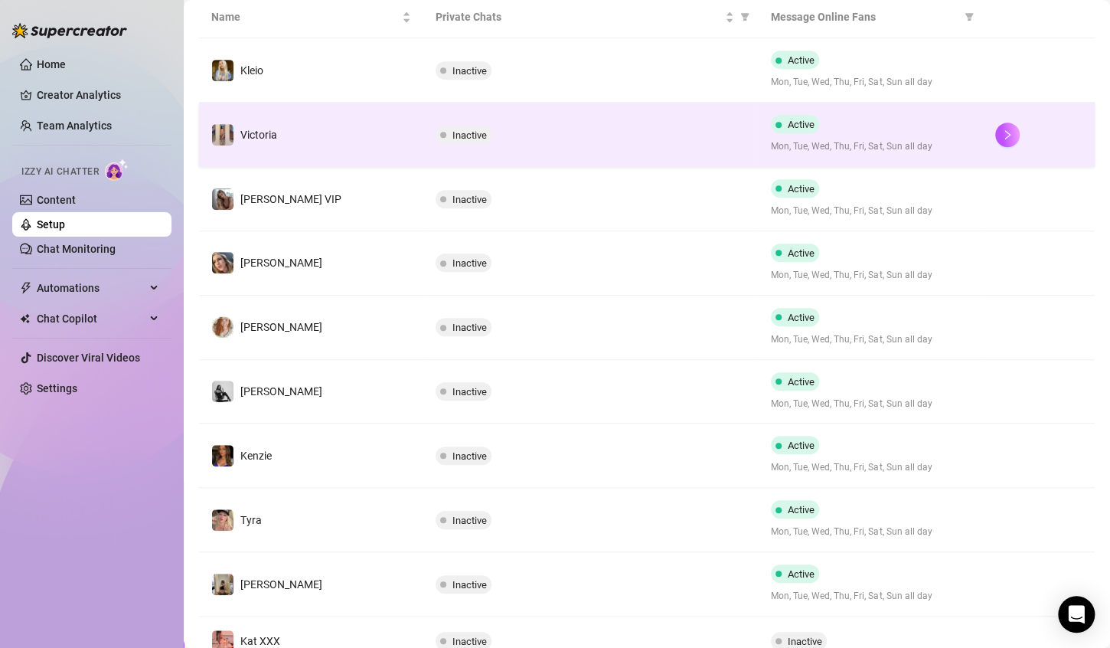
scroll to position [306, 0]
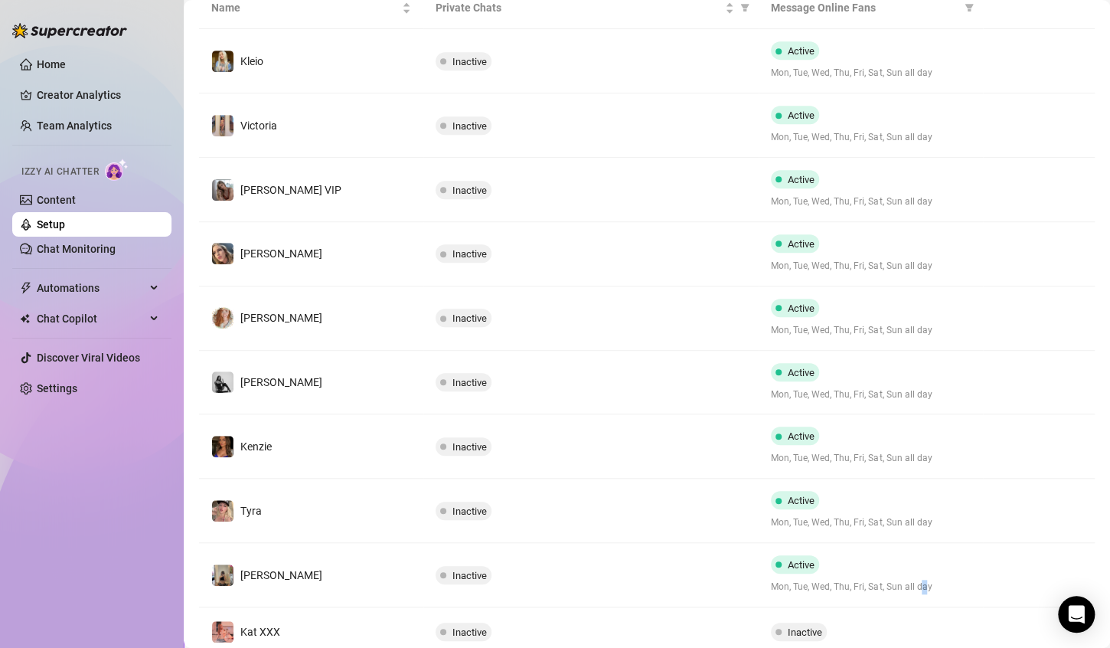
click at [918, 557] on div "Active Mon, Tue, Wed, Thu, Fri, Sat, Sun all day" at bounding box center [871, 574] width 200 height 39
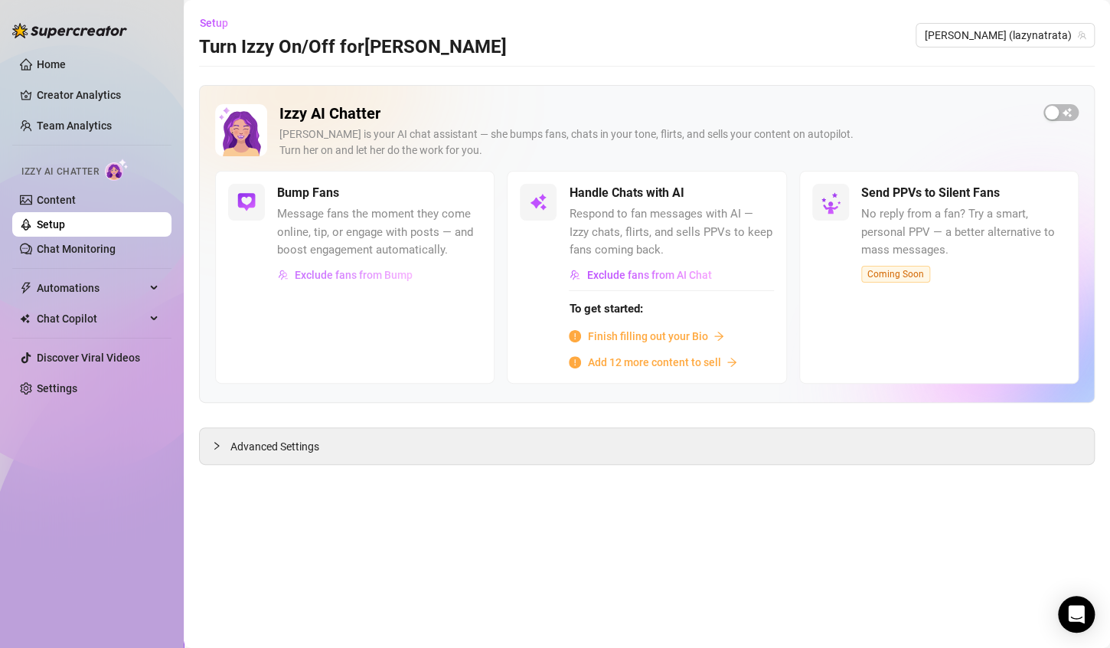
click at [329, 277] on span "Exclude fans from Bump" at bounding box center [354, 275] width 118 height 12
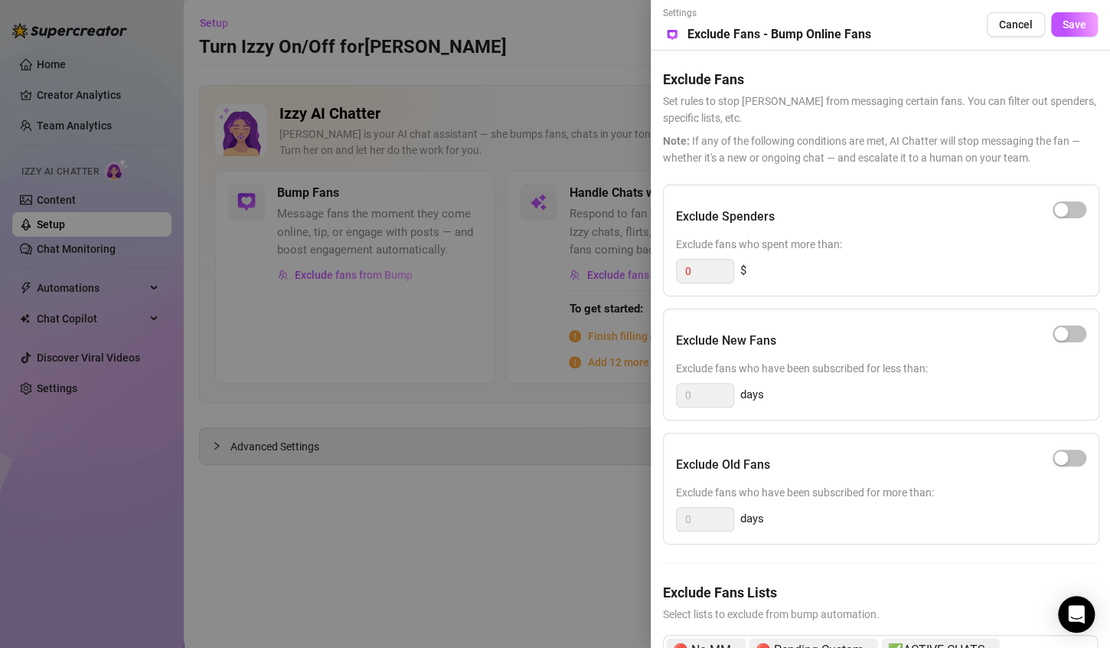
click at [530, 106] on div at bounding box center [555, 324] width 1110 height 648
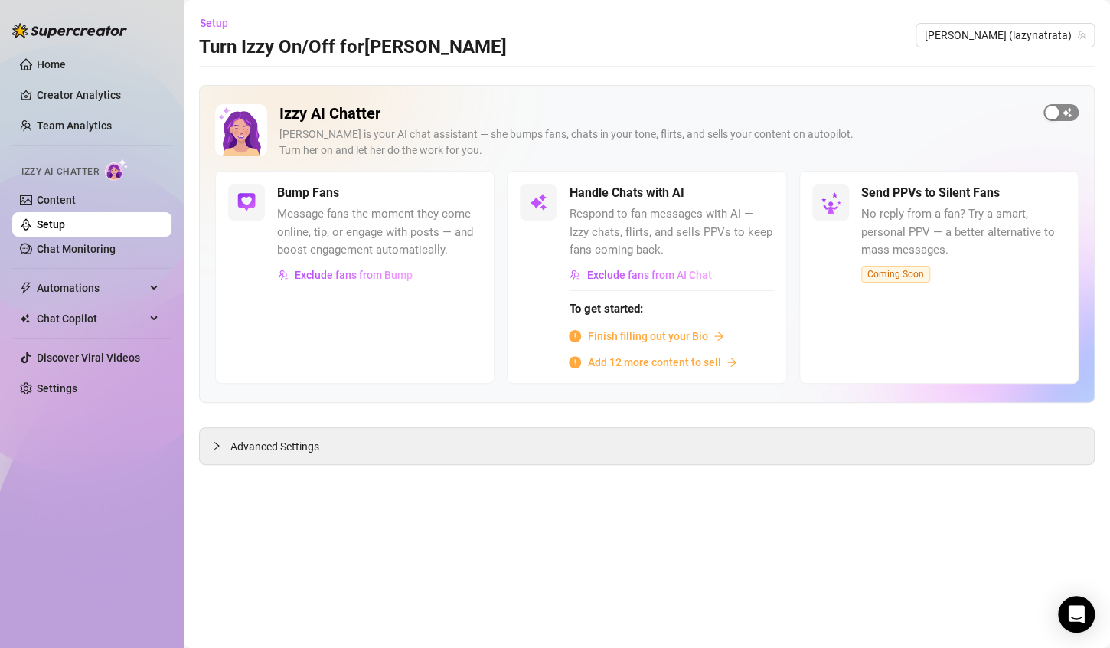
click at [1064, 106] on span "button" at bounding box center [1061, 112] width 35 height 17
click at [404, 278] on span "Exclude fans from Bump" at bounding box center [354, 275] width 118 height 12
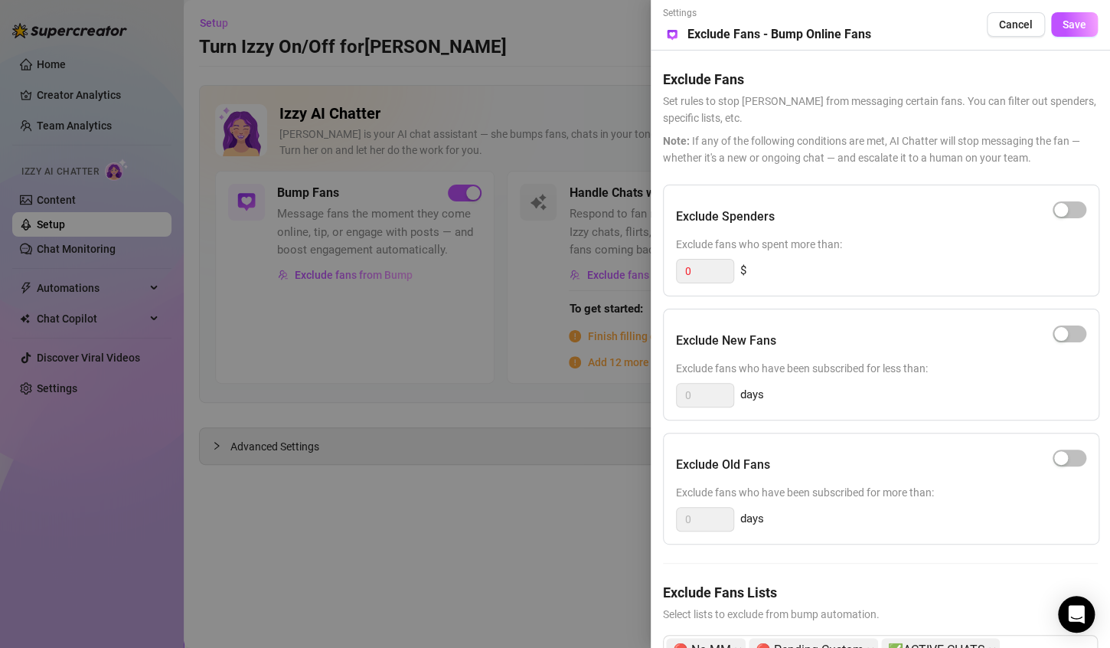
click at [396, 433] on div at bounding box center [555, 324] width 1110 height 648
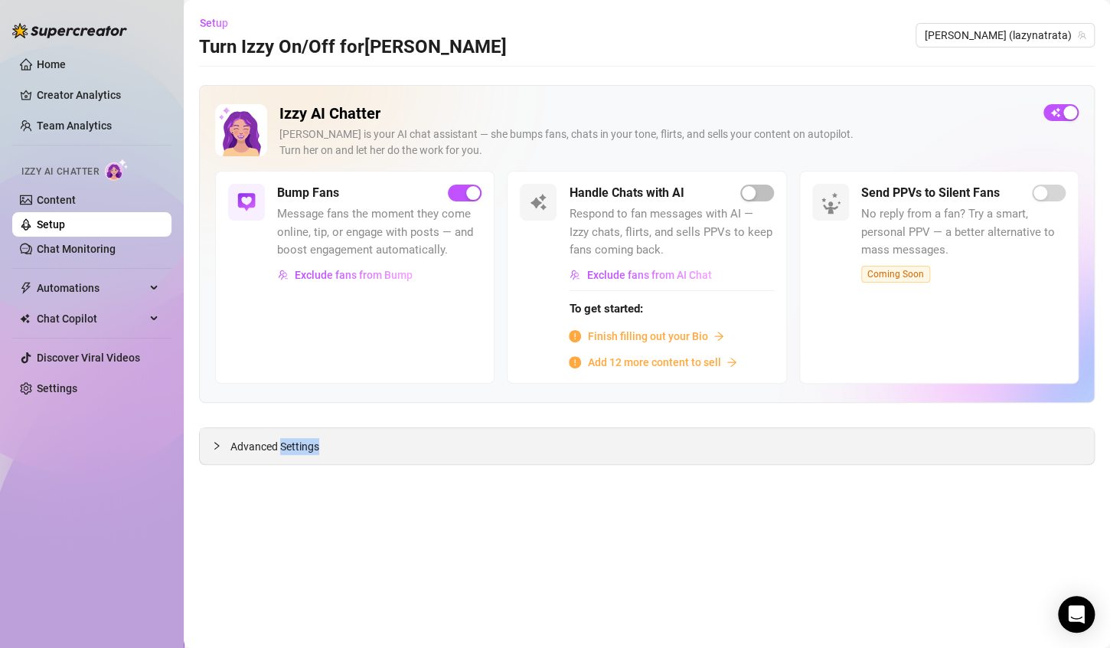
click at [286, 451] on span "Advanced Settings" at bounding box center [275, 446] width 89 height 17
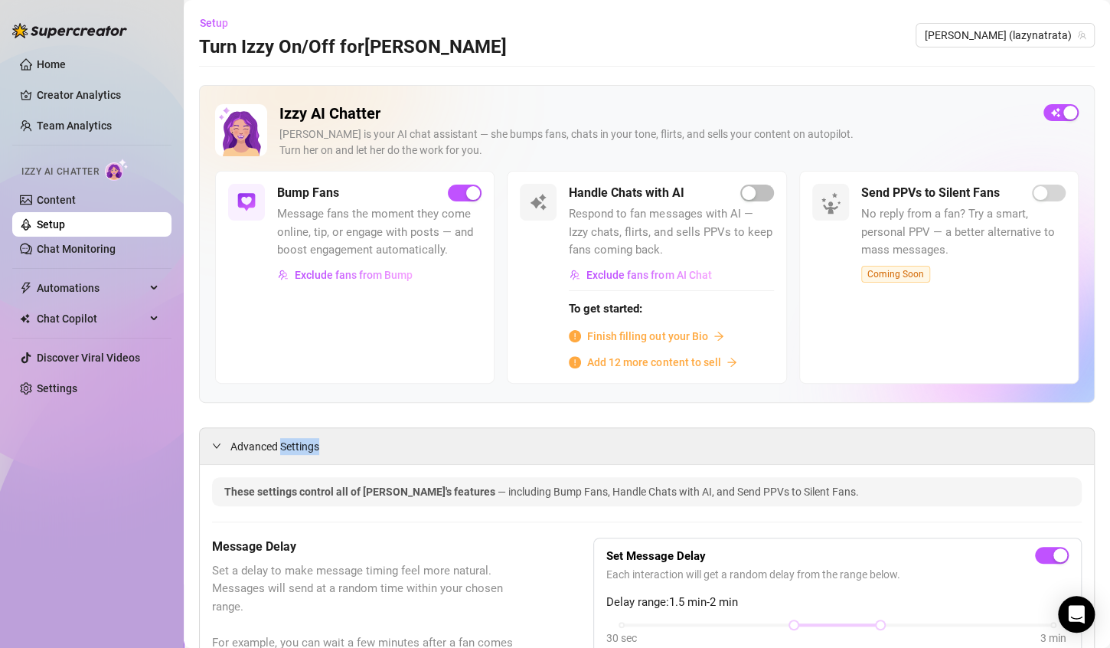
scroll to position [306, 0]
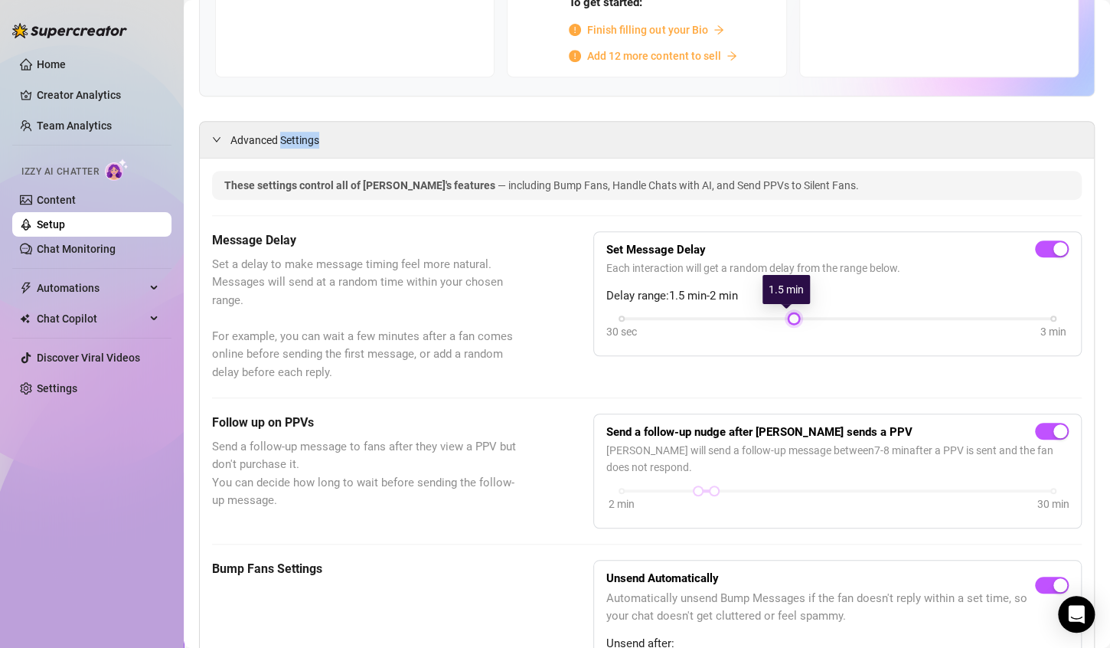
drag, startPoint x: 875, startPoint y: 315, endPoint x: 790, endPoint y: 315, distance: 85.8
click at [790, 315] on div at bounding box center [794, 319] width 8 height 8
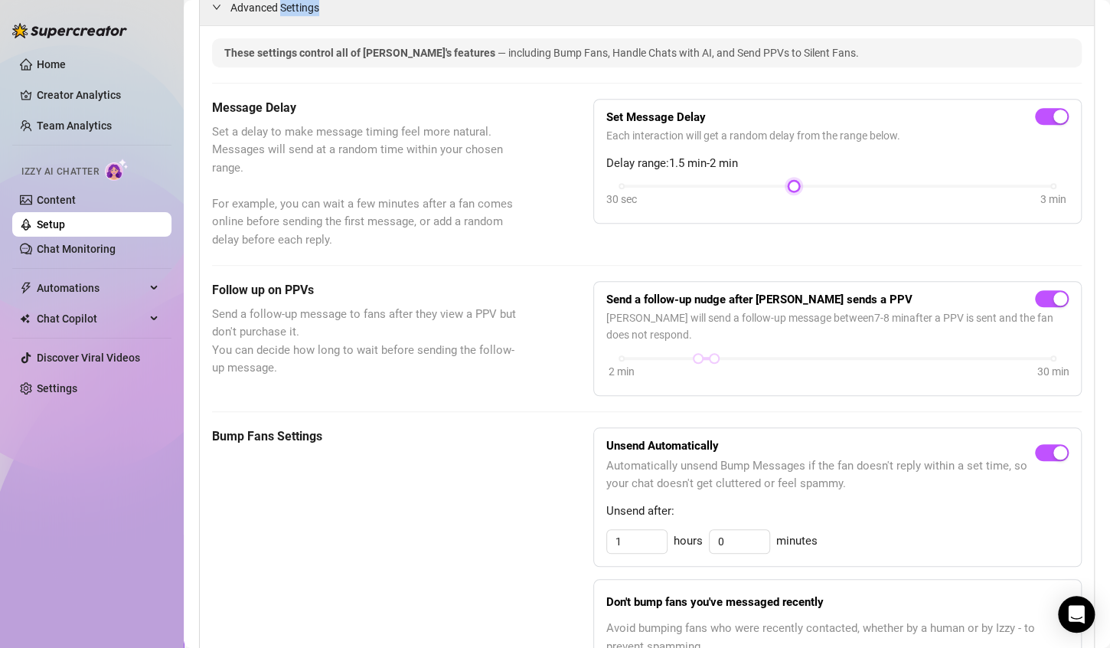
scroll to position [459, 0]
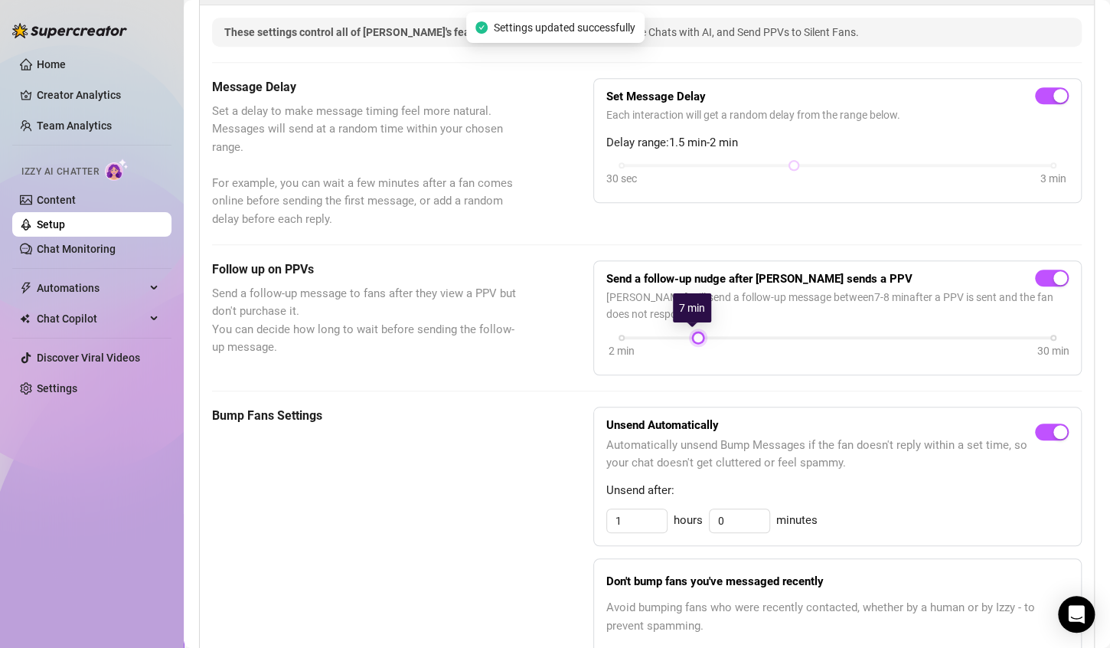
drag, startPoint x: 707, startPoint y: 333, endPoint x: 688, endPoint y: 335, distance: 18.4
click at [695, 335] on div at bounding box center [699, 338] width 8 height 8
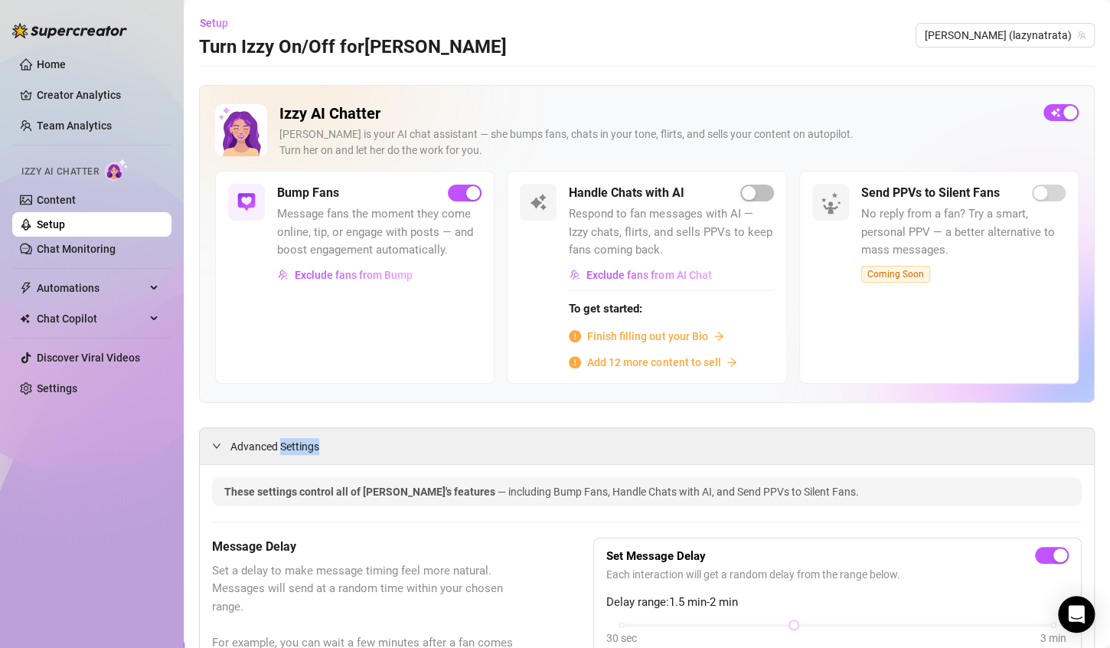
scroll to position [0, 0]
click at [263, 446] on span "Advanced Settings" at bounding box center [275, 446] width 89 height 17
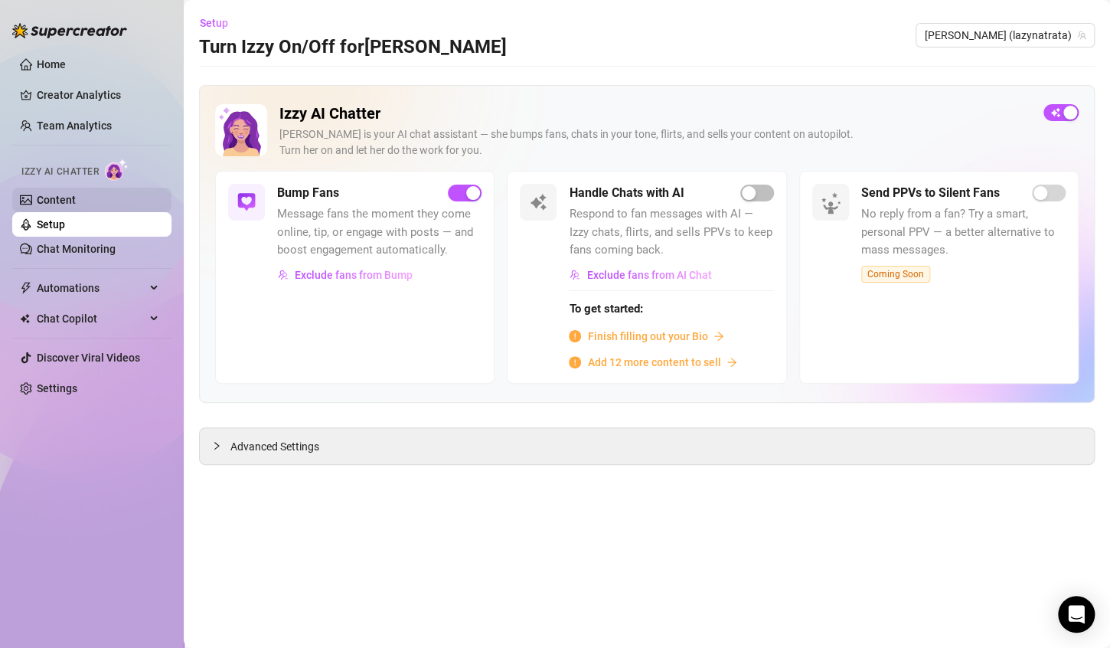
click at [76, 202] on link "Content" at bounding box center [56, 200] width 39 height 12
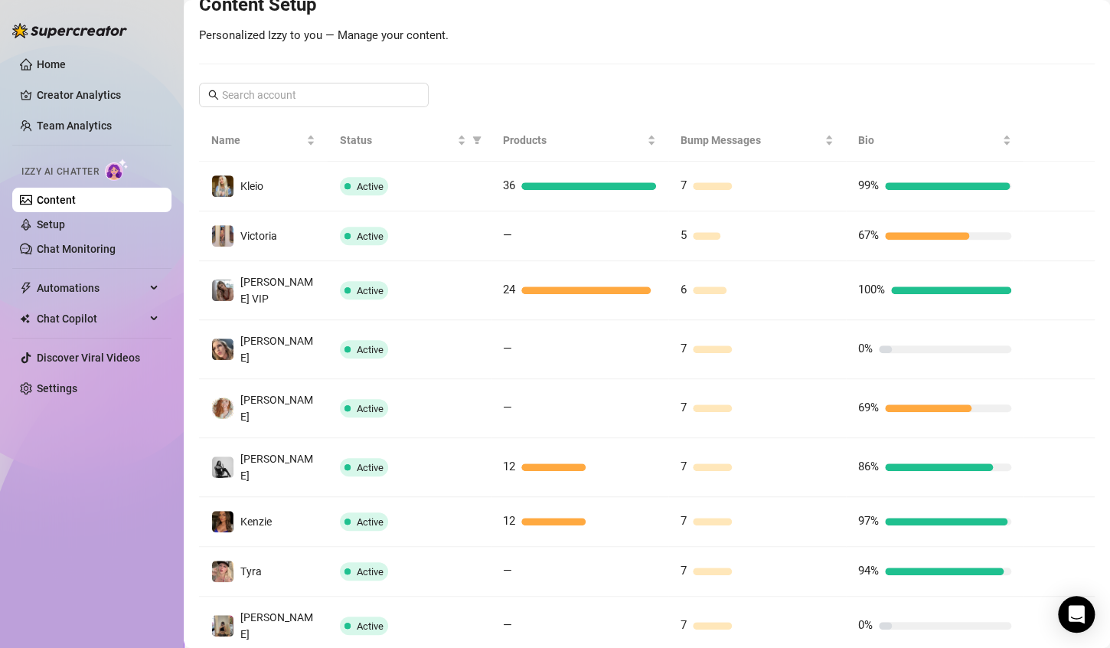
scroll to position [298, 0]
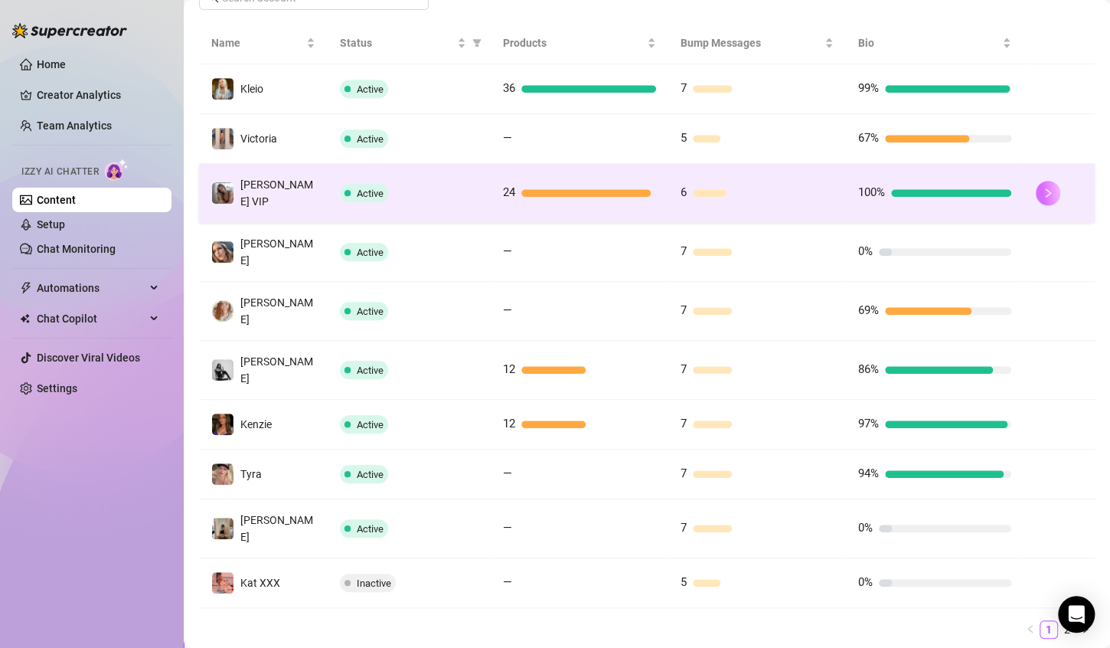
drag, startPoint x: 1045, startPoint y: 191, endPoint x: 1028, endPoint y: 190, distance: 16.9
click at [1036, 190] on div at bounding box center [1059, 193] width 47 height 25
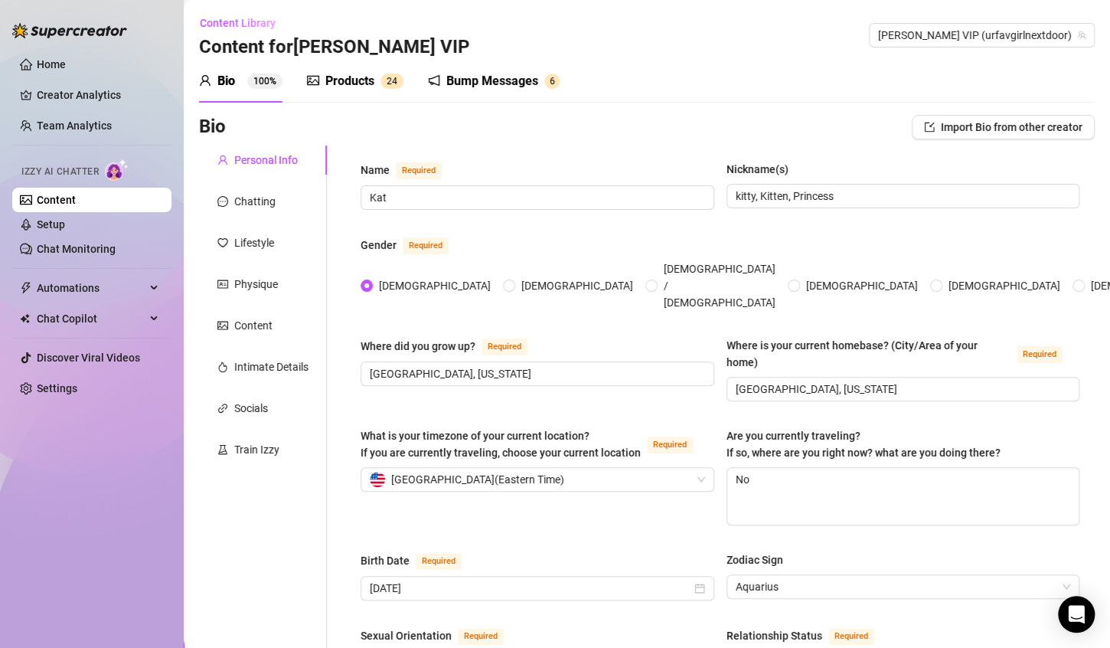
click at [462, 80] on div "Bump Messages" at bounding box center [492, 81] width 92 height 18
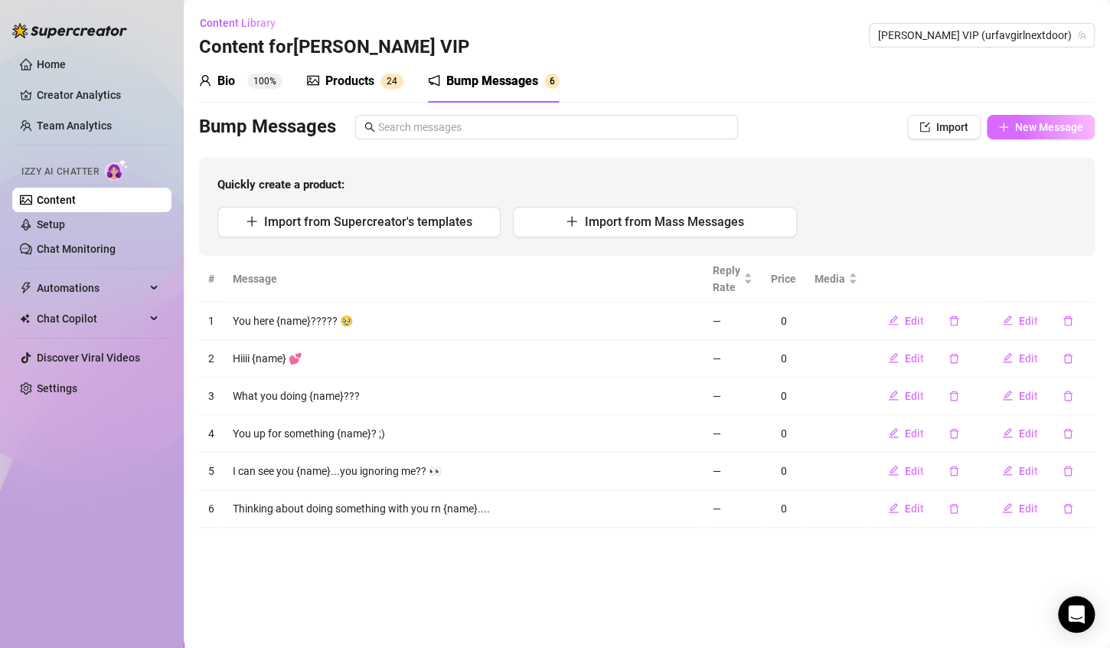
click at [1021, 129] on span "New Message" at bounding box center [1049, 127] width 68 height 12
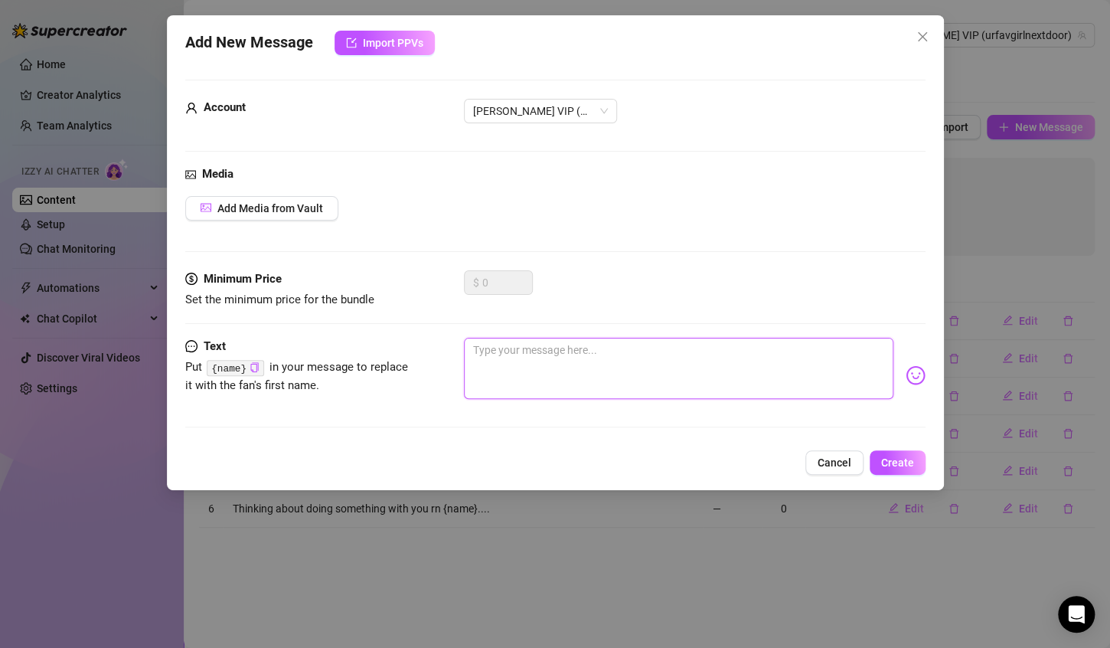
click at [584, 338] on textarea at bounding box center [679, 368] width 430 height 61
click at [567, 338] on textarea at bounding box center [679, 368] width 430 height 61
paste textarea "Free to chat, {name}? 💋"
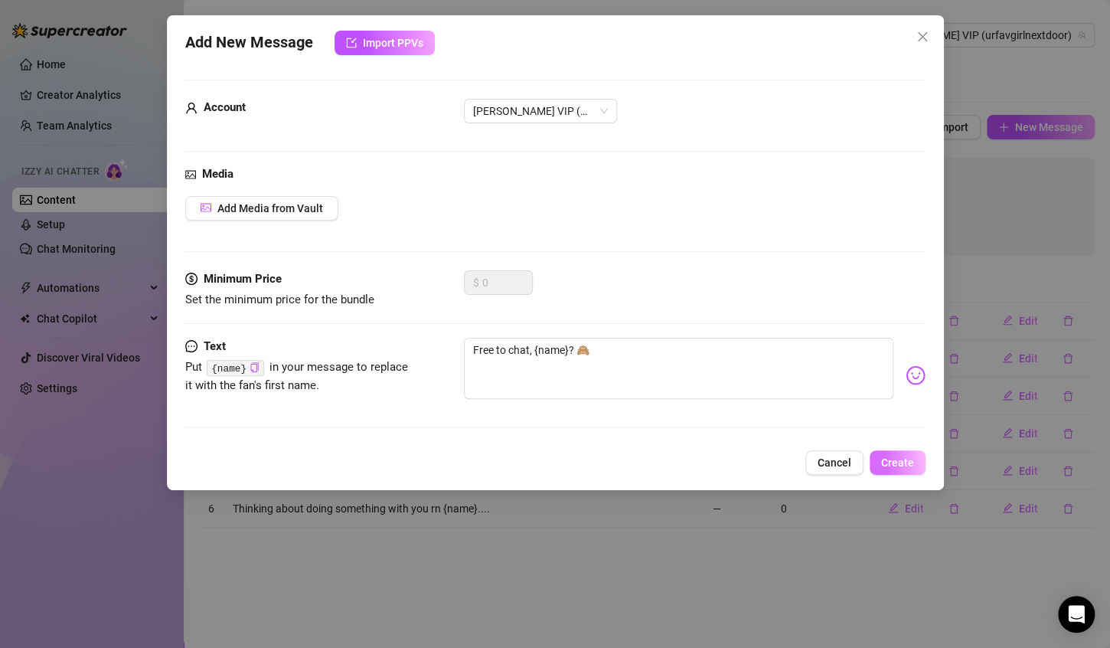
click at [915, 469] on button "Create" at bounding box center [898, 462] width 56 height 25
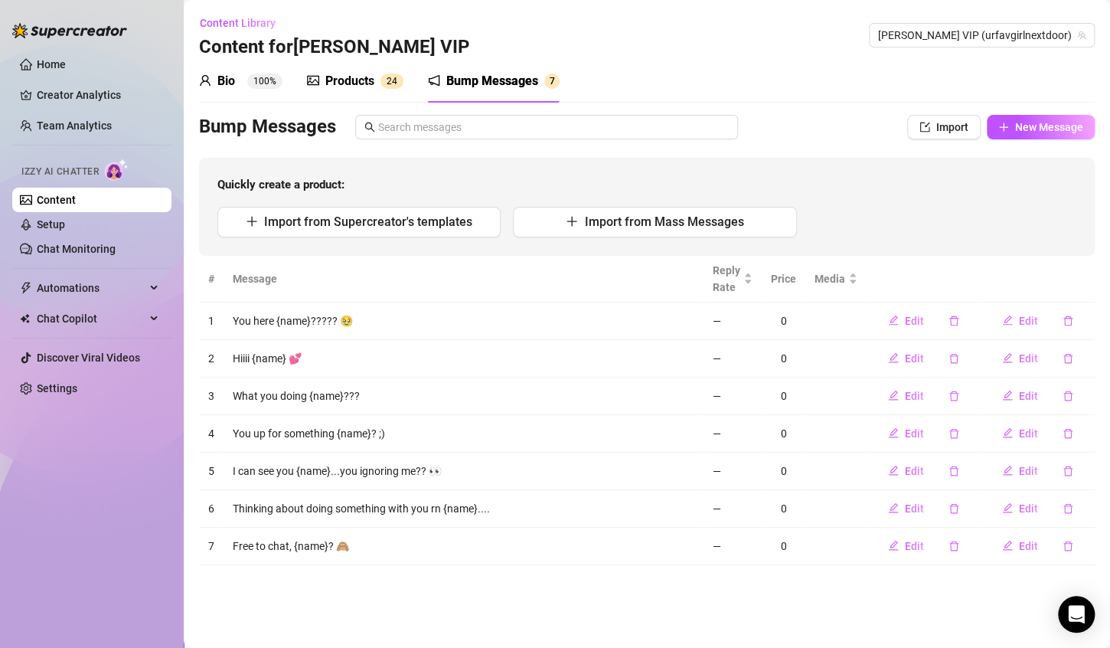
click at [76, 195] on link "Content" at bounding box center [56, 200] width 39 height 12
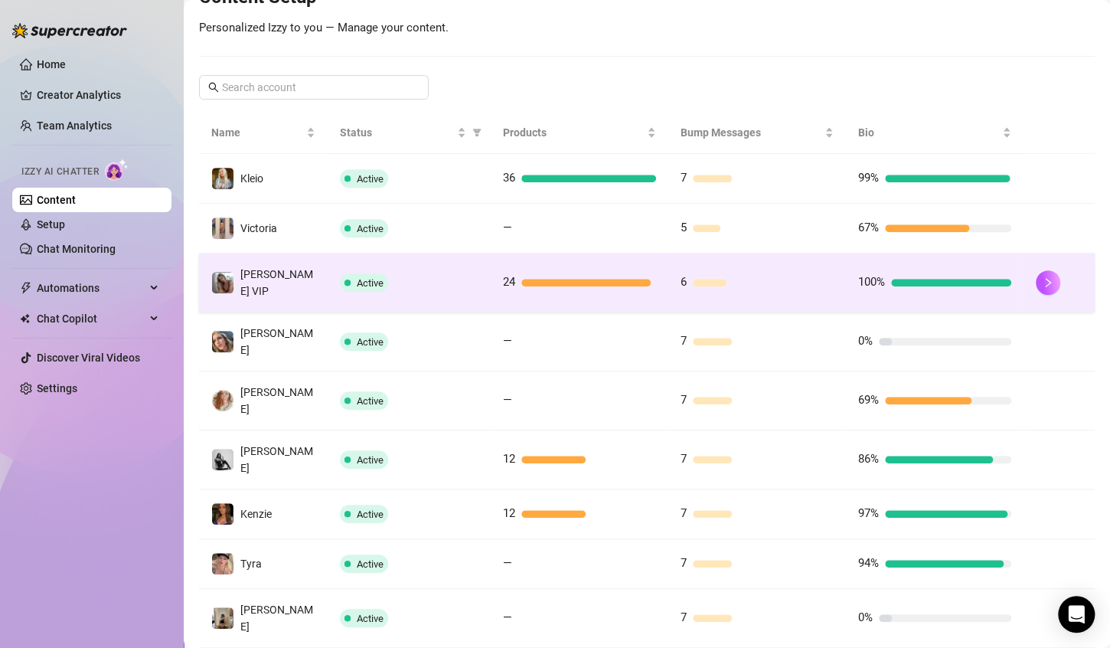
scroll to position [298, 0]
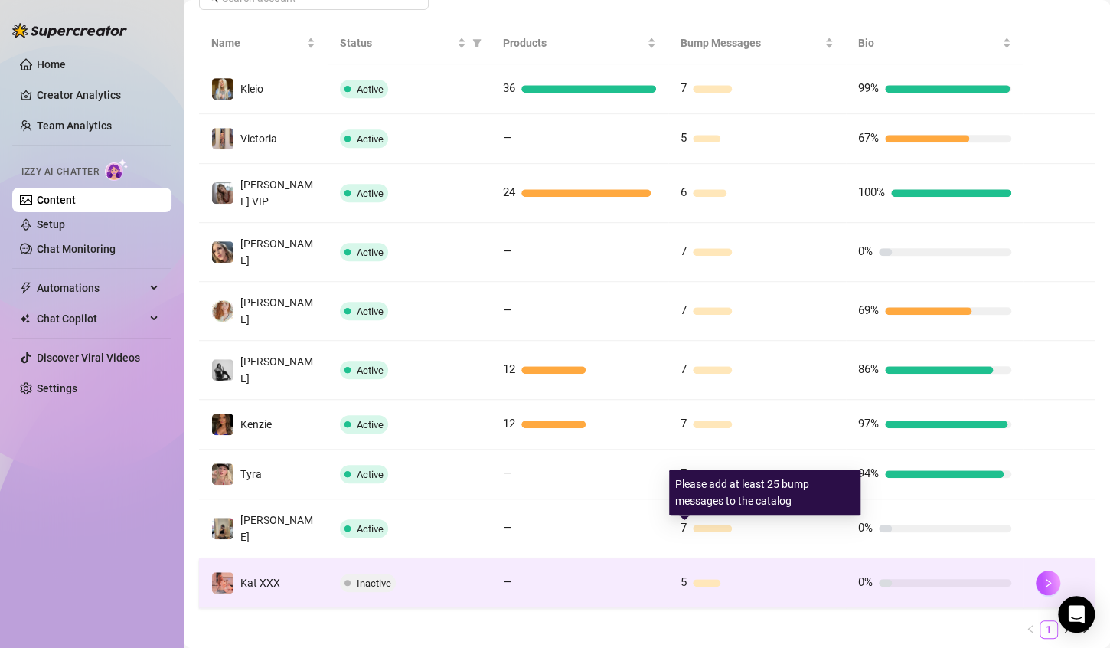
click at [810, 579] on div at bounding box center [763, 583] width 141 height 8
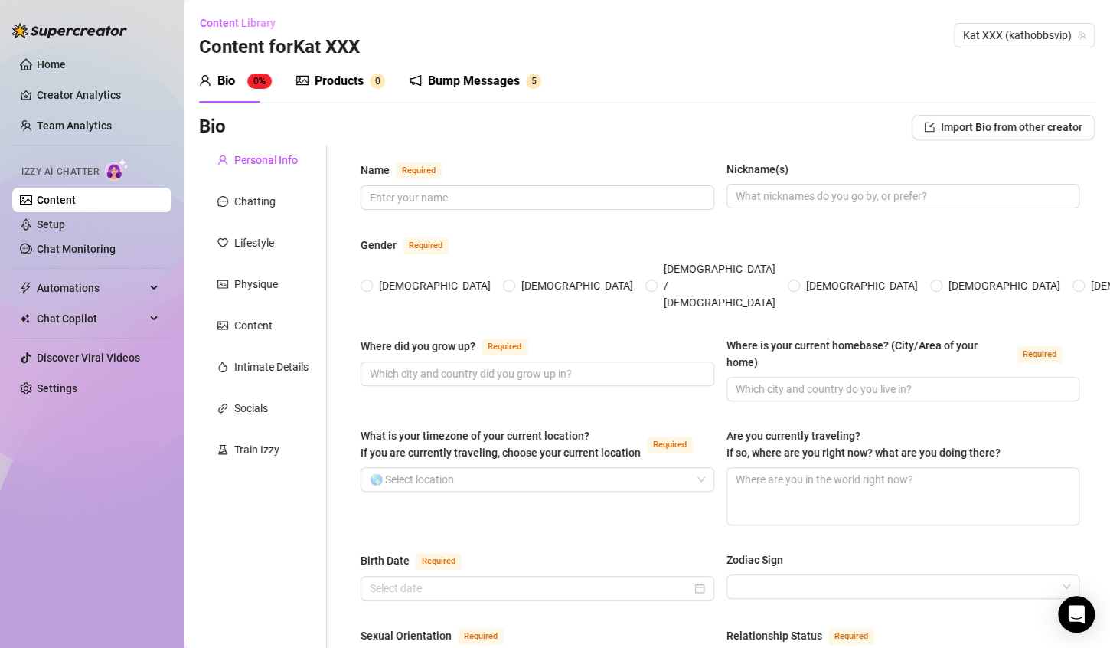
click at [478, 89] on div "Bump Messages" at bounding box center [474, 81] width 92 height 18
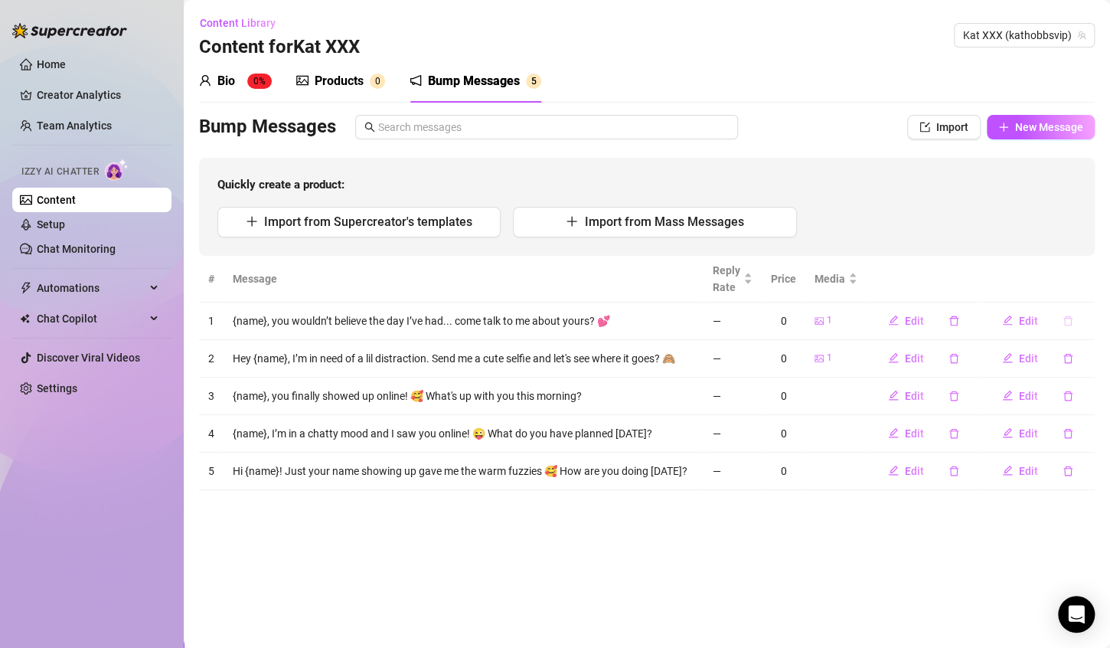
click at [1068, 313] on button "button" at bounding box center [1068, 321] width 35 height 25
click at [1071, 294] on span "Yes" at bounding box center [1071, 293] width 18 height 12
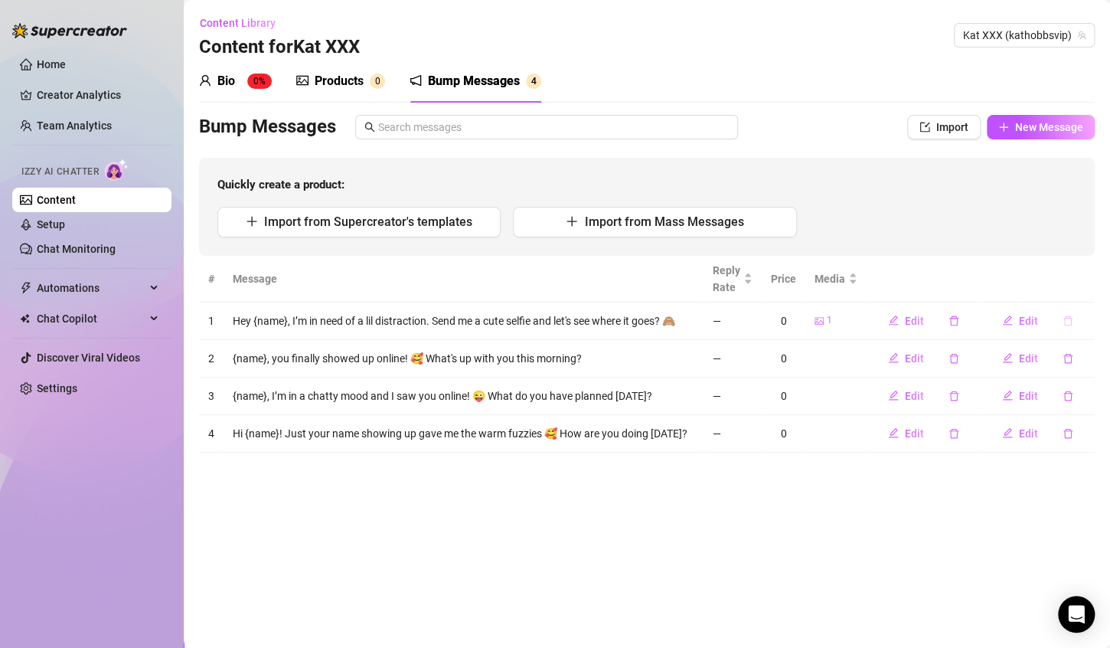
click at [1065, 322] on icon "delete" at bounding box center [1068, 321] width 9 height 10
click at [1078, 289] on span "Yes" at bounding box center [1071, 293] width 18 height 12
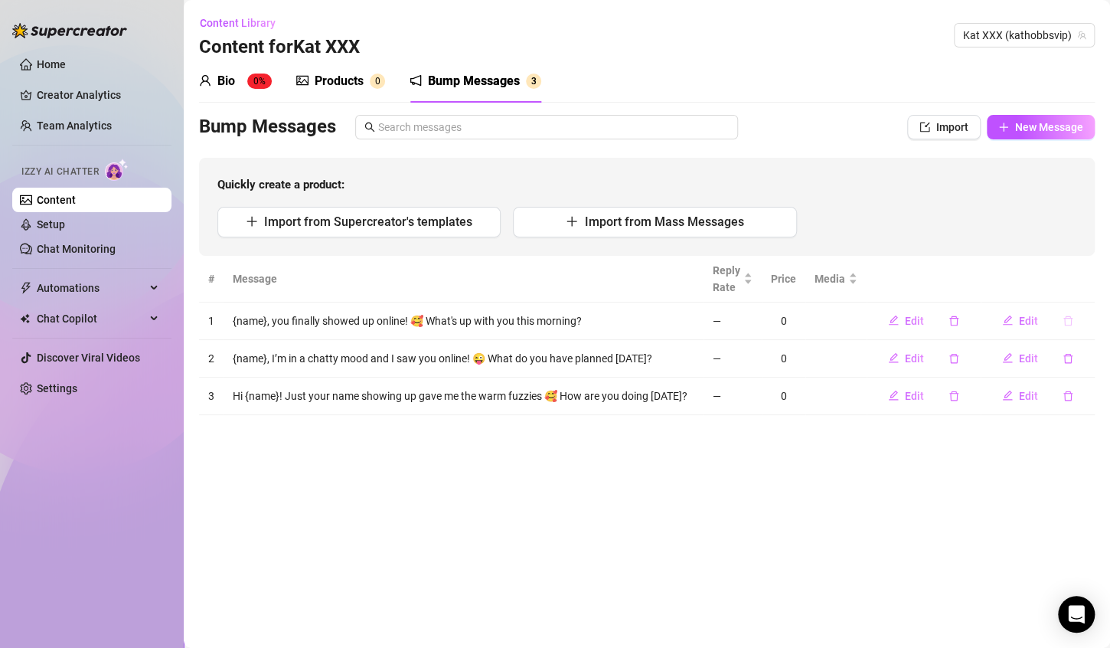
click at [1065, 328] on button "button" at bounding box center [1068, 321] width 35 height 25
click at [1084, 288] on button "Yes" at bounding box center [1071, 293] width 29 height 18
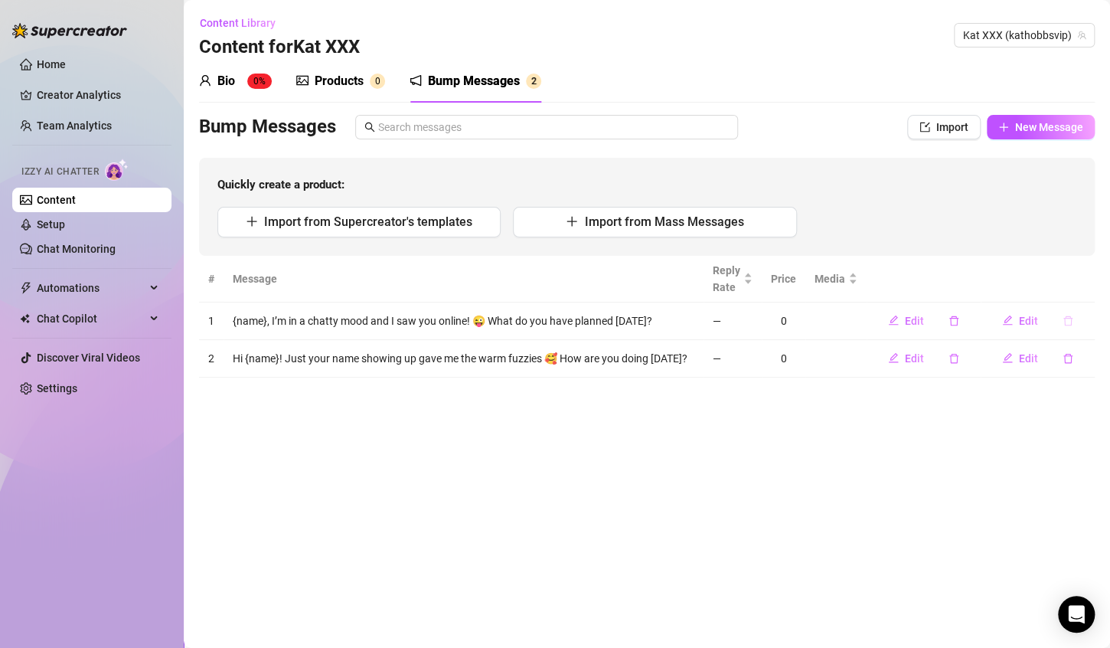
click at [1069, 322] on icon "delete" at bounding box center [1068, 321] width 11 height 11
click at [1077, 294] on span "Yes" at bounding box center [1071, 293] width 18 height 12
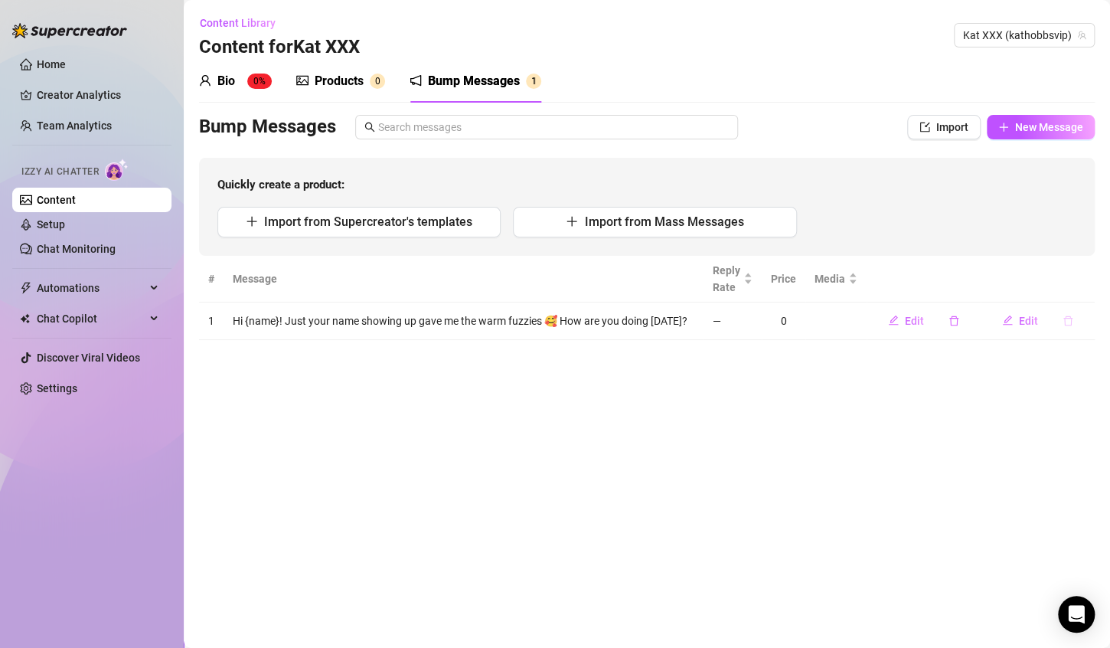
click at [1075, 320] on button "button" at bounding box center [1068, 321] width 35 height 25
click at [1081, 287] on span "Yes" at bounding box center [1071, 293] width 18 height 12
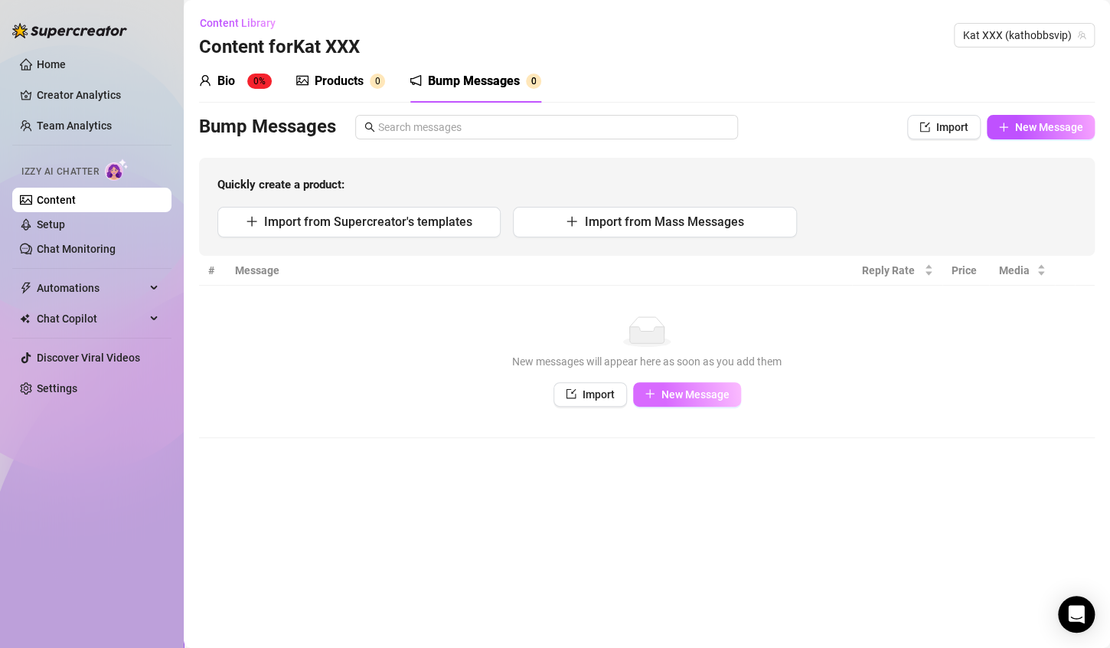
click at [685, 404] on button "New Message" at bounding box center [687, 394] width 108 height 25
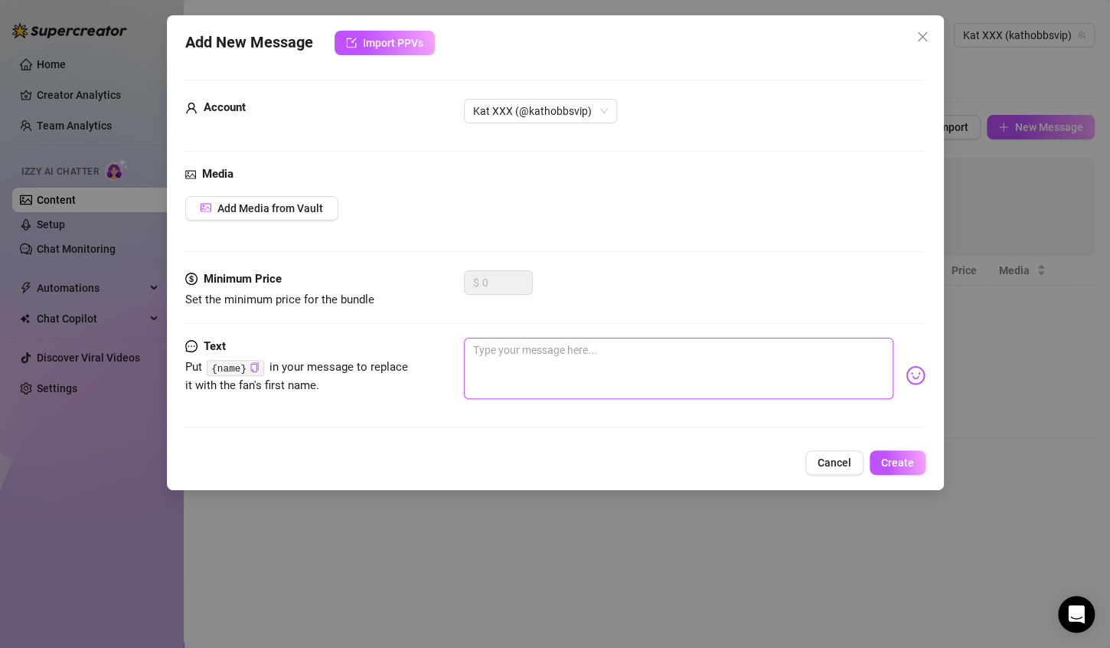
click at [664, 368] on textarea at bounding box center [679, 368] width 430 height 61
paste textarea "Talk to me, {name} 🥰"
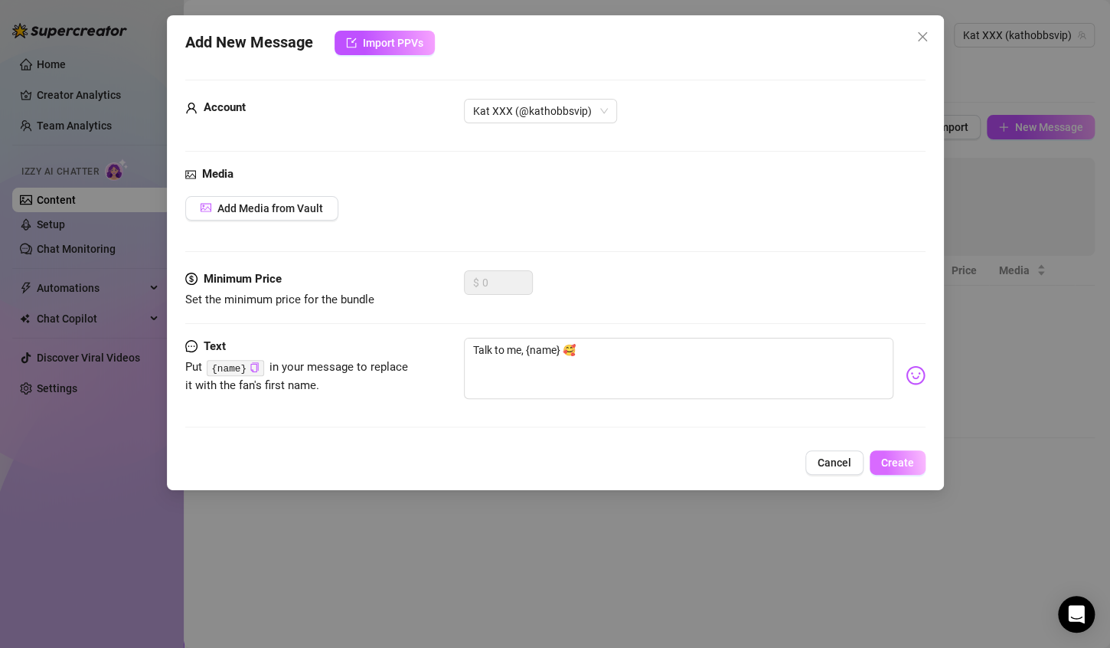
click at [882, 456] on span "Create" at bounding box center [897, 462] width 33 height 12
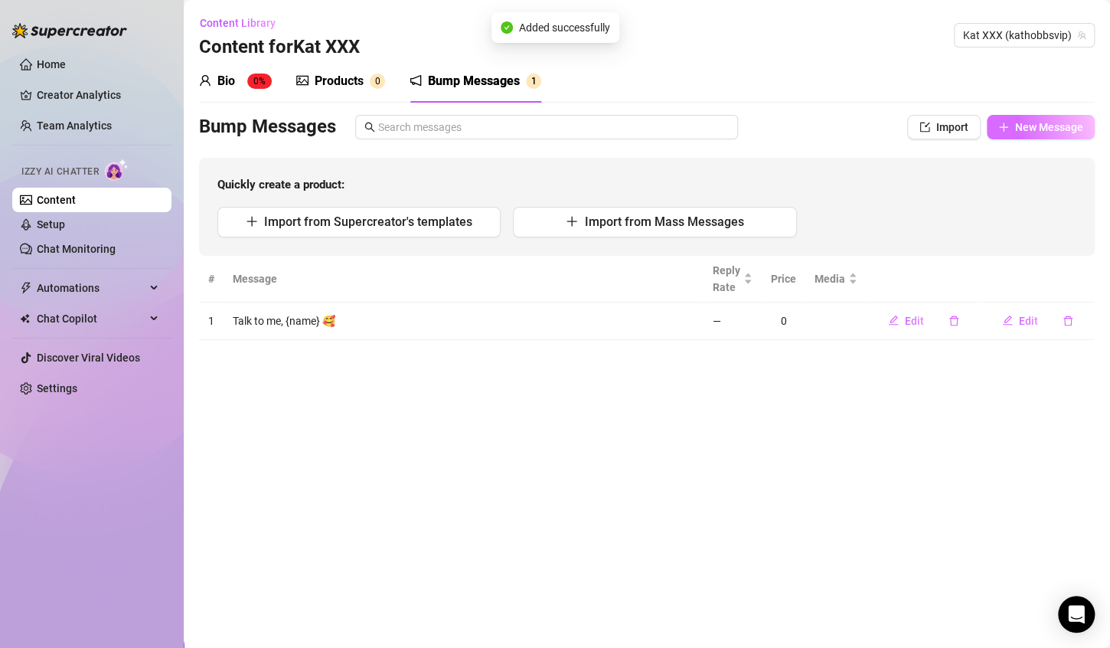
click at [1024, 127] on span "New Message" at bounding box center [1049, 127] width 68 height 12
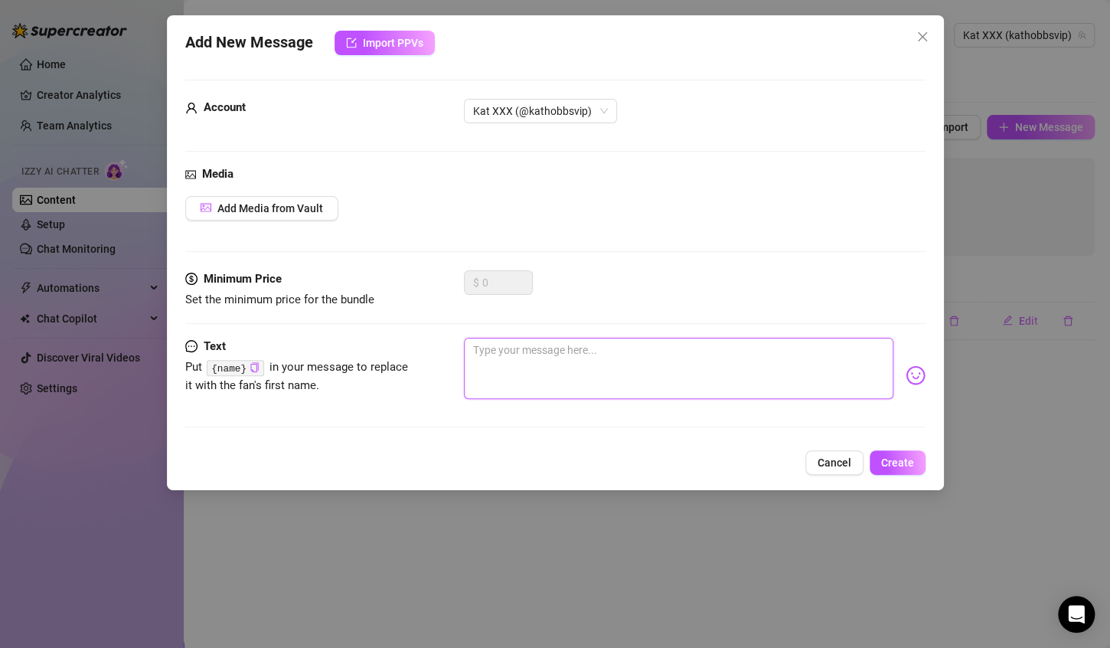
click at [590, 374] on textarea at bounding box center [679, 368] width 430 height 61
click at [531, 342] on textarea at bounding box center [679, 368] width 430 height 61
paste textarea "Where’ve you been {name}?"
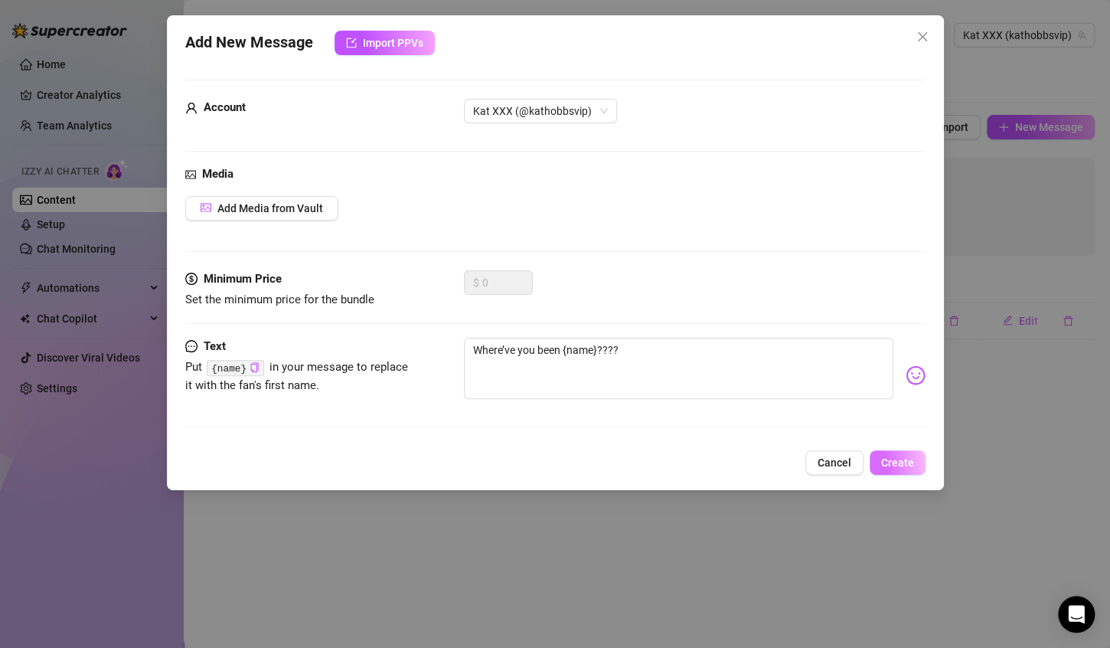
click at [894, 456] on span "Create" at bounding box center [897, 462] width 33 height 12
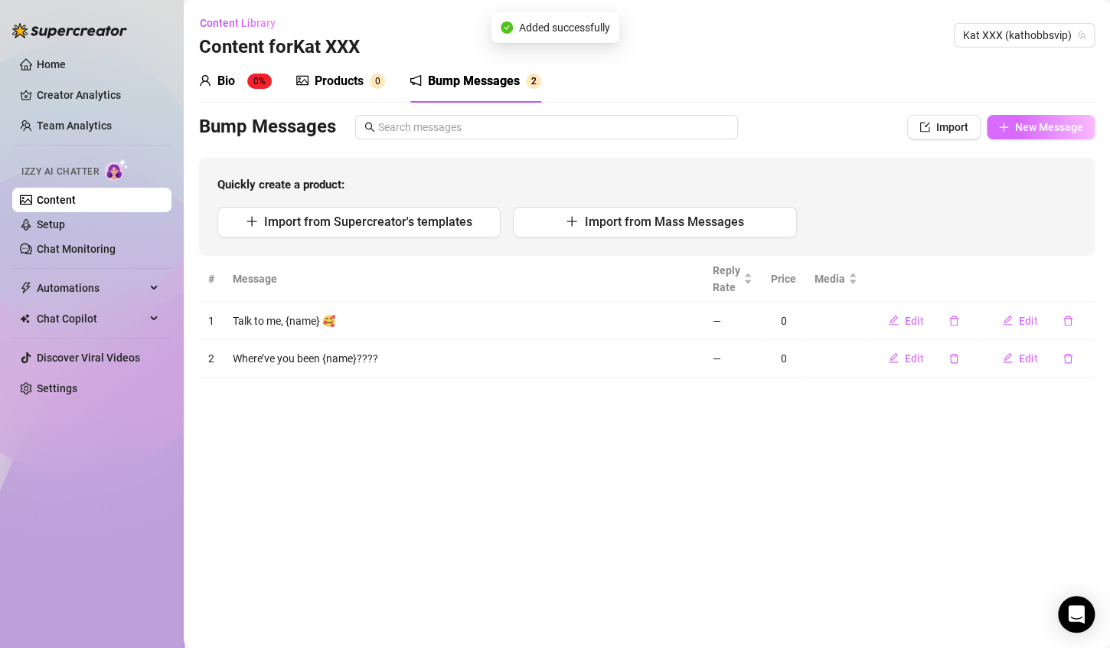
click at [1035, 123] on span "New Message" at bounding box center [1049, 127] width 68 height 12
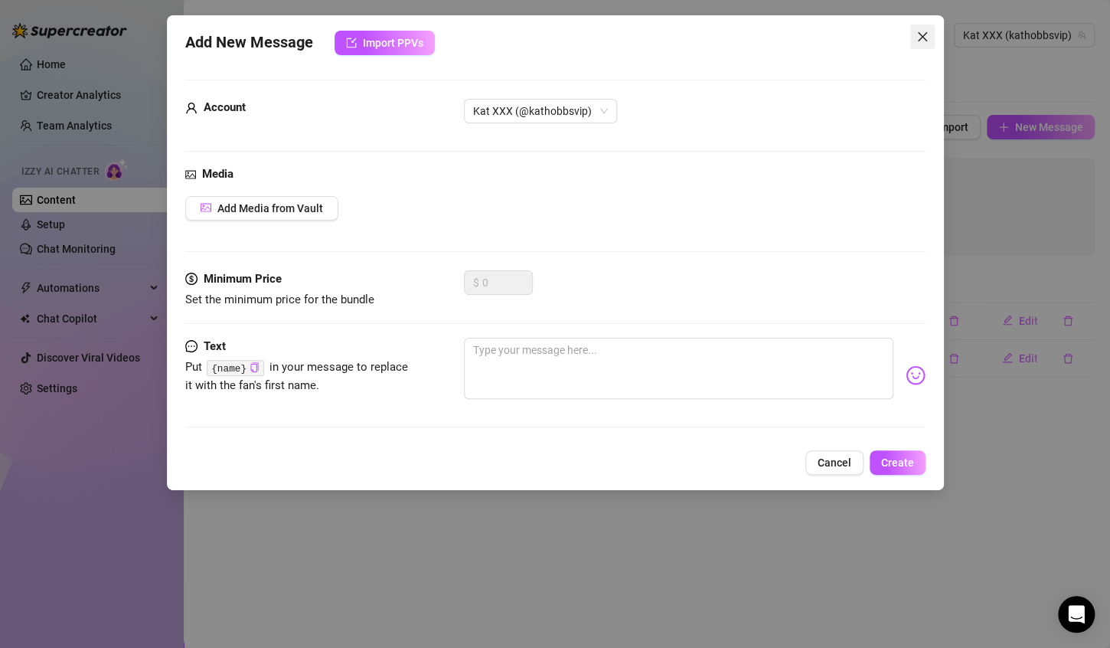
click at [920, 35] on icon "close" at bounding box center [923, 37] width 12 height 12
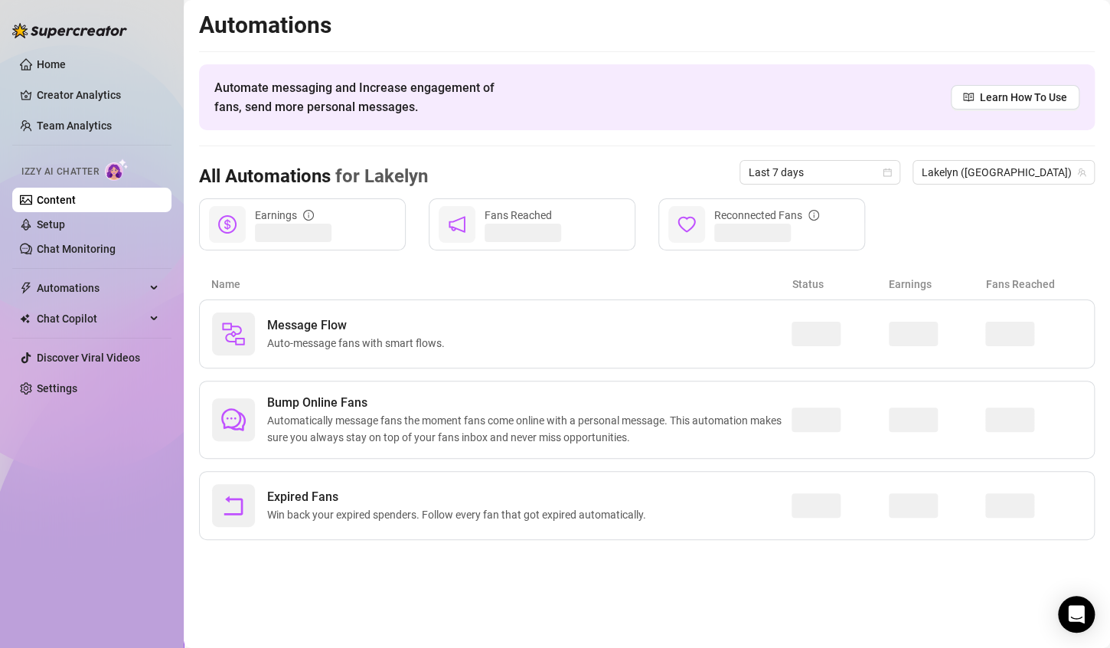
click at [76, 199] on link "Content" at bounding box center [56, 200] width 39 height 12
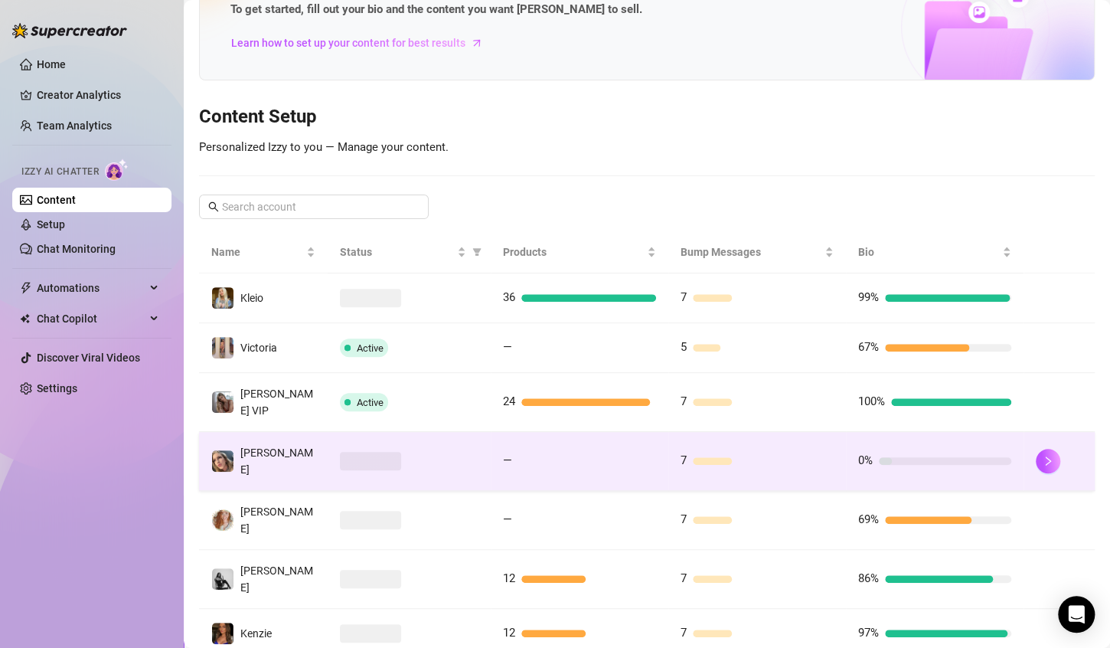
scroll to position [298, 0]
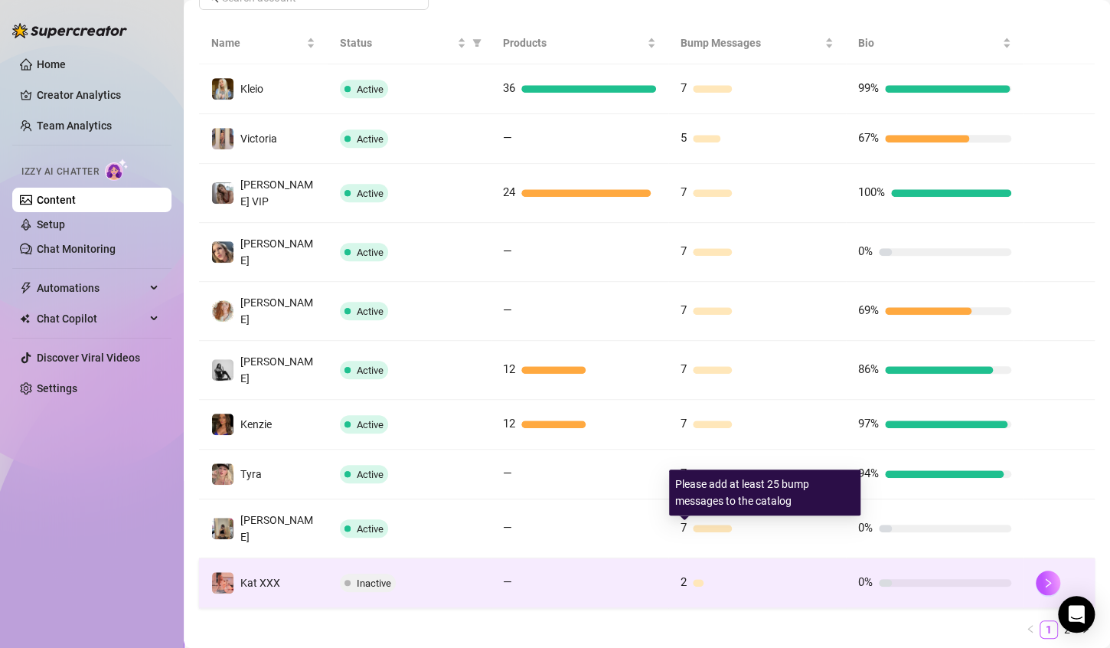
click at [775, 574] on div "2" at bounding box center [757, 583] width 153 height 18
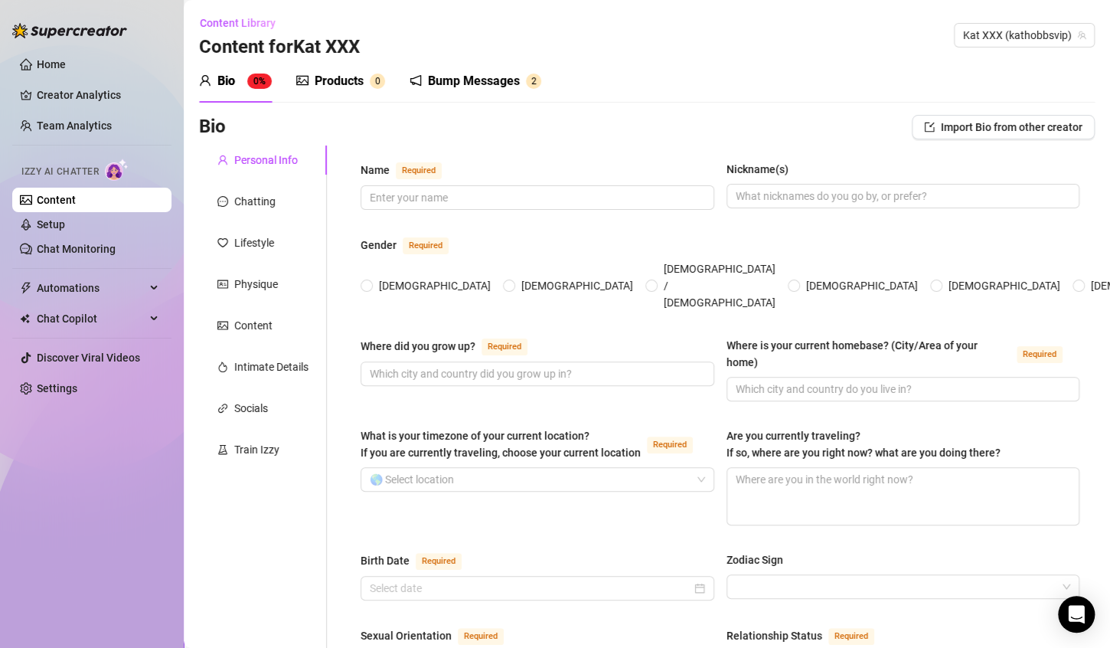
click at [517, 83] on div "Bump Messages" at bounding box center [474, 81] width 92 height 18
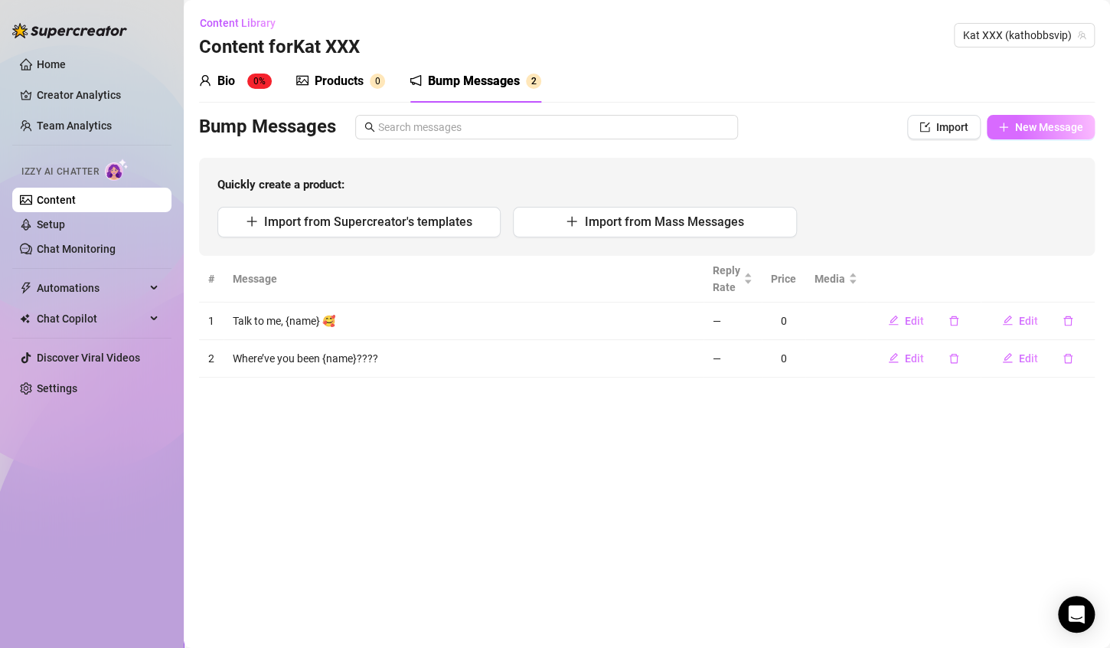
click at [1063, 130] on span "New Message" at bounding box center [1049, 127] width 68 height 12
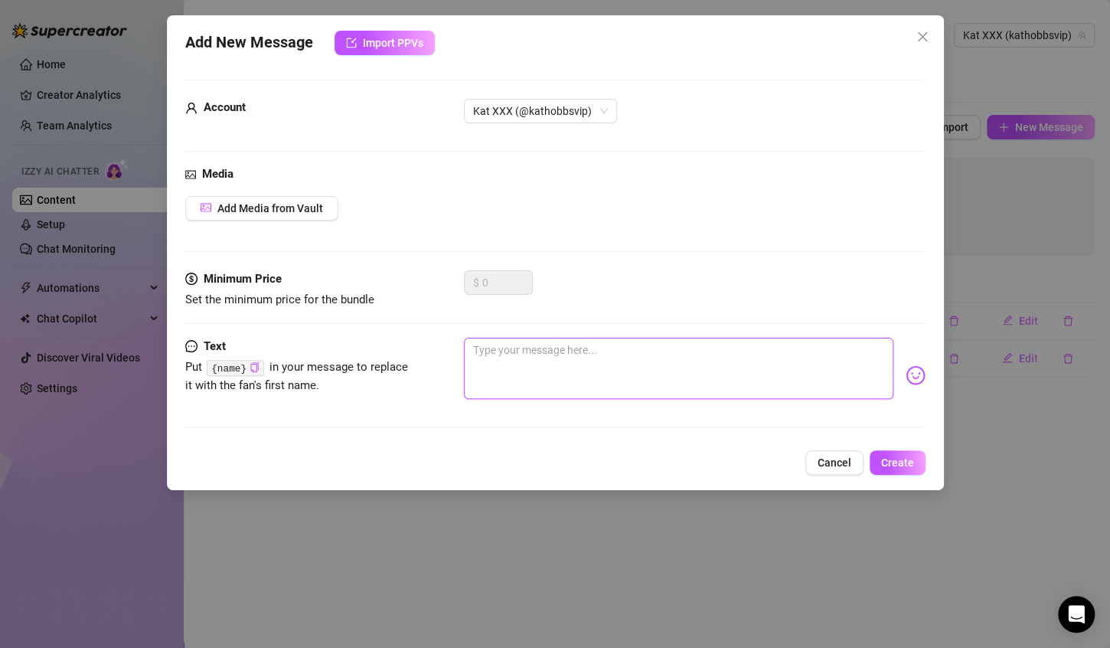
click at [595, 347] on textarea at bounding box center [679, 368] width 430 height 61
paste textarea "Where’ve you been {name}? 😉"
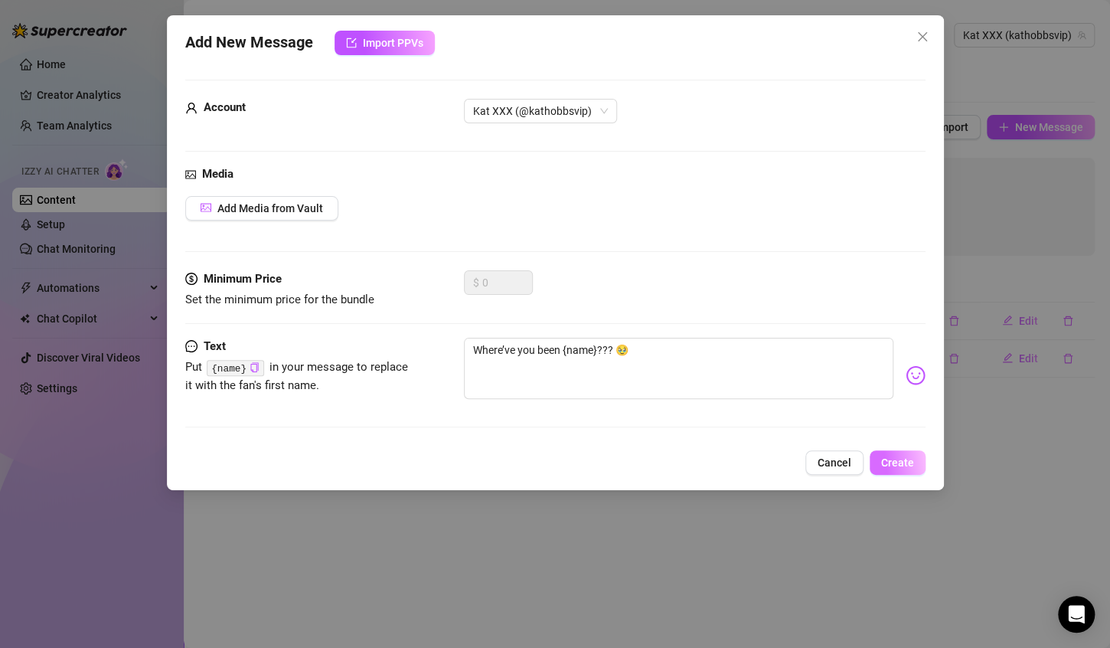
click at [904, 463] on span "Create" at bounding box center [897, 462] width 33 height 12
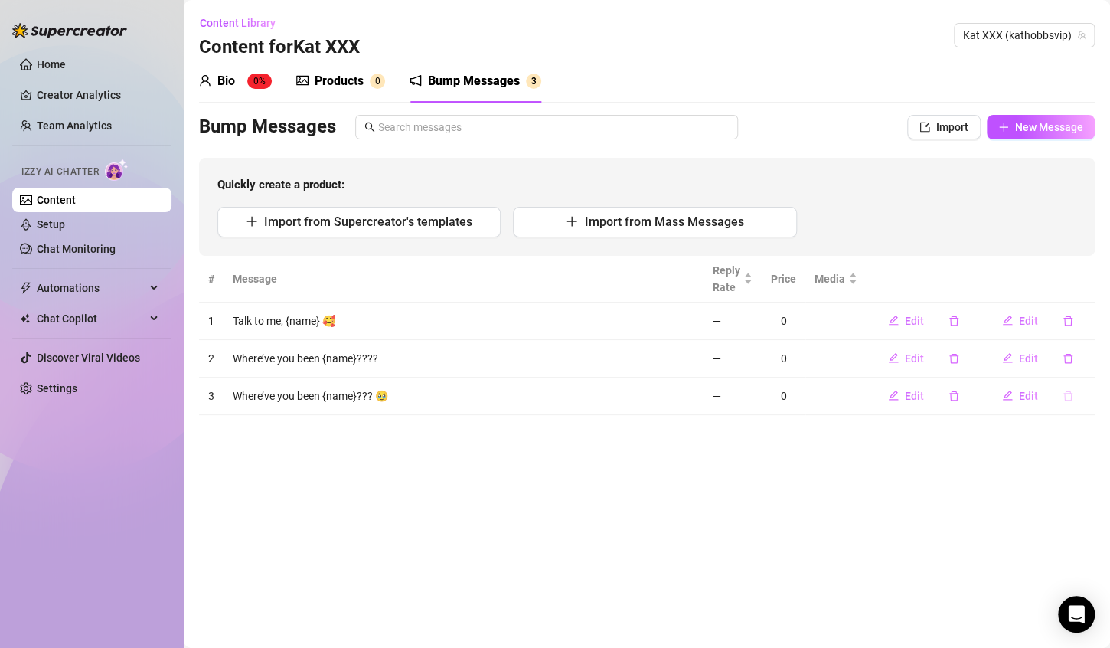
click at [1071, 392] on icon "delete" at bounding box center [1068, 396] width 9 height 10
click at [1078, 366] on span "Yes" at bounding box center [1071, 367] width 18 height 12
click at [1053, 123] on span "New Message" at bounding box center [1049, 127] width 68 height 12
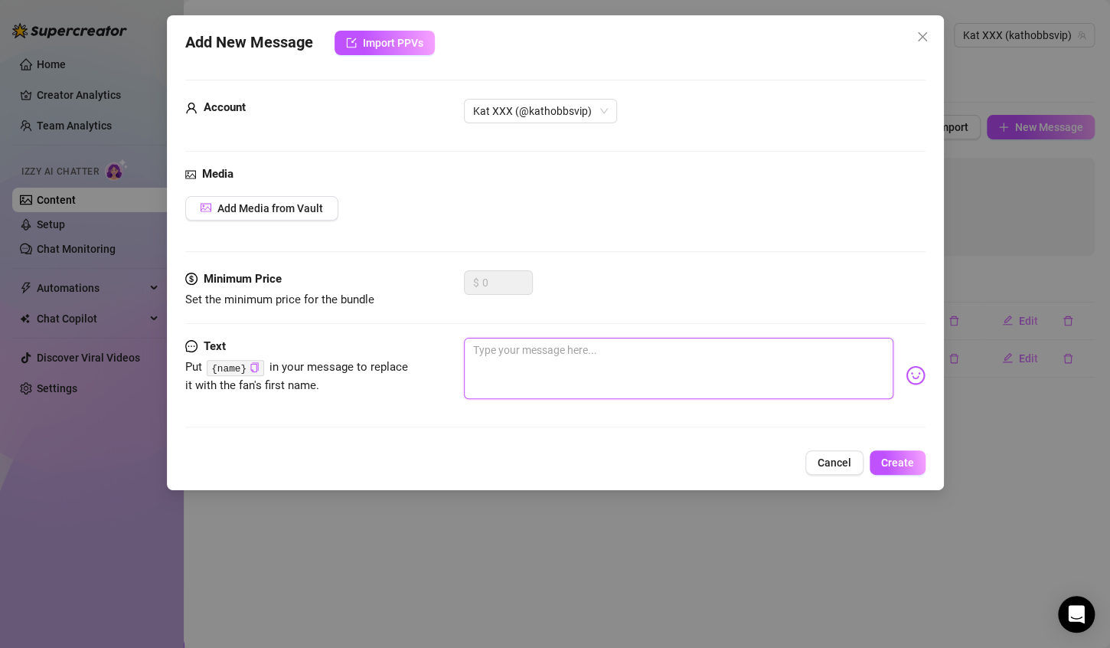
click at [549, 341] on textarea at bounding box center [679, 368] width 430 height 61
paste textarea "I was hoping to see you, {name} 💕"
click at [553, 343] on textarea "I was hoping to see you, {name} 💕" at bounding box center [679, 368] width 430 height 61
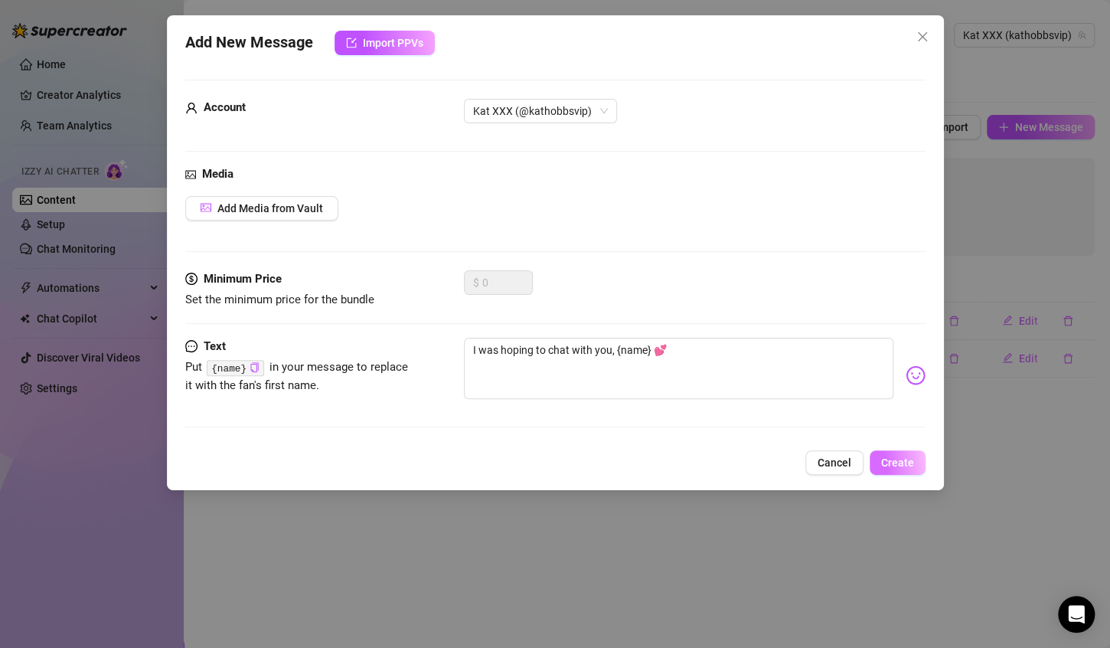
click at [903, 451] on button "Create" at bounding box center [898, 462] width 56 height 25
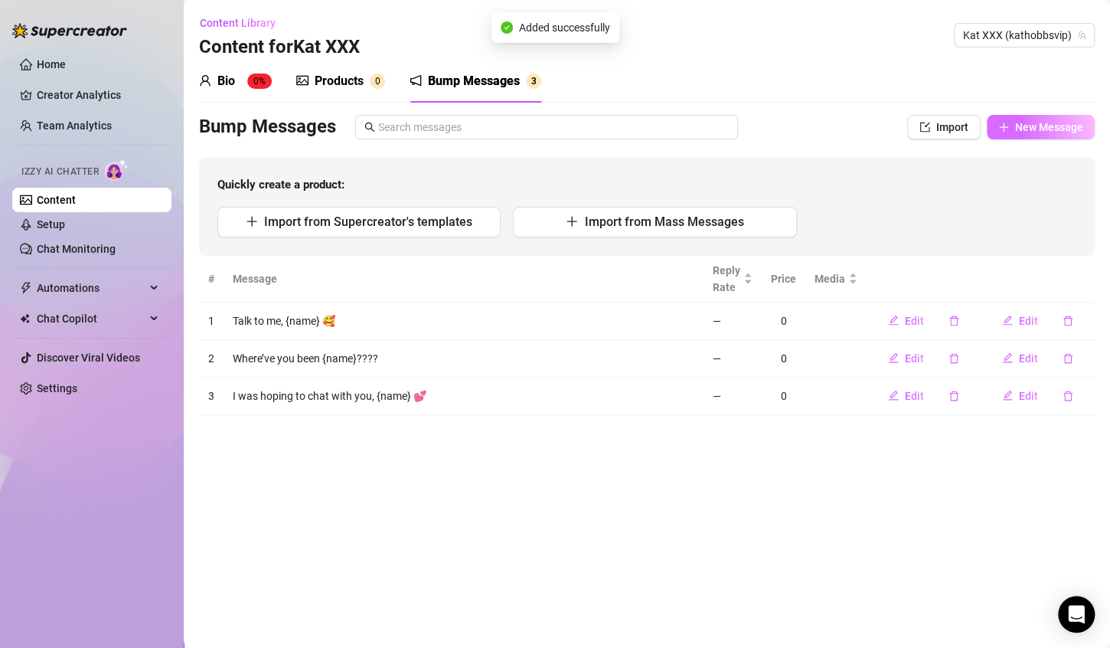
click at [1056, 132] on span "New Message" at bounding box center [1049, 127] width 68 height 12
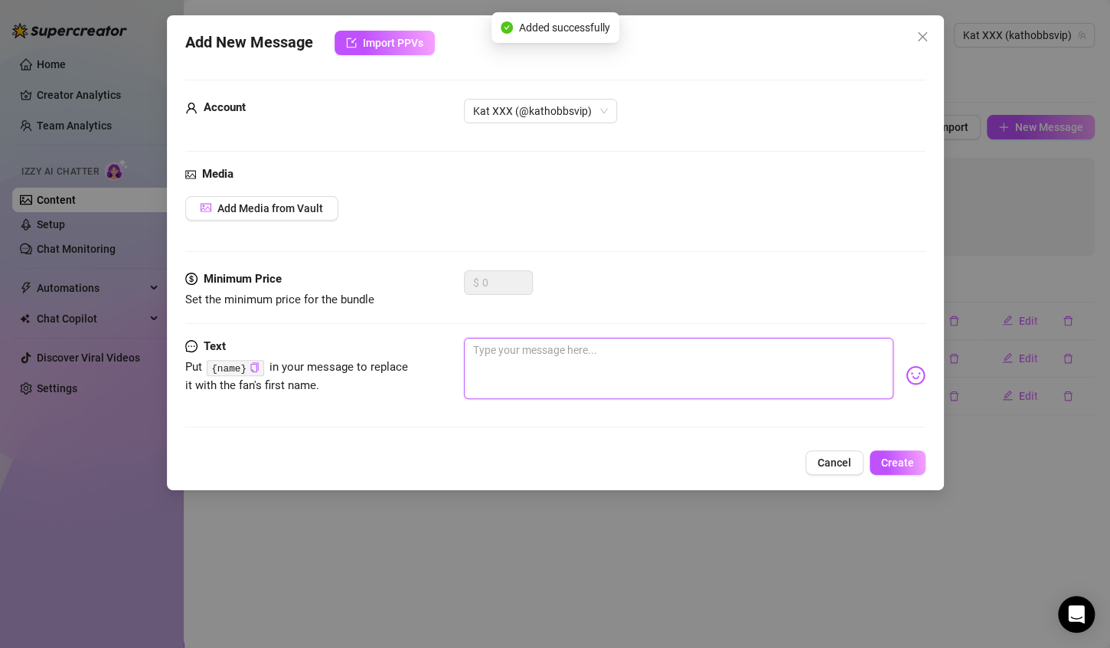
click at [665, 350] on textarea at bounding box center [679, 368] width 430 height 61
click at [616, 346] on textarea at bounding box center [679, 368] width 430 height 61
paste textarea "Let’s chat a bit {name}? 😘"
click at [581, 341] on textarea "Let’s chat a bit {name}? 😘" at bounding box center [679, 368] width 430 height 61
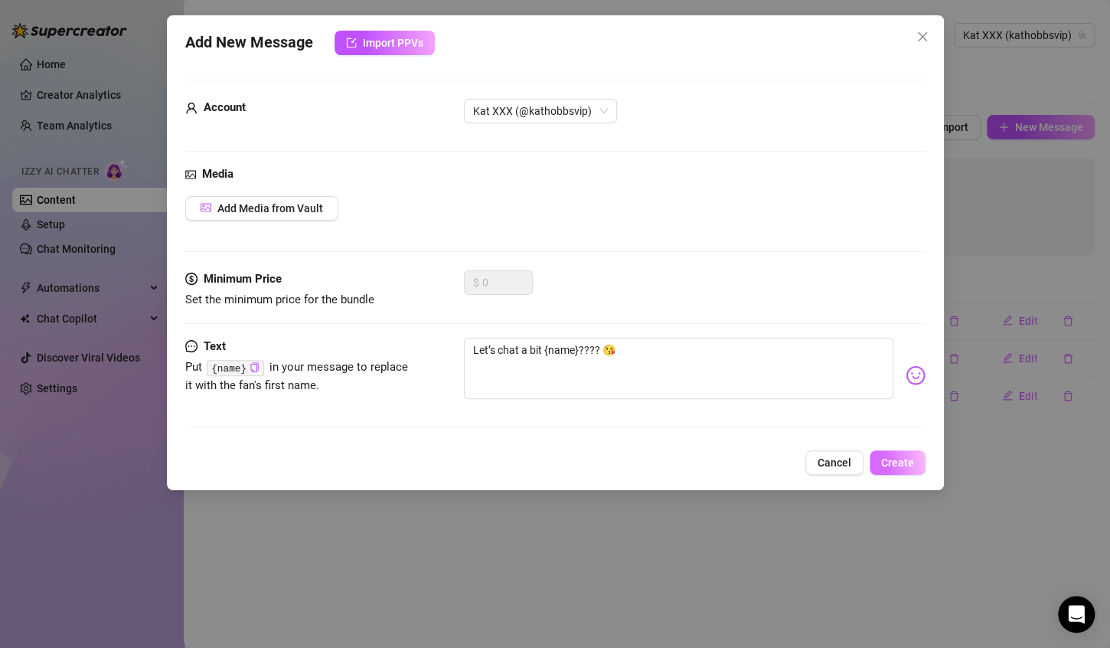
click at [905, 466] on span "Create" at bounding box center [897, 462] width 33 height 12
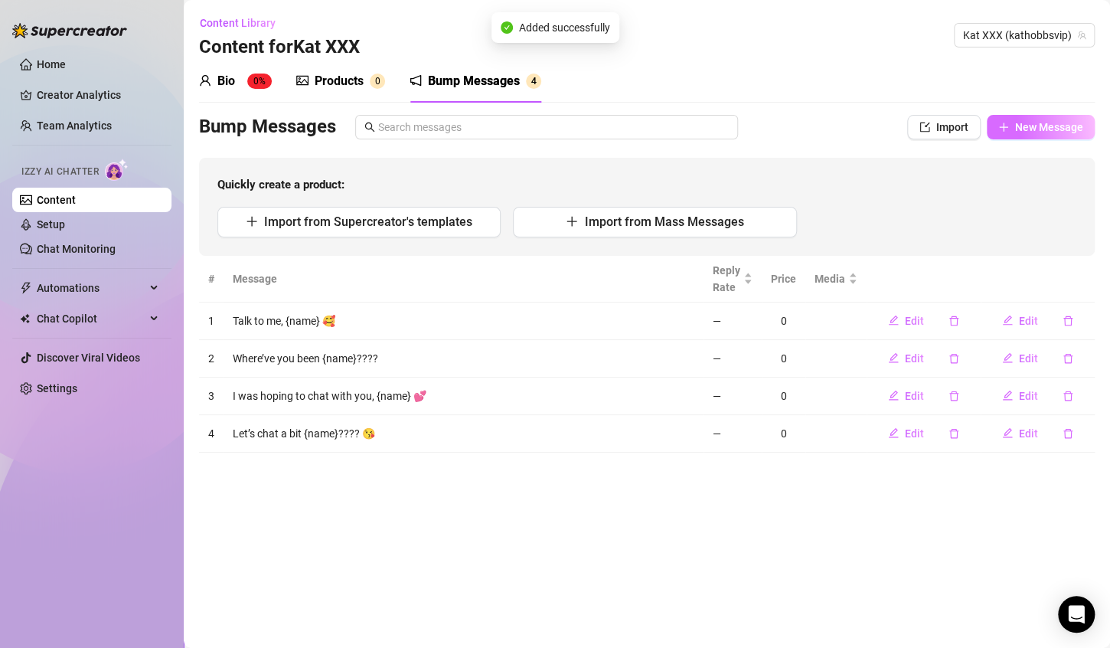
click at [1052, 127] on span "New Message" at bounding box center [1049, 127] width 68 height 12
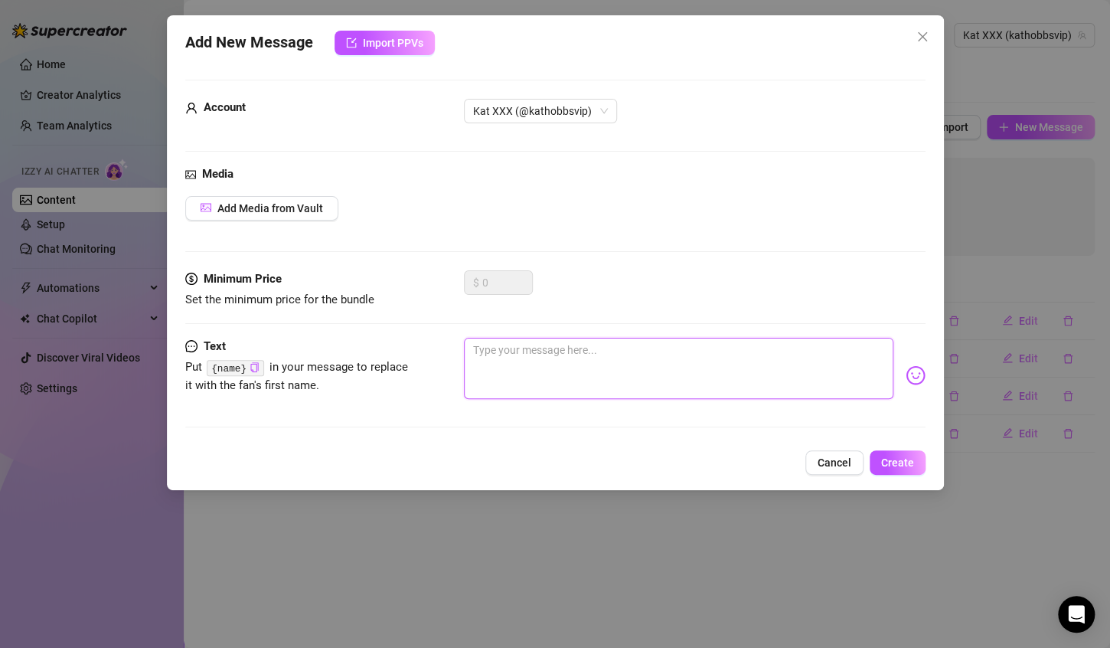
click at [757, 352] on textarea at bounding box center [679, 368] width 430 height 61
click at [644, 377] on textarea at bounding box center [679, 368] width 430 height 61
paste textarea "I missed this {name} 👀"
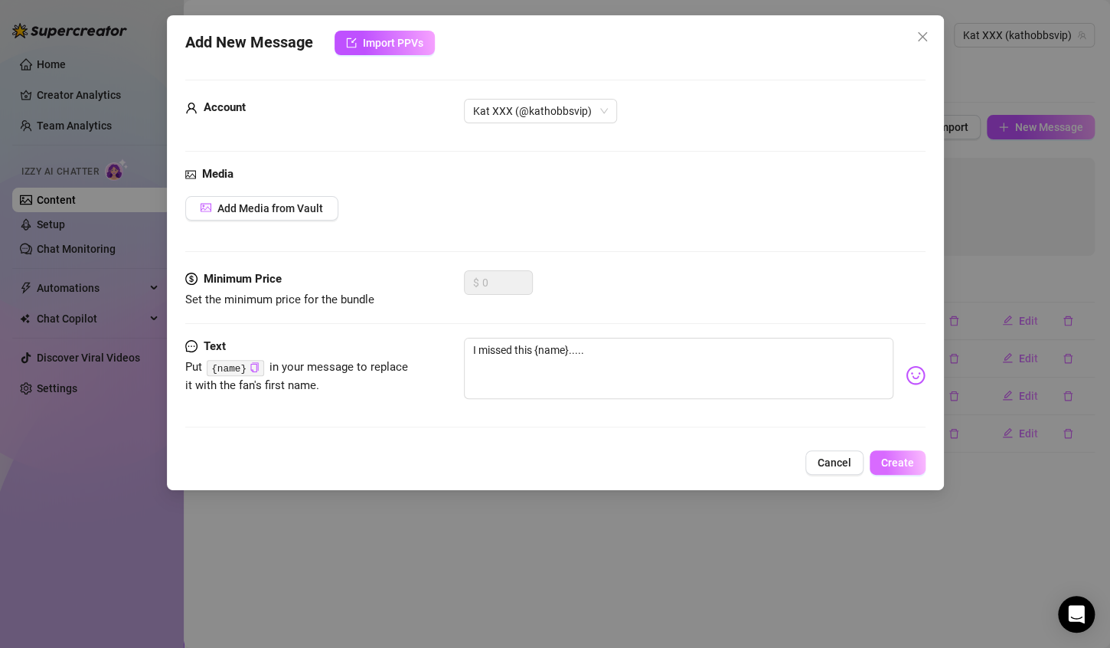
click at [906, 467] on span "Create" at bounding box center [897, 462] width 33 height 12
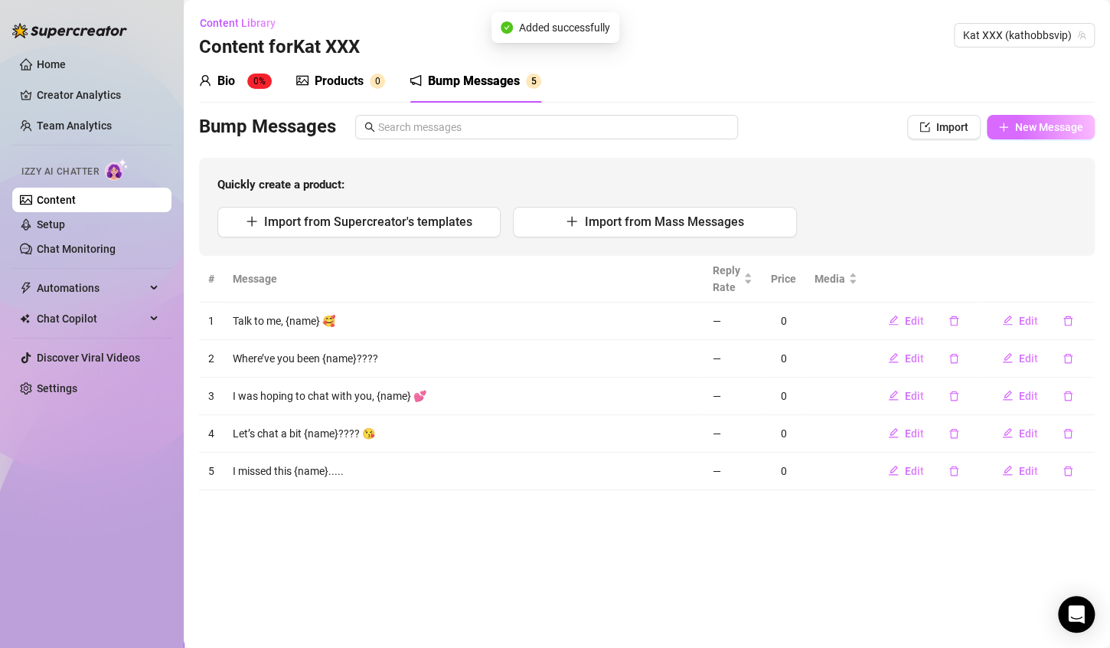
click at [1065, 126] on span "New Message" at bounding box center [1049, 127] width 68 height 12
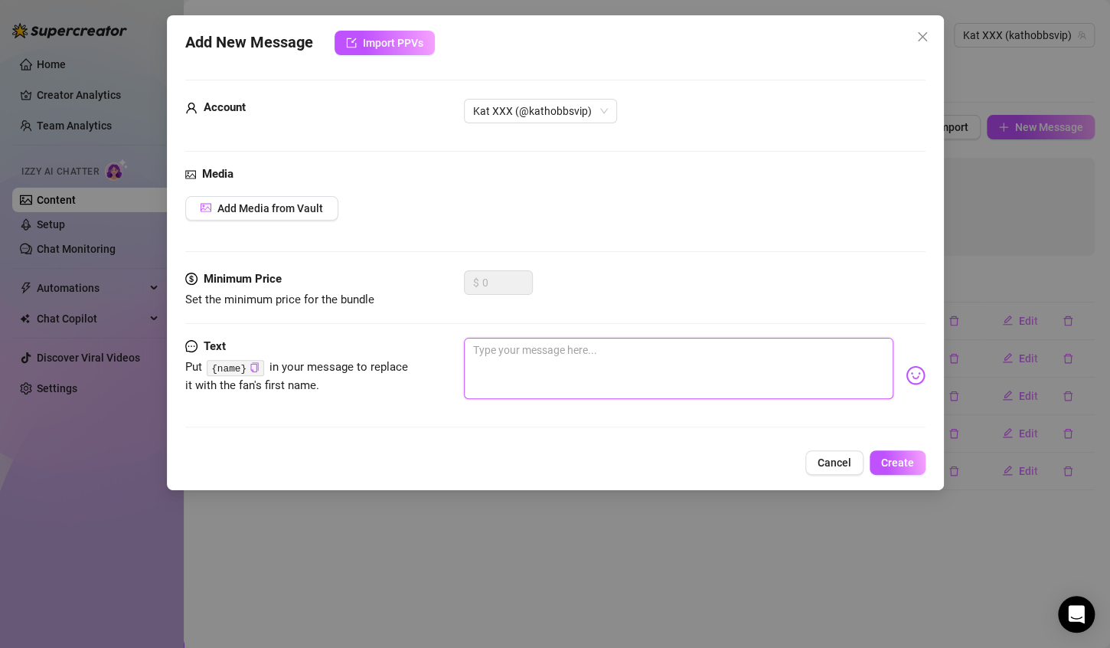
click at [563, 340] on textarea at bounding box center [679, 368] width 430 height 61
paste textarea "You always pop up at the right time {name} 🙈"
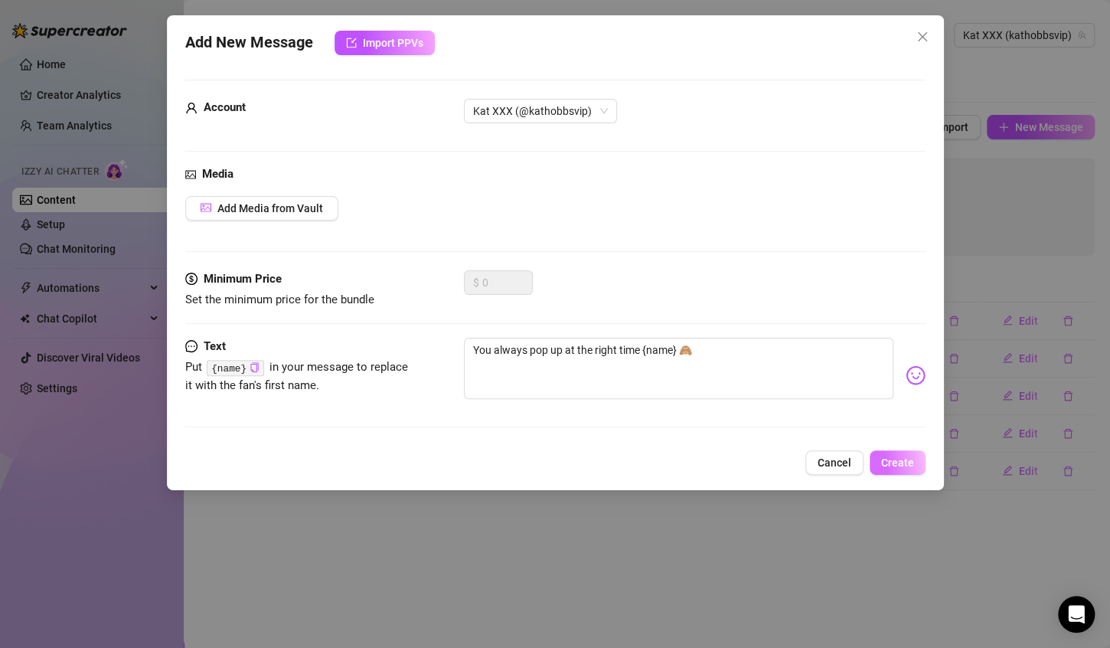
click at [883, 450] on button "Create" at bounding box center [898, 462] width 56 height 25
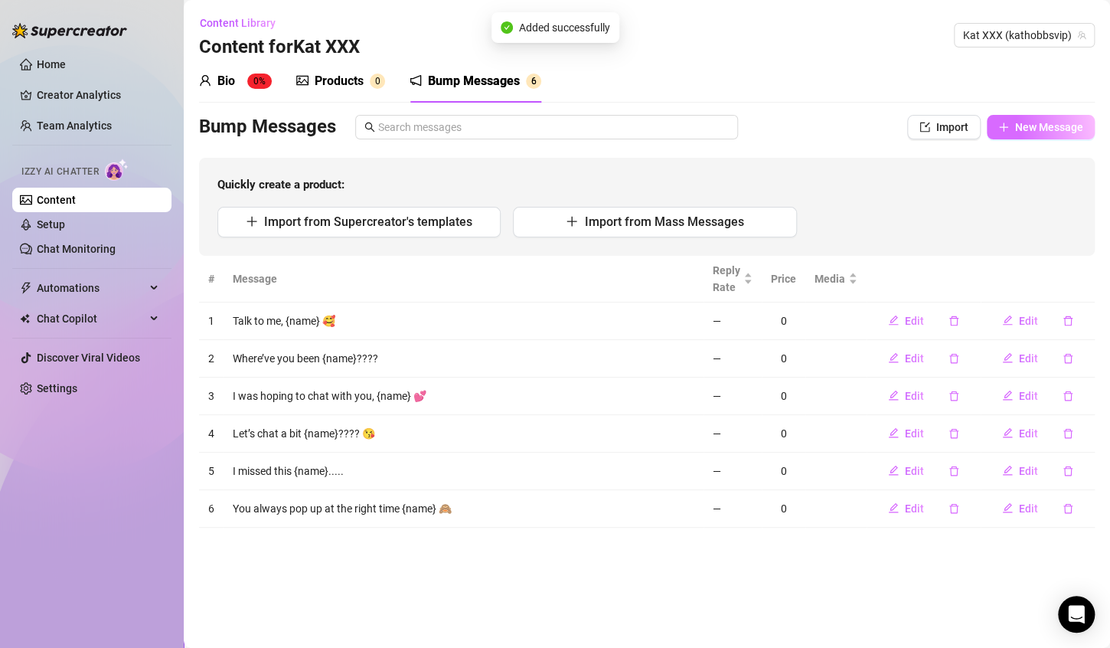
click at [1035, 129] on span "New Message" at bounding box center [1049, 127] width 68 height 12
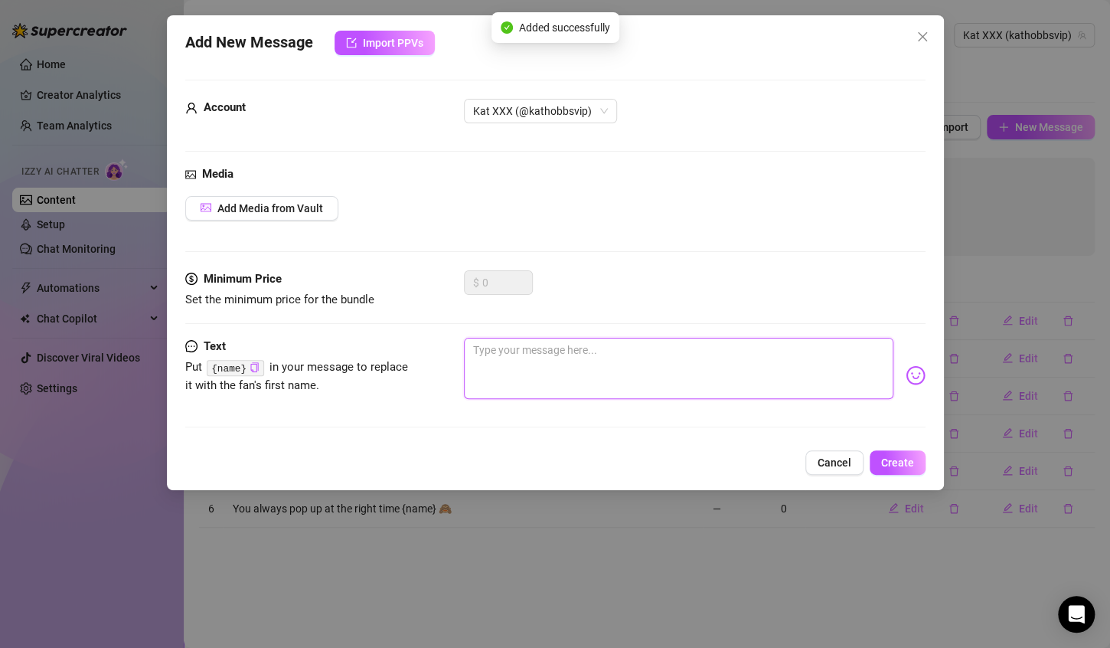
click at [646, 338] on textarea at bounding box center [679, 368] width 430 height 61
click at [566, 389] on textarea at bounding box center [679, 368] width 430 height 61
paste textarea "Hey hey hey {name} 😏"
drag, startPoint x: 532, startPoint y: 349, endPoint x: 492, endPoint y: 346, distance: 40.7
click at [492, 346] on textarea "Hey hey hey {name} 😏" at bounding box center [679, 368] width 430 height 61
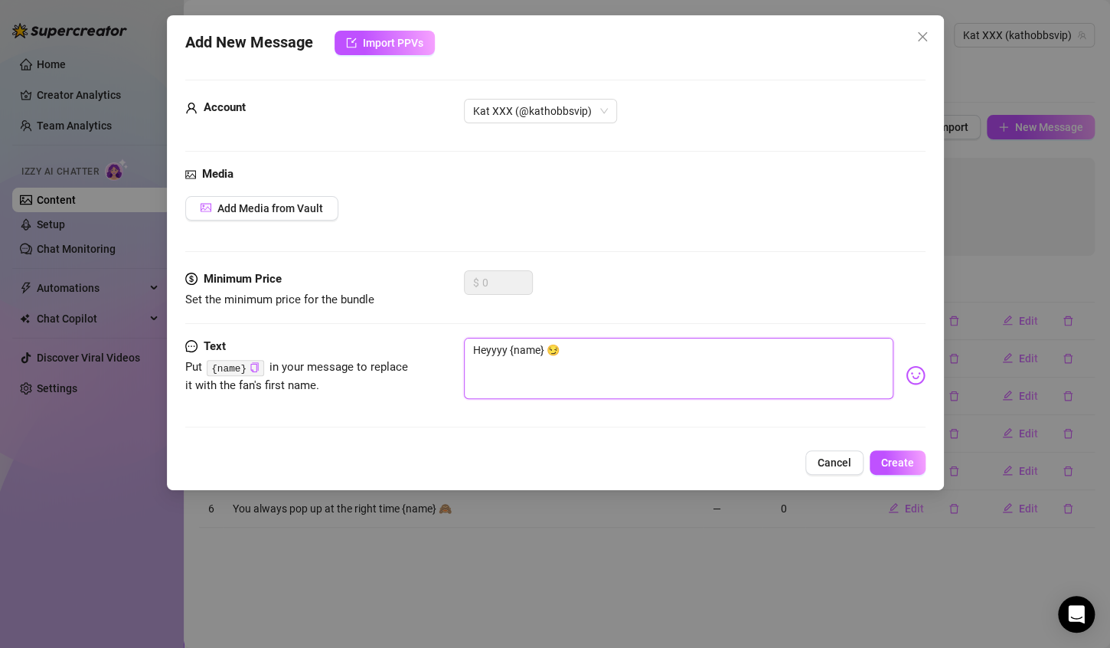
click at [583, 354] on textarea "Heyyyy {name} 😏" at bounding box center [679, 368] width 430 height 61
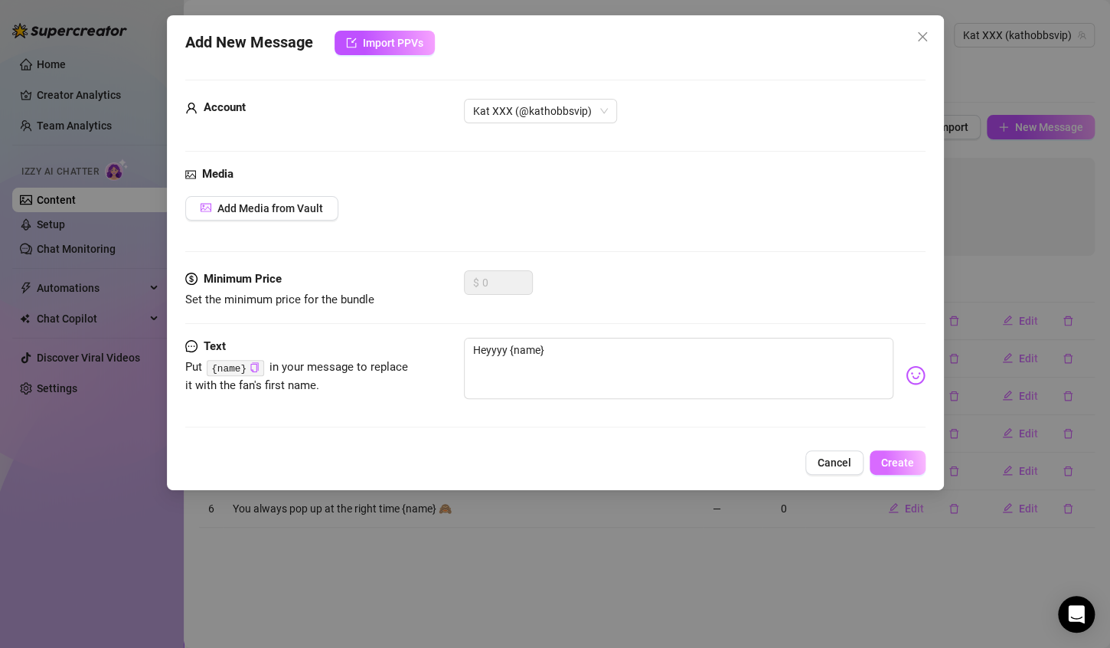
click at [914, 470] on button "Create" at bounding box center [898, 462] width 56 height 25
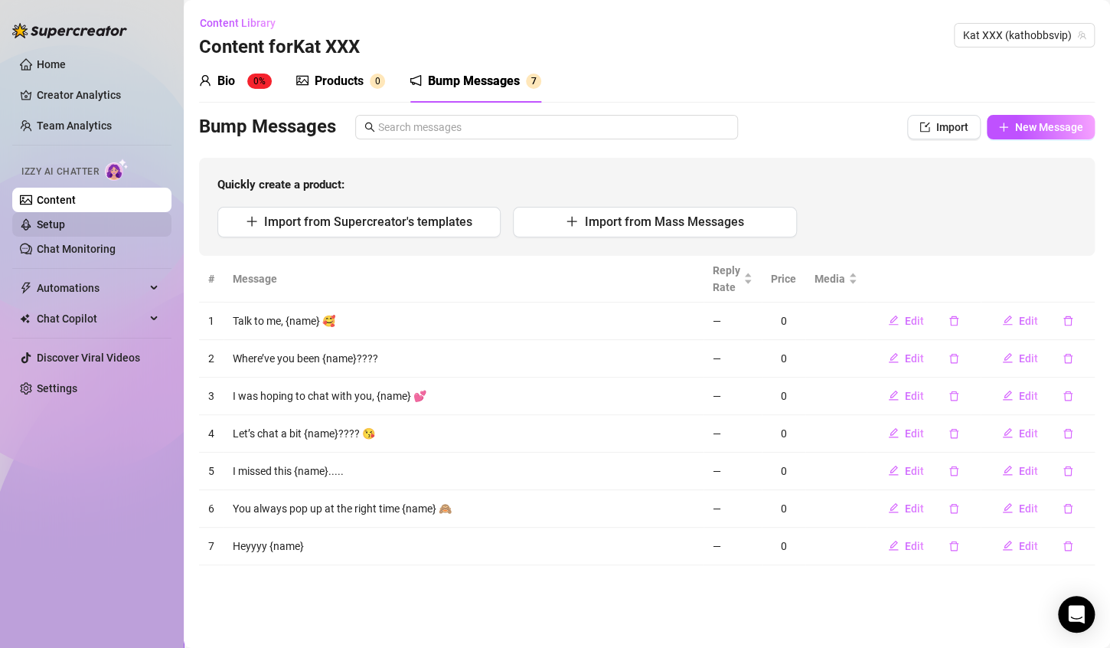
click at [65, 218] on link "Setup" at bounding box center [51, 224] width 28 height 12
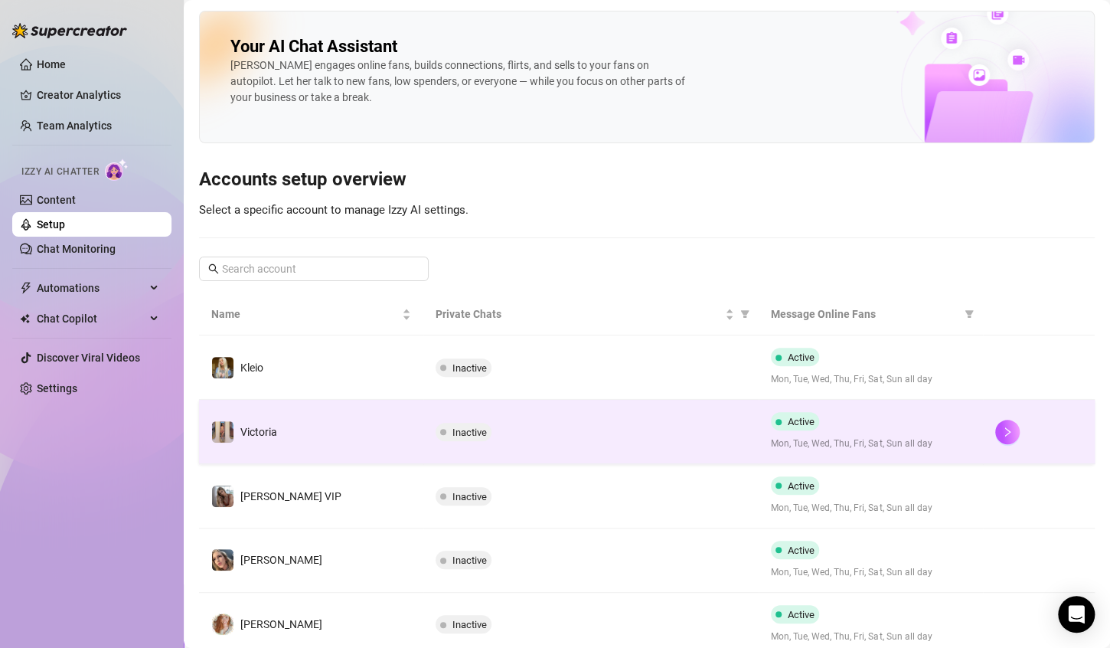
scroll to position [401, 0]
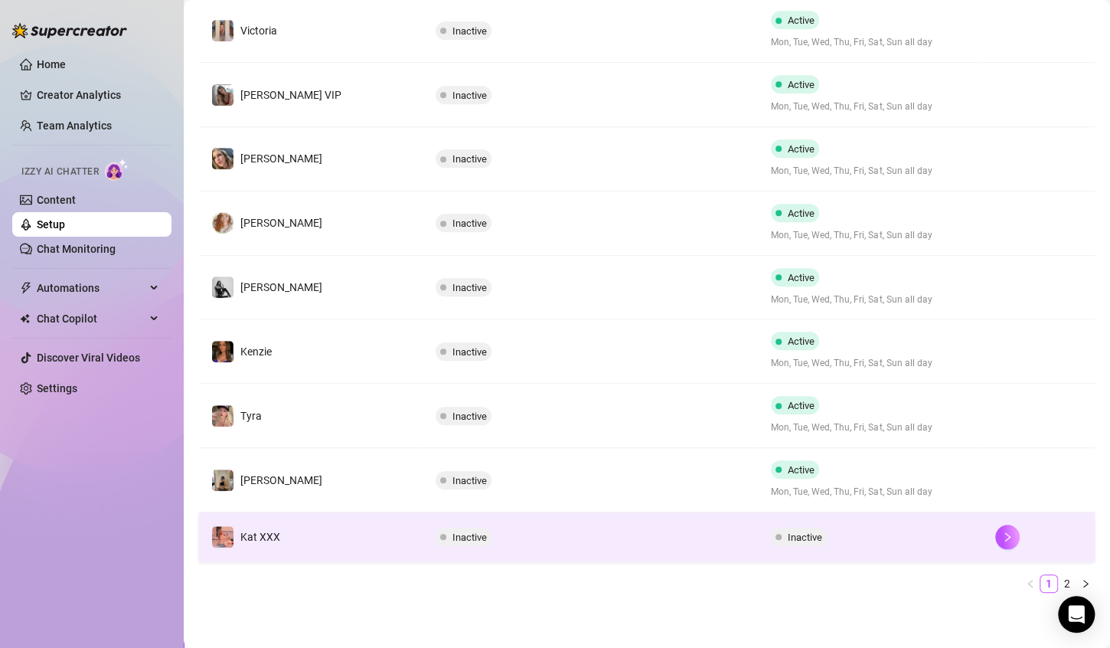
click at [917, 554] on td "Inactive" at bounding box center [871, 537] width 224 height 50
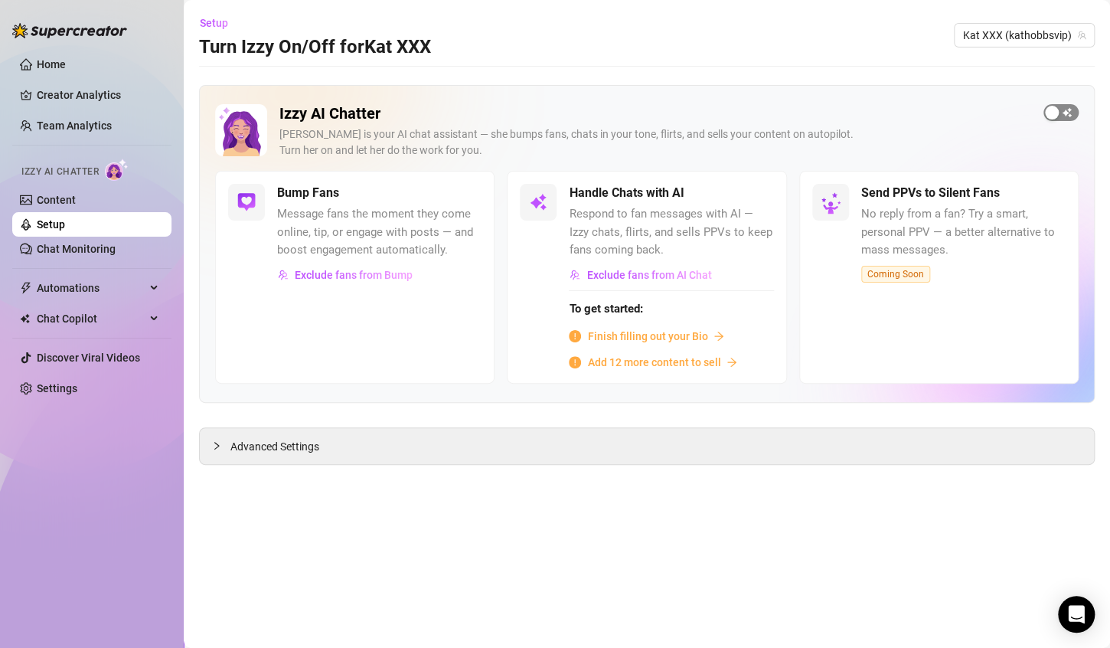
click at [1061, 110] on span "button" at bounding box center [1061, 112] width 35 height 17
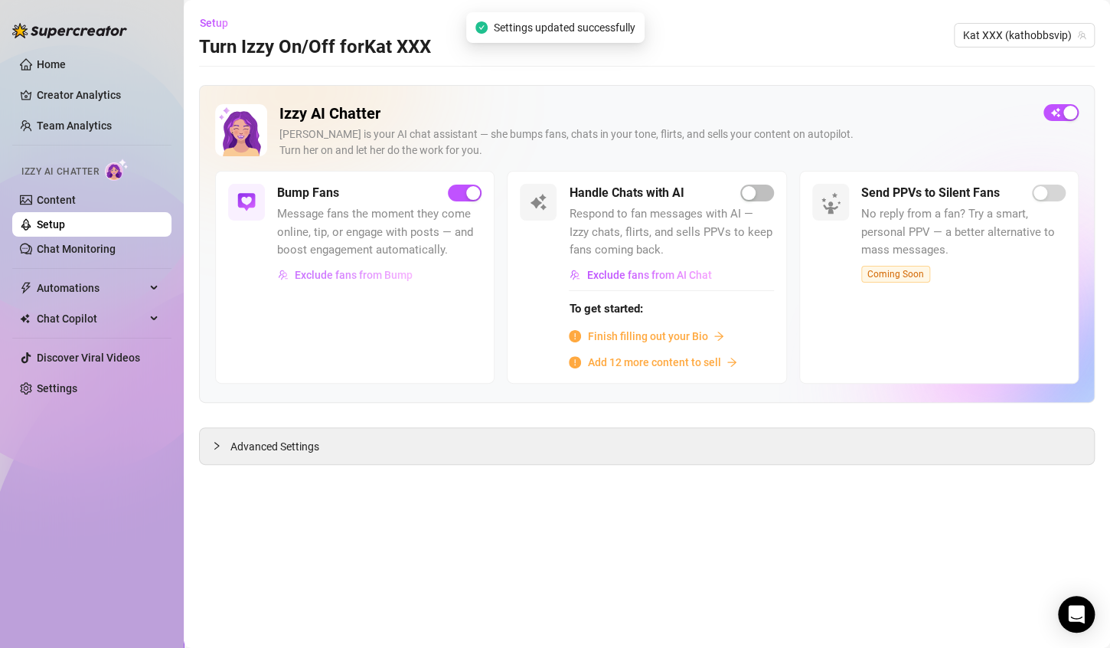
click at [348, 273] on span "Exclude fans from Bump" at bounding box center [354, 275] width 118 height 12
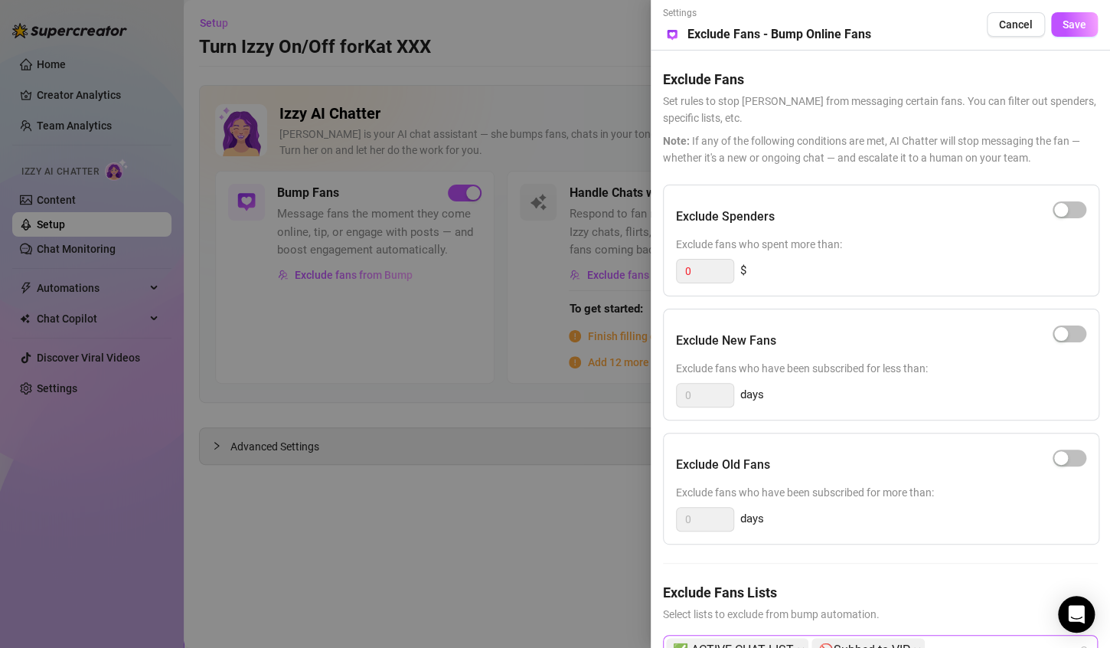
click at [968, 640] on div "✅ ACTIVE CHAT LIST 🚫Subbed to VIP" at bounding box center [872, 650] width 413 height 28
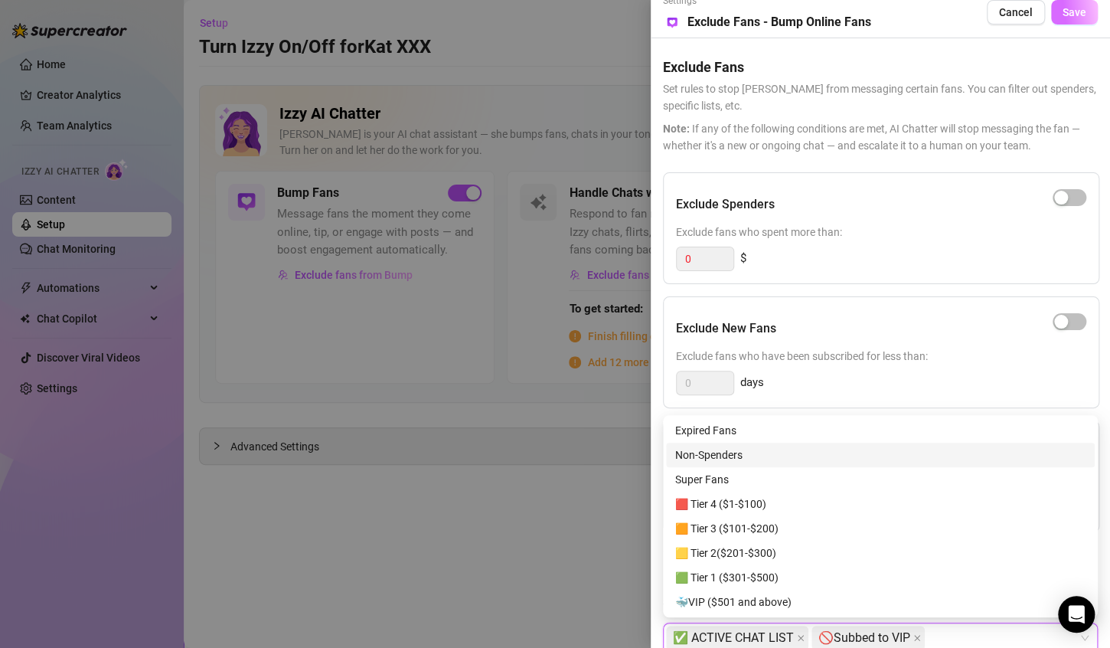
click at [1065, 12] on span "Save" at bounding box center [1075, 12] width 24 height 12
